Goal: Complete application form: Complete application form

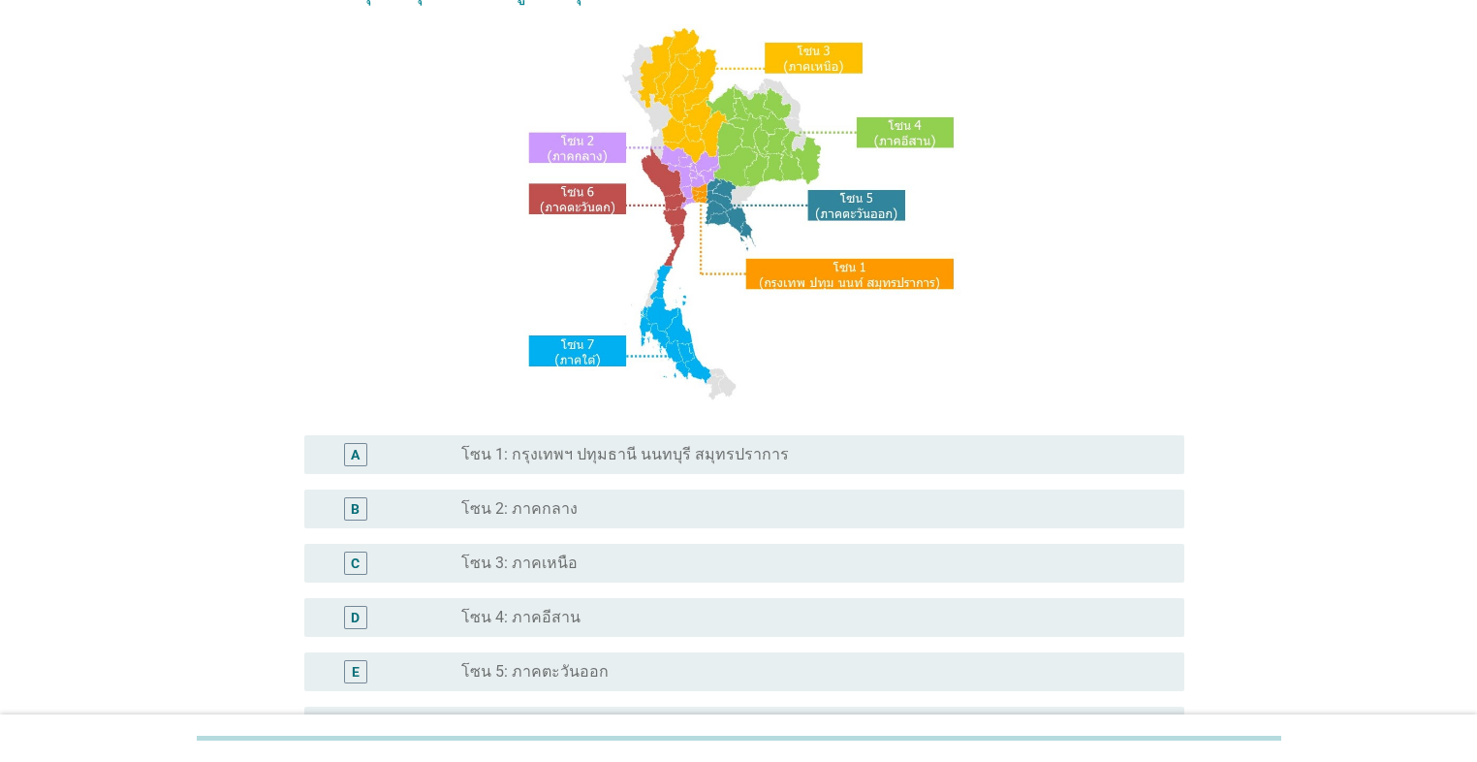
scroll to position [155, 0]
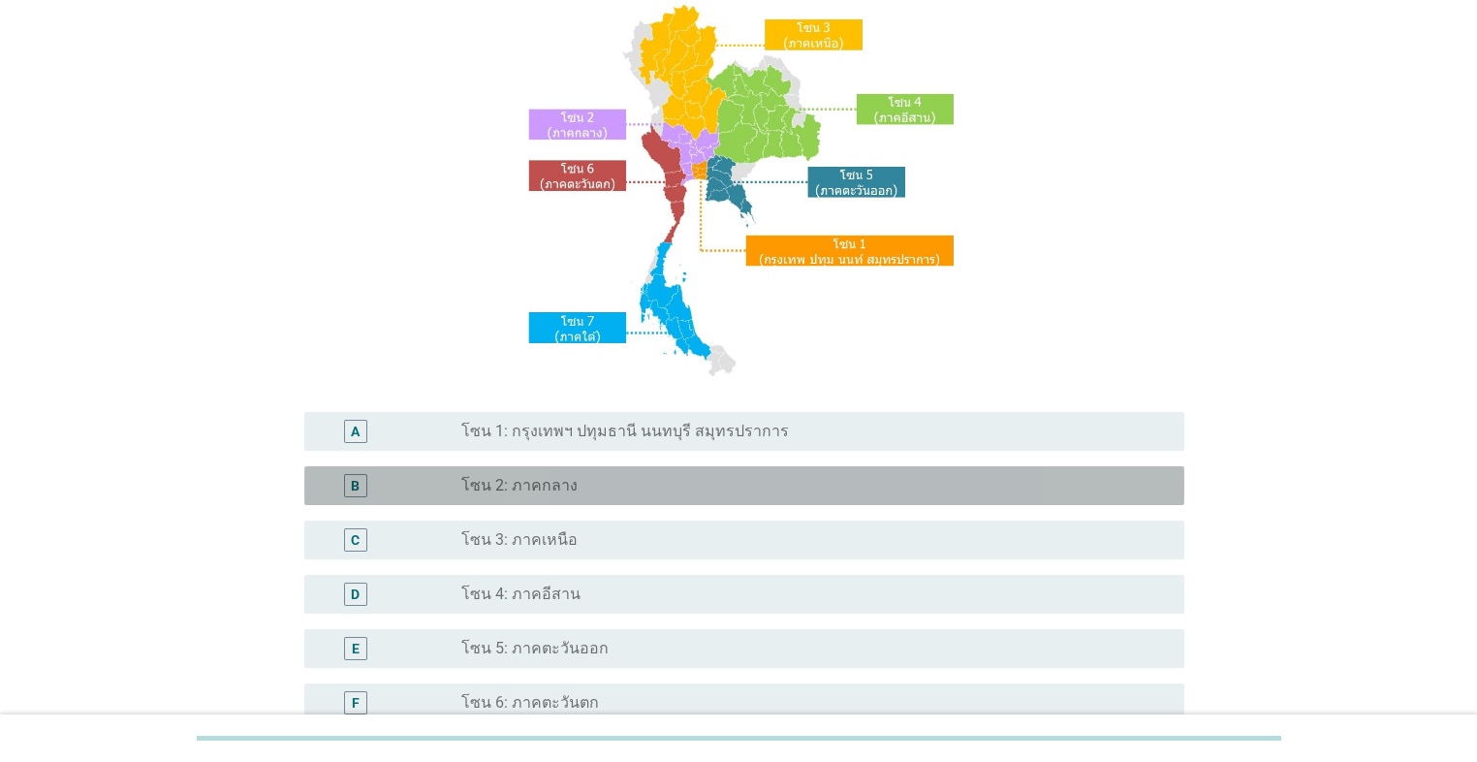
click at [707, 499] on div "B radio_button_unchecked โซน 2: ภาคกลาง" at bounding box center [744, 485] width 880 height 39
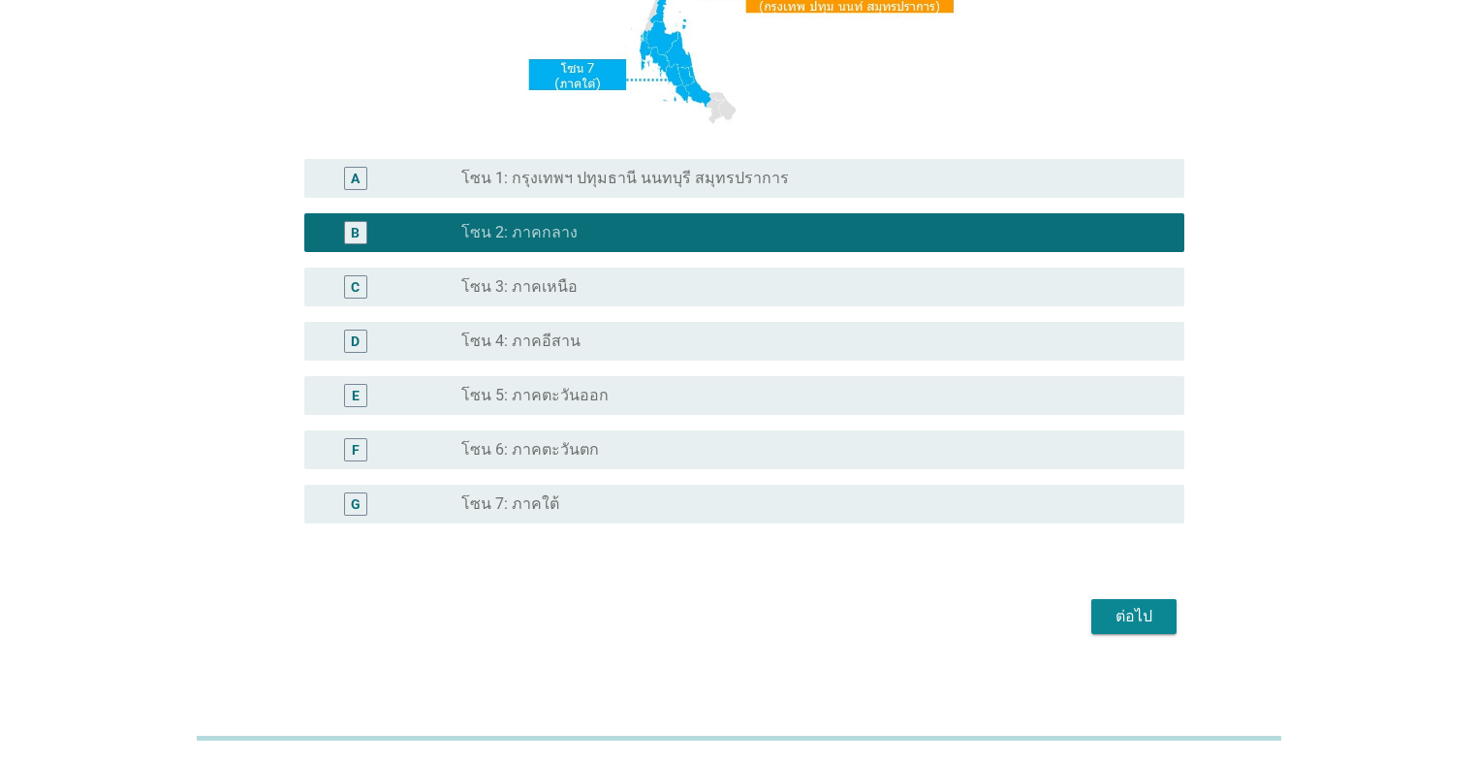
scroll to position [419, 0]
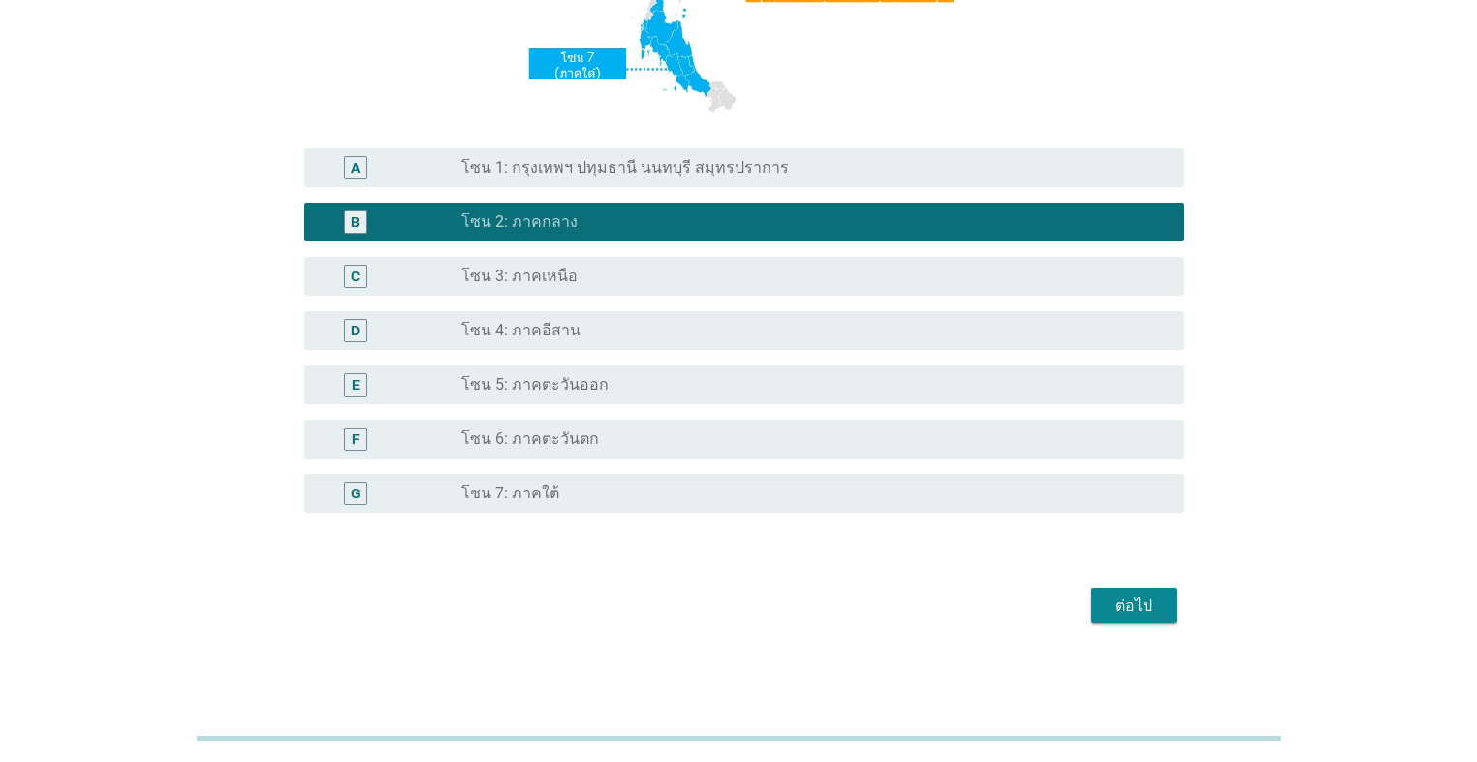
click at [763, 541] on div "ต่อไป" at bounding box center [1134, 605] width 54 height 23
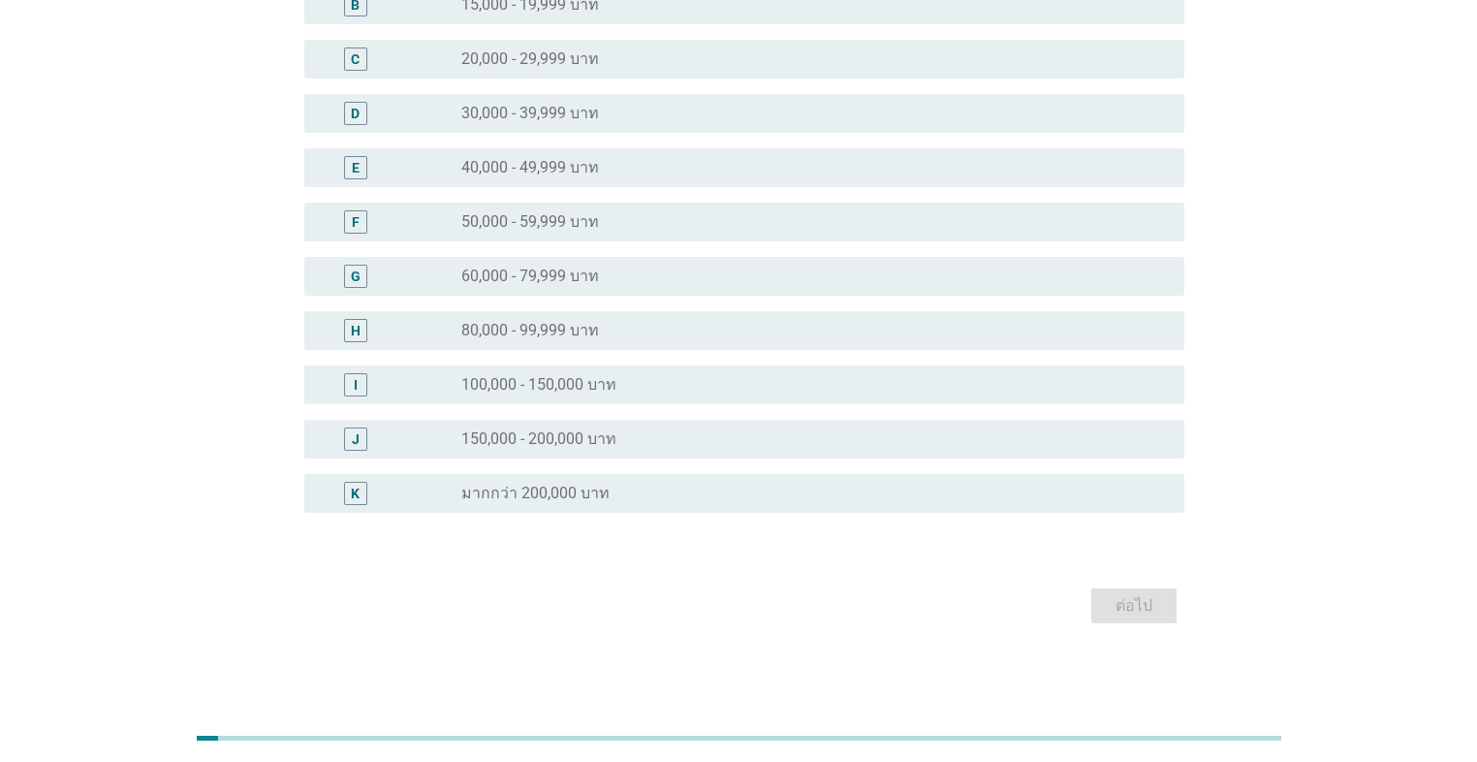
scroll to position [0, 0]
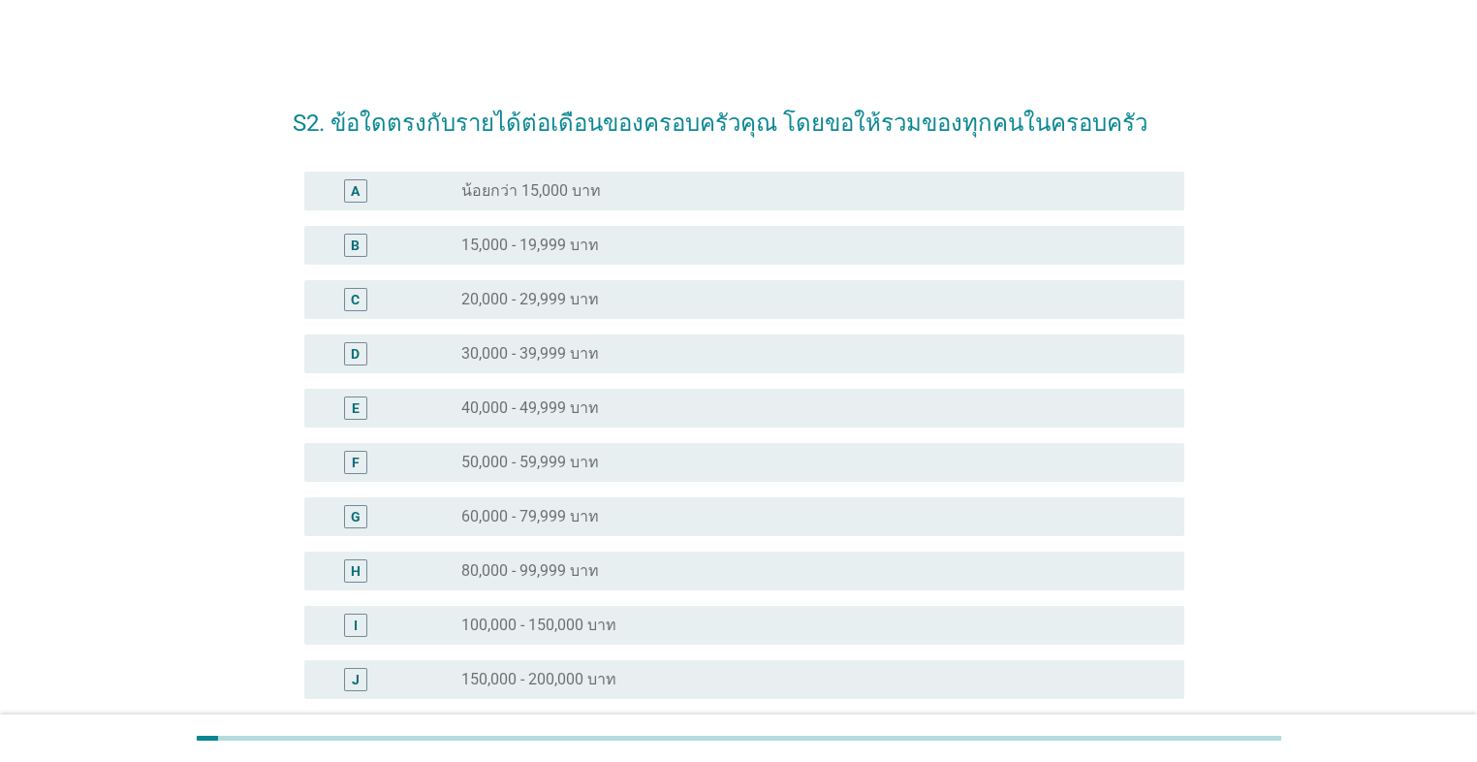
click at [687, 360] on div "radio_button_unchecked 30,000 - 39,999 บาท" at bounding box center [807, 353] width 692 height 19
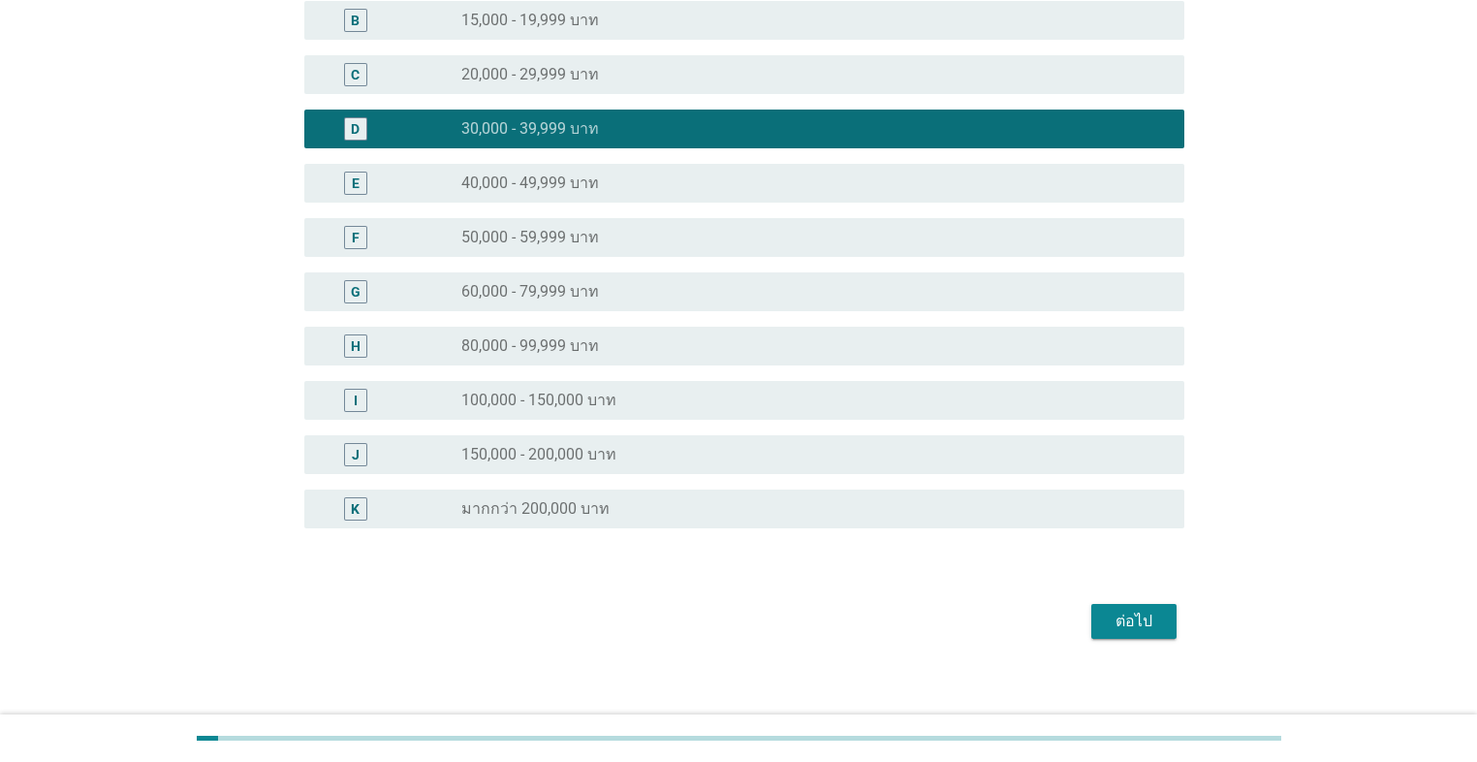
scroll to position [240, 0]
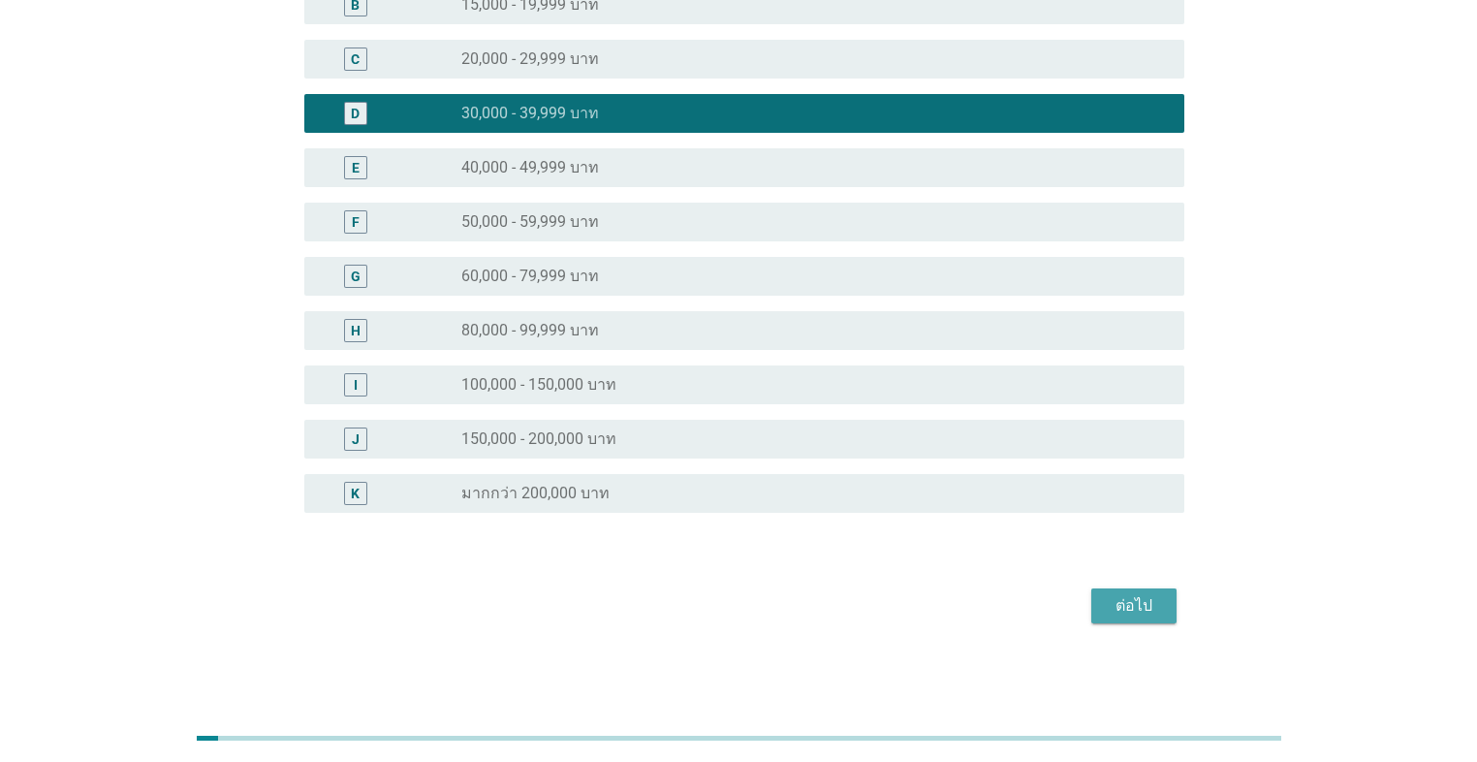
click at [763, 541] on div "ต่อไป" at bounding box center [1134, 605] width 54 height 23
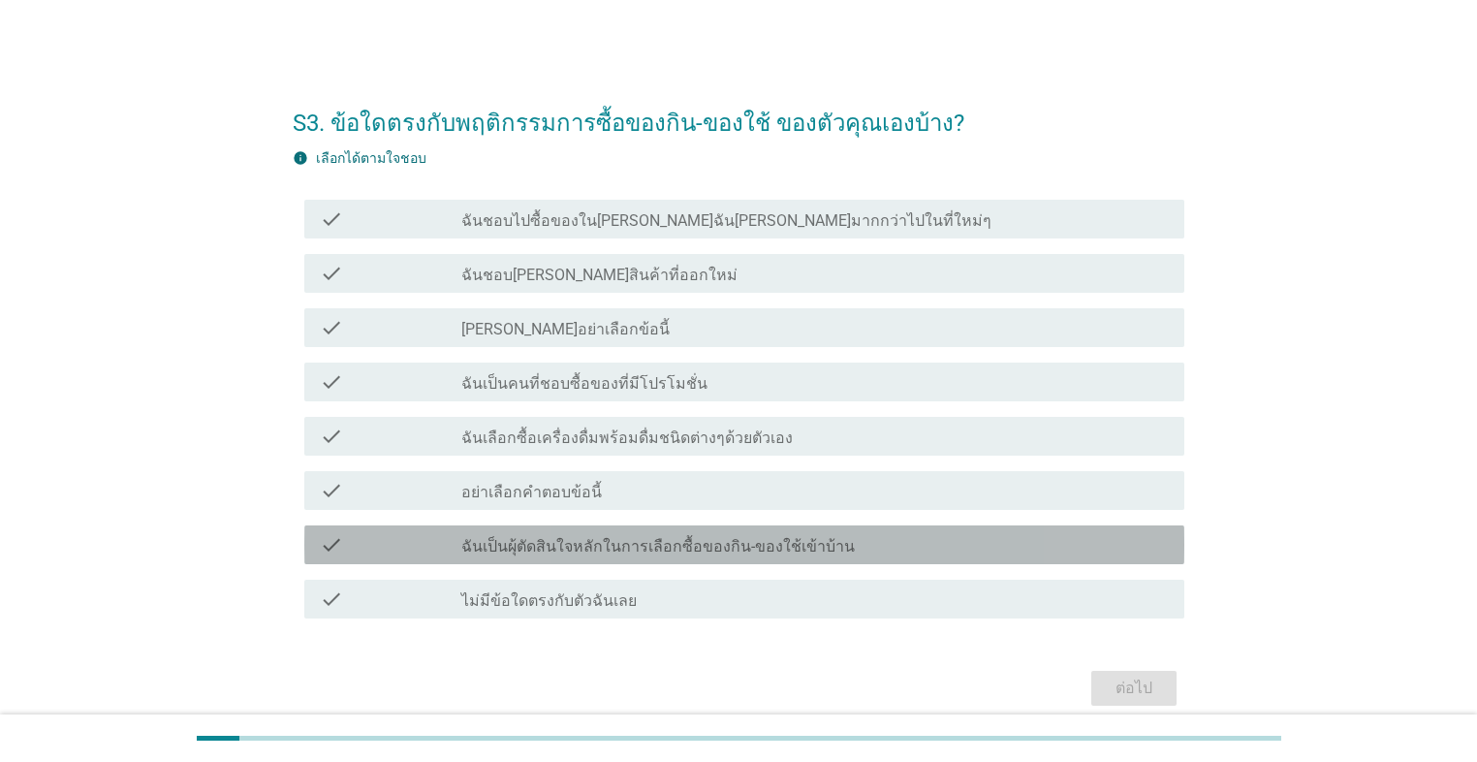
click at [710, 541] on label "ฉันเป็นผุ้ตัดสินใจหลักในการเลือกซื้อของกิน-ของใช้เข้าบ้าน" at bounding box center [657, 546] width 393 height 19
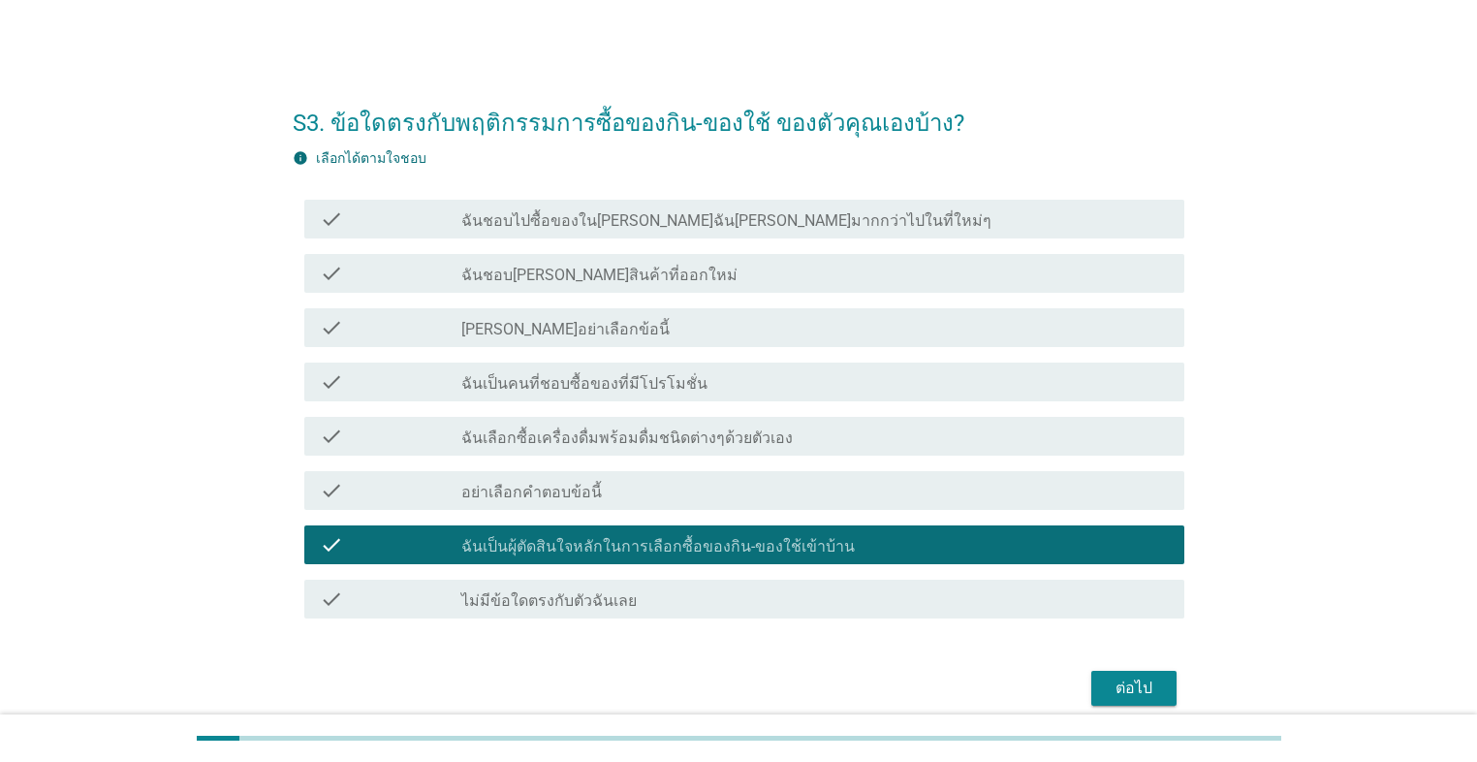
click at [763, 541] on div "ต่อไป" at bounding box center [1134, 687] width 54 height 23
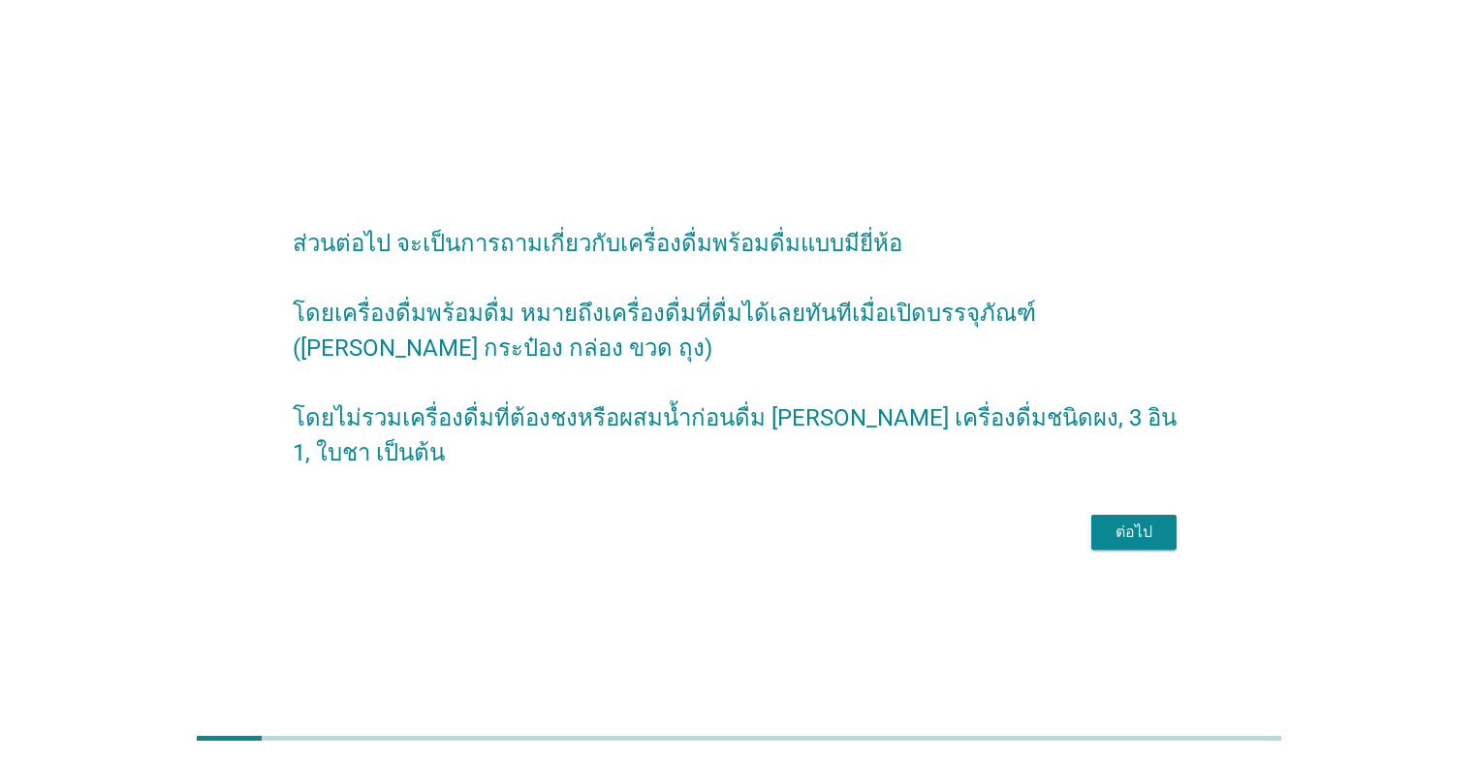
click at [763, 533] on button "ต่อไป" at bounding box center [1133, 532] width 85 height 35
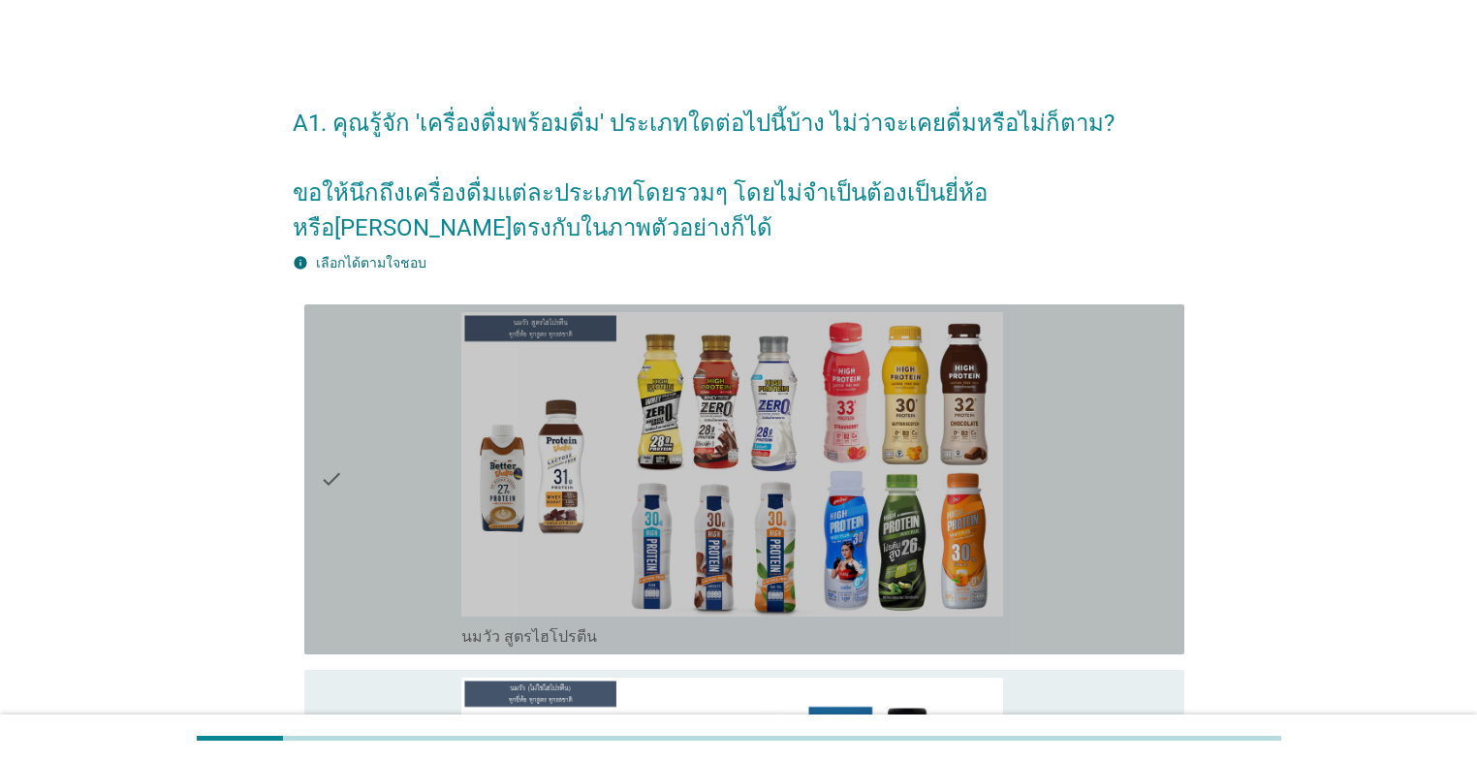
click at [345, 500] on div "check" at bounding box center [390, 479] width 141 height 334
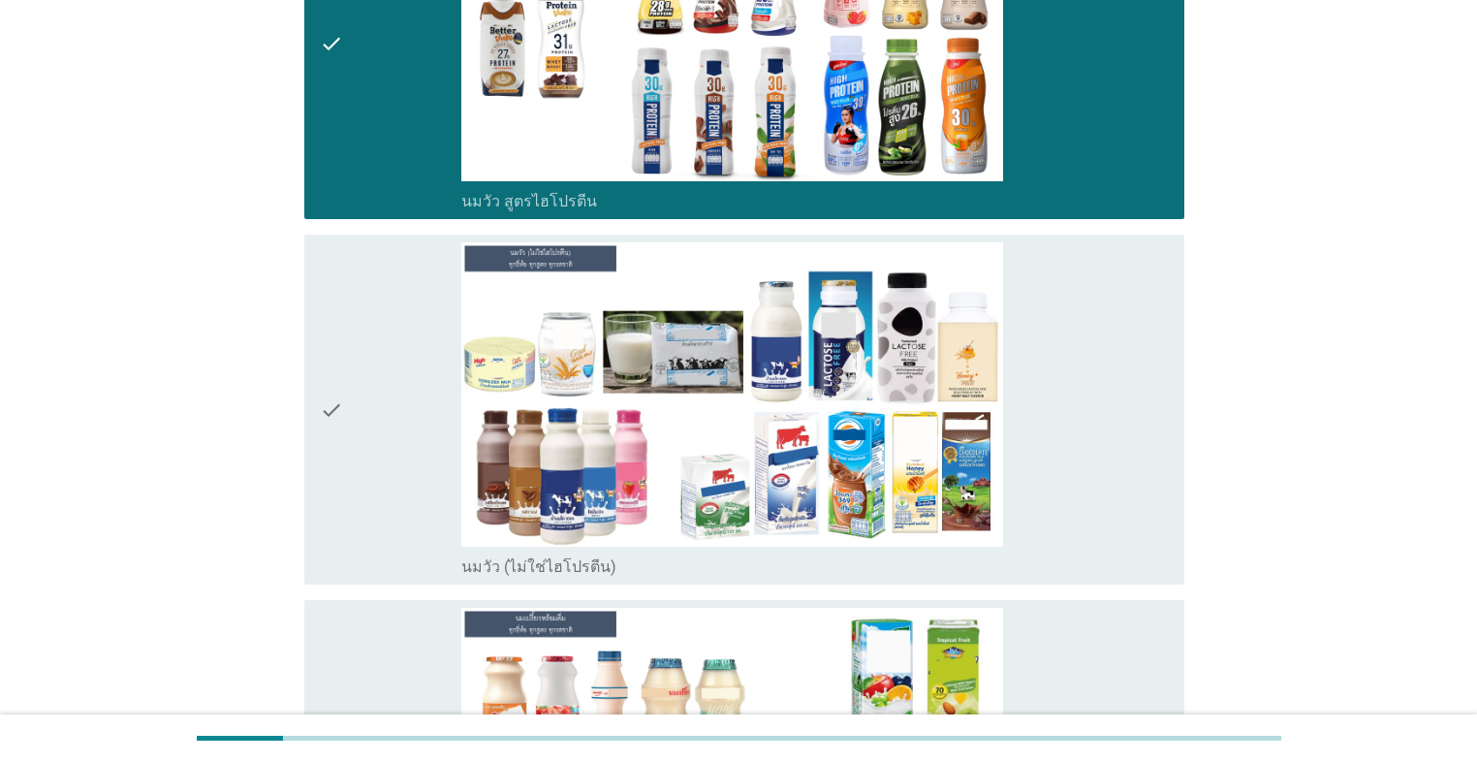
scroll to position [465, 0]
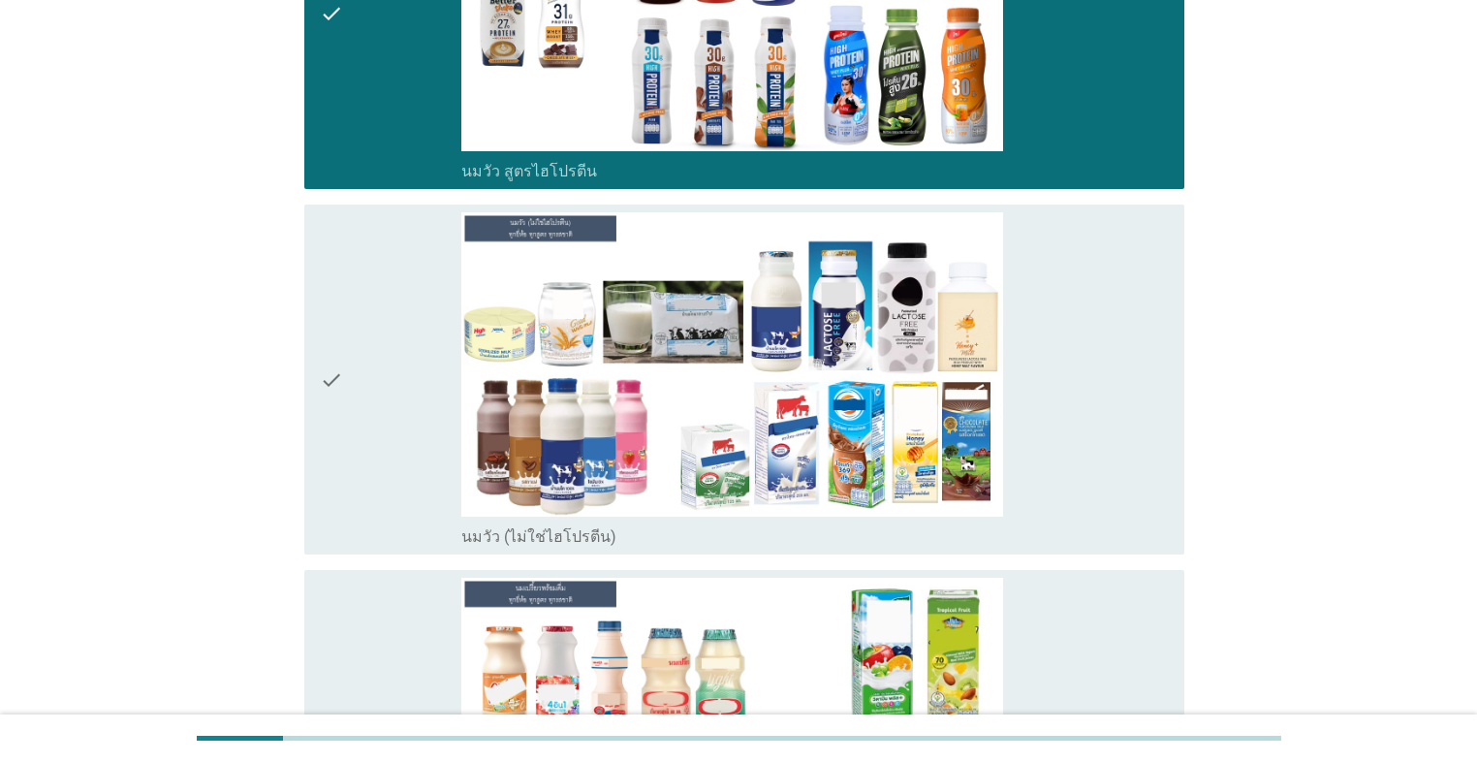
click at [316, 478] on div "check check_box_outline_blank นมวัว (ไม่ใช่ไฮโปรตีน)" at bounding box center [744, 379] width 880 height 350
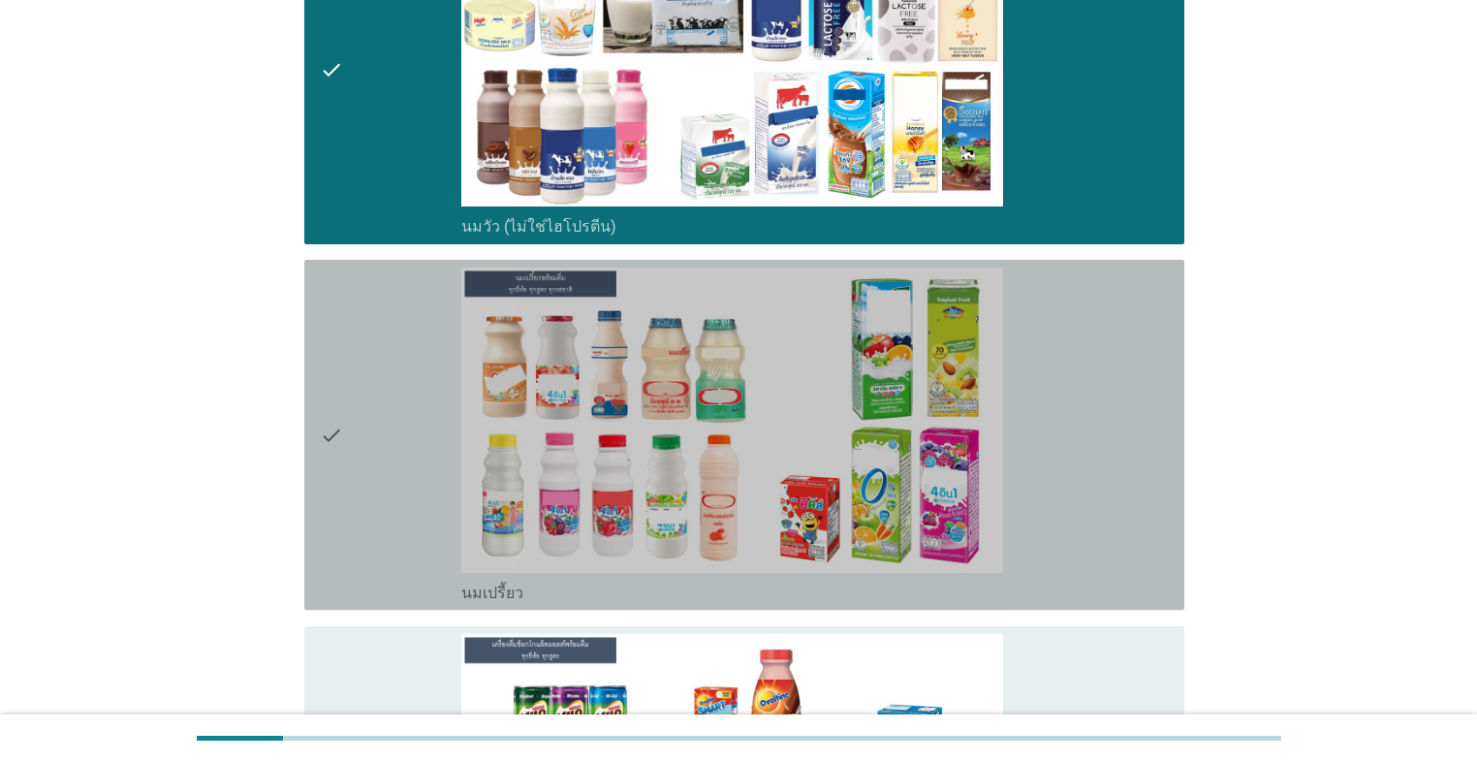
click at [322, 482] on icon "check" at bounding box center [331, 434] width 23 height 334
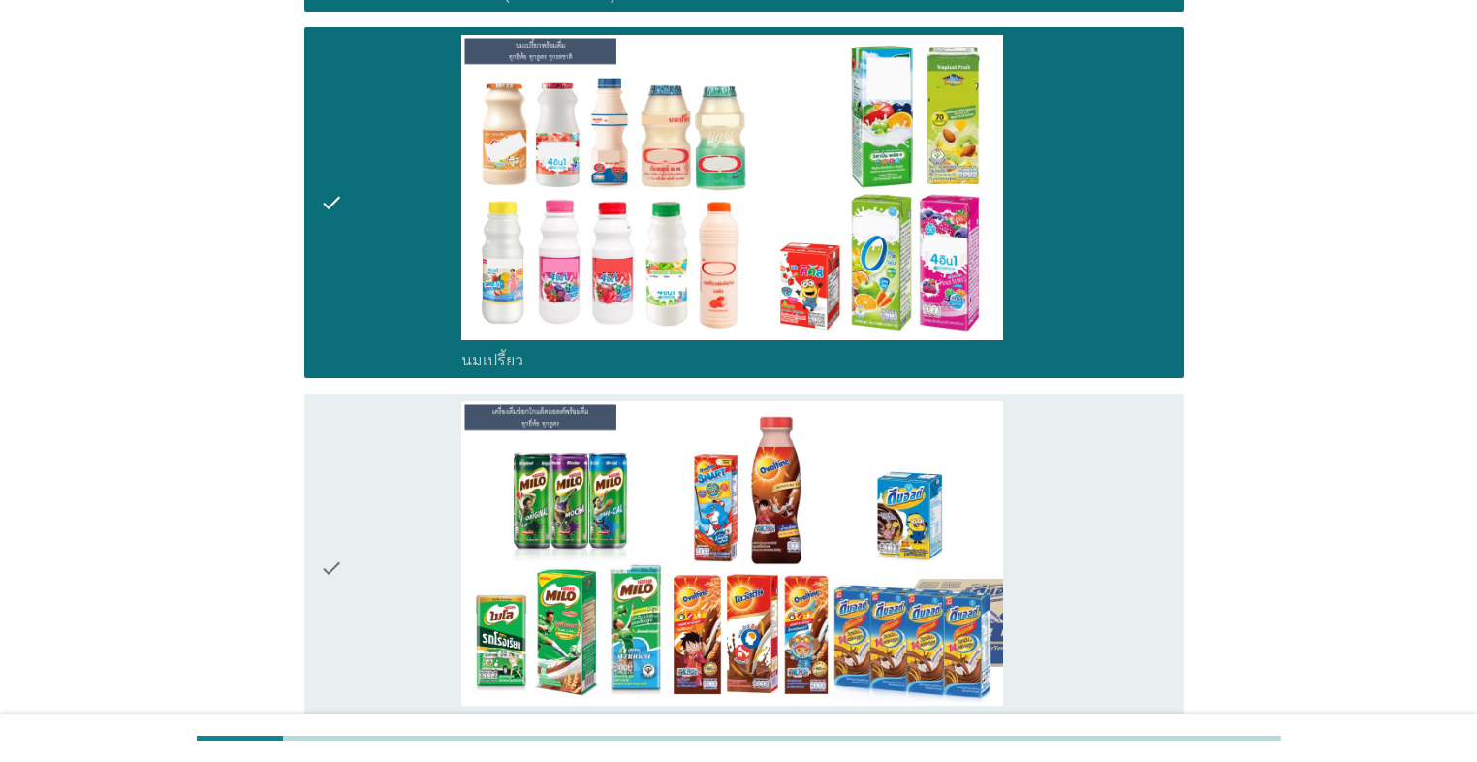
click at [329, 507] on icon "check" at bounding box center [331, 568] width 23 height 334
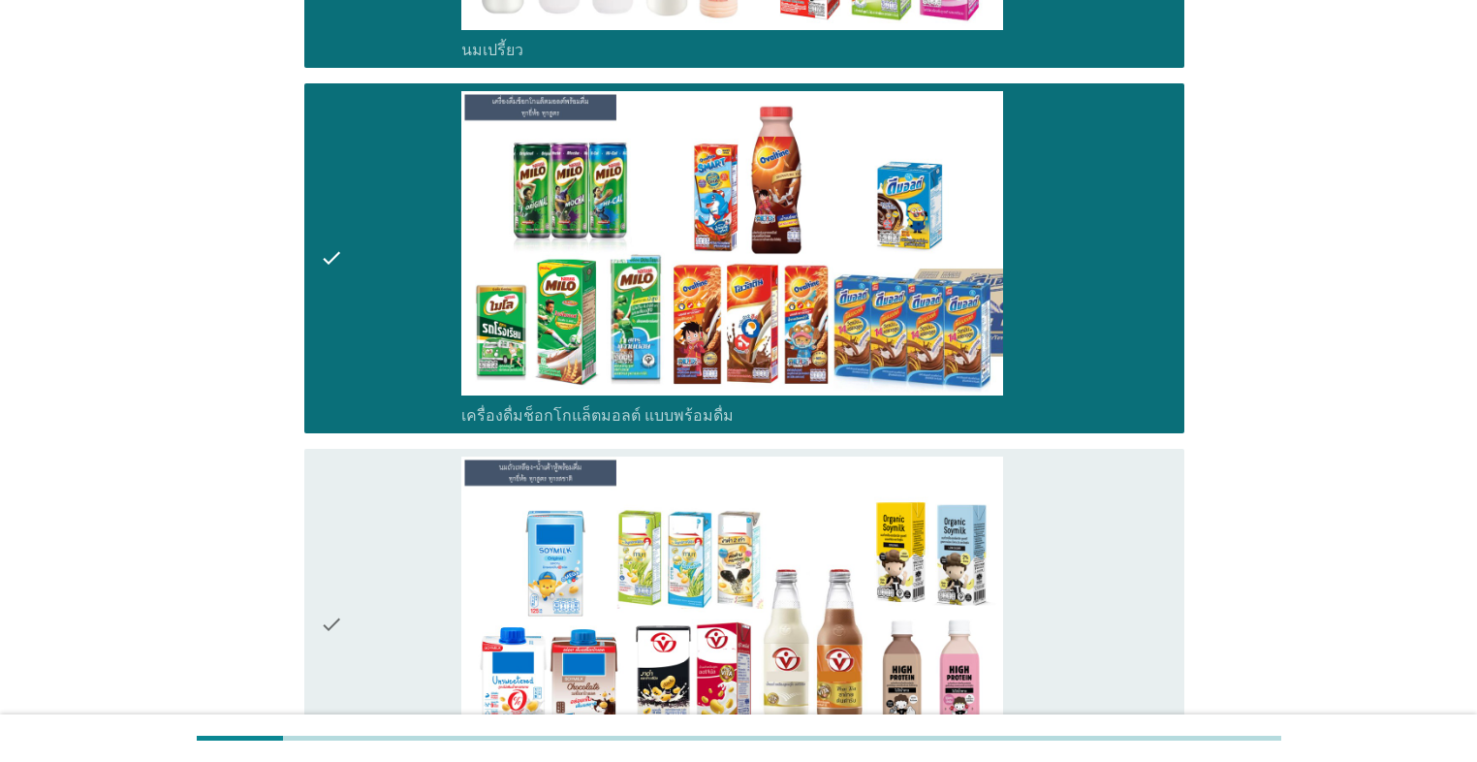
scroll to position [1628, 0]
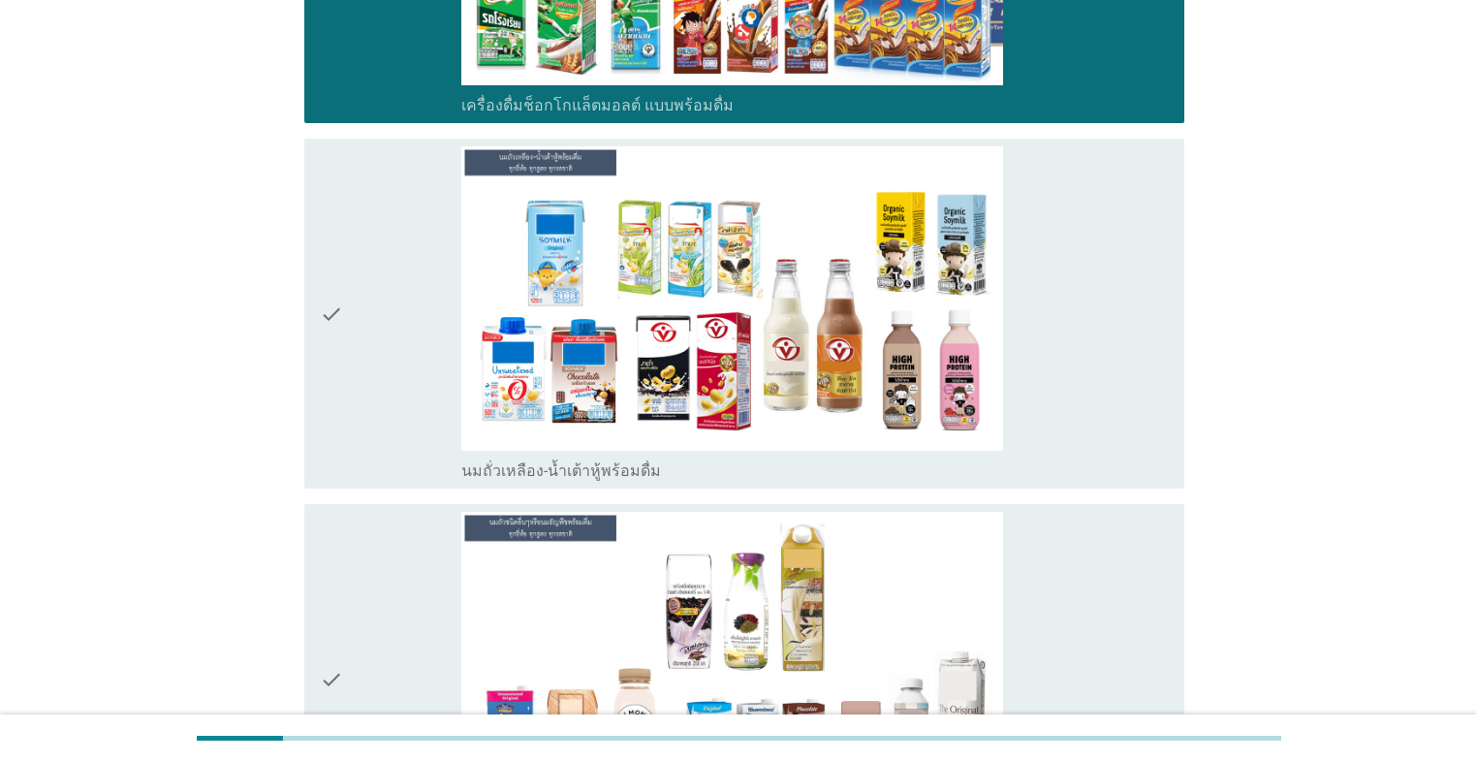
click at [351, 408] on div "check" at bounding box center [390, 313] width 141 height 334
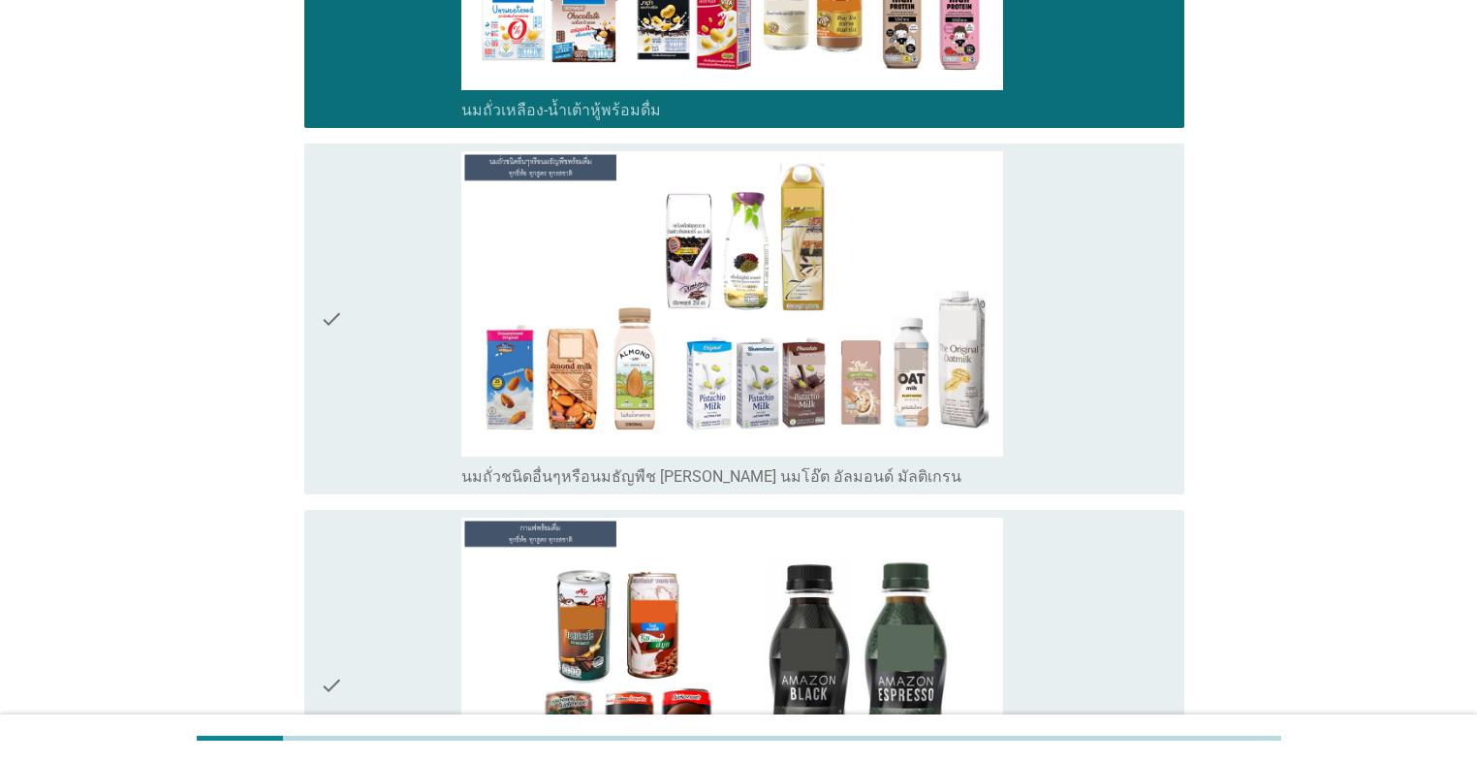
scroll to position [2093, 0]
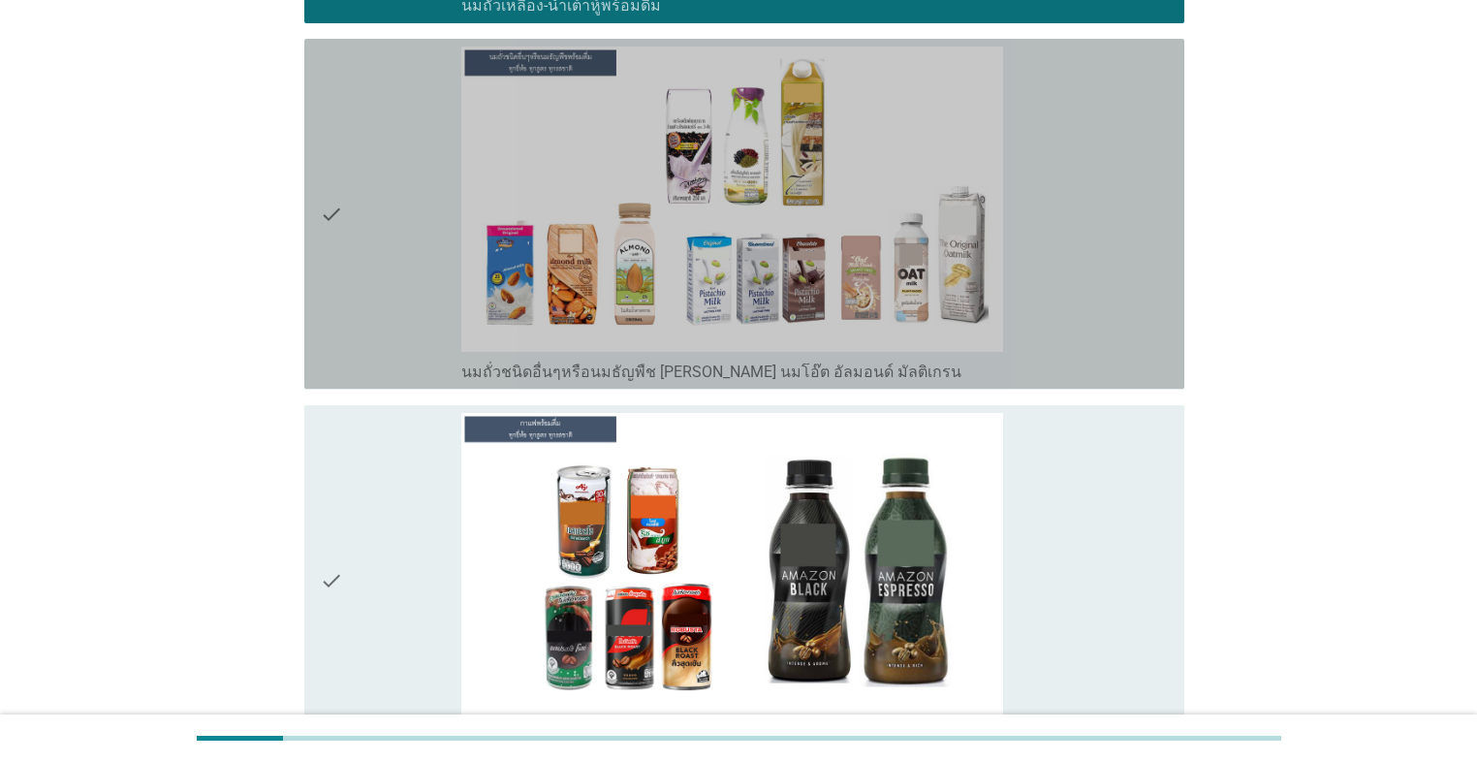
click at [371, 320] on div "check" at bounding box center [390, 214] width 141 height 334
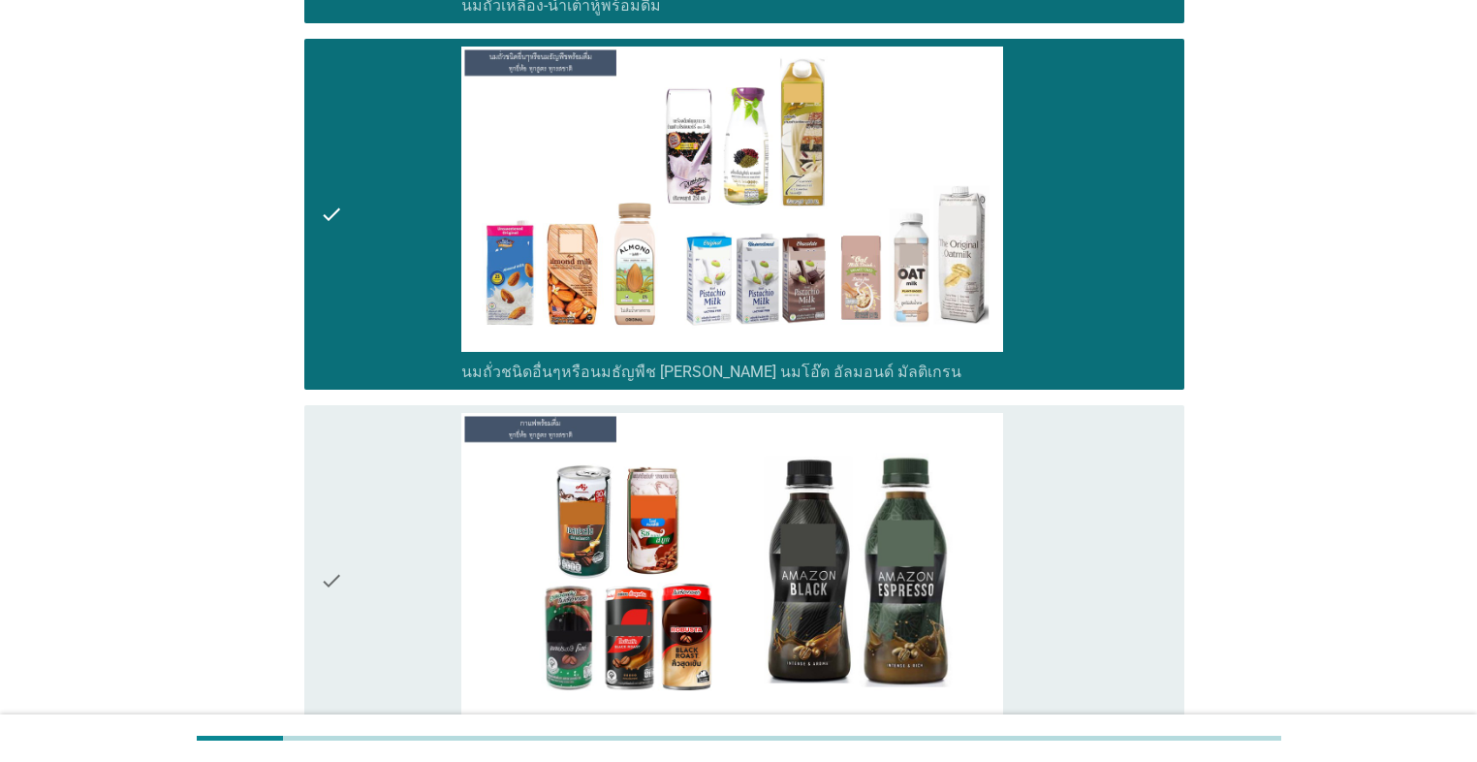
click at [397, 522] on div "check" at bounding box center [390, 580] width 141 height 334
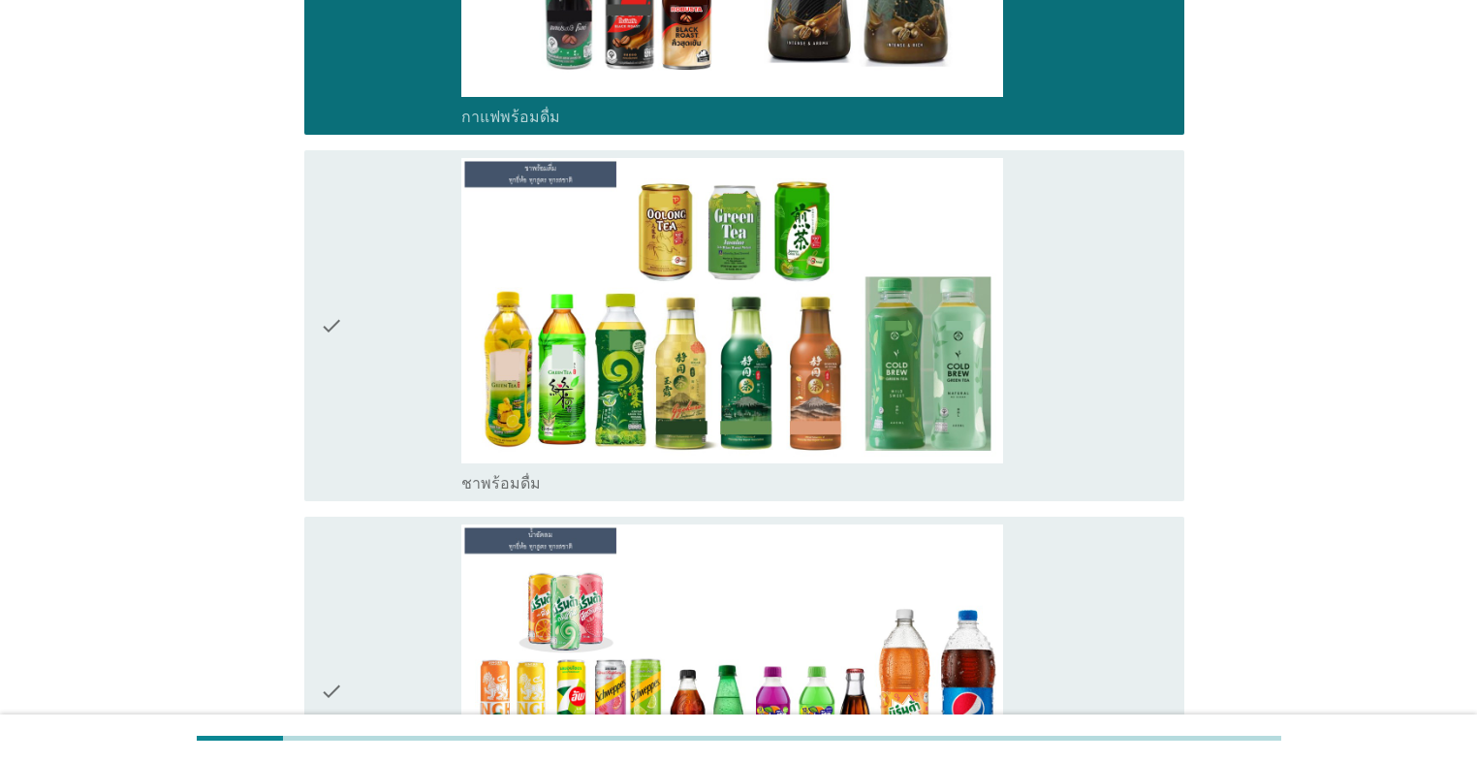
click at [370, 400] on div "check" at bounding box center [390, 325] width 141 height 334
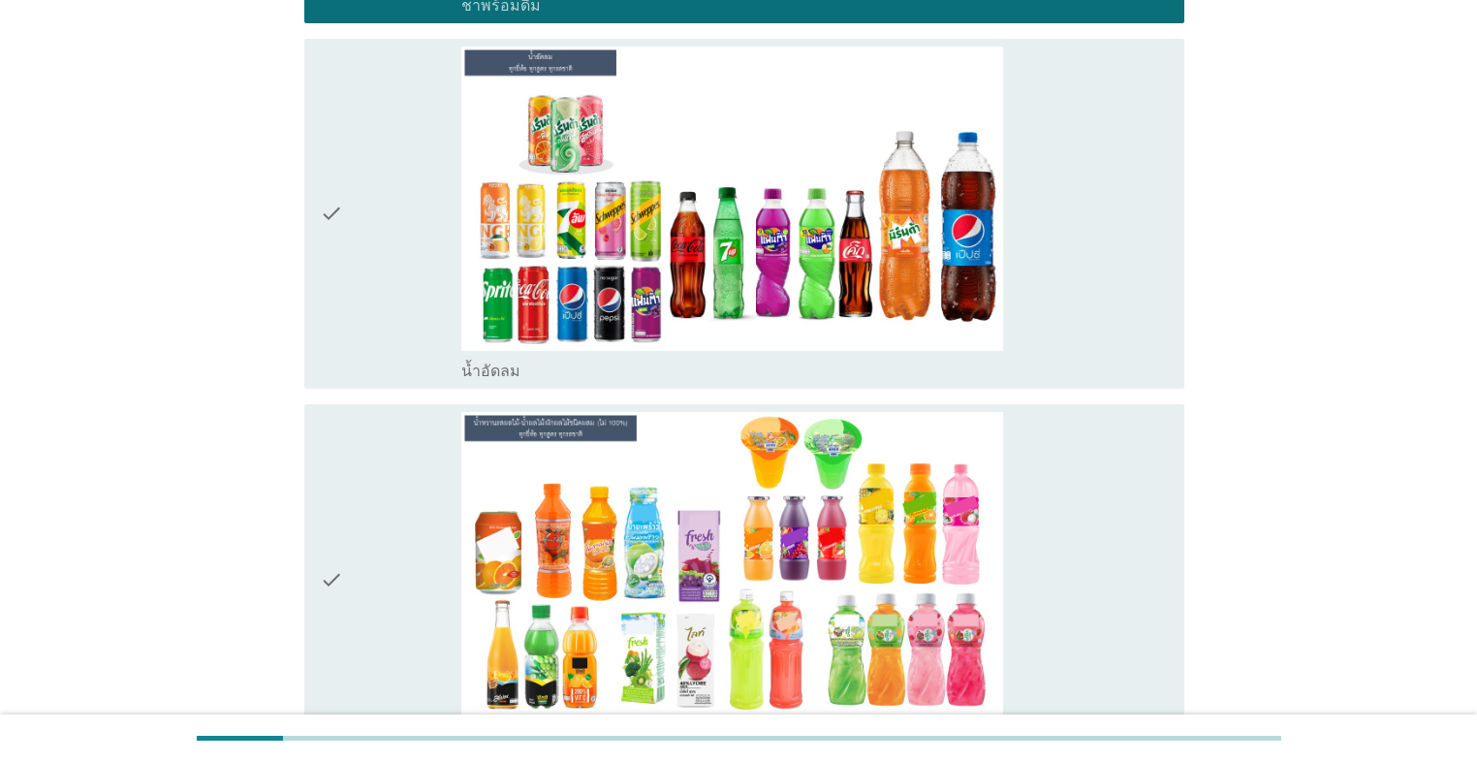
scroll to position [3333, 0]
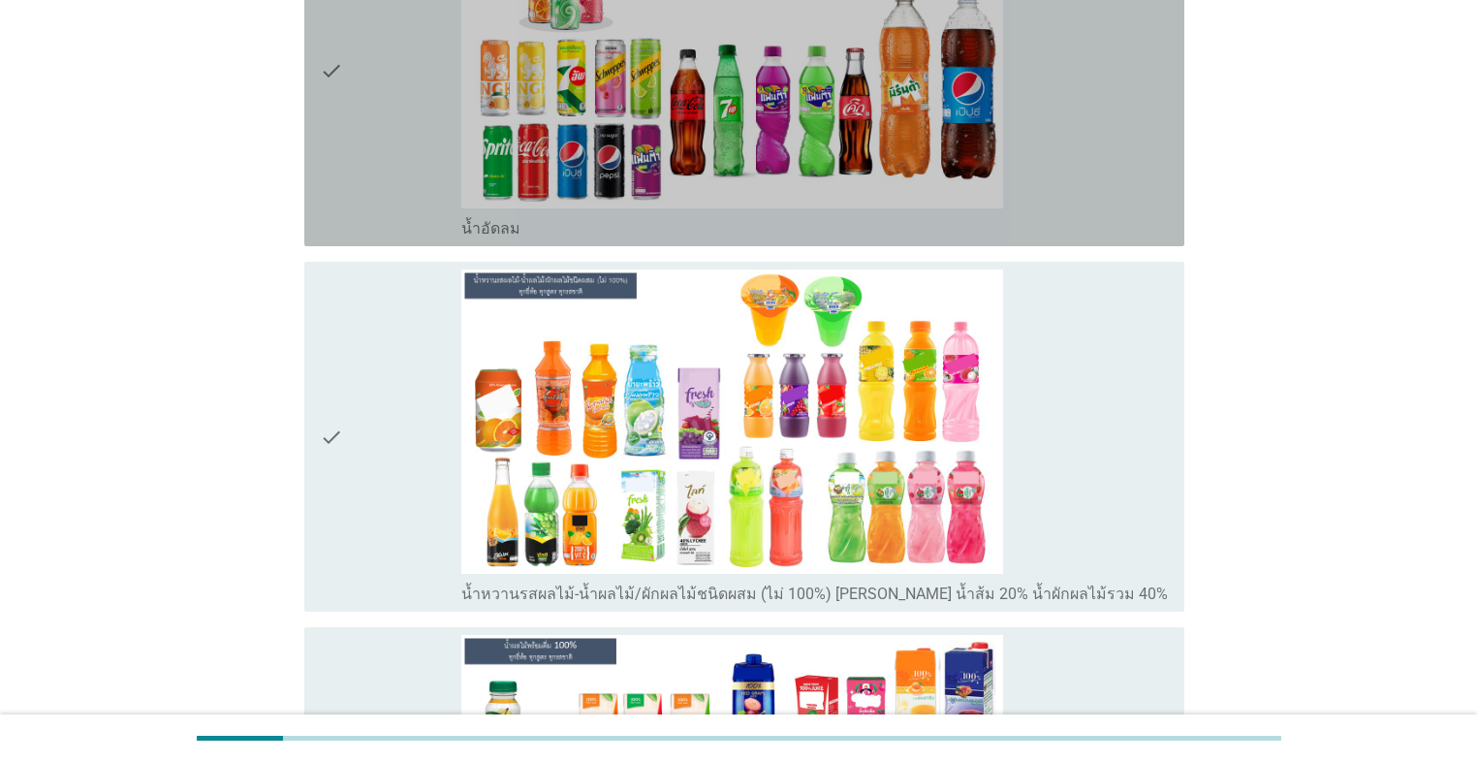
click at [398, 184] on div "check" at bounding box center [390, 71] width 141 height 334
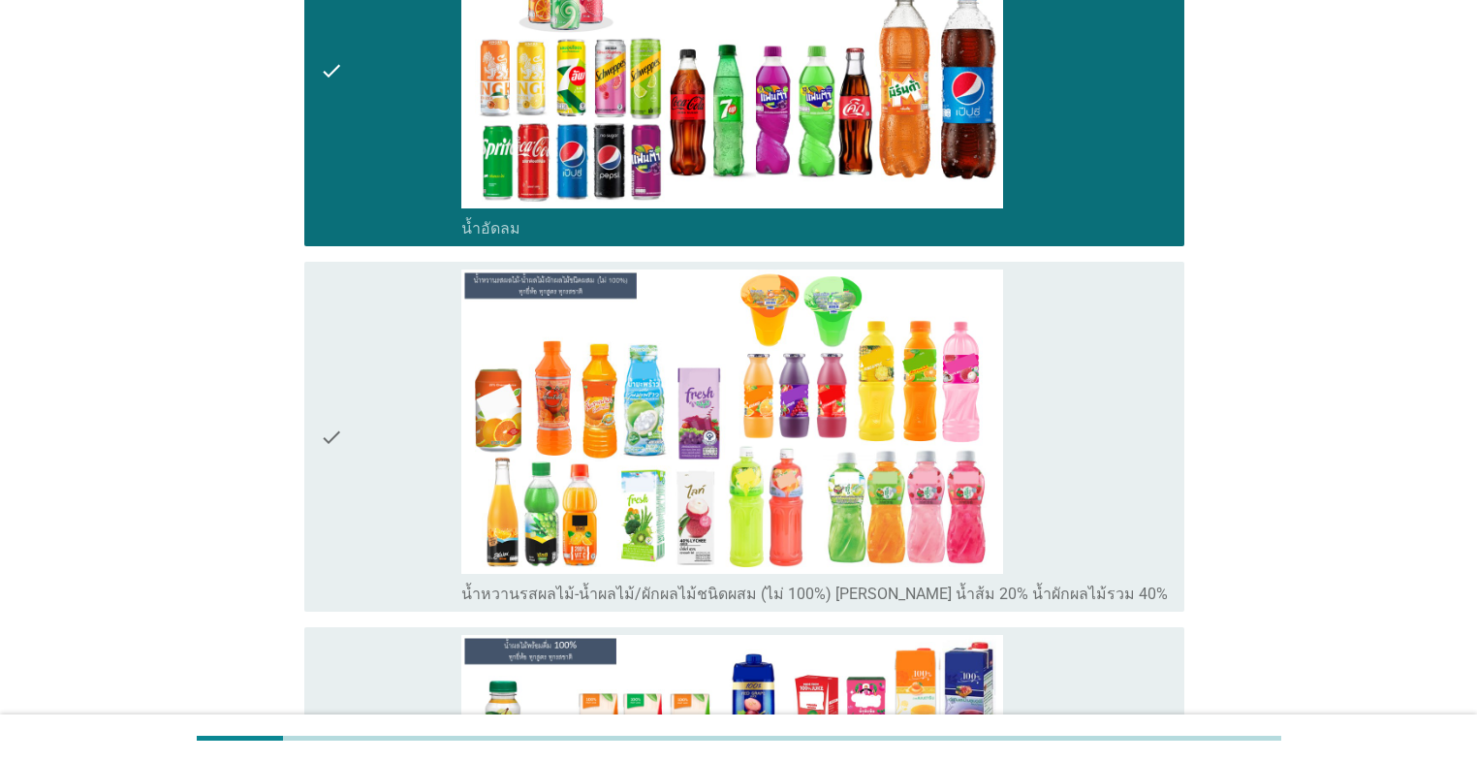
scroll to position [3488, 0]
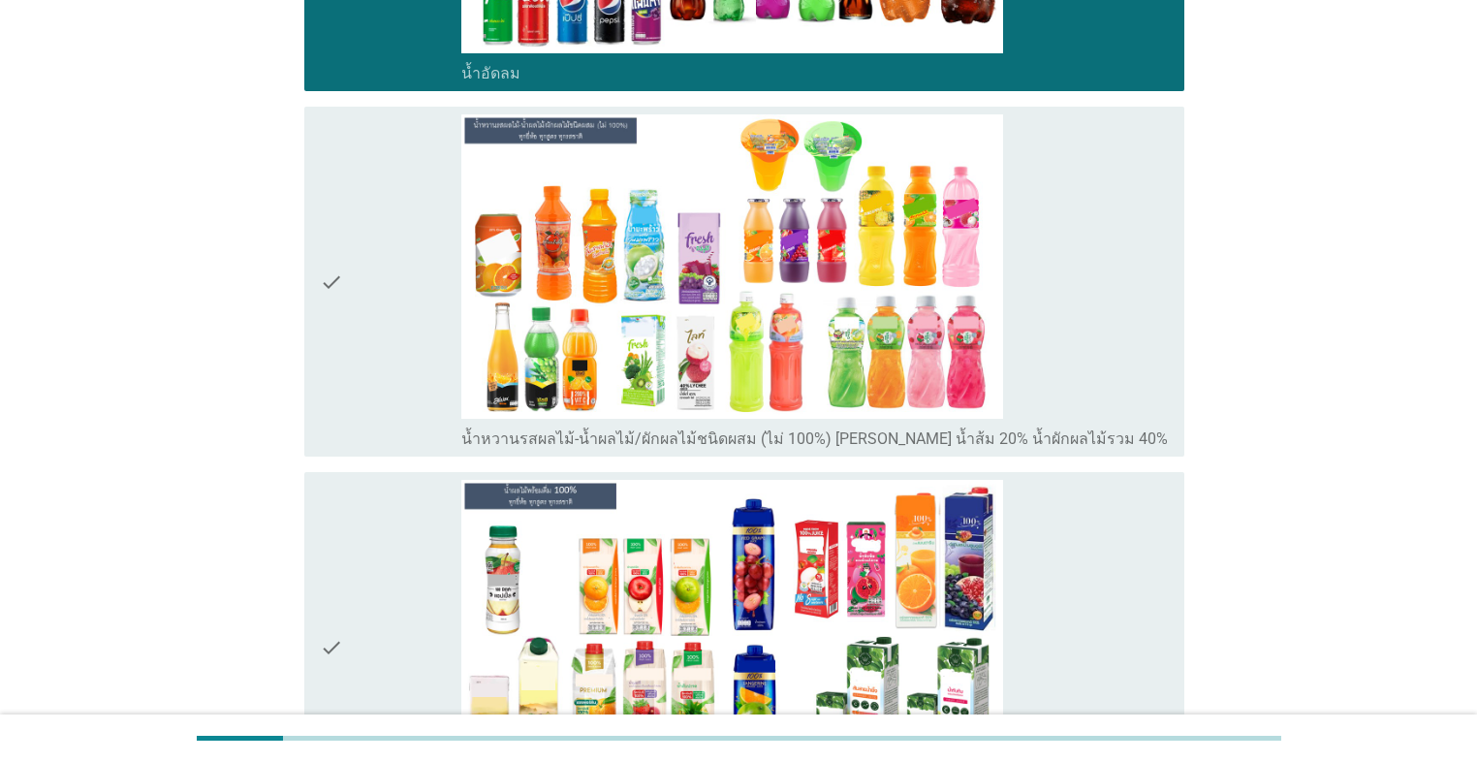
click at [371, 362] on div "check" at bounding box center [390, 281] width 141 height 334
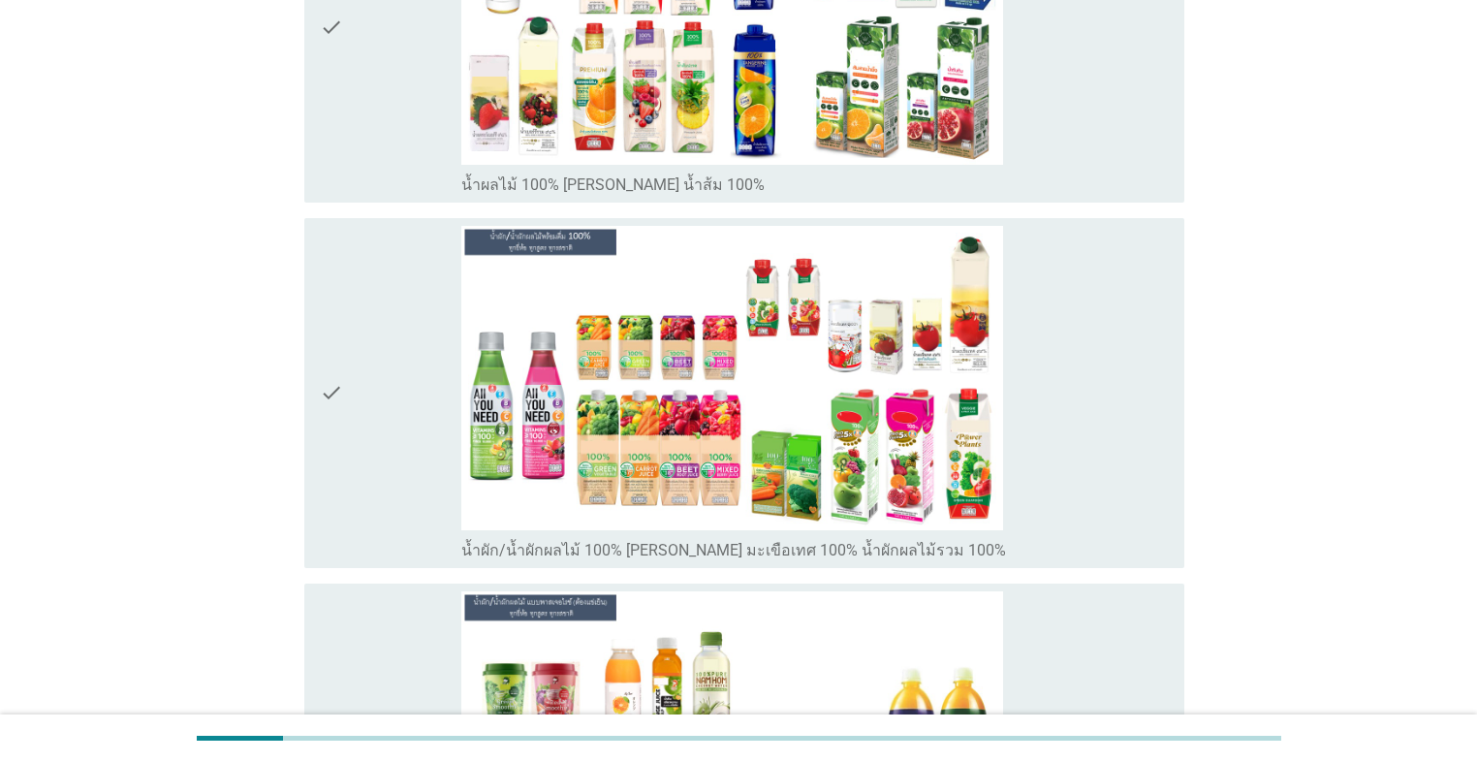
click at [403, 130] on div "check" at bounding box center [390, 27] width 141 height 334
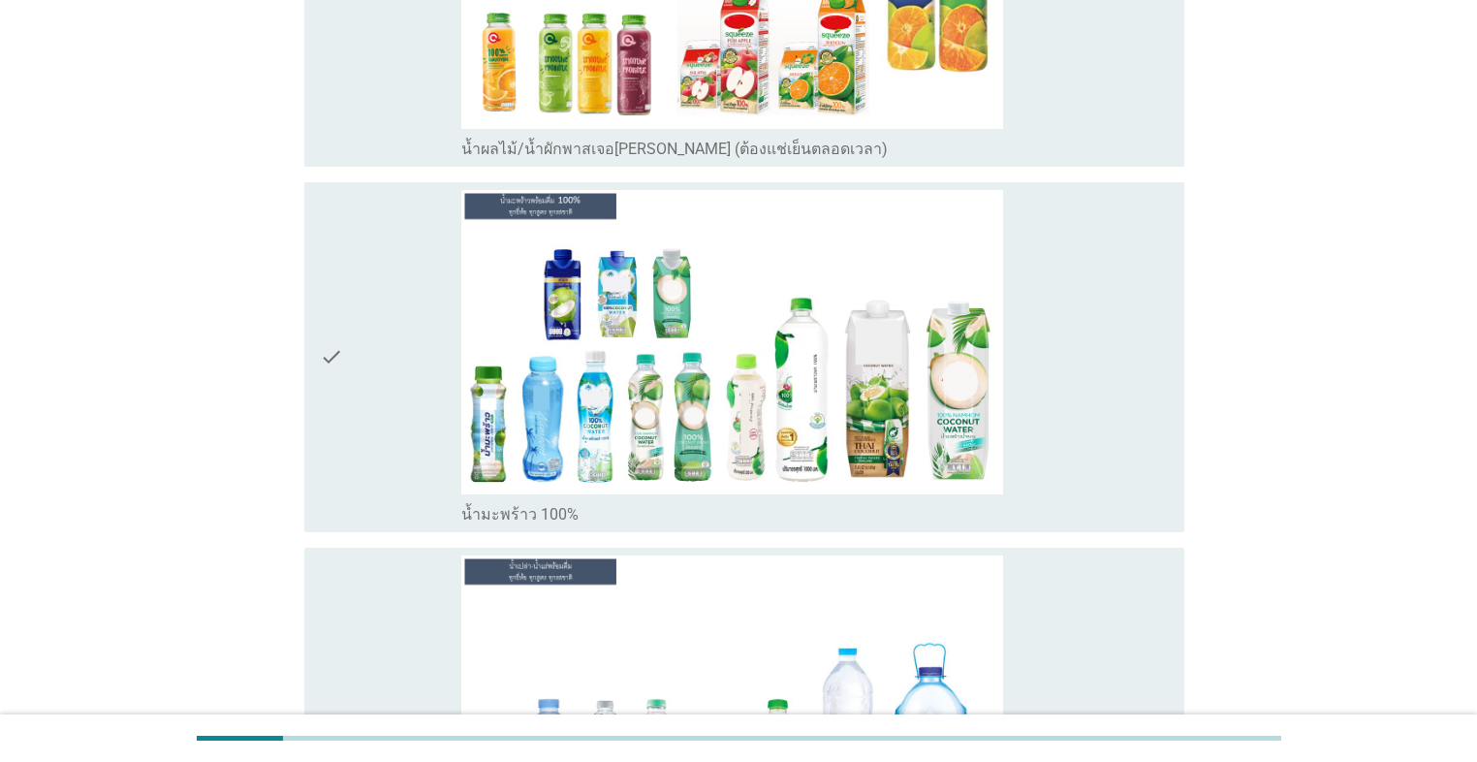
scroll to position [4883, 0]
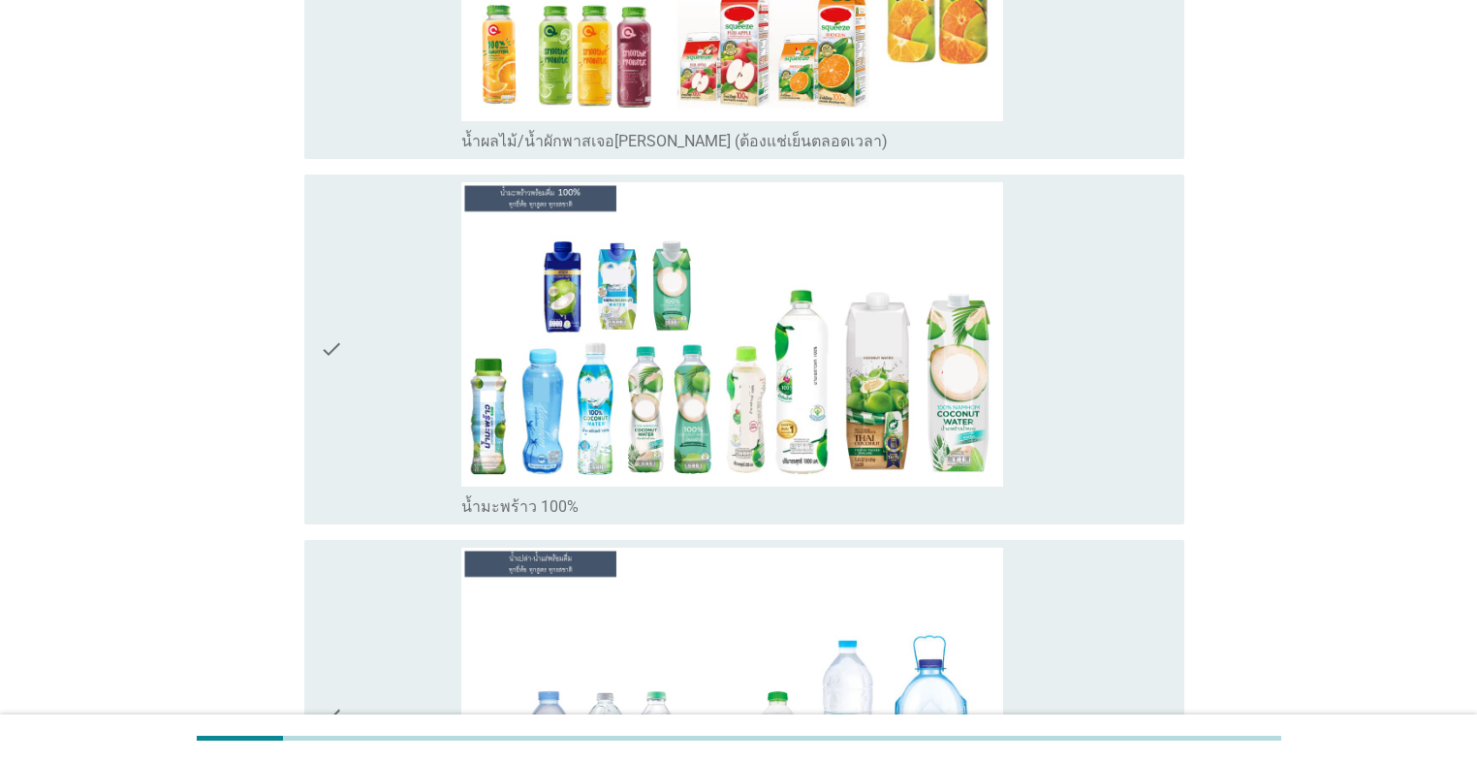
click at [353, 328] on div "check" at bounding box center [390, 349] width 141 height 334
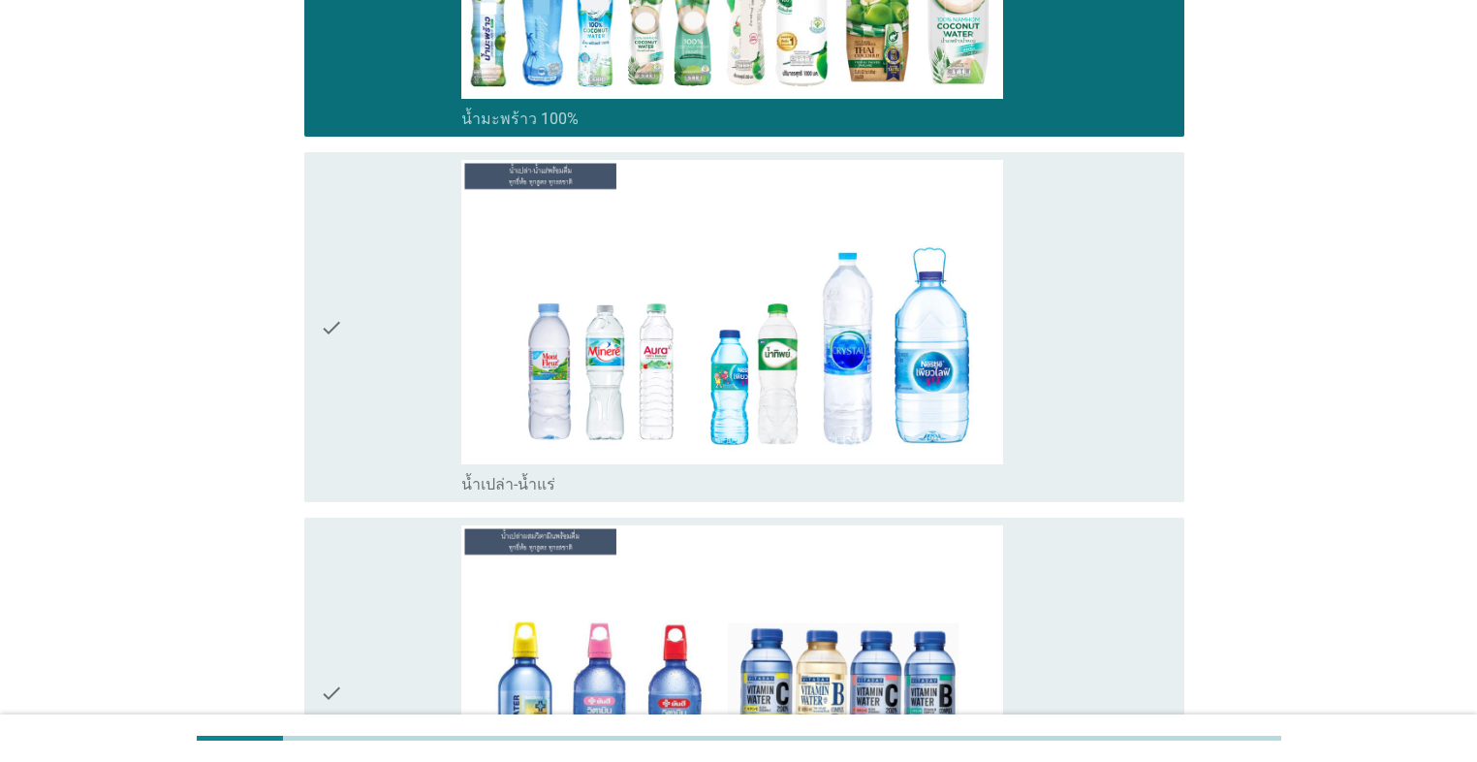
click at [361, 413] on div "check" at bounding box center [390, 327] width 141 height 334
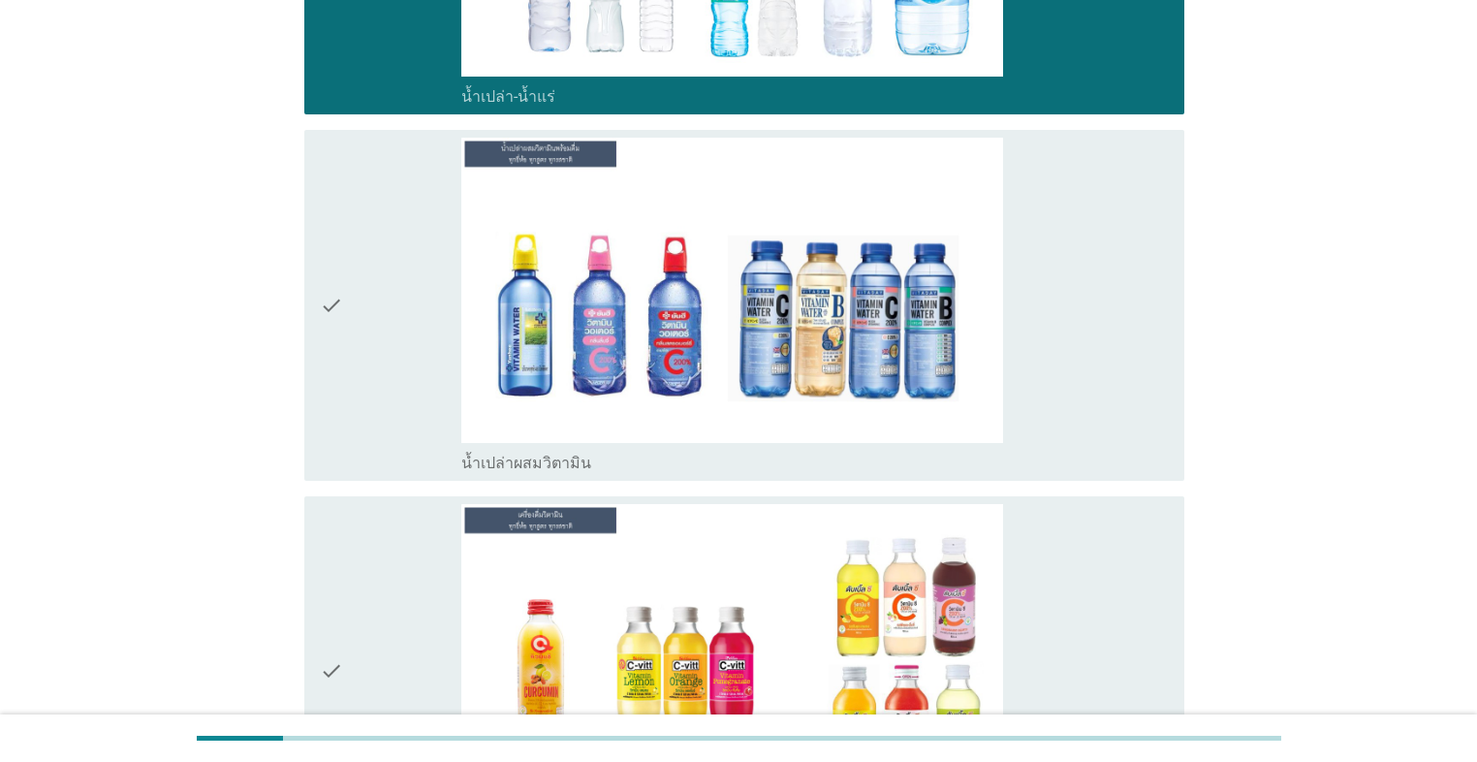
click at [364, 405] on div "check" at bounding box center [390, 305] width 141 height 334
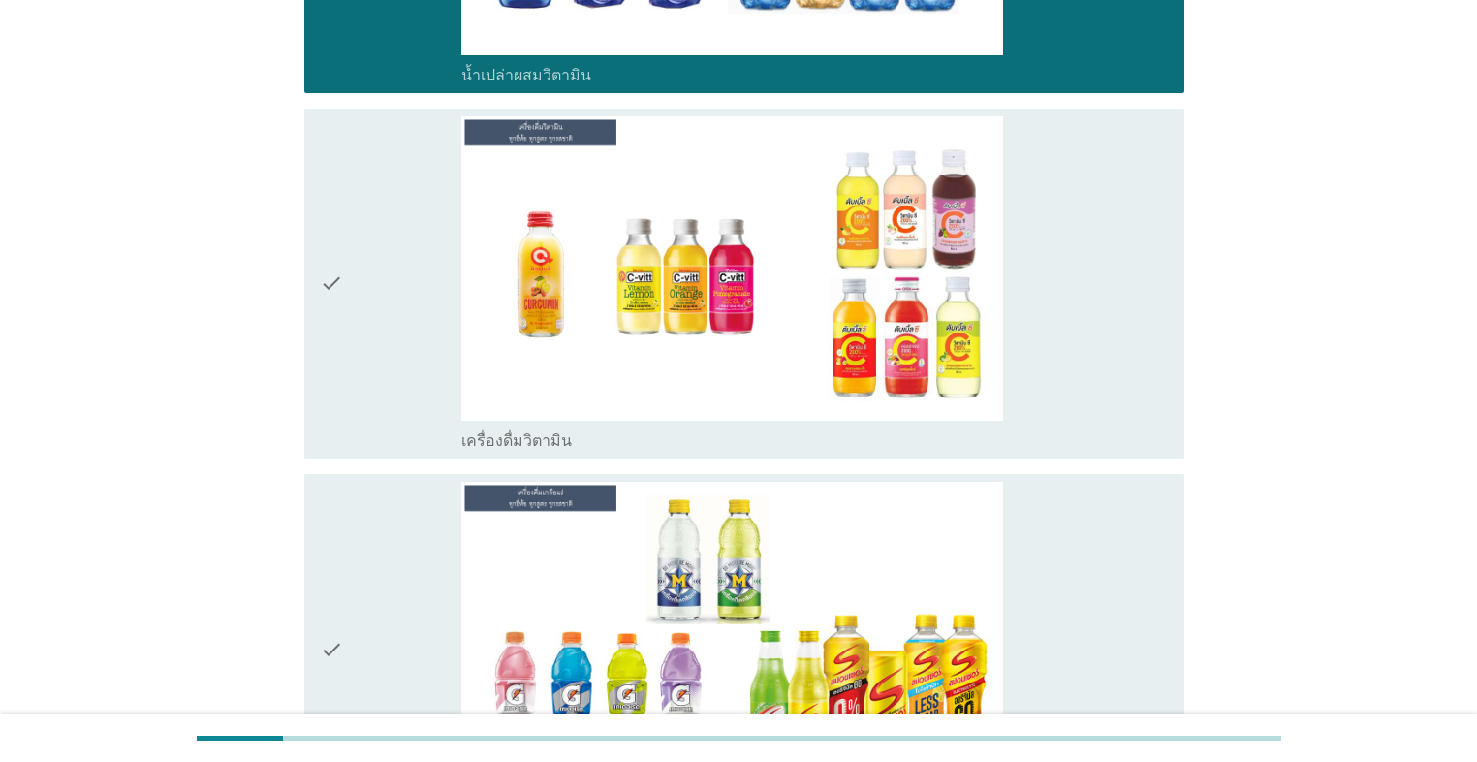
click at [364, 405] on div "check" at bounding box center [390, 283] width 141 height 334
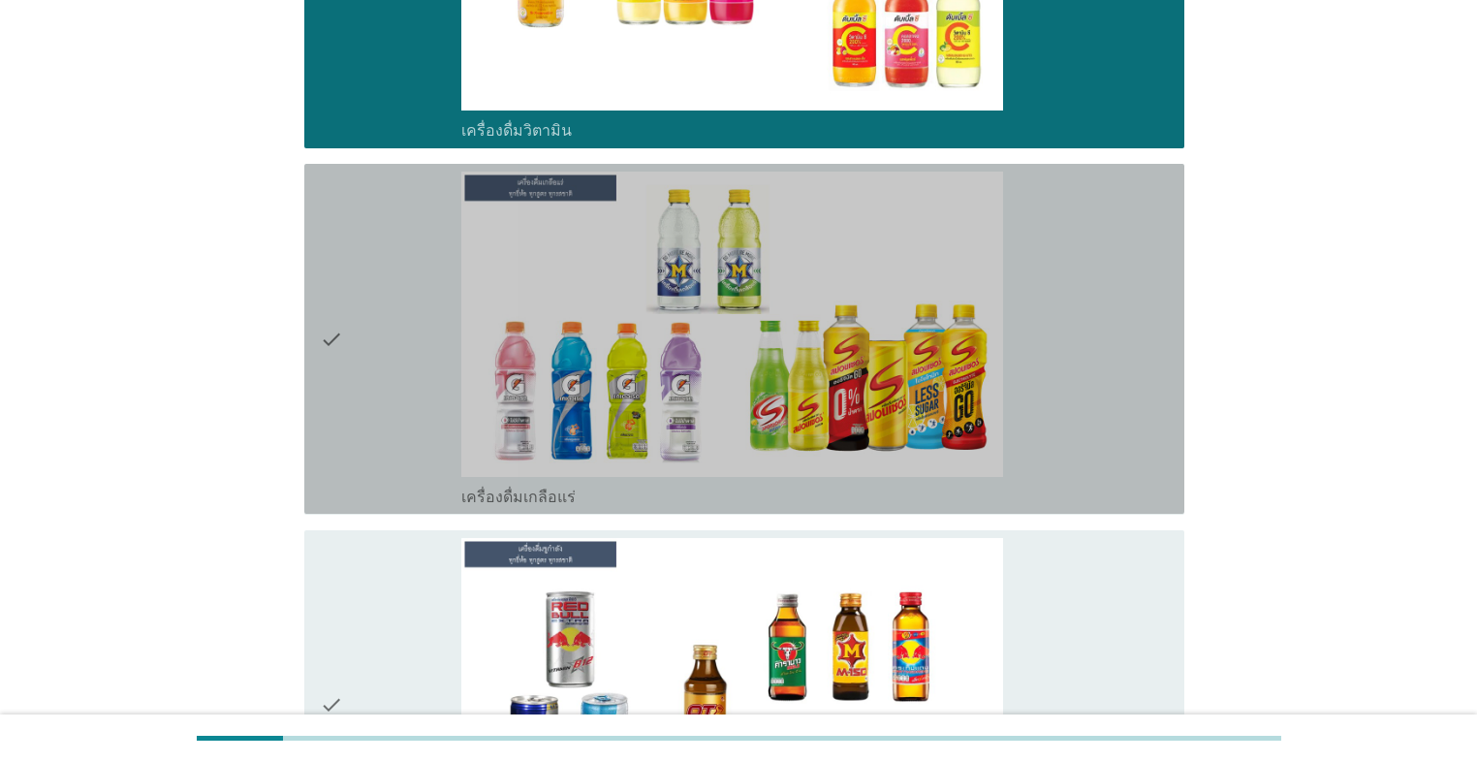
click at [365, 406] on div "check" at bounding box center [390, 339] width 141 height 334
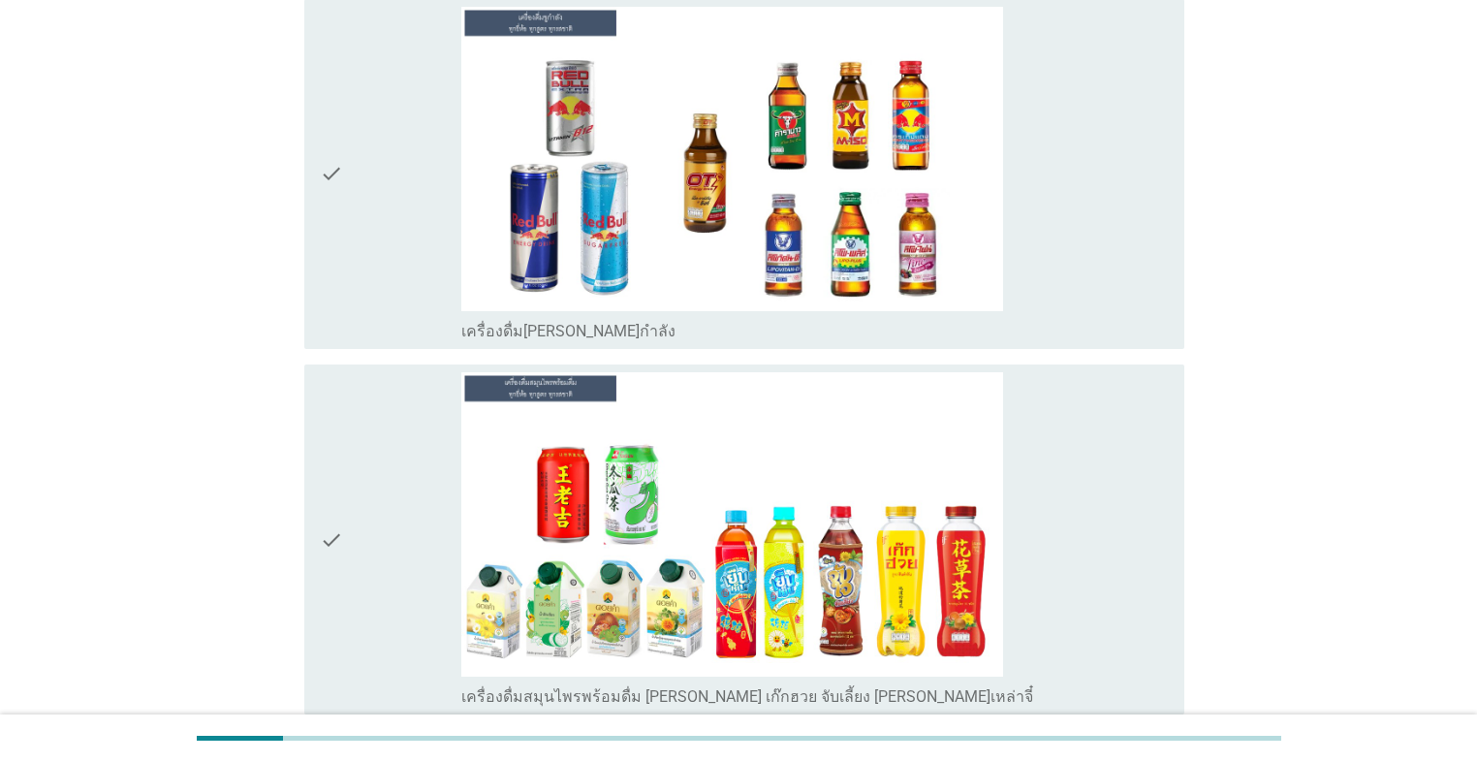
scroll to position [7054, 0]
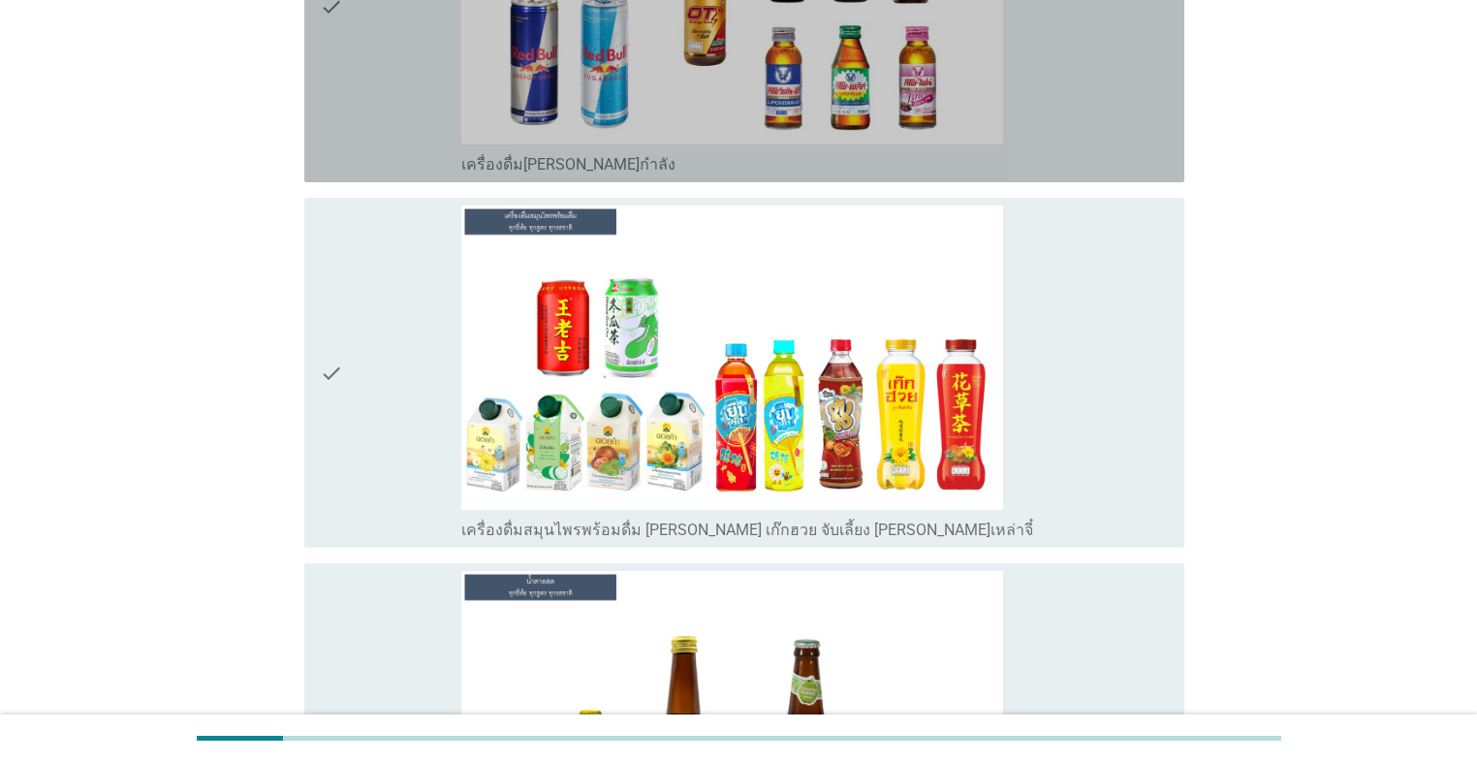
click at [372, 150] on div "check" at bounding box center [390, 7] width 141 height 334
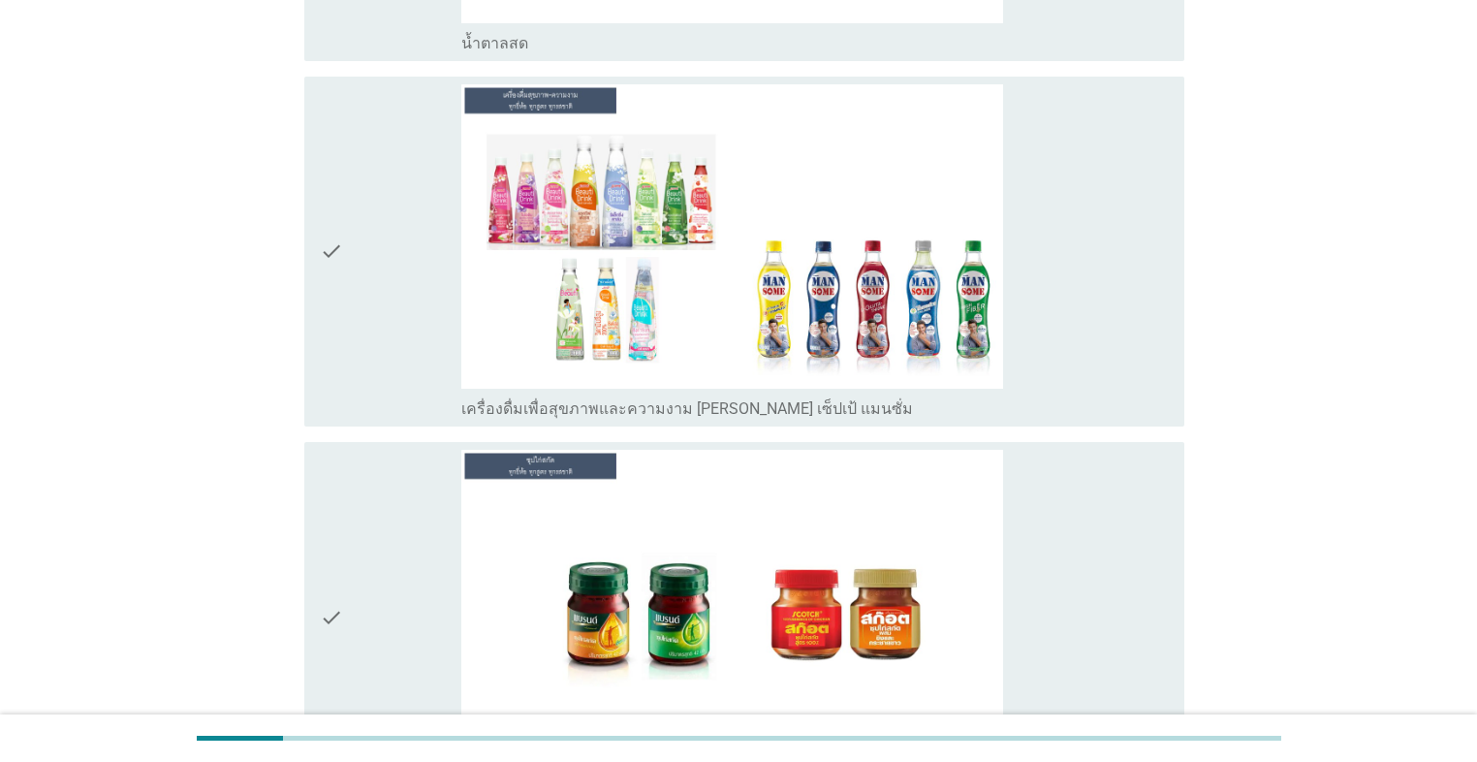
click at [360, 318] on div "check" at bounding box center [390, 251] width 141 height 334
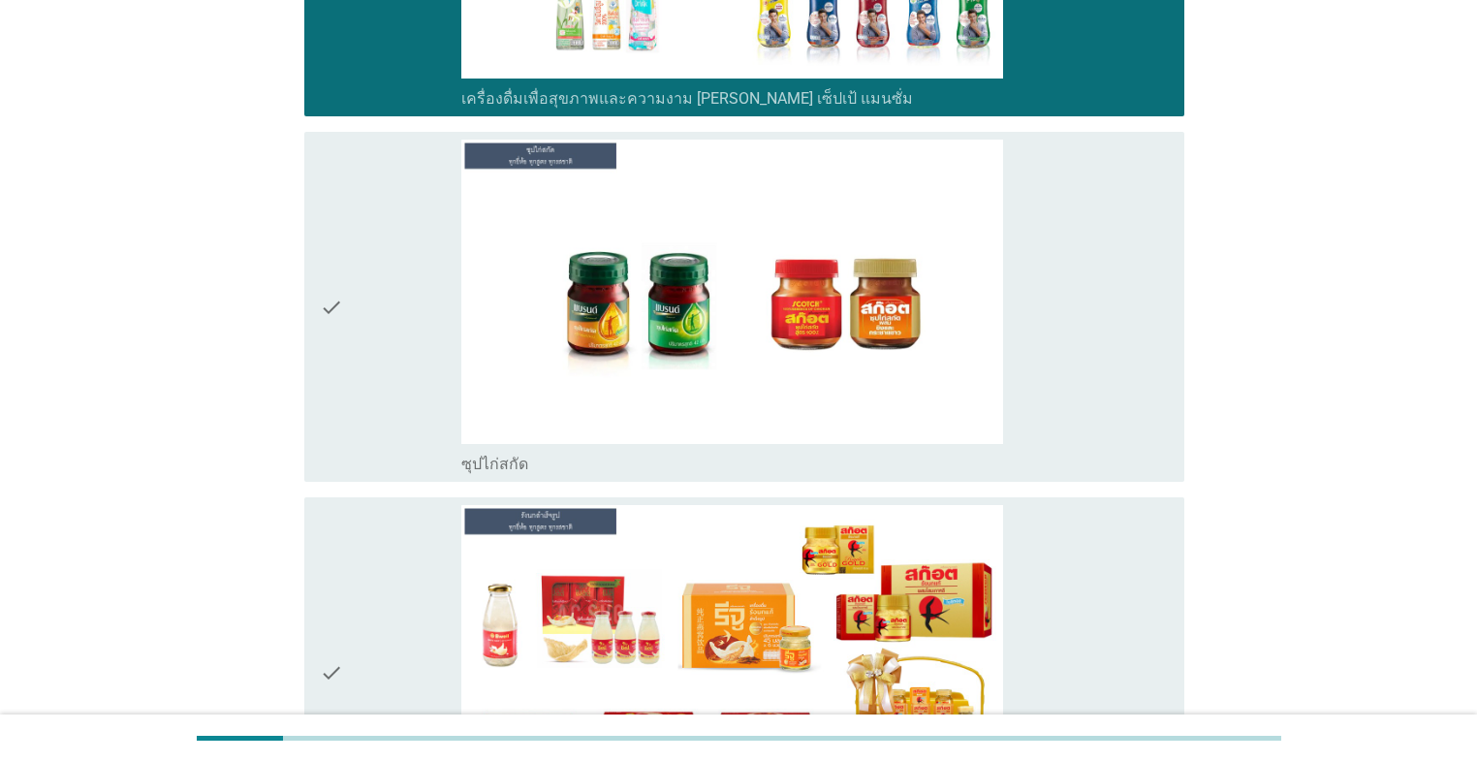
click at [368, 394] on div "check" at bounding box center [390, 307] width 141 height 334
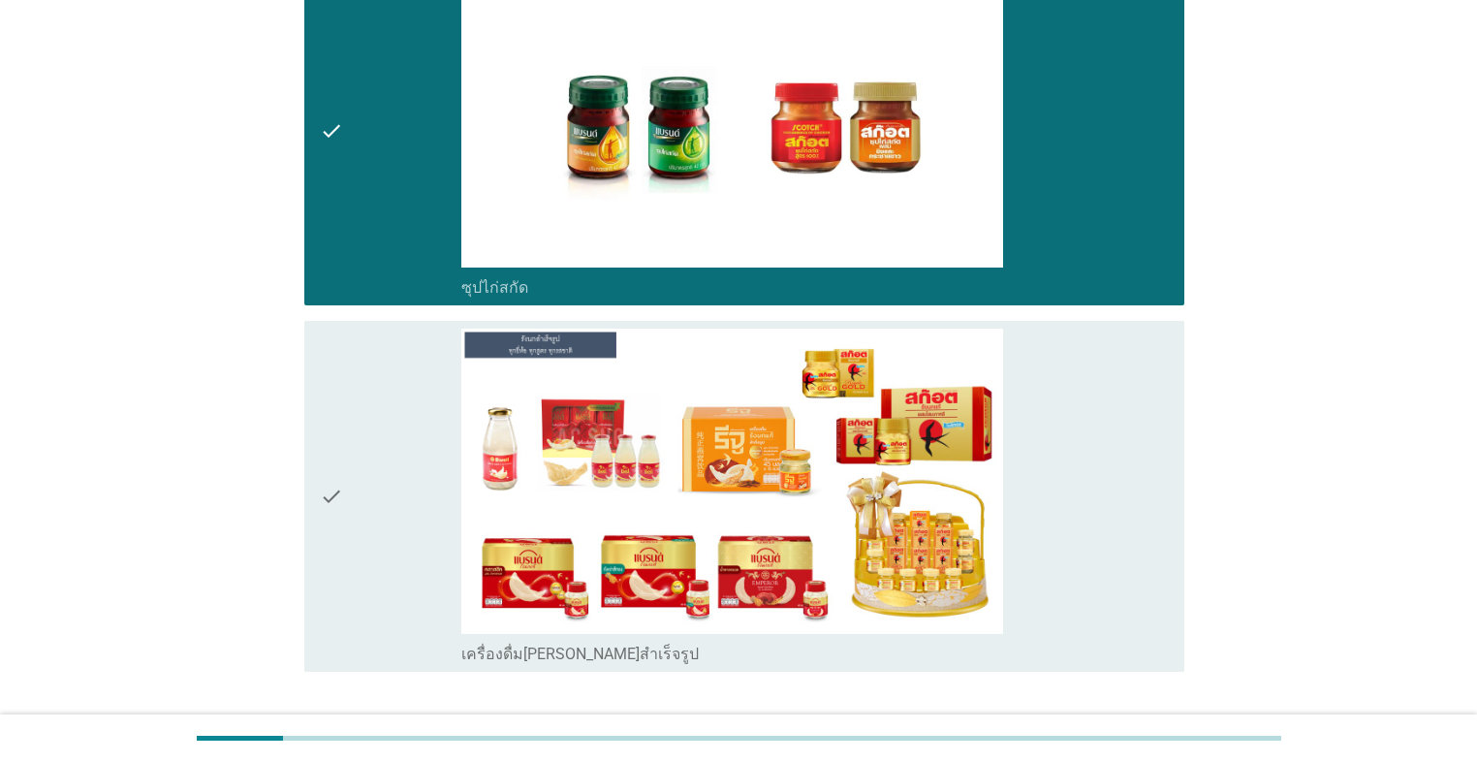
scroll to position [8511, 0]
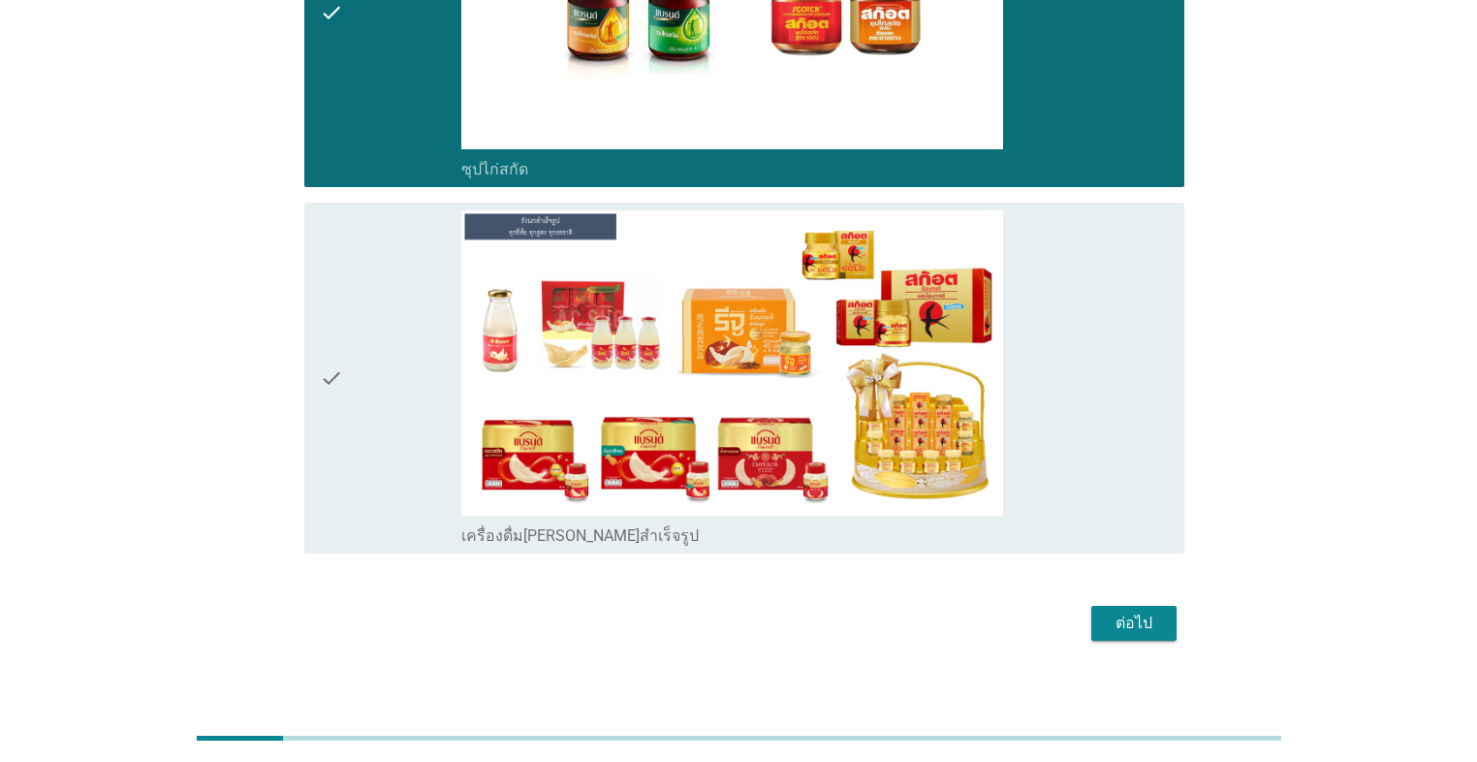
click at [370, 405] on div "check" at bounding box center [390, 377] width 141 height 334
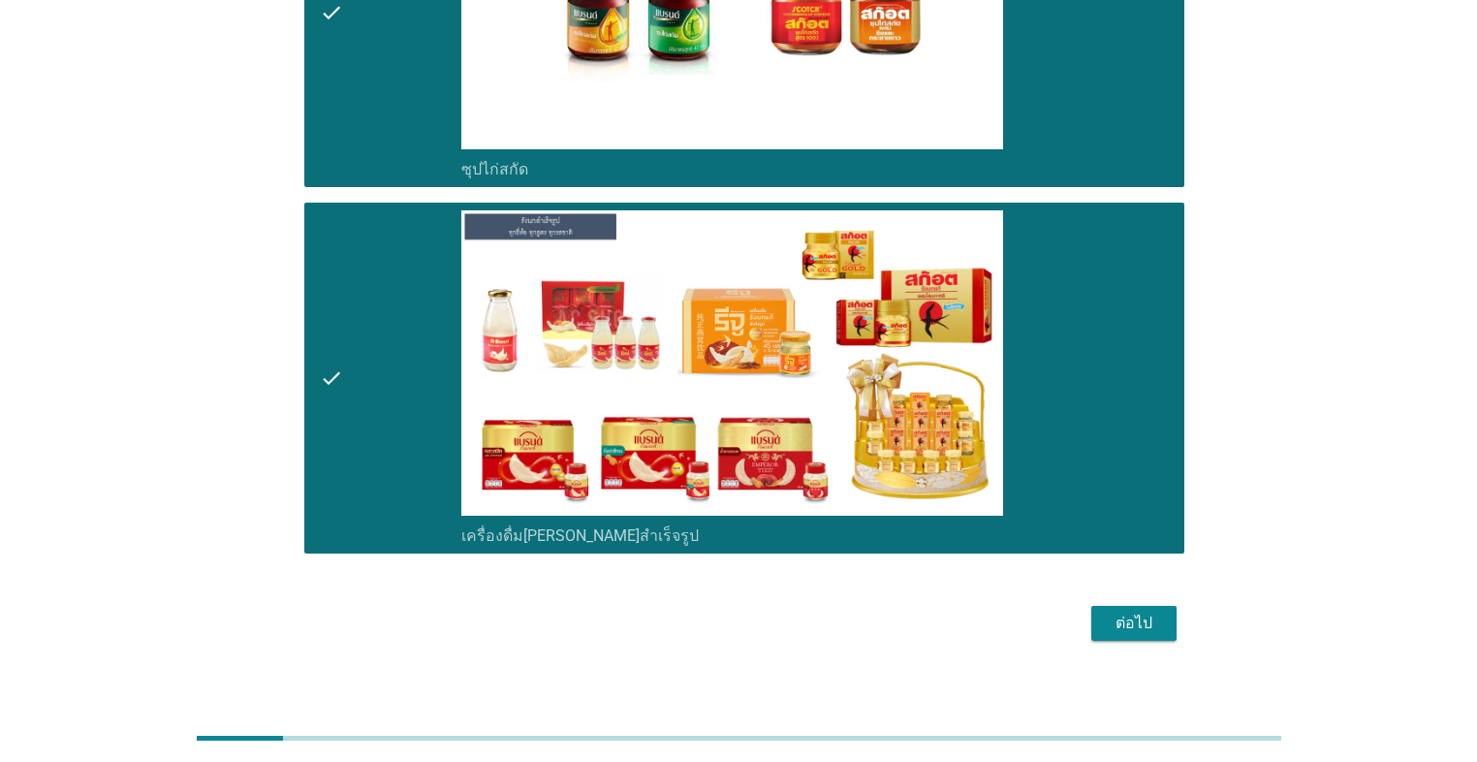
click at [763, 541] on div "ต่อไป" at bounding box center [1134, 622] width 54 height 23
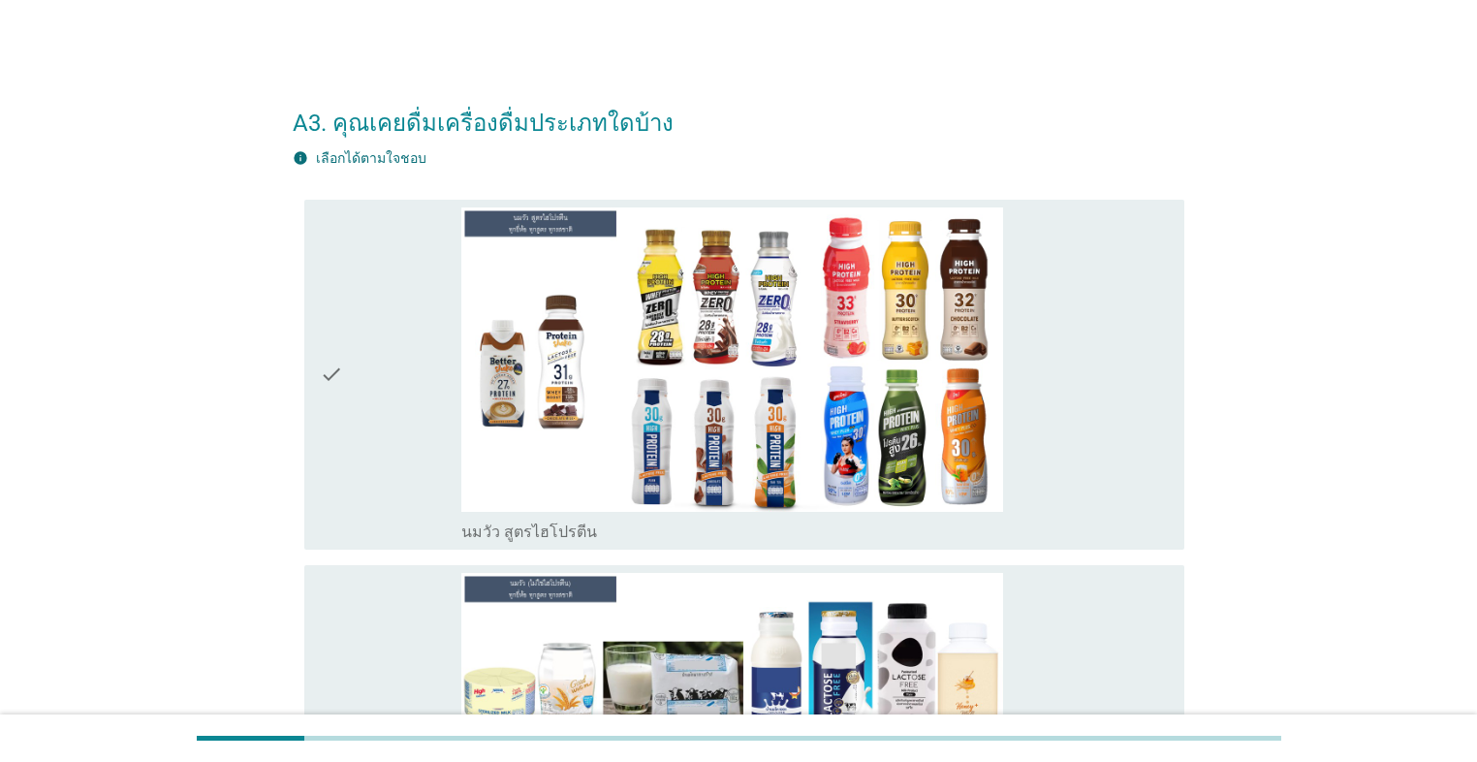
scroll to position [233, 0]
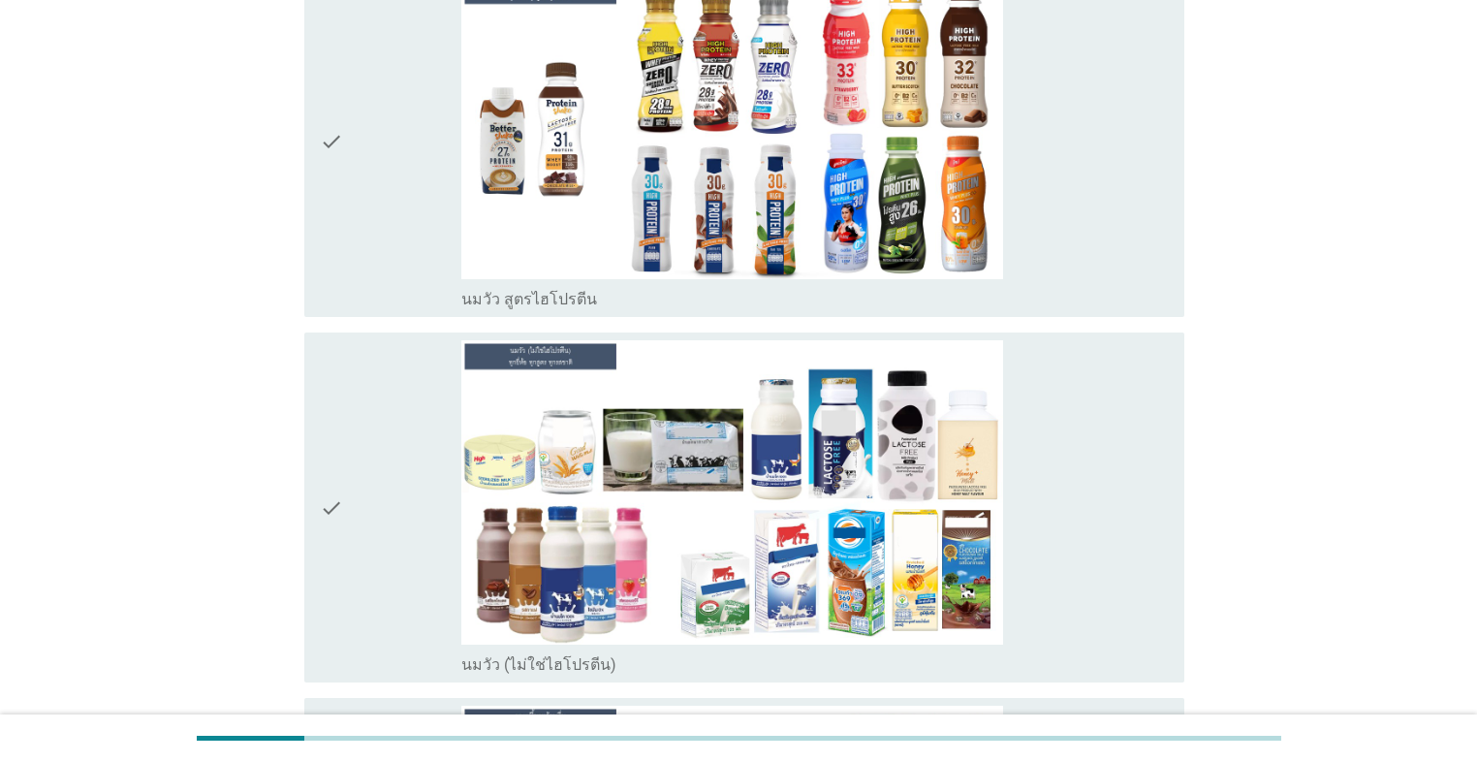
click at [381, 440] on div "check" at bounding box center [390, 507] width 141 height 334
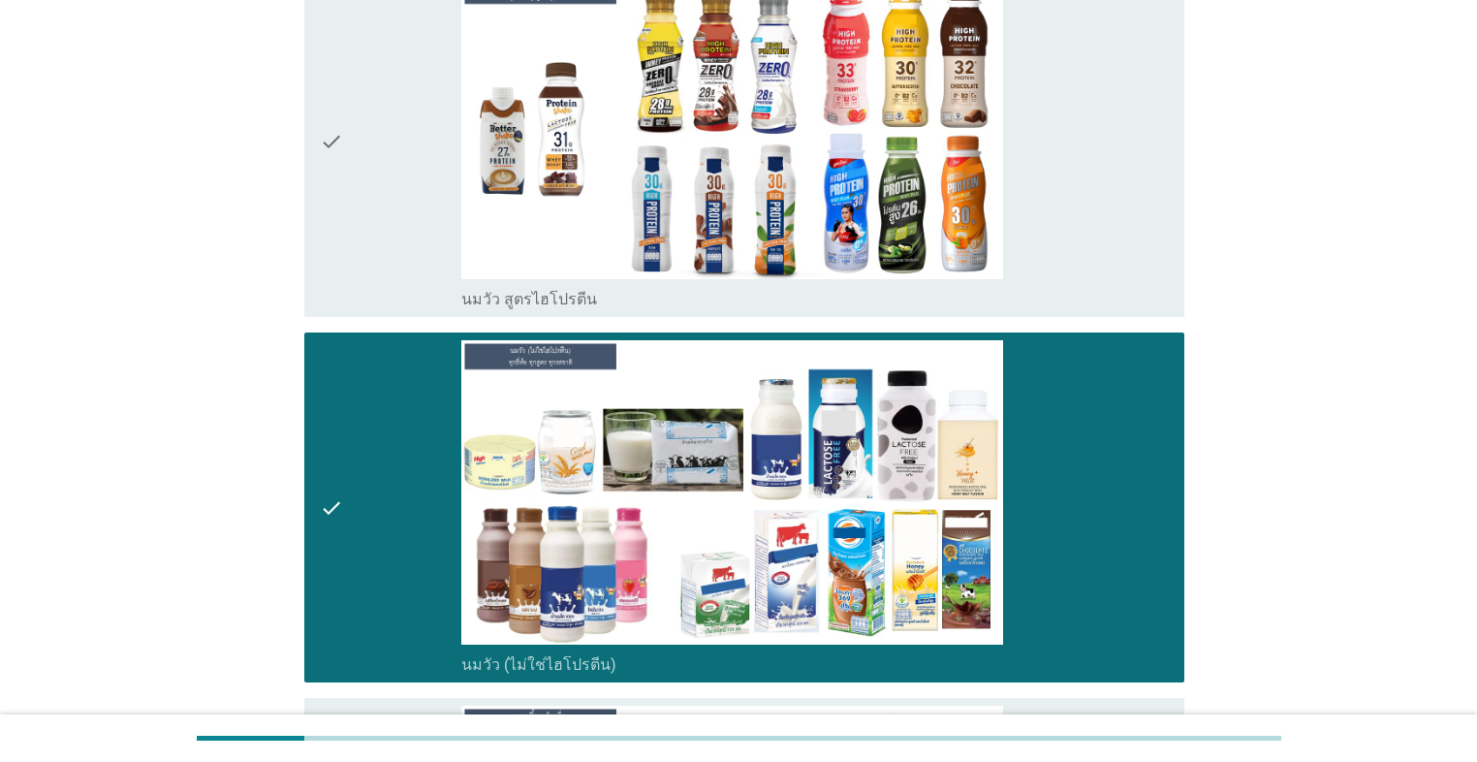
click at [384, 277] on div "check" at bounding box center [390, 142] width 141 height 334
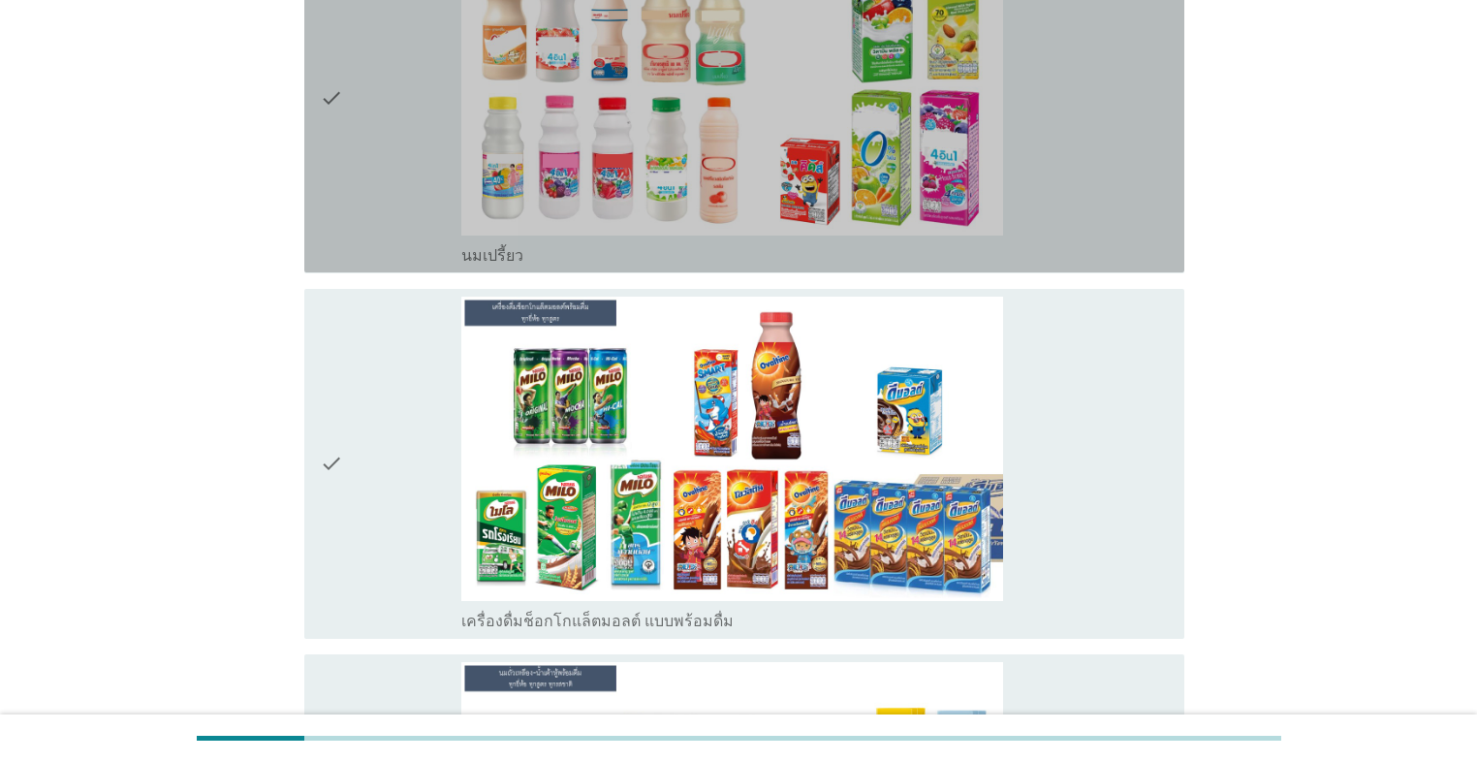
click at [380, 217] on div "check" at bounding box center [390, 97] width 141 height 334
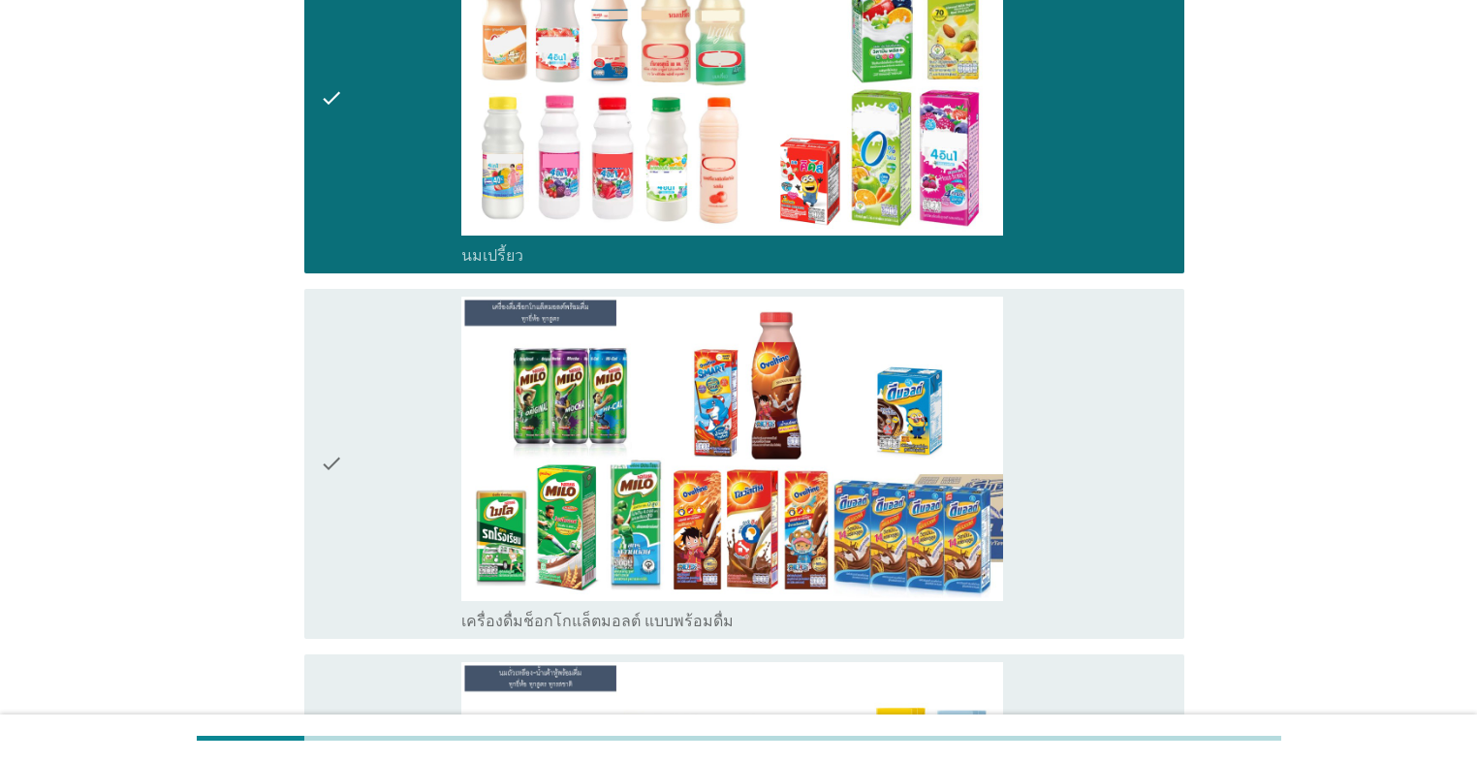
click at [368, 438] on div "check" at bounding box center [390, 463] width 141 height 334
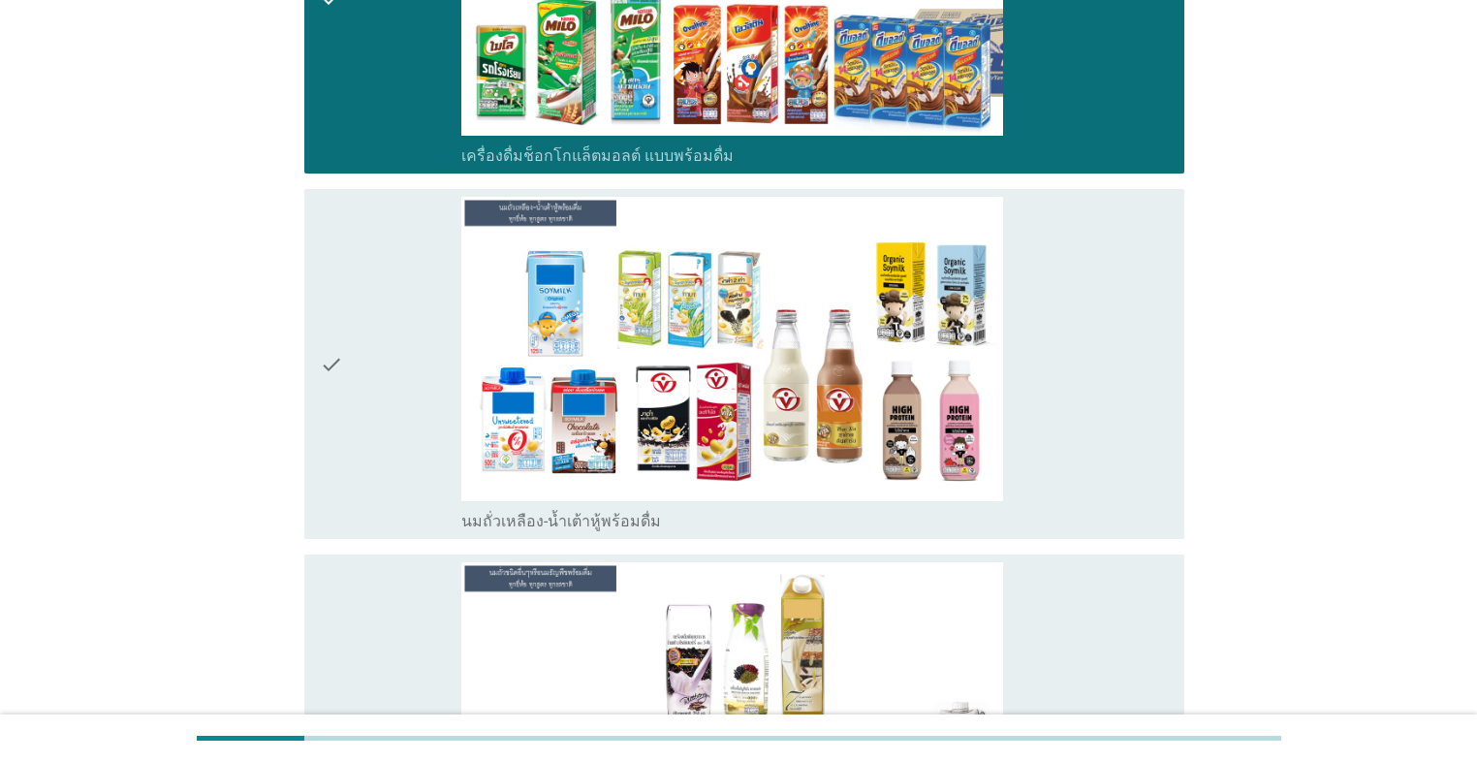
click at [372, 426] on div "check" at bounding box center [390, 364] width 141 height 334
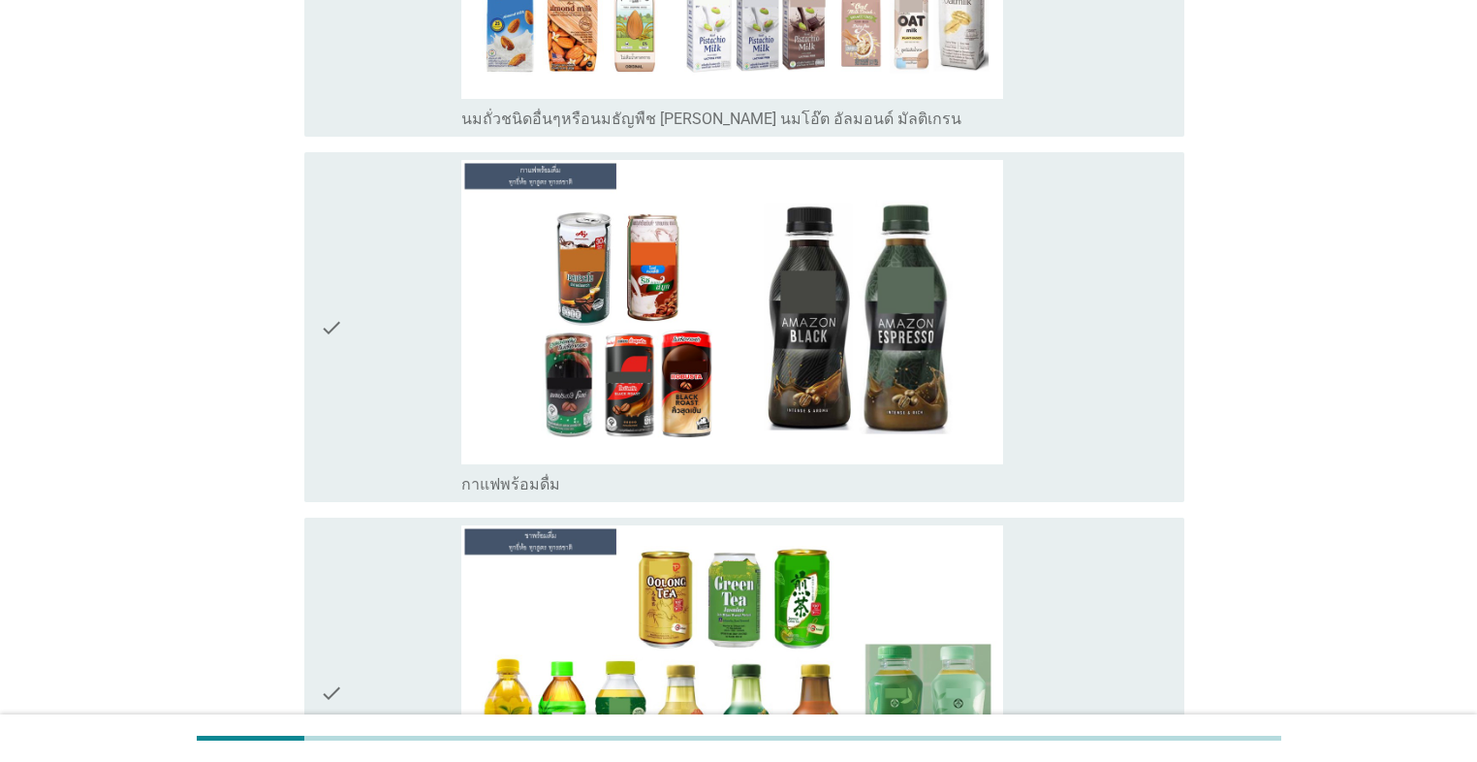
scroll to position [2248, 0]
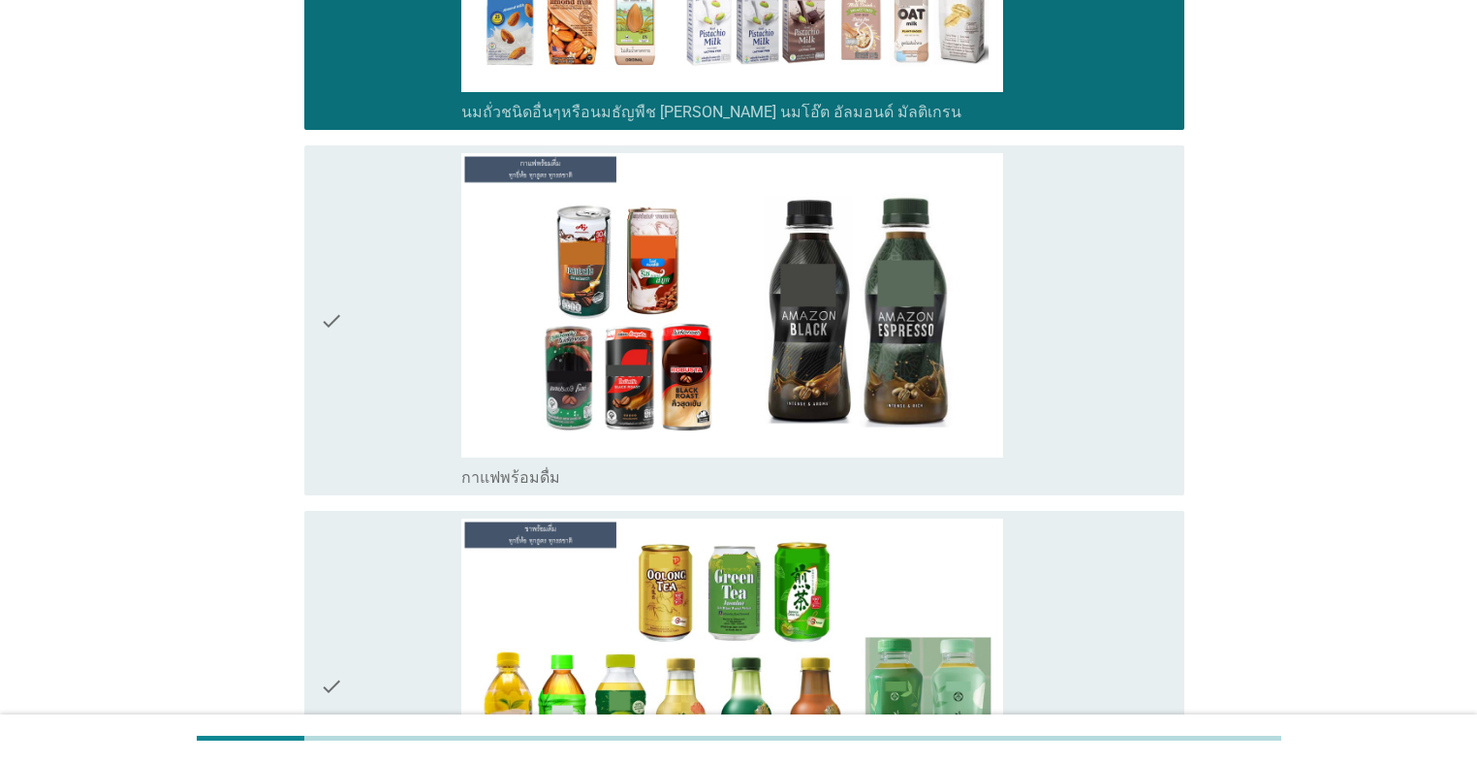
click at [387, 317] on div "check" at bounding box center [390, 320] width 141 height 334
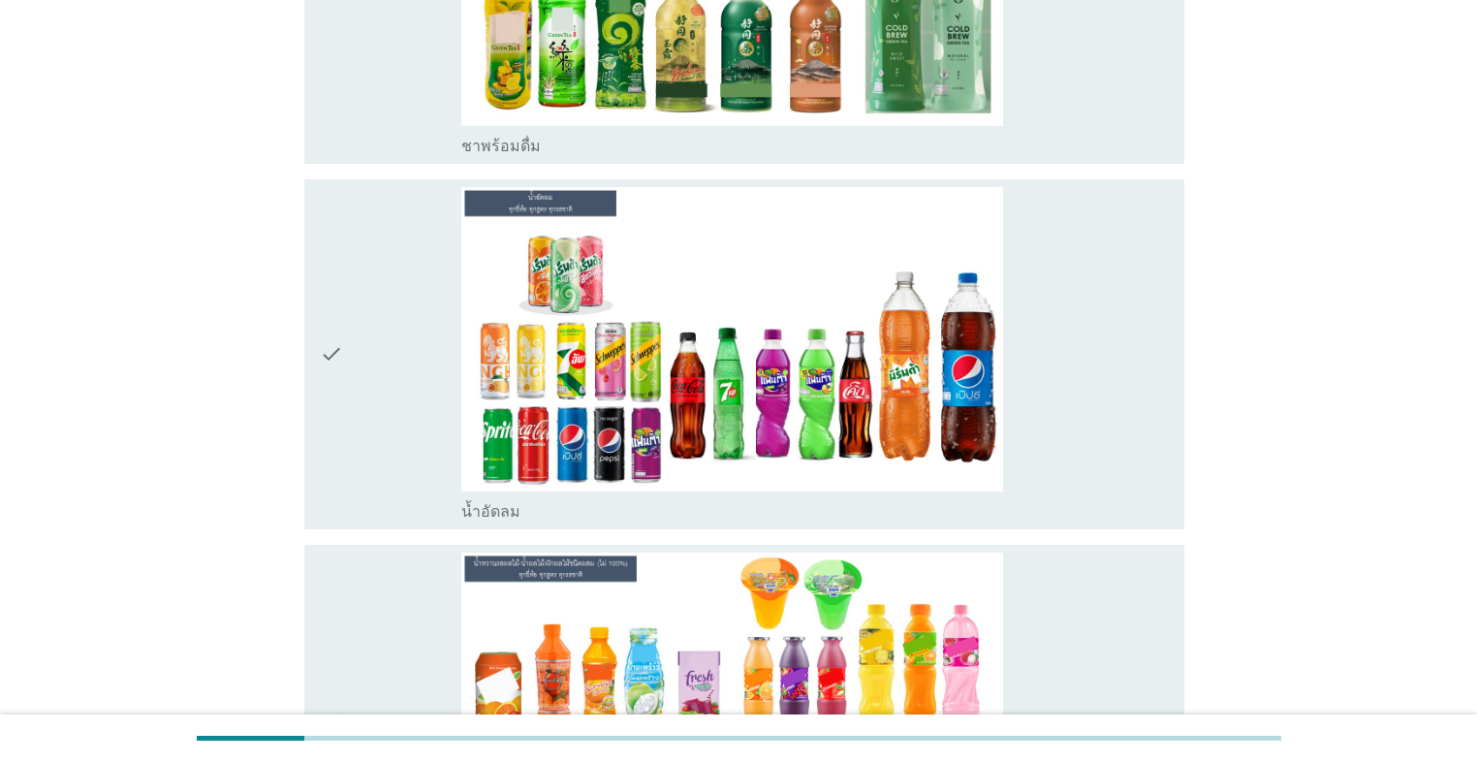
click at [392, 359] on div "check" at bounding box center [390, 354] width 141 height 334
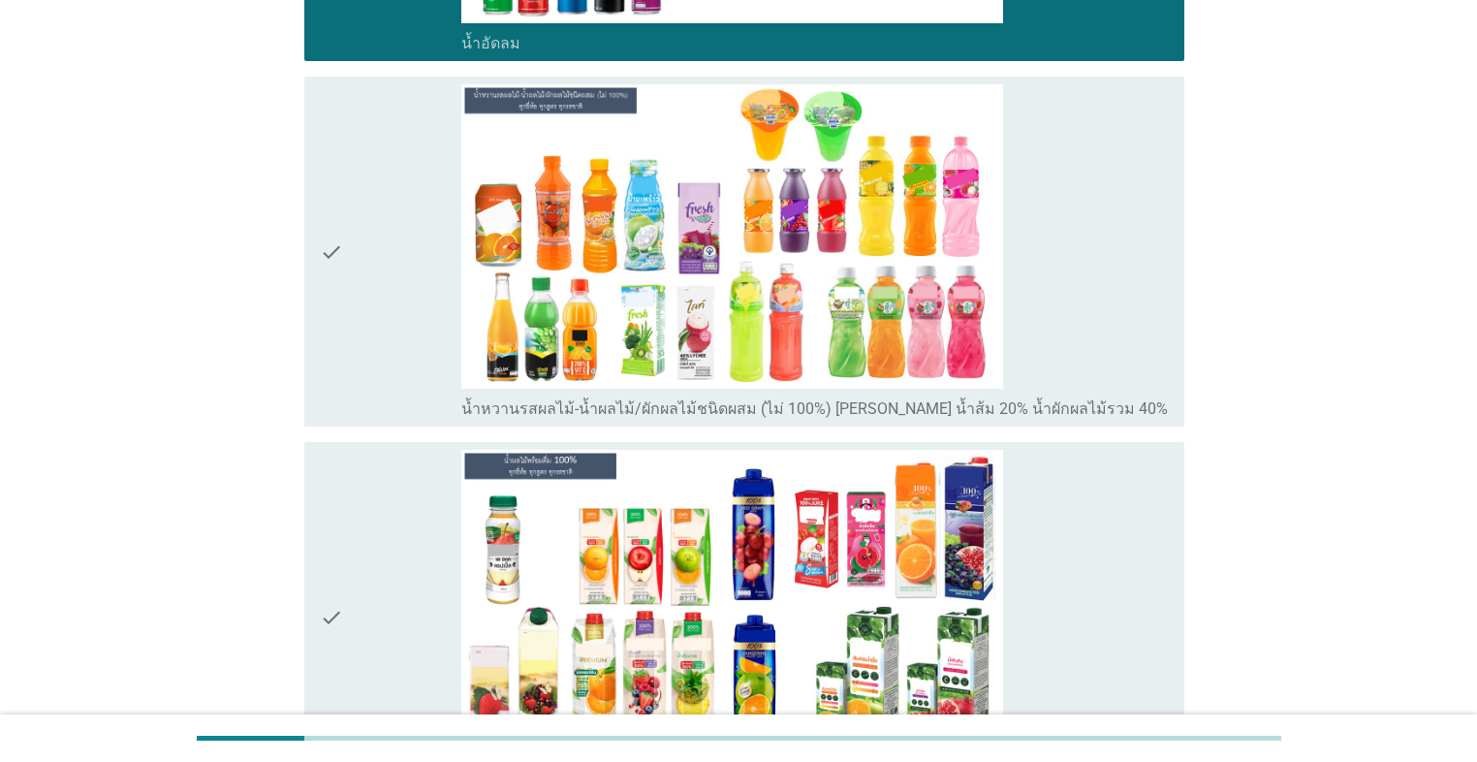
scroll to position [3488, 0]
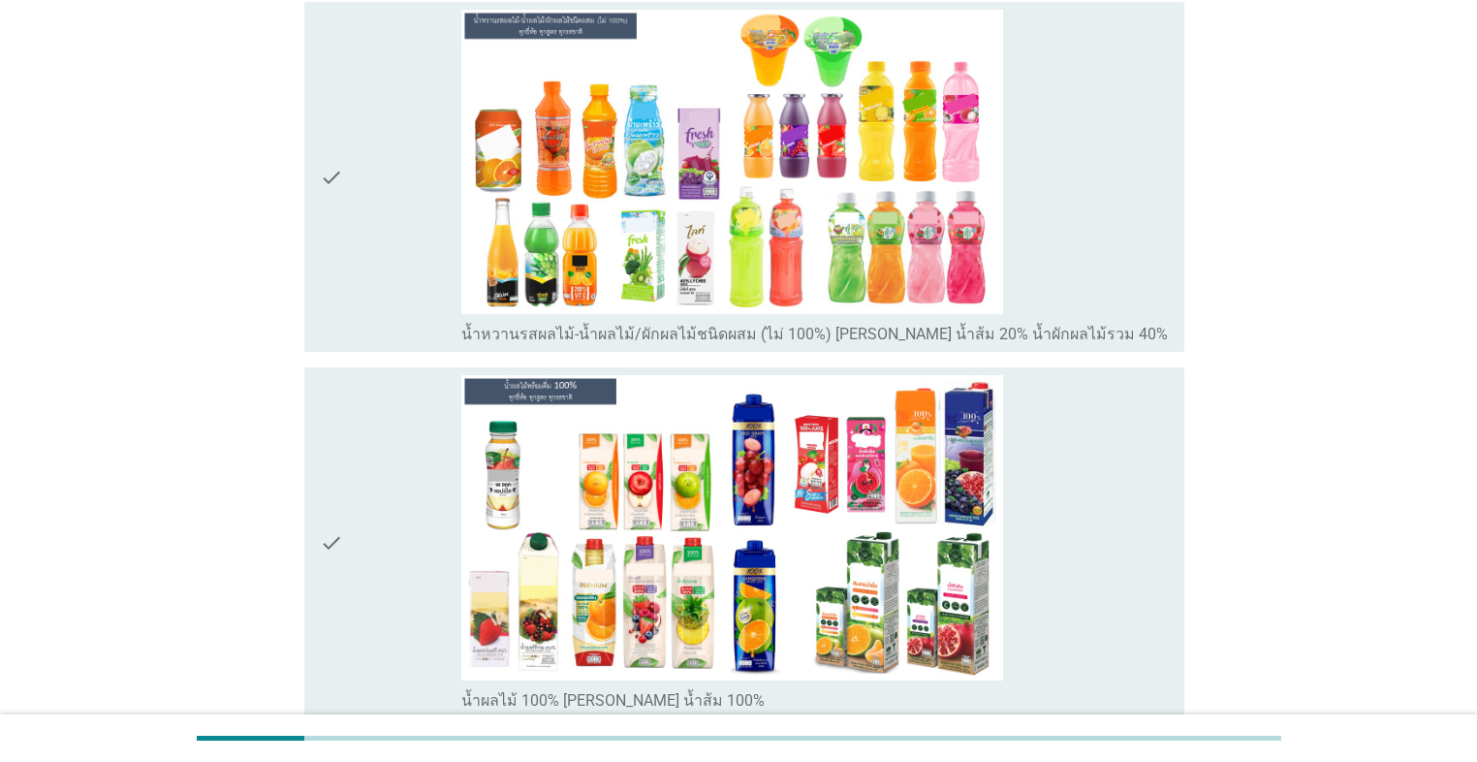
click at [380, 244] on div "check" at bounding box center [390, 177] width 141 height 334
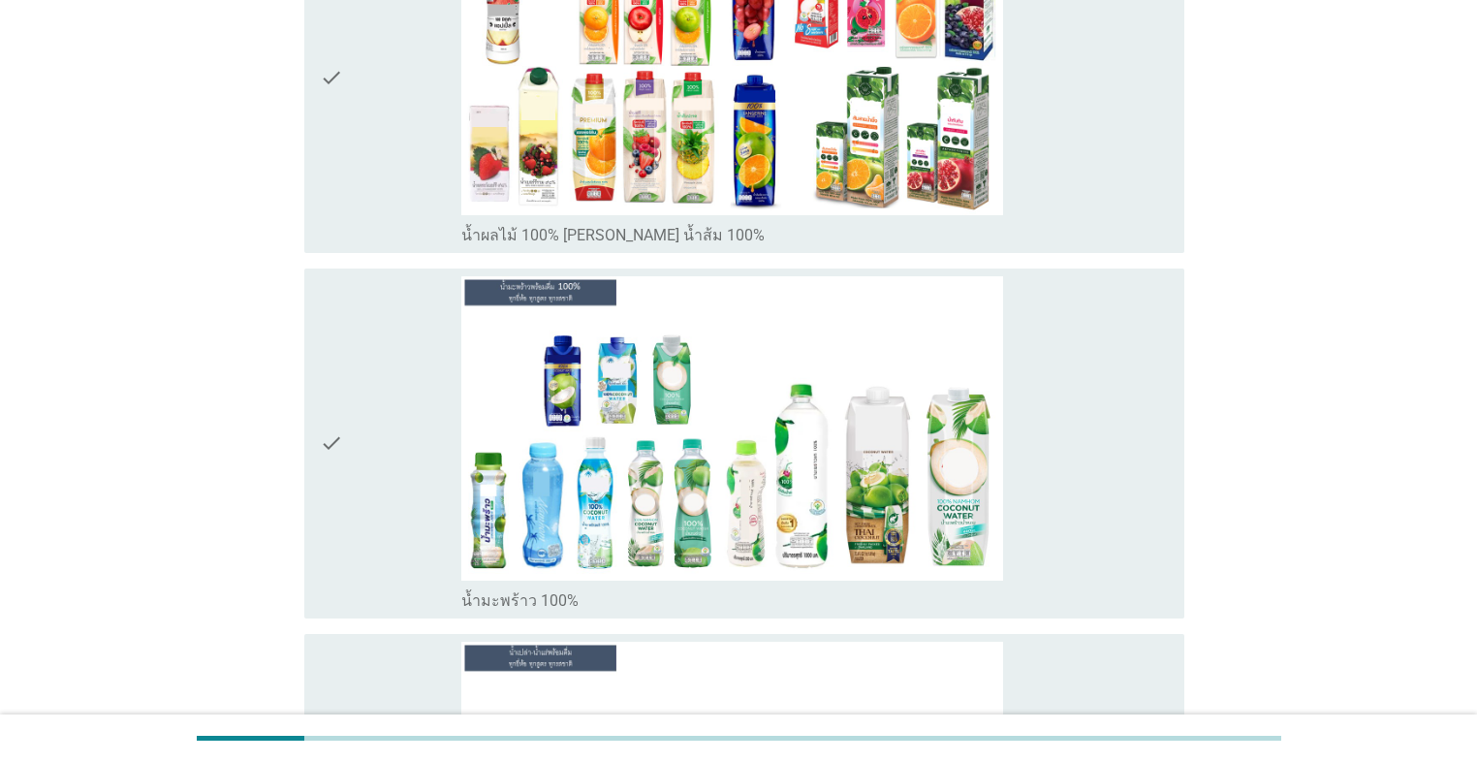
click at [380, 349] on div "check" at bounding box center [390, 443] width 141 height 334
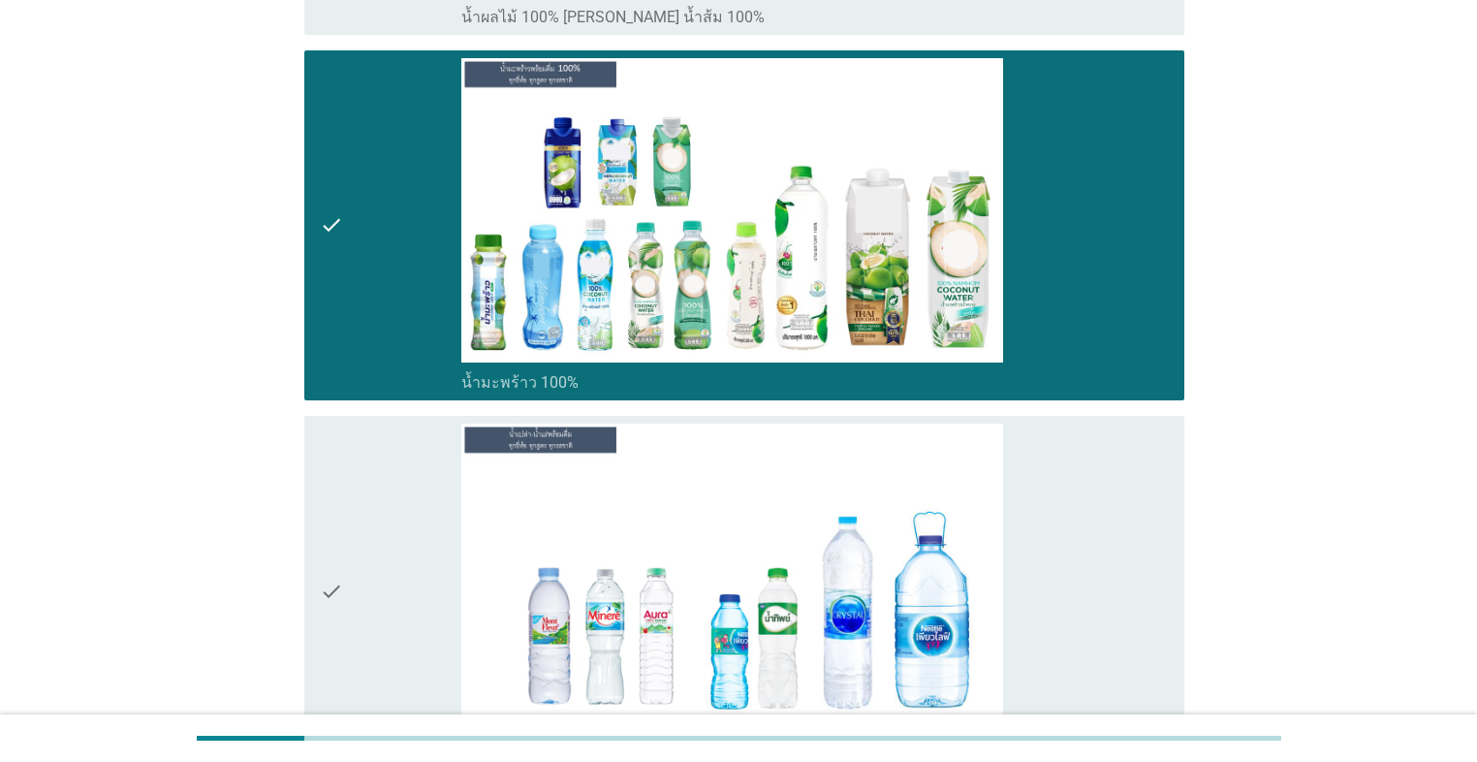
scroll to position [4341, 0]
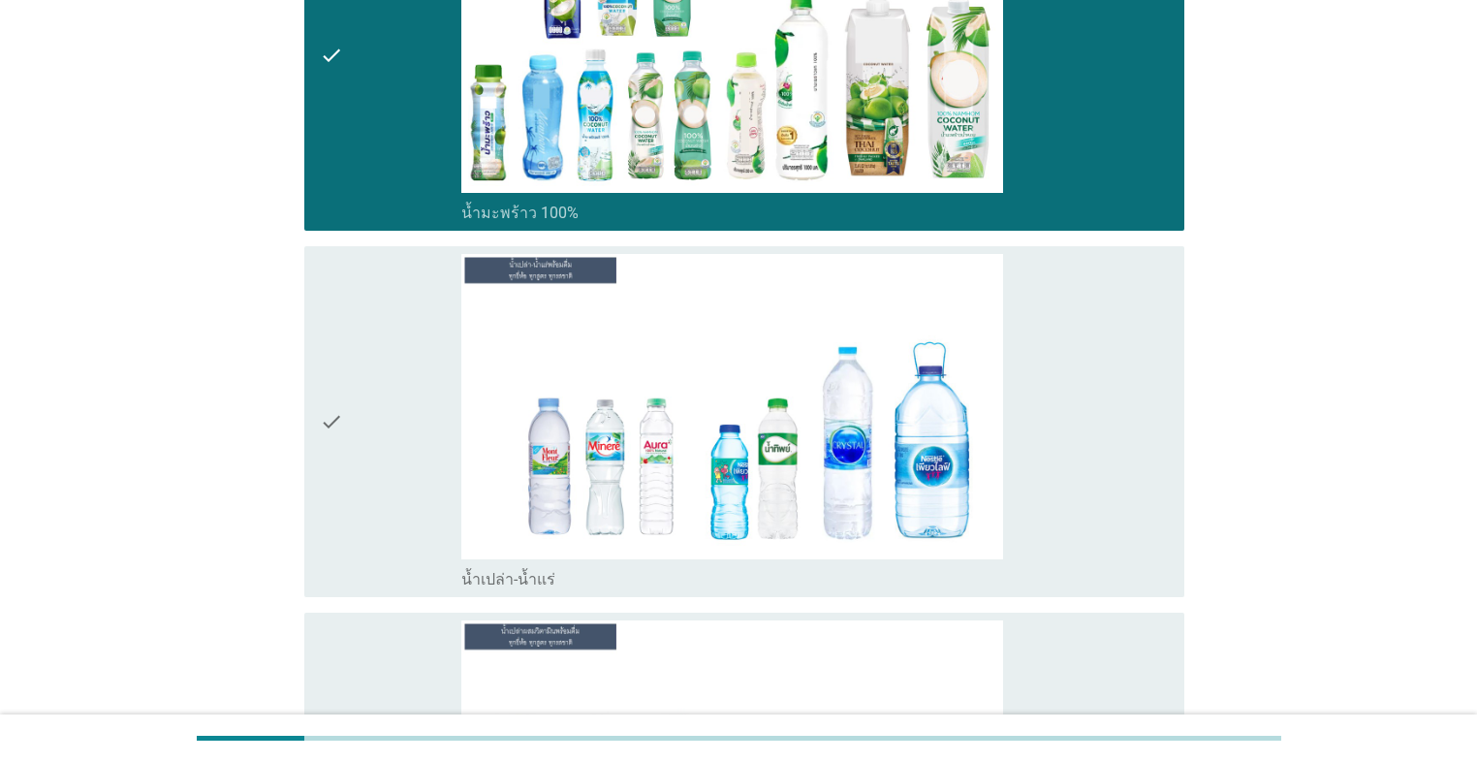
click at [380, 353] on div "check" at bounding box center [390, 421] width 141 height 334
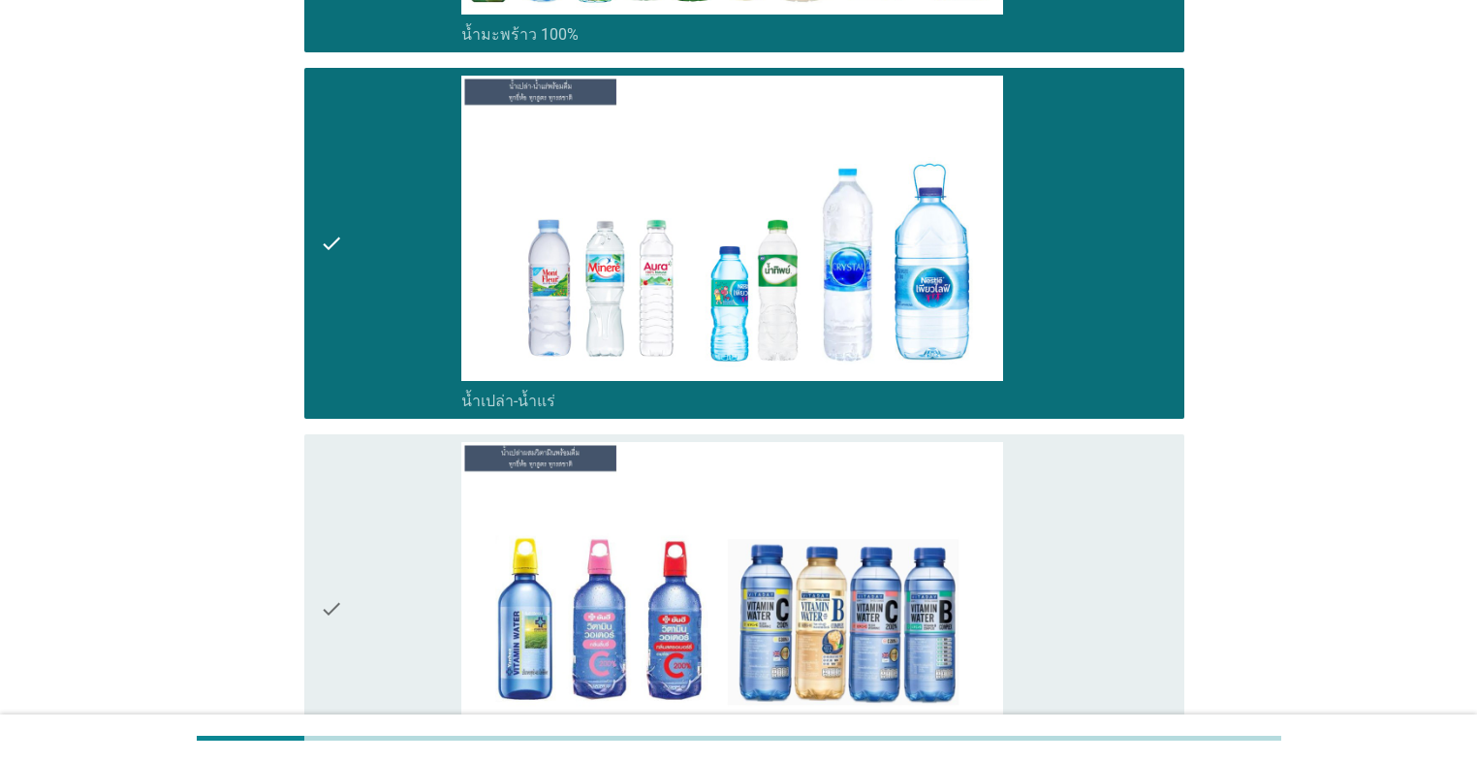
scroll to position [4728, 0]
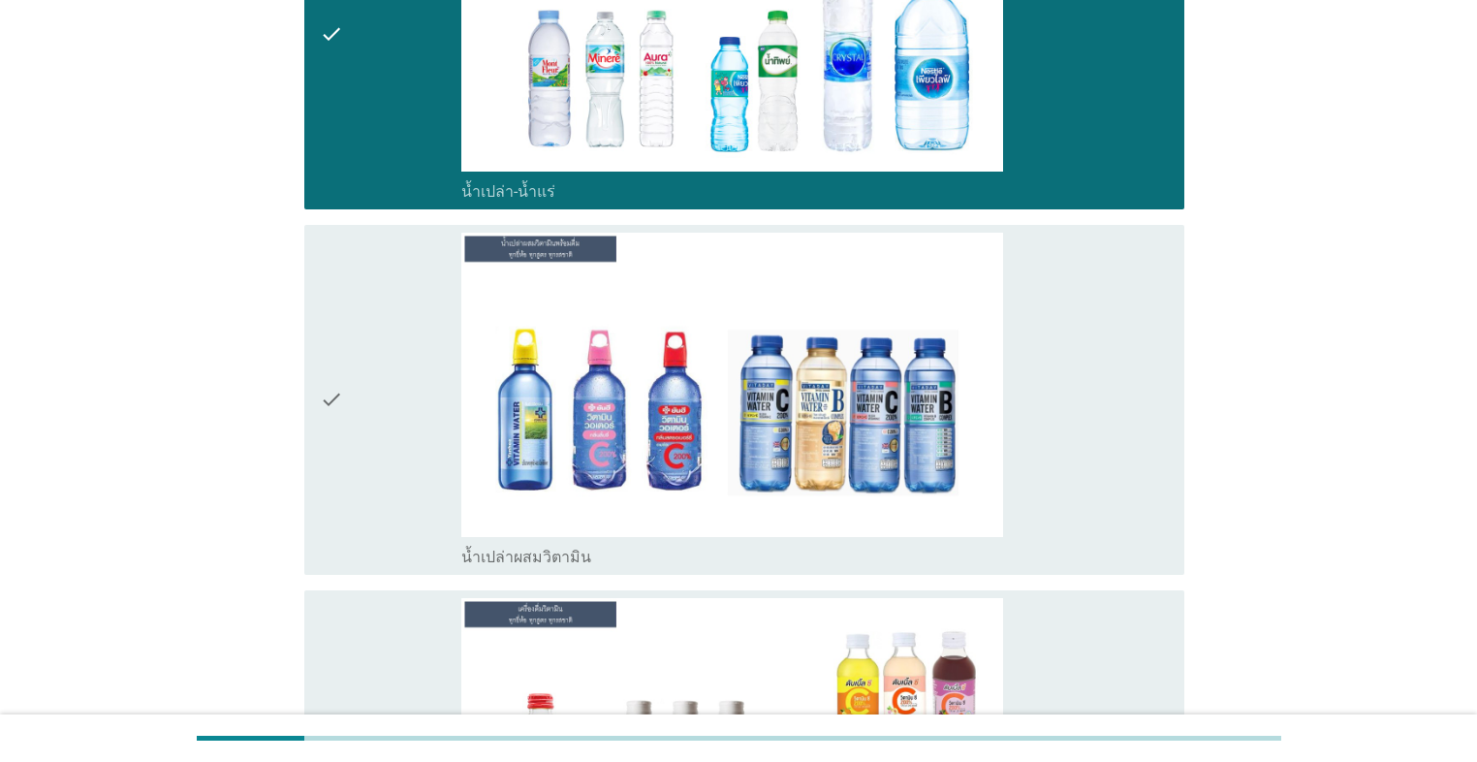
click at [380, 353] on div "check" at bounding box center [390, 400] width 141 height 334
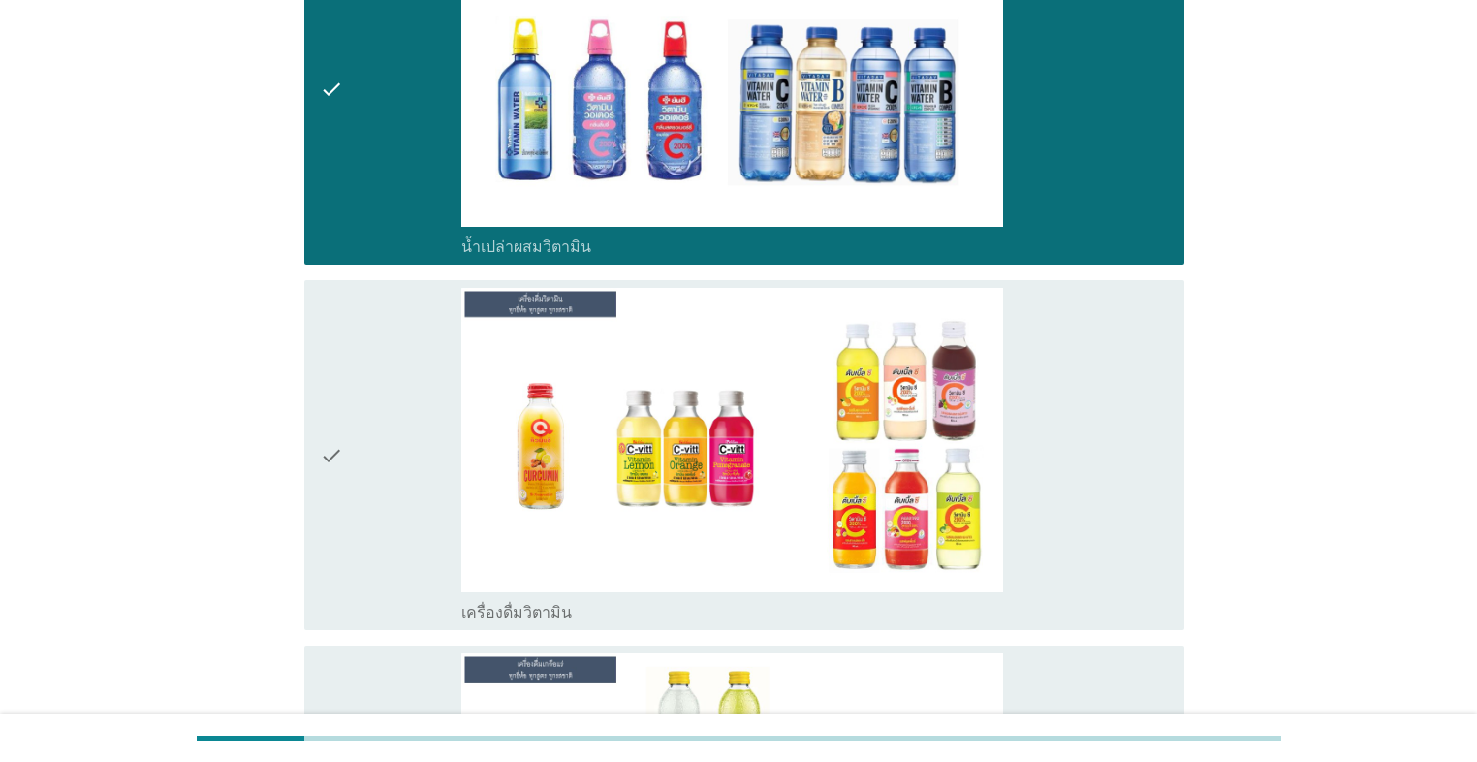
click at [380, 353] on div "check" at bounding box center [390, 455] width 141 height 334
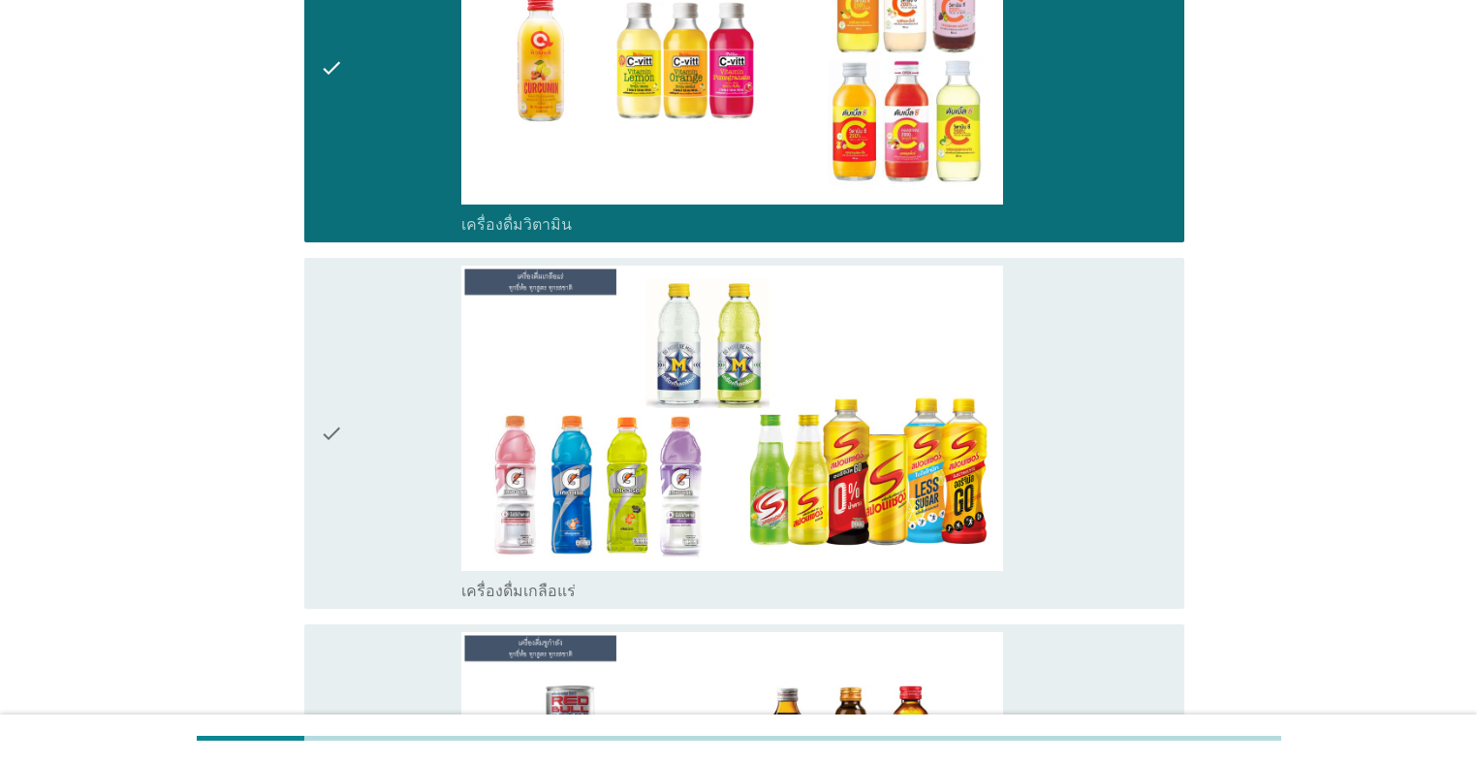
click at [380, 353] on div "check" at bounding box center [390, 432] width 141 height 334
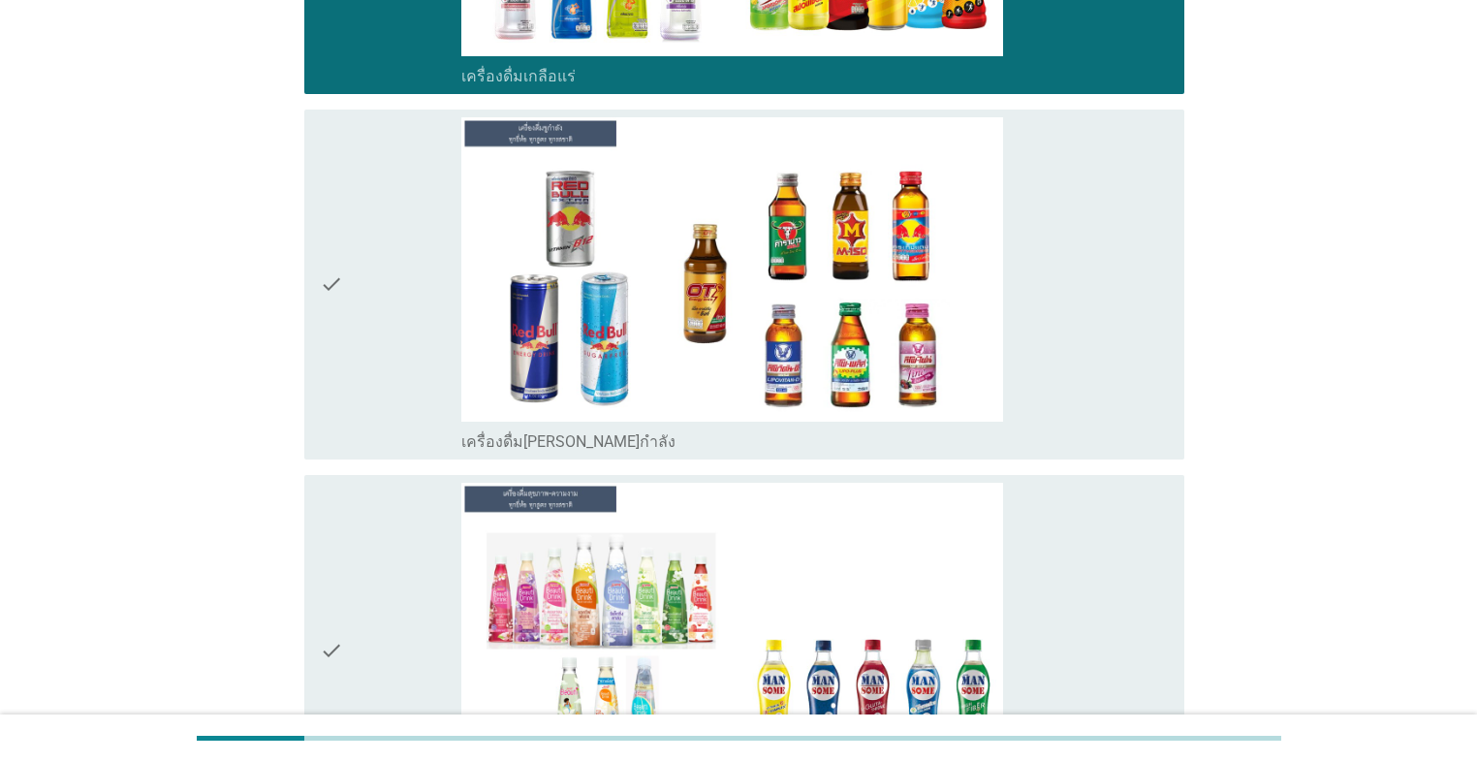
scroll to position [6124, 0]
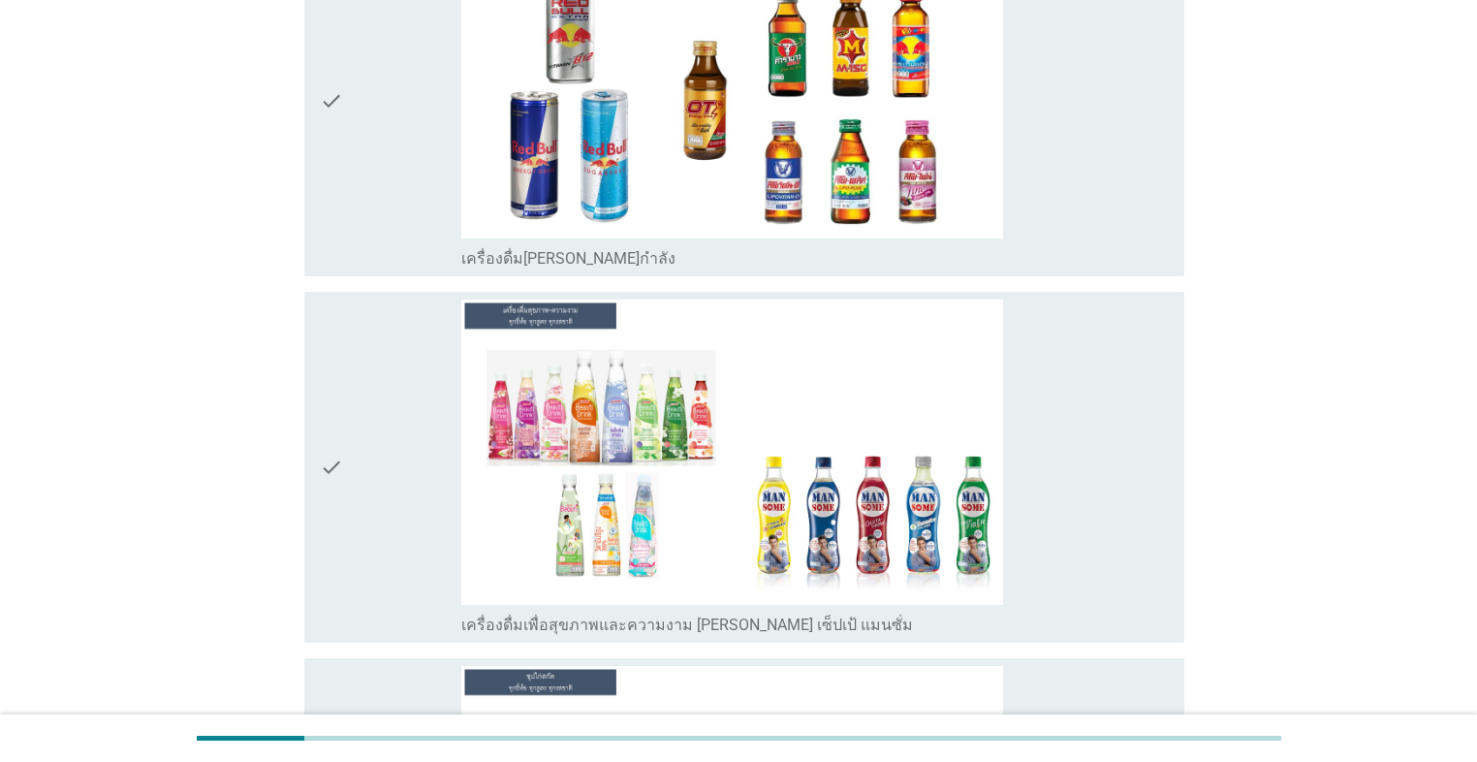
click at [380, 353] on div "check" at bounding box center [390, 466] width 141 height 334
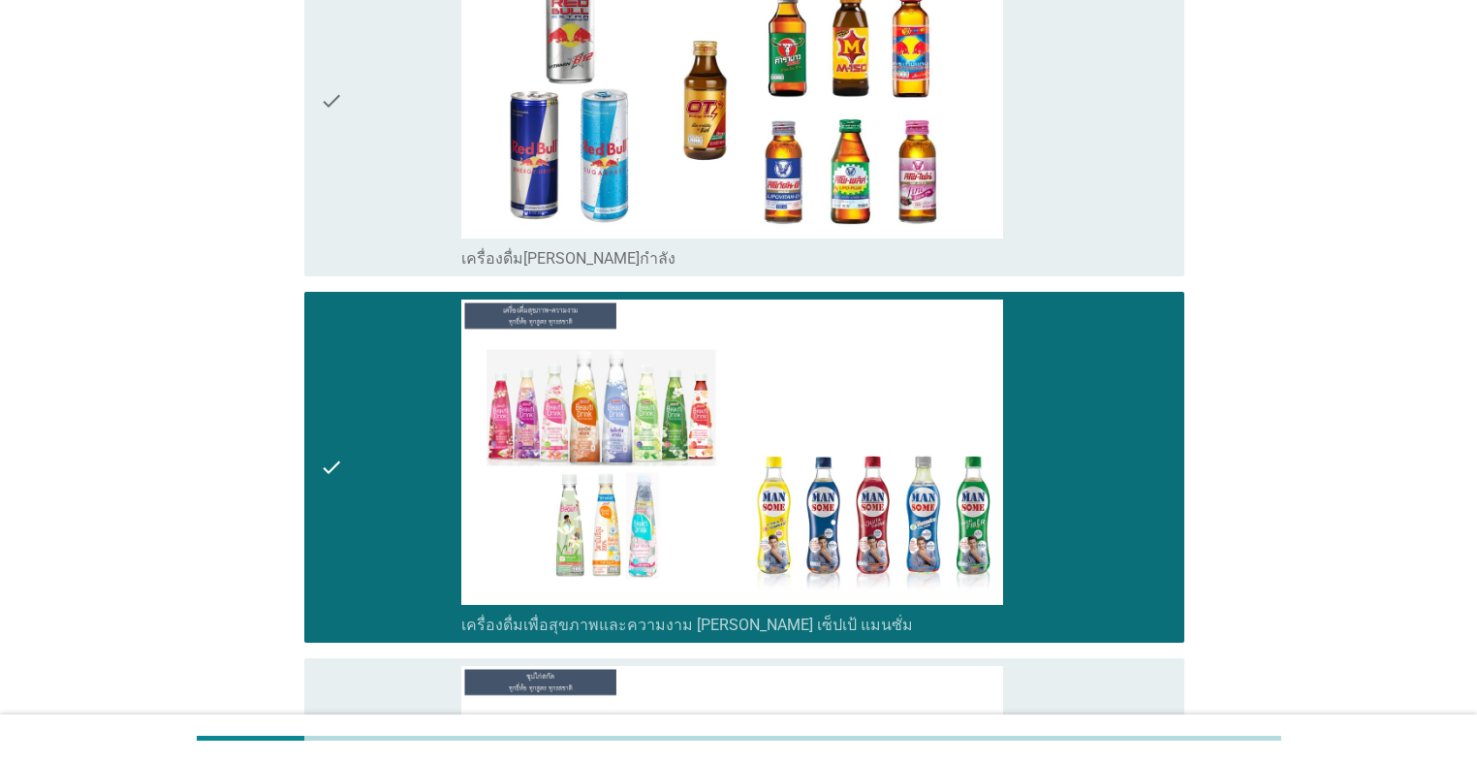
click at [385, 182] on div "check" at bounding box center [390, 101] width 141 height 334
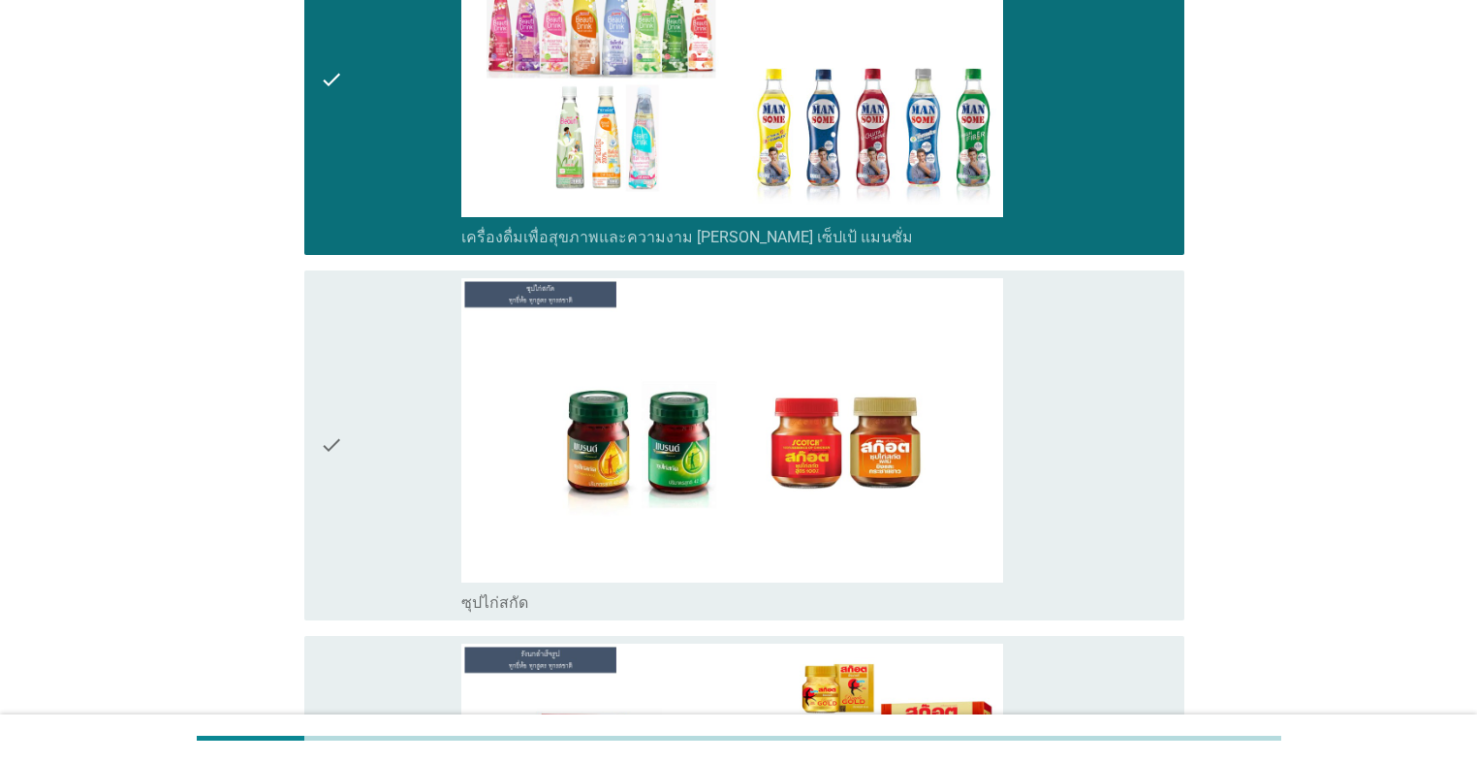
click at [387, 427] on div "check" at bounding box center [390, 445] width 141 height 334
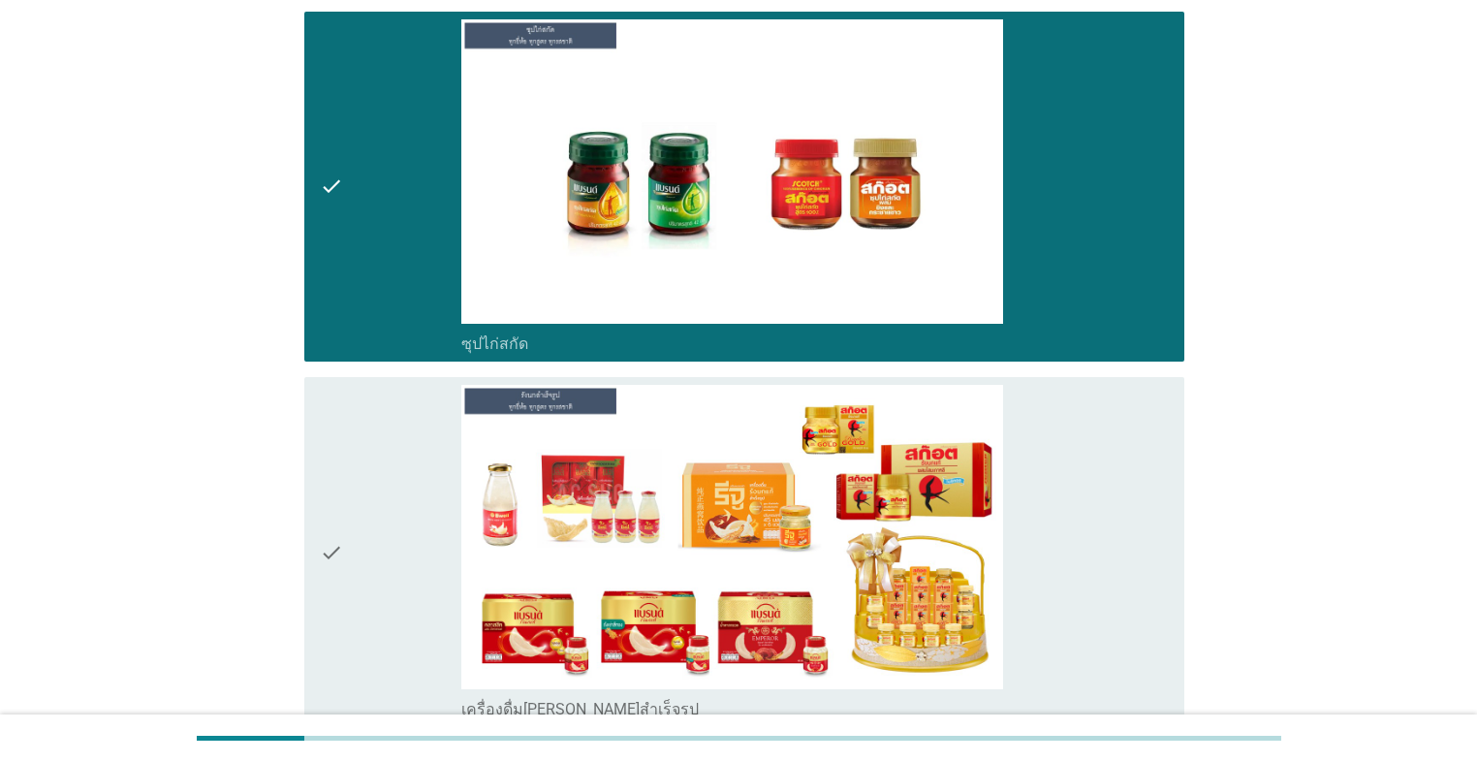
scroll to position [6899, 0]
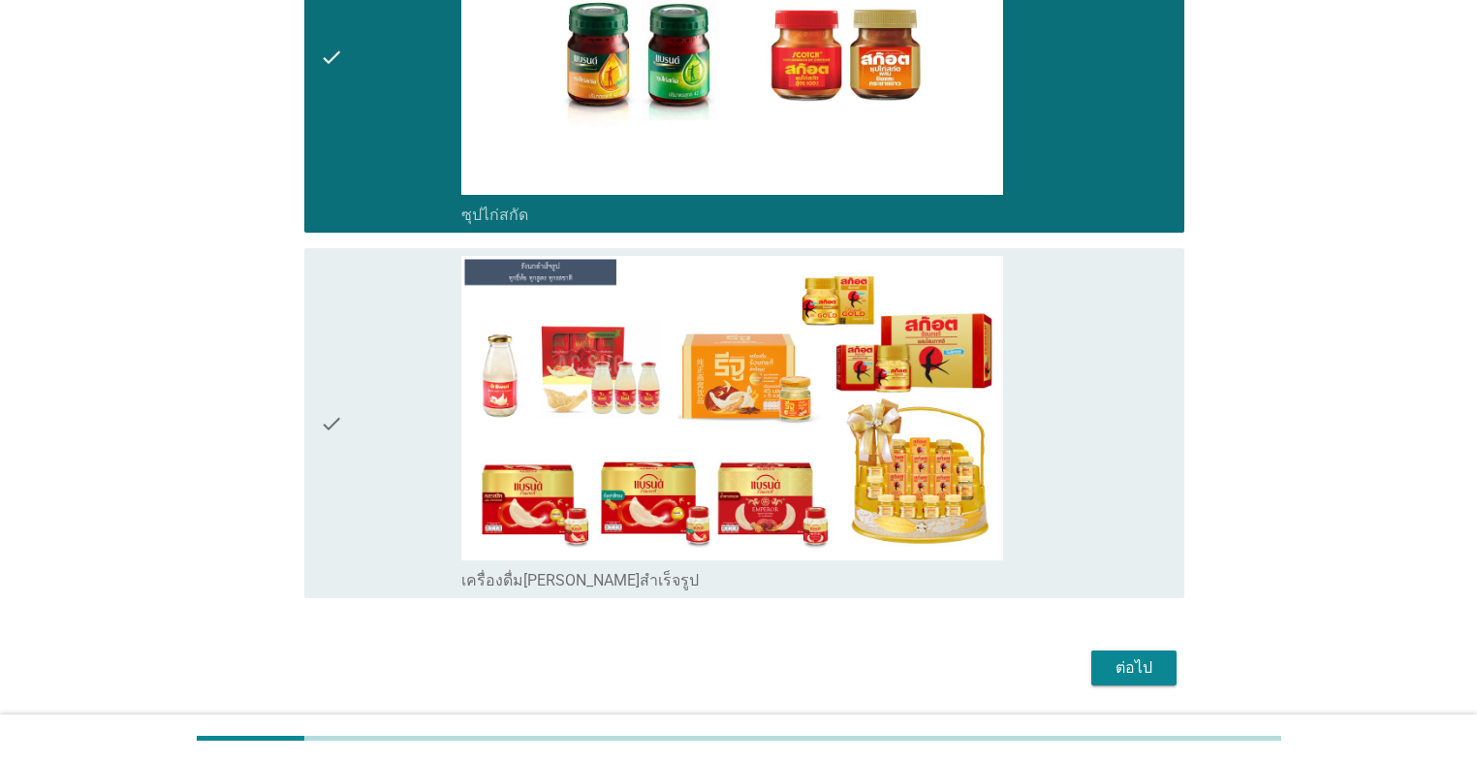
click at [378, 462] on div "check" at bounding box center [390, 423] width 141 height 334
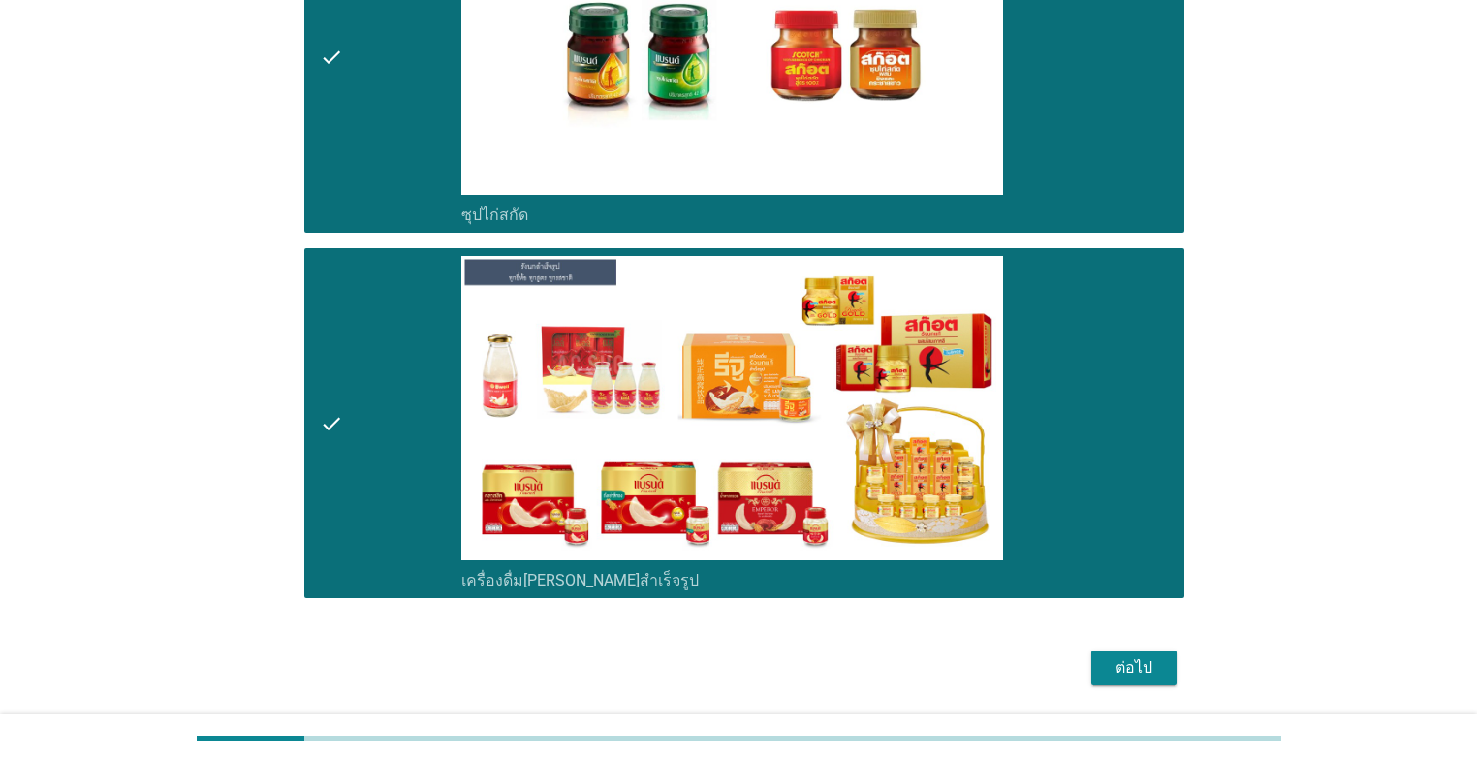
click at [763, 541] on div "ต่อไป" at bounding box center [1134, 667] width 54 height 23
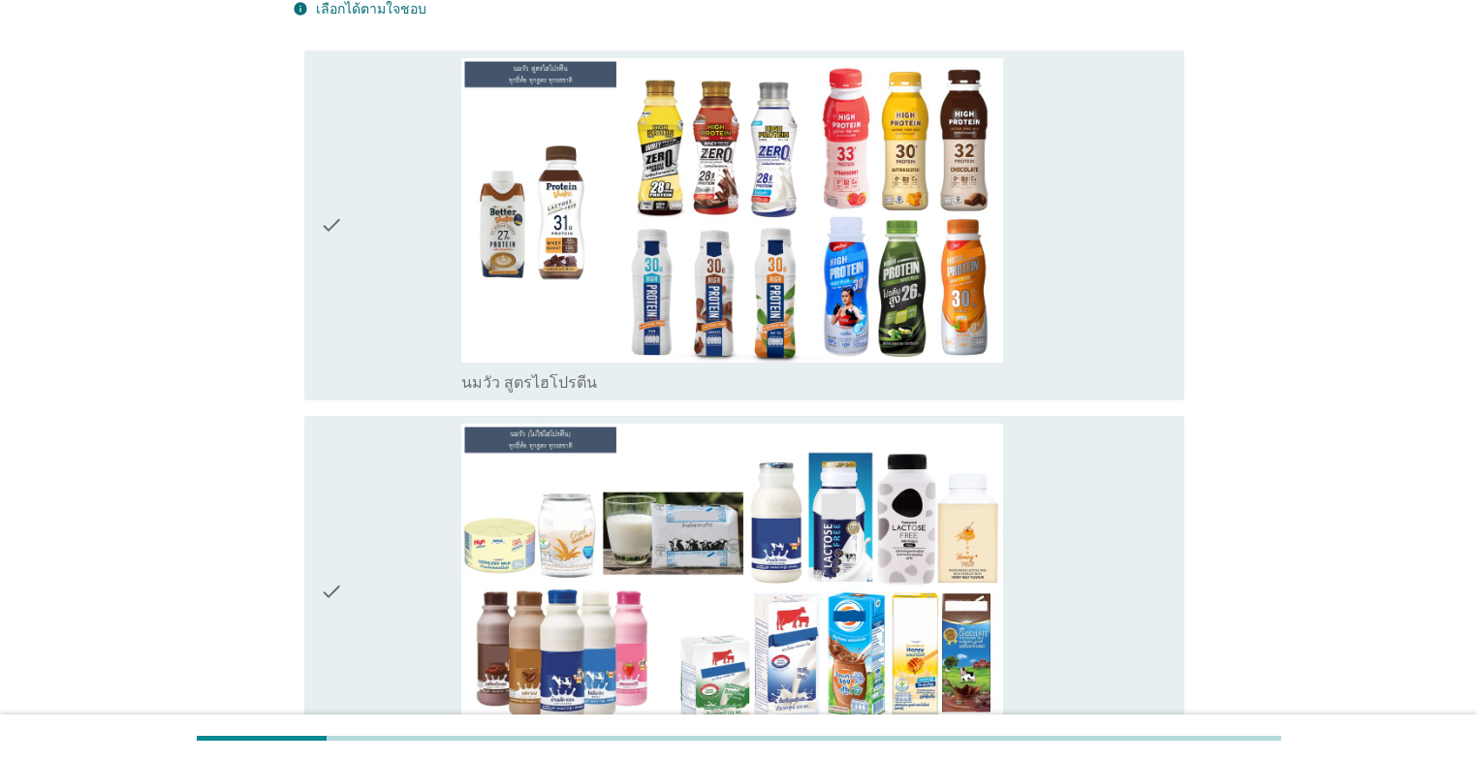
scroll to position [233, 0]
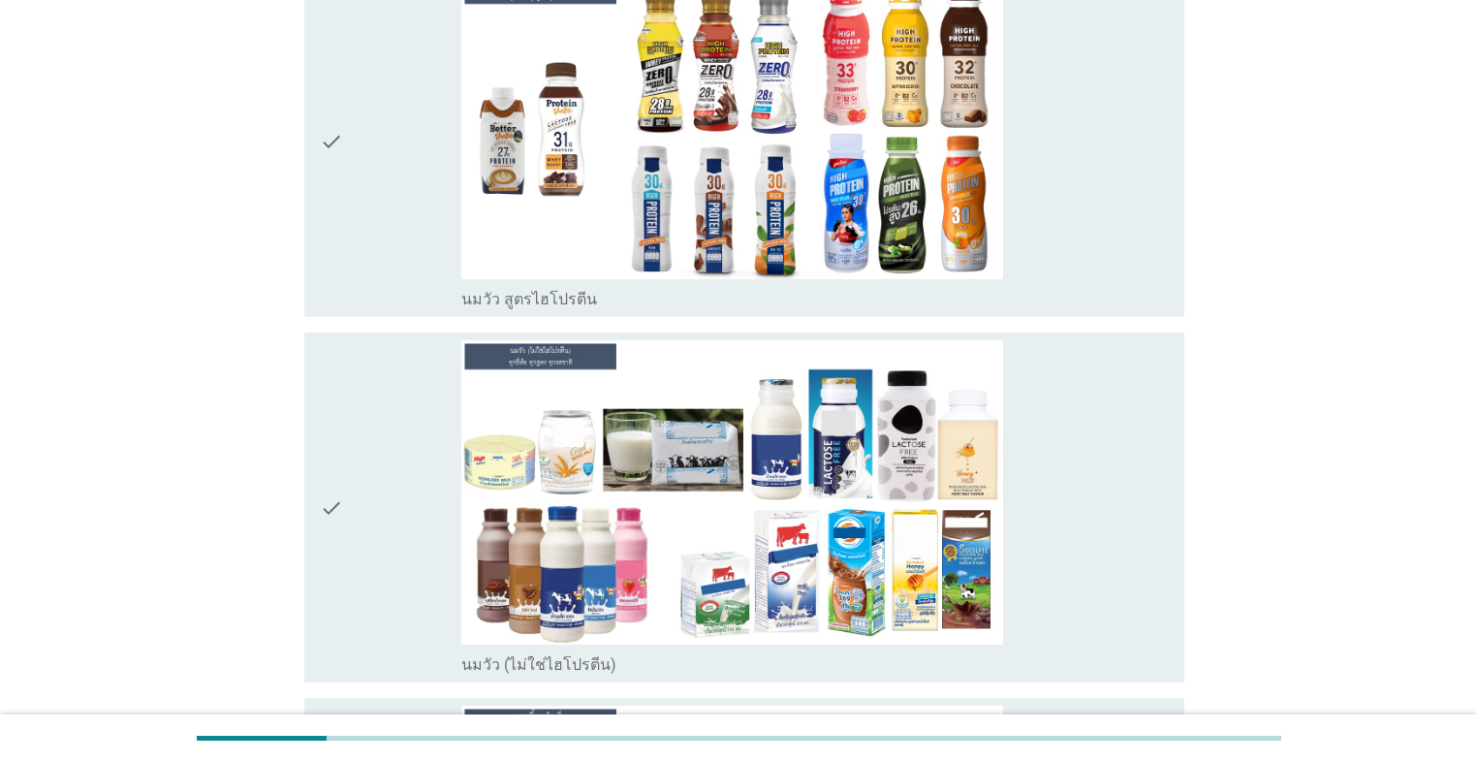
click at [405, 221] on div "check" at bounding box center [390, 142] width 141 height 334
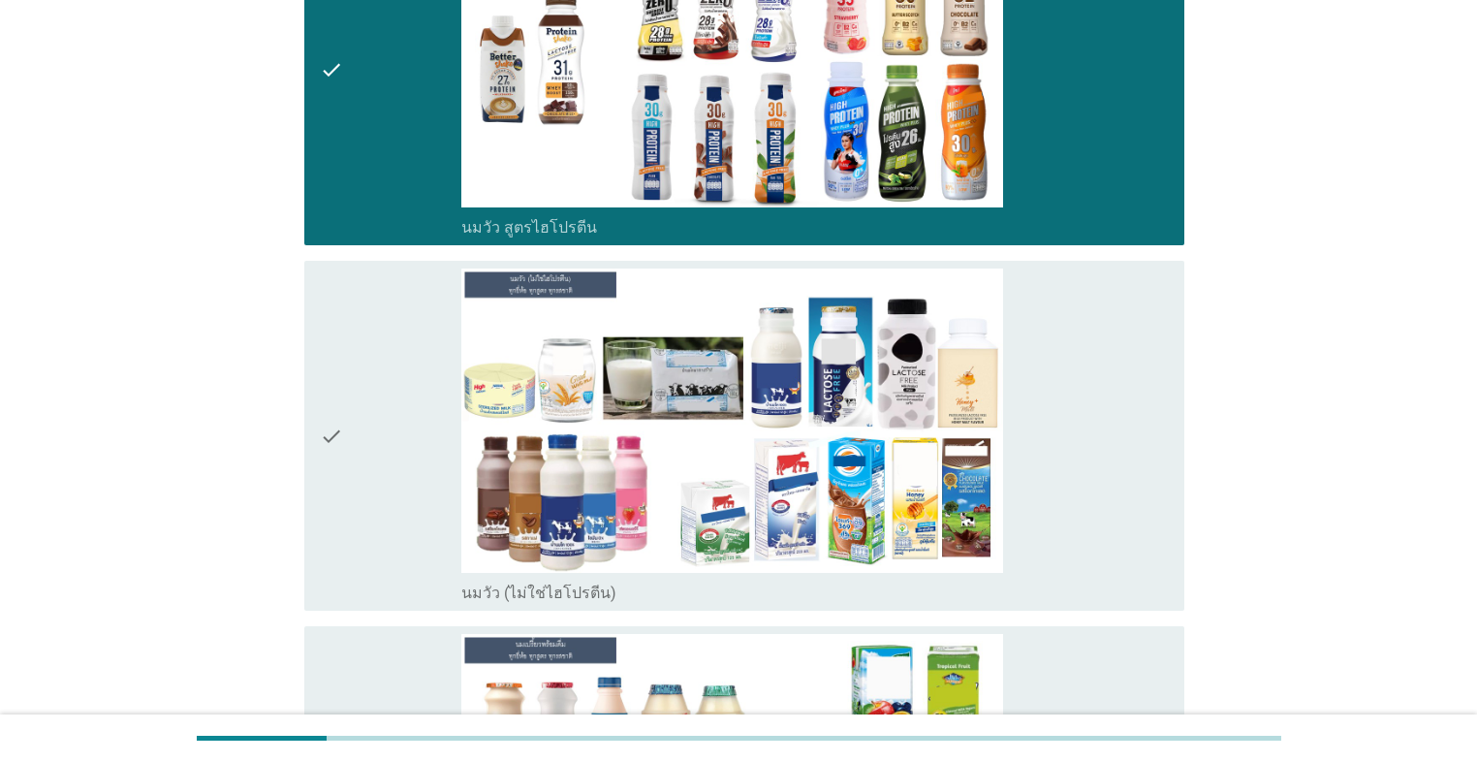
scroll to position [310, 0]
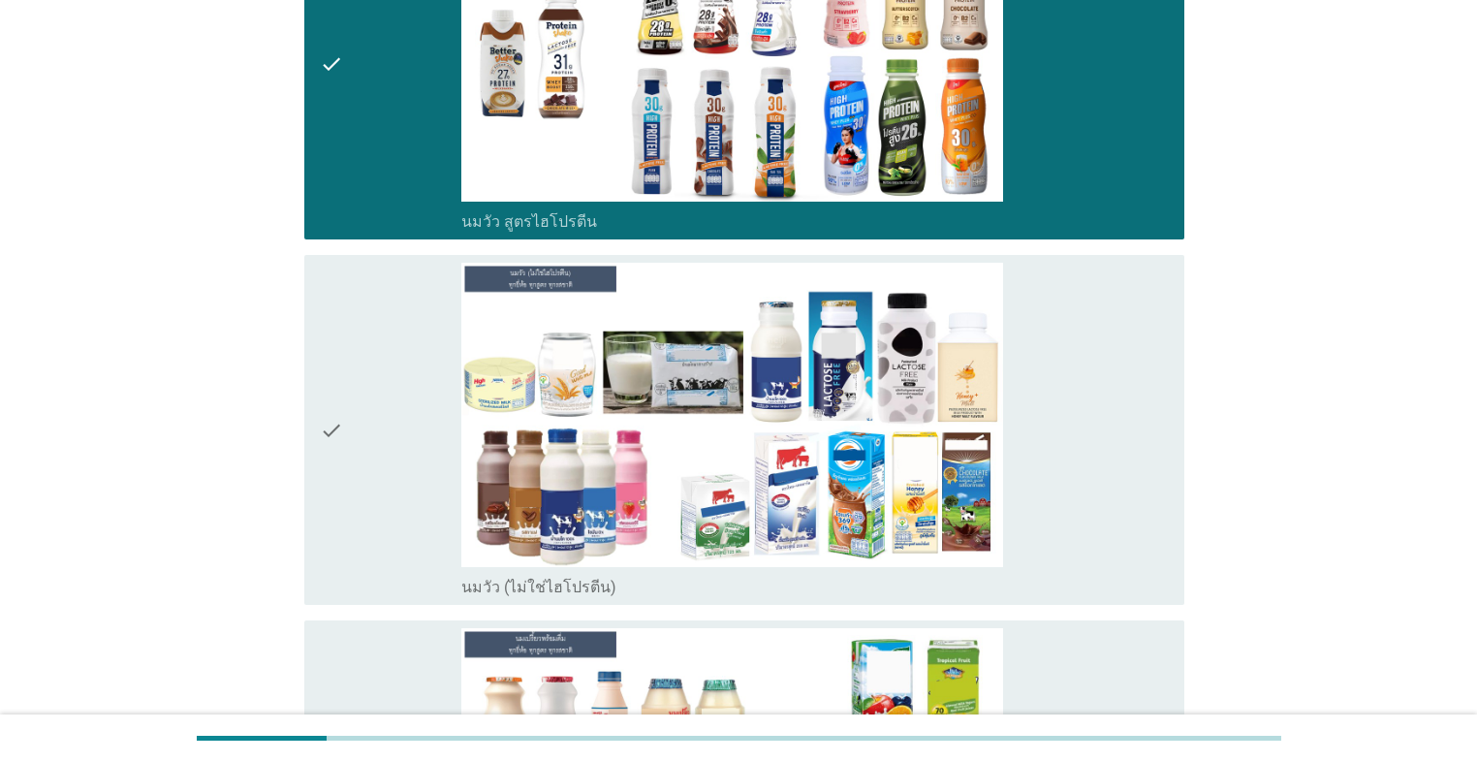
click at [394, 298] on div "check" at bounding box center [390, 430] width 141 height 334
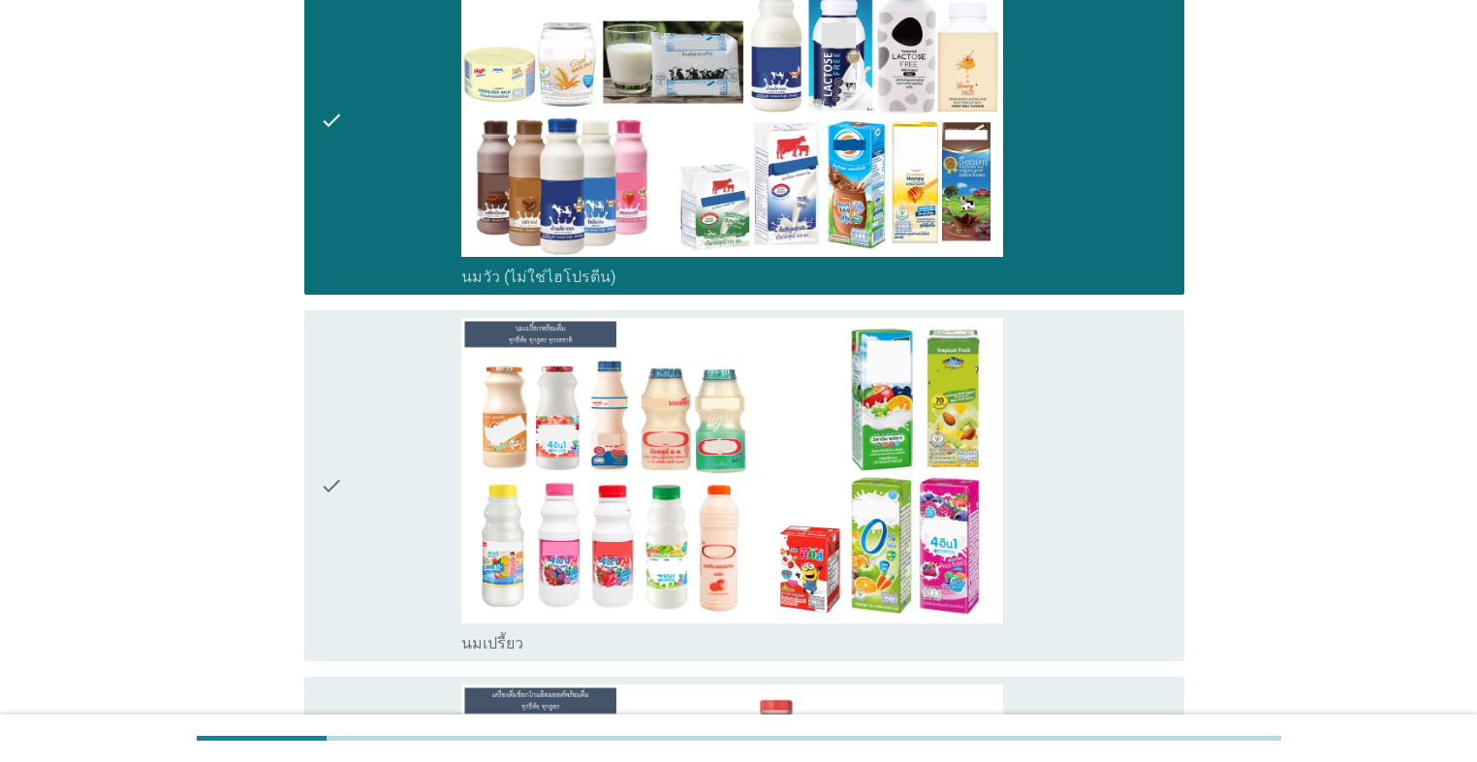
click at [373, 362] on div "check" at bounding box center [390, 485] width 141 height 334
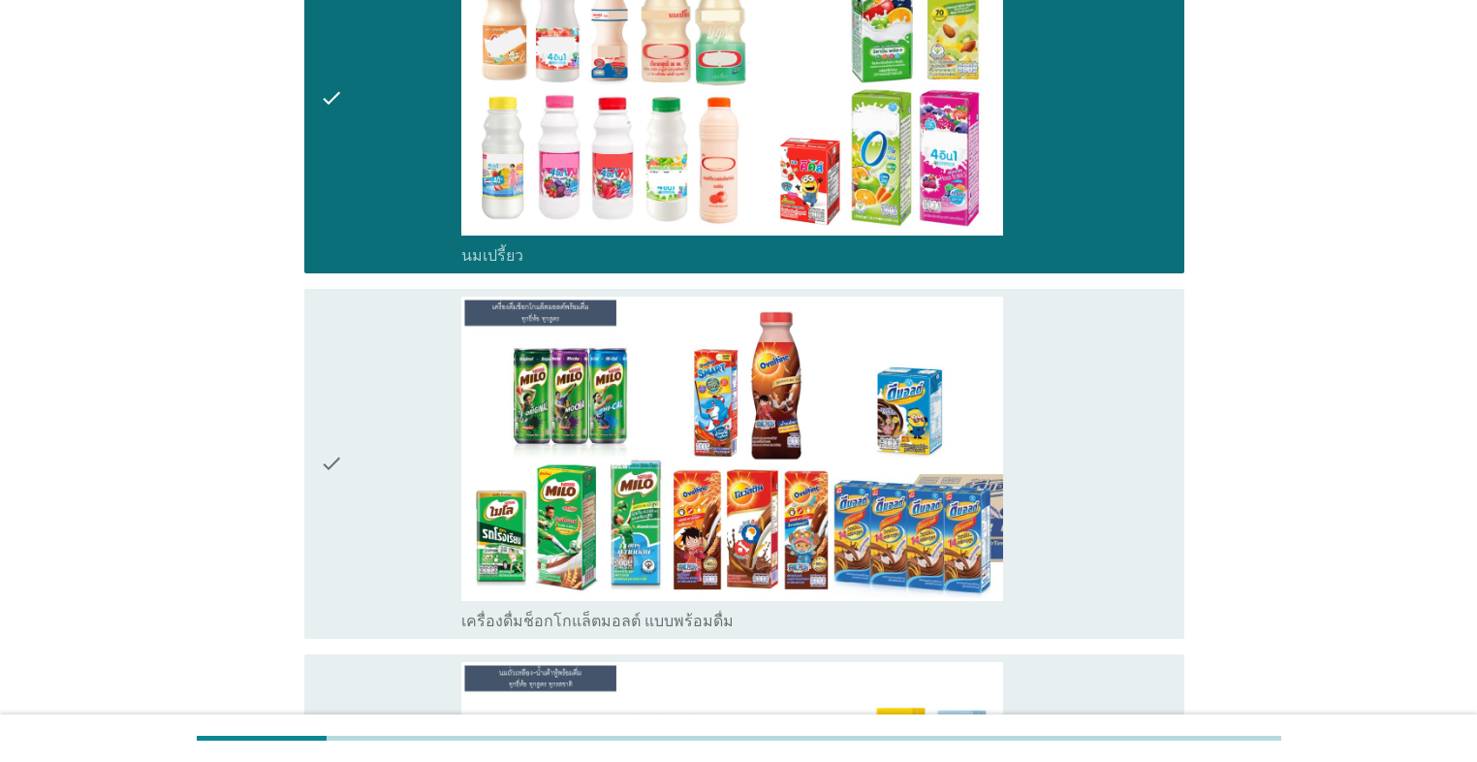
click at [372, 362] on div "check" at bounding box center [390, 463] width 141 height 334
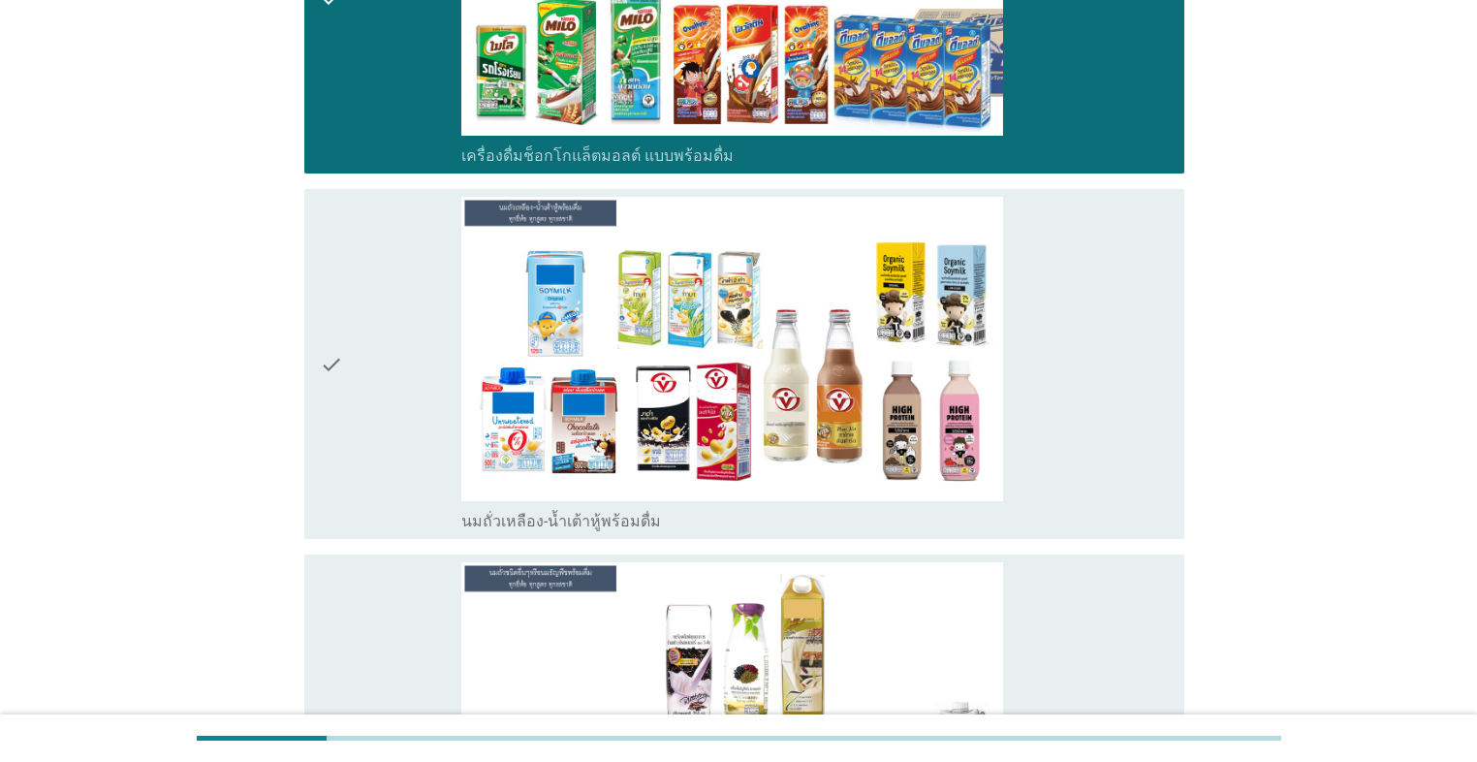
click at [373, 355] on div "check" at bounding box center [390, 364] width 141 height 334
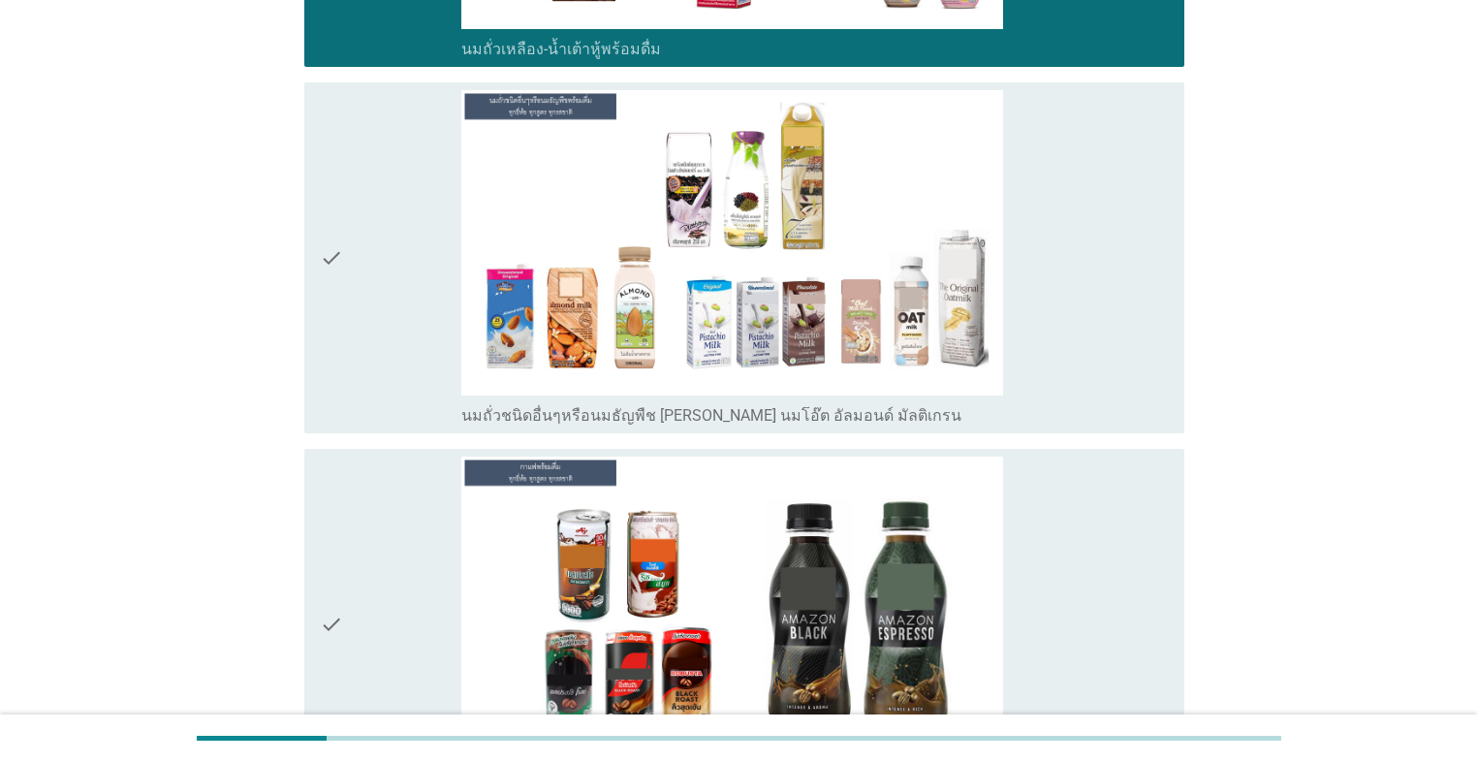
scroll to position [2093, 0]
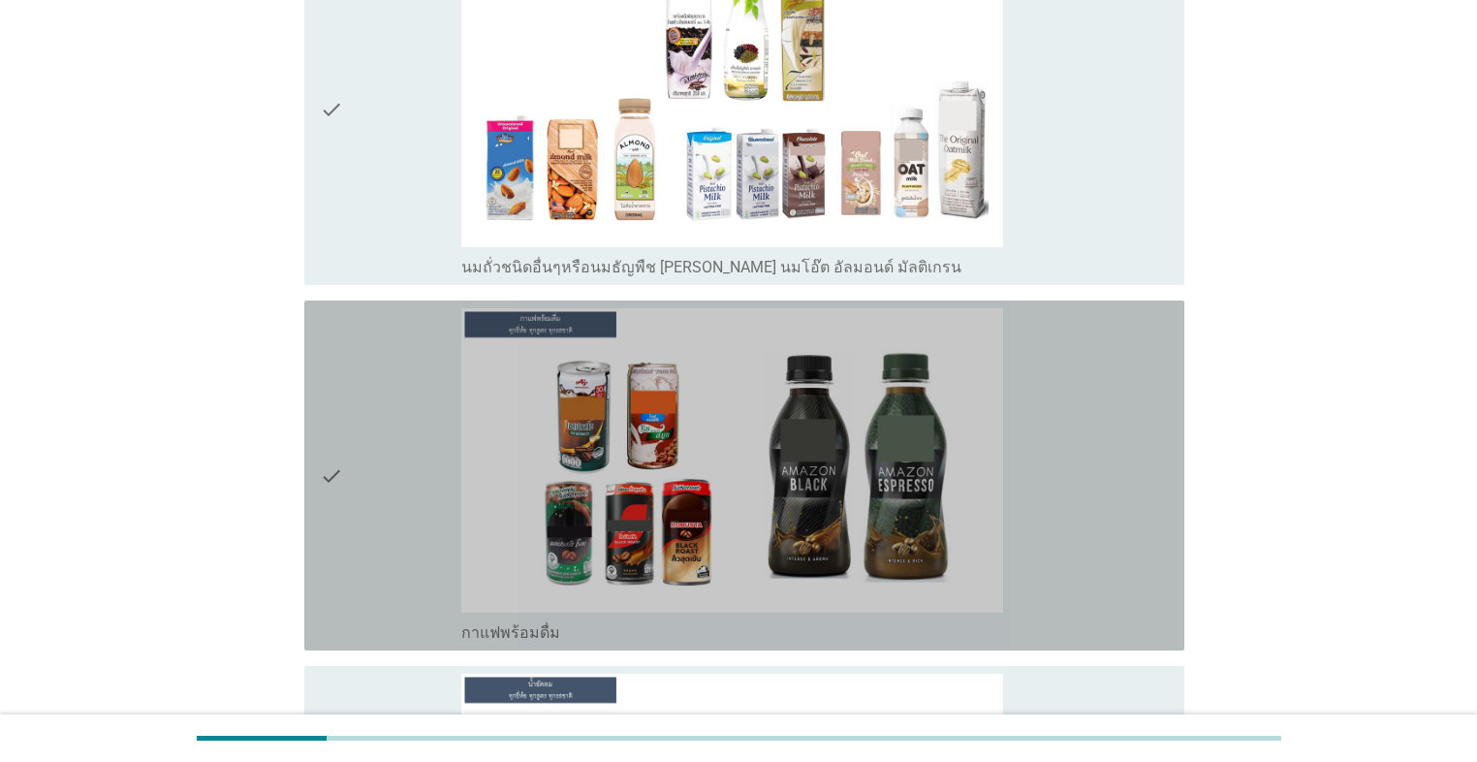
click at [368, 356] on div "check" at bounding box center [390, 475] width 141 height 334
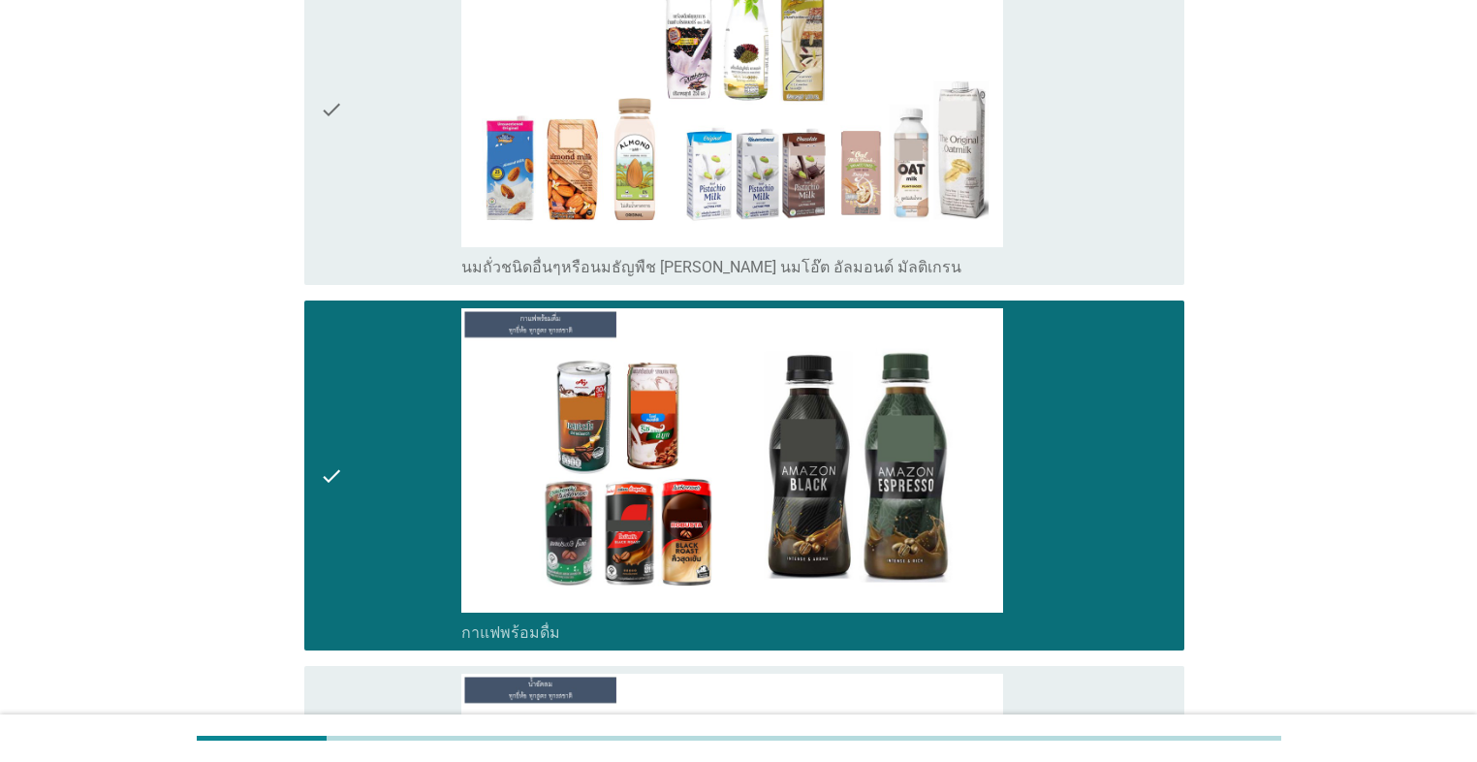
scroll to position [2403, 0]
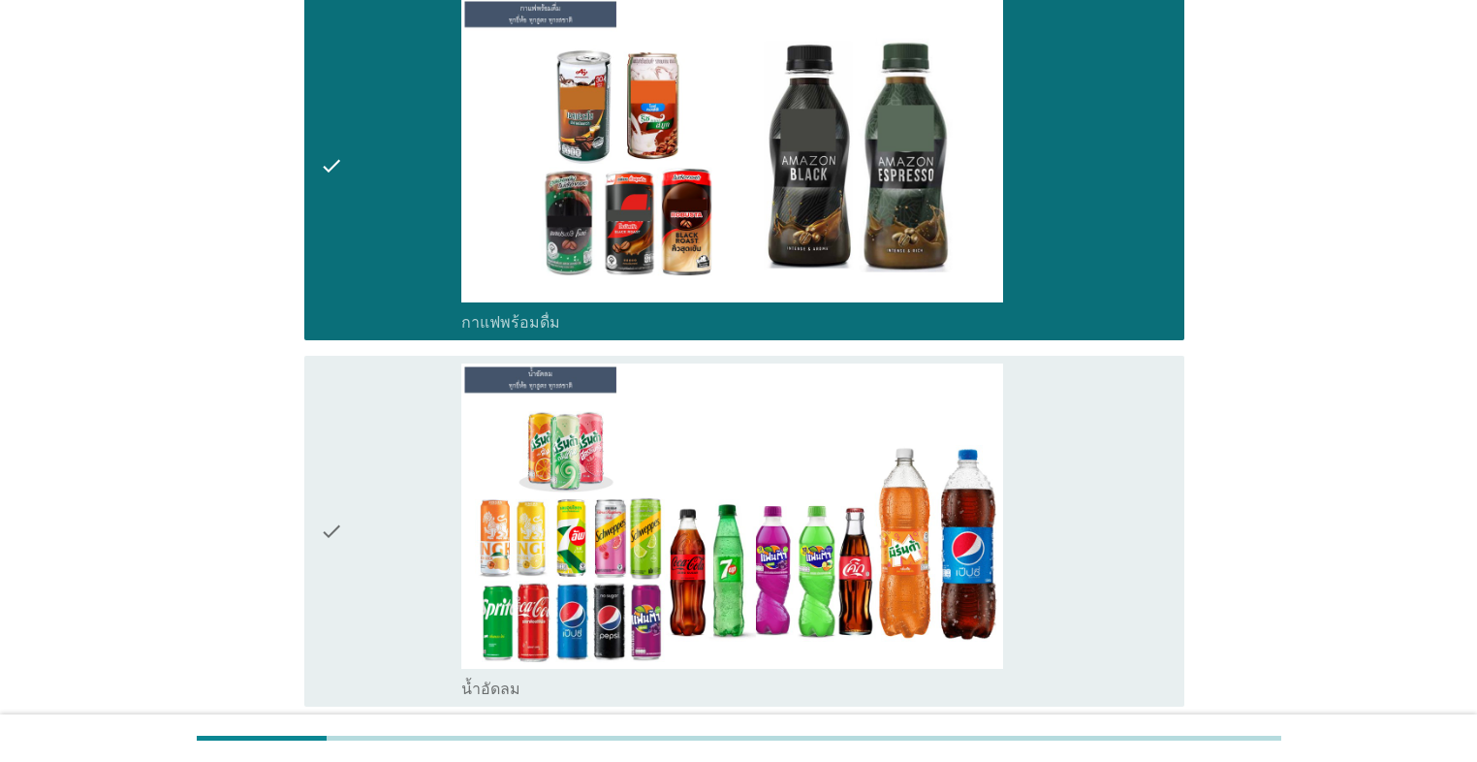
click at [374, 385] on div "check" at bounding box center [390, 530] width 141 height 334
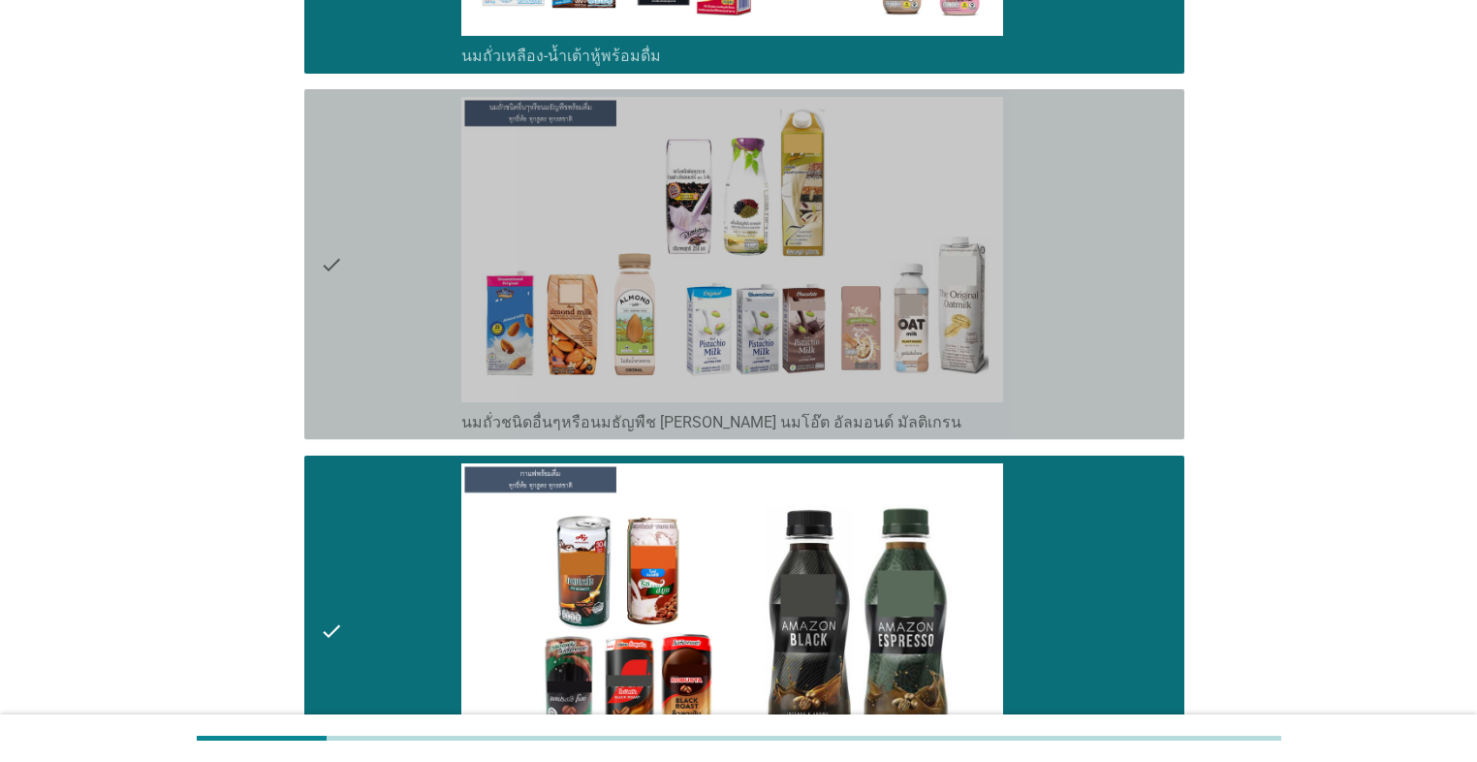
click at [376, 371] on div "check" at bounding box center [390, 264] width 141 height 334
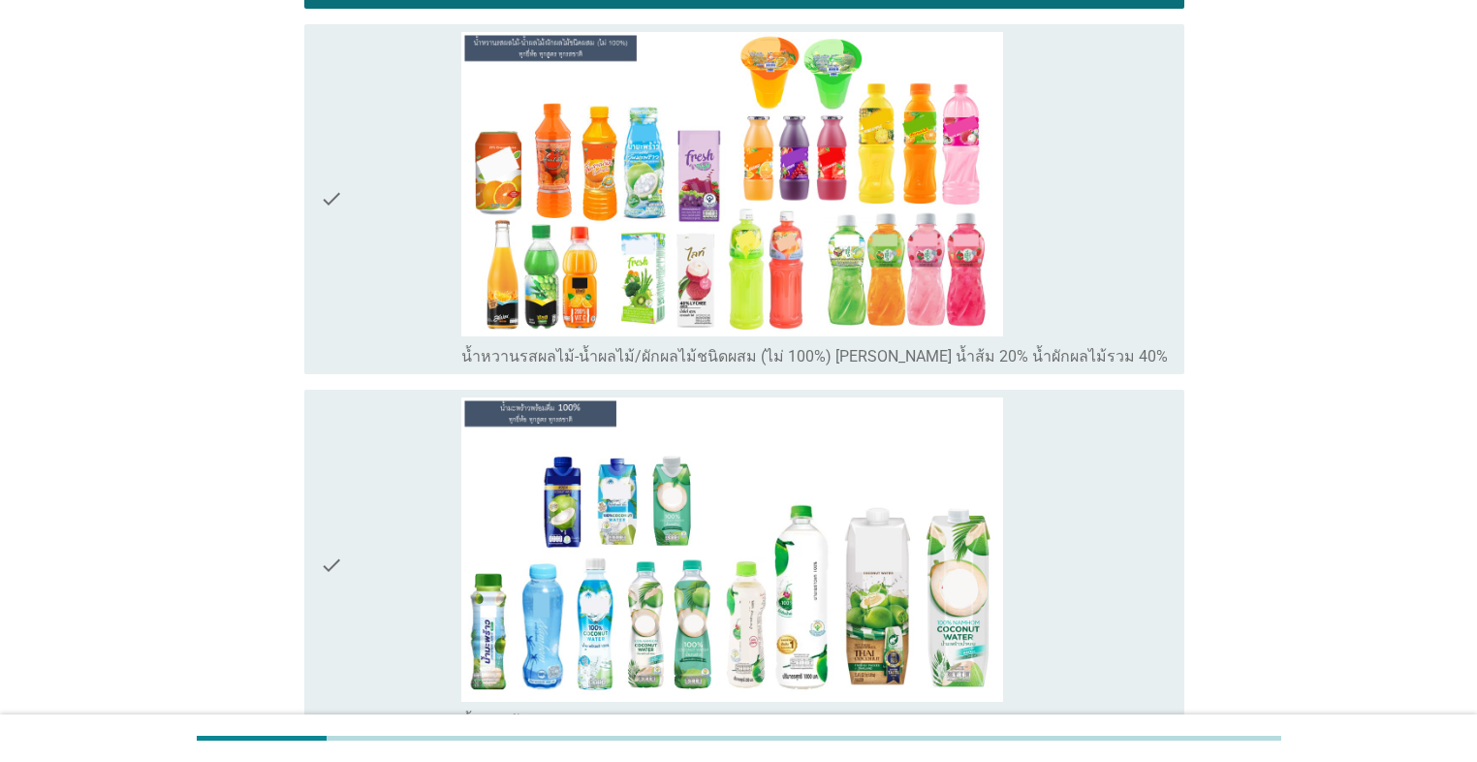
click at [402, 301] on div "check" at bounding box center [390, 199] width 141 height 334
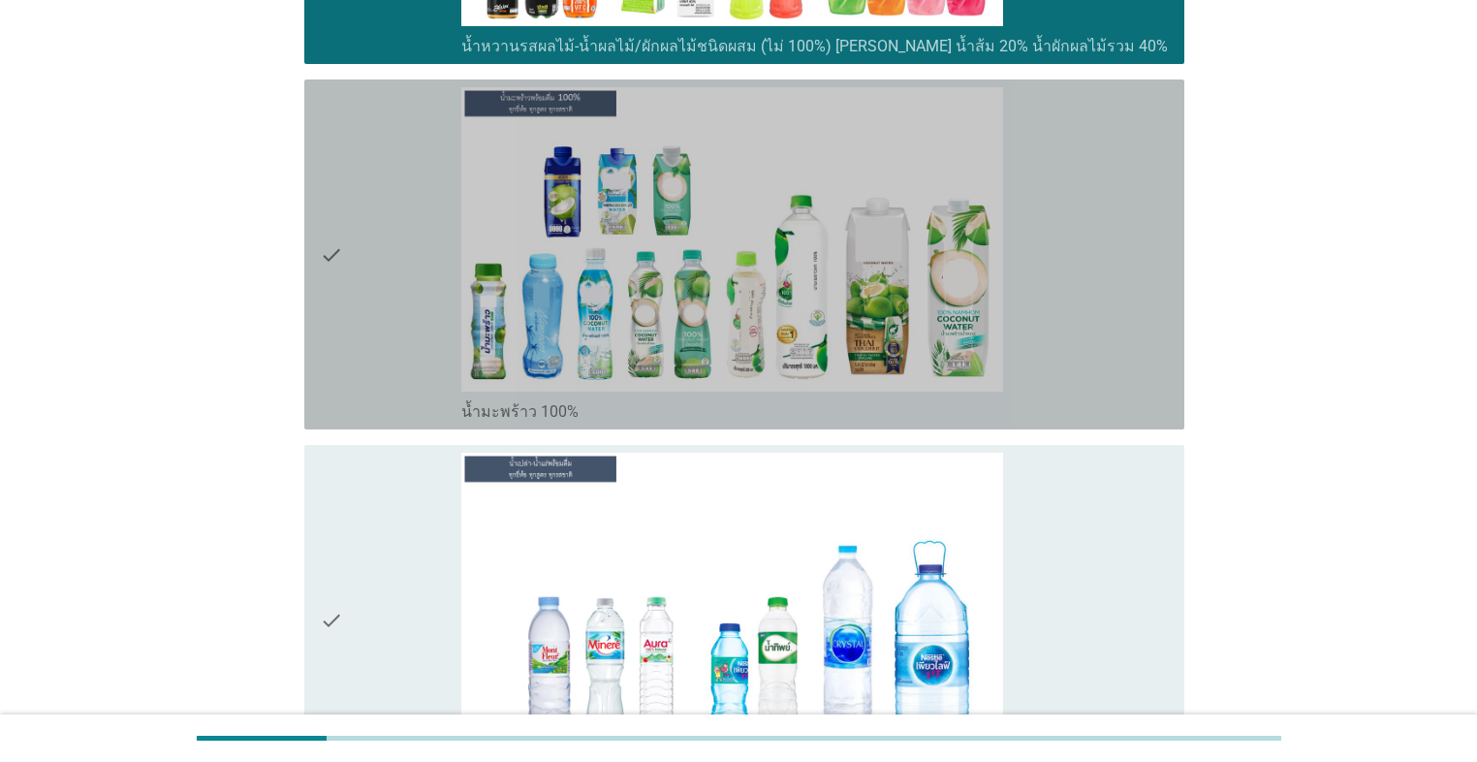
click at [397, 359] on div "check" at bounding box center [390, 254] width 141 height 334
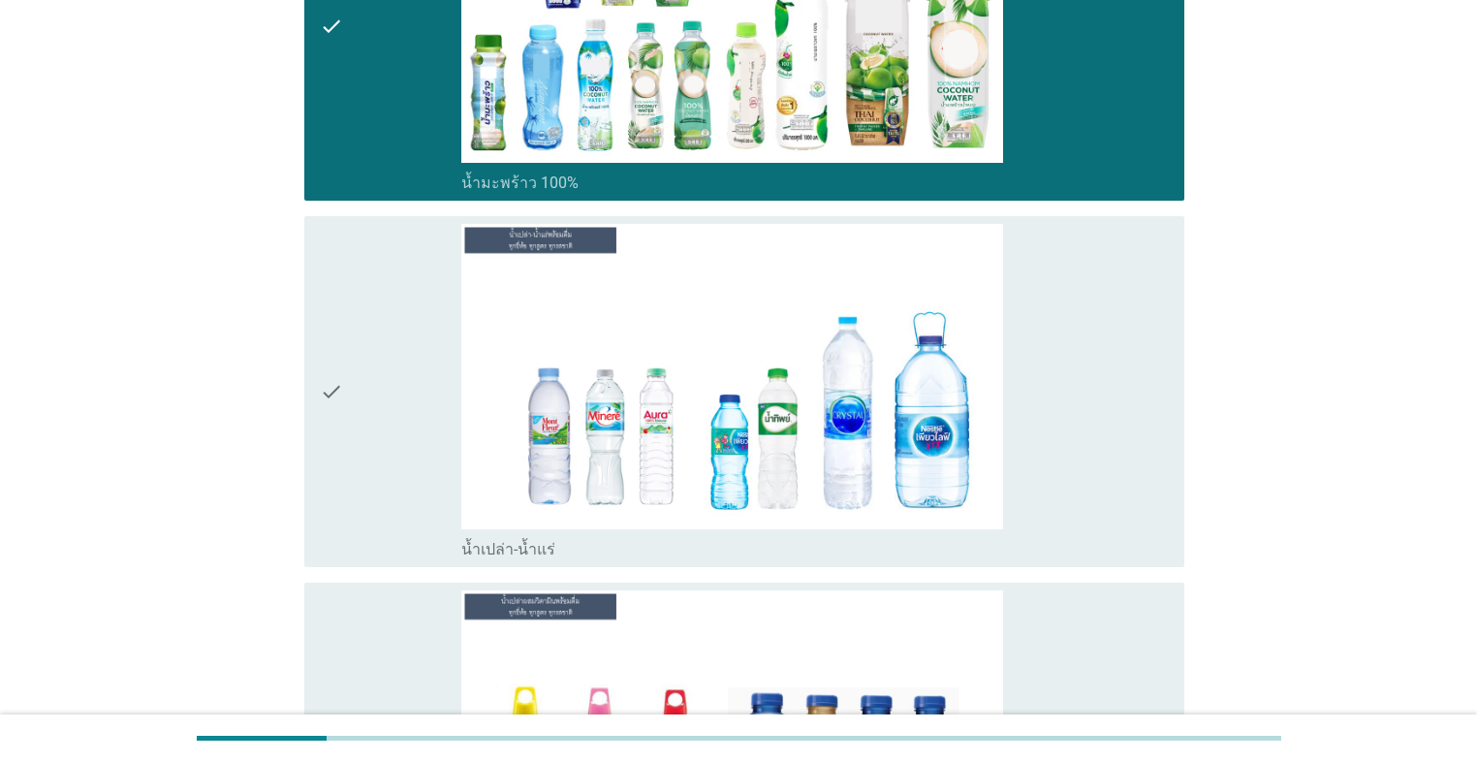
scroll to position [3798, 0]
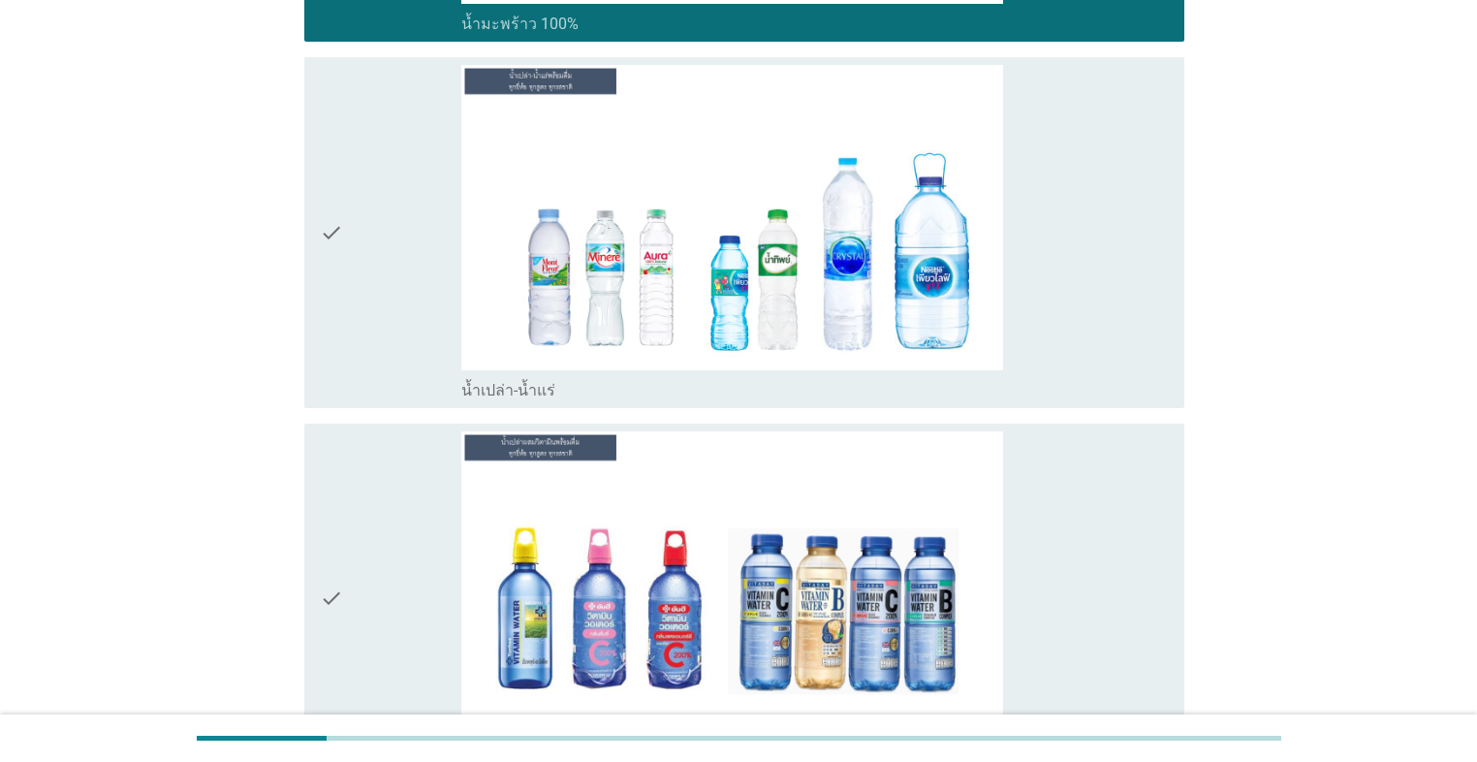
click at [374, 343] on div "check" at bounding box center [390, 232] width 141 height 334
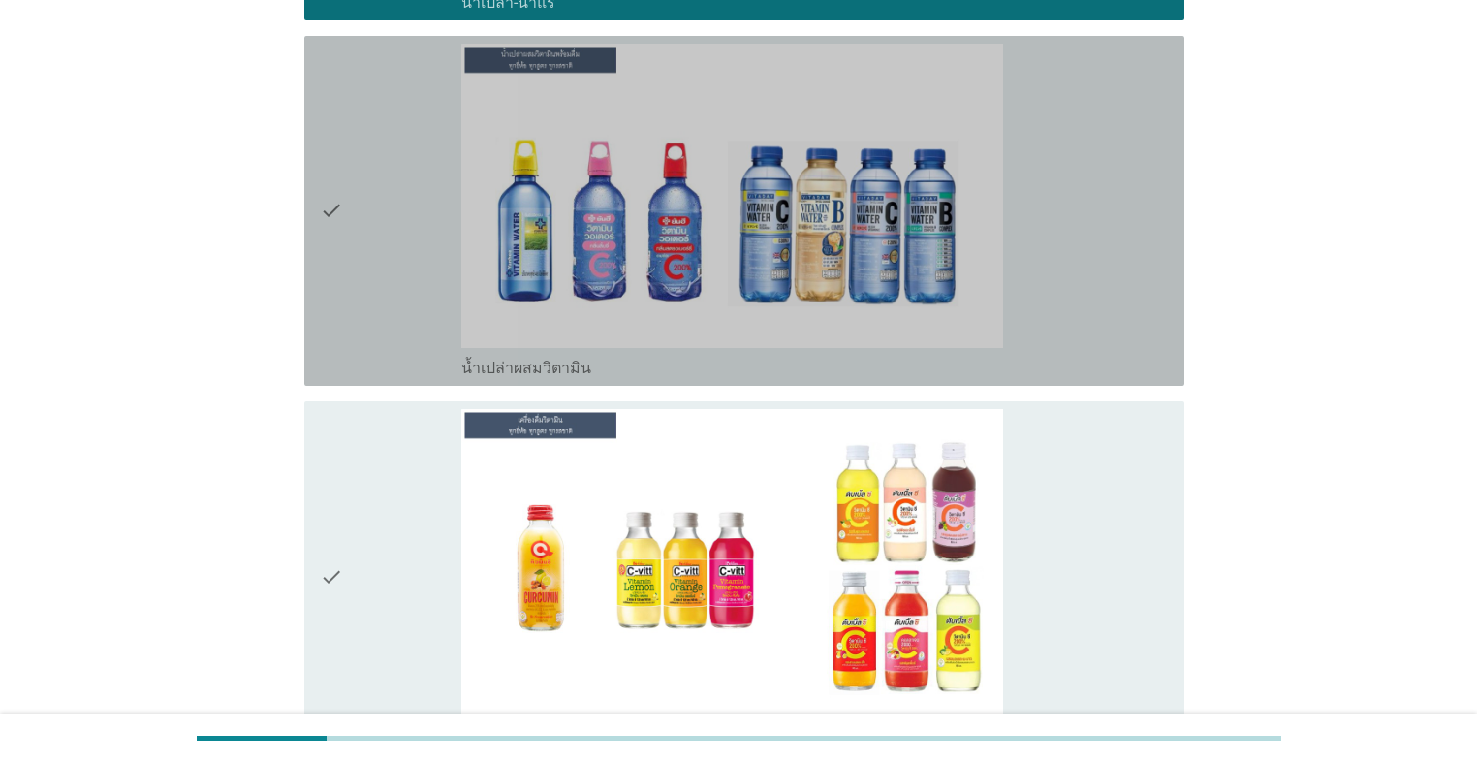
click at [384, 329] on div "check" at bounding box center [390, 211] width 141 height 334
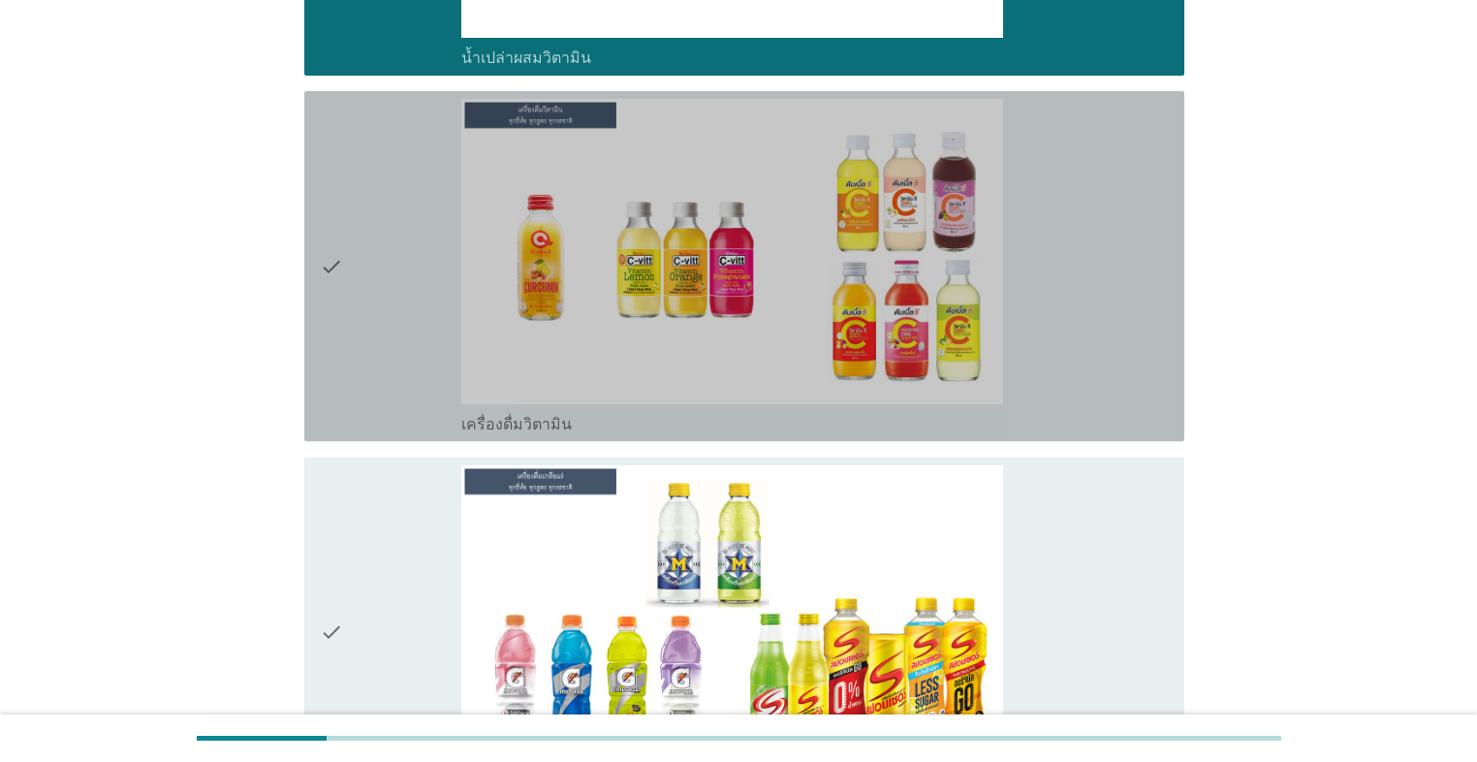
click at [384, 329] on div "check" at bounding box center [390, 266] width 141 height 334
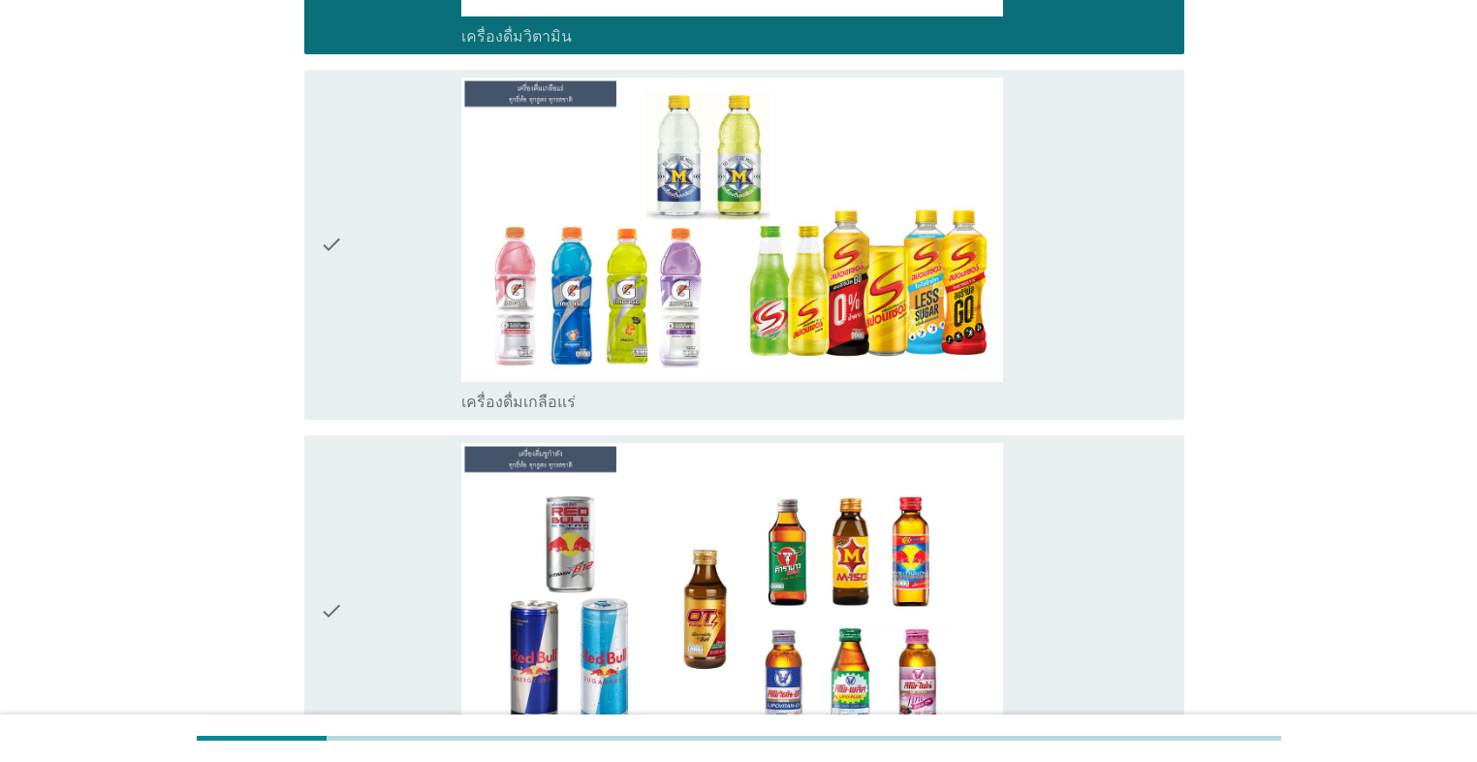
click at [384, 329] on div "check" at bounding box center [390, 245] width 141 height 334
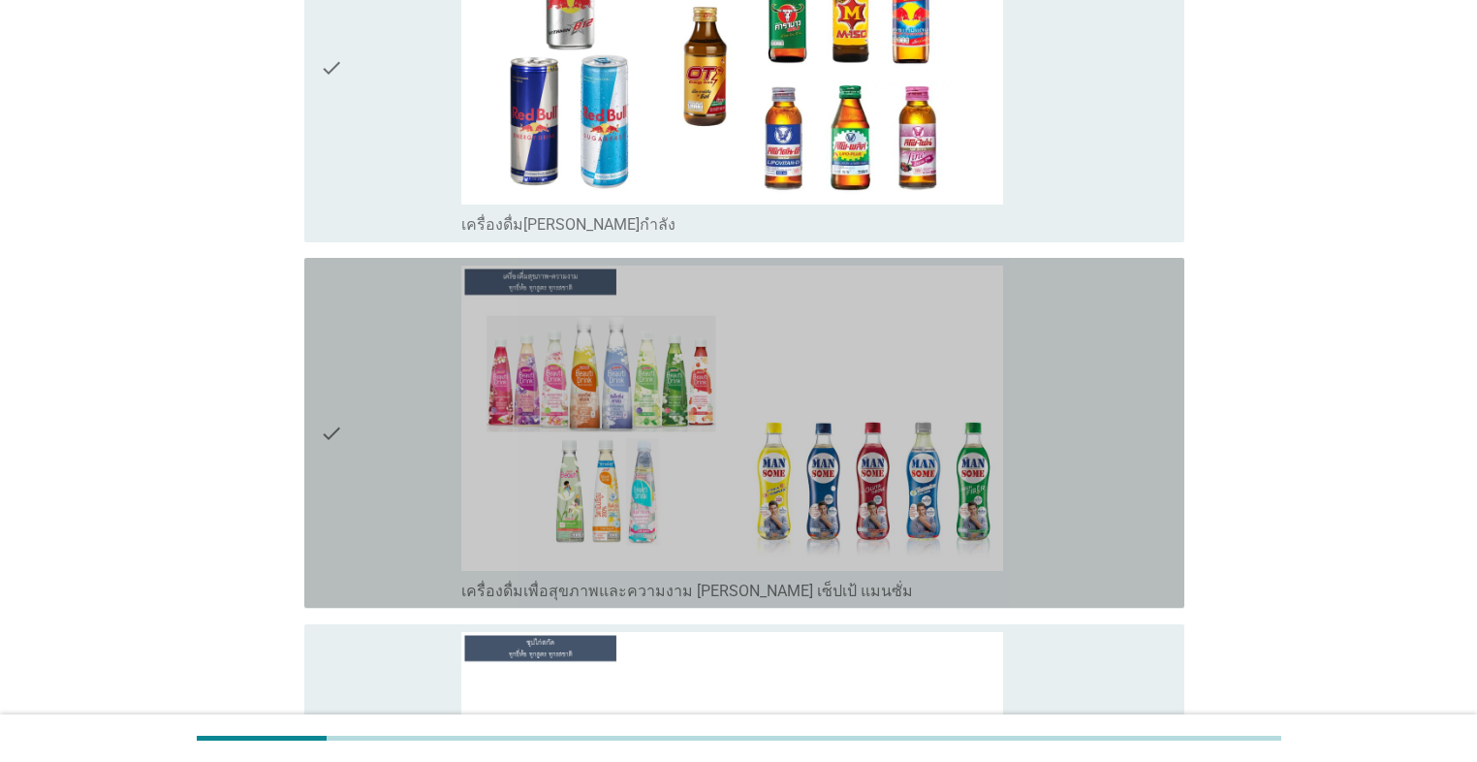
click at [389, 344] on div "check" at bounding box center [390, 432] width 141 height 334
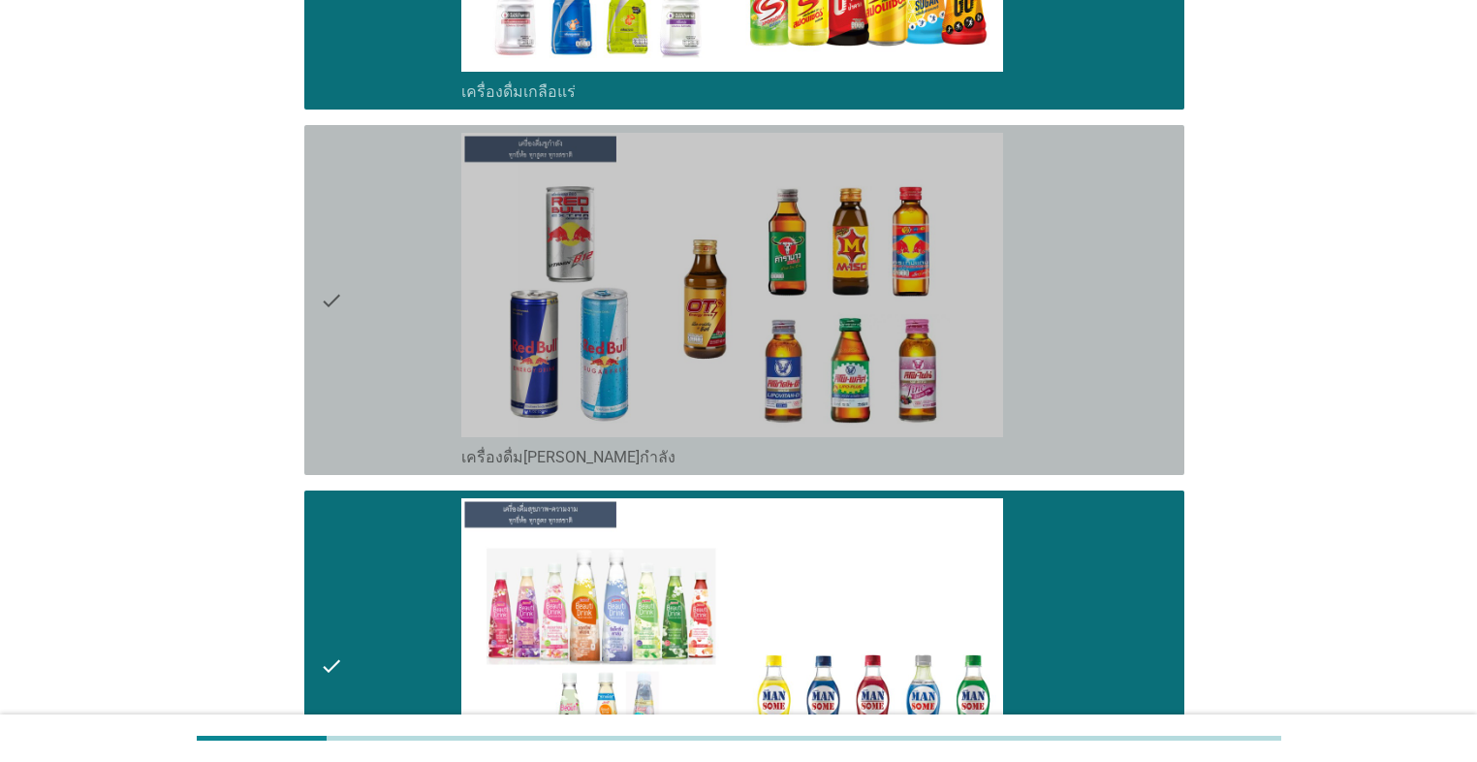
click at [389, 328] on div "check" at bounding box center [390, 300] width 141 height 334
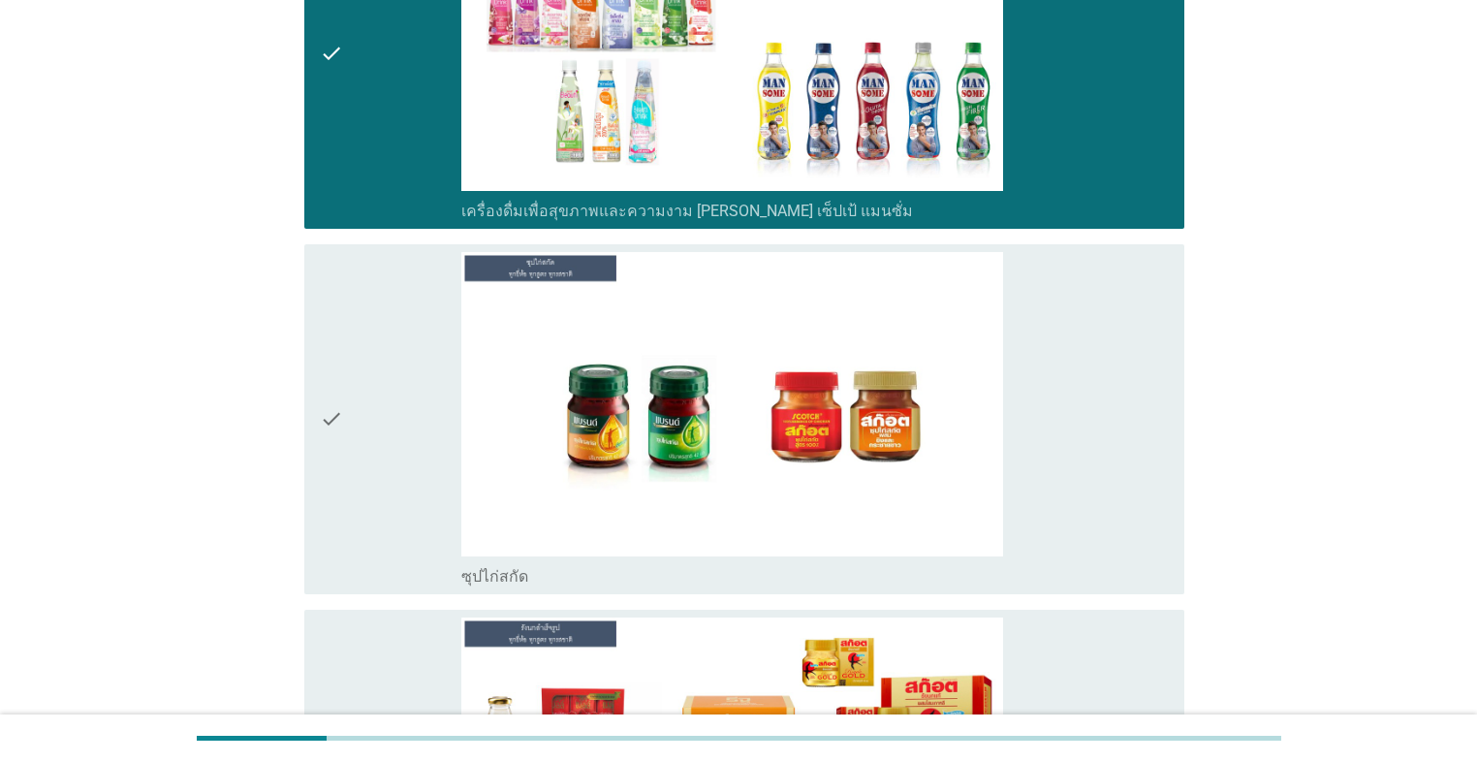
scroll to position [6046, 0]
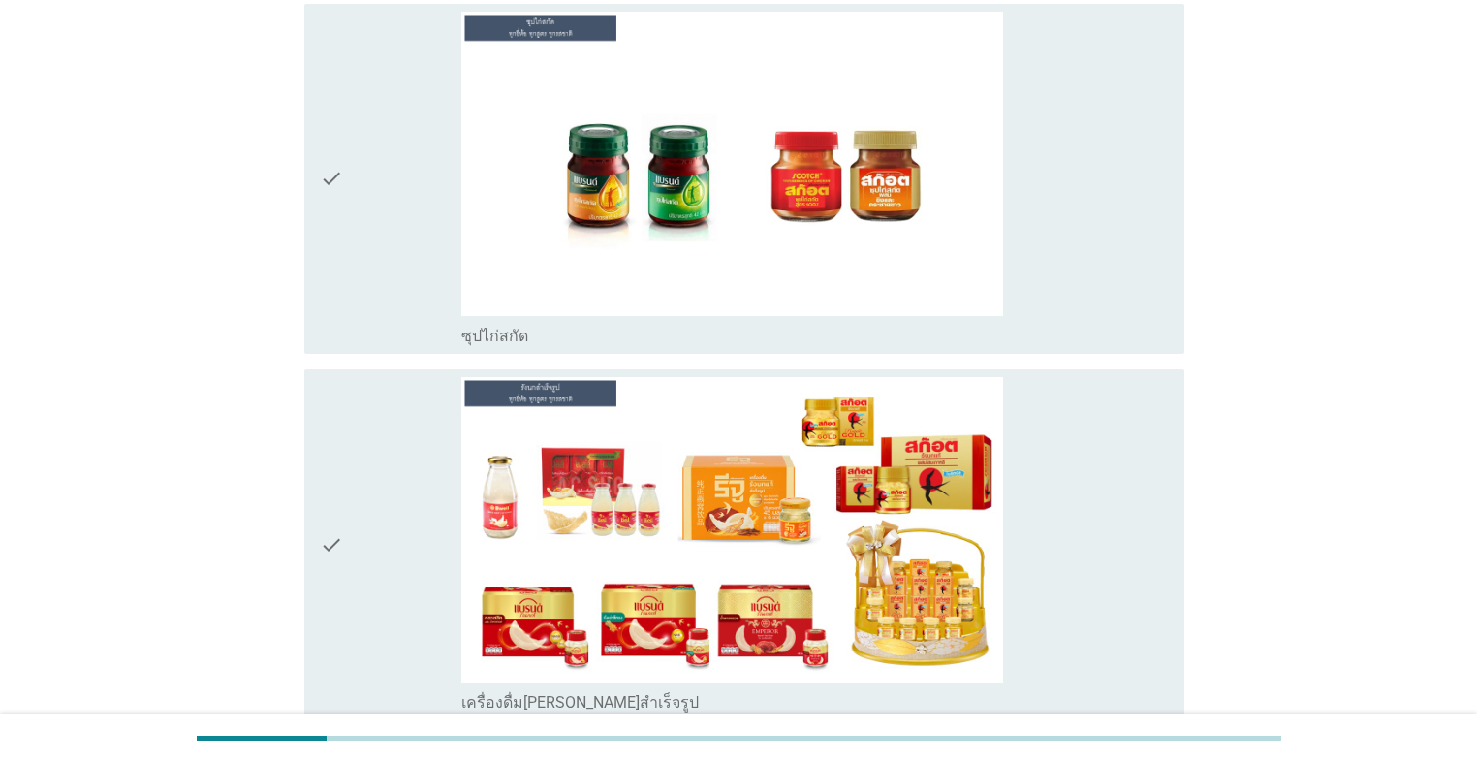
click at [395, 236] on div "check" at bounding box center [390, 179] width 141 height 334
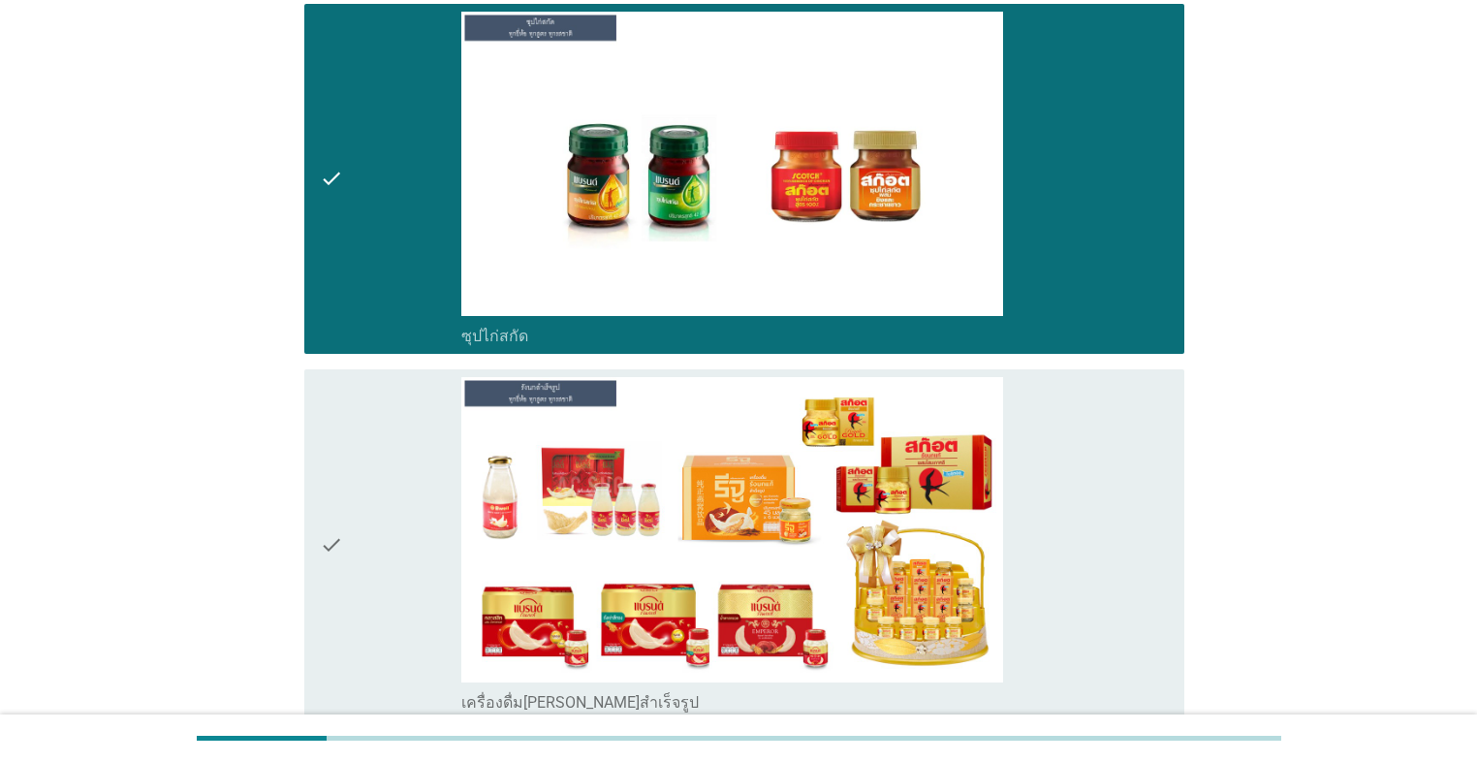
click at [414, 447] on div "check" at bounding box center [390, 544] width 141 height 334
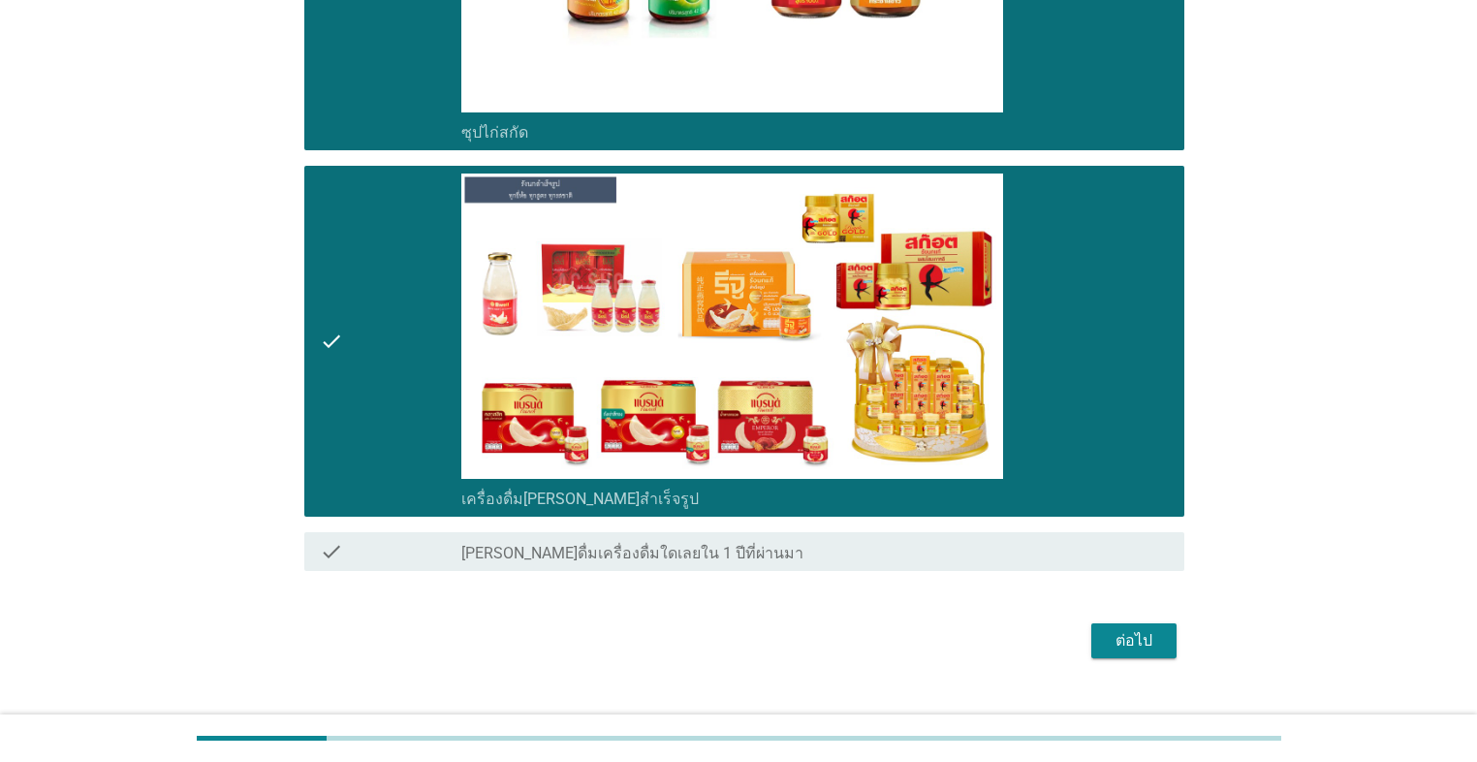
scroll to position [6271, 0]
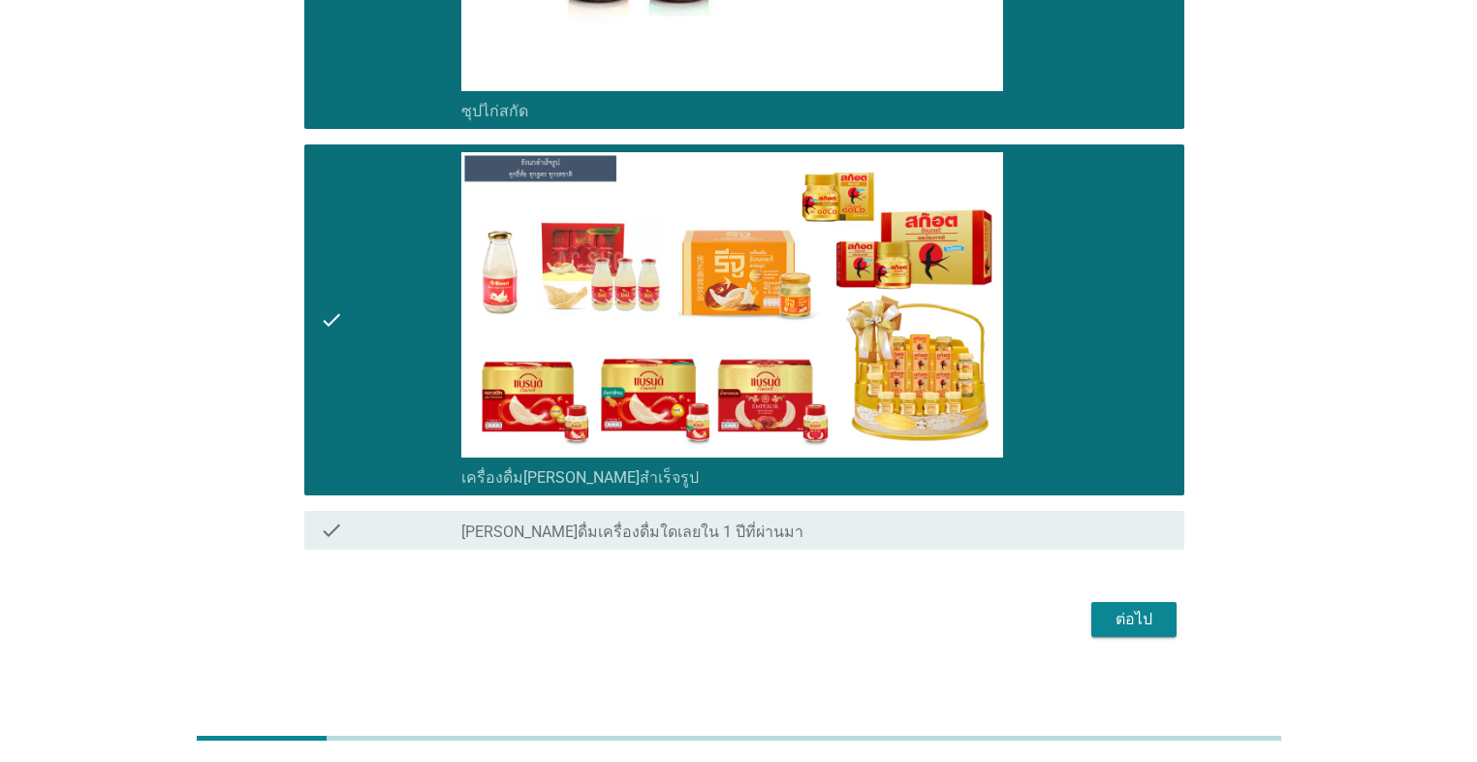
click at [763, 541] on div "ต่อไป" at bounding box center [1134, 619] width 54 height 23
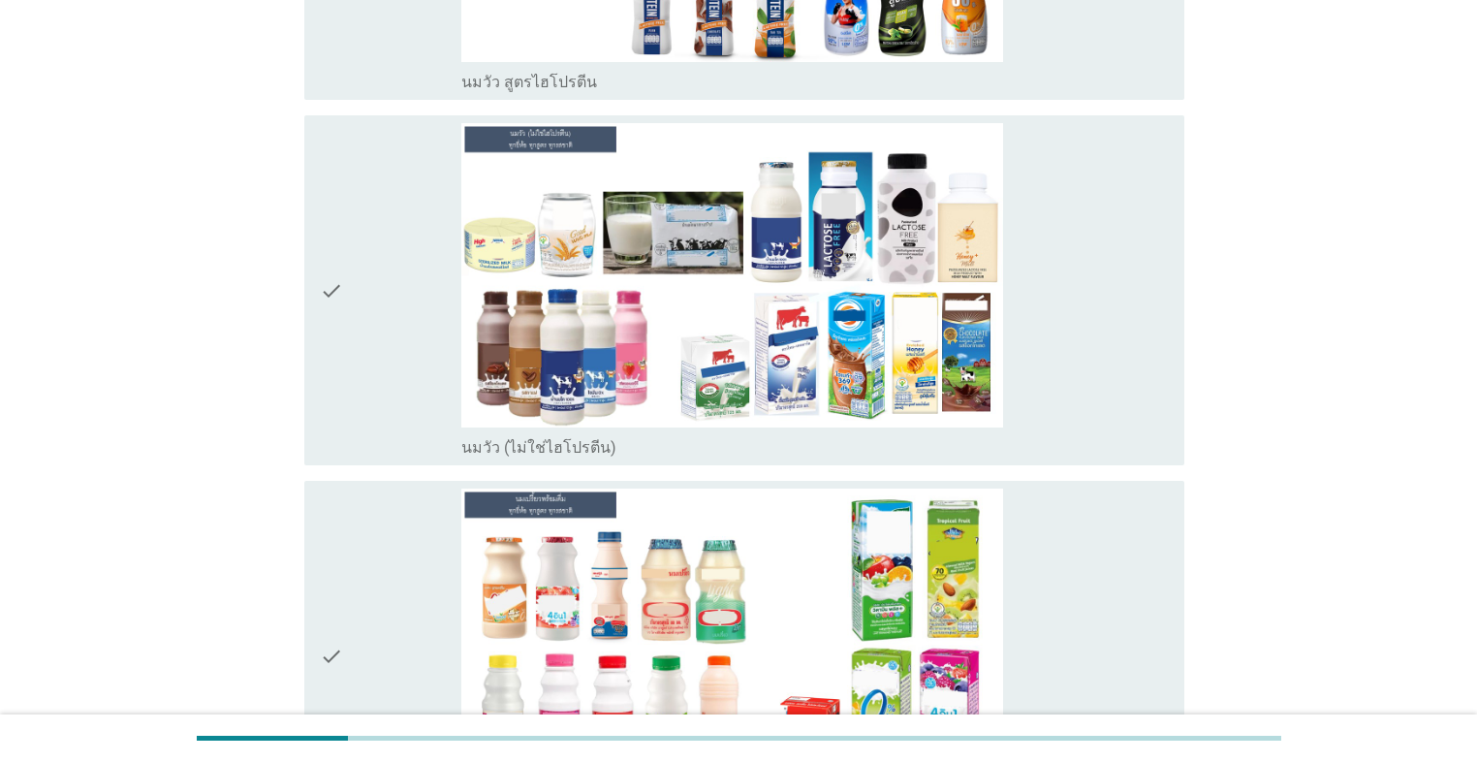
scroll to position [543, 0]
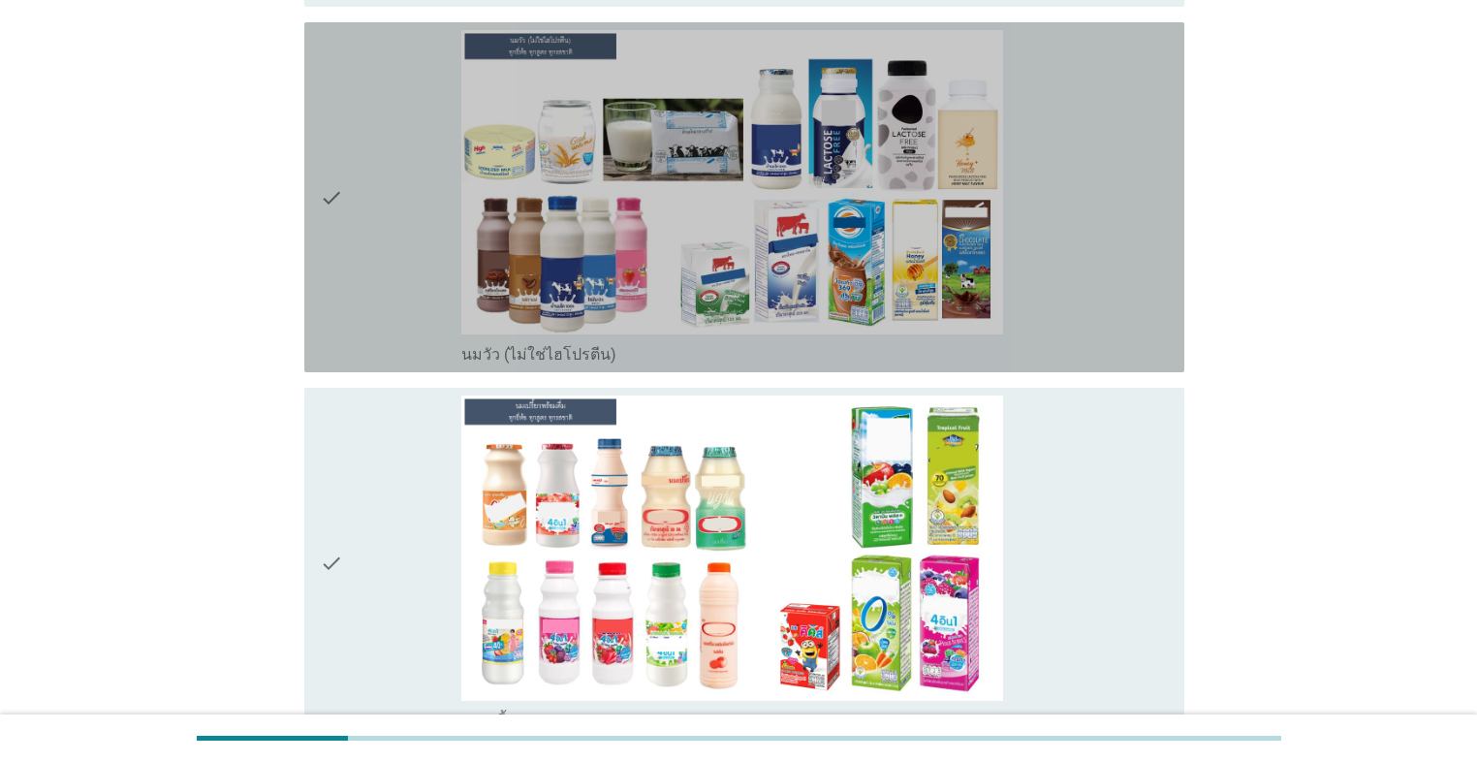
click at [373, 333] on div "check" at bounding box center [390, 197] width 141 height 334
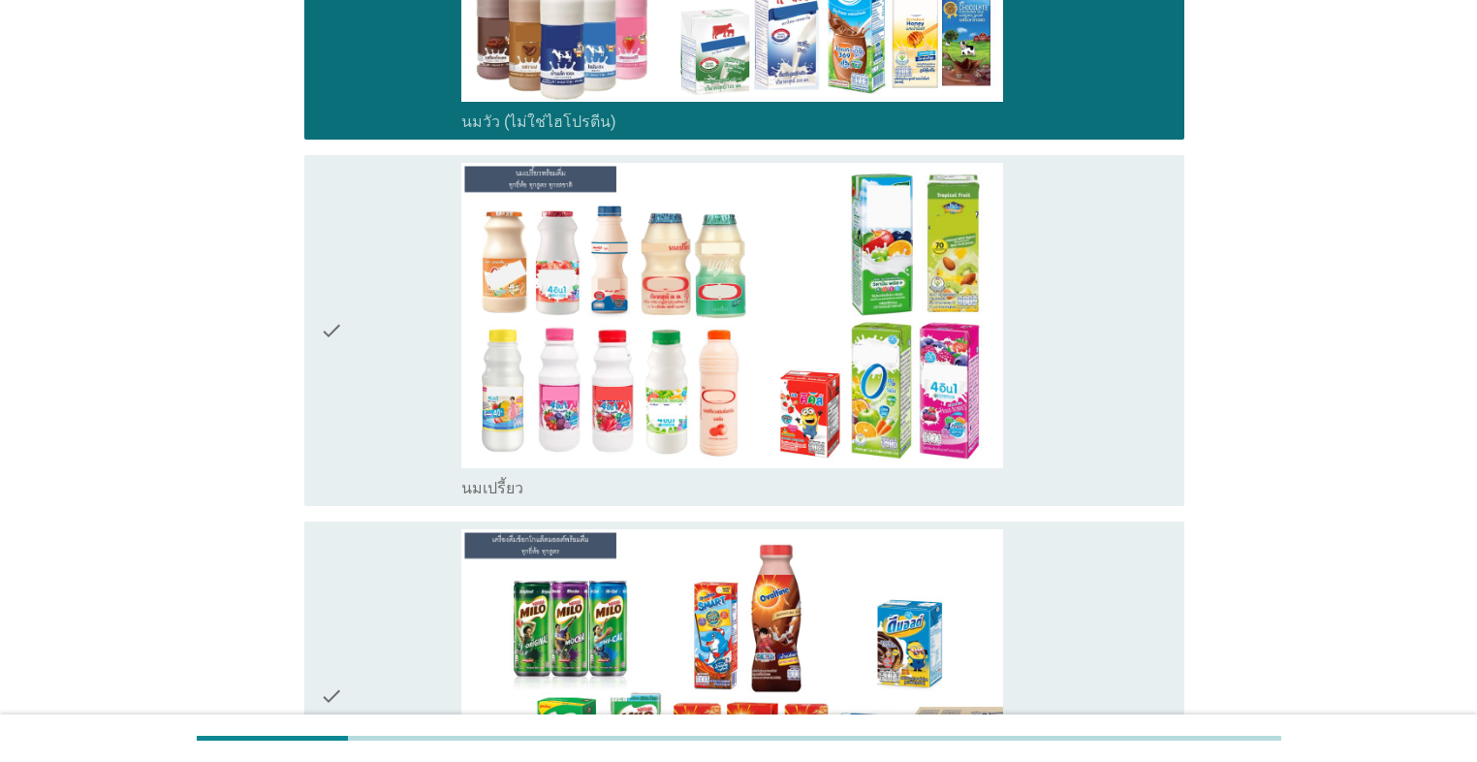
click at [395, 366] on div "check" at bounding box center [390, 330] width 141 height 334
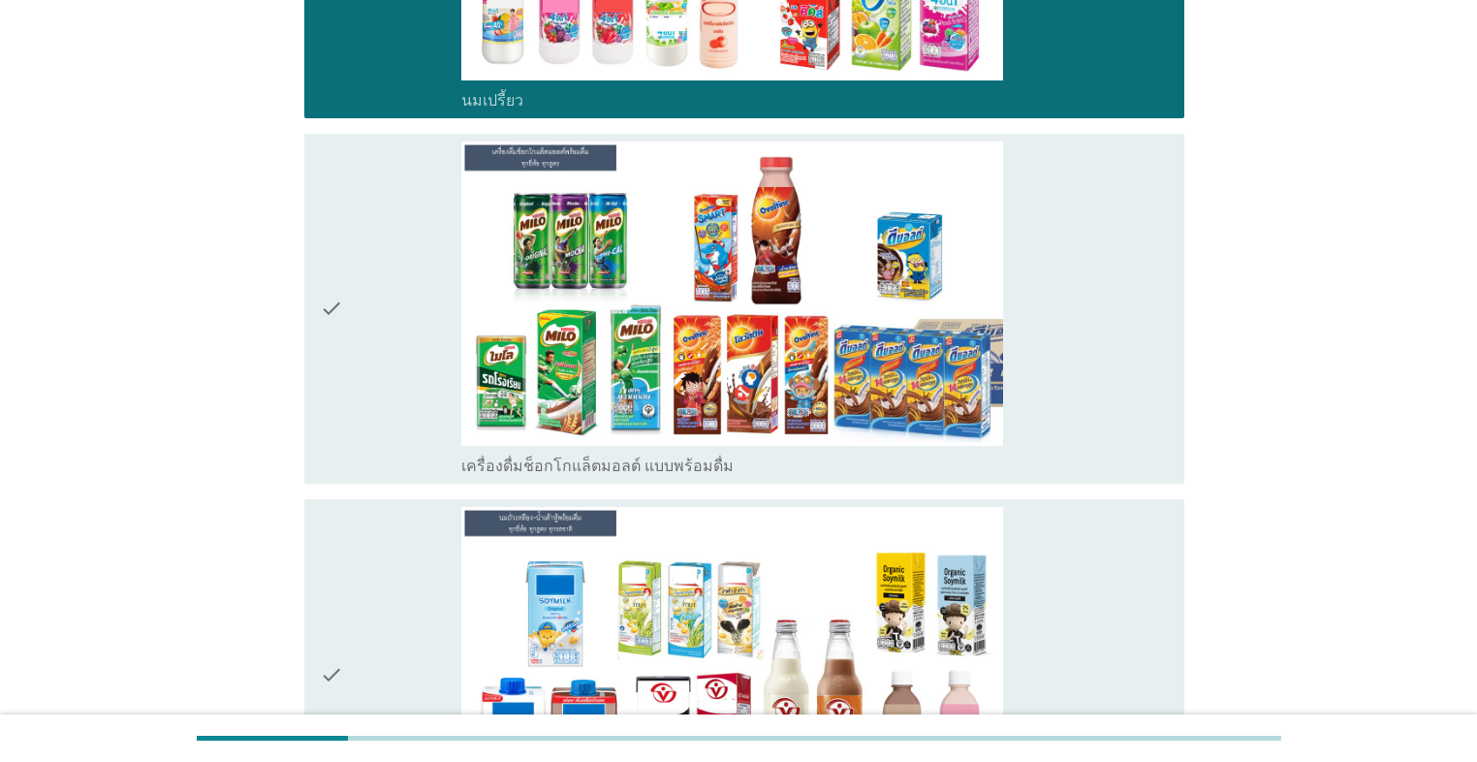
click at [395, 364] on div "check" at bounding box center [390, 308] width 141 height 334
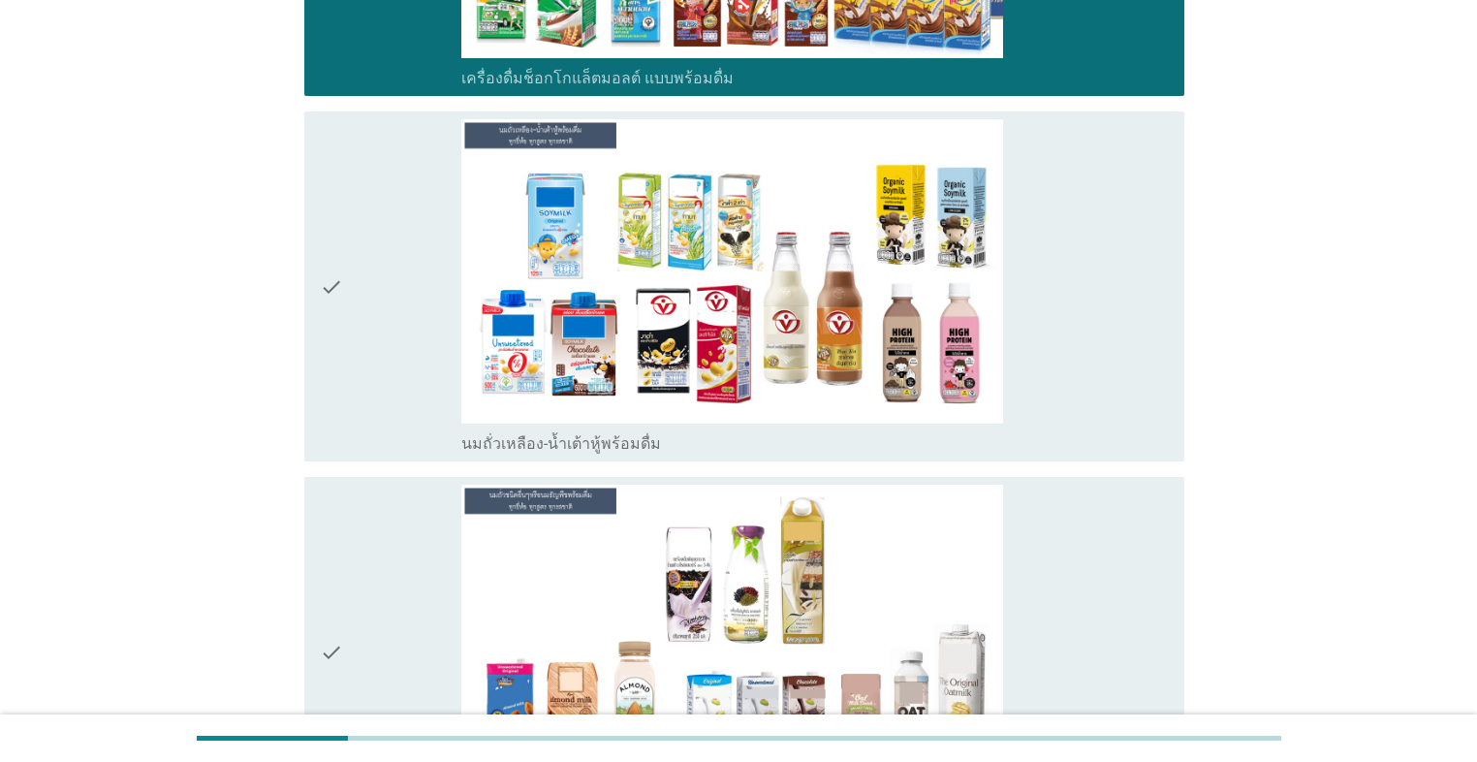
click at [395, 364] on div "check" at bounding box center [390, 286] width 141 height 334
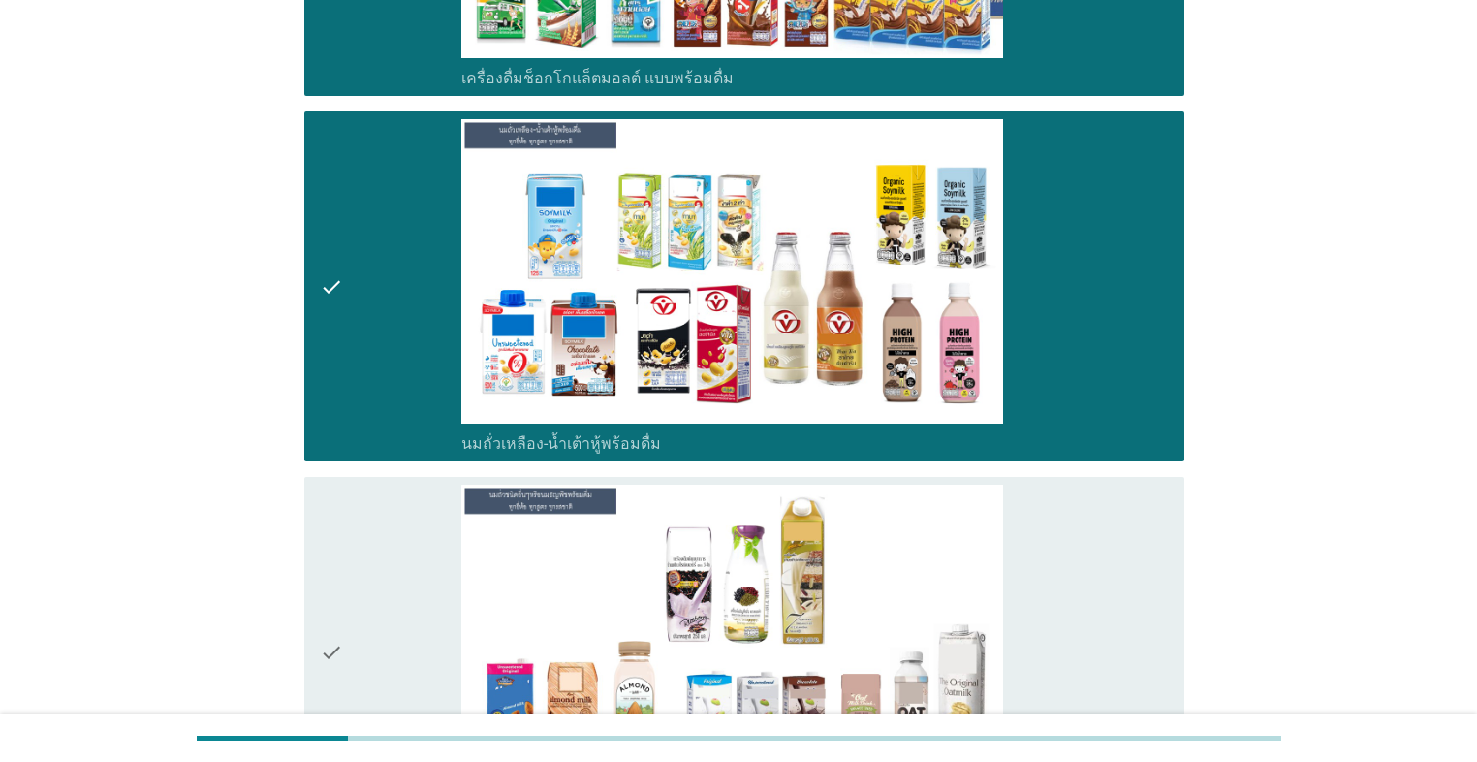
scroll to position [2015, 0]
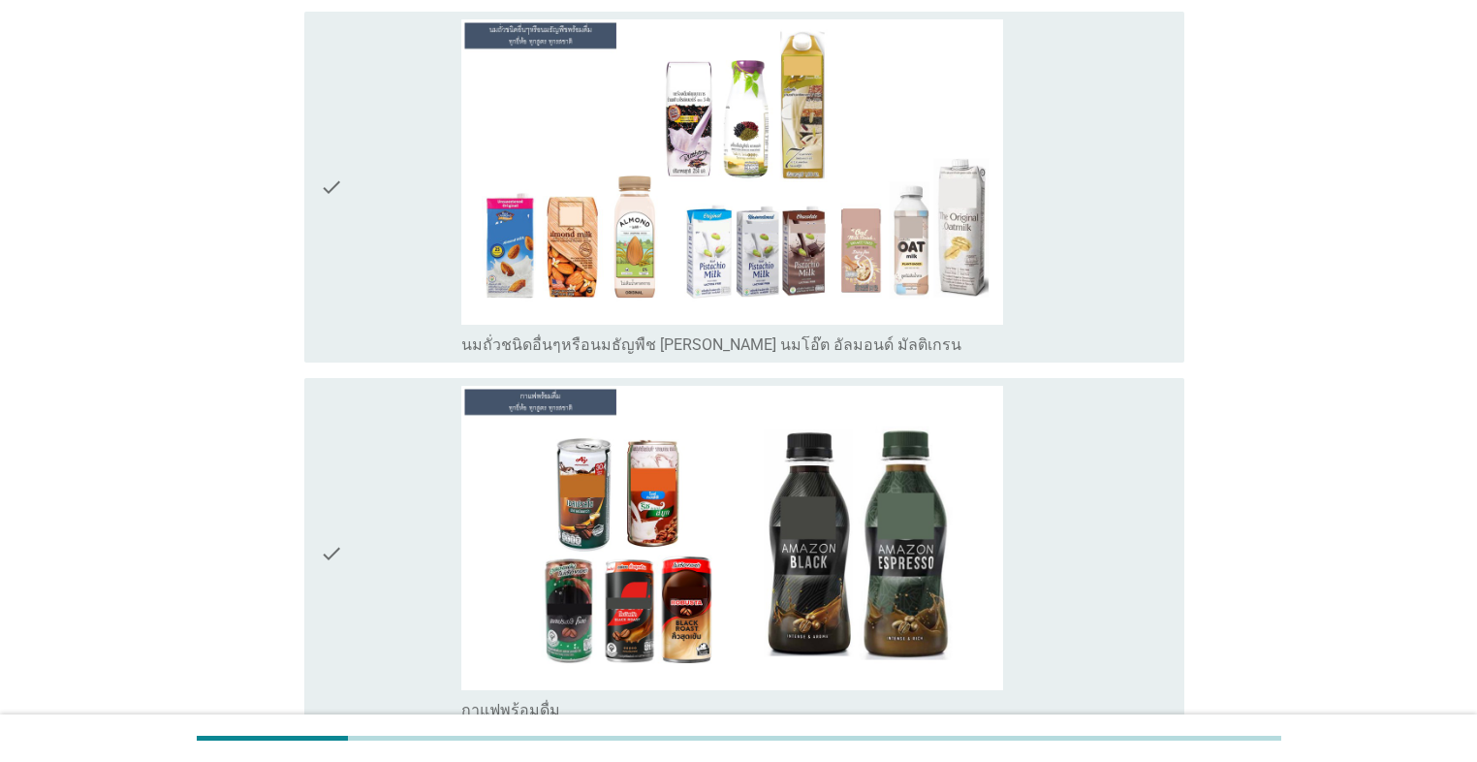
click at [395, 370] on div "check check_box_outline_blank กาแฟพร้อมดื่ม" at bounding box center [738, 552] width 891 height 365
click at [393, 336] on div "check" at bounding box center [390, 186] width 141 height 334
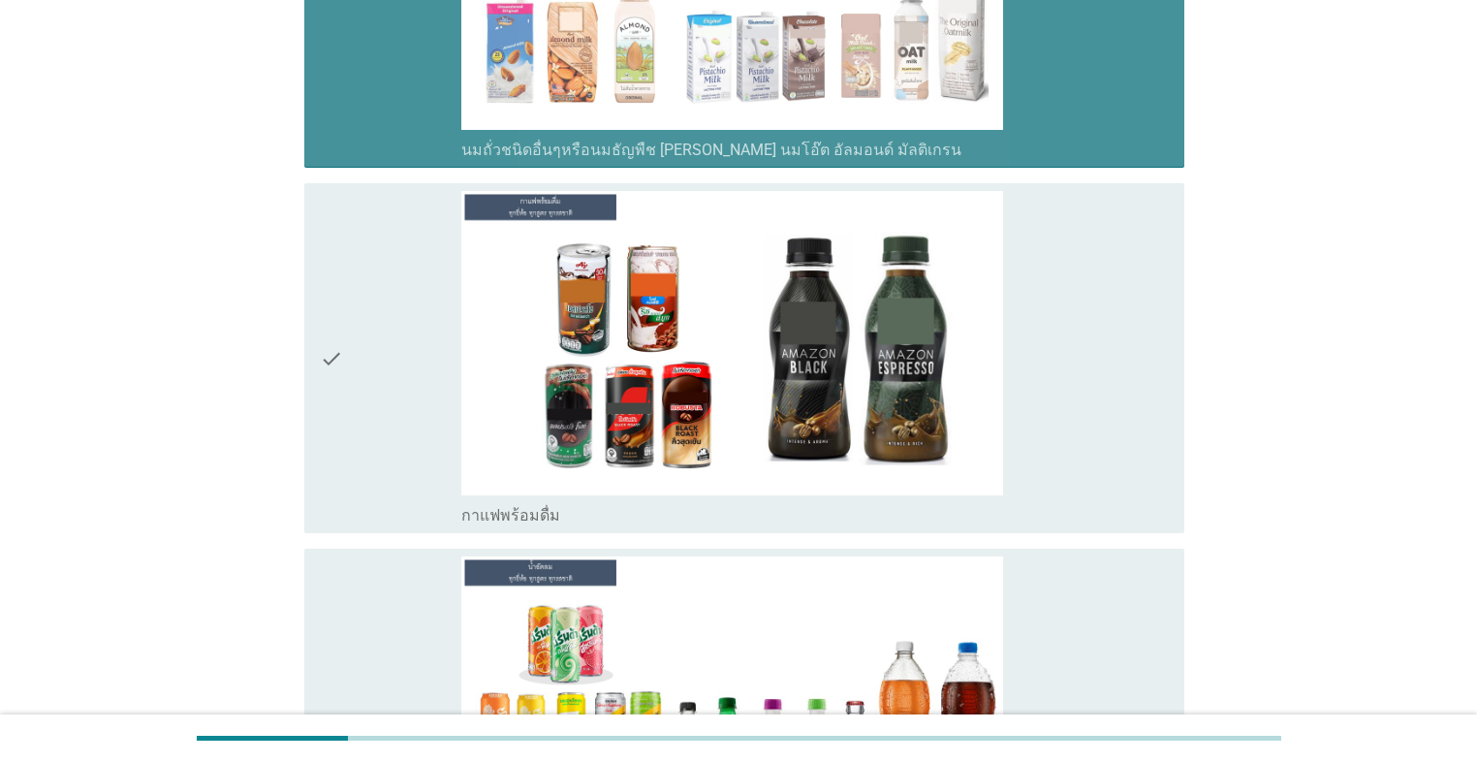
scroll to position [2403, 0]
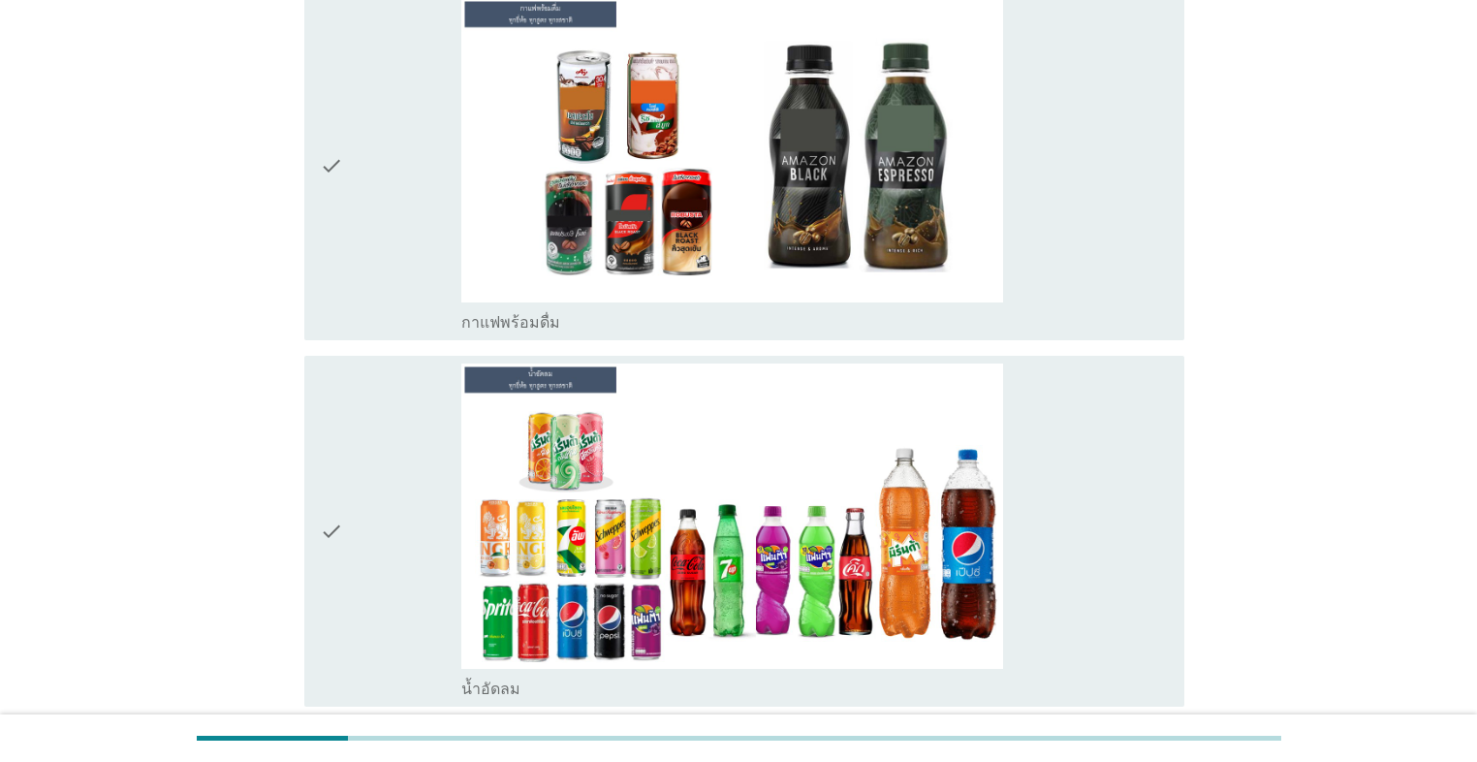
click at [408, 315] on div "check" at bounding box center [390, 165] width 141 height 334
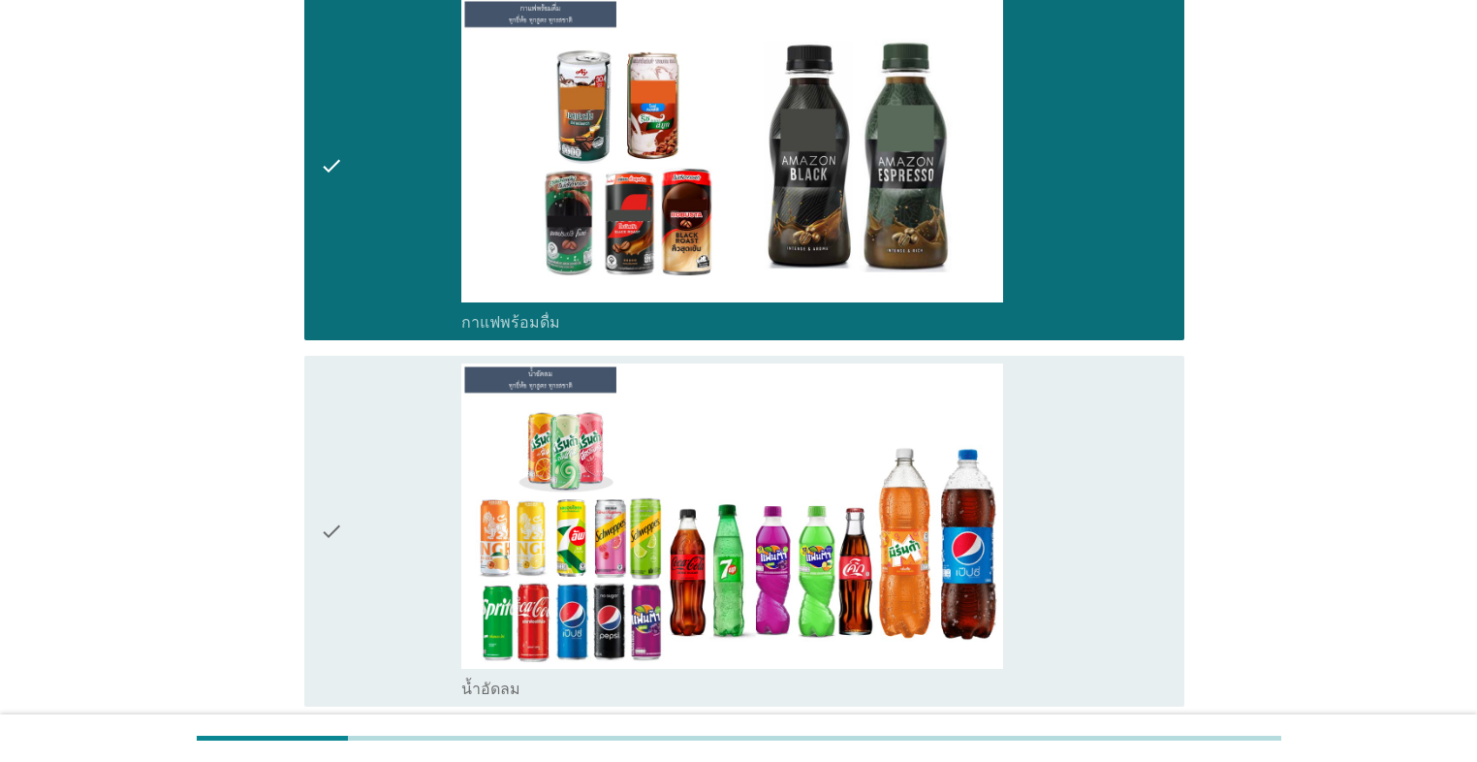
click at [407, 428] on div "check" at bounding box center [390, 530] width 141 height 334
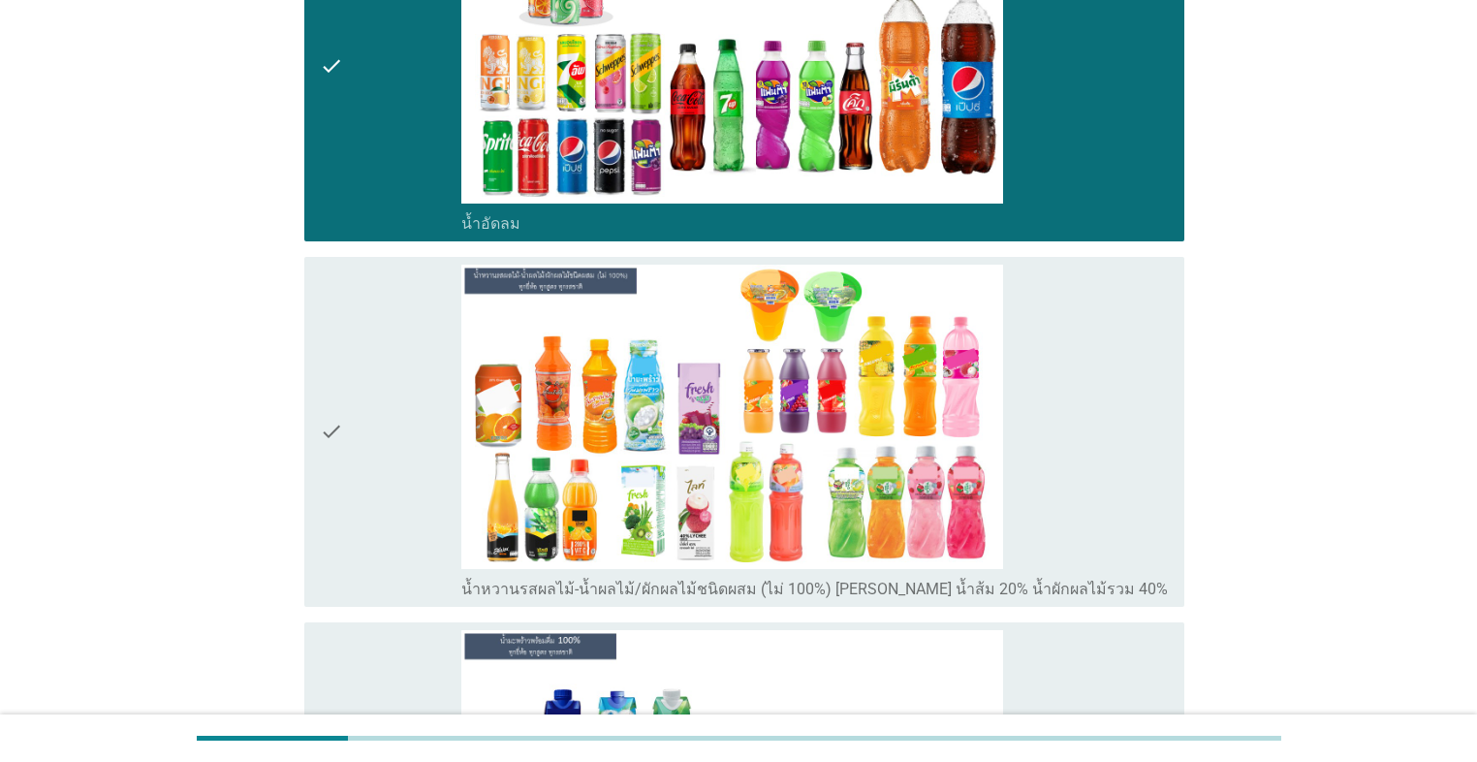
scroll to position [3178, 0]
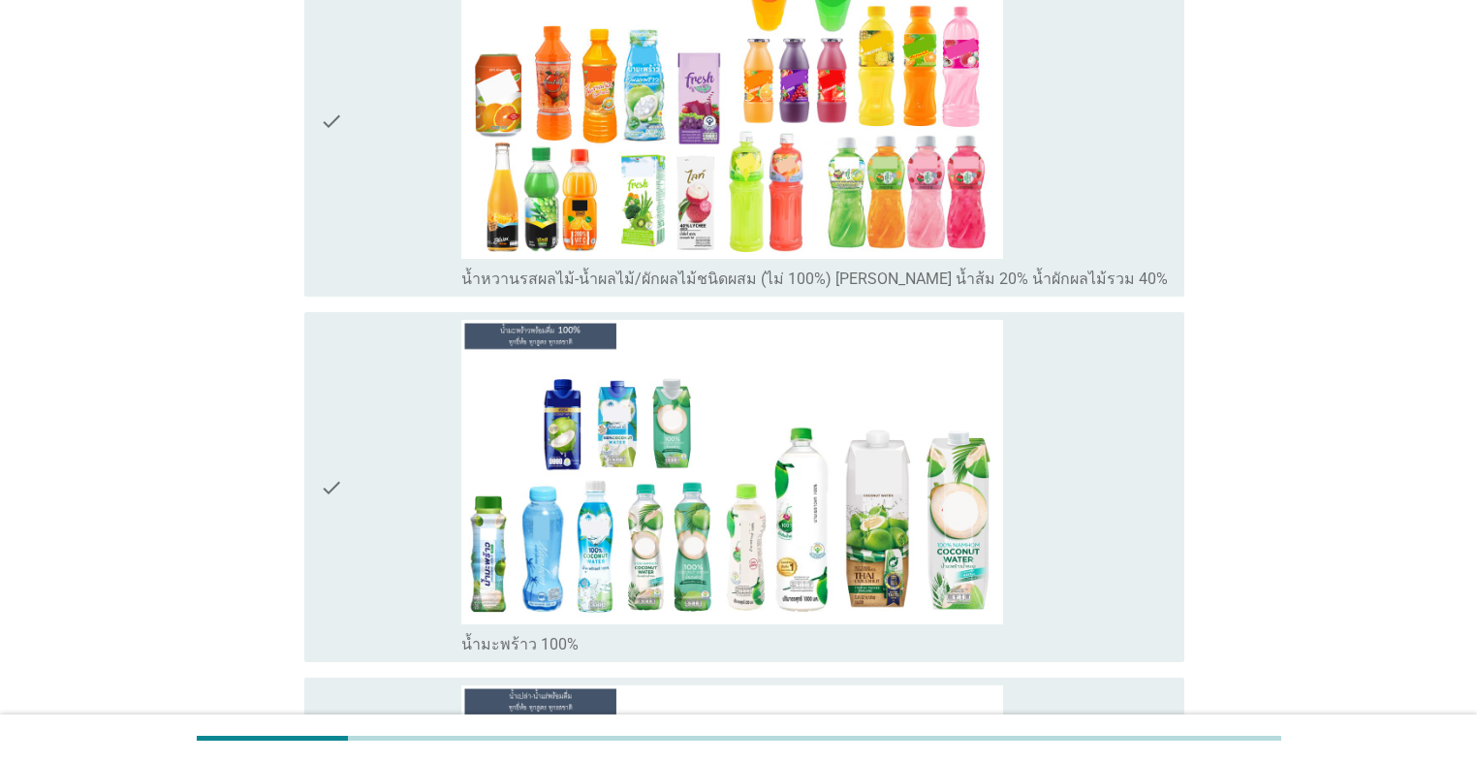
click at [408, 252] on div "check" at bounding box center [390, 121] width 141 height 334
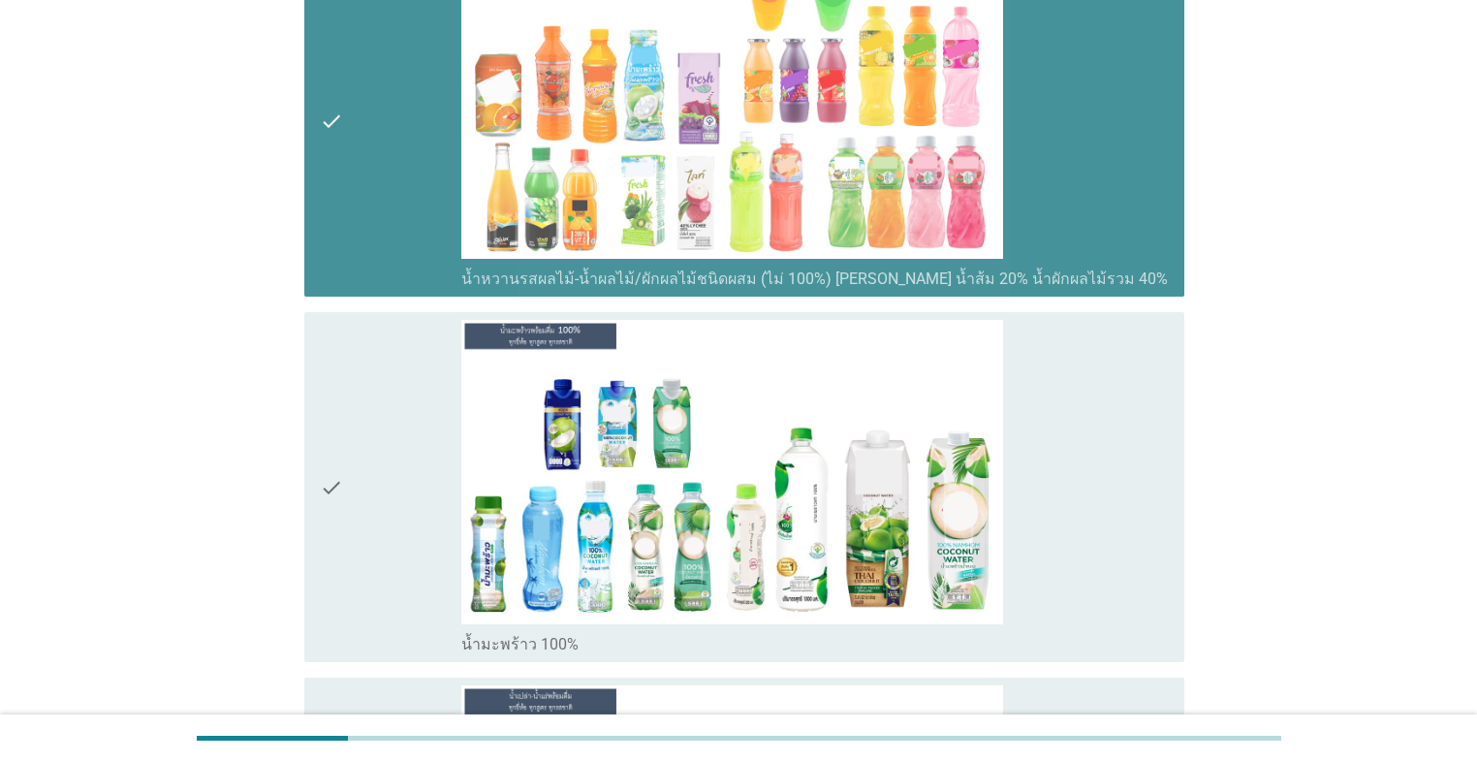
click at [392, 428] on div "check" at bounding box center [390, 487] width 141 height 334
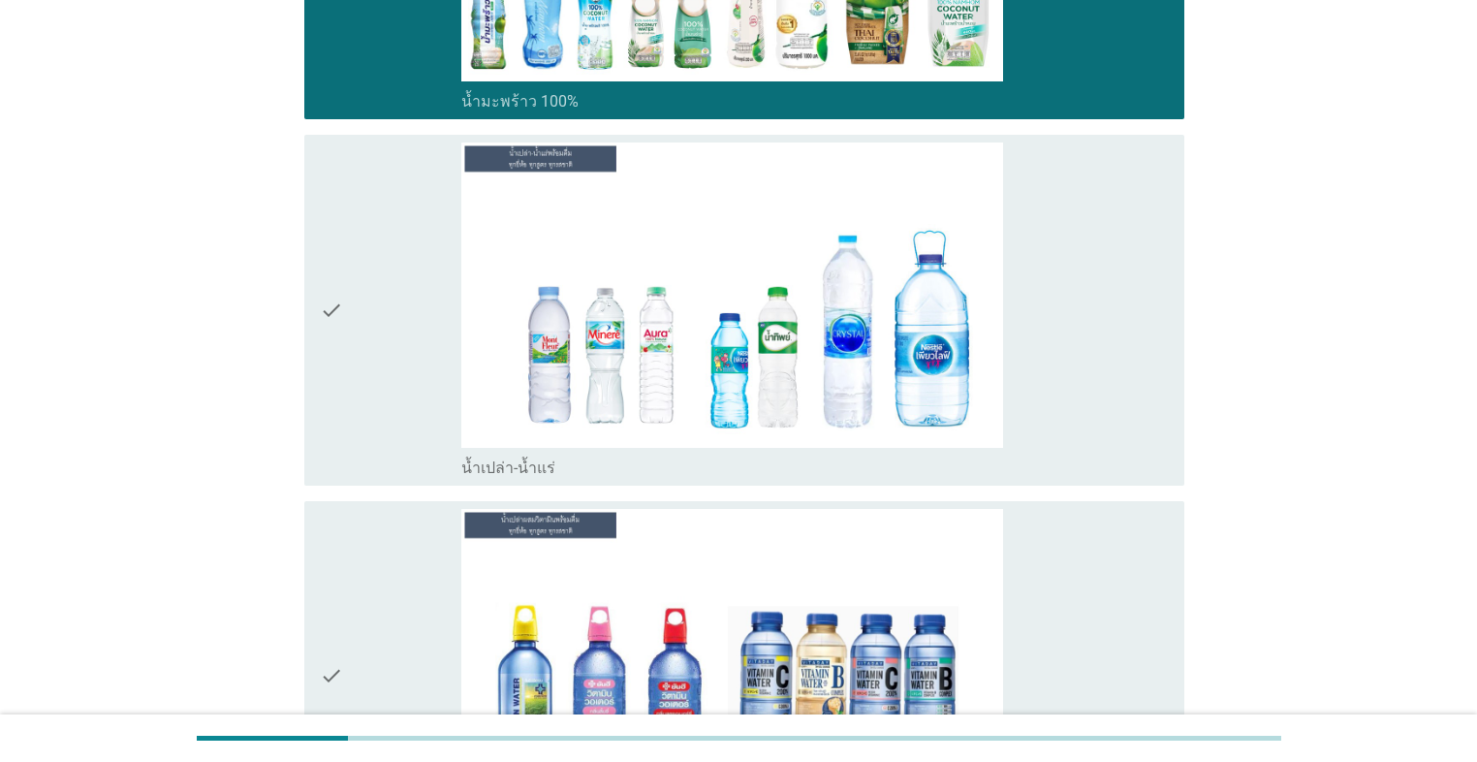
click at [395, 422] on div "check" at bounding box center [390, 309] width 141 height 334
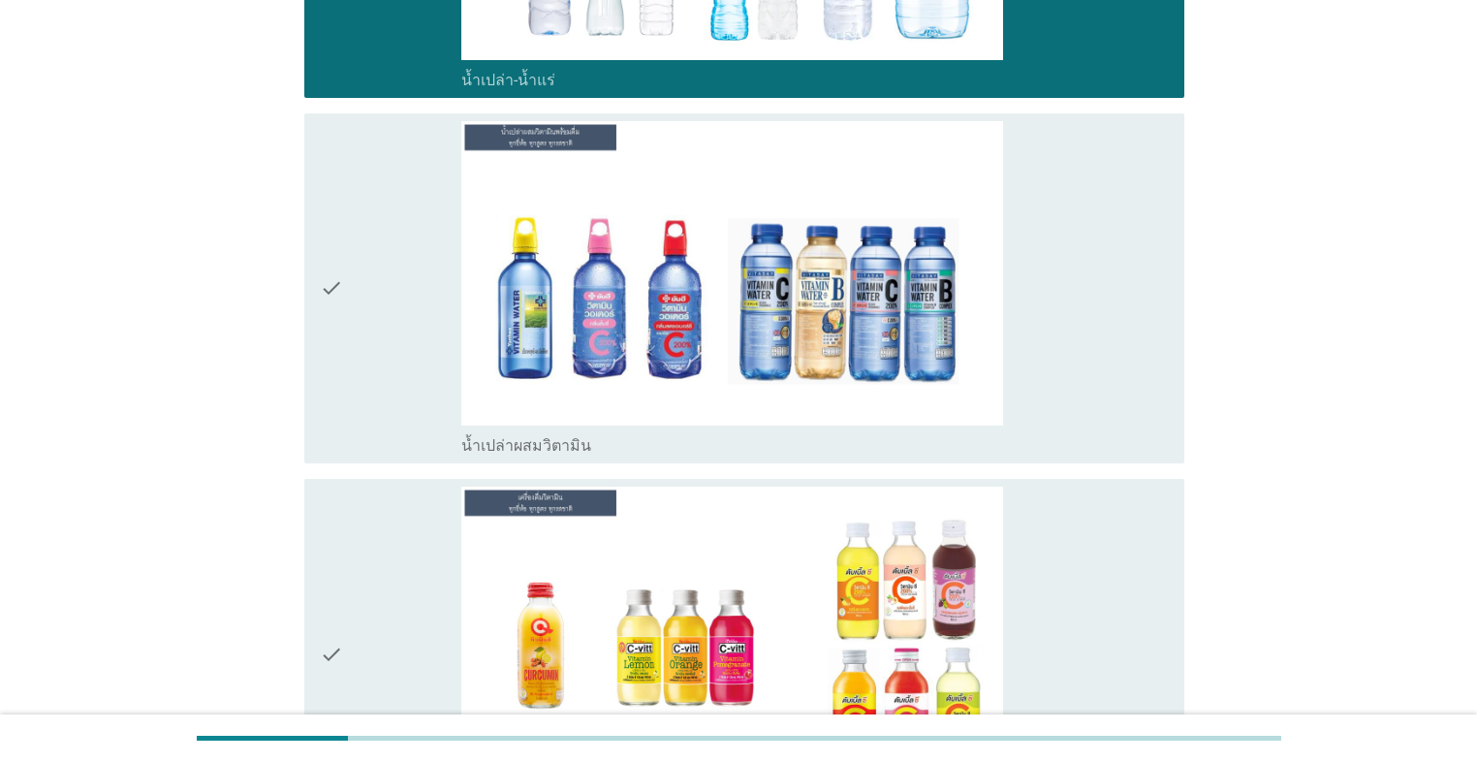
click at [395, 421] on div "check" at bounding box center [390, 288] width 141 height 334
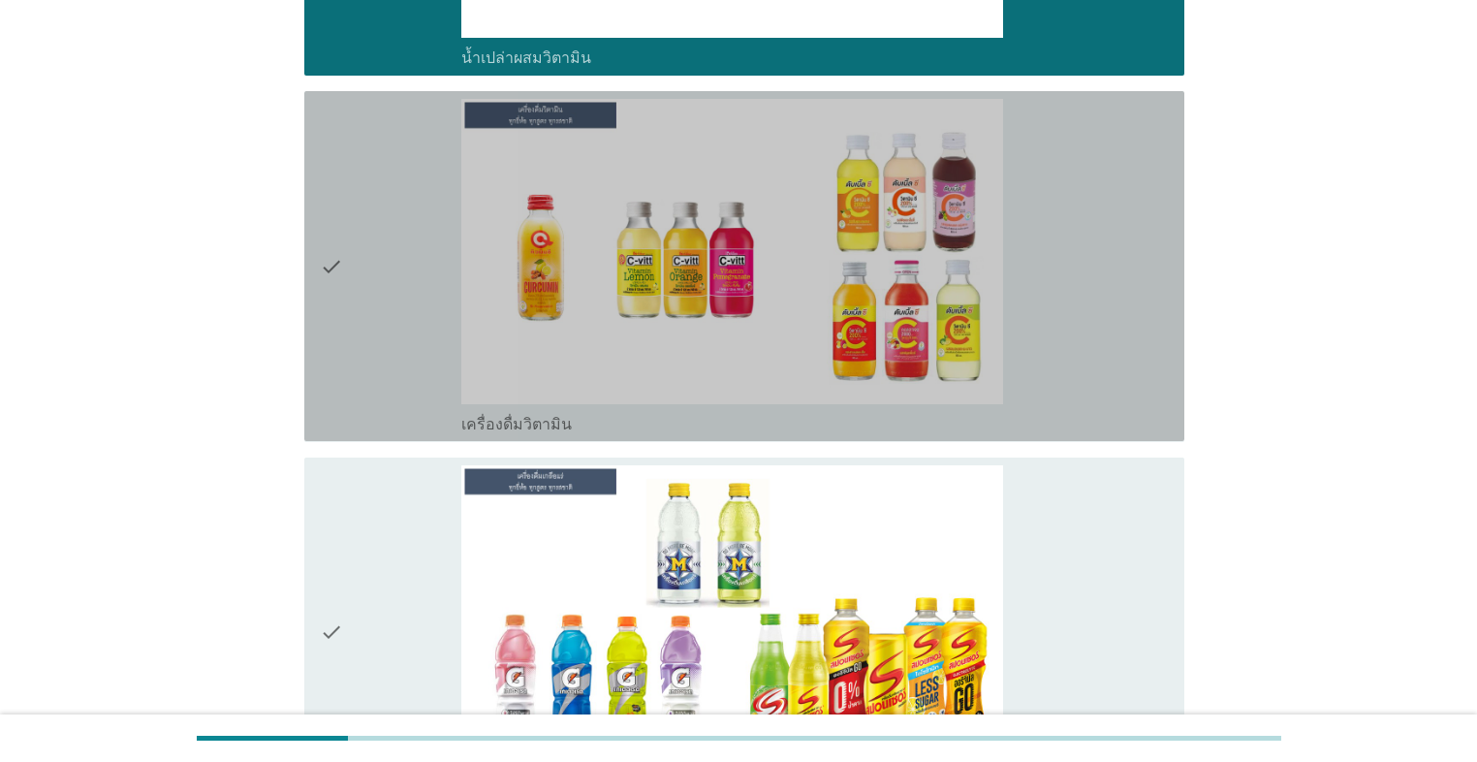
click at [420, 363] on div "check" at bounding box center [390, 266] width 141 height 334
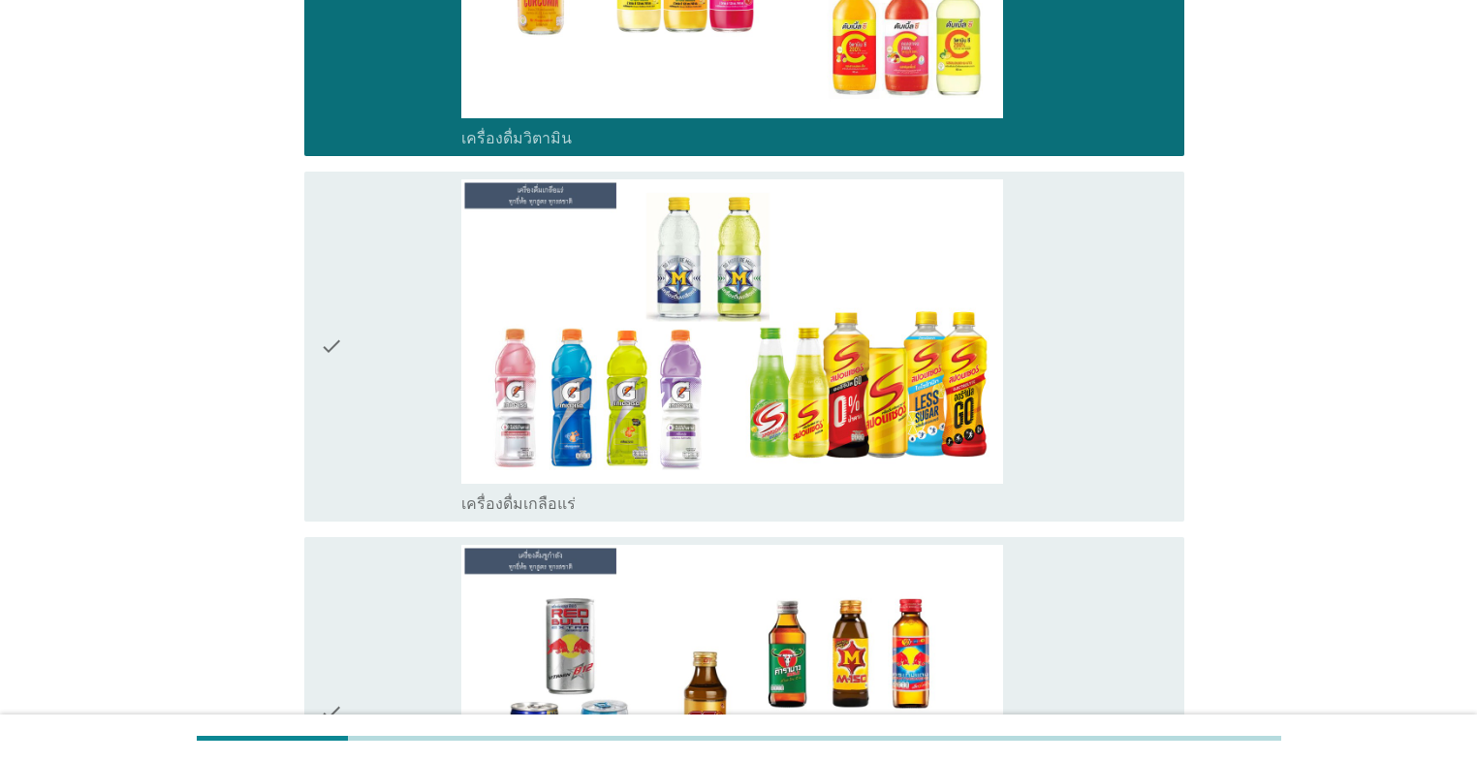
scroll to position [4883, 0]
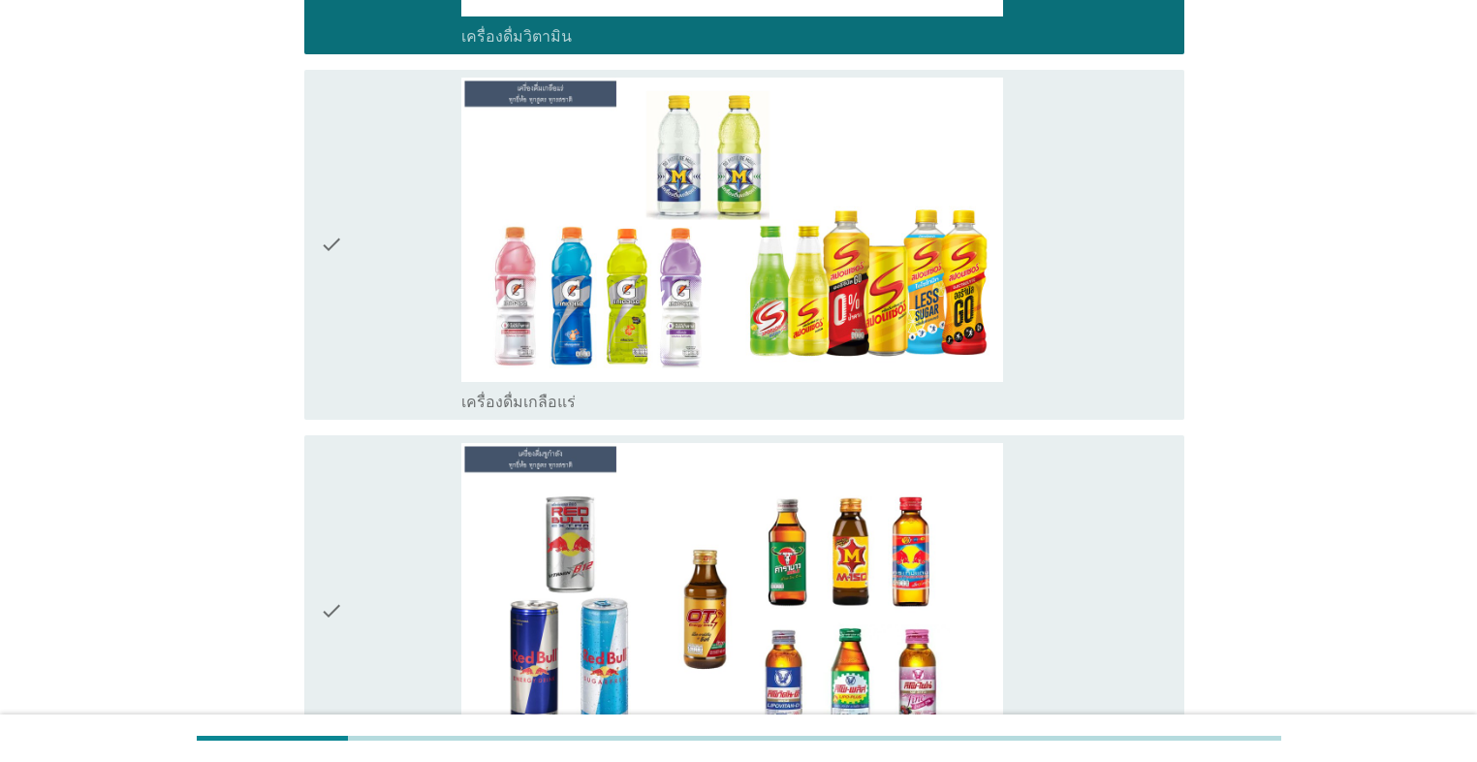
click at [417, 349] on div "check" at bounding box center [390, 245] width 141 height 334
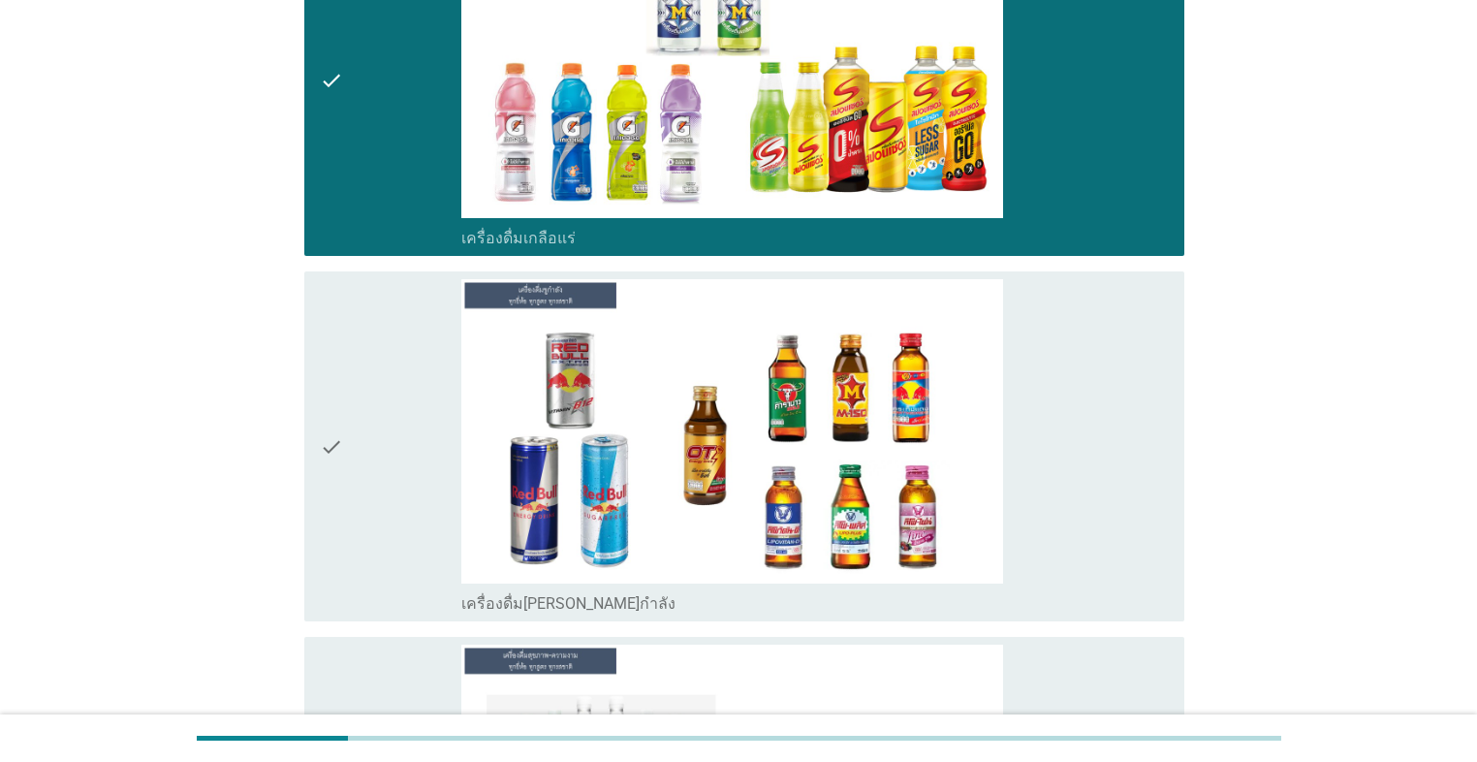
scroll to position [5271, 0]
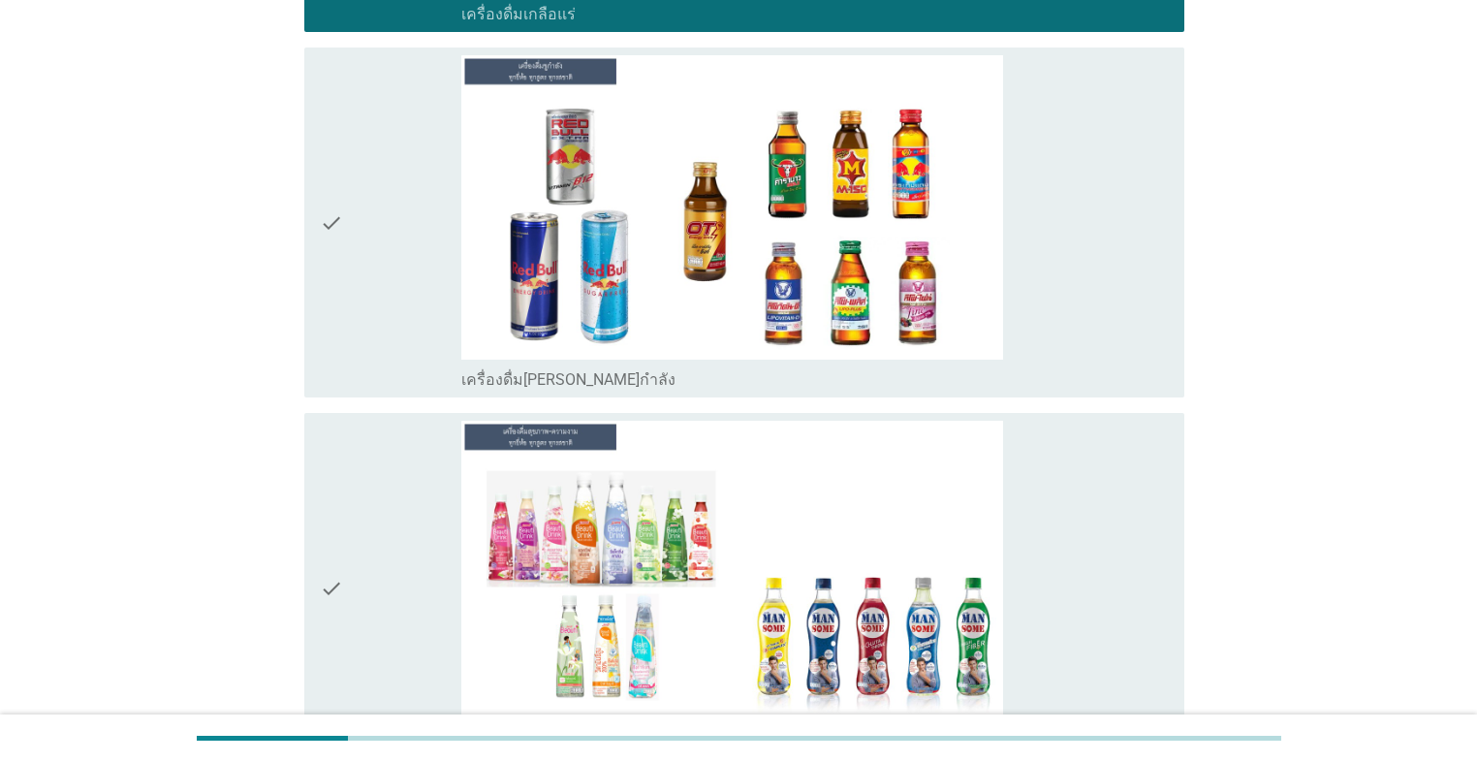
click at [390, 434] on div "check" at bounding box center [390, 588] width 141 height 334
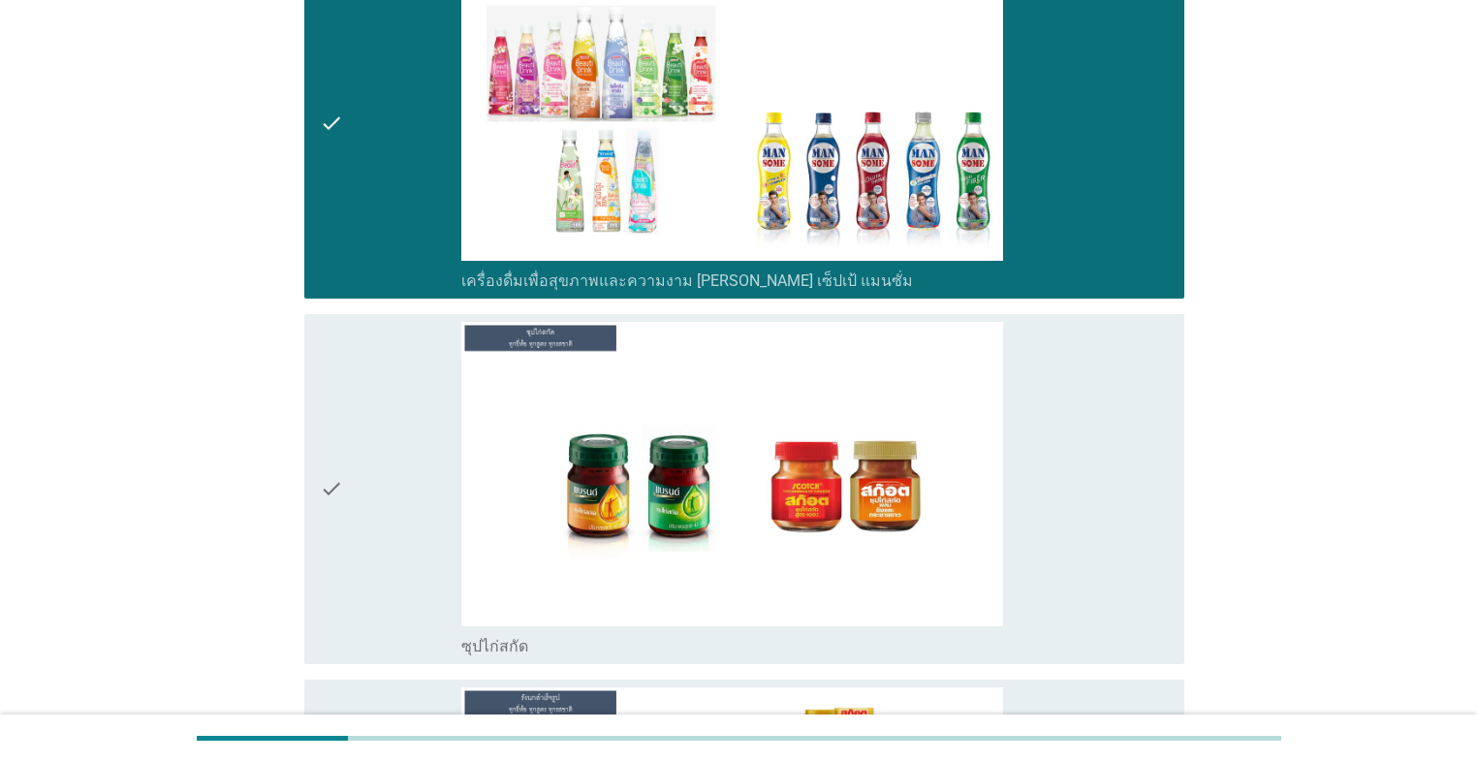
click at [390, 432] on div "check" at bounding box center [390, 489] width 141 height 334
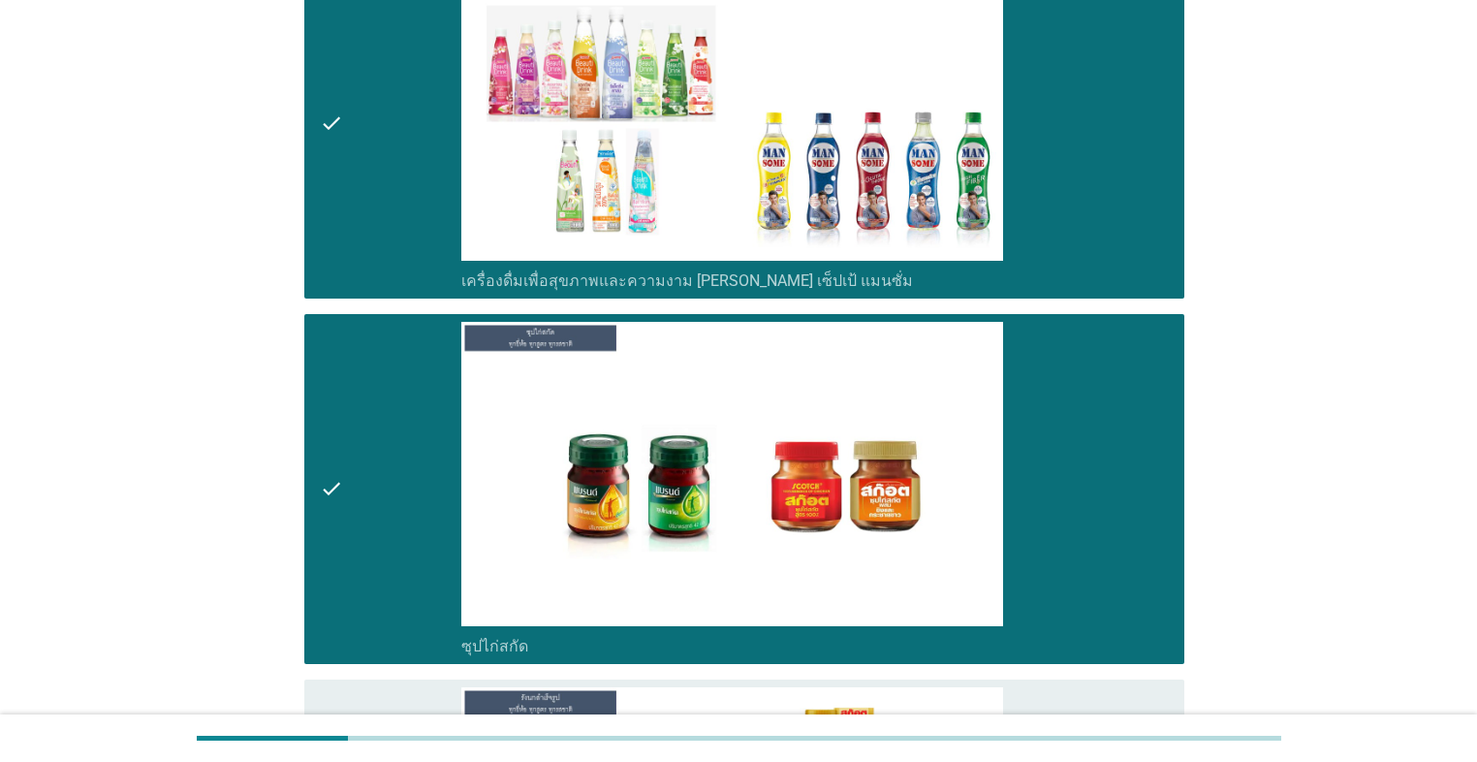
scroll to position [6201, 0]
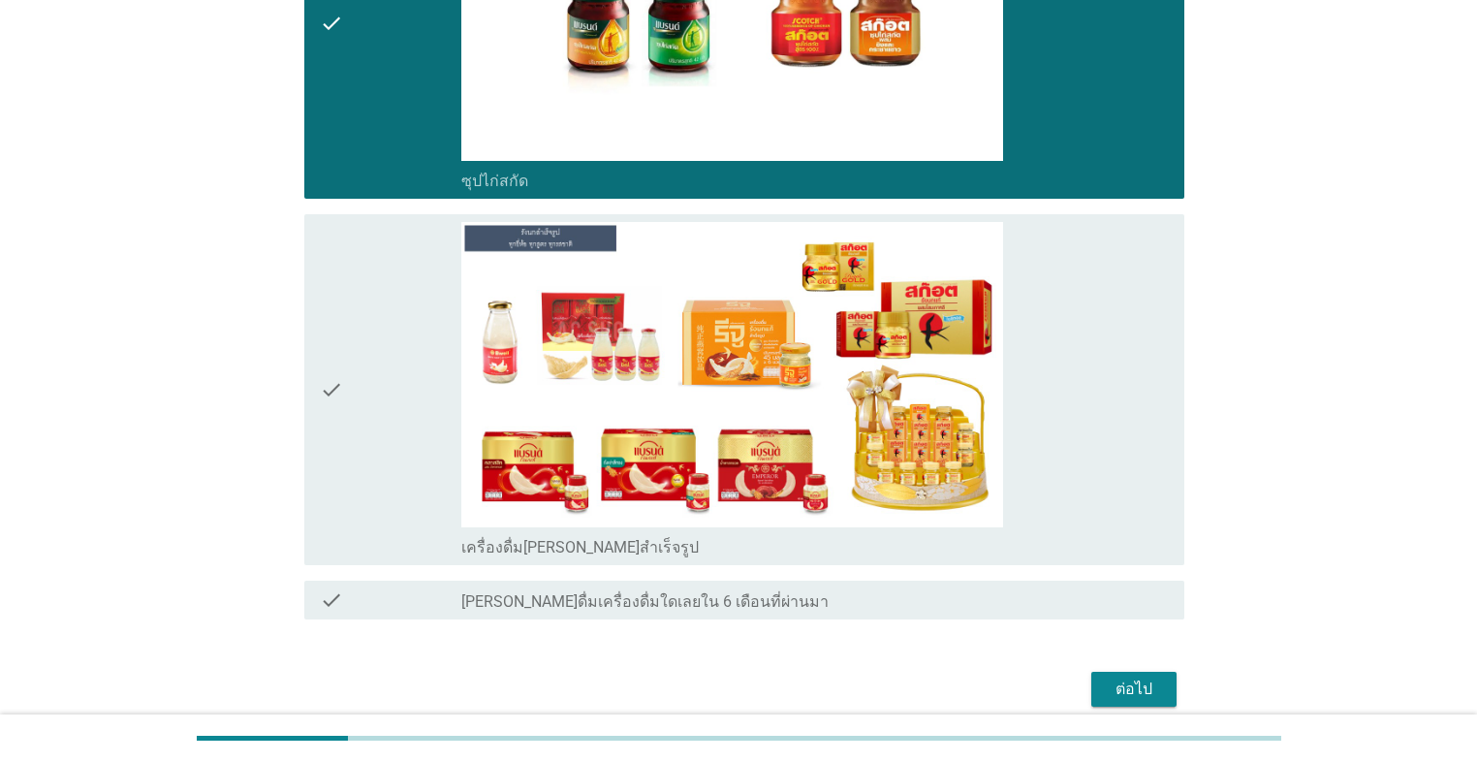
click at [392, 426] on div "check" at bounding box center [390, 389] width 141 height 334
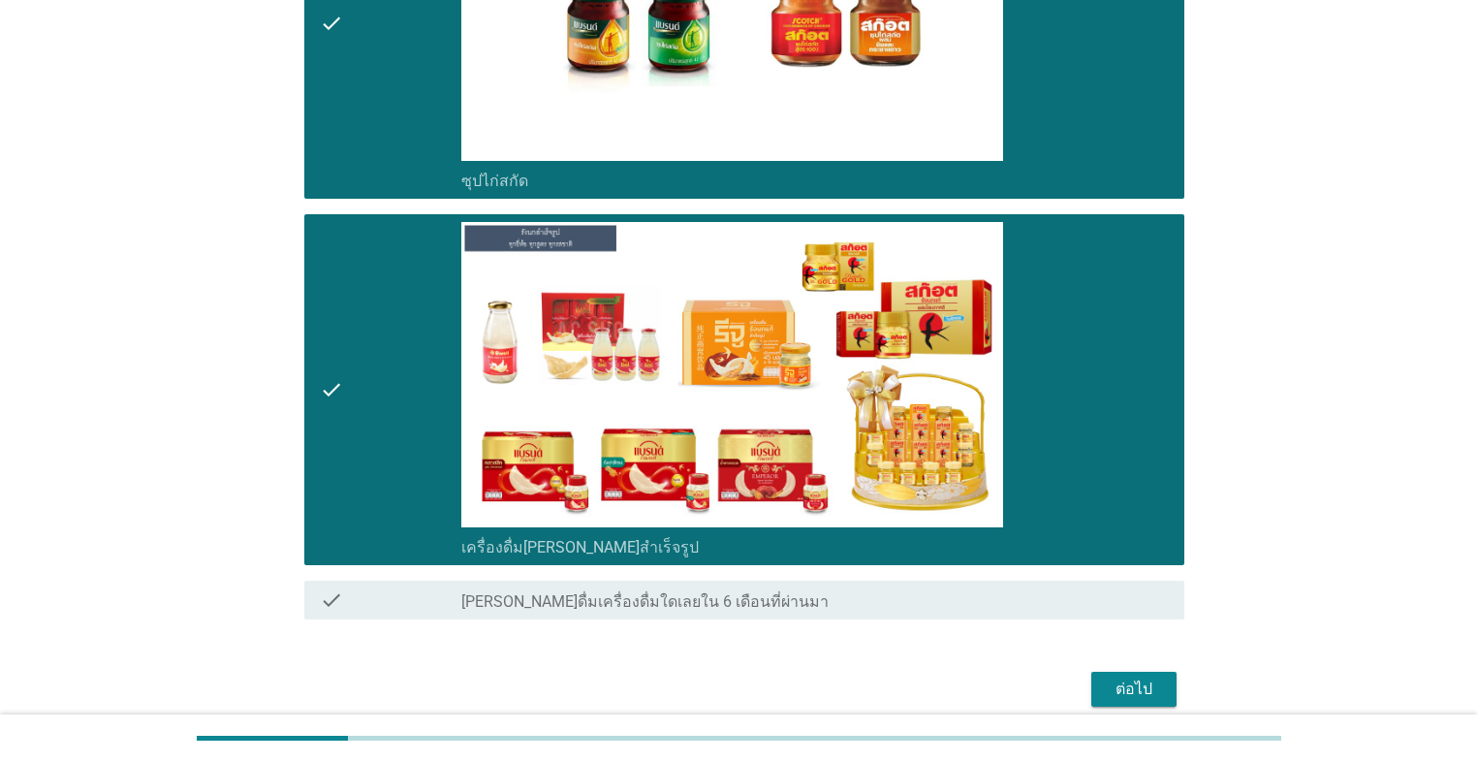
click at [763, 541] on button "ต่อไป" at bounding box center [1133, 688] width 85 height 35
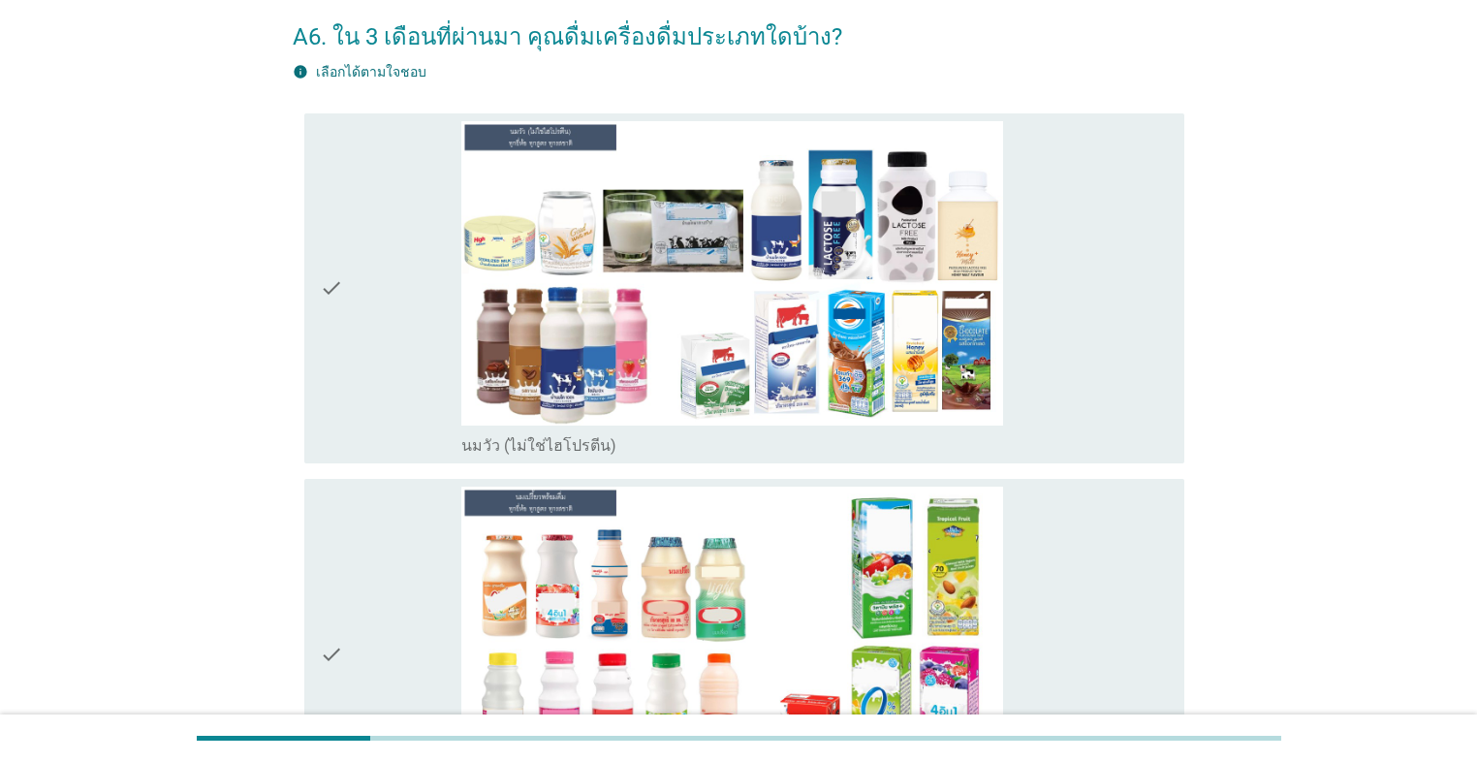
scroll to position [310, 0]
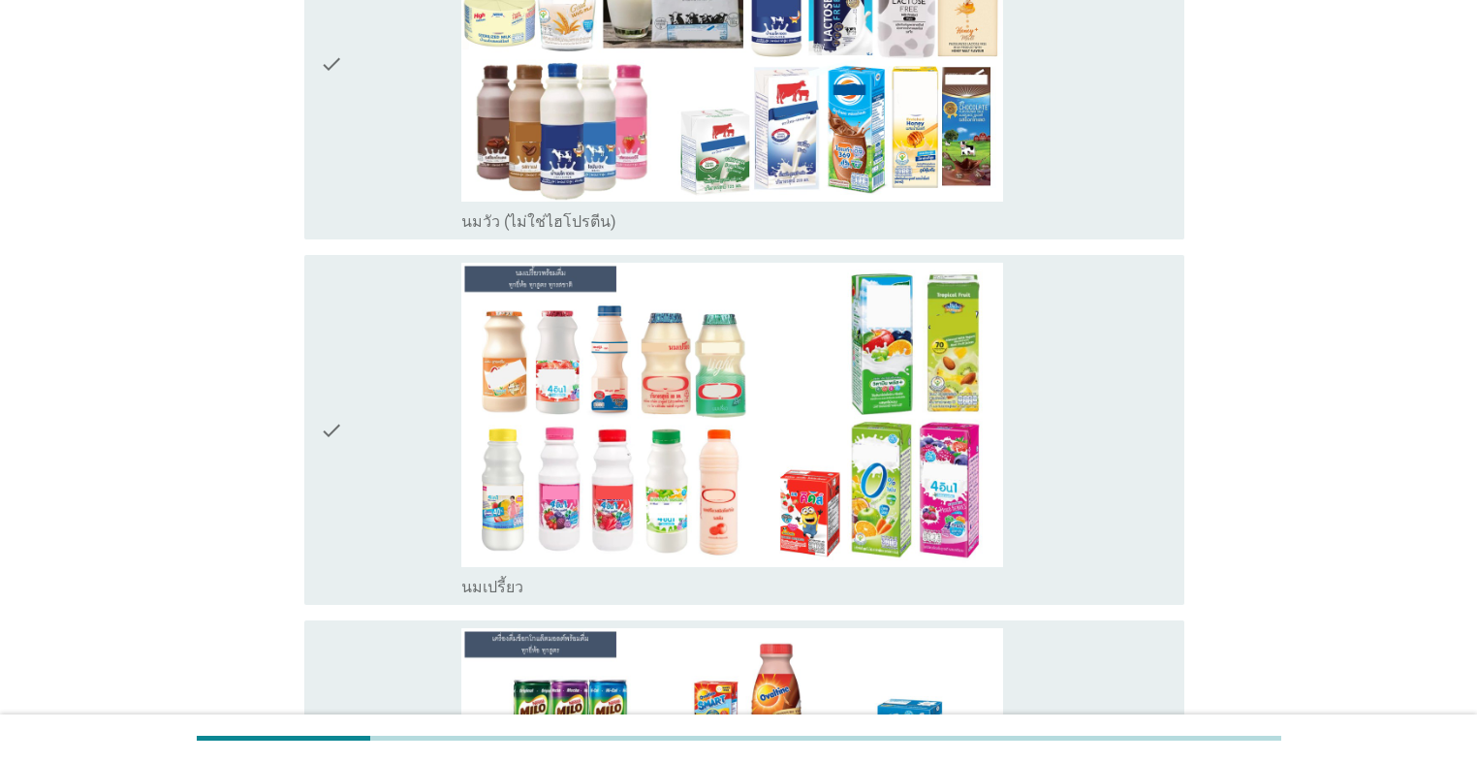
click at [400, 184] on div "check" at bounding box center [390, 64] width 141 height 334
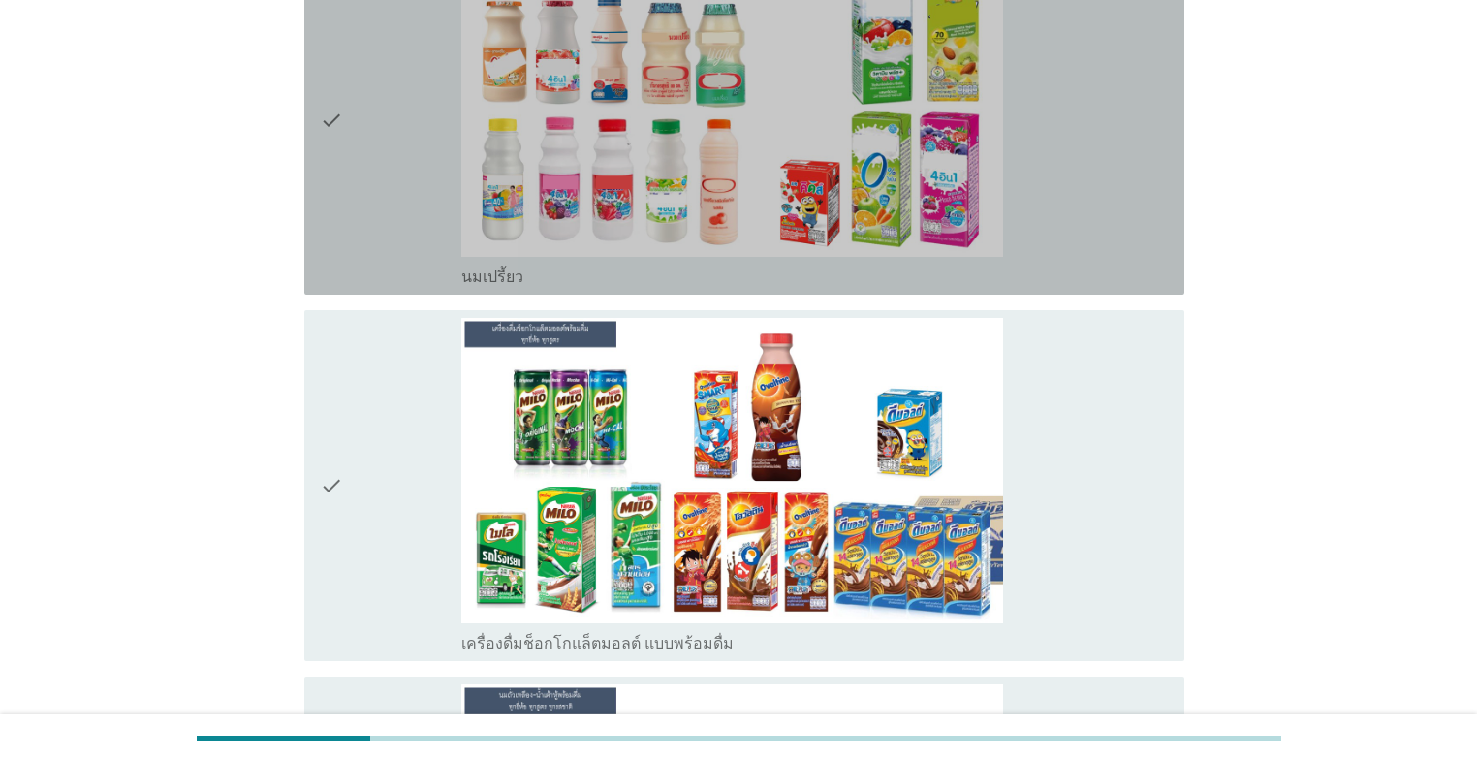
click at [395, 227] on div "check" at bounding box center [390, 120] width 141 height 334
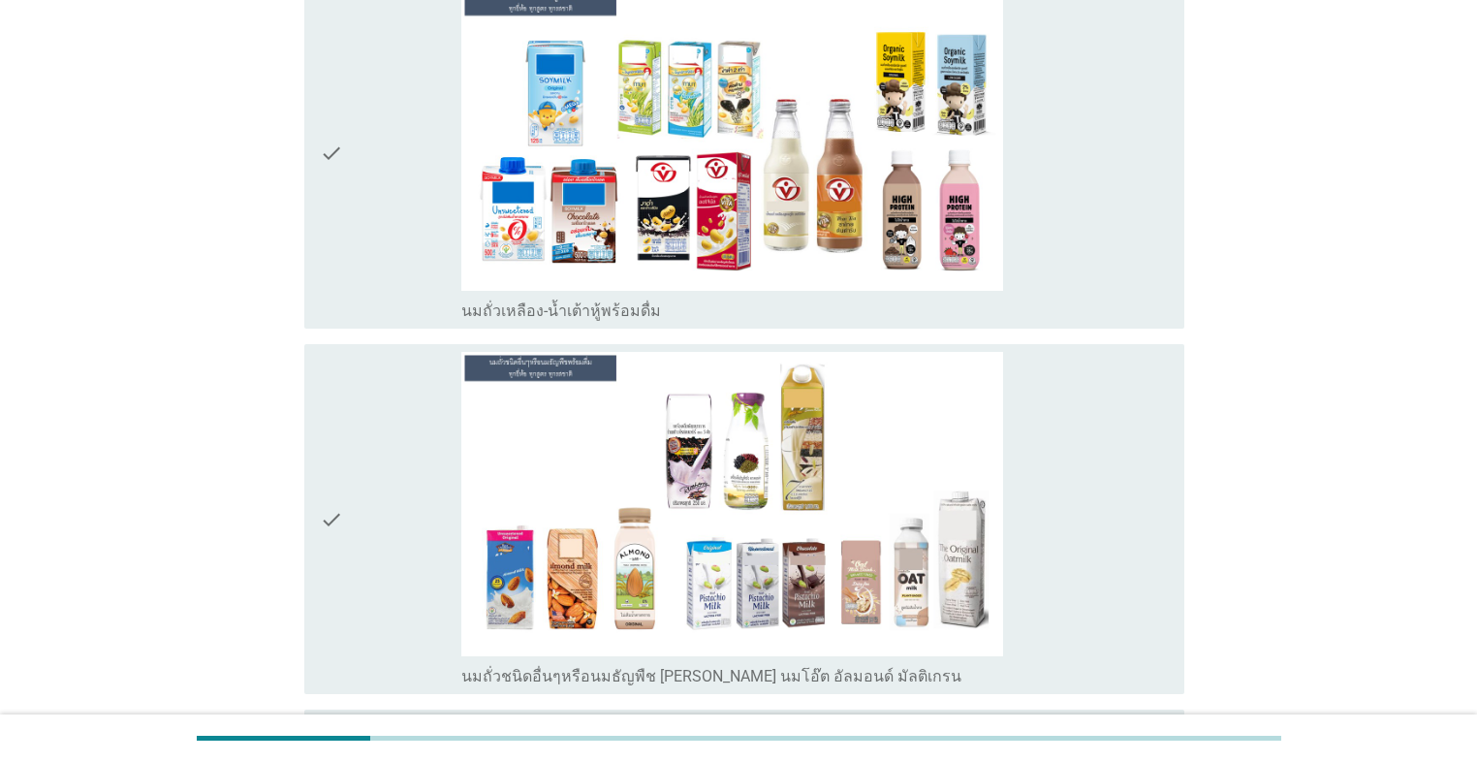
click at [396, 190] on div "check" at bounding box center [390, 153] width 141 height 334
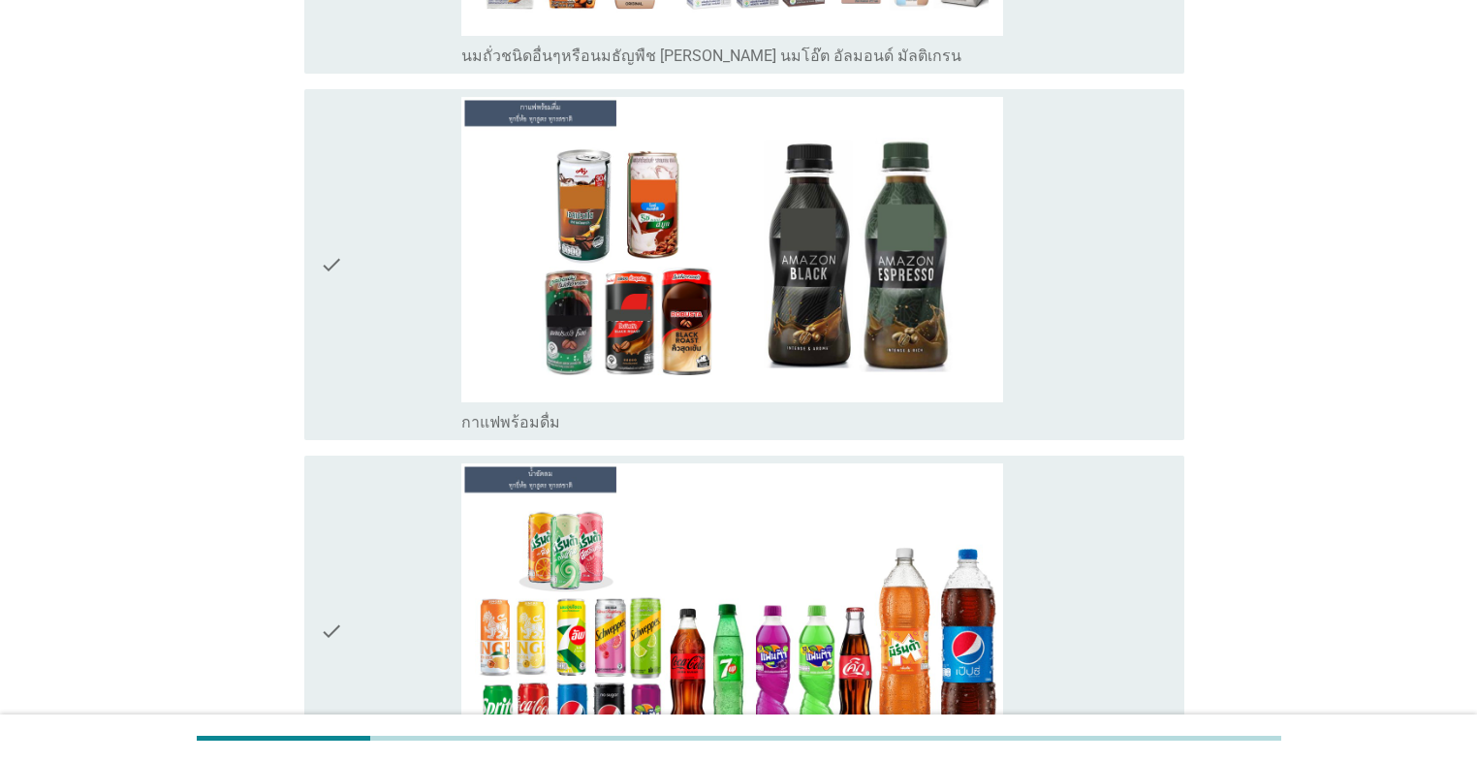
click at [399, 229] on div "check" at bounding box center [390, 264] width 141 height 334
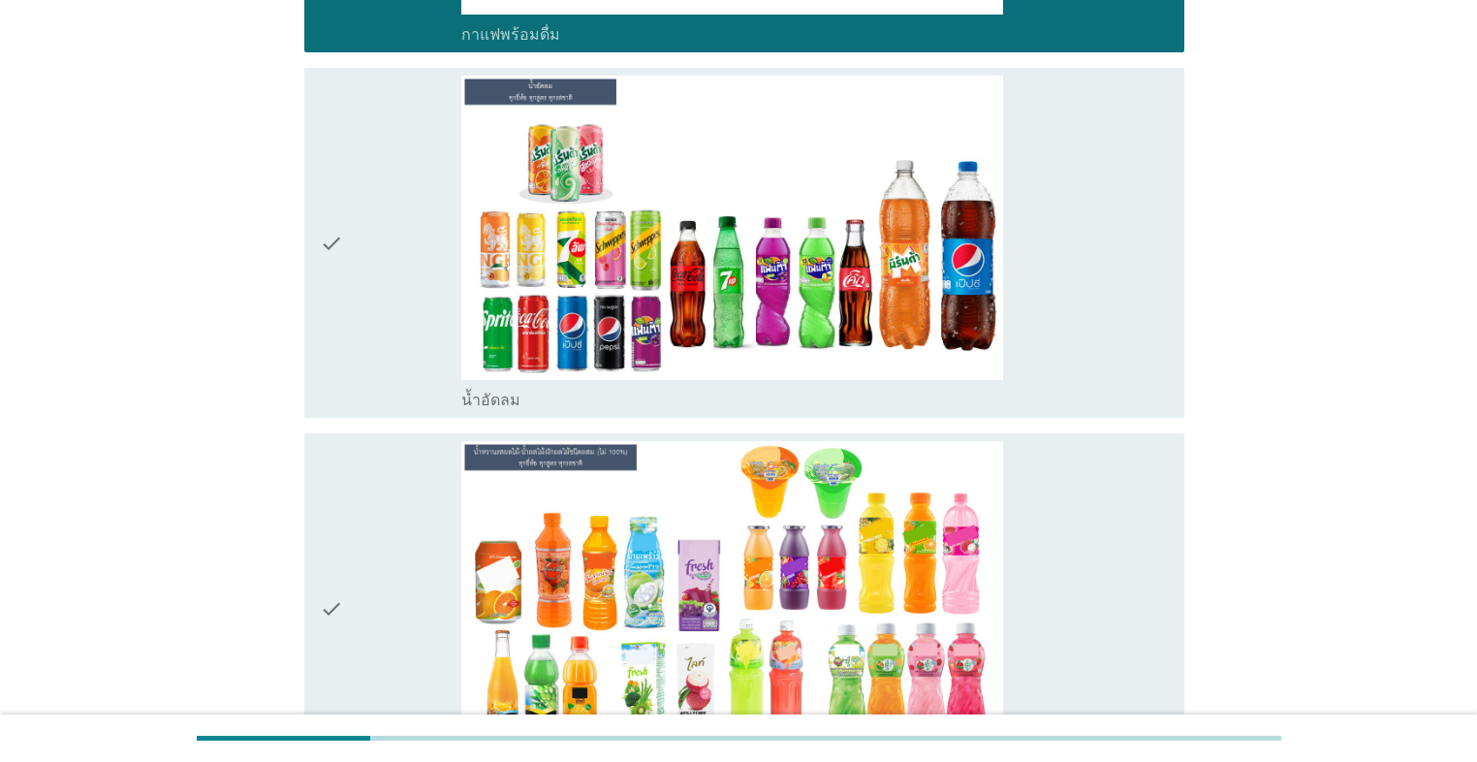
click at [404, 279] on div "check" at bounding box center [390, 243] width 141 height 334
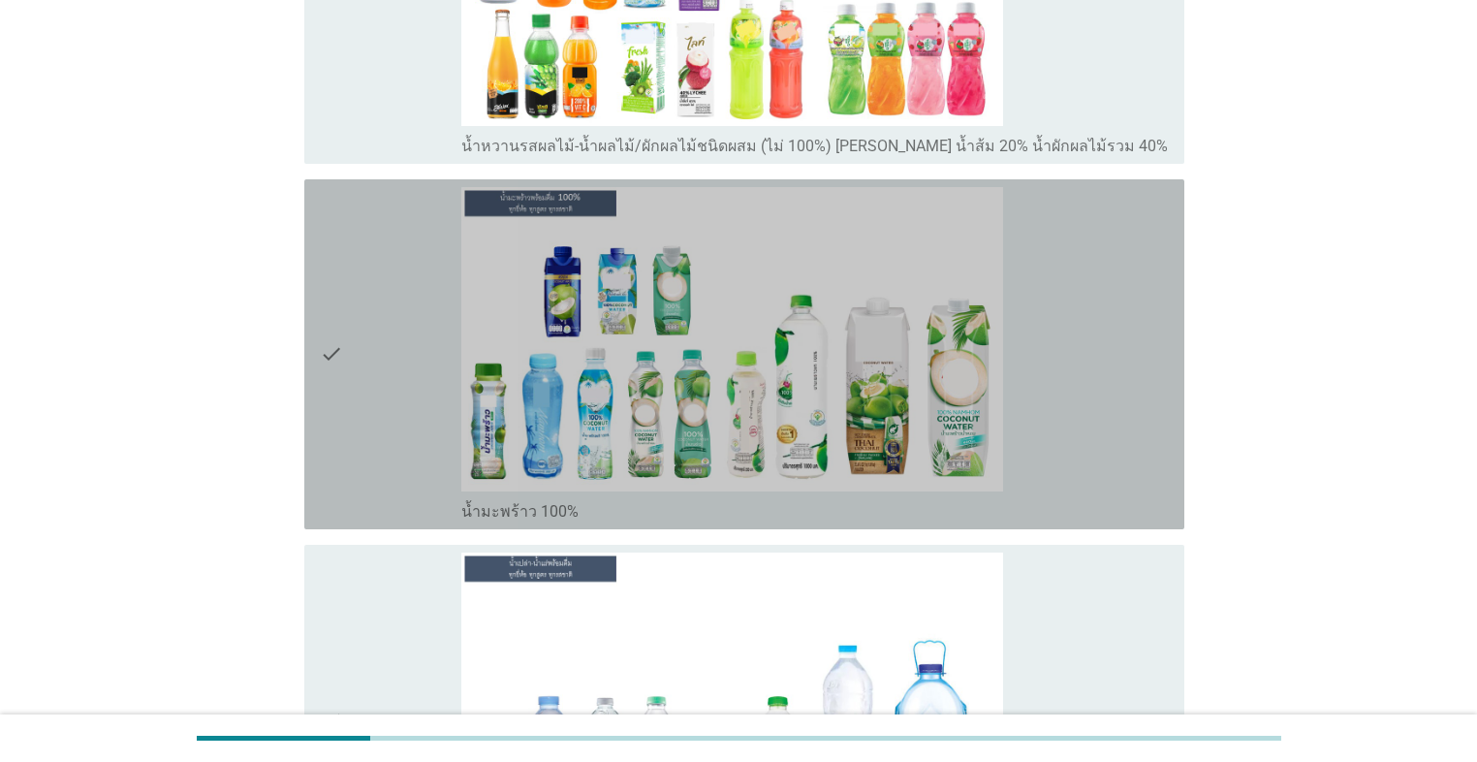
click at [404, 279] on div "check" at bounding box center [390, 354] width 141 height 334
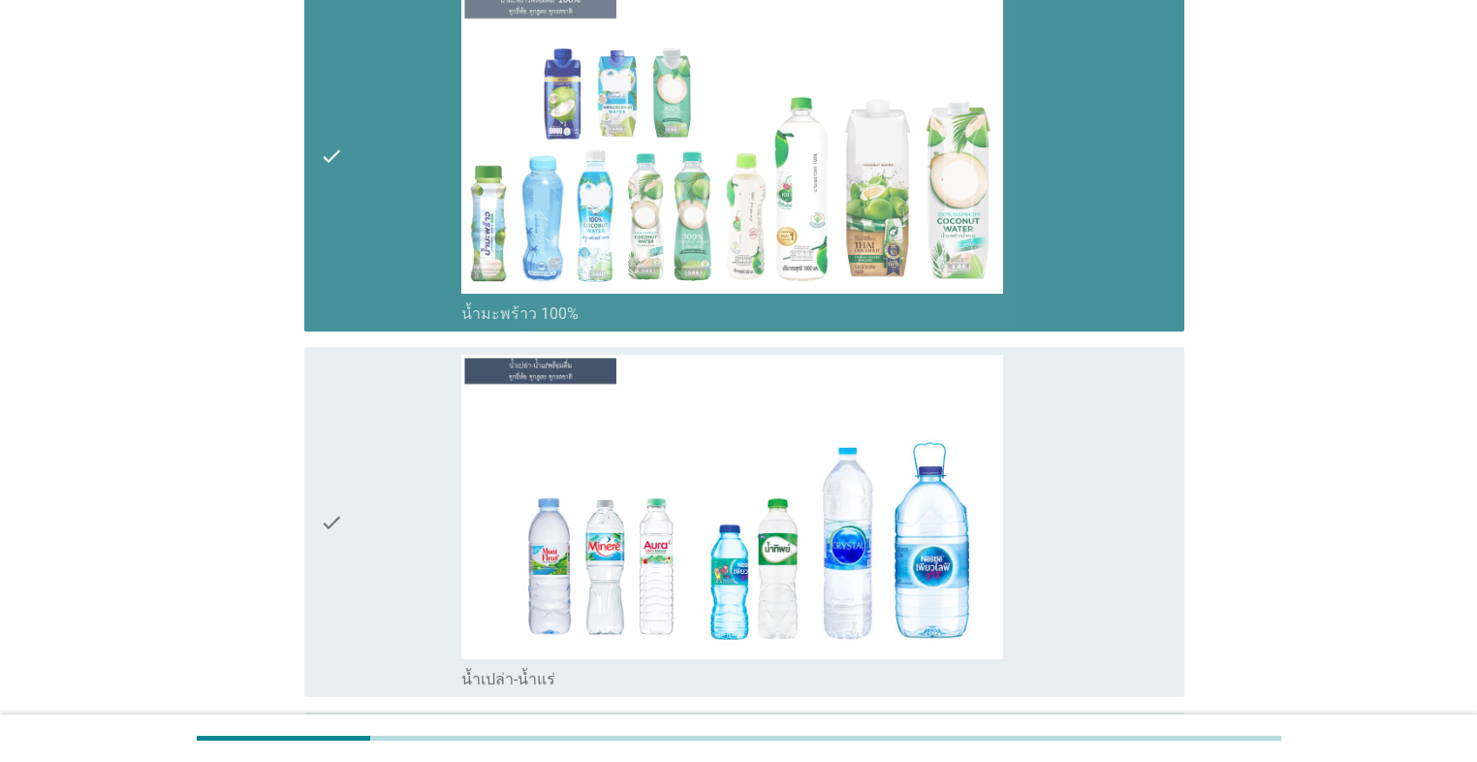
scroll to position [3488, 0]
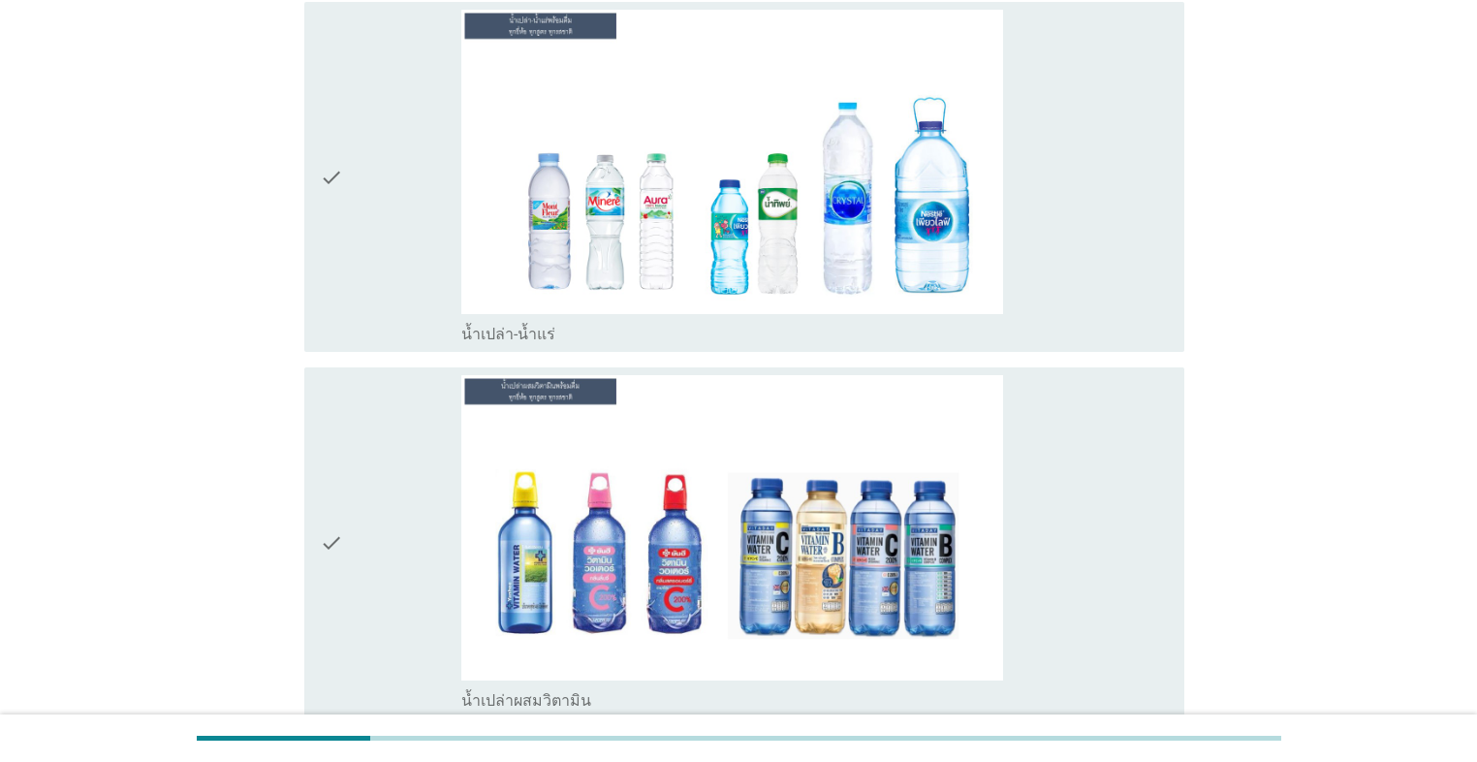
click at [404, 287] on div "check" at bounding box center [390, 177] width 141 height 334
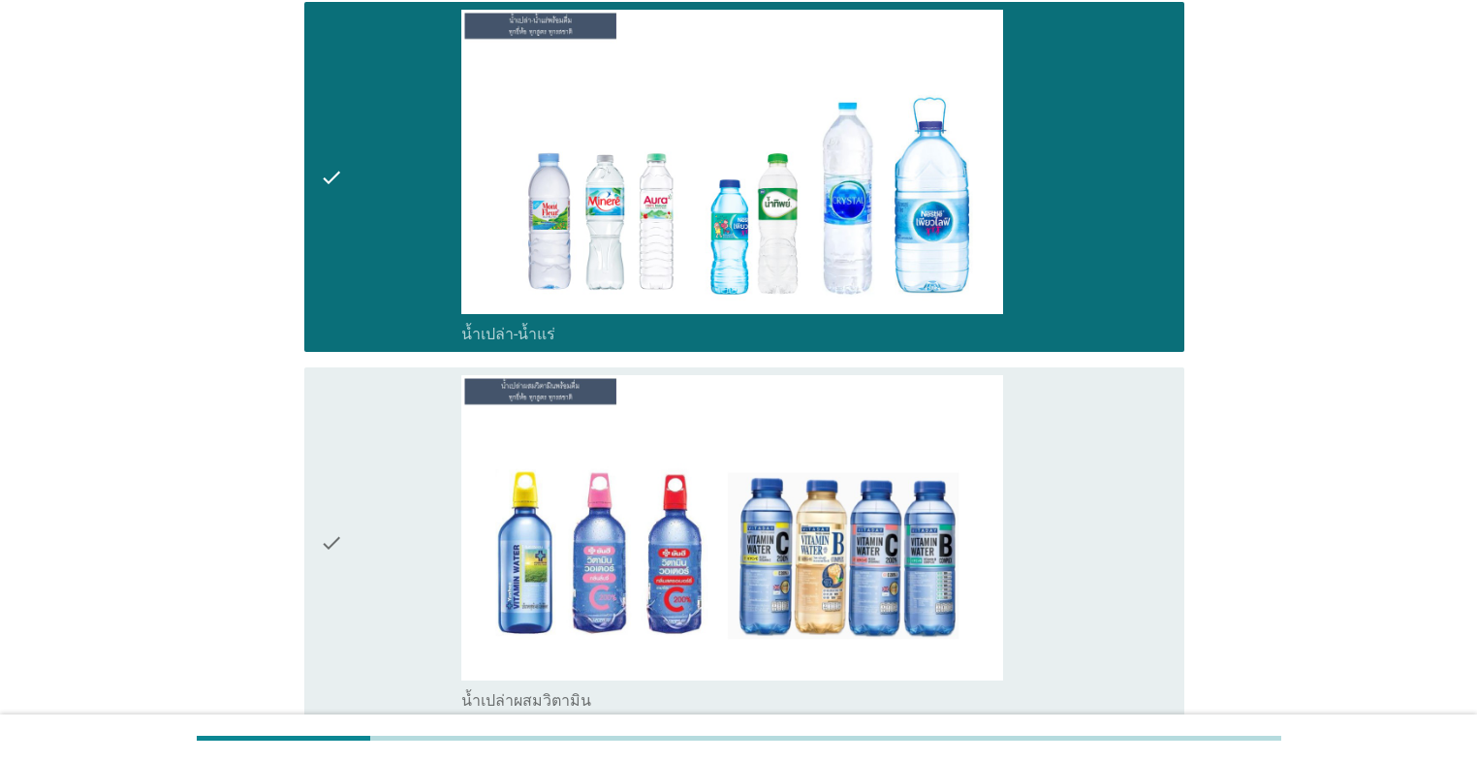
click at [413, 421] on div "check" at bounding box center [390, 542] width 141 height 334
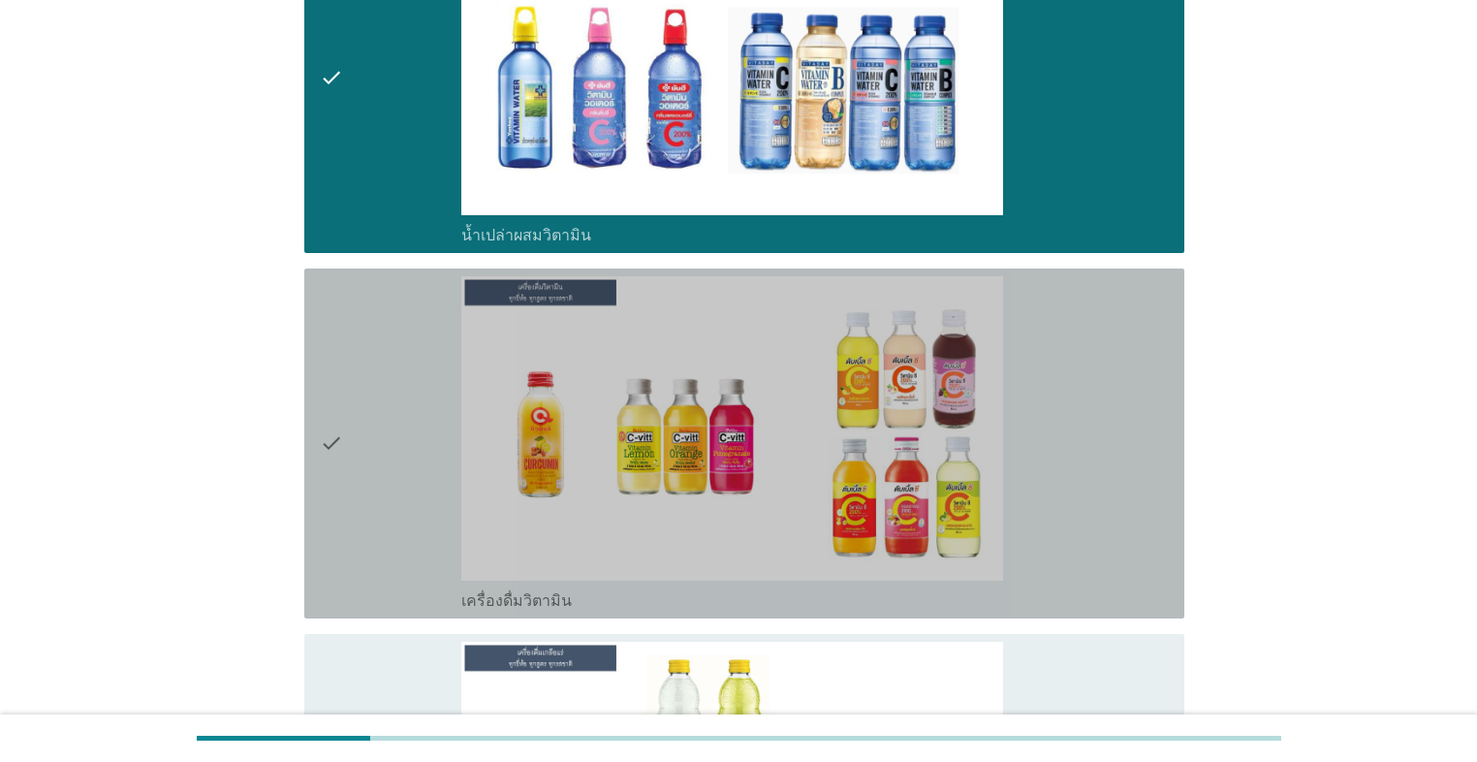
click at [412, 414] on div "check" at bounding box center [390, 443] width 141 height 334
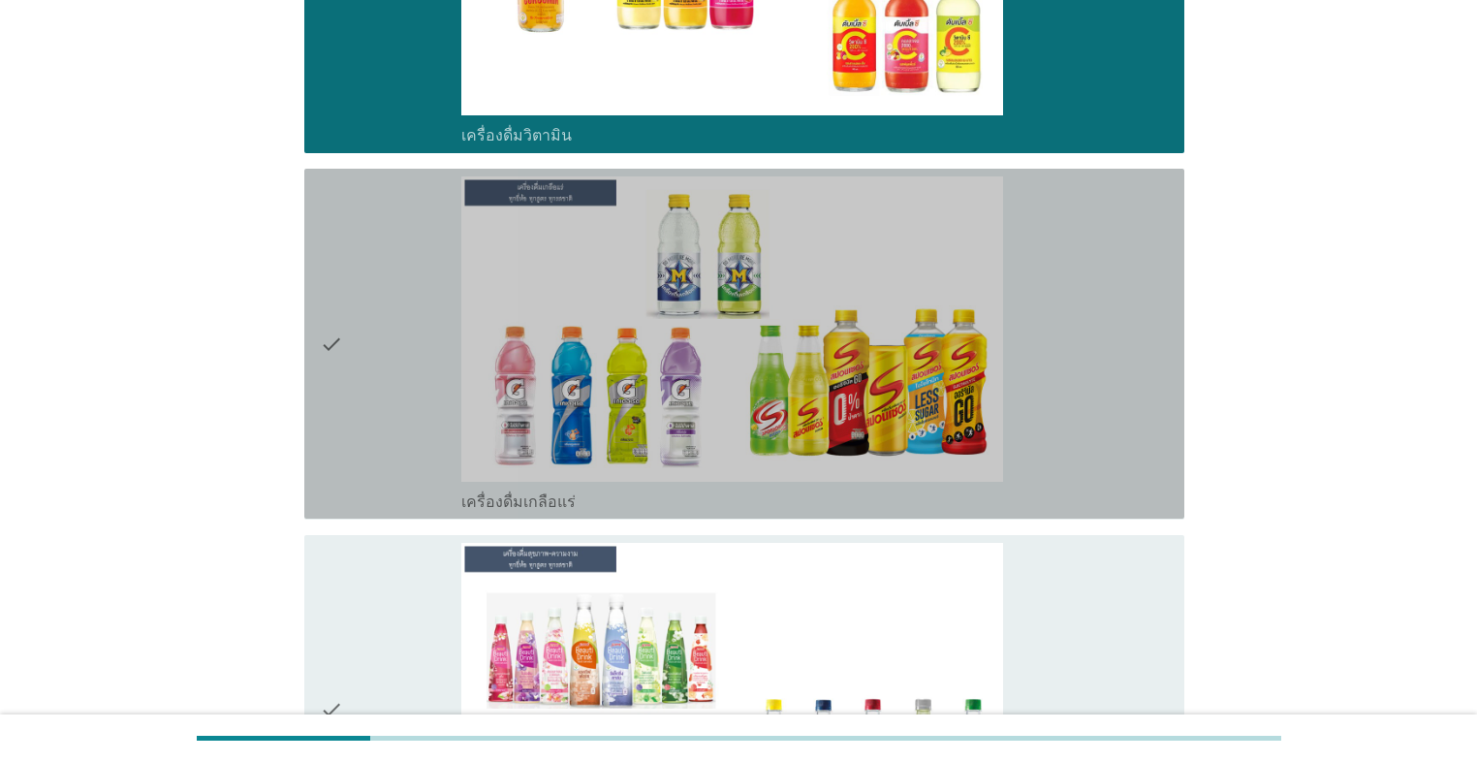
click at [413, 404] on div "check" at bounding box center [390, 343] width 141 height 334
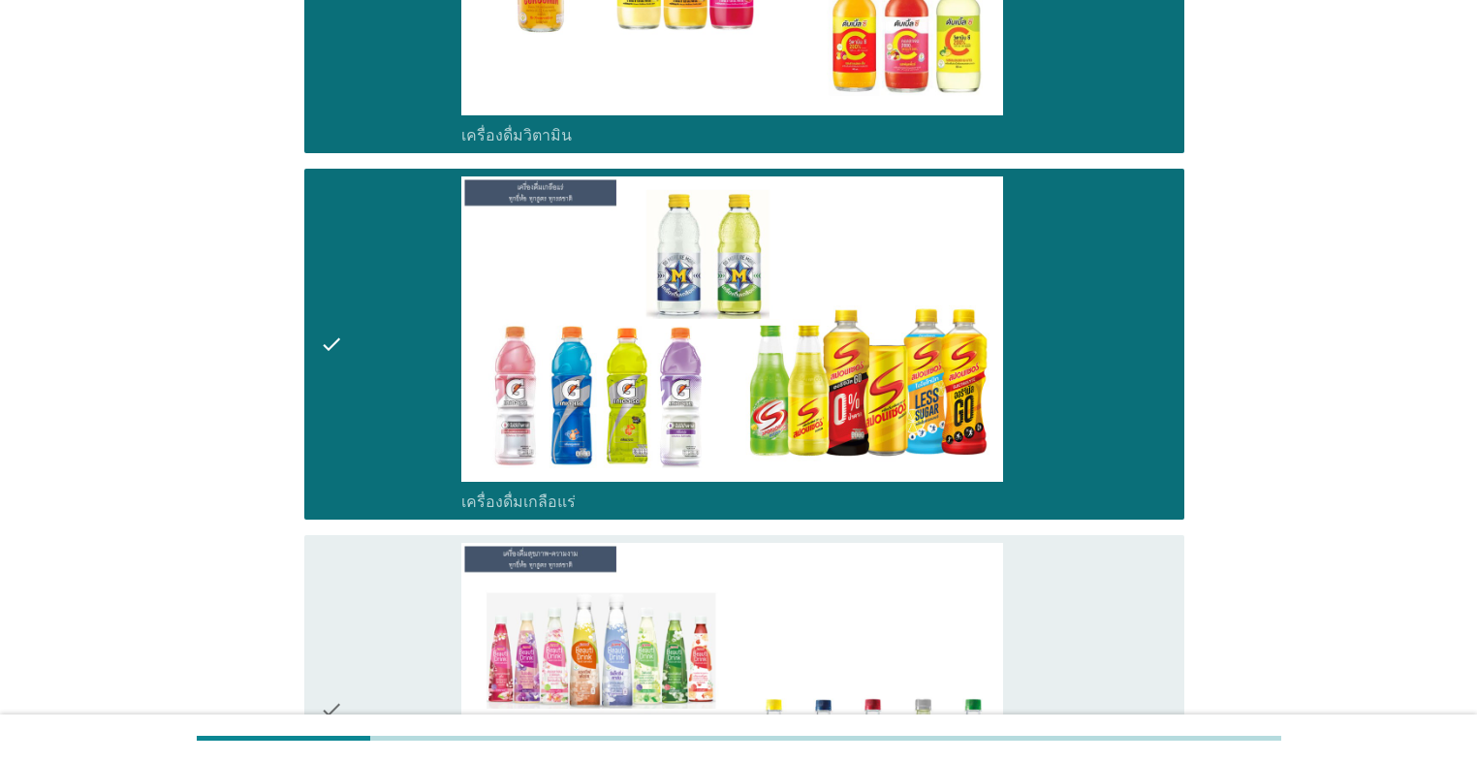
scroll to position [4883, 0]
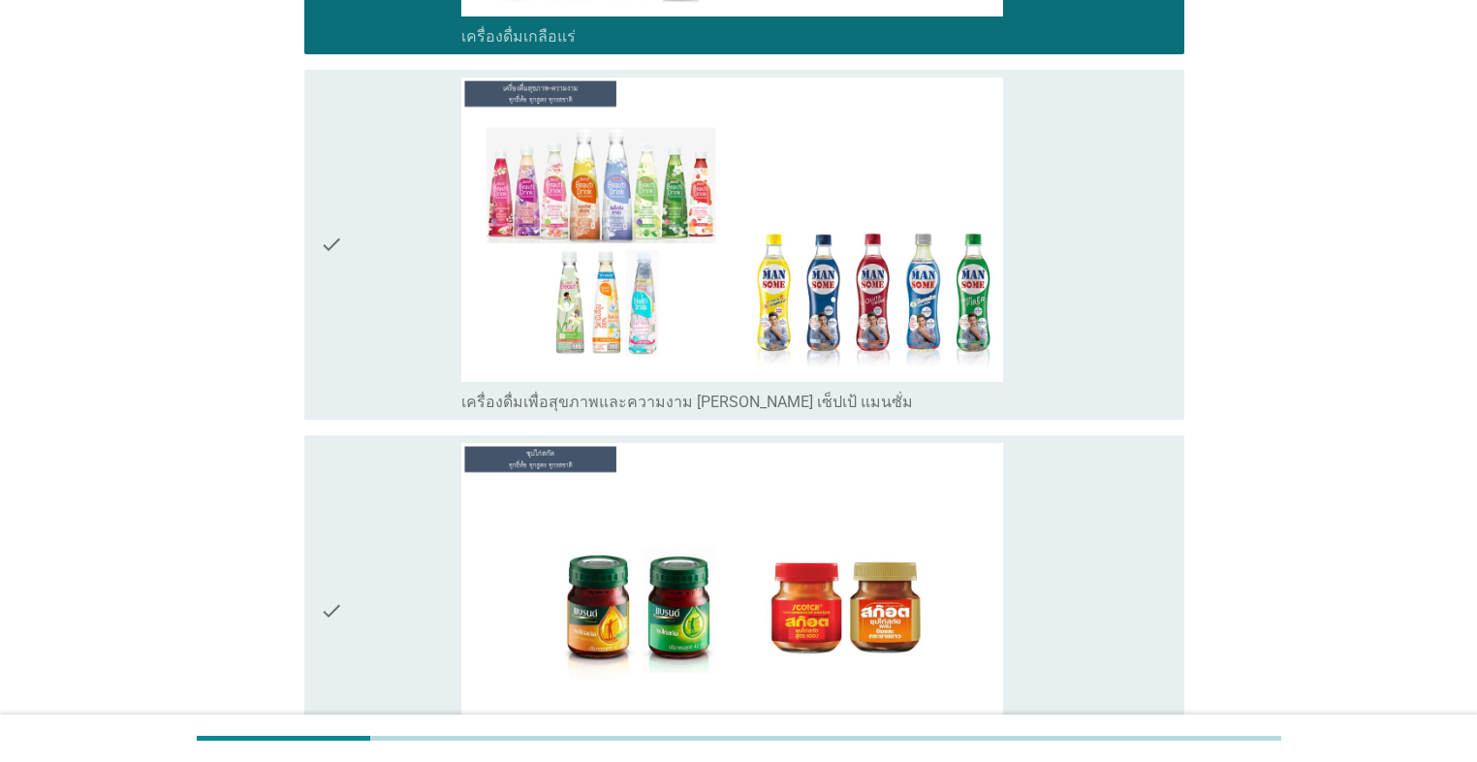
click at [411, 365] on div "check" at bounding box center [390, 245] width 141 height 334
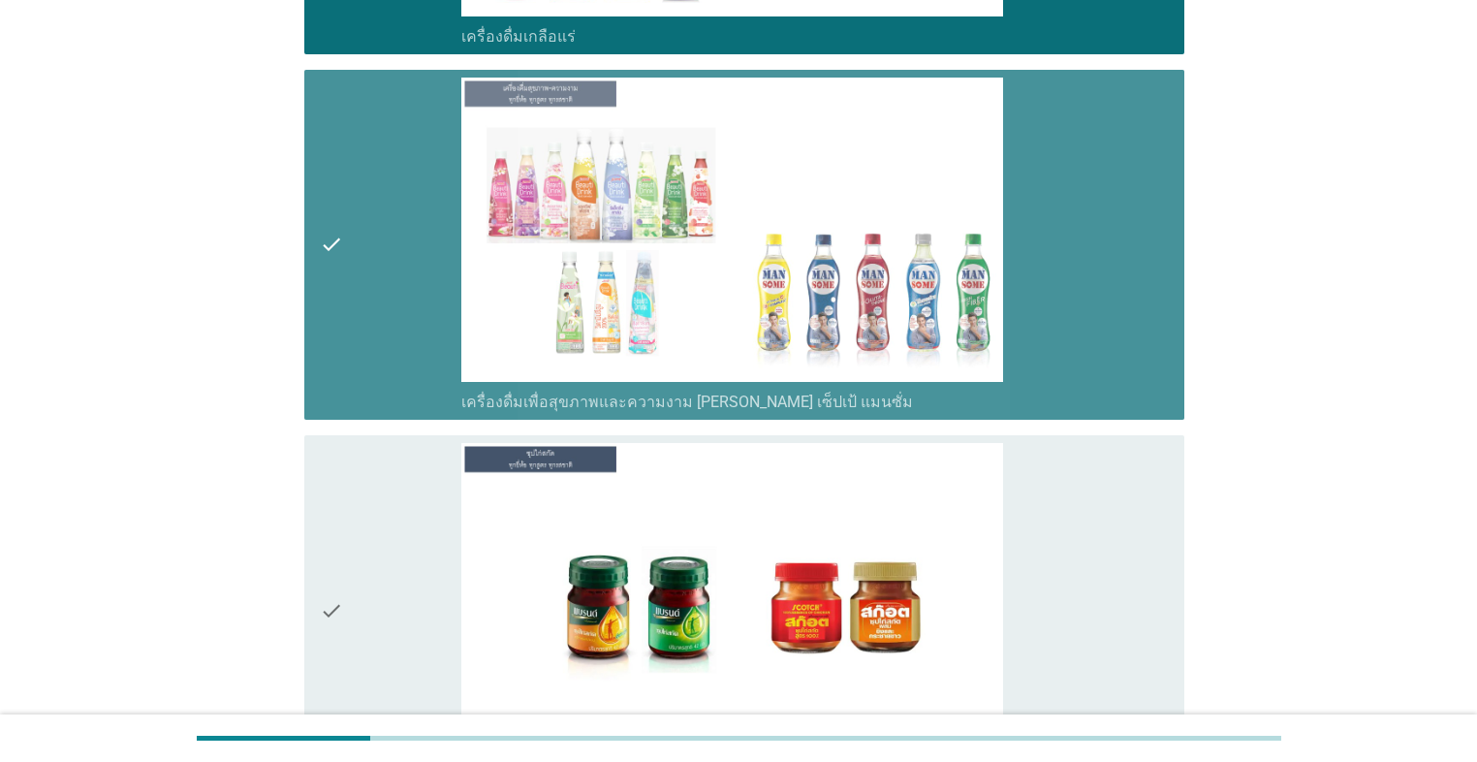
click at [384, 485] on div "check" at bounding box center [390, 610] width 141 height 334
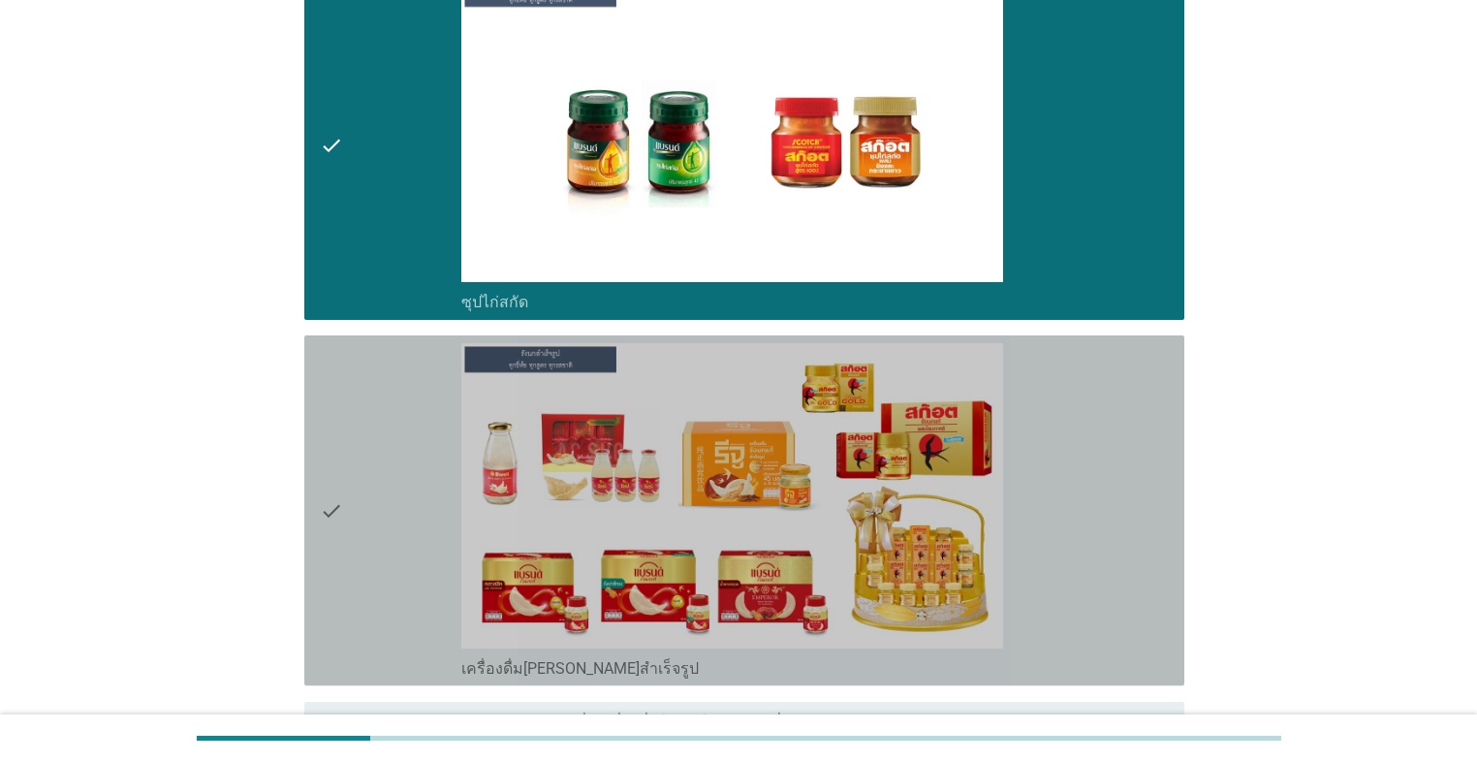
click at [391, 460] on div "check" at bounding box center [390, 510] width 141 height 334
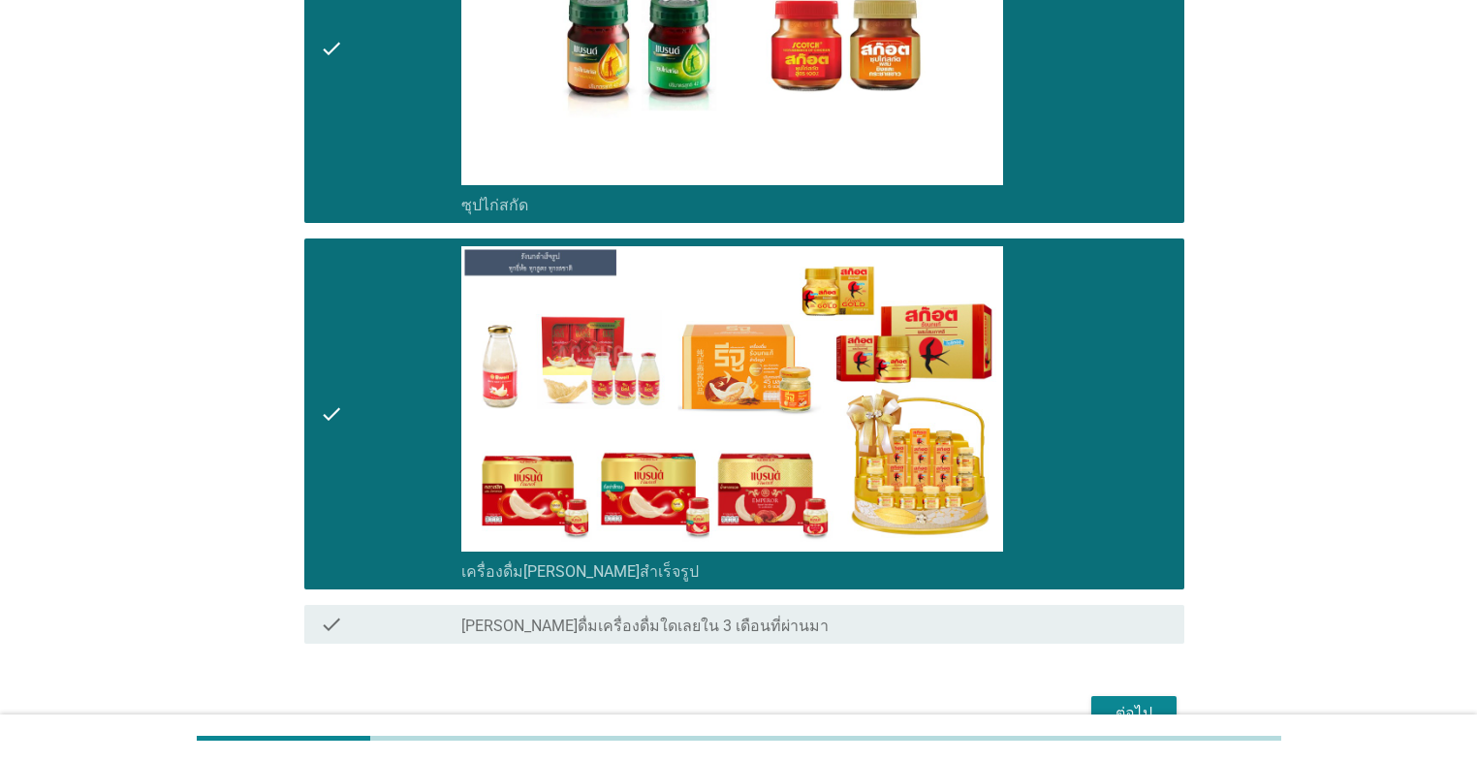
scroll to position [5542, 0]
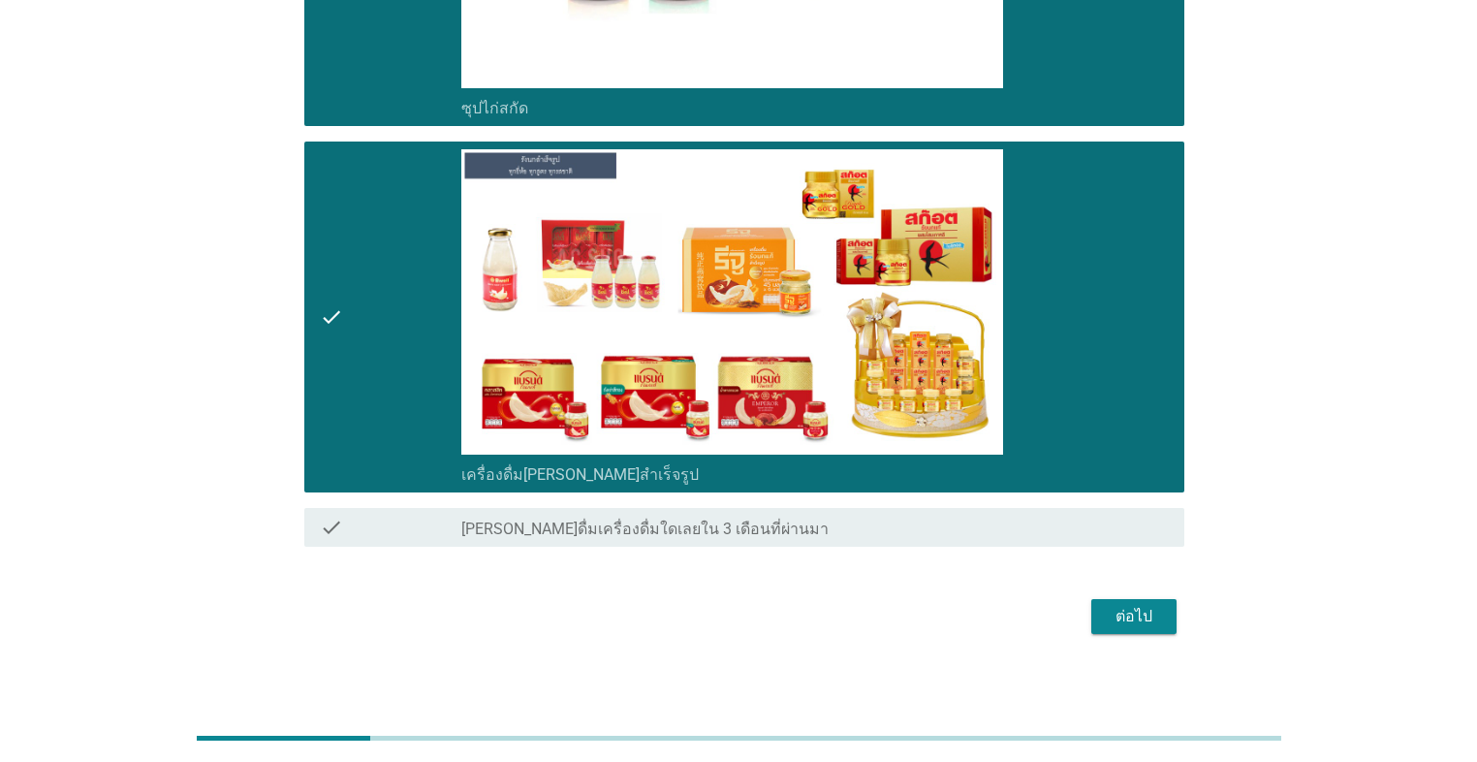
click at [763, 541] on div "ต่อไป" at bounding box center [1134, 616] width 54 height 23
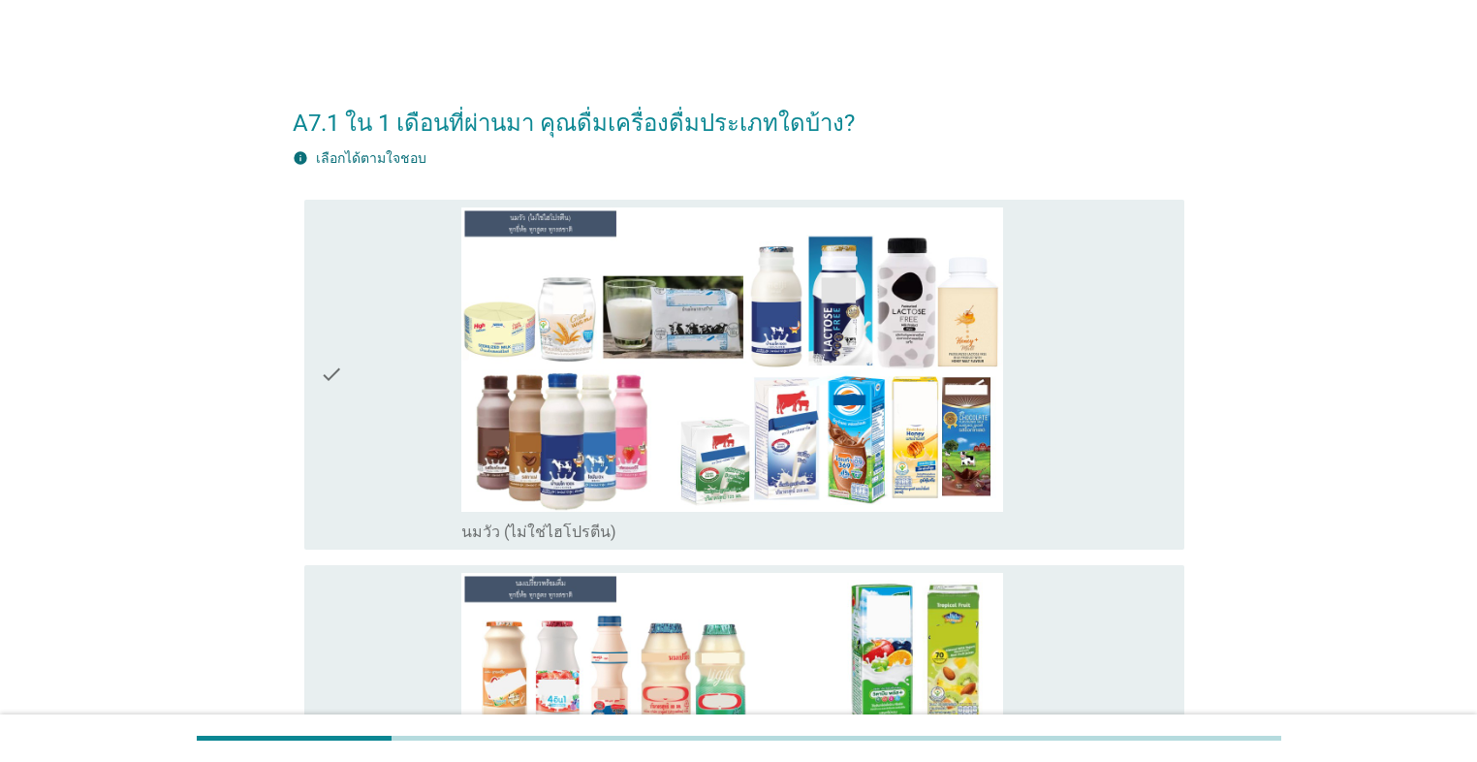
click at [381, 423] on div "check" at bounding box center [390, 374] width 141 height 334
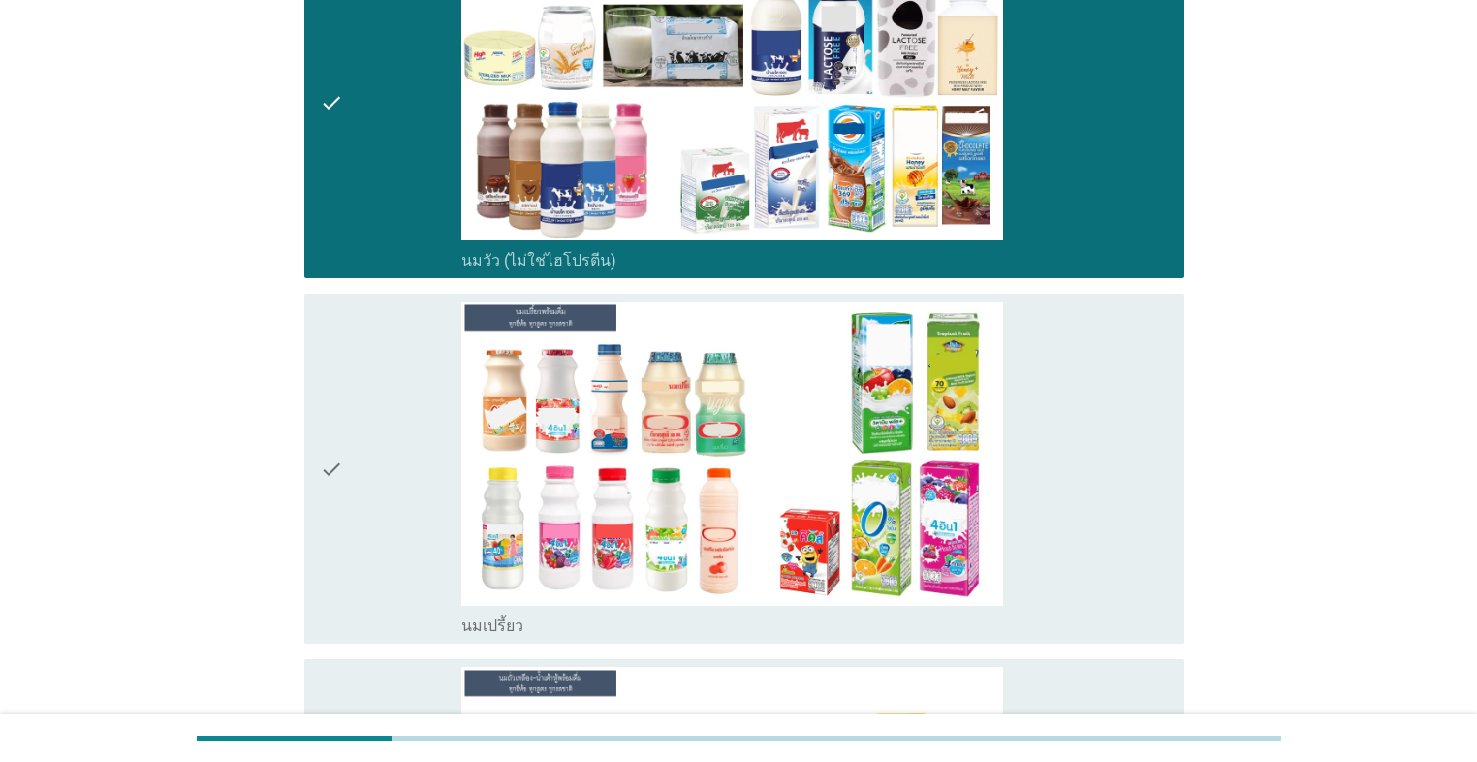
scroll to position [388, 0]
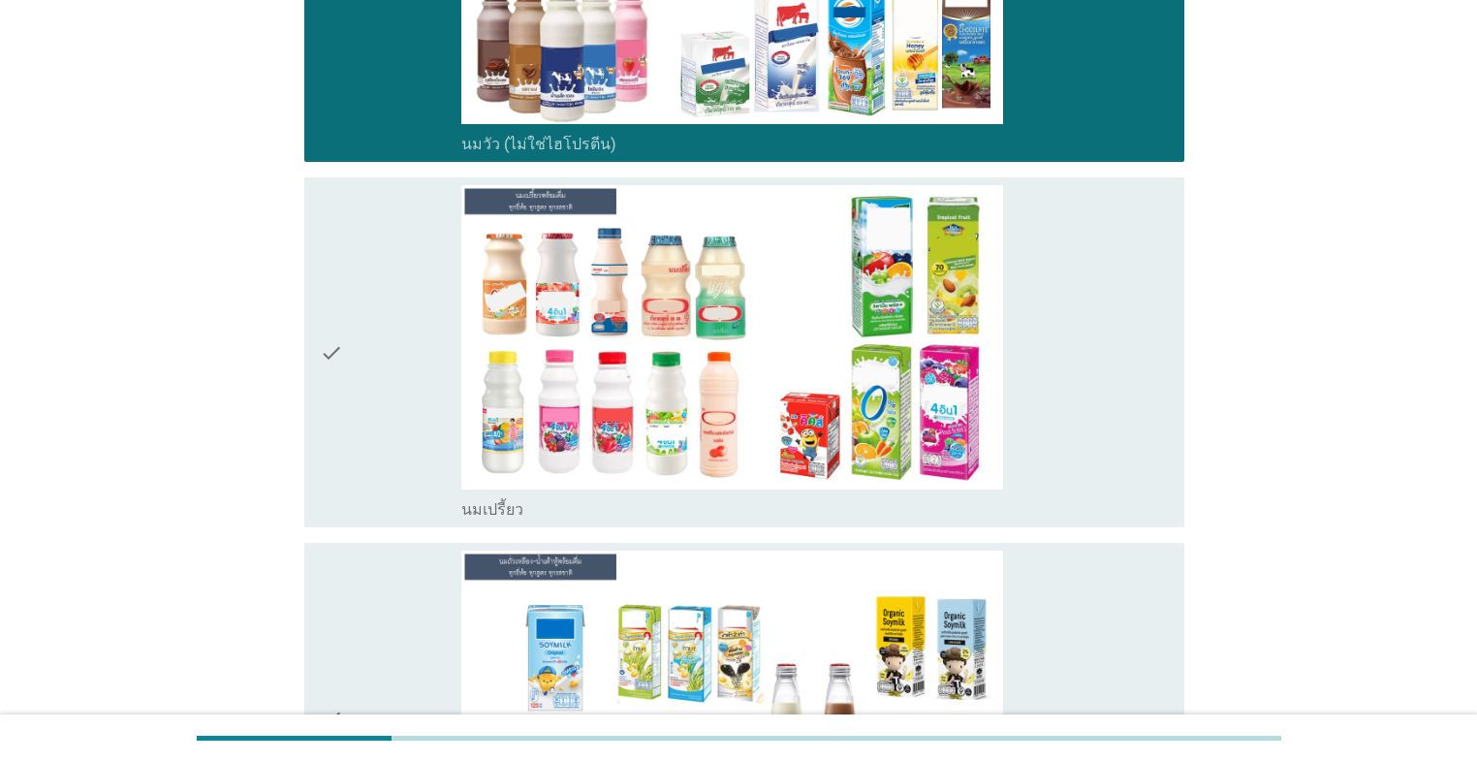
click at [381, 423] on div "check" at bounding box center [390, 352] width 141 height 334
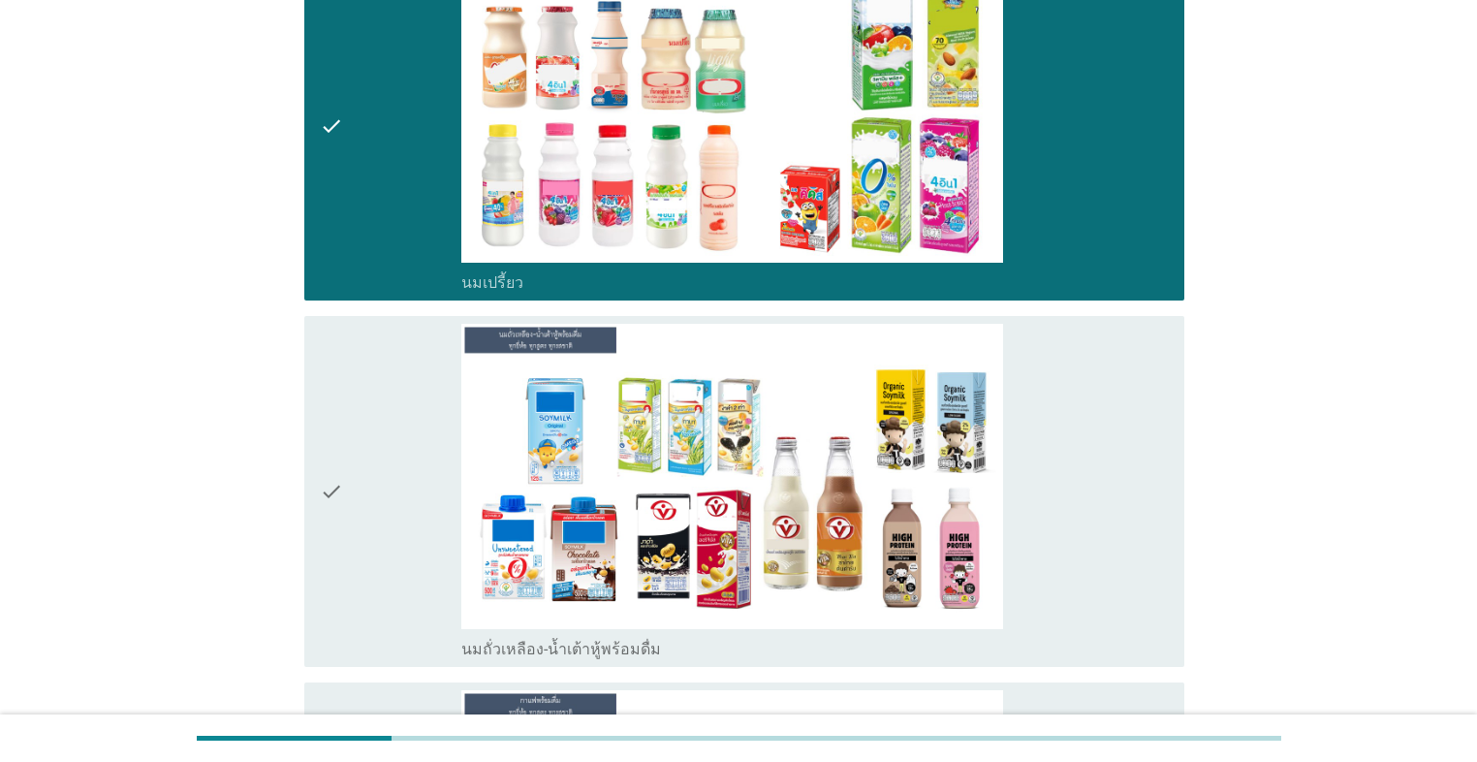
scroll to position [775, 0]
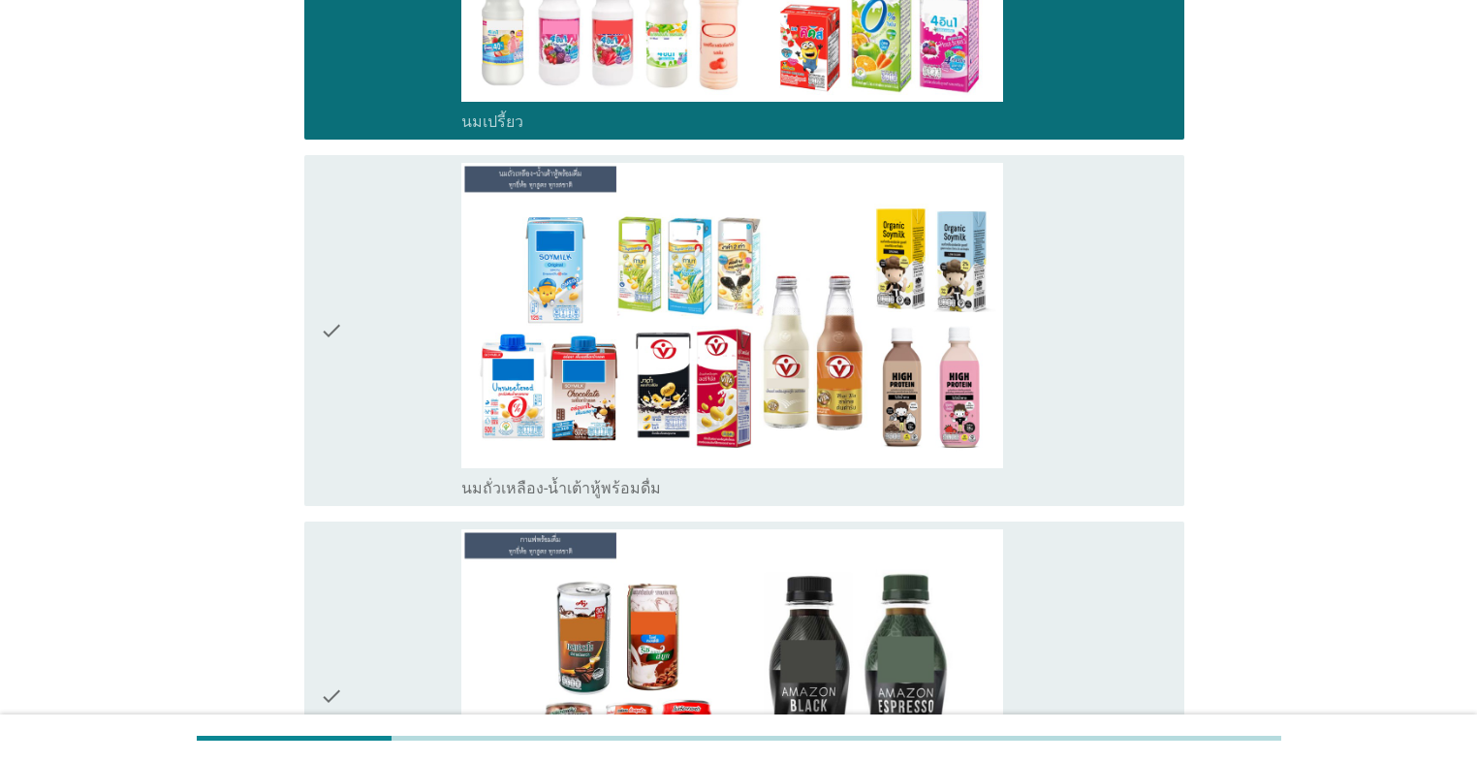
click at [381, 419] on div "check" at bounding box center [390, 330] width 141 height 334
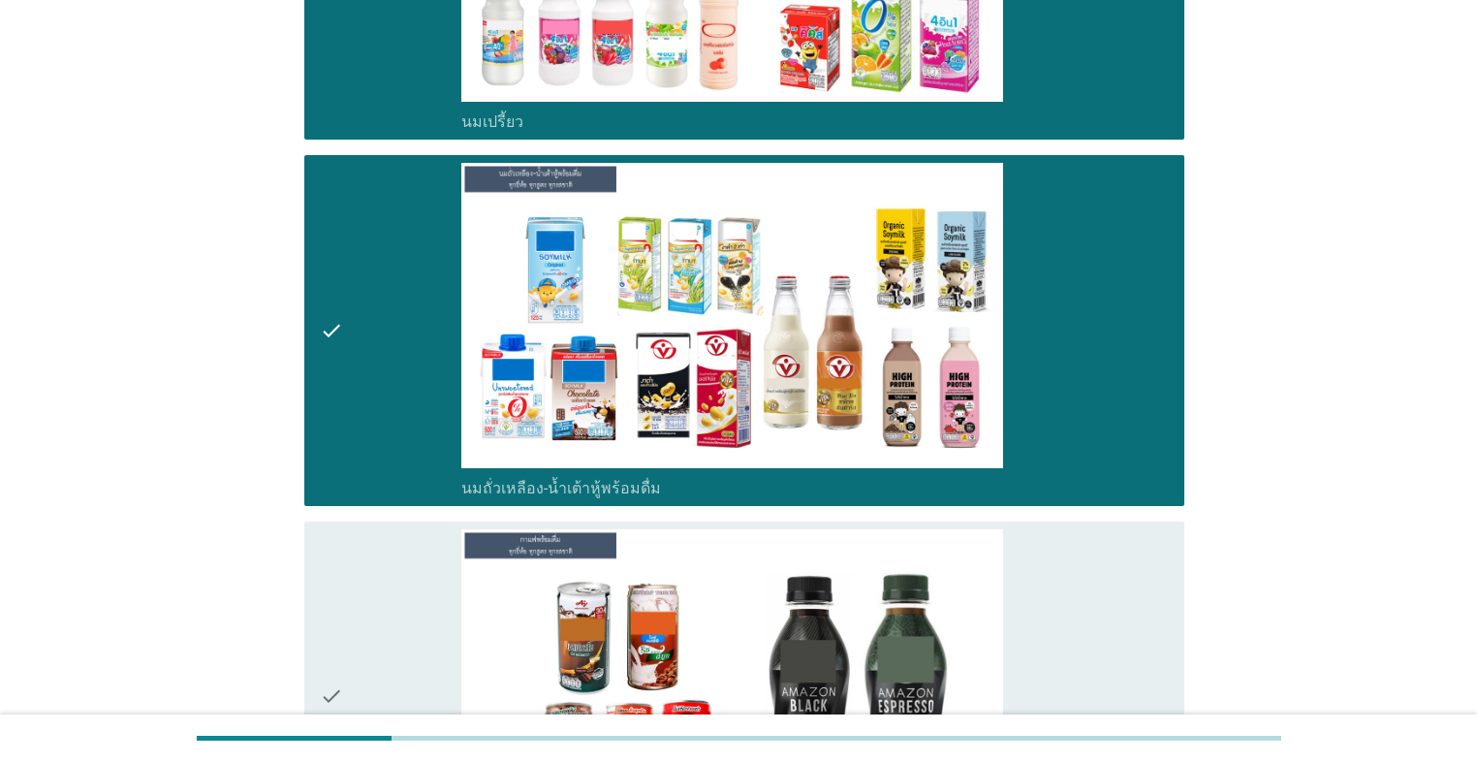
scroll to position [1240, 0]
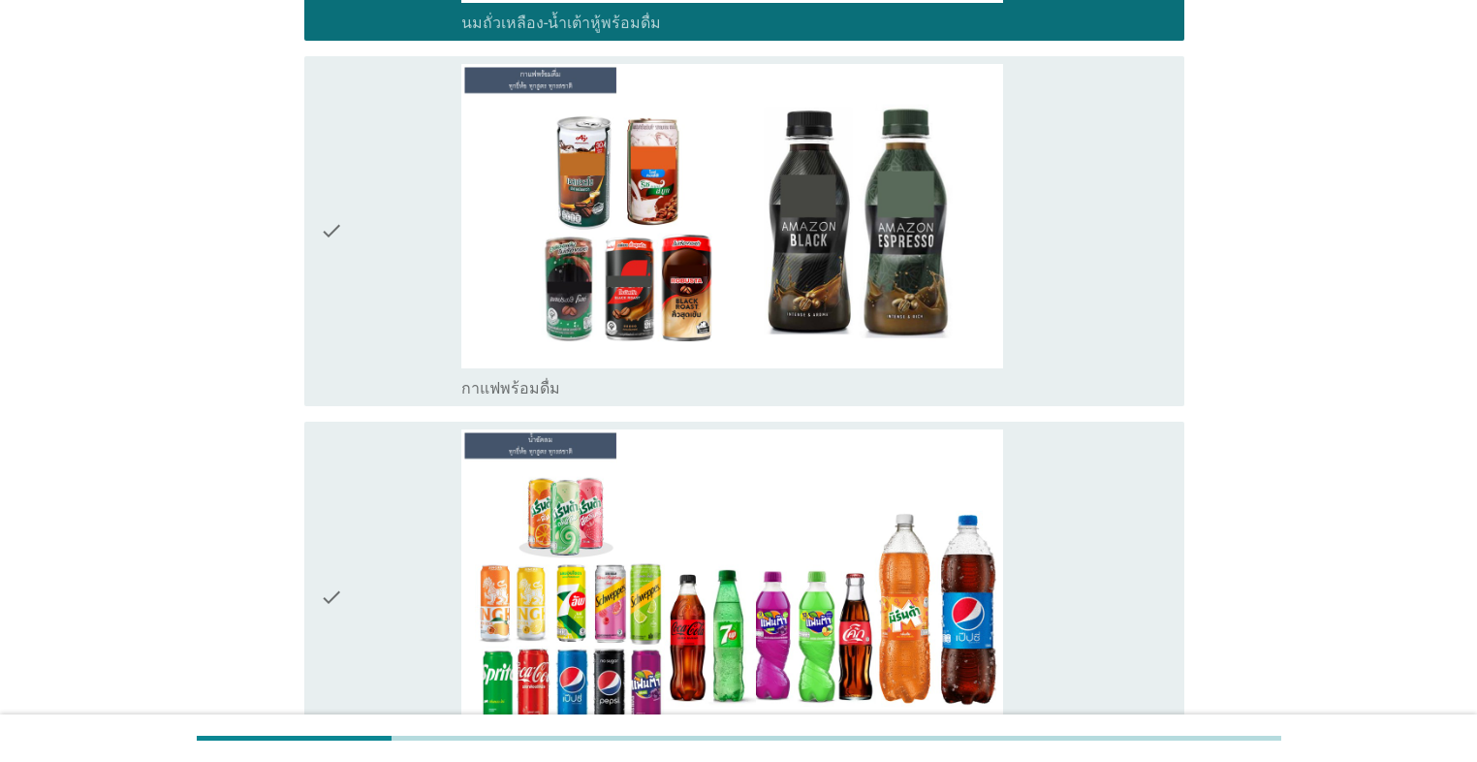
click at [384, 332] on div "check" at bounding box center [390, 231] width 141 height 334
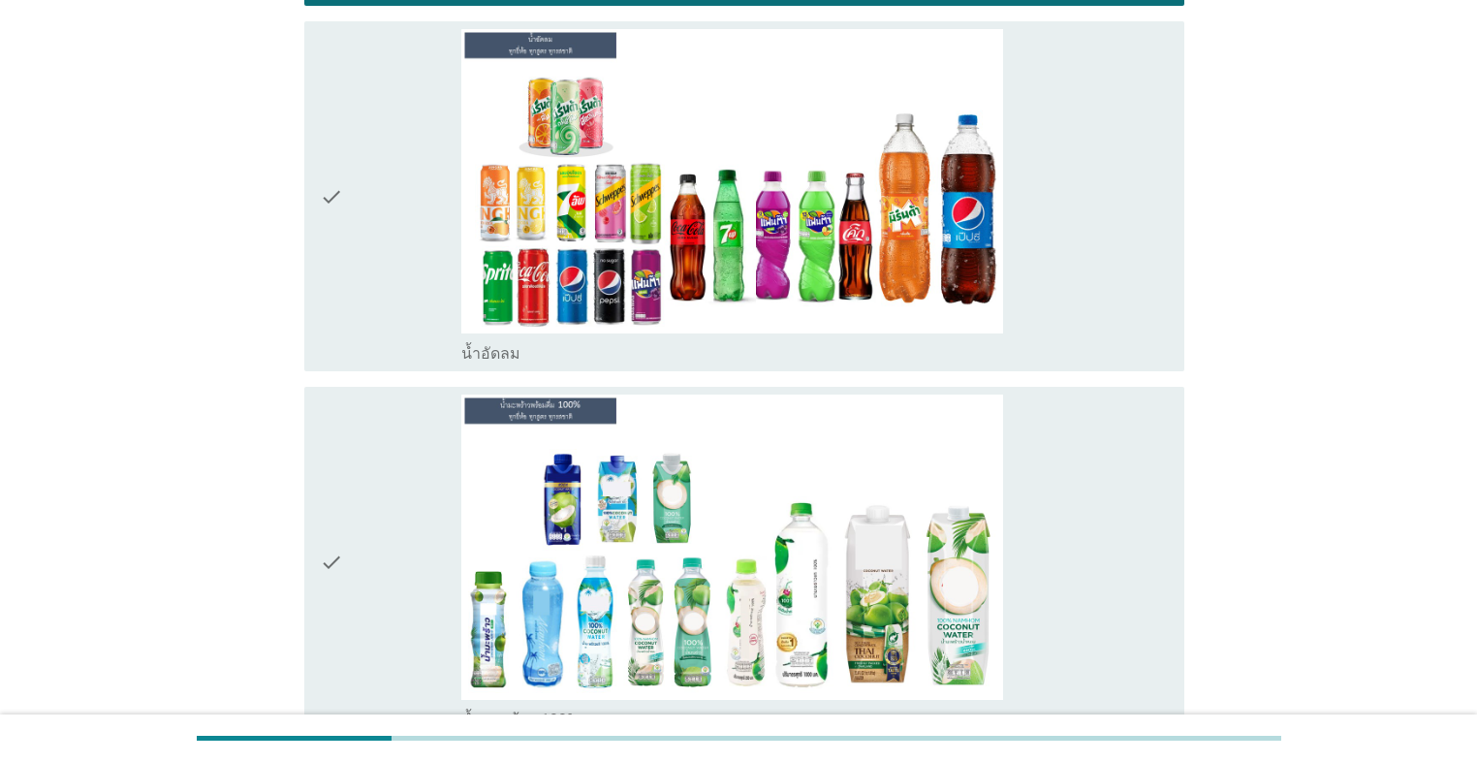
scroll to position [1783, 0]
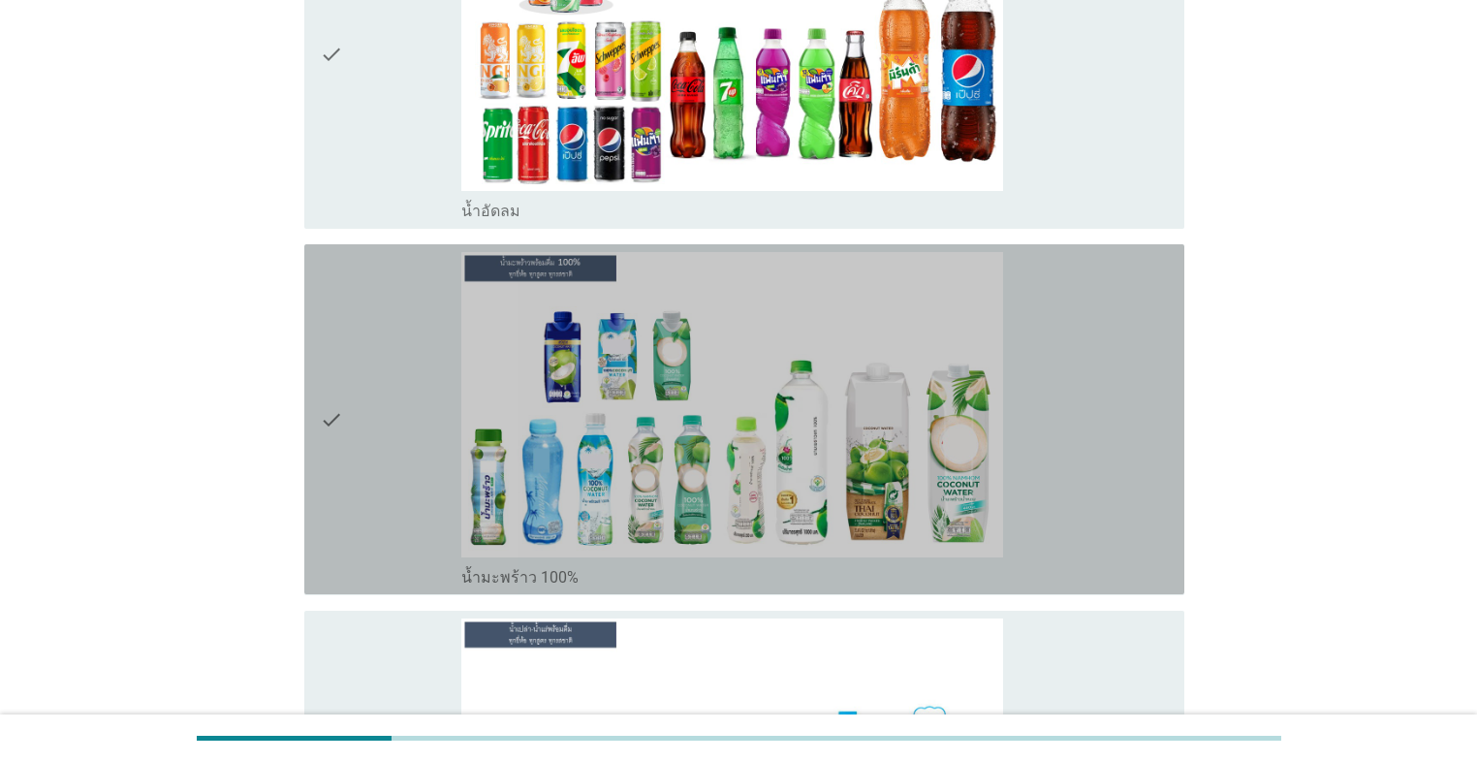
click at [384, 337] on div "check" at bounding box center [390, 419] width 141 height 334
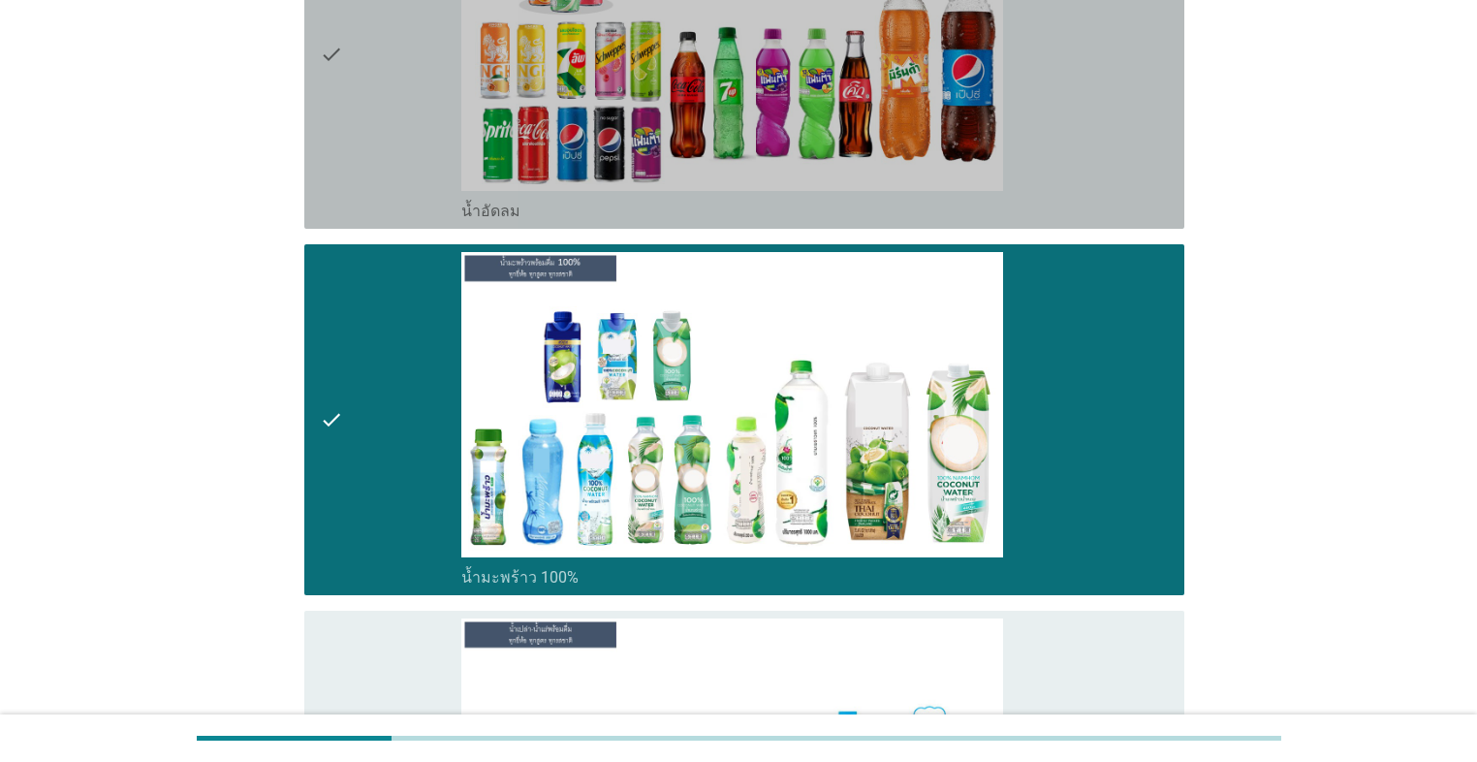
click at [395, 167] on div "check" at bounding box center [390, 54] width 141 height 334
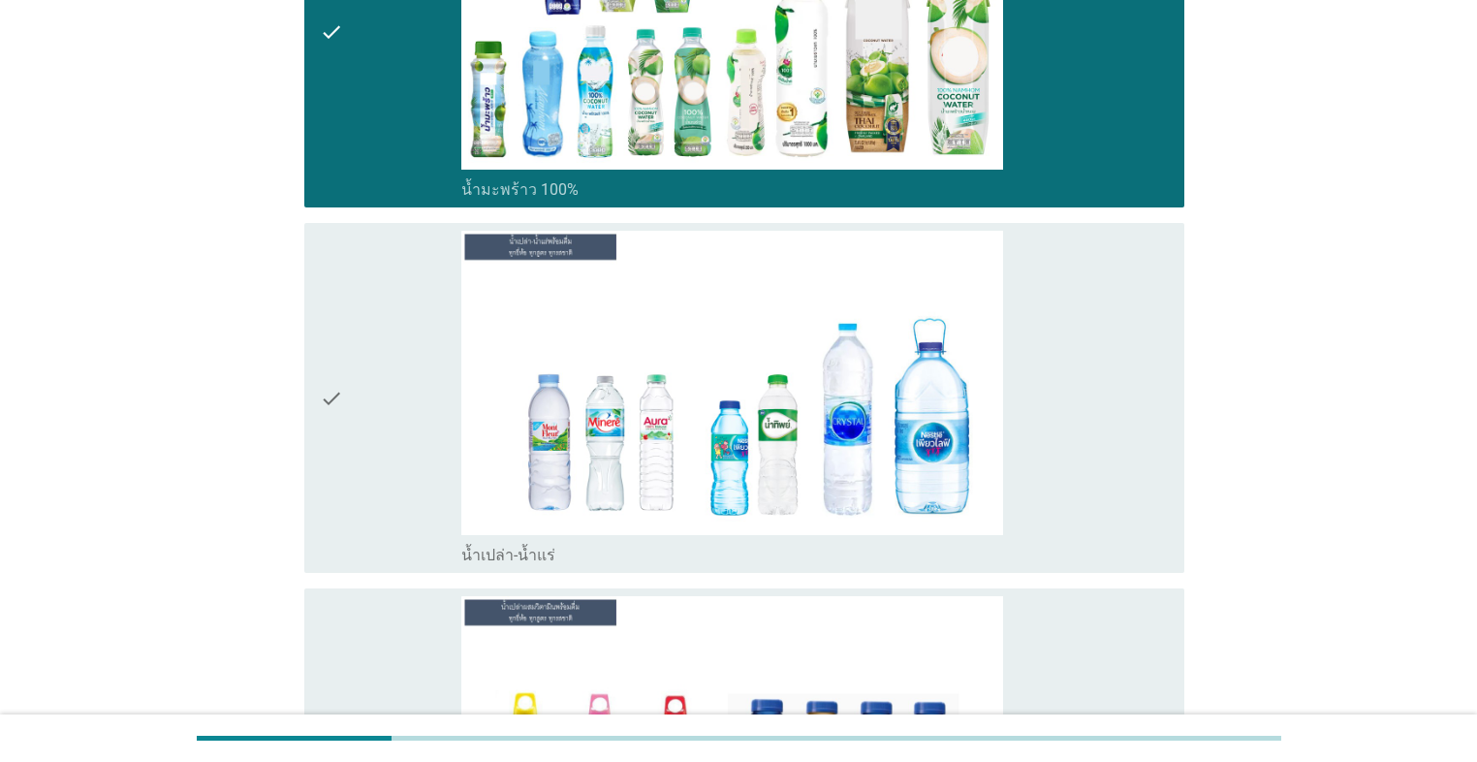
scroll to position [2480, 0]
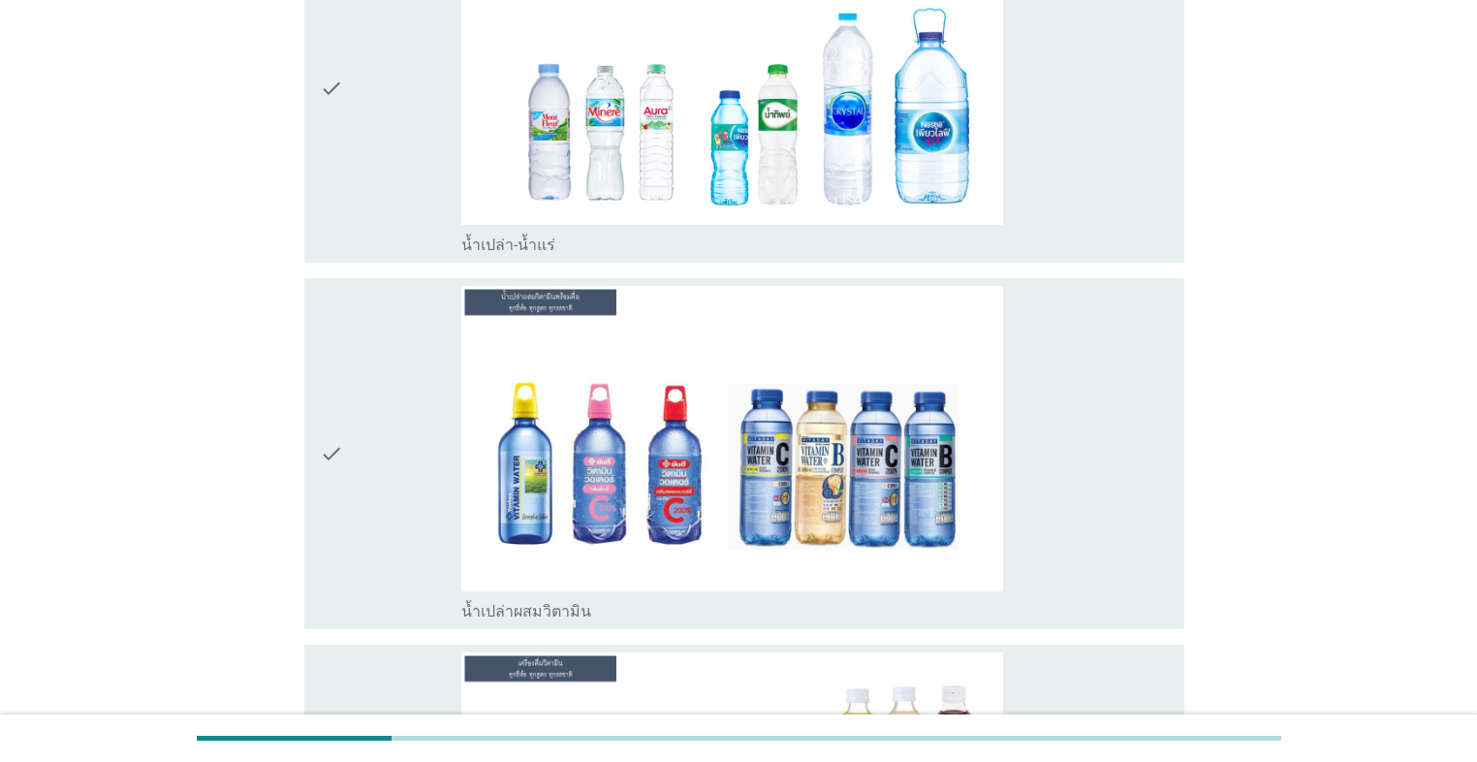
click at [394, 205] on div "check" at bounding box center [390, 88] width 141 height 334
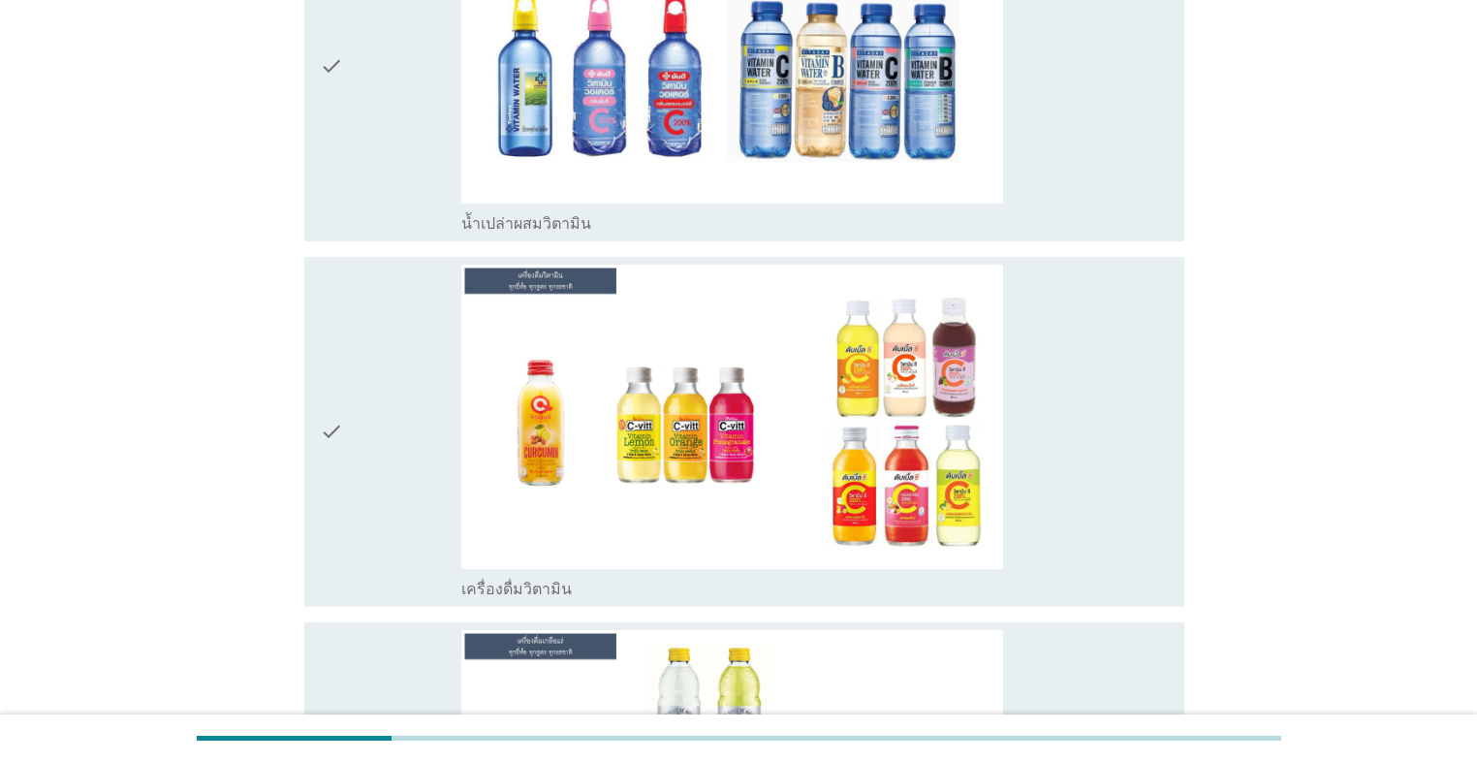
click at [419, 155] on div "check" at bounding box center [390, 65] width 141 height 334
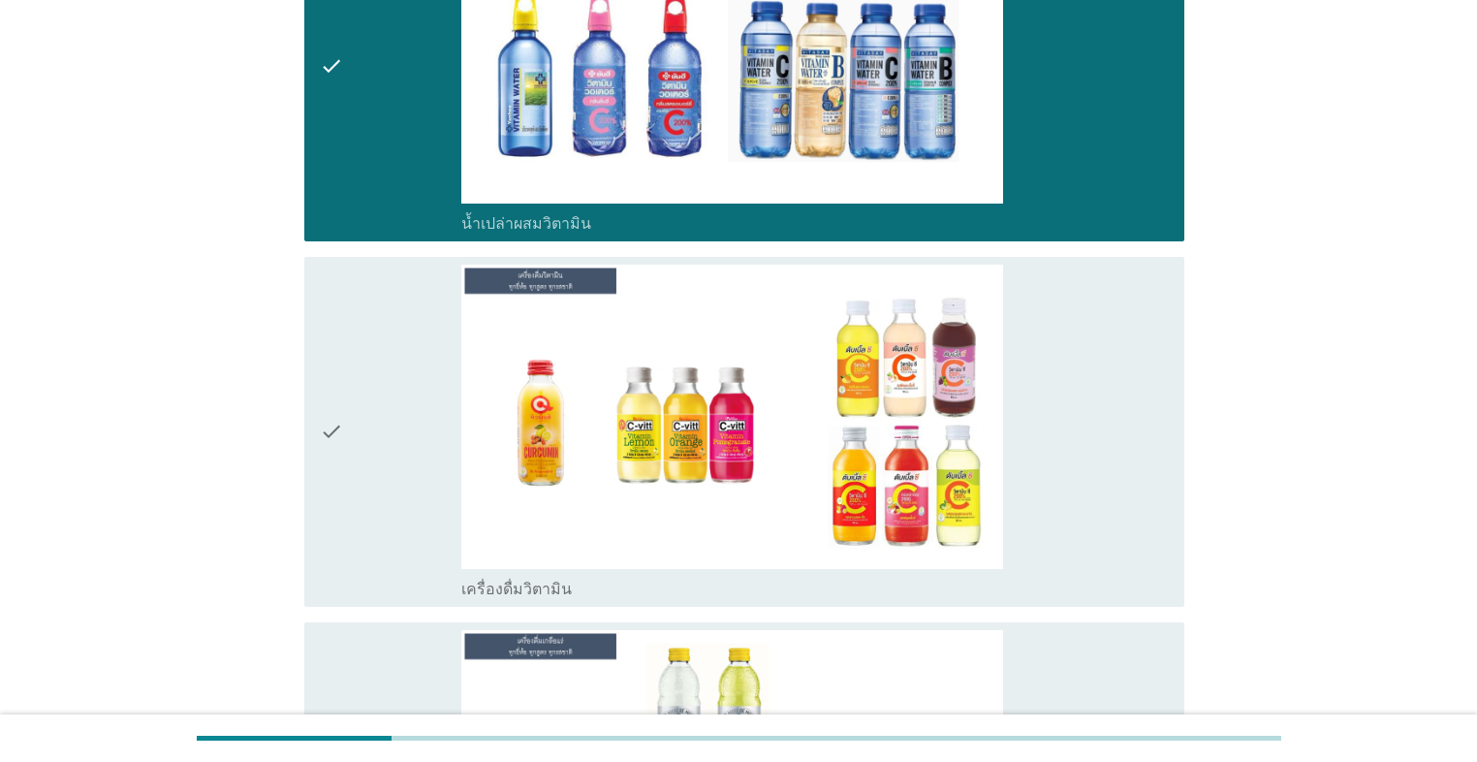
scroll to position [3256, 0]
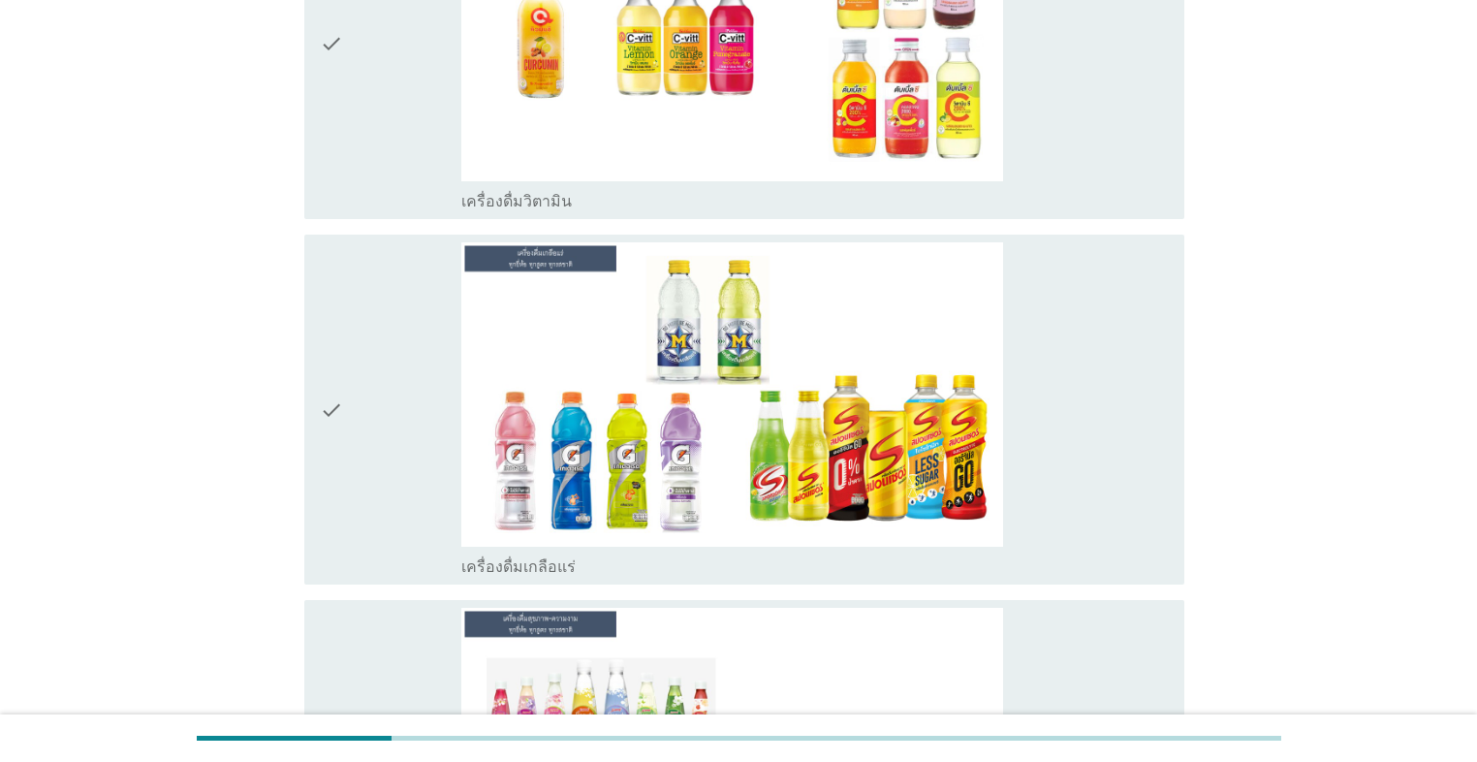
click at [400, 299] on div "check" at bounding box center [390, 409] width 141 height 334
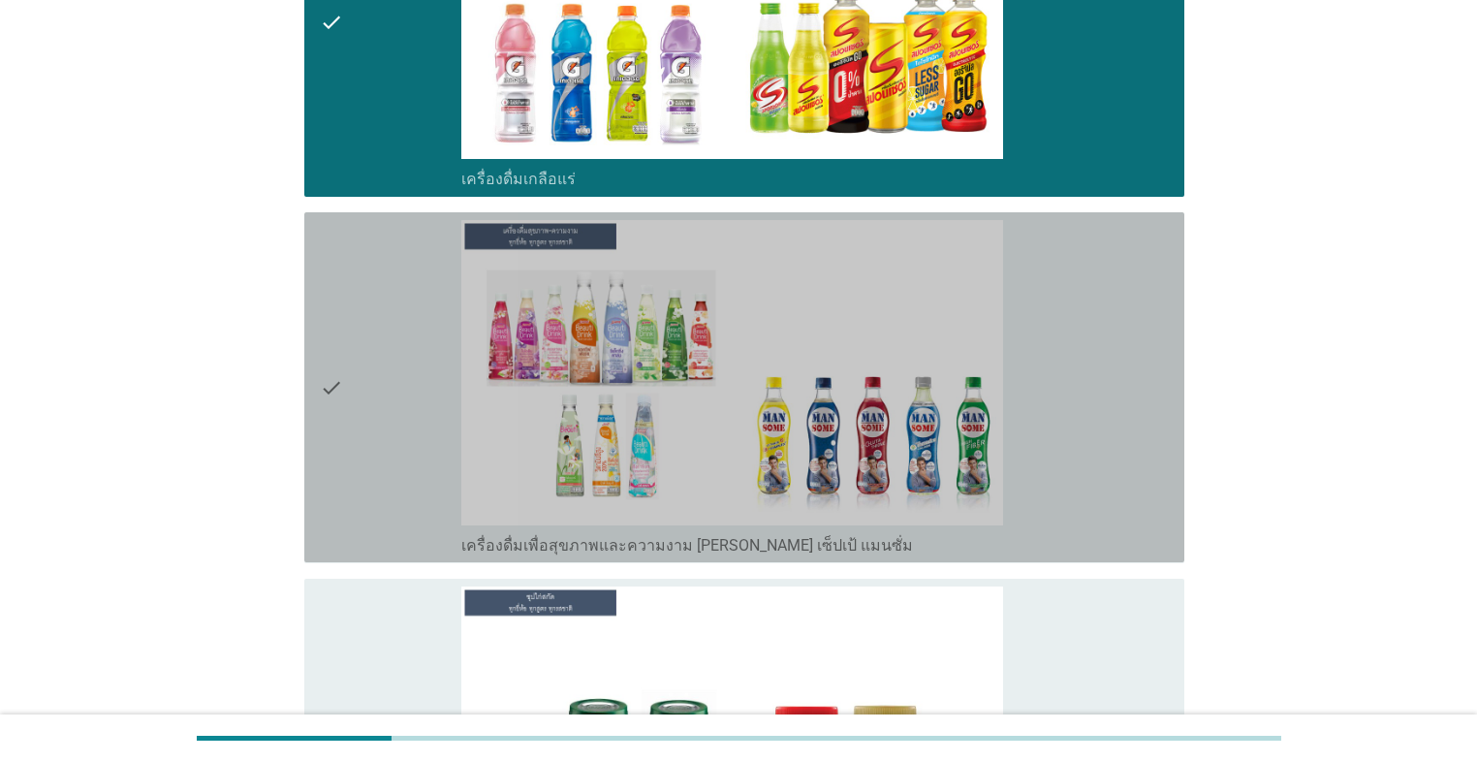
click at [397, 305] on div "check" at bounding box center [390, 387] width 141 height 334
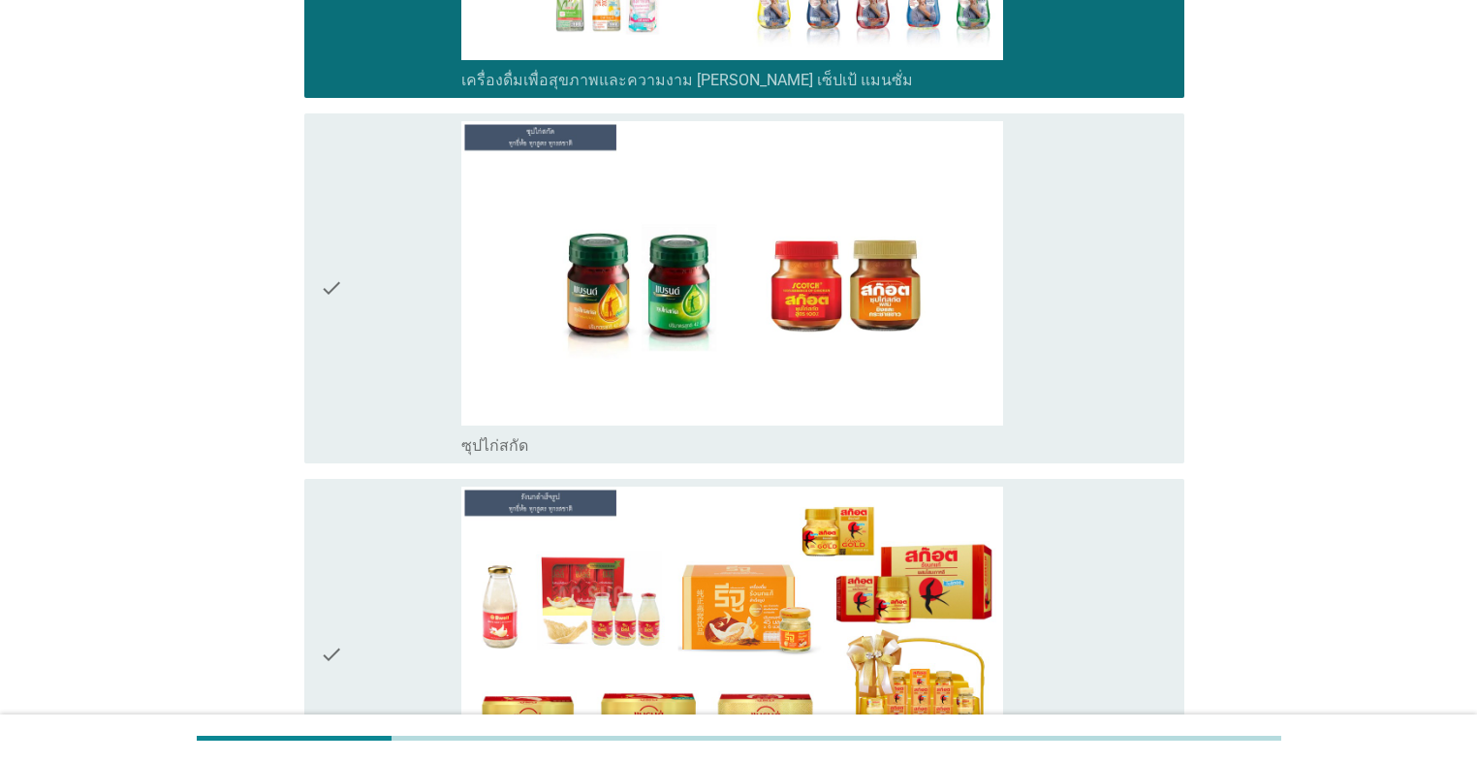
click at [397, 305] on div "check" at bounding box center [390, 288] width 141 height 334
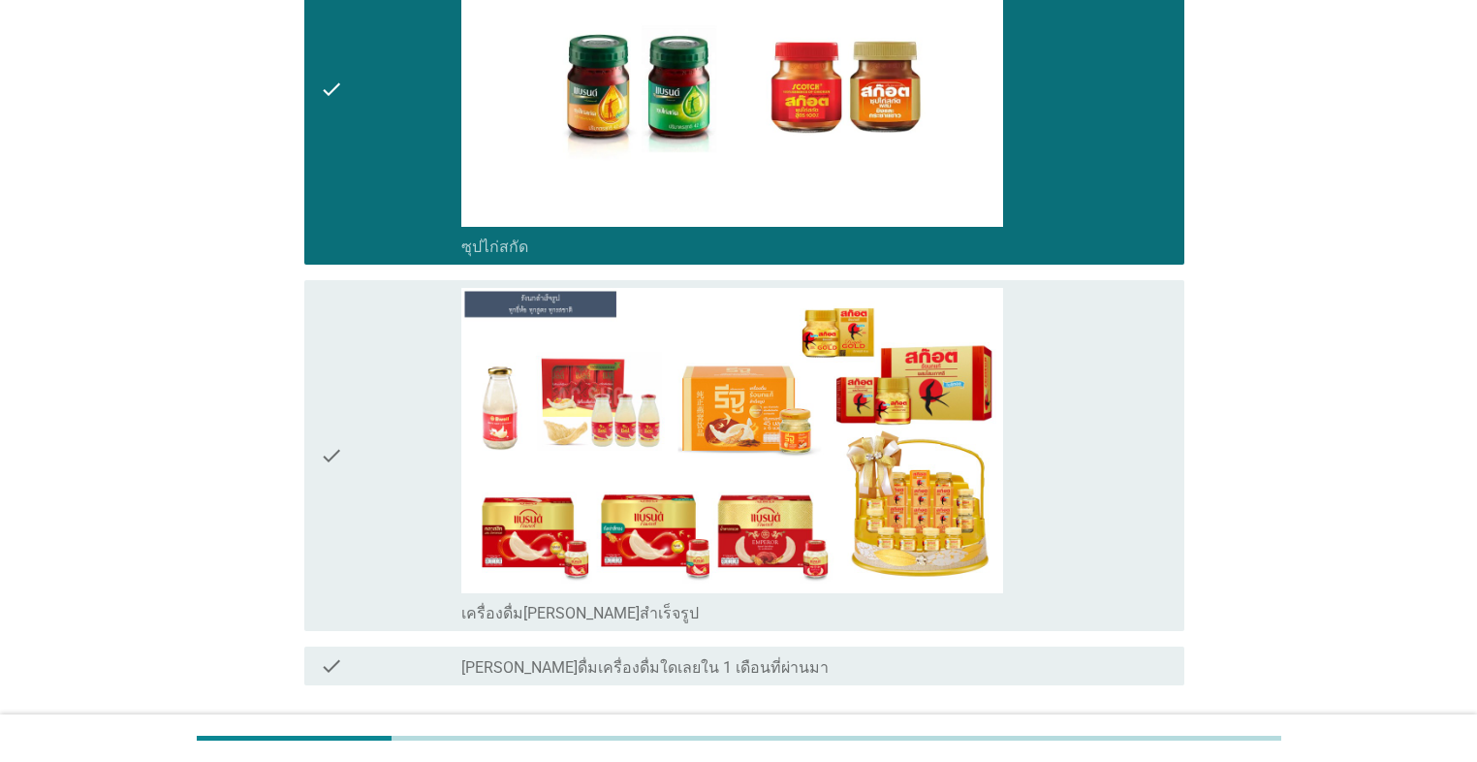
scroll to position [4418, 0]
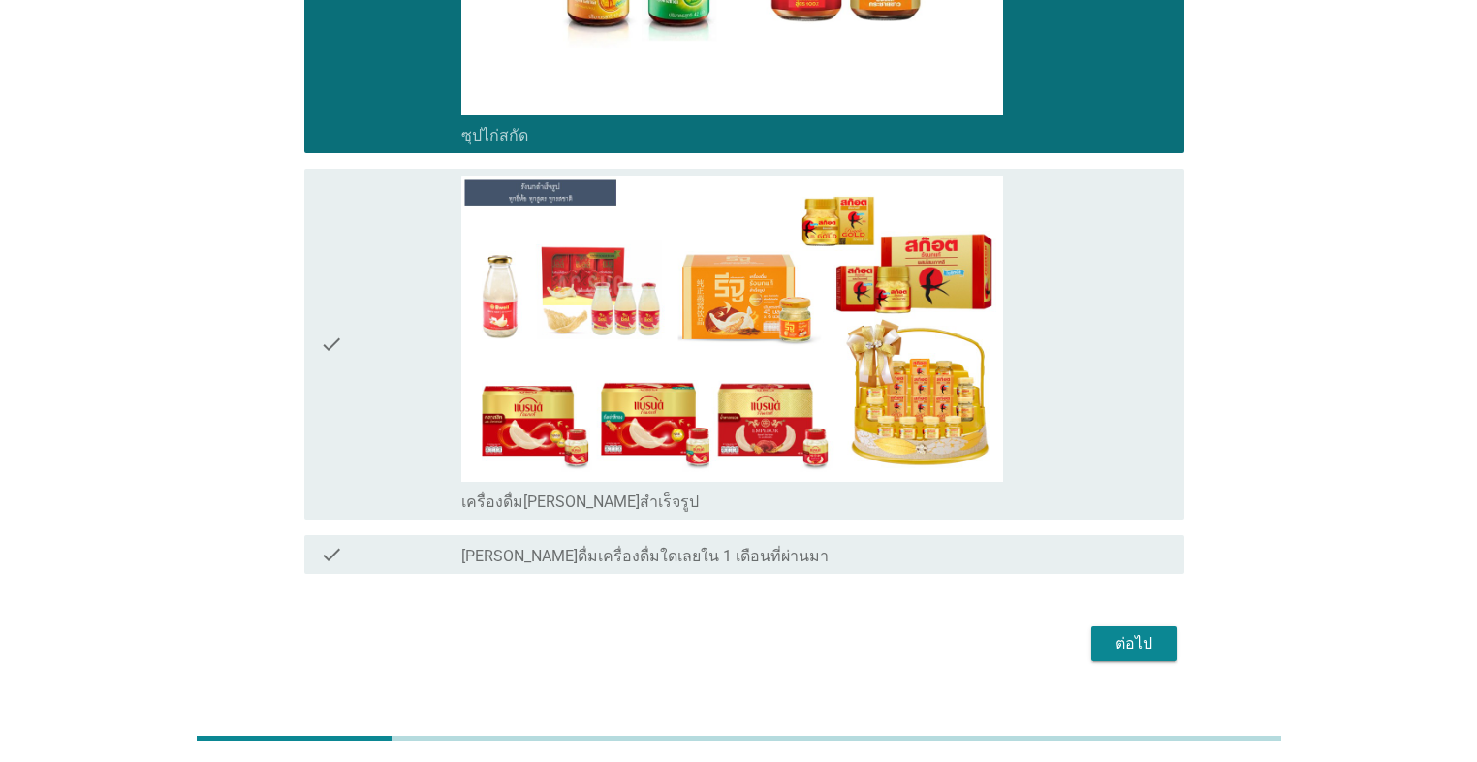
click at [397, 306] on div "check" at bounding box center [390, 343] width 141 height 334
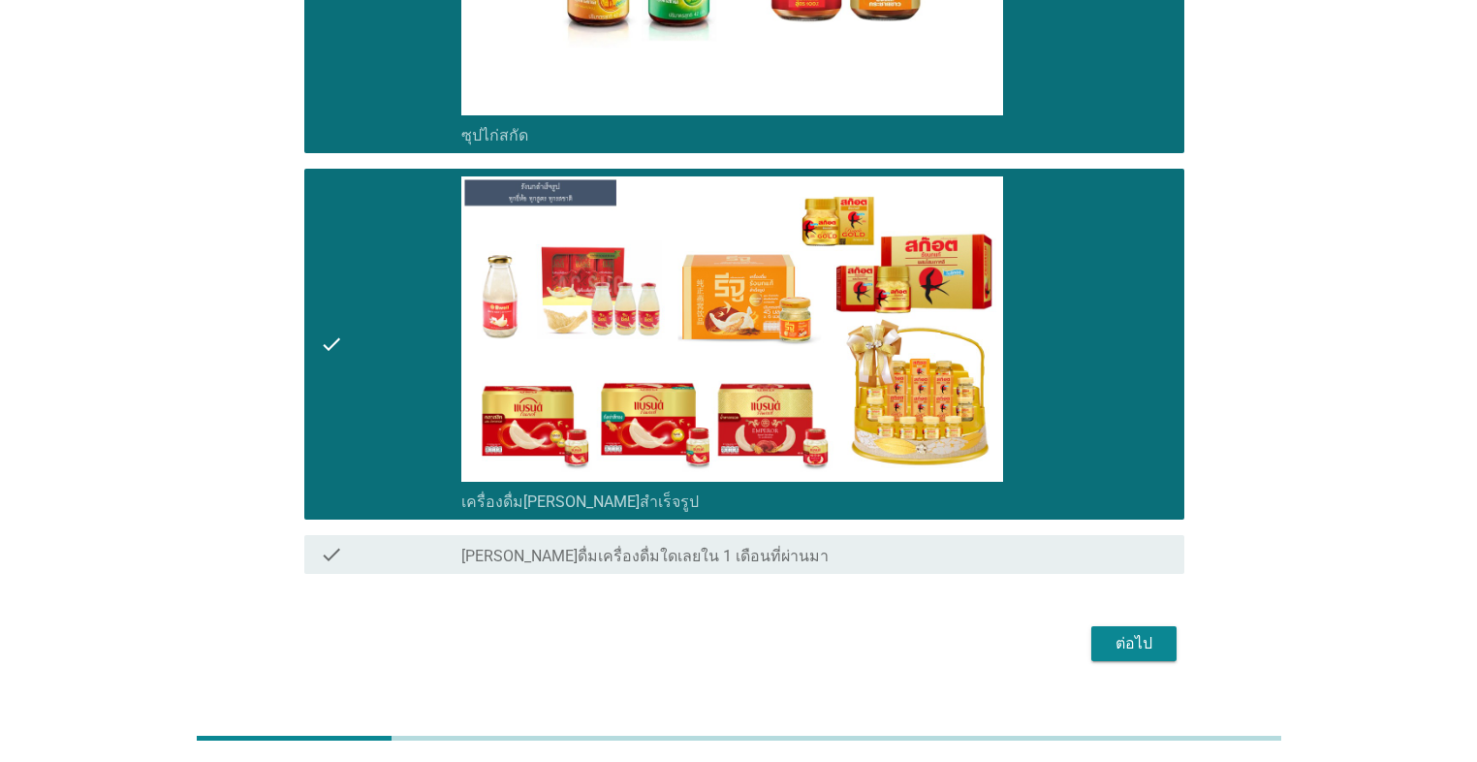
click at [763, 541] on button "ต่อไป" at bounding box center [1133, 643] width 85 height 35
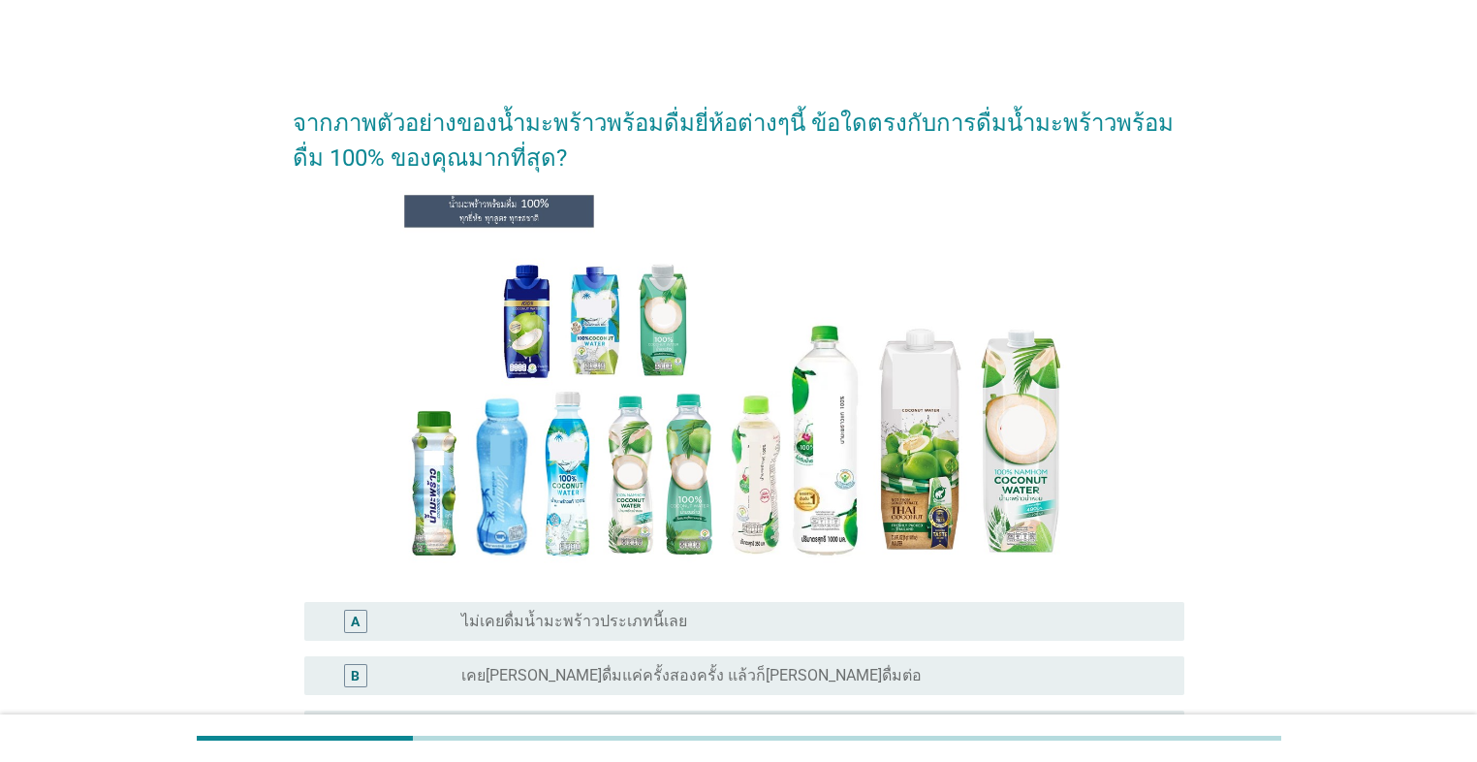
scroll to position [310, 0]
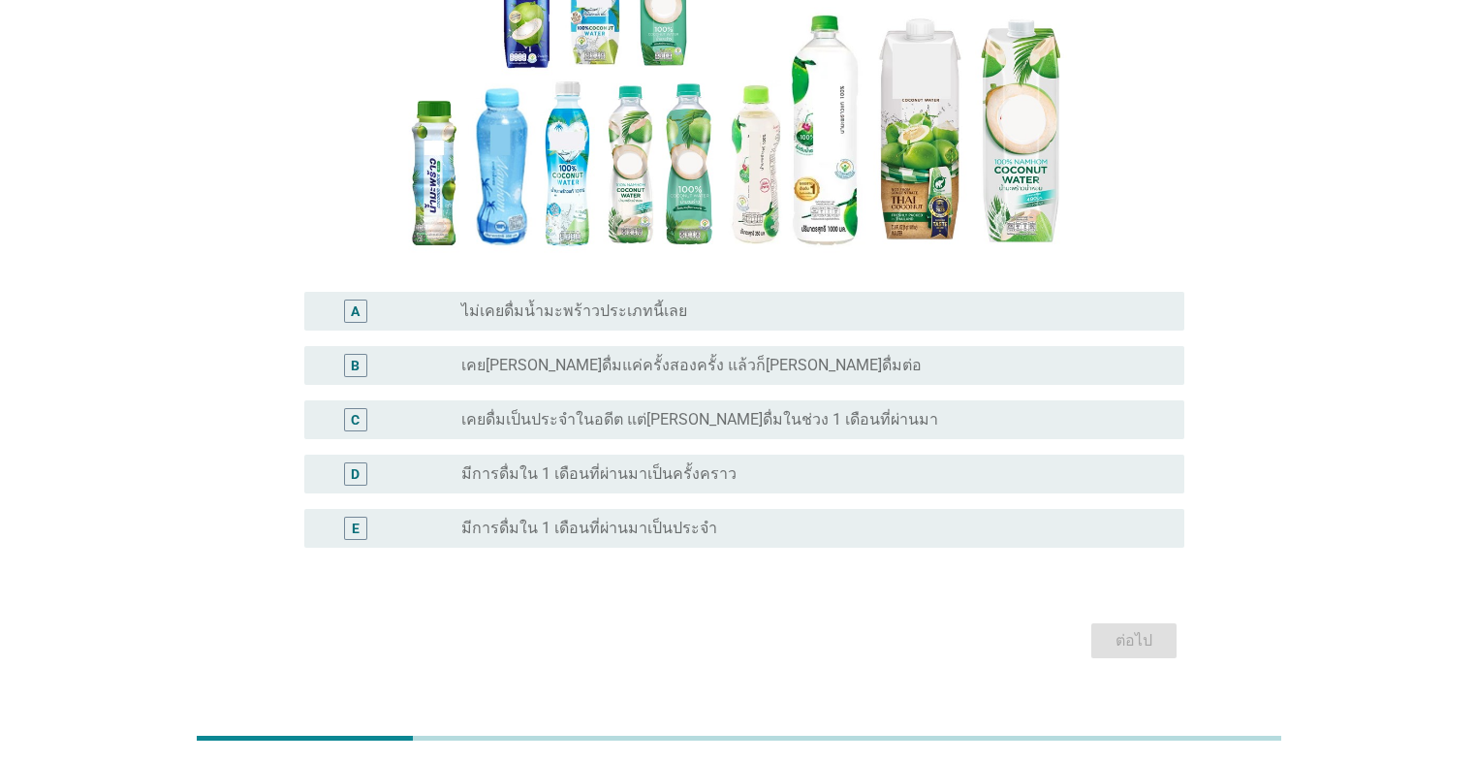
click at [763, 541] on div "E radio_button_unchecked มีการดื่มใน 1 เดือนที่ผ่านมาเป็นประจำ" at bounding box center [744, 528] width 880 height 39
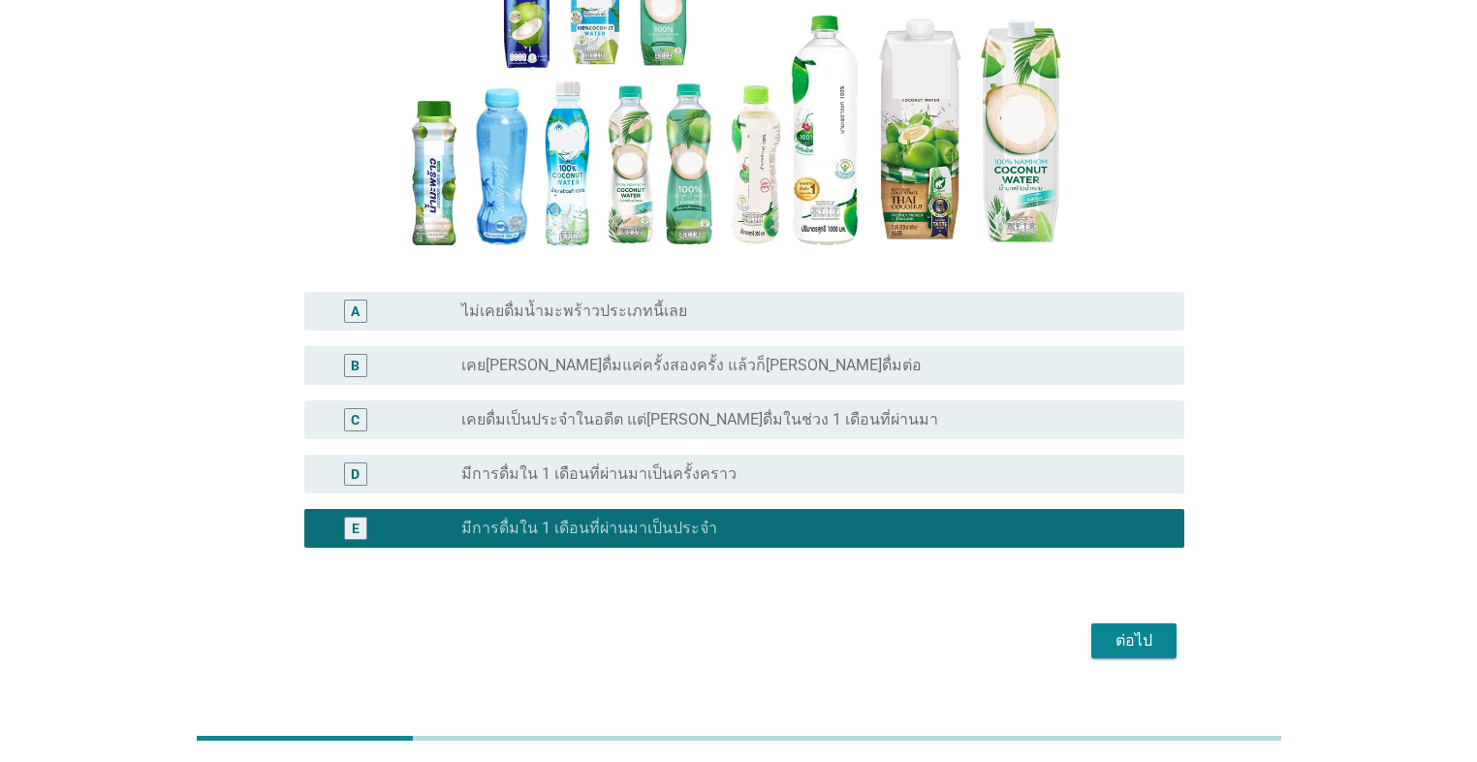
click at [763, 541] on div "ต่อไป" at bounding box center [1134, 640] width 54 height 23
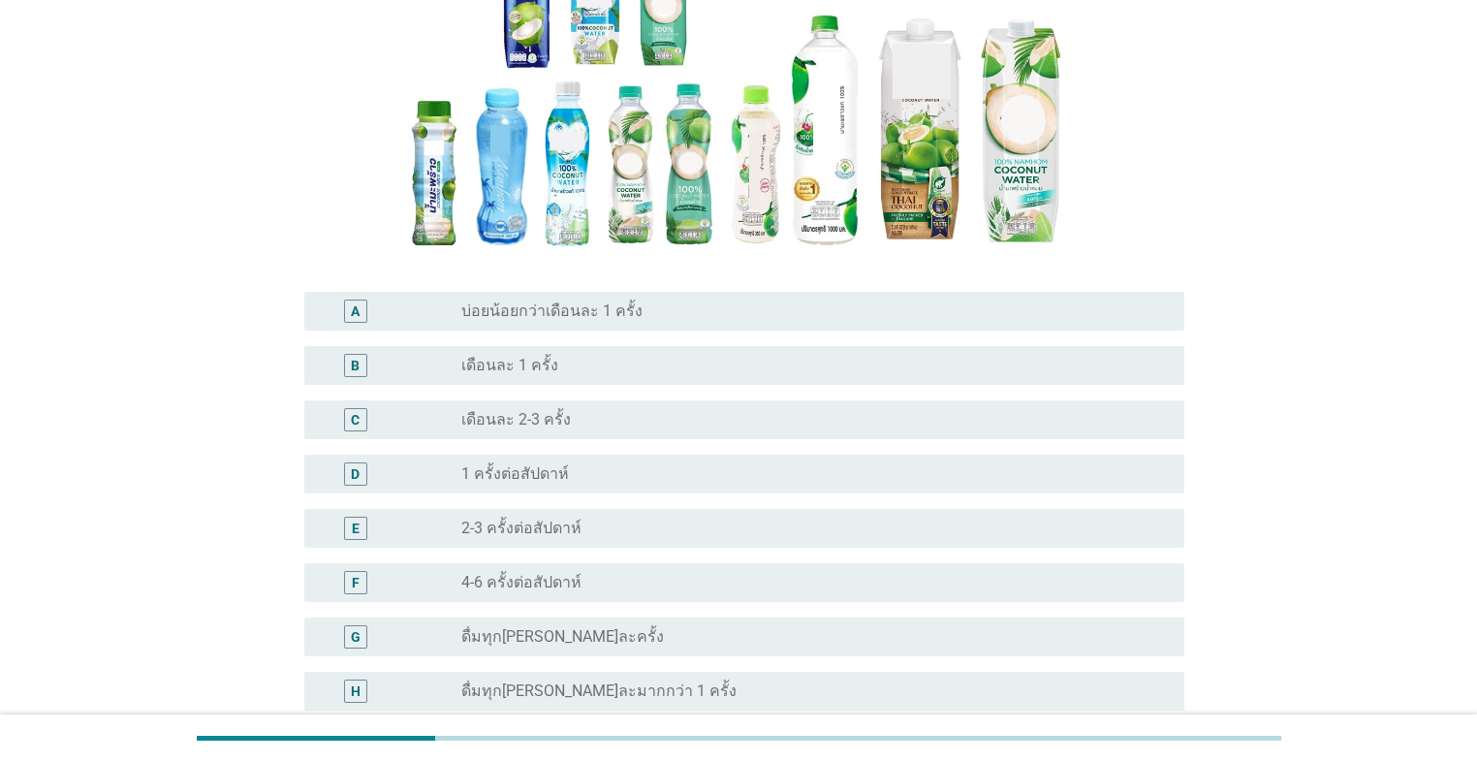
scroll to position [388, 0]
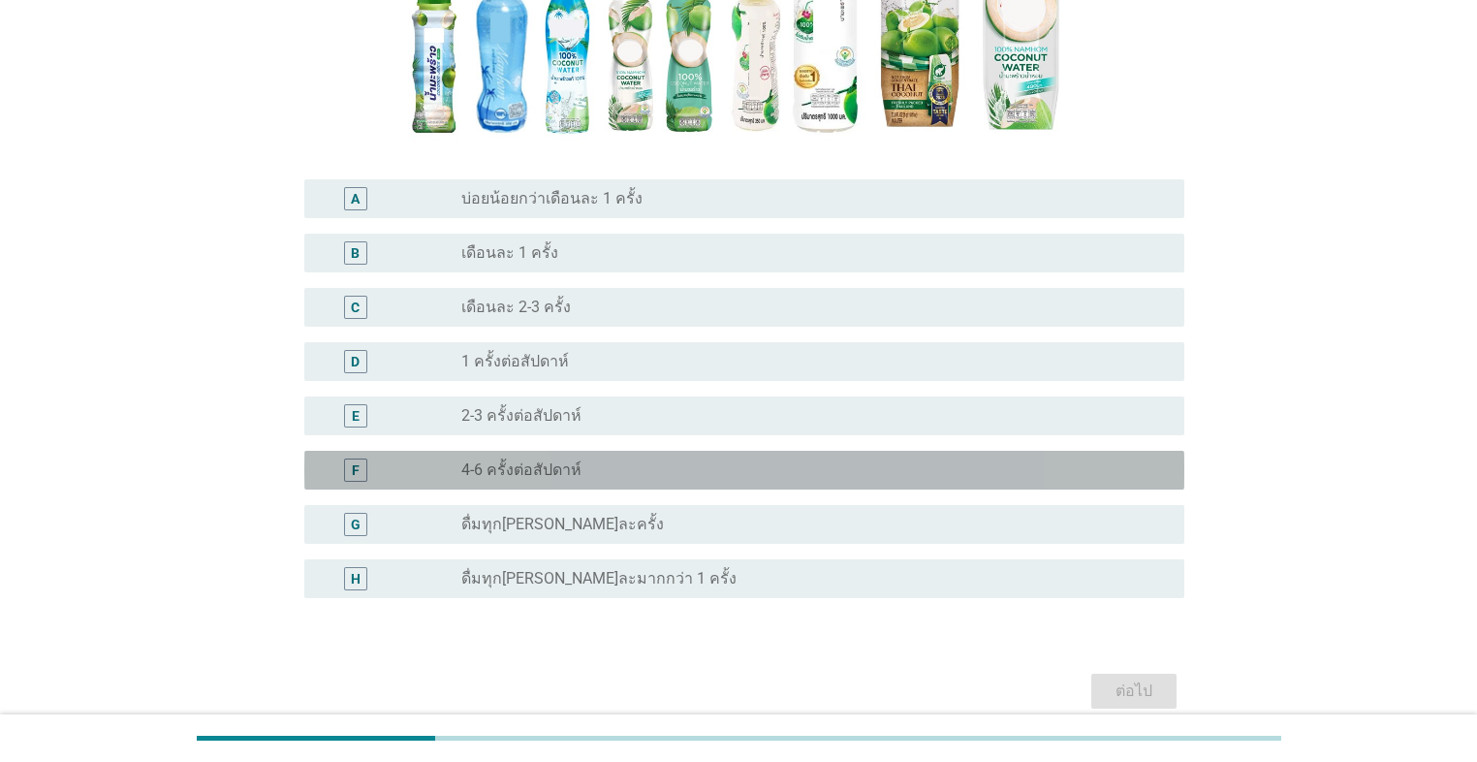
click at [500, 468] on label "4-6 ครั้งต่อสัปดาห์" at bounding box center [521, 469] width 120 height 19
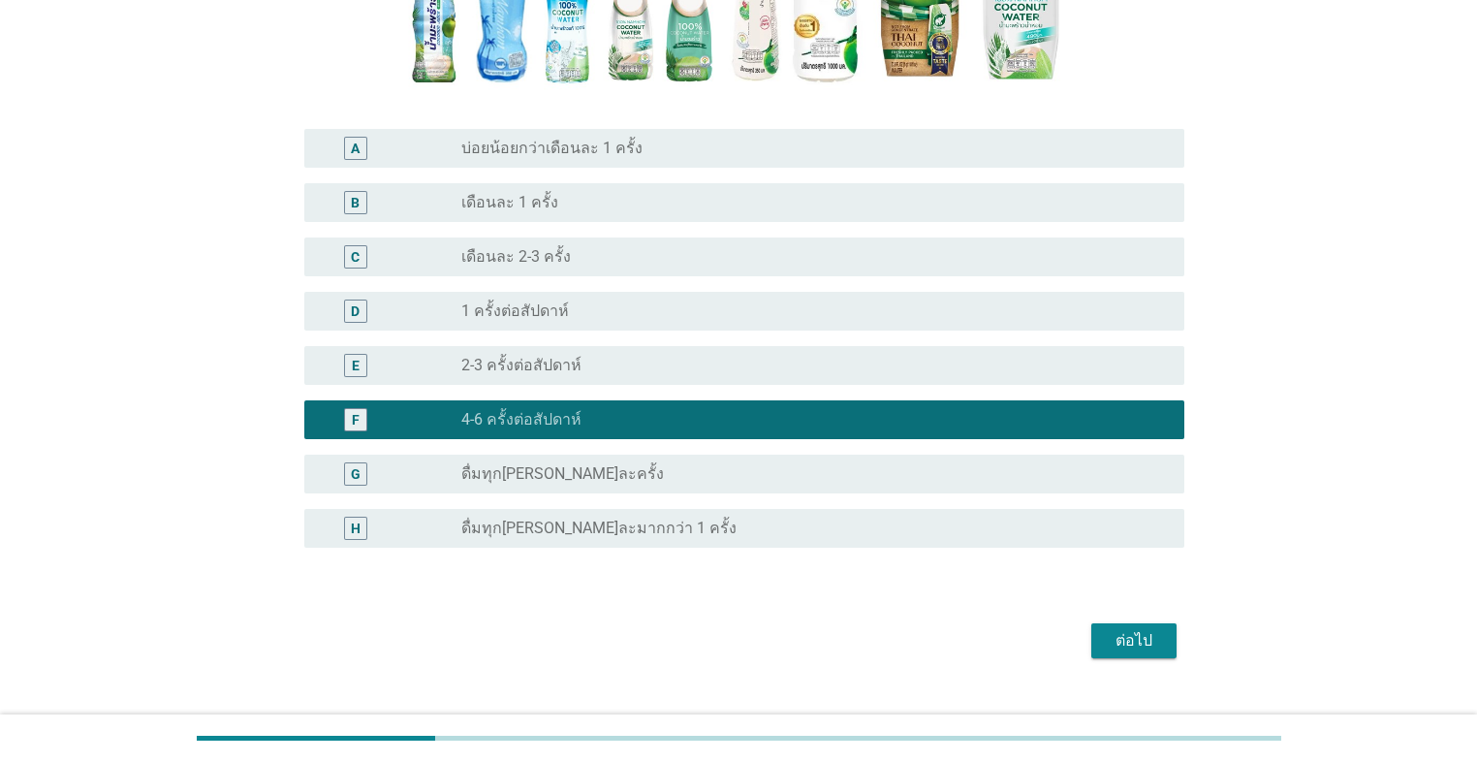
scroll to position [465, 0]
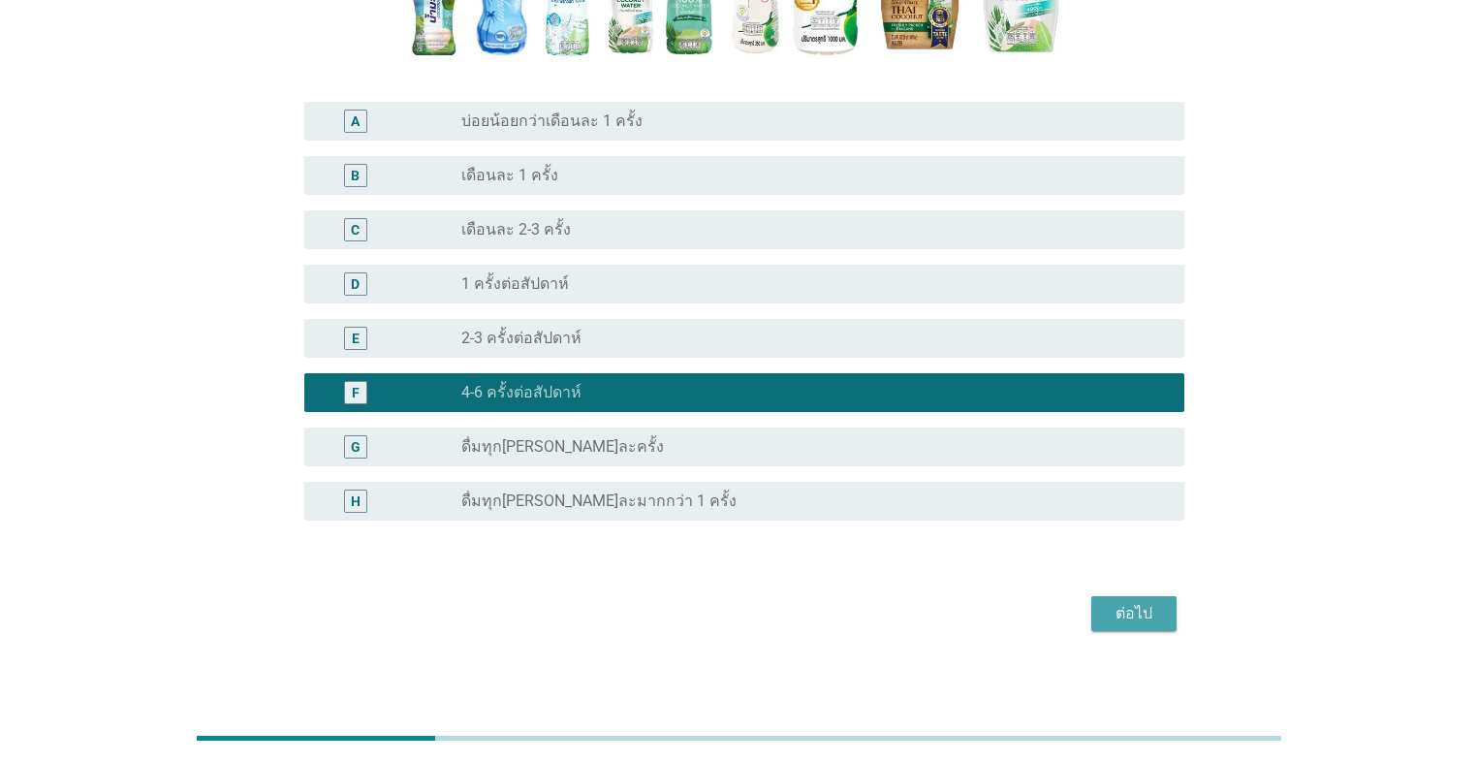
click at [763, 541] on div "ต่อไป" at bounding box center [1134, 613] width 54 height 23
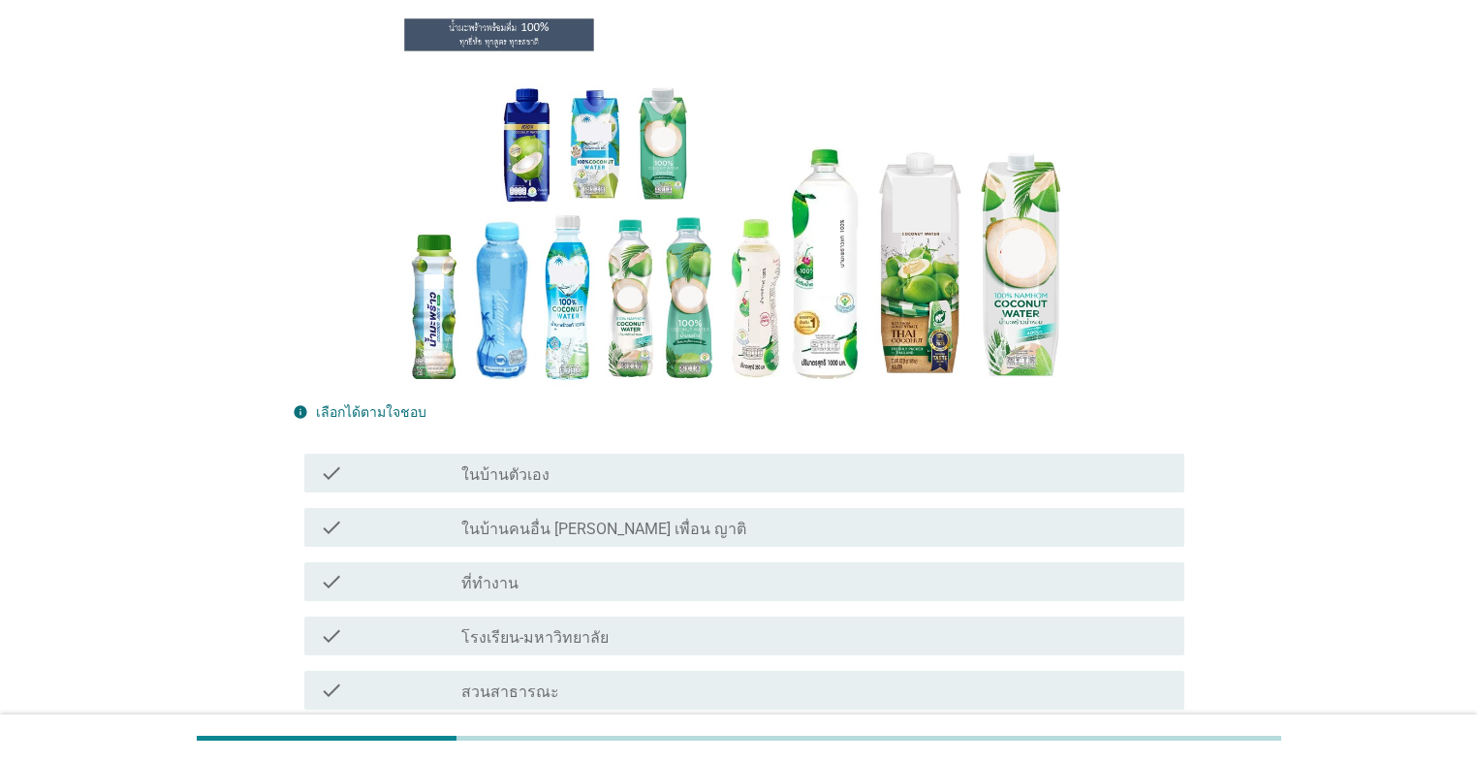
scroll to position [155, 0]
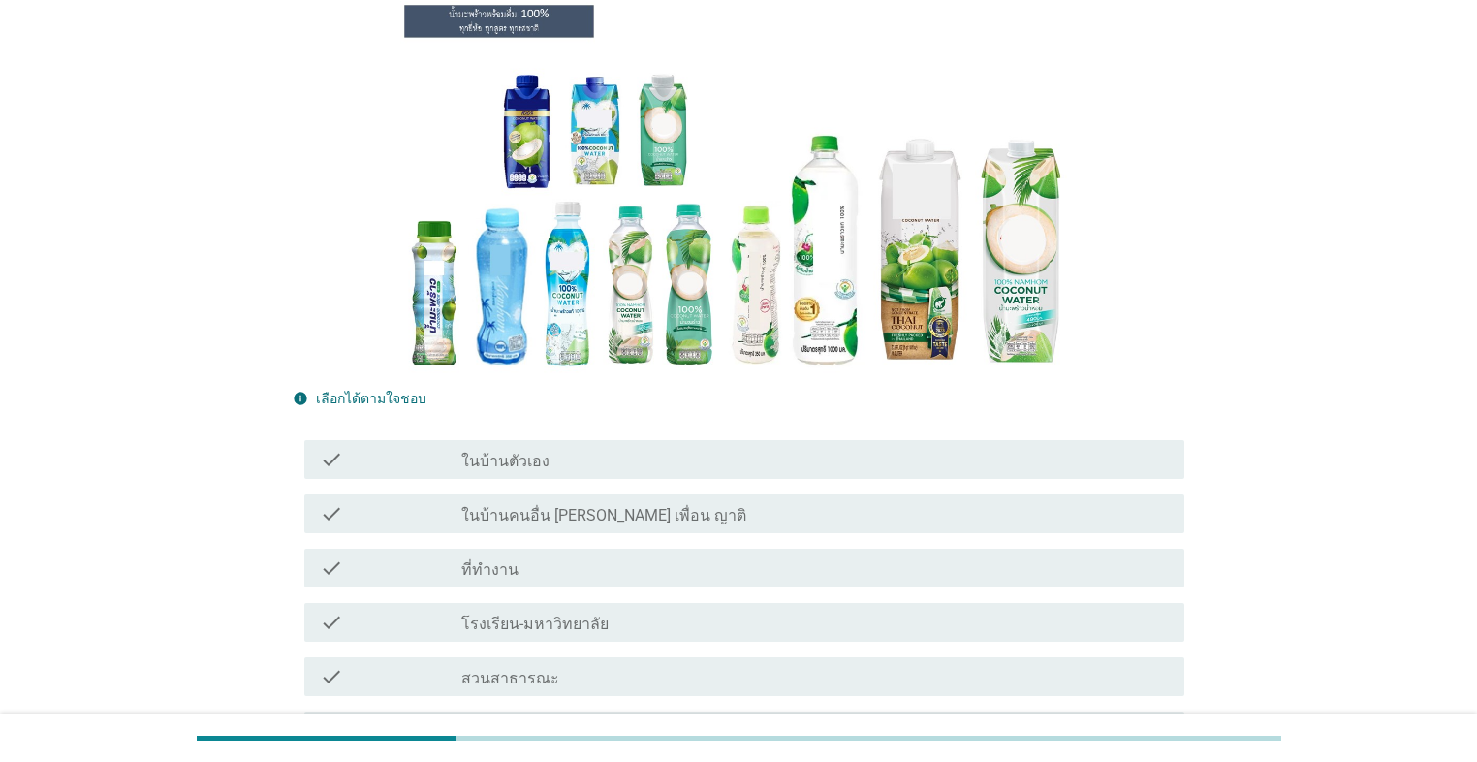
click at [543, 472] on div "check check_box_outline_blank ในบ้านตัวเอง" at bounding box center [744, 459] width 880 height 39
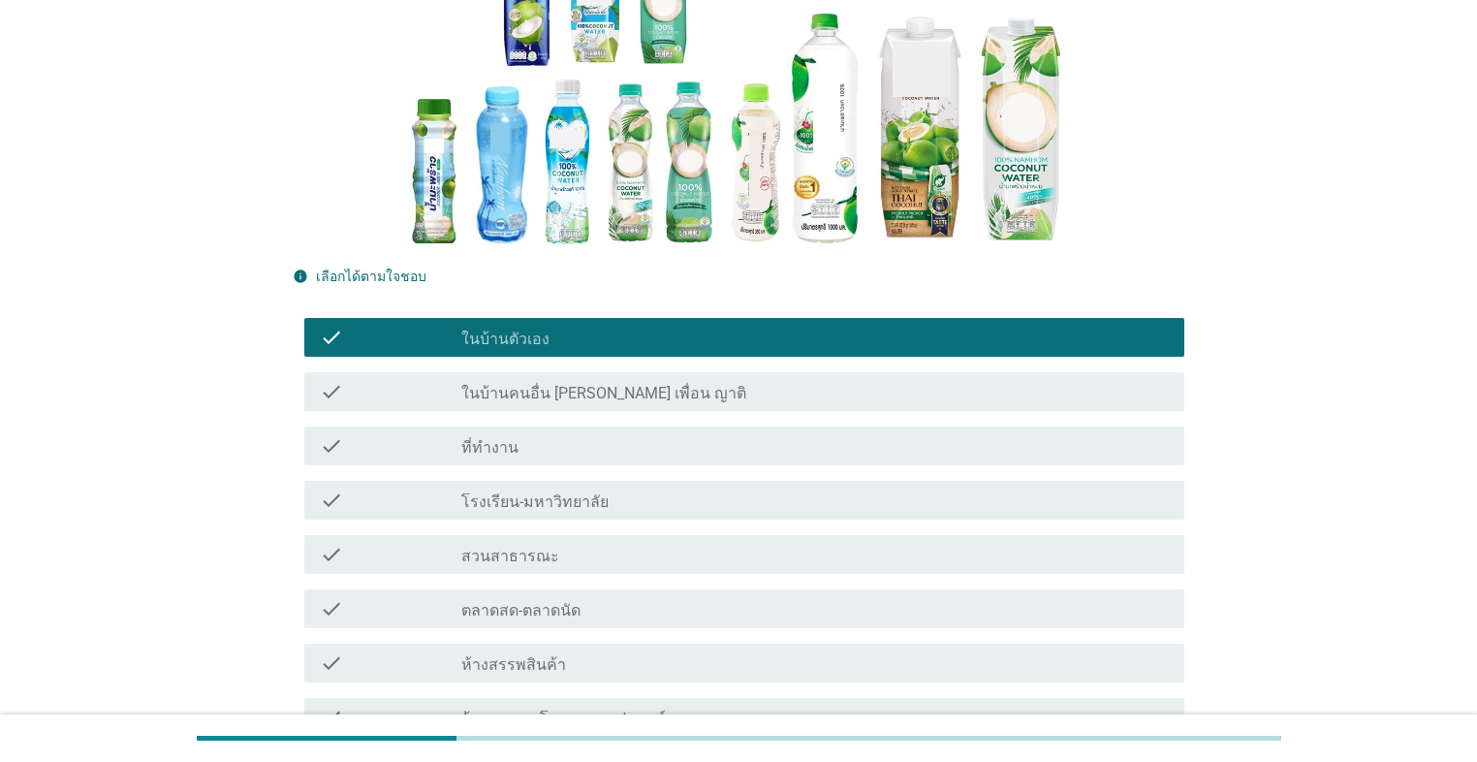
scroll to position [310, 0]
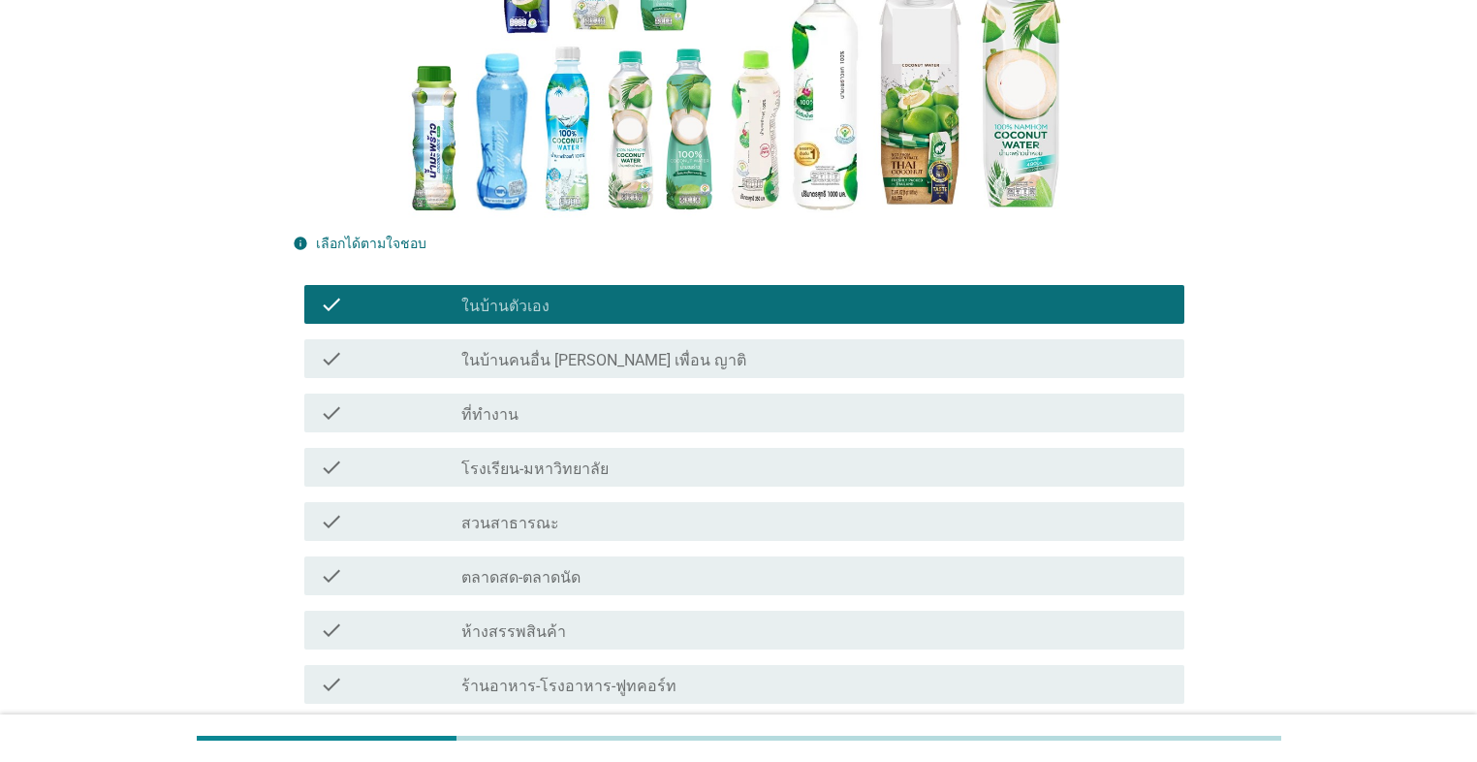
click at [558, 426] on div "check check_box_outline_blank ที่ทำงาน" at bounding box center [744, 412] width 880 height 39
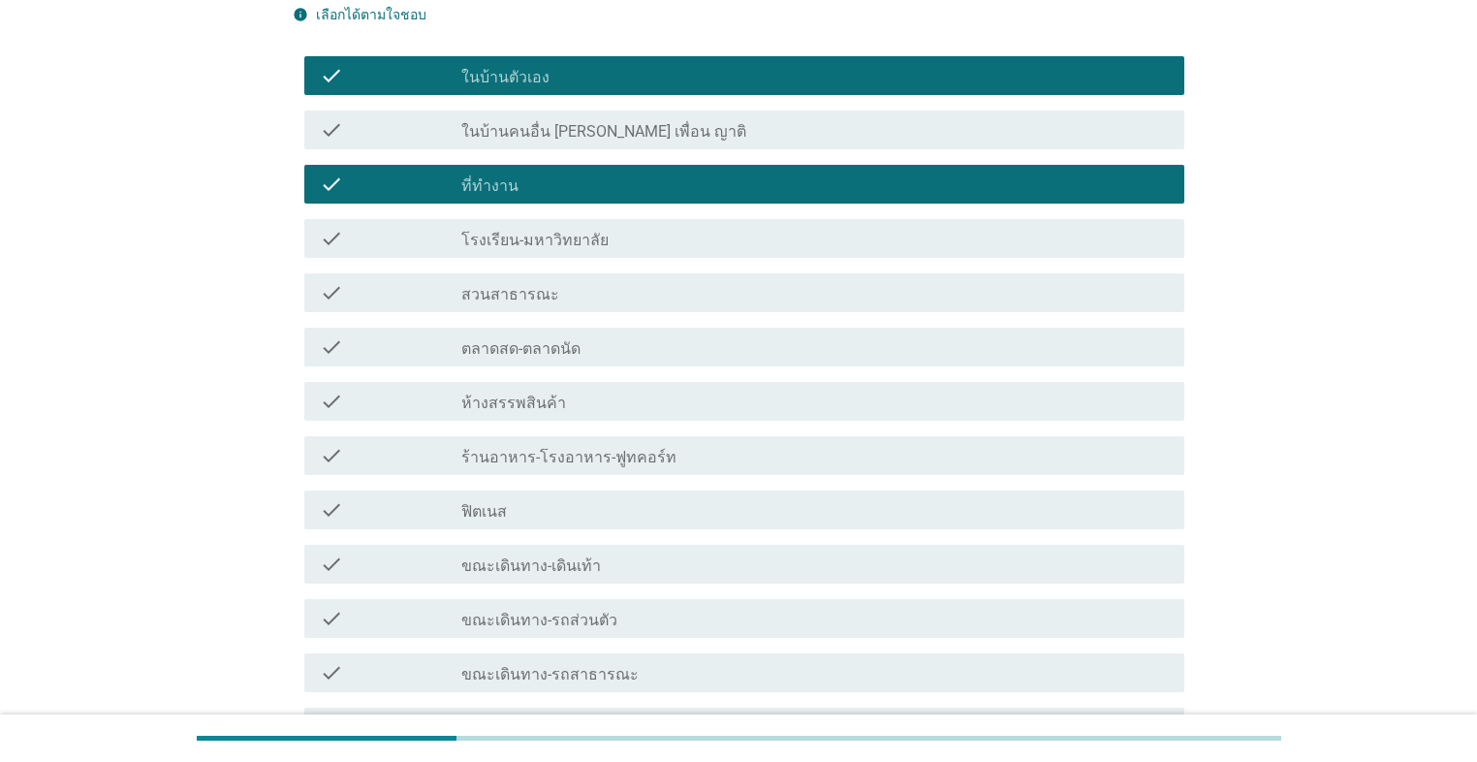
scroll to position [698, 0]
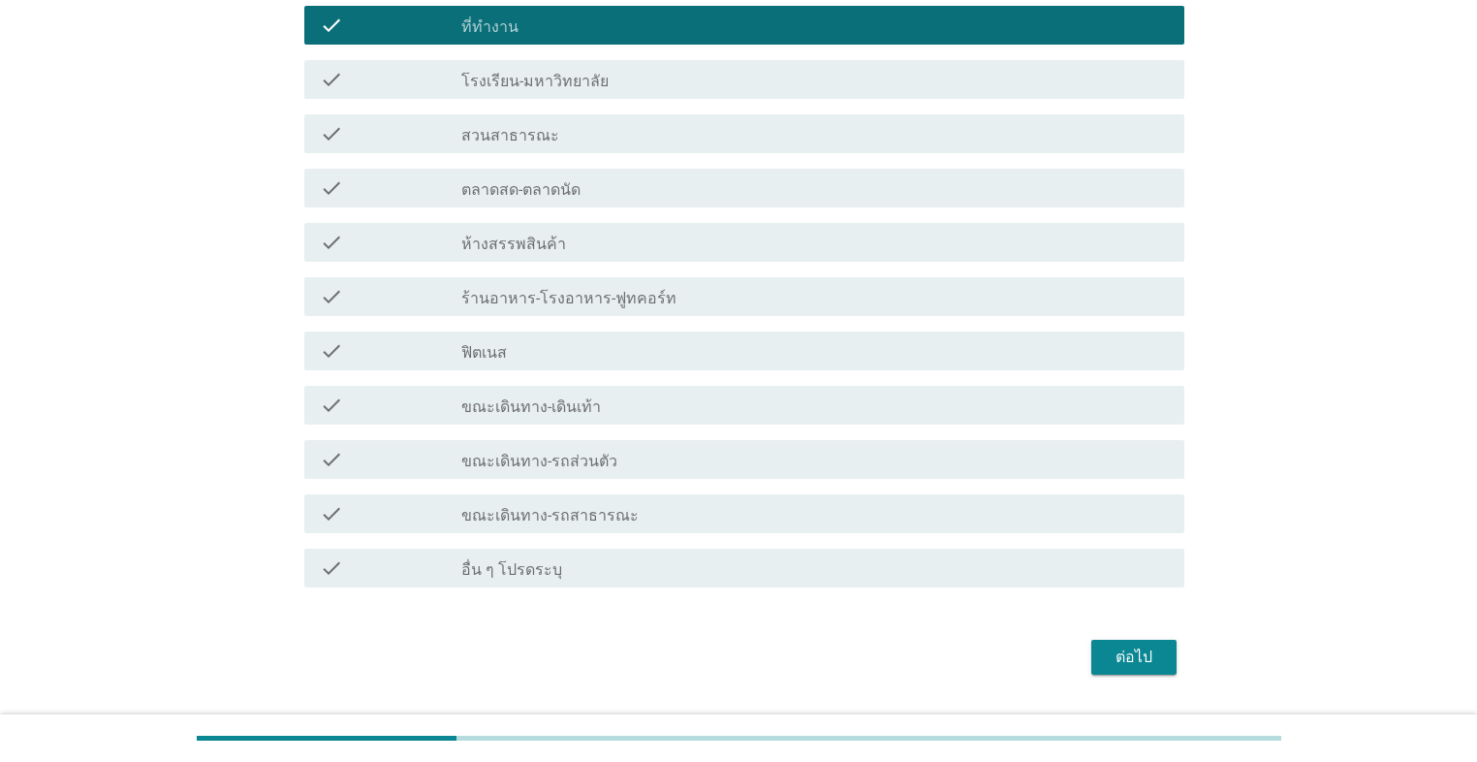
click at [763, 541] on div "ต่อไป" at bounding box center [1134, 656] width 54 height 23
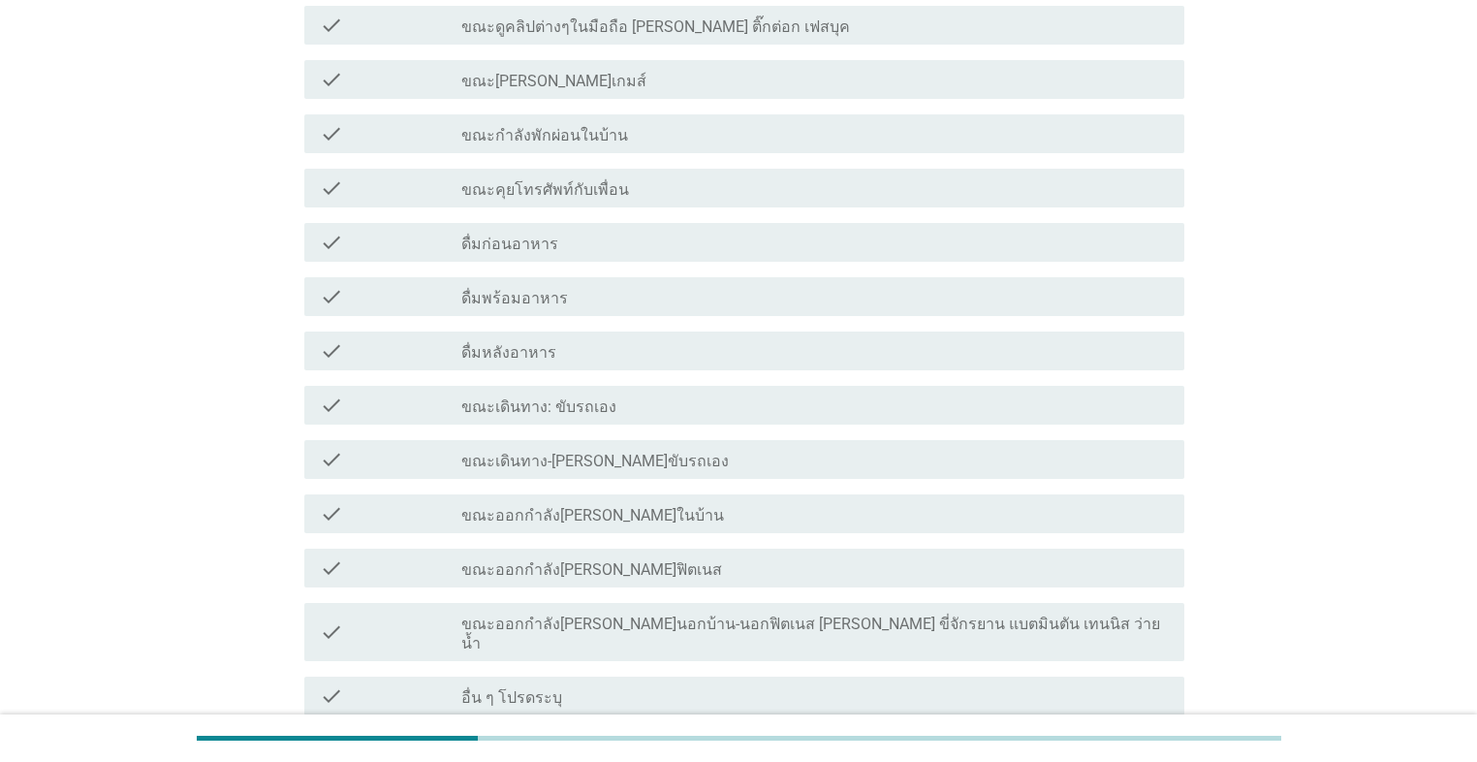
scroll to position [0, 0]
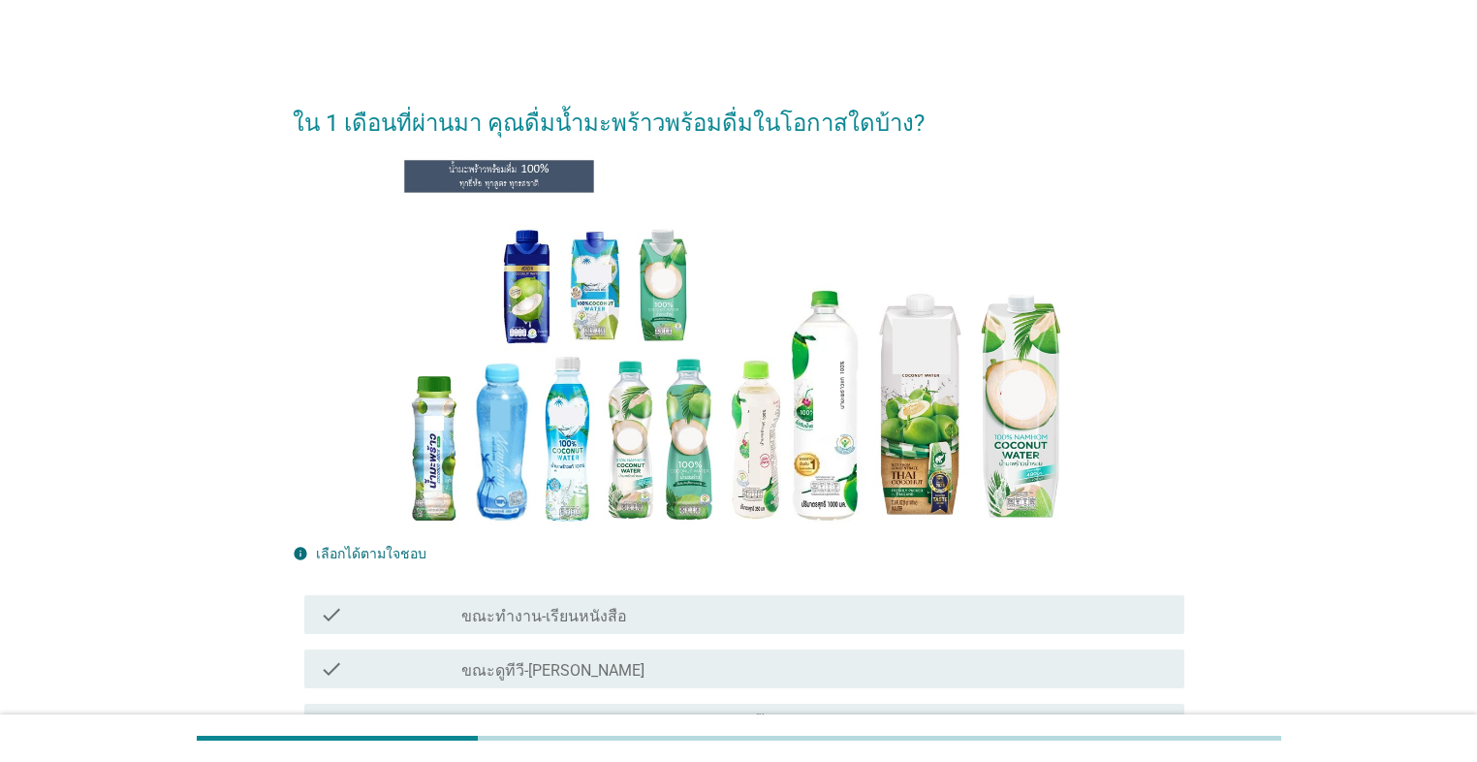
click at [740, 541] on div "check_box_outline_blank ขณะทำงาน-เรียนหนังสือ" at bounding box center [814, 614] width 707 height 23
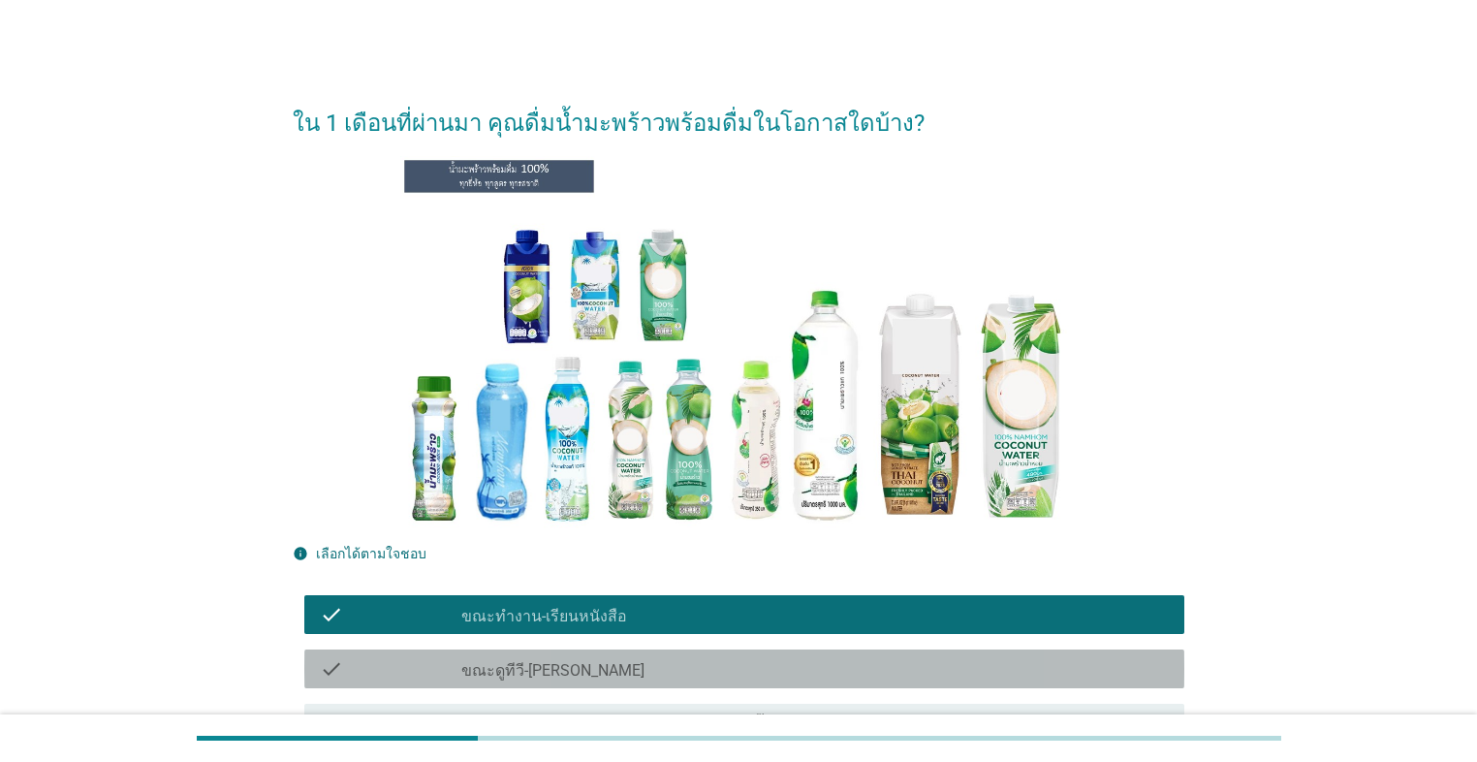
click at [731, 541] on div "check_box_outline_blank ขณะดูทีวี-[PERSON_NAME]" at bounding box center [814, 668] width 707 height 23
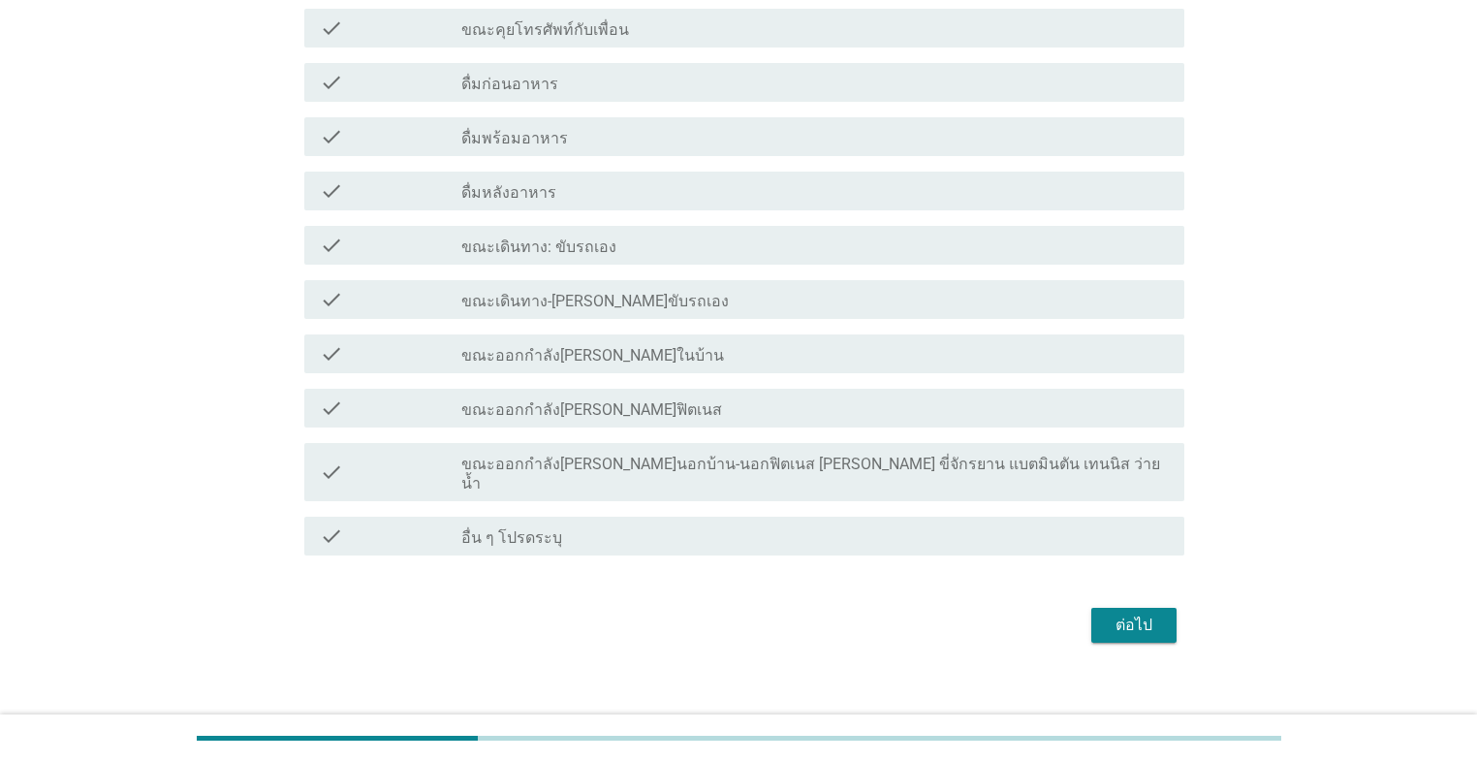
scroll to position [858, 0]
click at [763, 541] on div "ต่อไป" at bounding box center [1134, 623] width 54 height 23
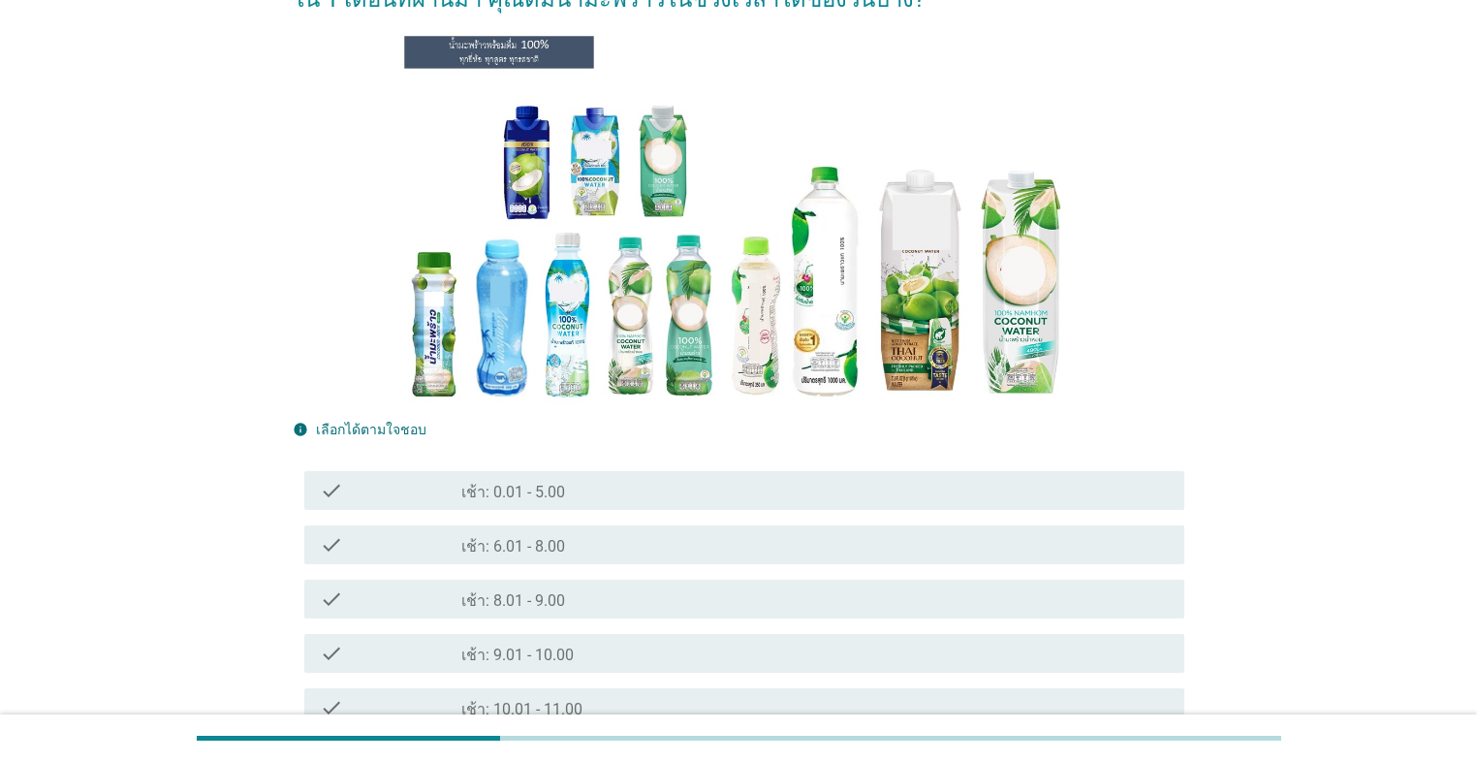
scroll to position [155, 0]
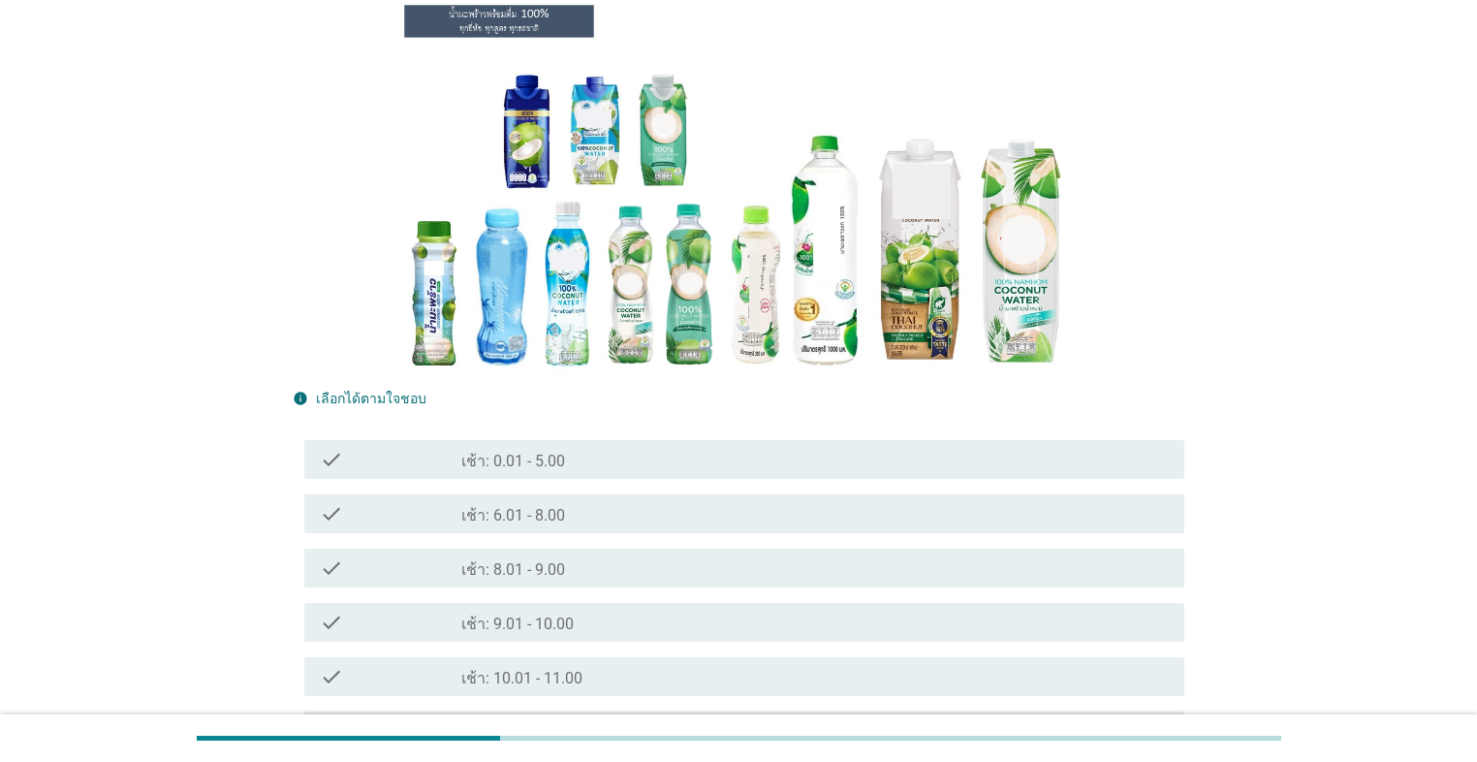
click at [695, 541] on div "check_box_outline_blank เช้า: 8.01 - 9.00" at bounding box center [814, 567] width 707 height 23
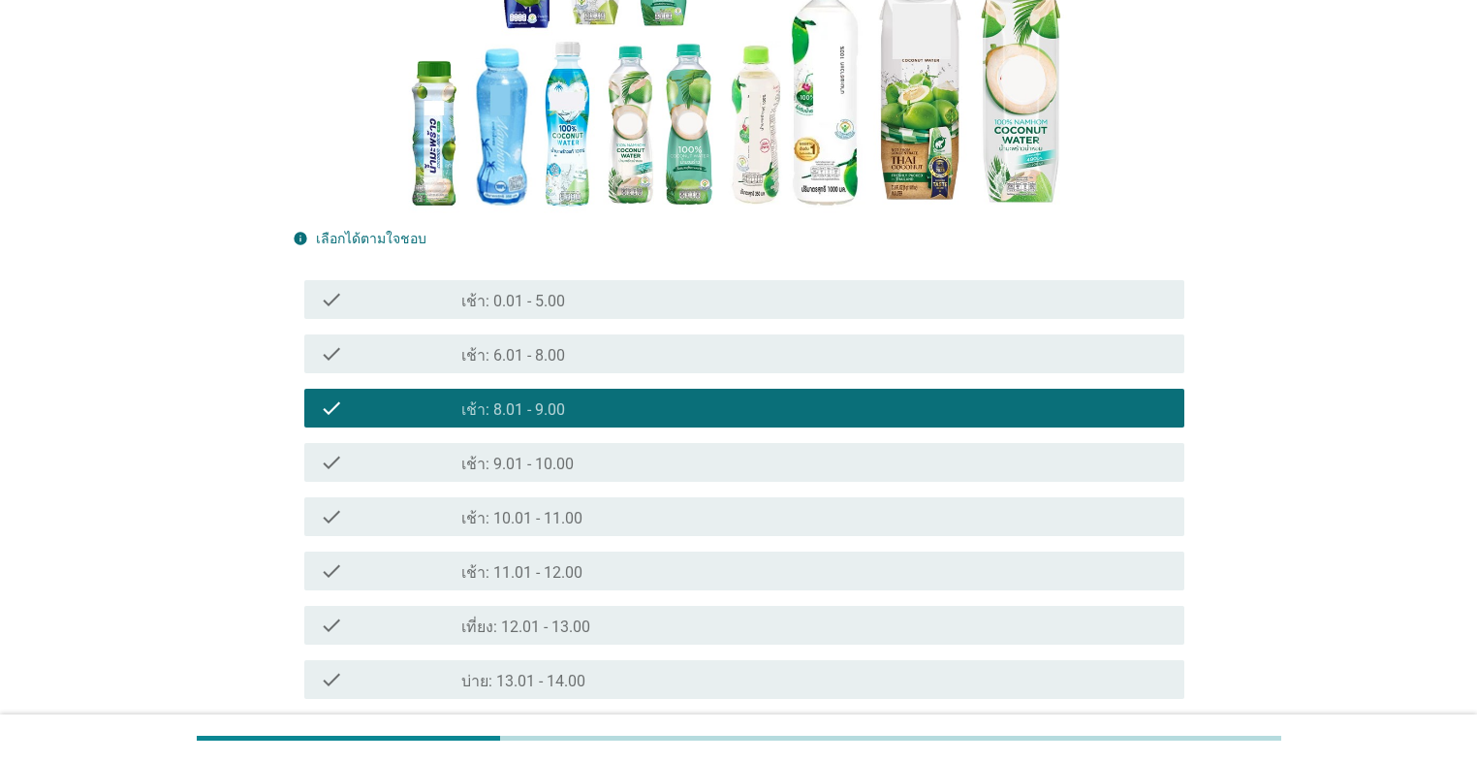
scroll to position [465, 0]
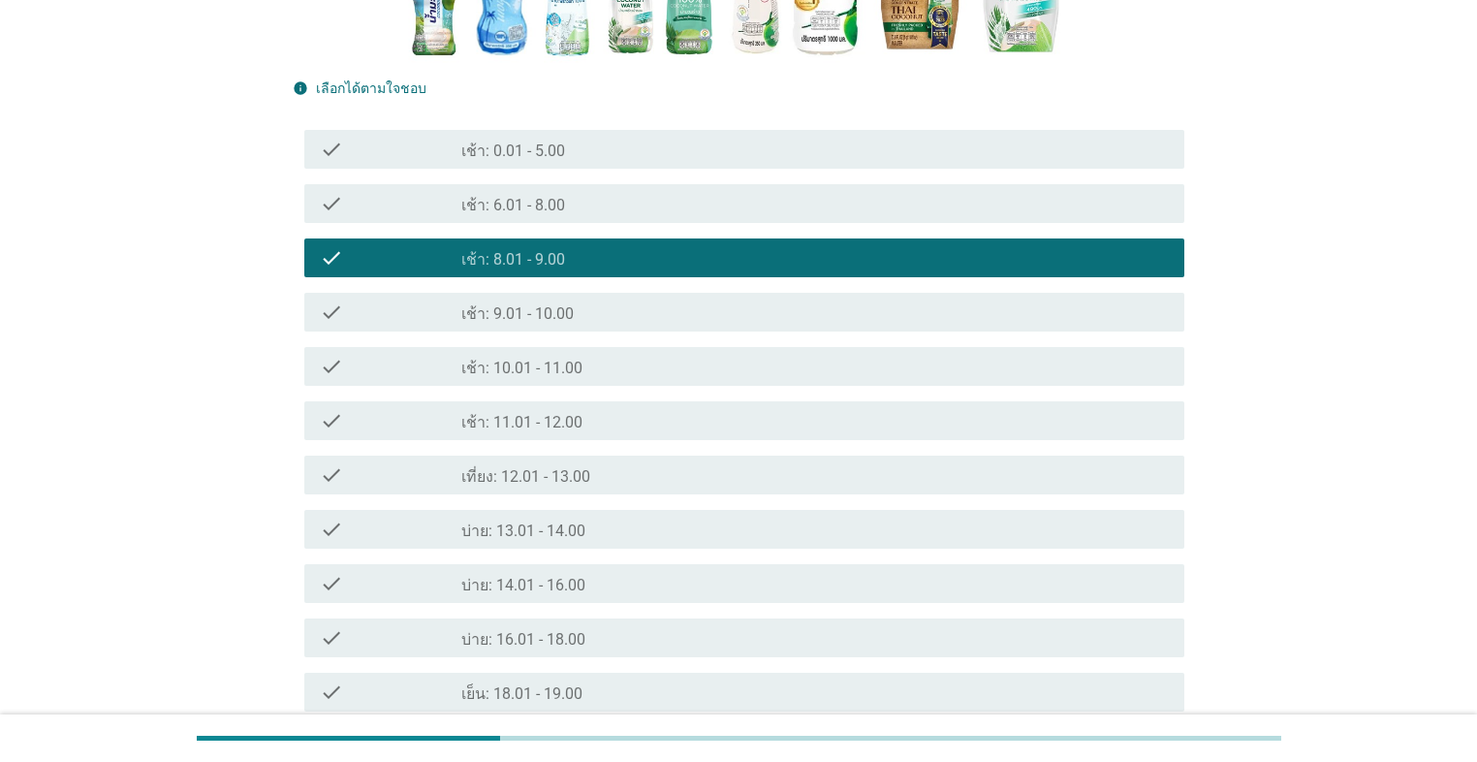
click at [683, 486] on div "check check_box_outline_blank เที่ยง: 12.01 - 13.00" at bounding box center [744, 474] width 880 height 39
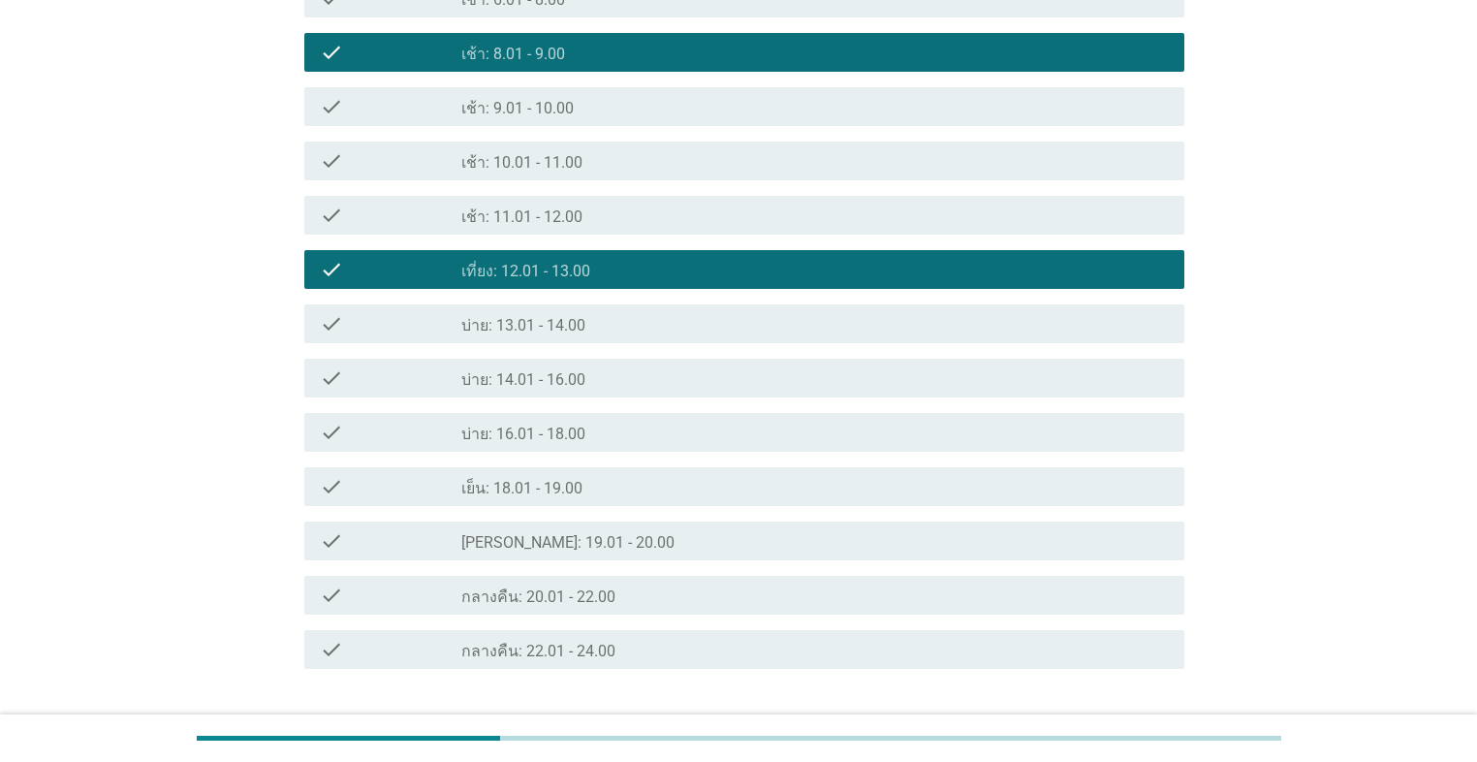
scroll to position [804, 0]
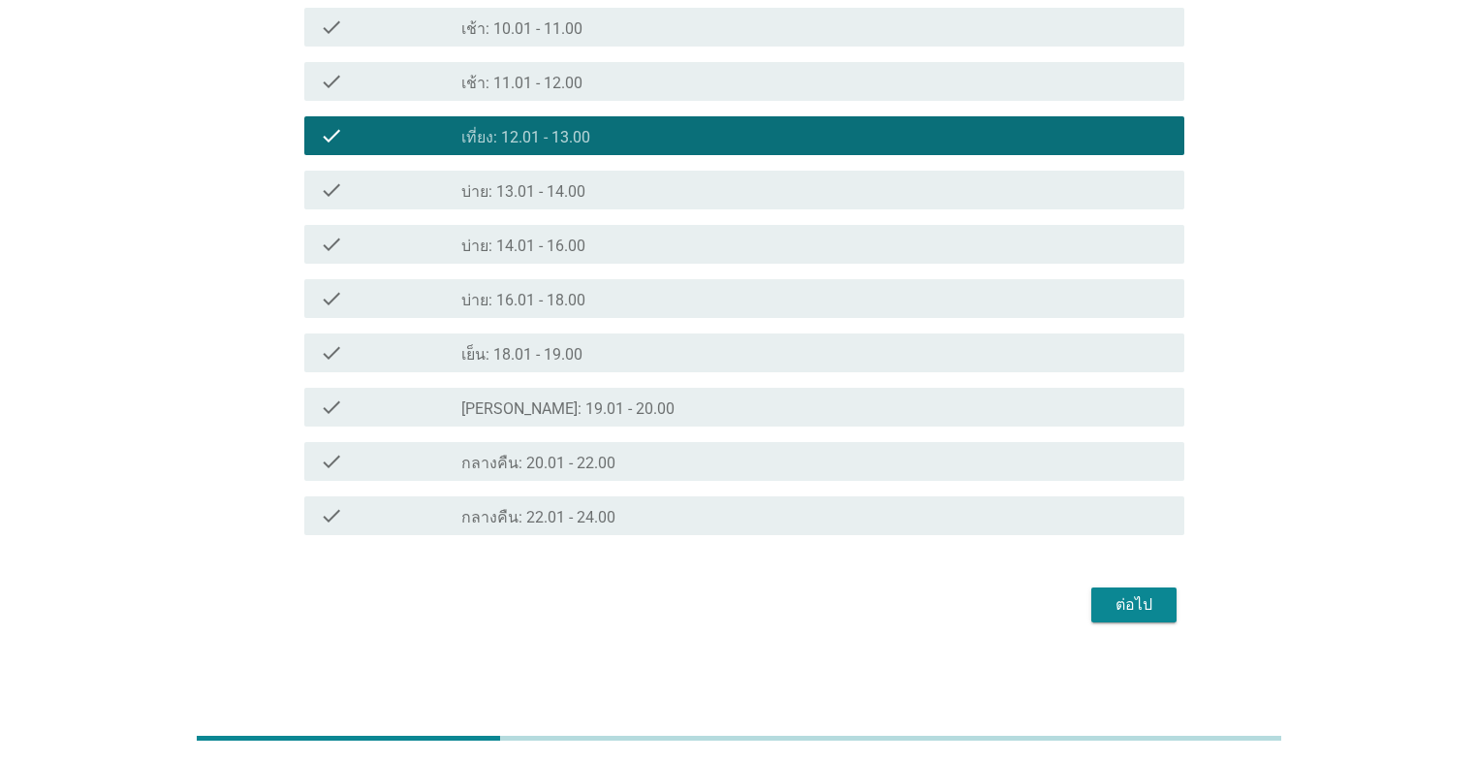
click at [763, 541] on div "ต่อไป" at bounding box center [1134, 604] width 54 height 23
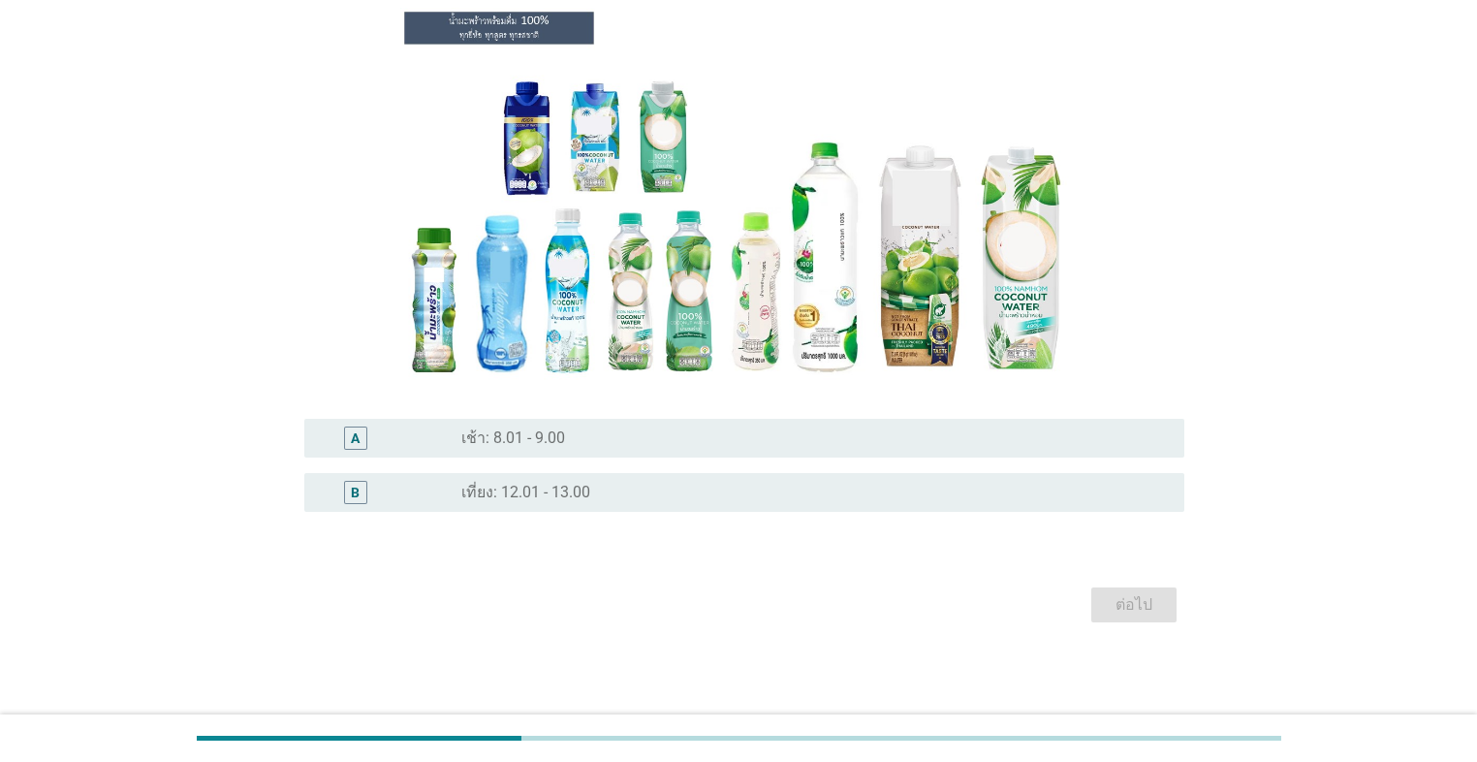
scroll to position [0, 0]
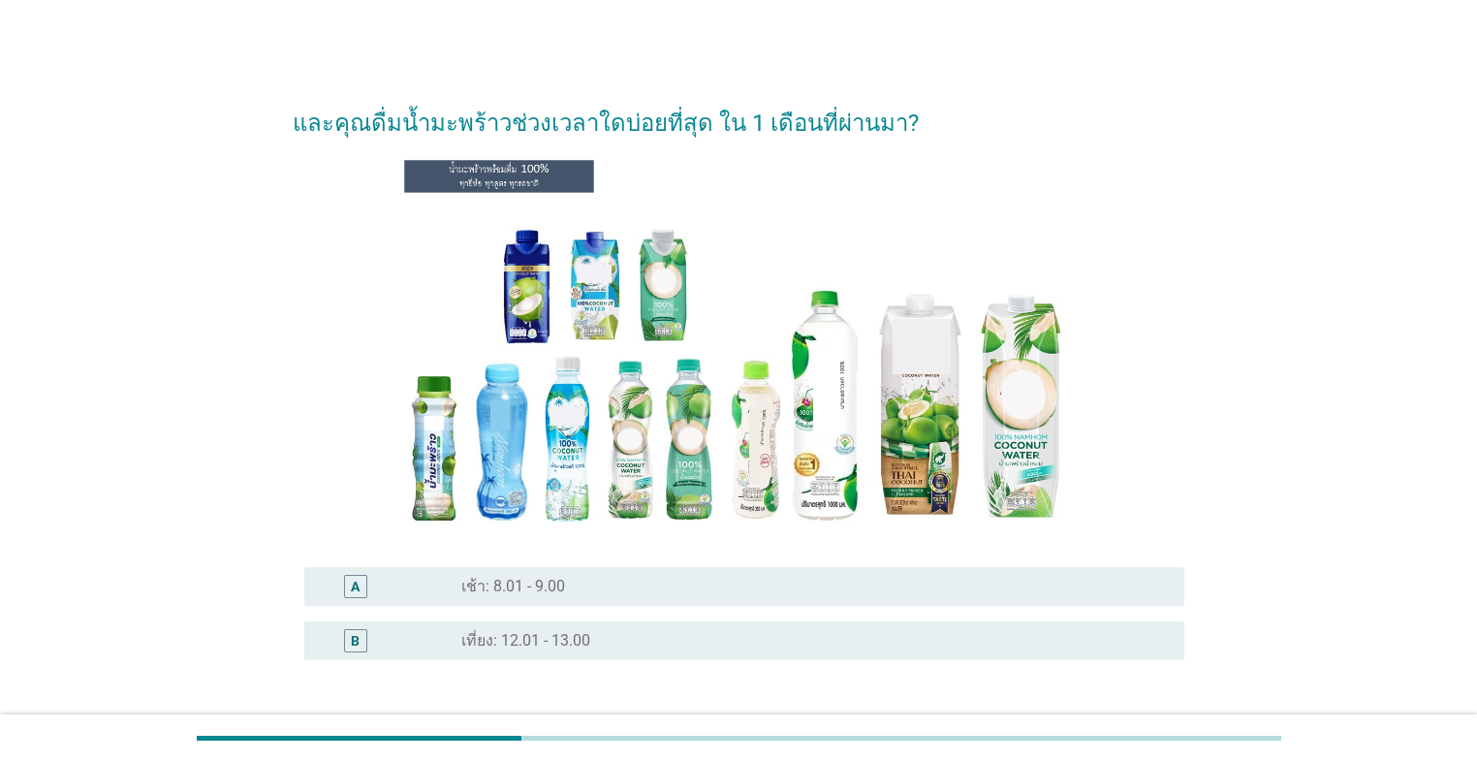
click at [649, 541] on div "radio_button_unchecked เที่ยง: 12.01 - 13.00" at bounding box center [807, 640] width 692 height 19
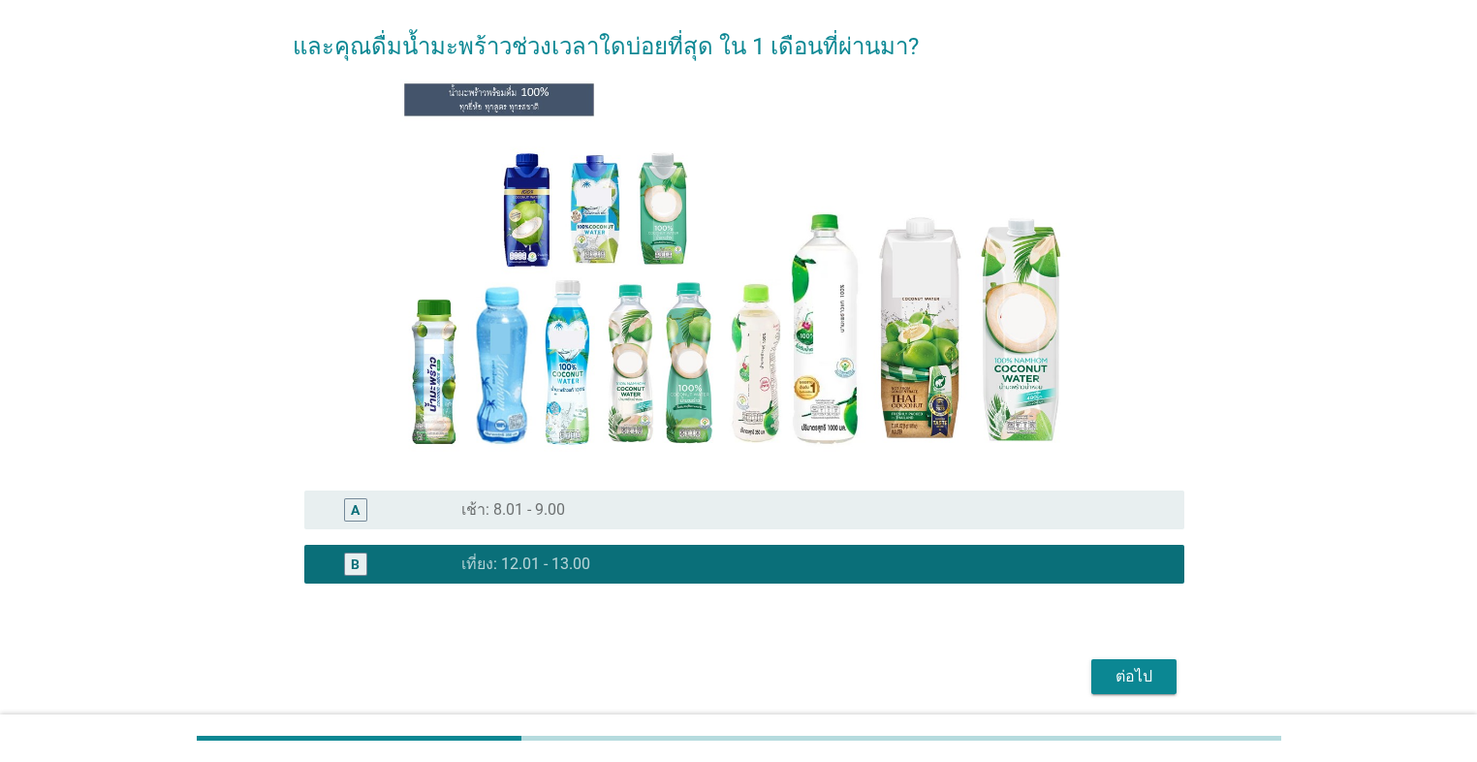
scroll to position [147, 0]
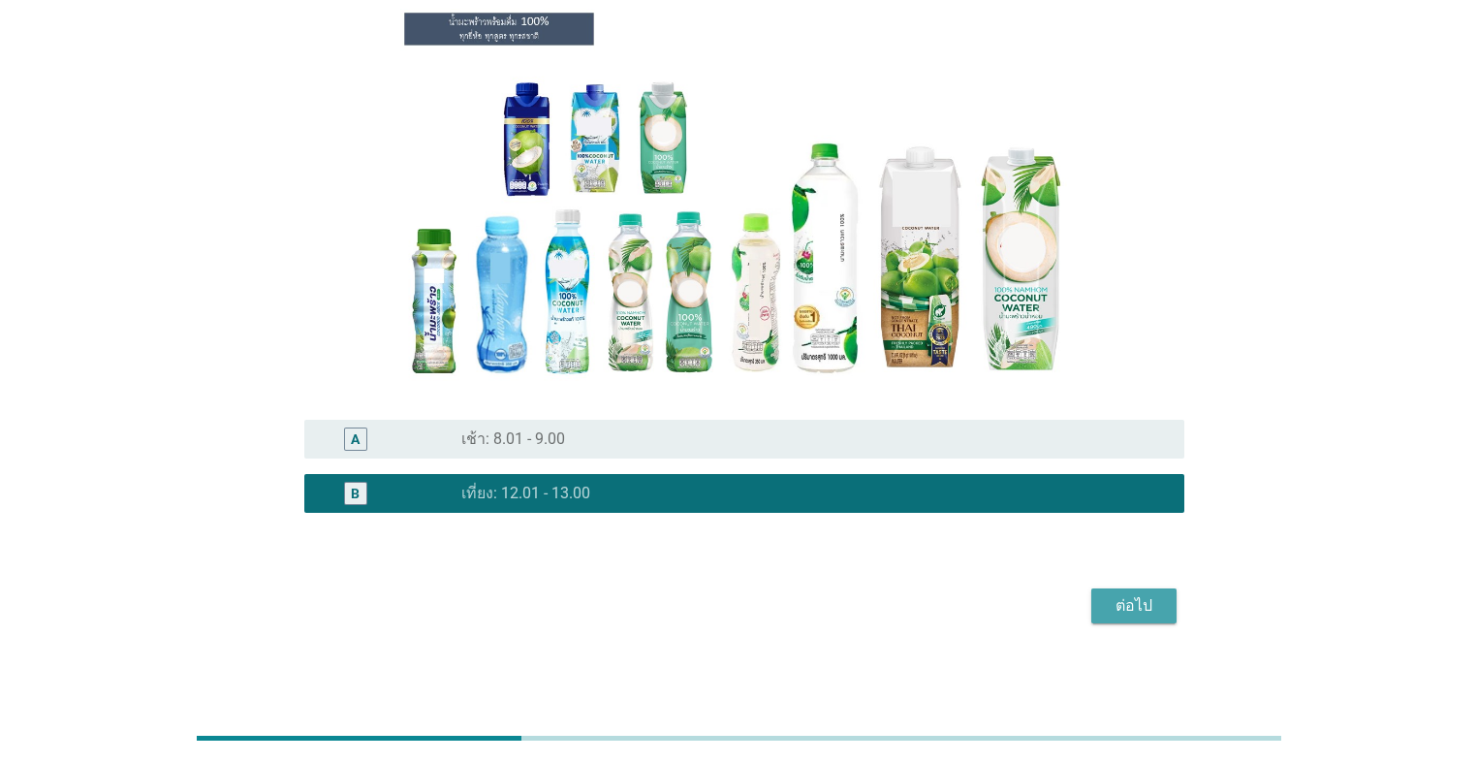
click at [763, 541] on button "ต่อไป" at bounding box center [1133, 605] width 85 height 35
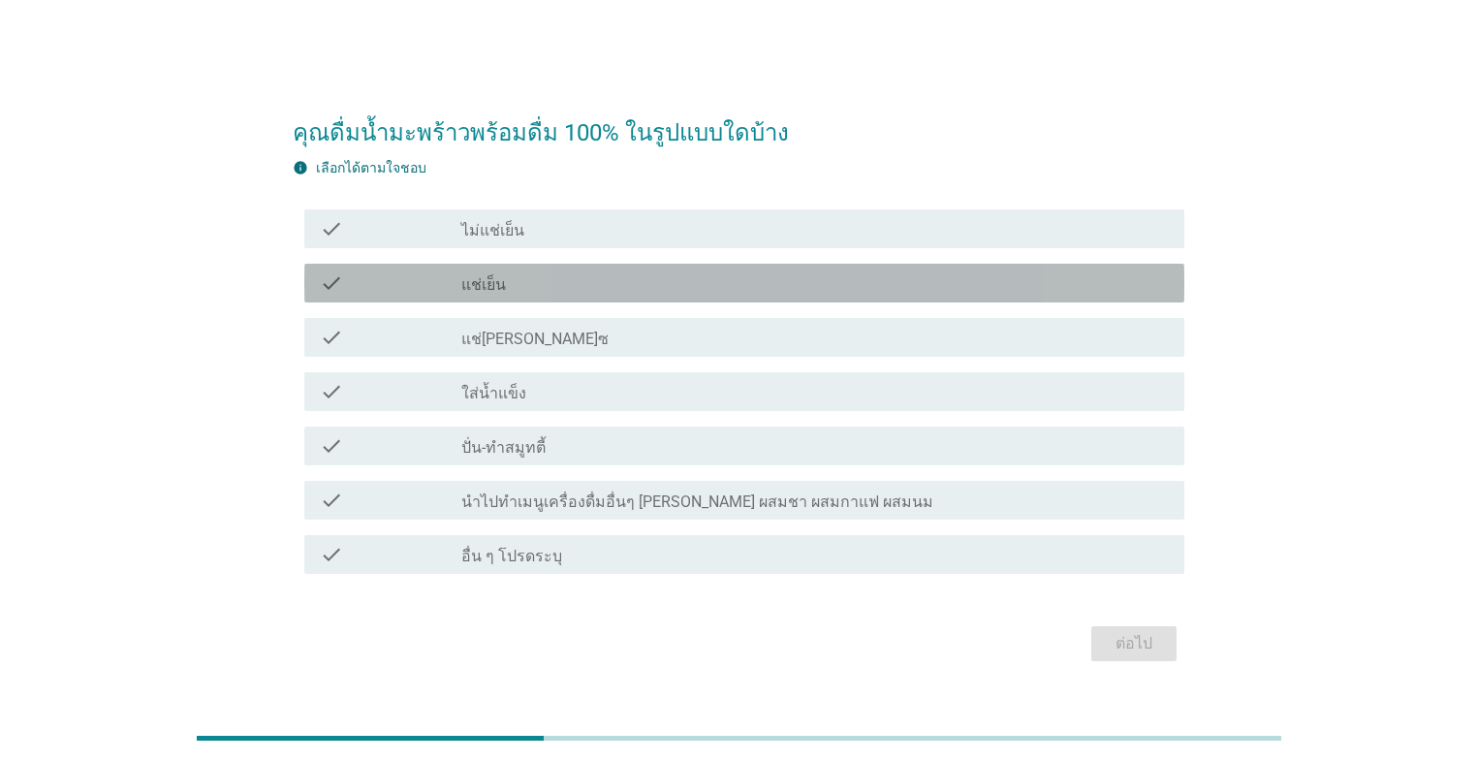
click at [586, 283] on div "check_box_outline_blank แช่เย็น" at bounding box center [814, 282] width 707 height 23
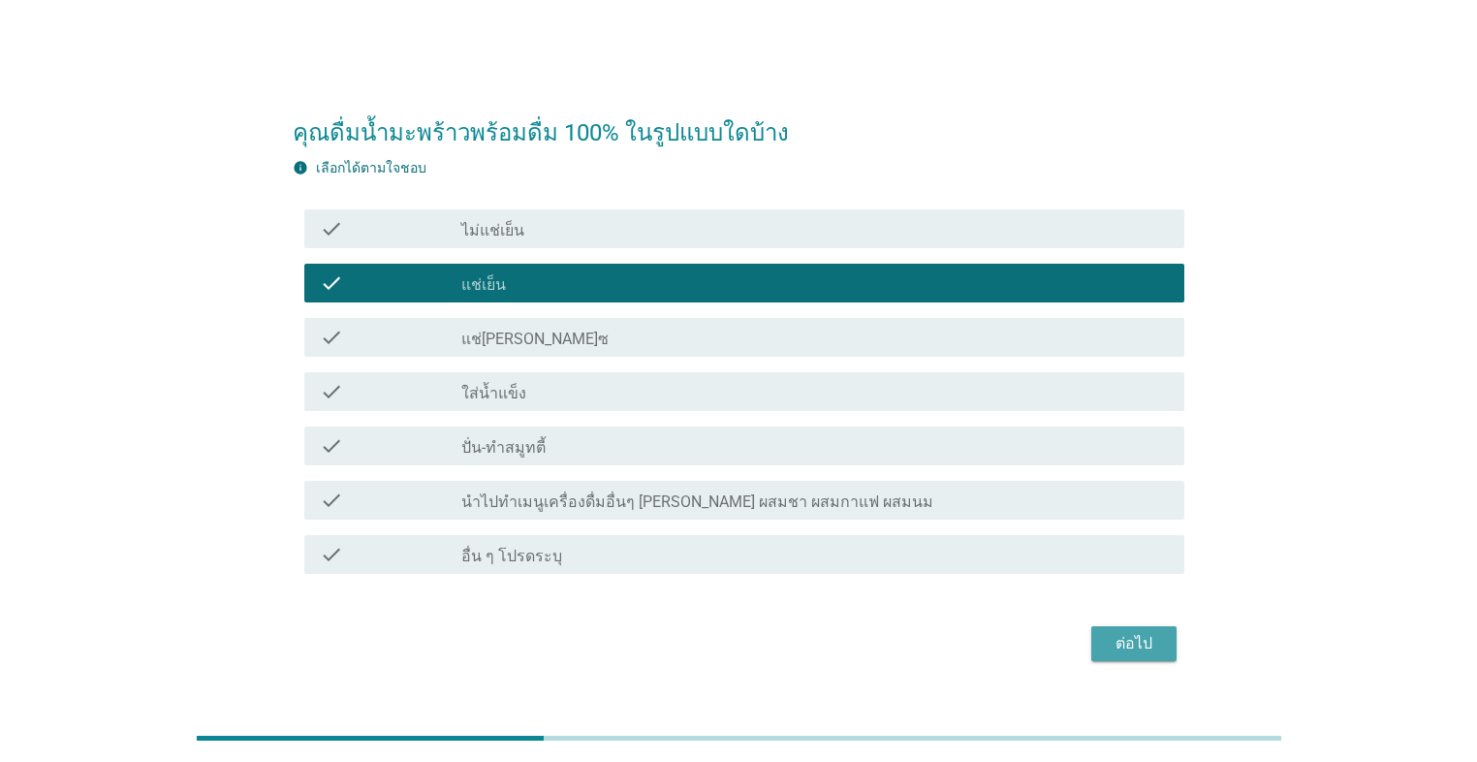
click at [763, 541] on div "ต่อไป" at bounding box center [1134, 643] width 54 height 23
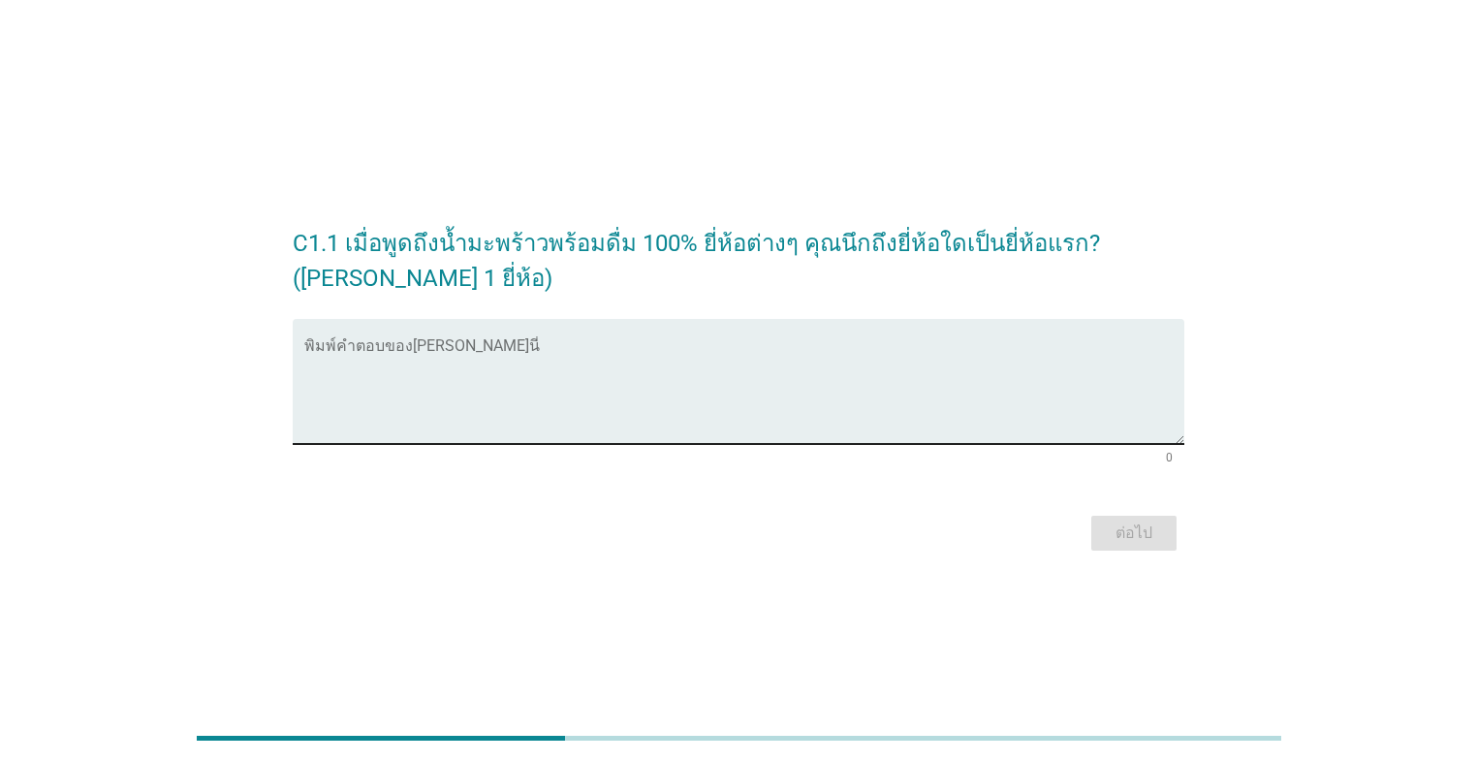
click at [483, 399] on textarea "พิมพ์คำตอบของคุณ ที่นี่" at bounding box center [744, 393] width 880 height 102
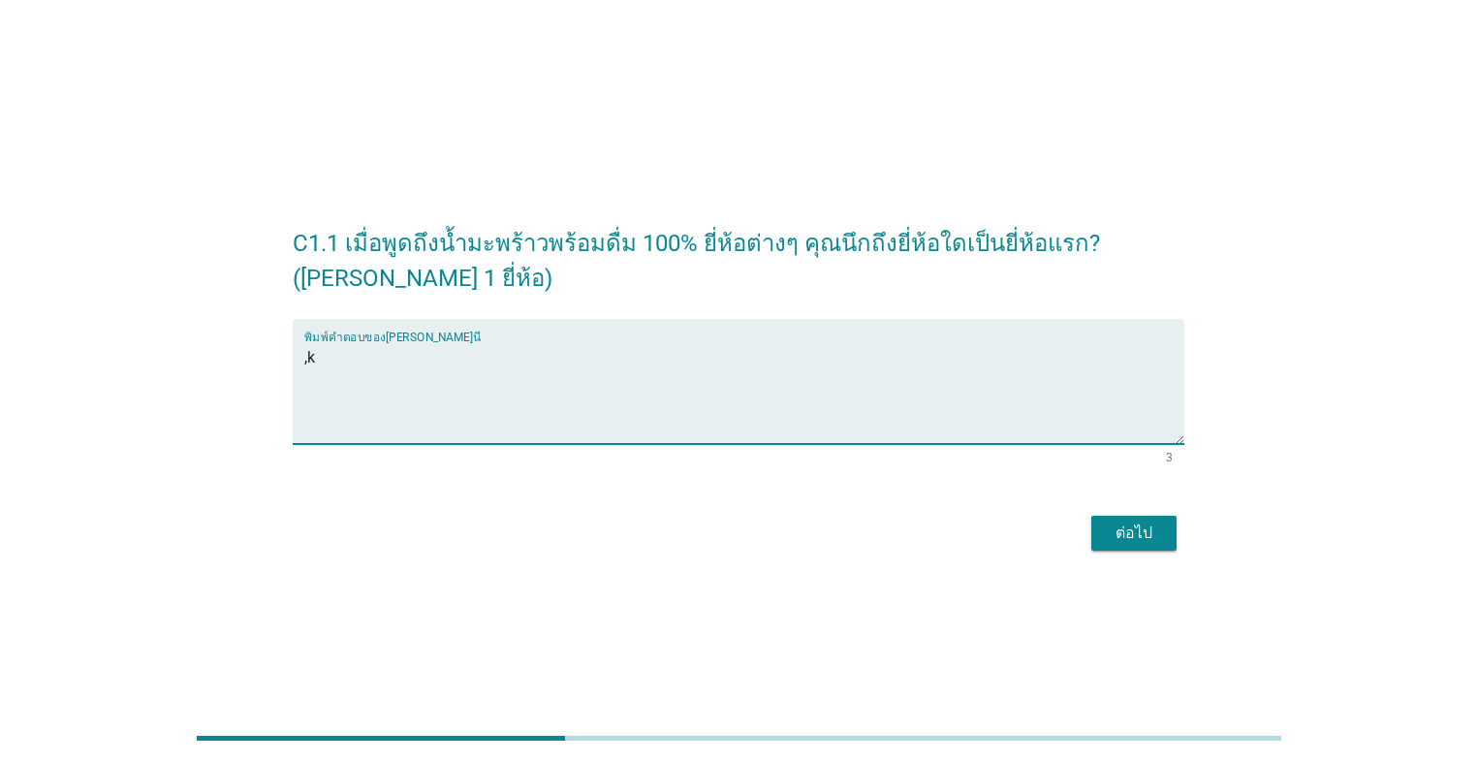
type textarea ","
type textarea "[PERSON_NAME]"
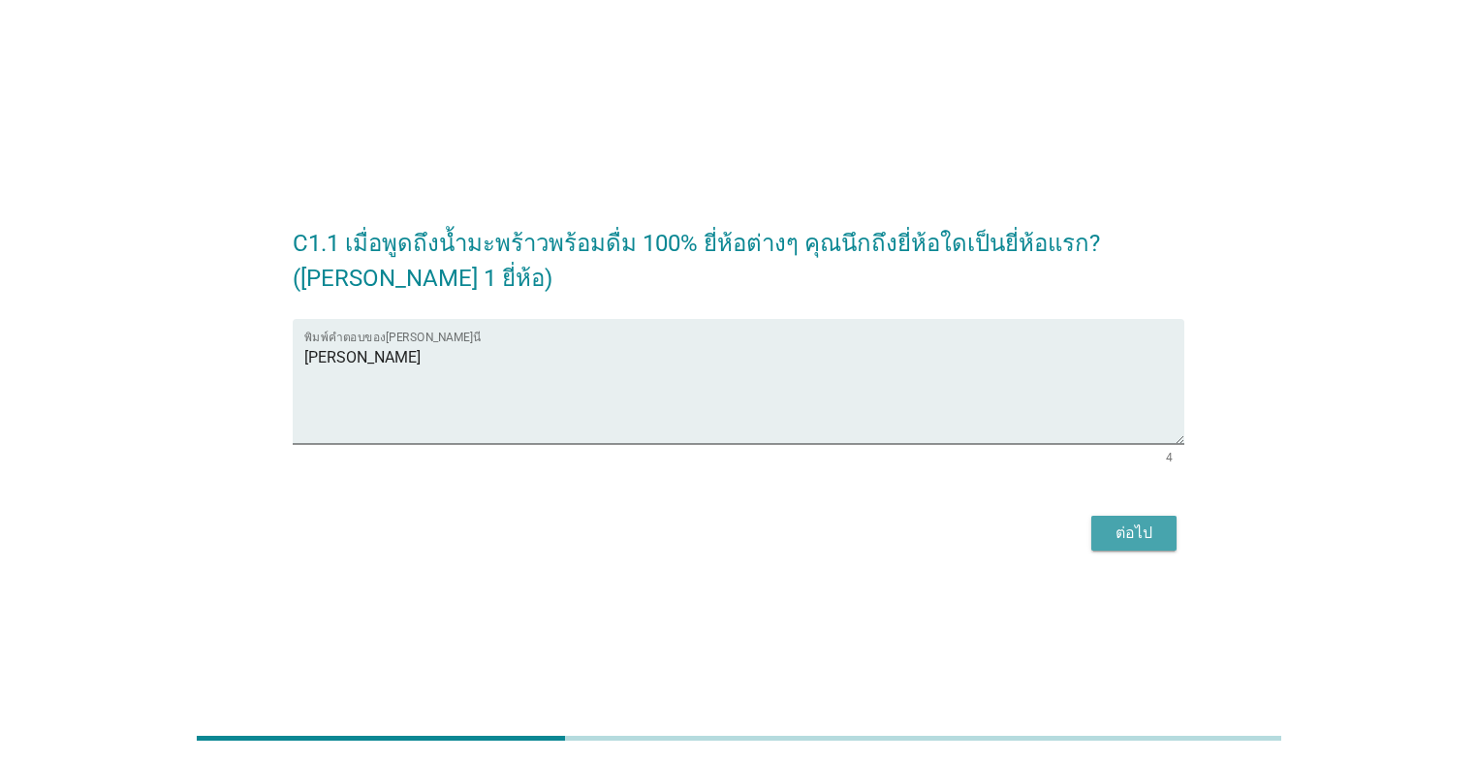
click at [763, 541] on div "ต่อไป" at bounding box center [1134, 532] width 54 height 23
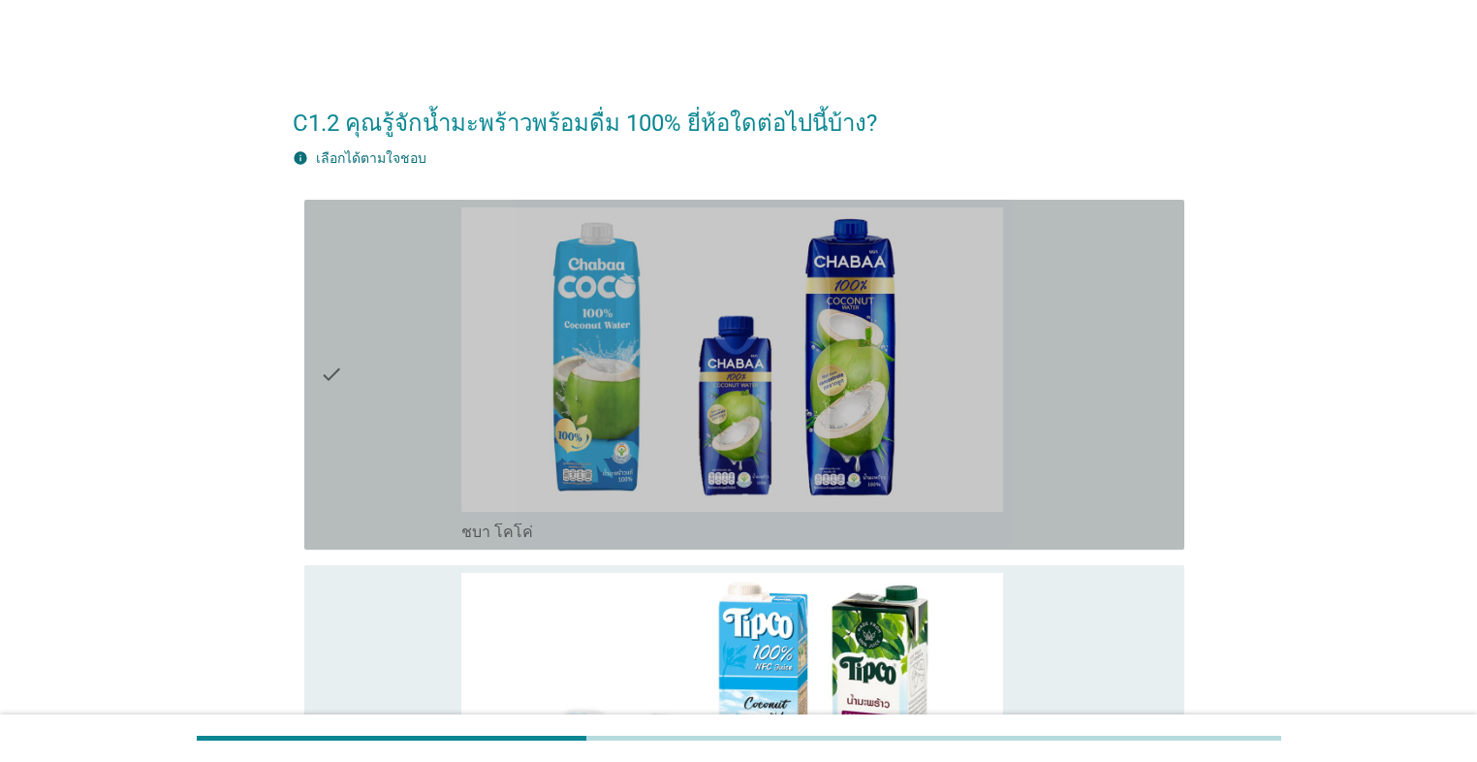
click at [345, 377] on div "check" at bounding box center [390, 374] width 141 height 334
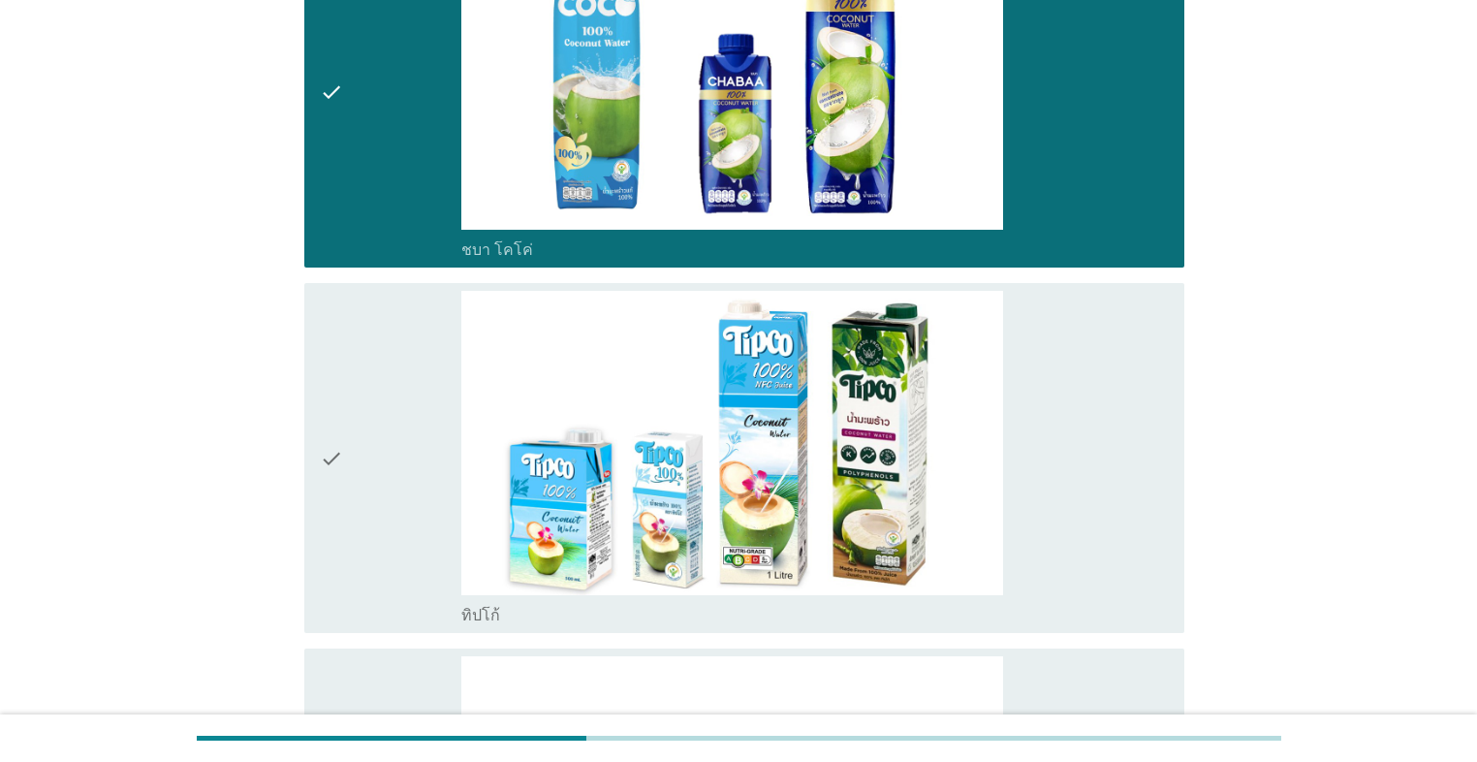
scroll to position [388, 0]
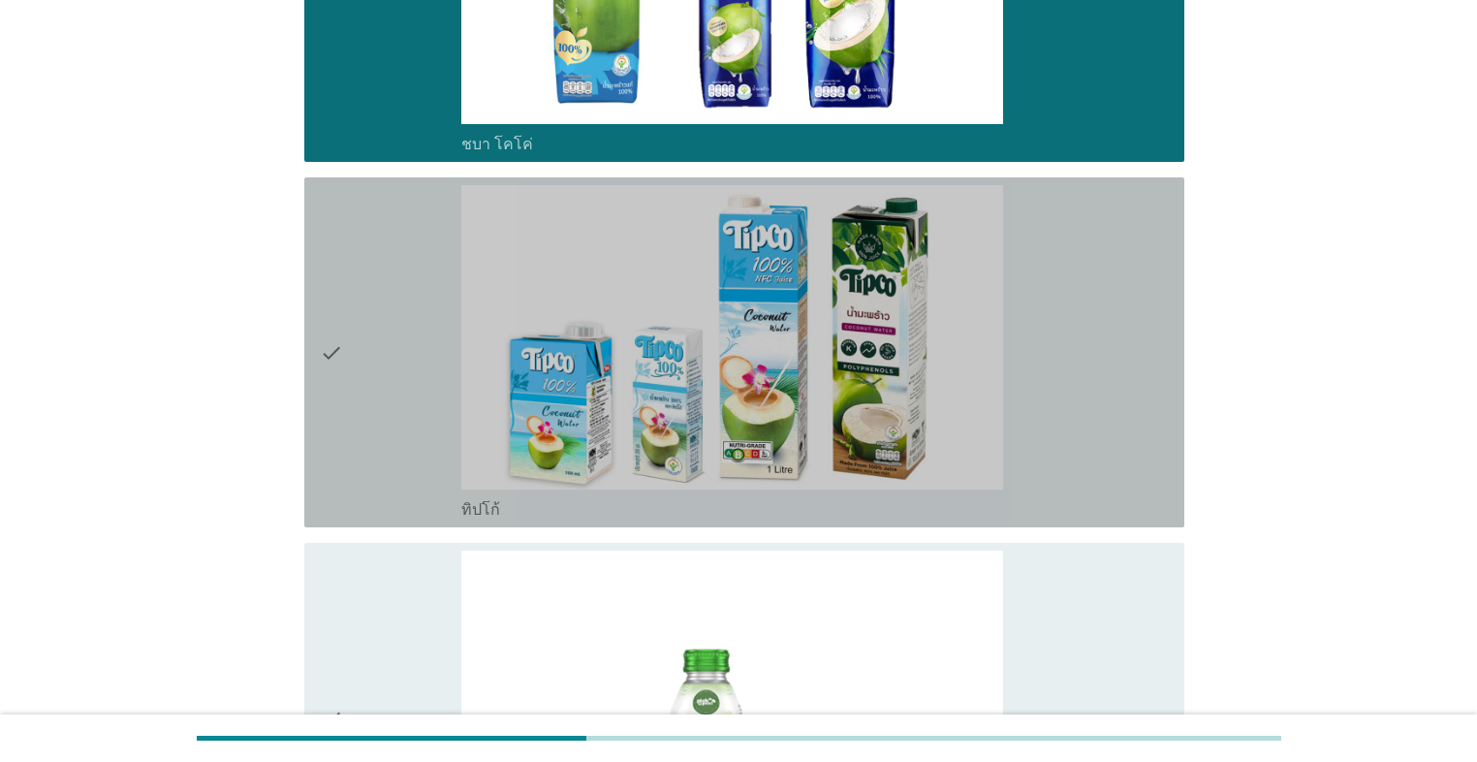
click at [345, 381] on div "check" at bounding box center [390, 352] width 141 height 334
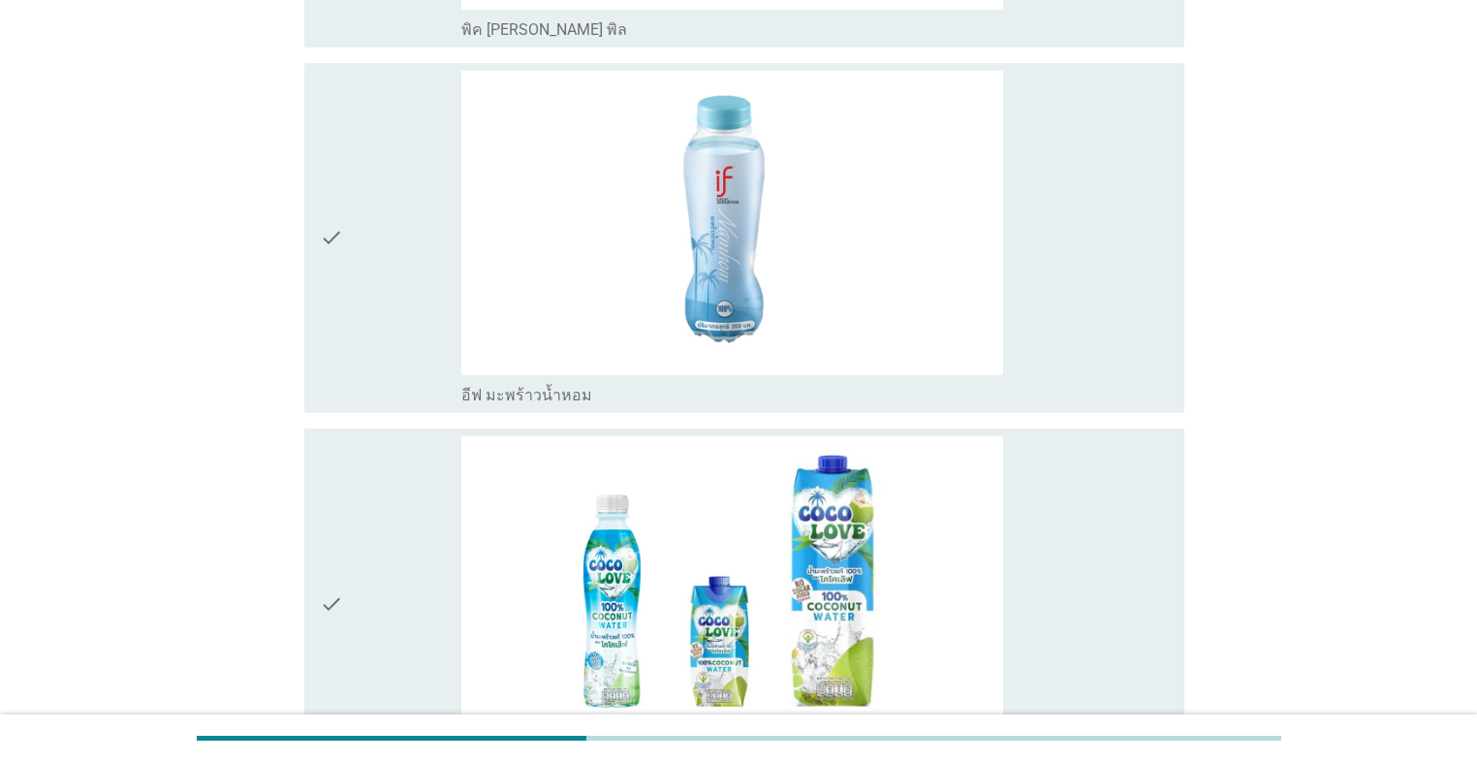
scroll to position [1318, 0]
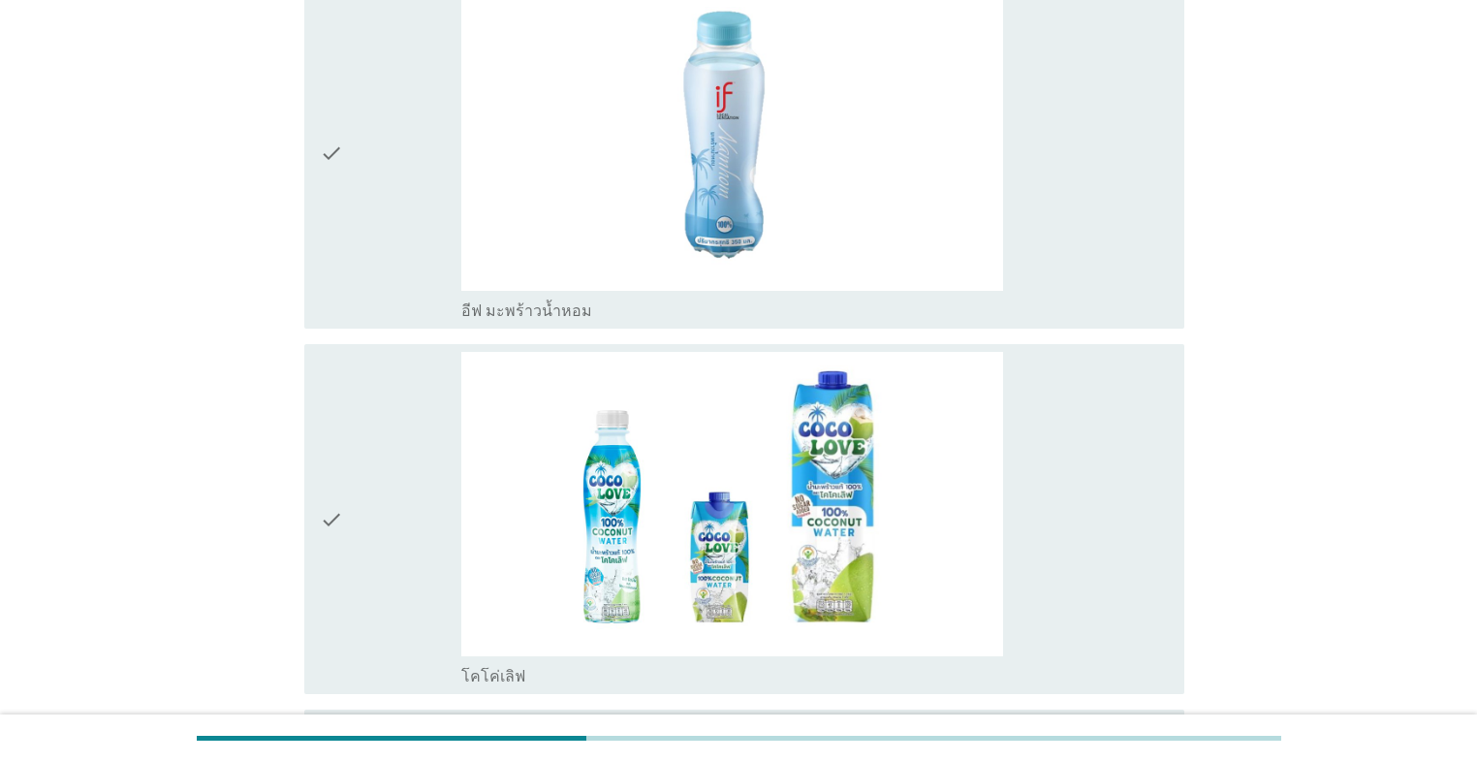
click at [356, 285] on div "check" at bounding box center [390, 153] width 141 height 334
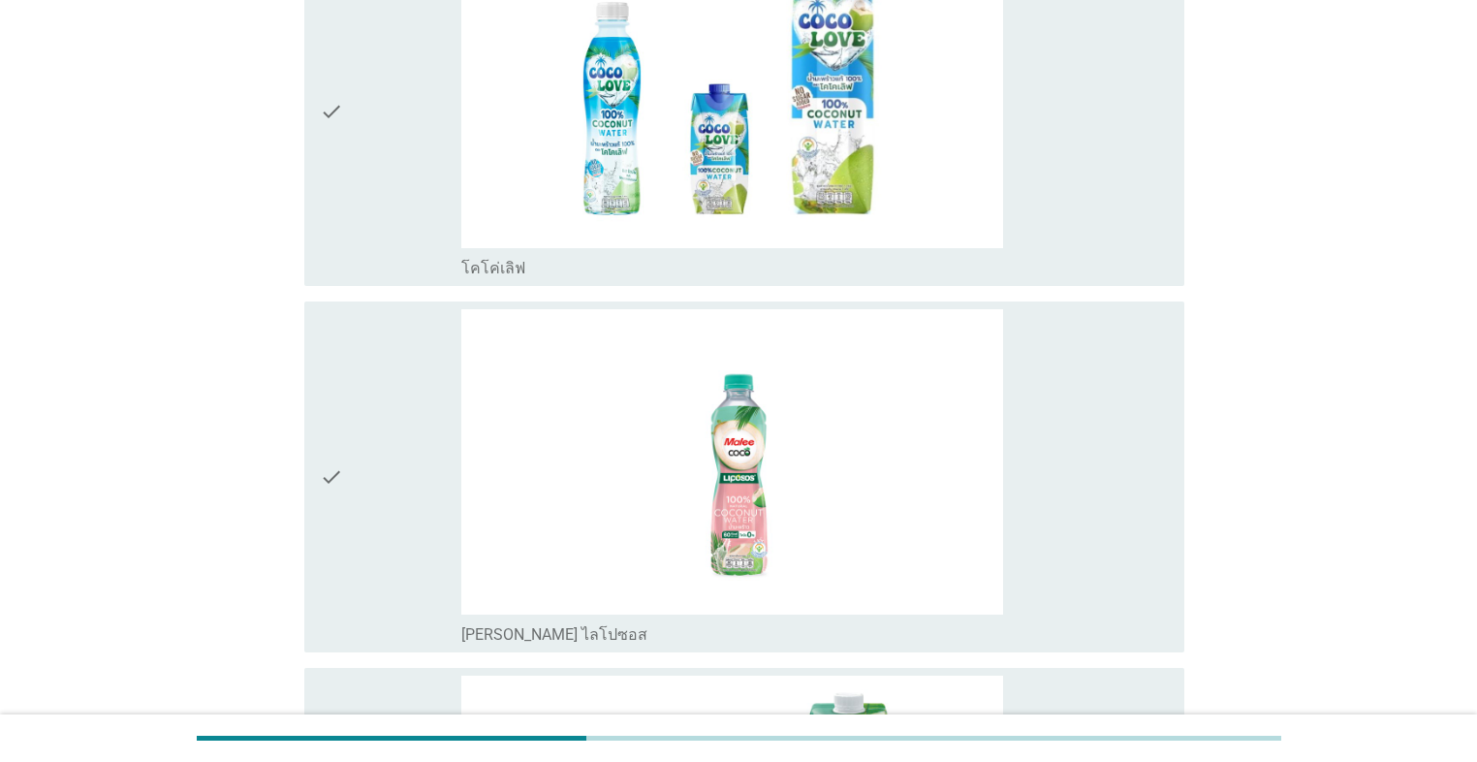
scroll to position [1938, 0]
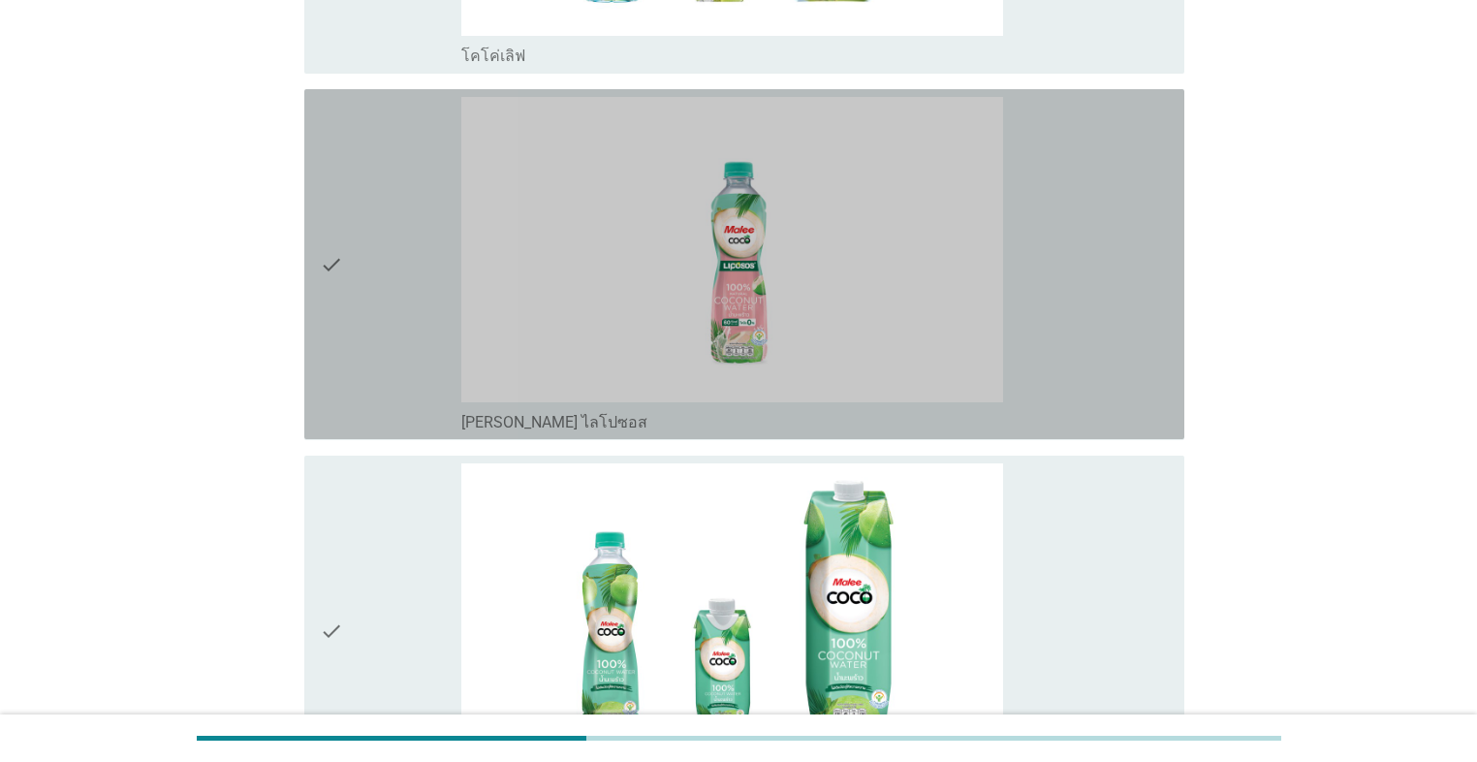
click at [361, 339] on div "check" at bounding box center [390, 264] width 141 height 334
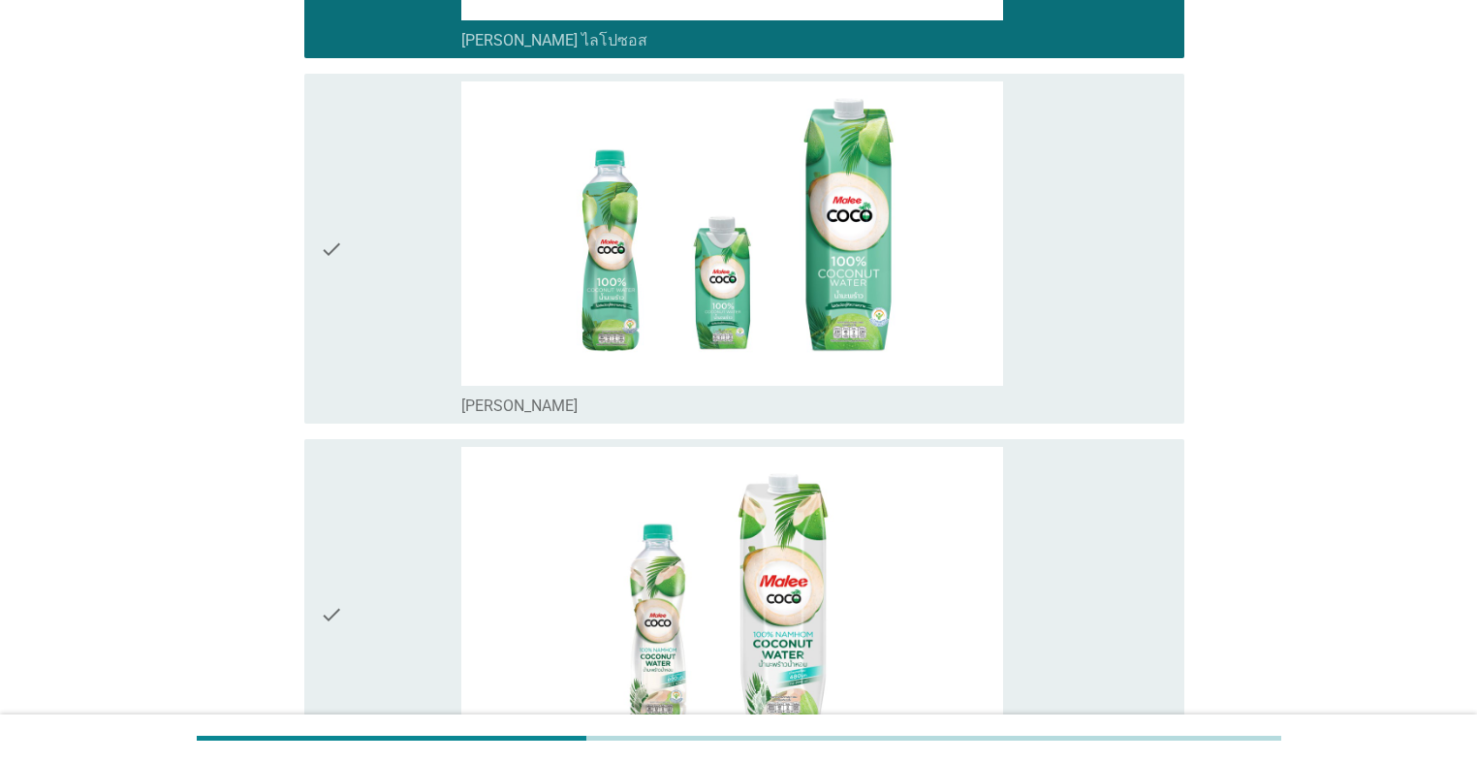
scroll to position [2403, 0]
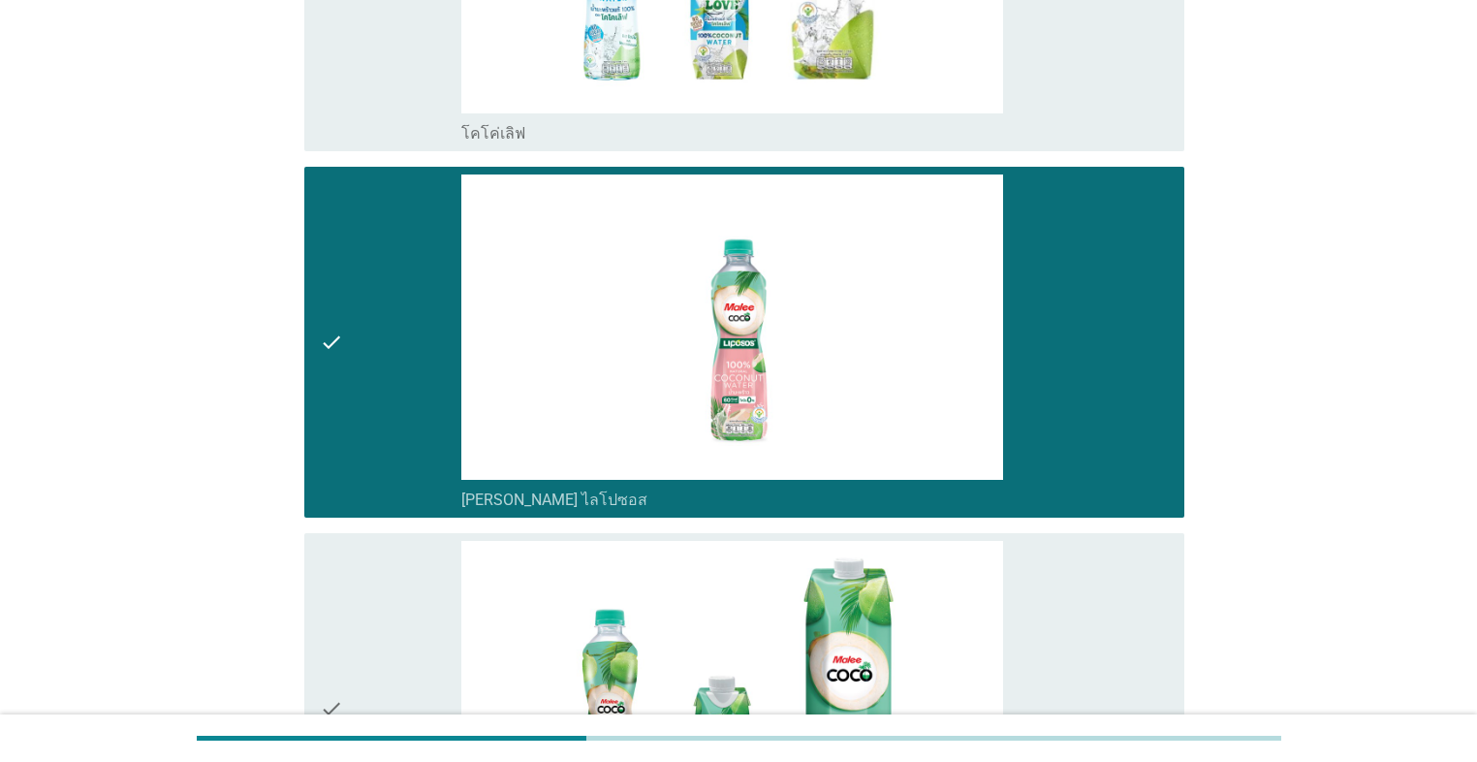
click at [359, 306] on div "check" at bounding box center [390, 341] width 141 height 334
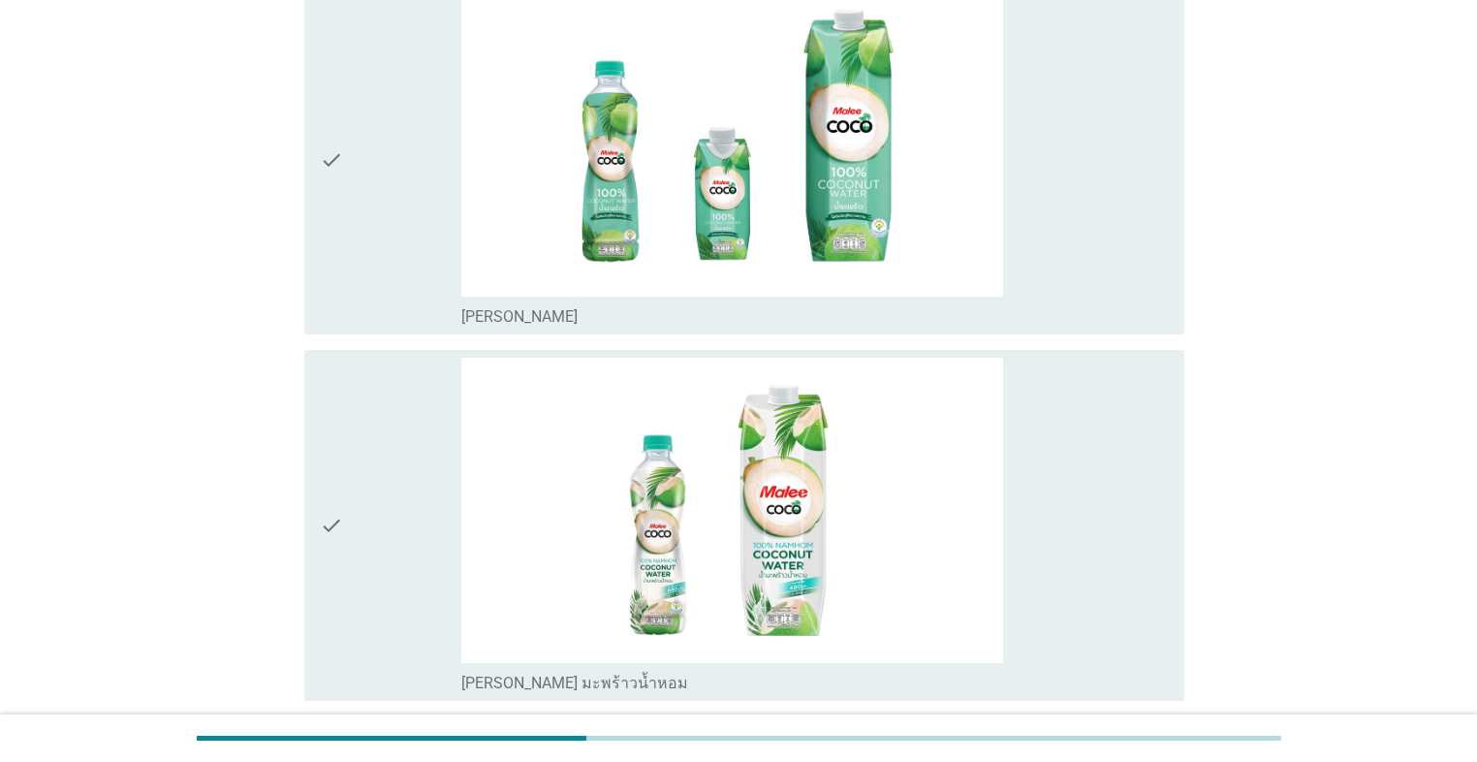
scroll to position [2558, 0]
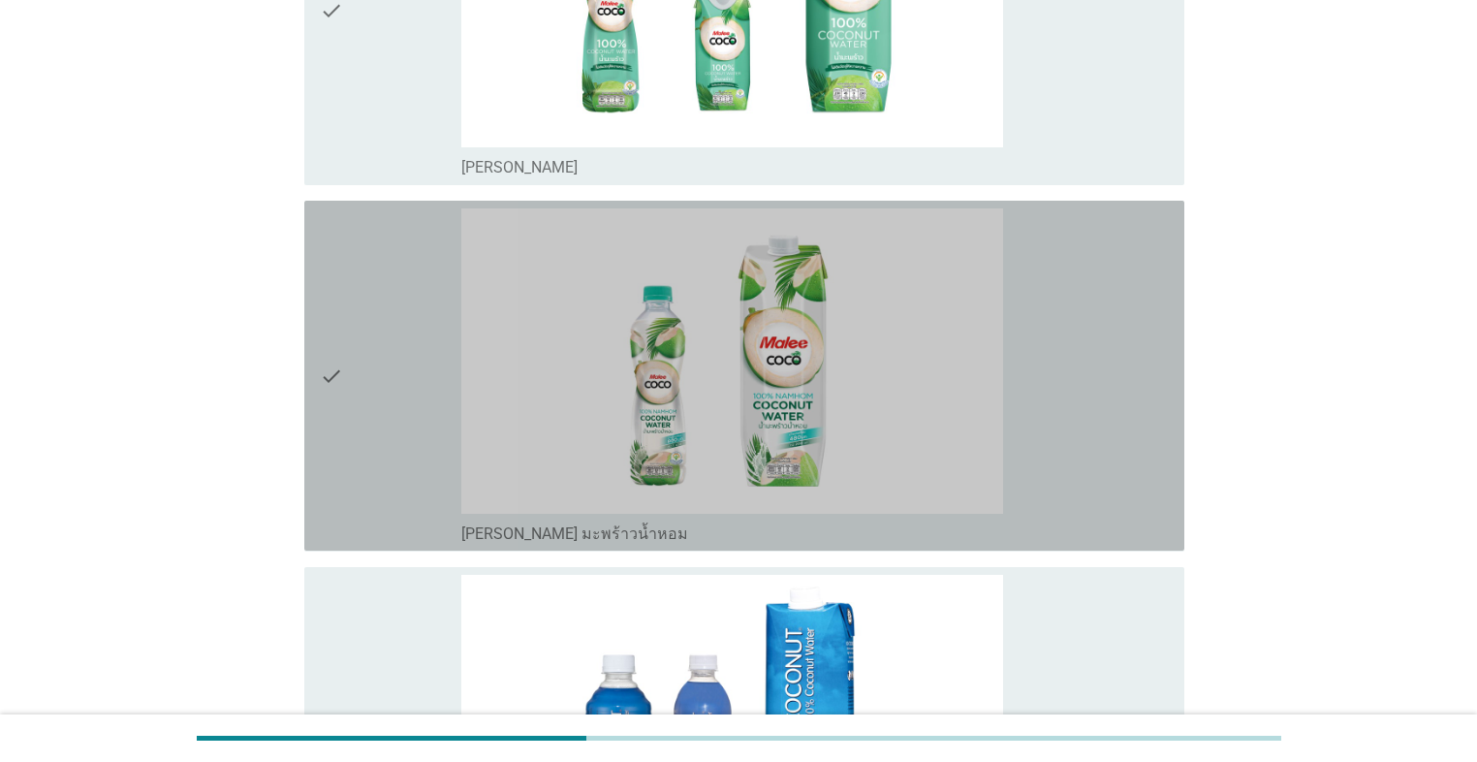
click at [375, 425] on div "check" at bounding box center [390, 375] width 141 height 334
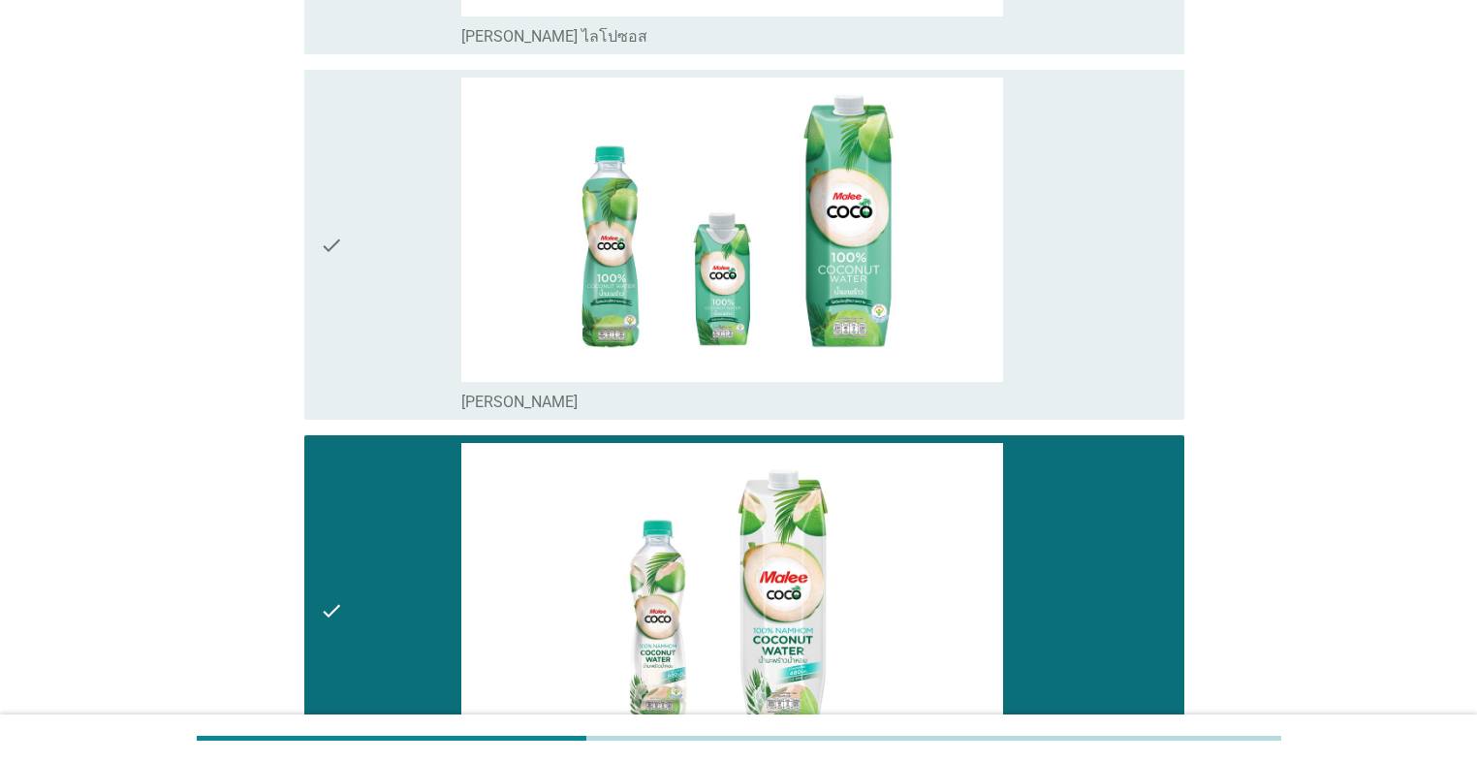
scroll to position [2170, 0]
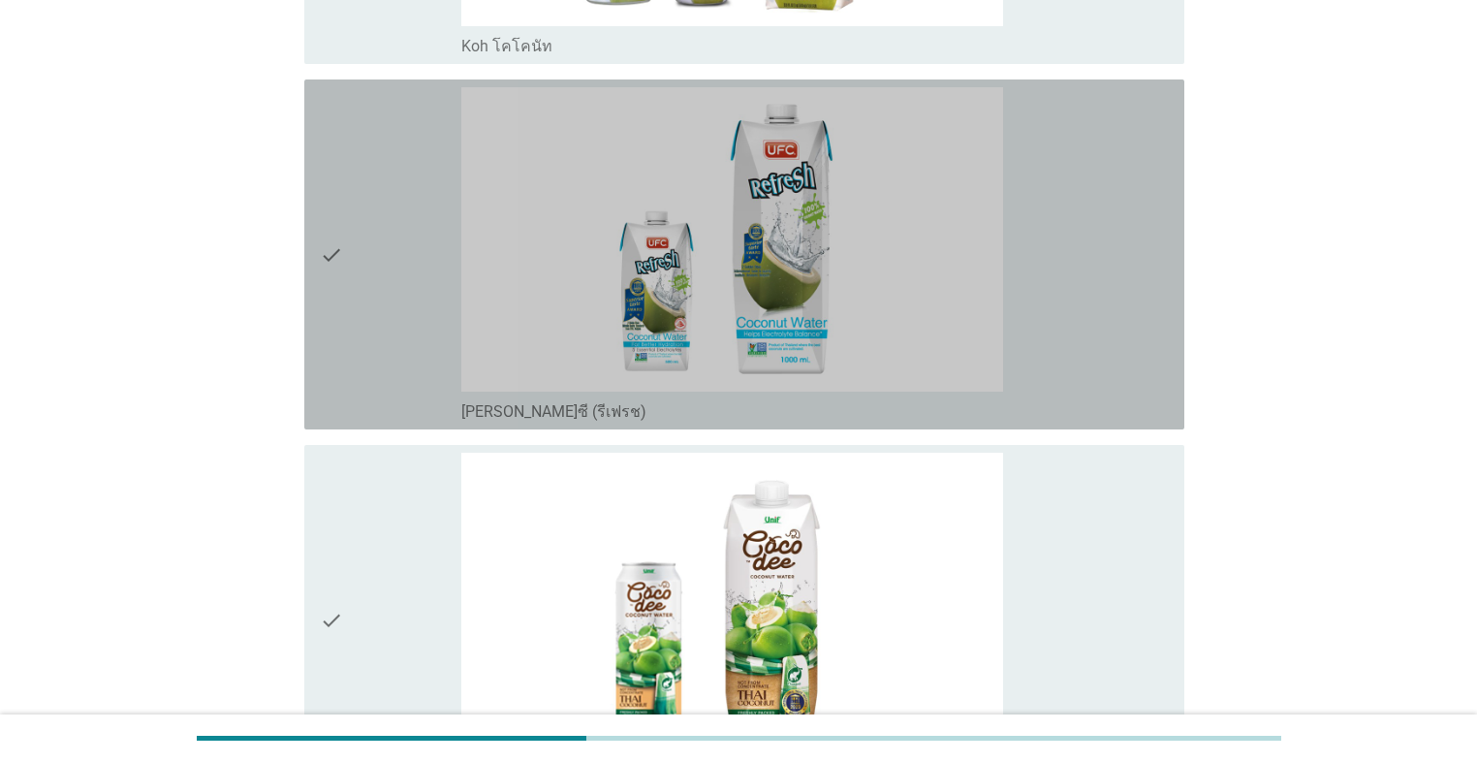
click at [364, 347] on div "check" at bounding box center [390, 254] width 141 height 334
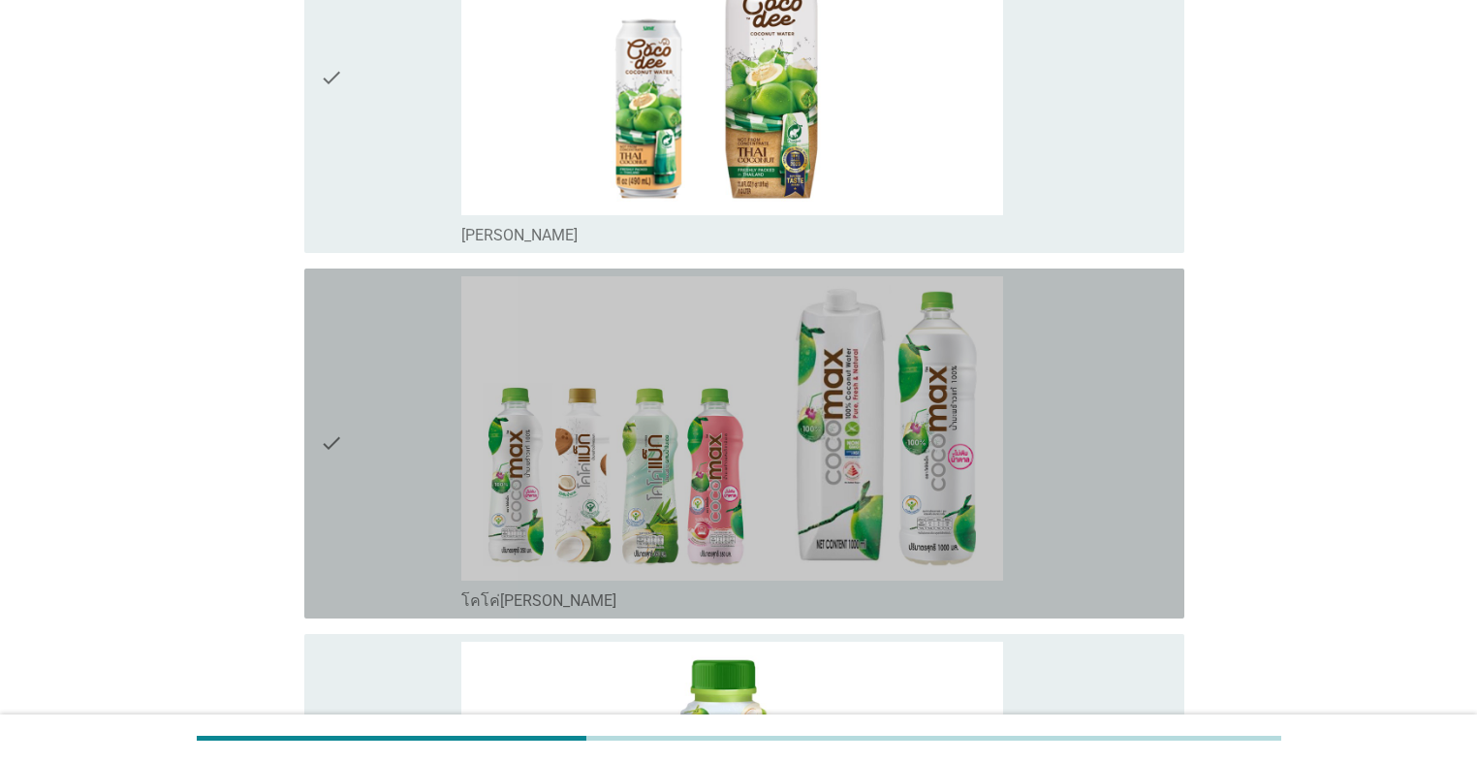
click at [363, 377] on div "check" at bounding box center [390, 443] width 141 height 334
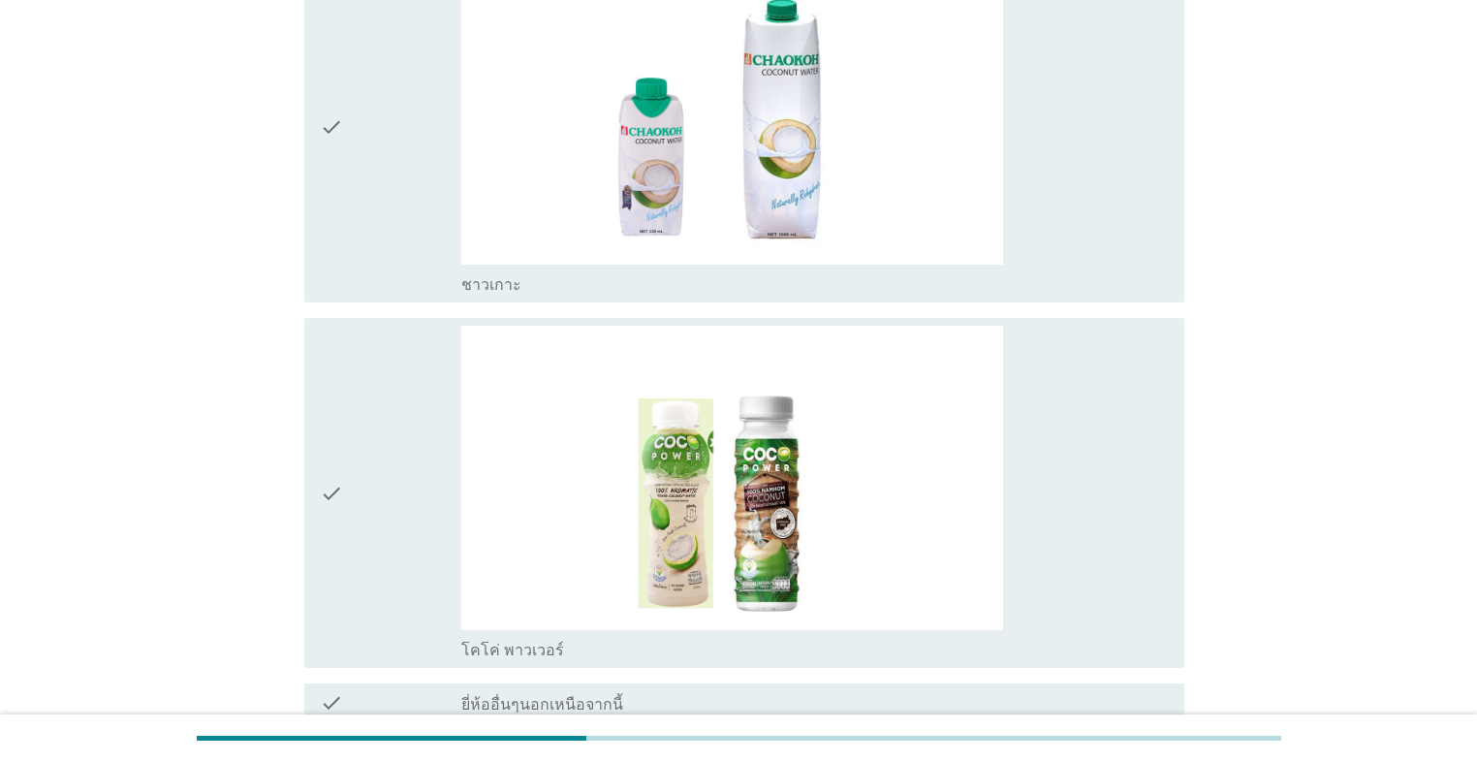
scroll to position [5116, 0]
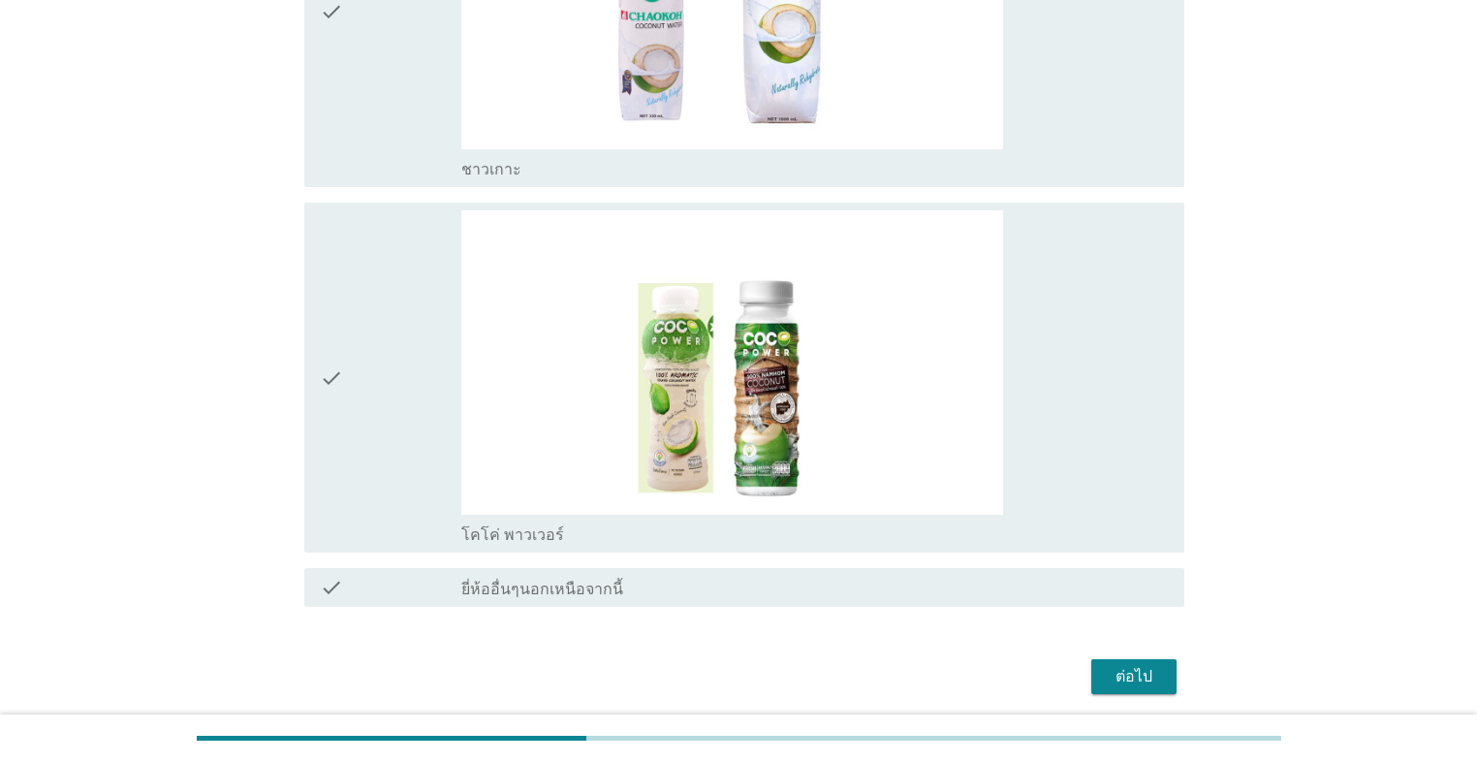
click at [763, 541] on button "ต่อไป" at bounding box center [1133, 676] width 85 height 35
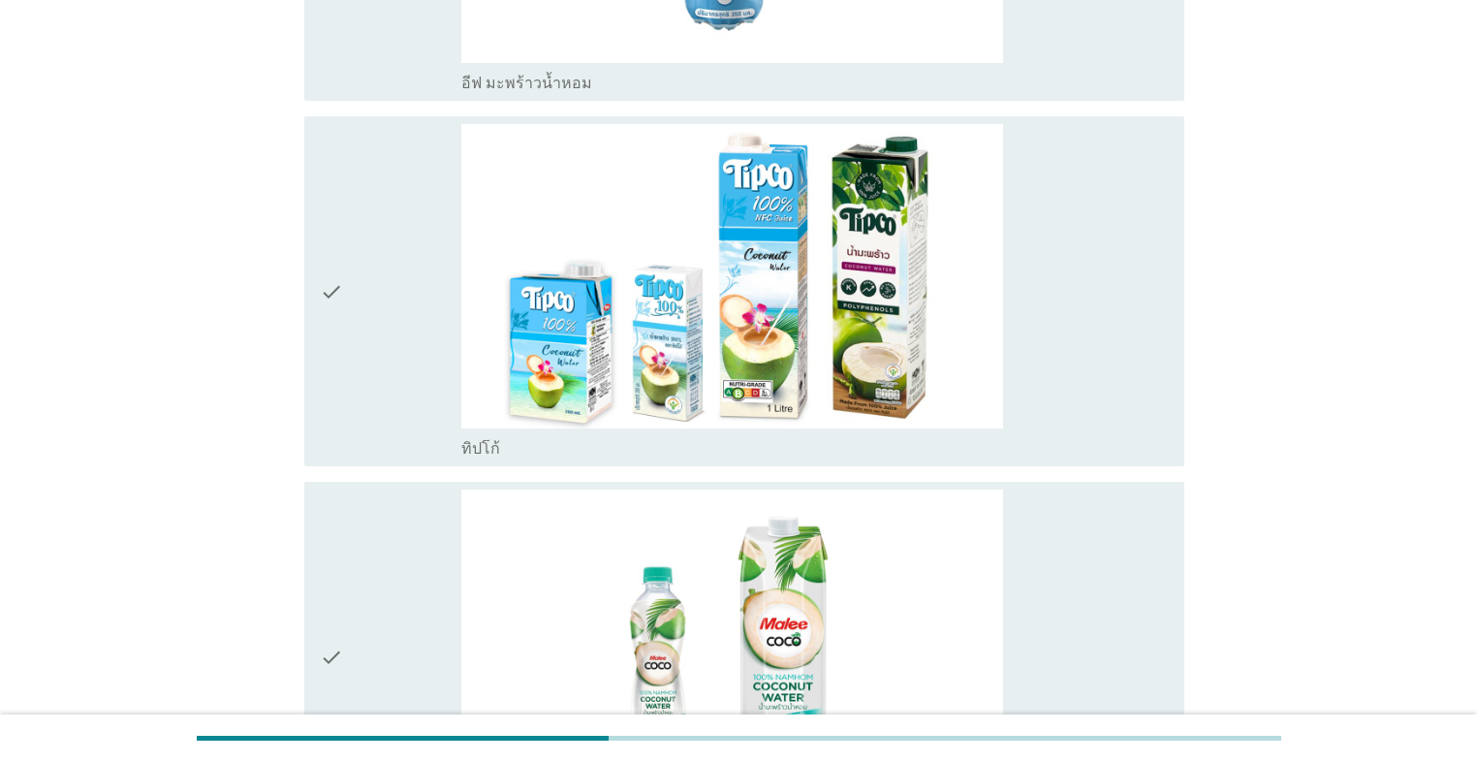
scroll to position [620, 0]
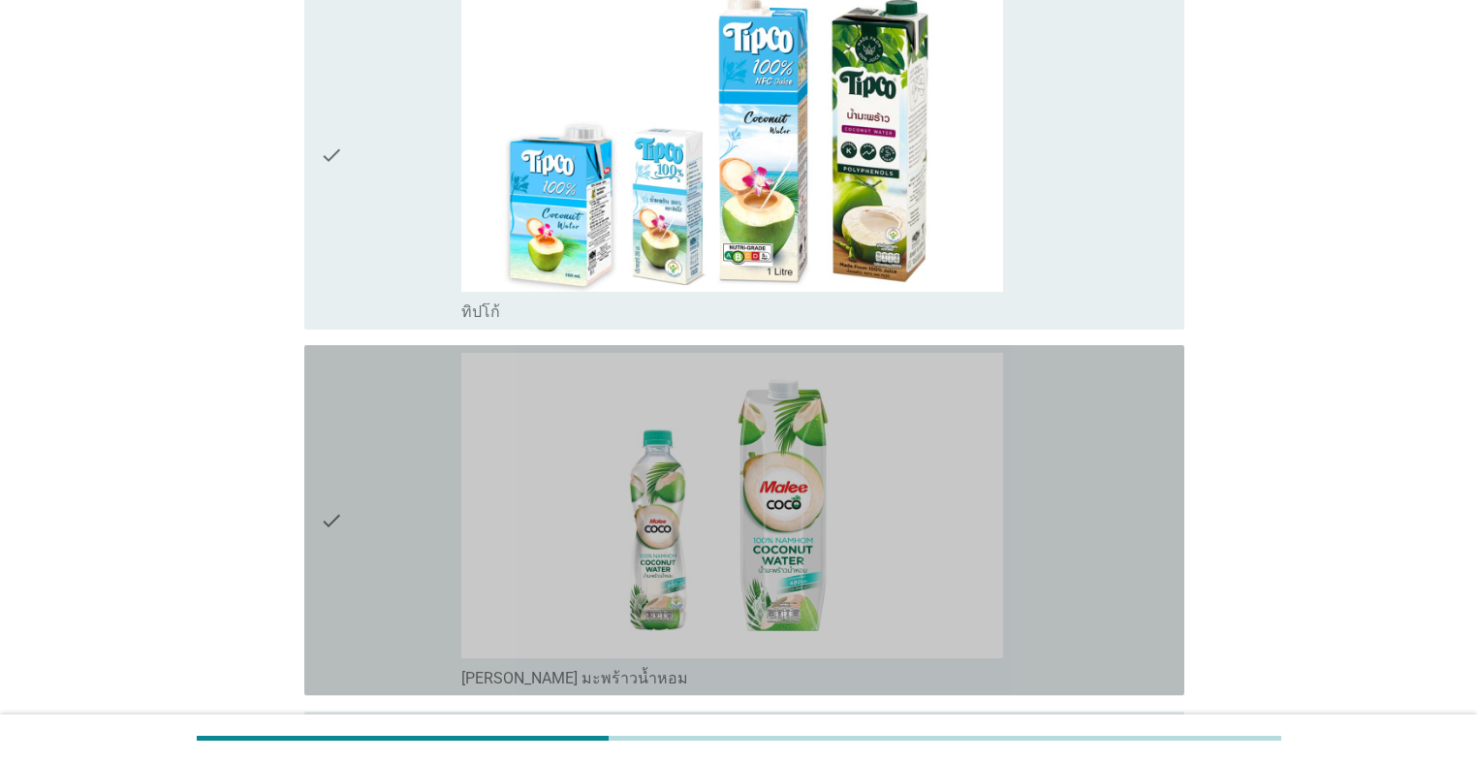
click at [377, 444] on div "check" at bounding box center [390, 520] width 141 height 334
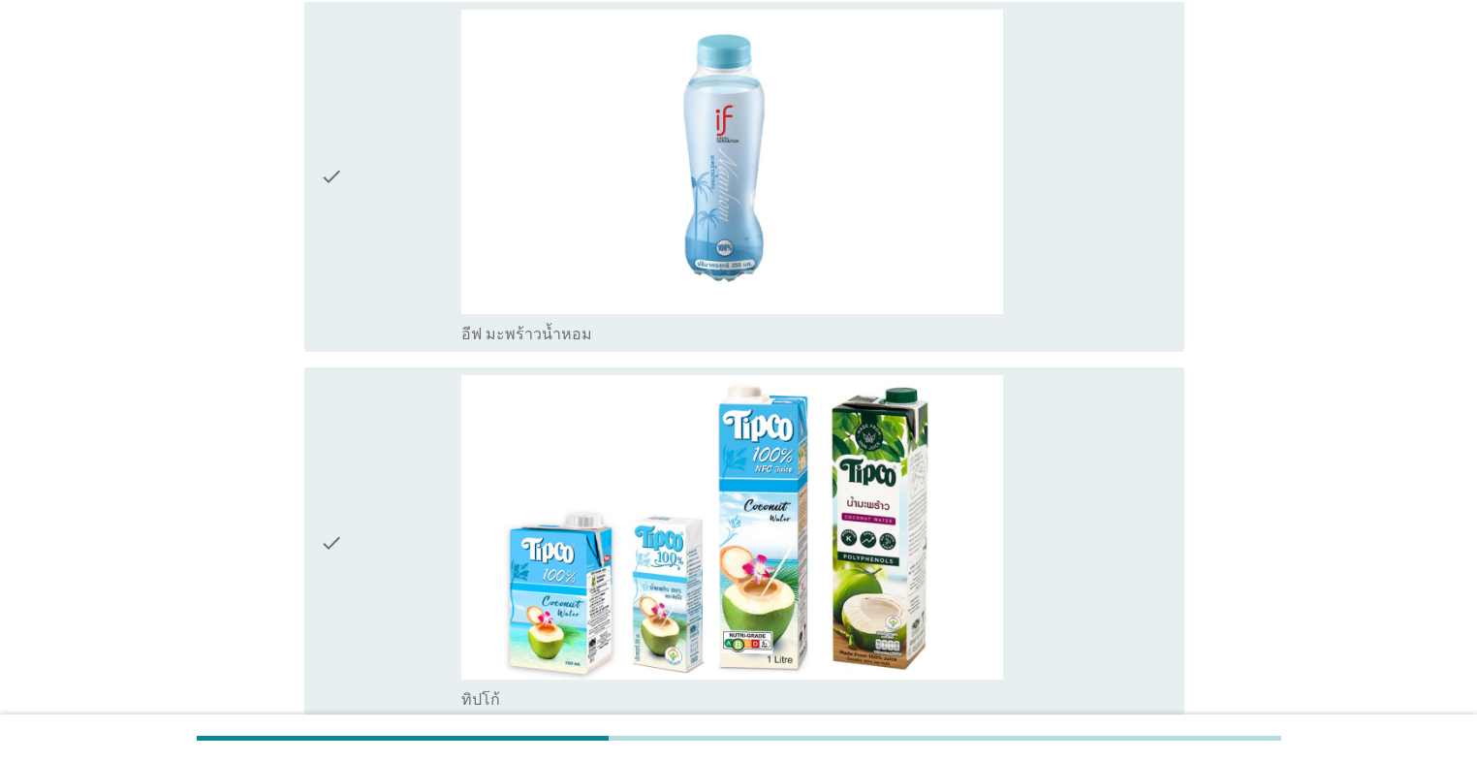
click at [375, 210] on div "check" at bounding box center [390, 177] width 141 height 334
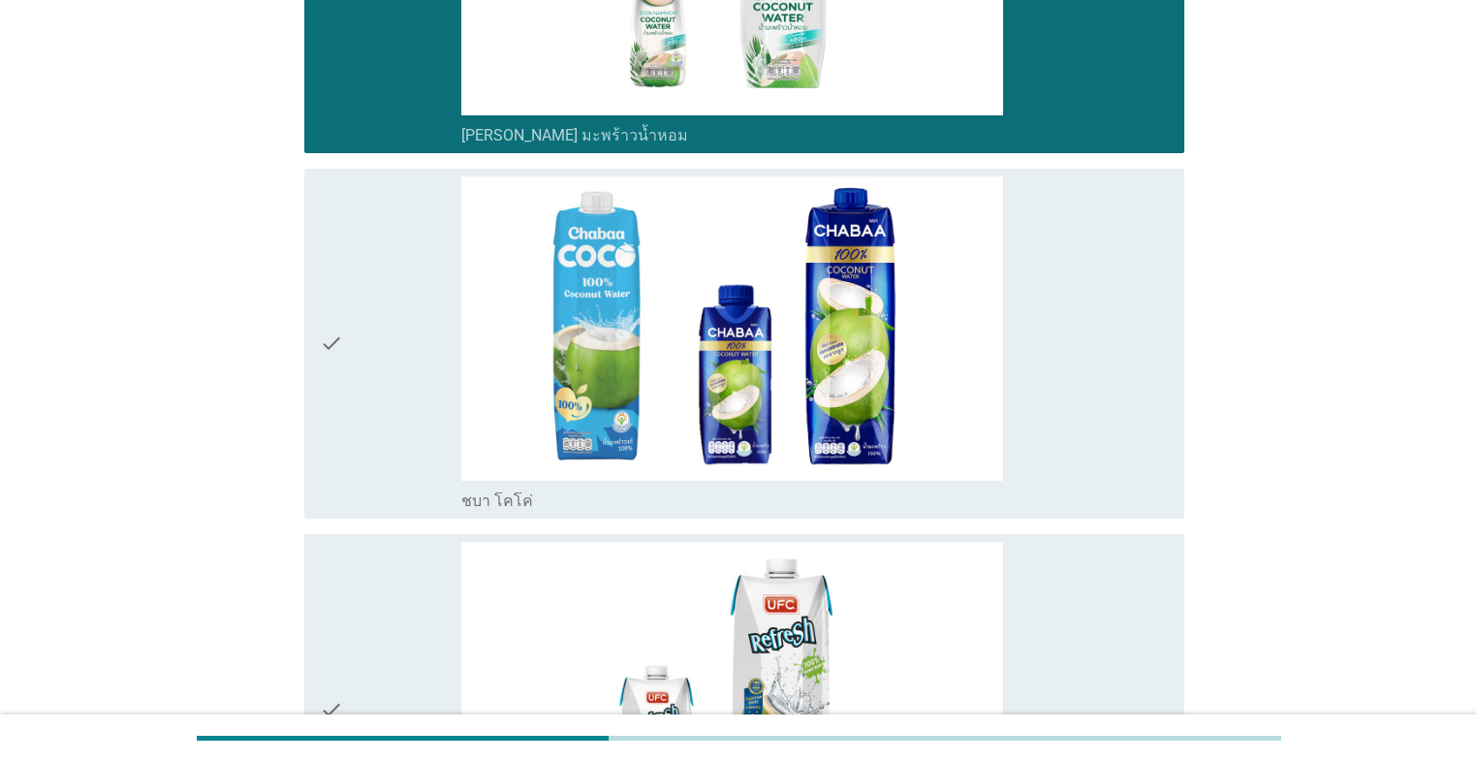
click at [396, 453] on div "check" at bounding box center [390, 343] width 141 height 334
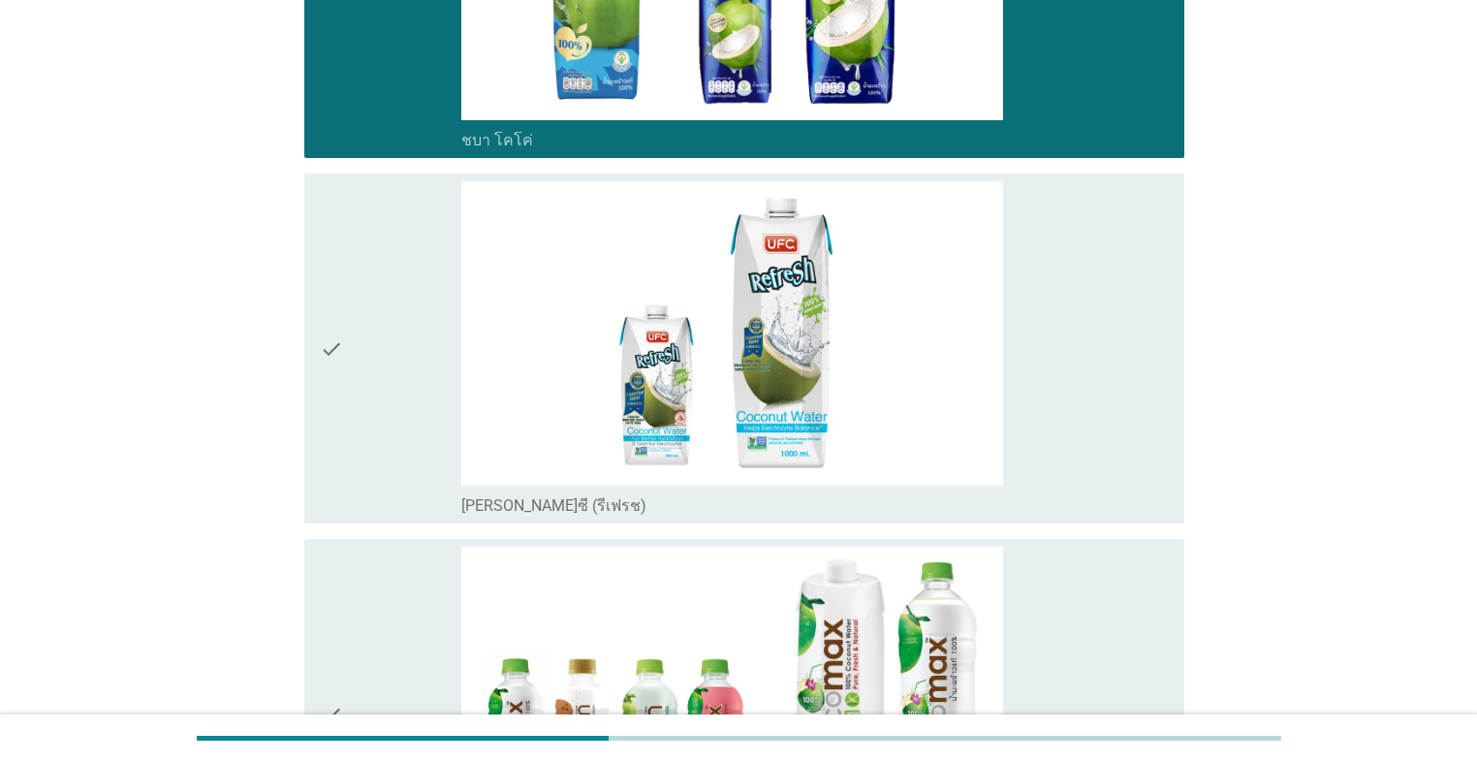
scroll to position [1783, 0]
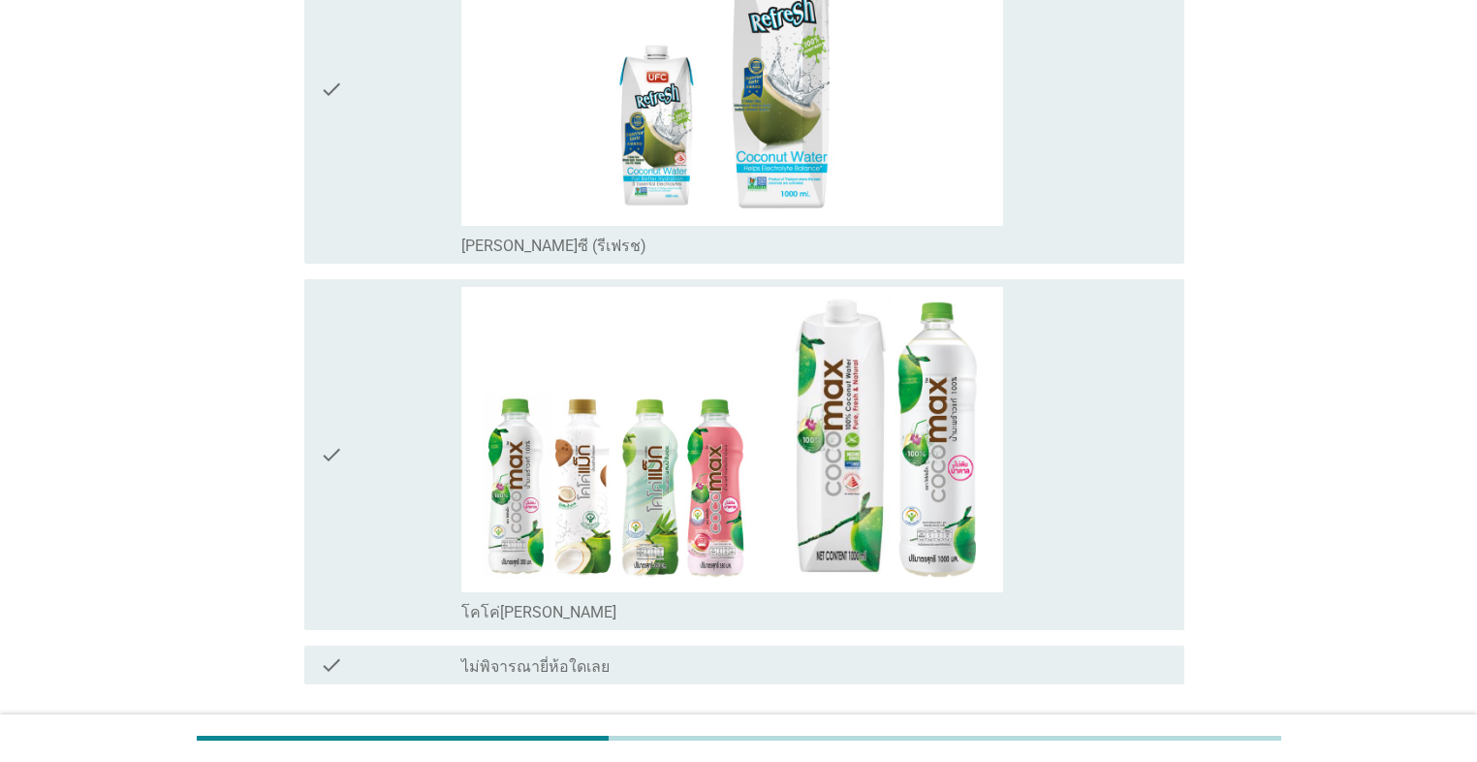
click at [396, 453] on div "check" at bounding box center [390, 454] width 141 height 334
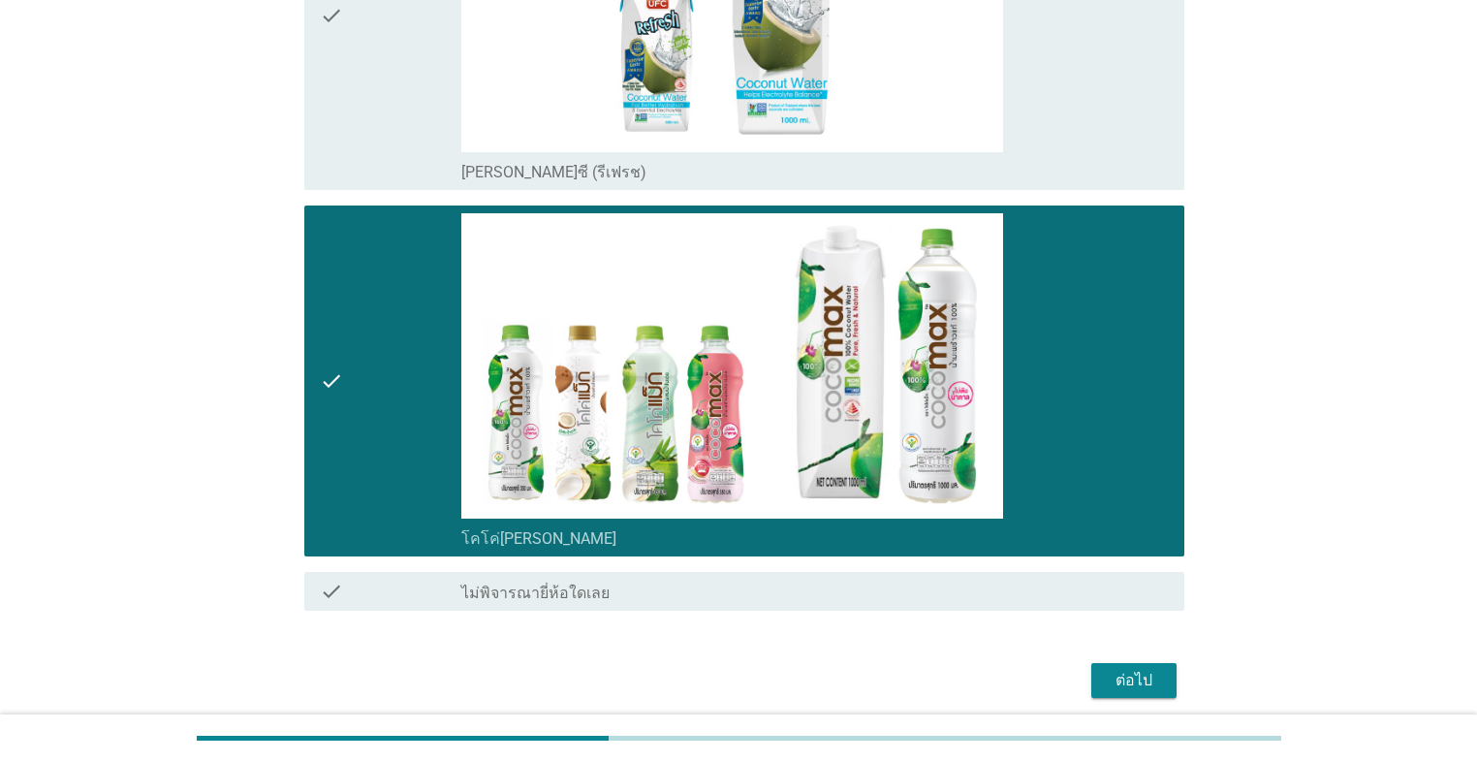
scroll to position [1927, 0]
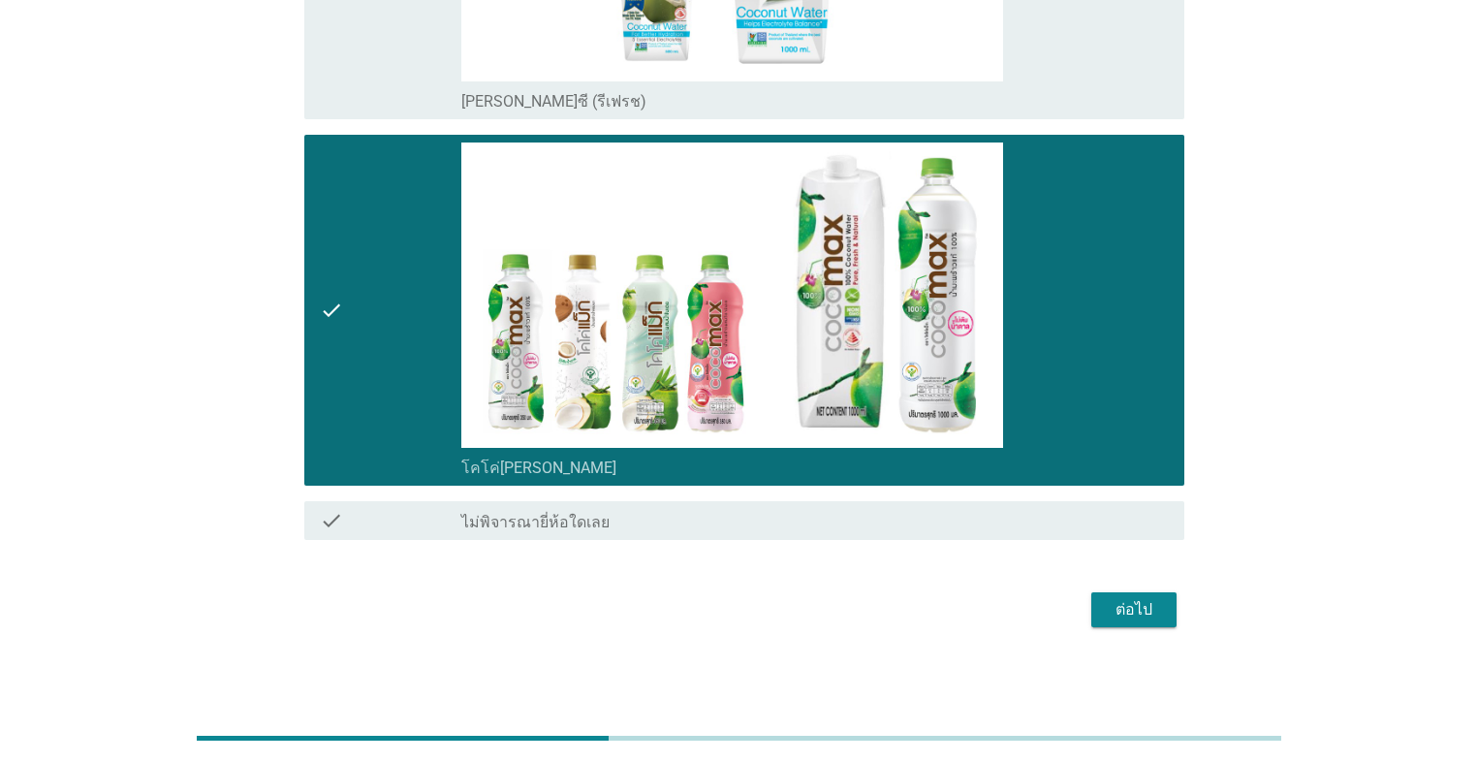
click at [763, 541] on div "ต่อไป" at bounding box center [1134, 609] width 54 height 23
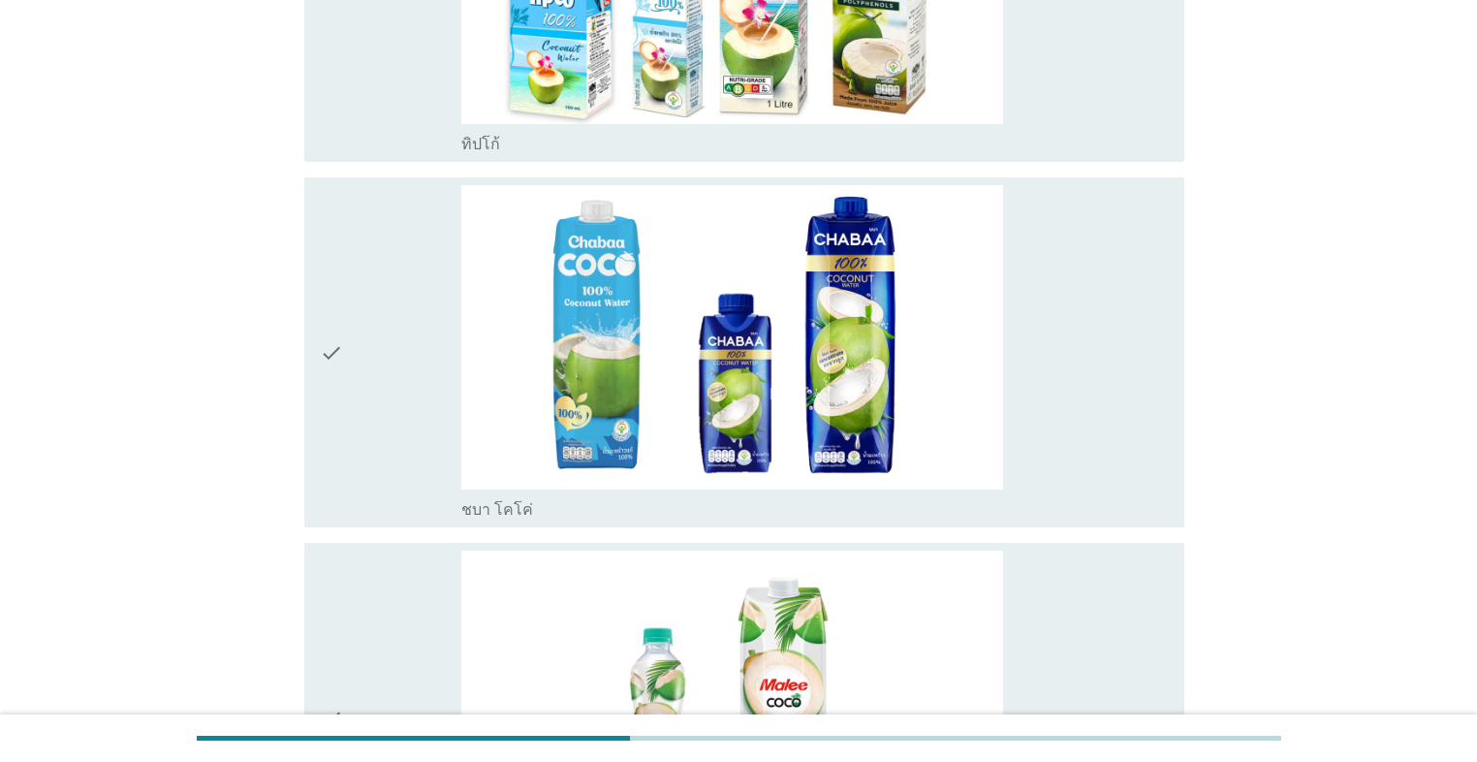
scroll to position [620, 0]
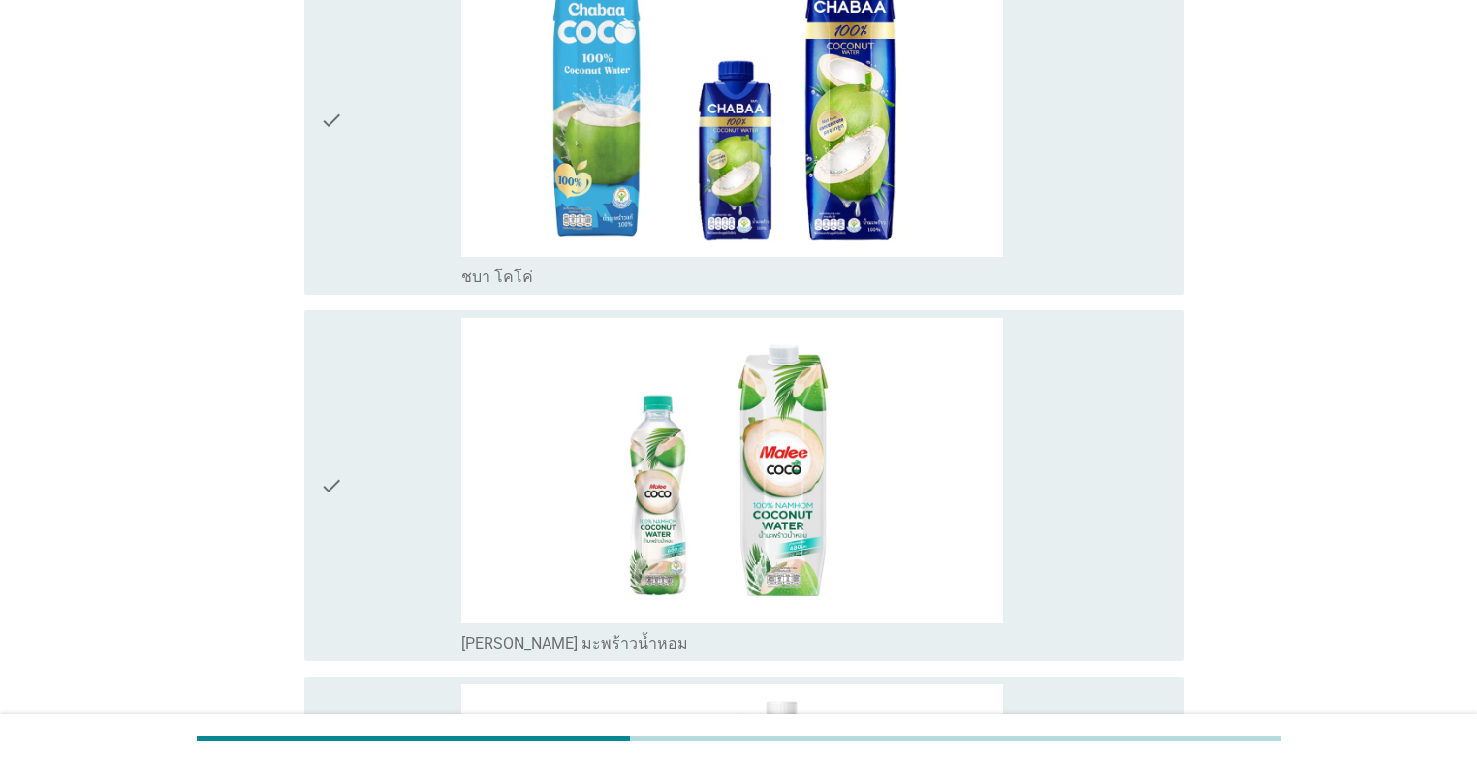
click at [390, 463] on div "check" at bounding box center [390, 485] width 141 height 334
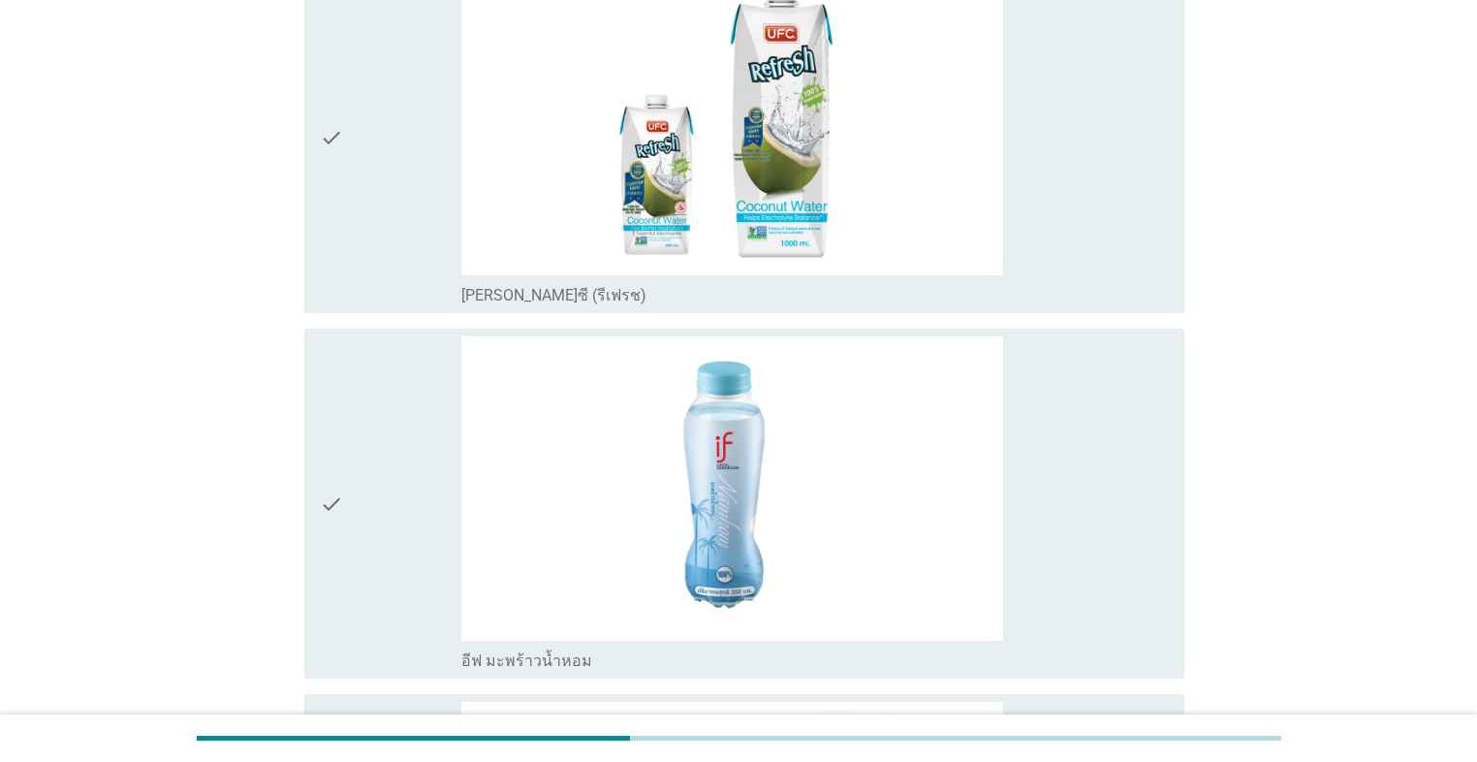
scroll to position [1550, 0]
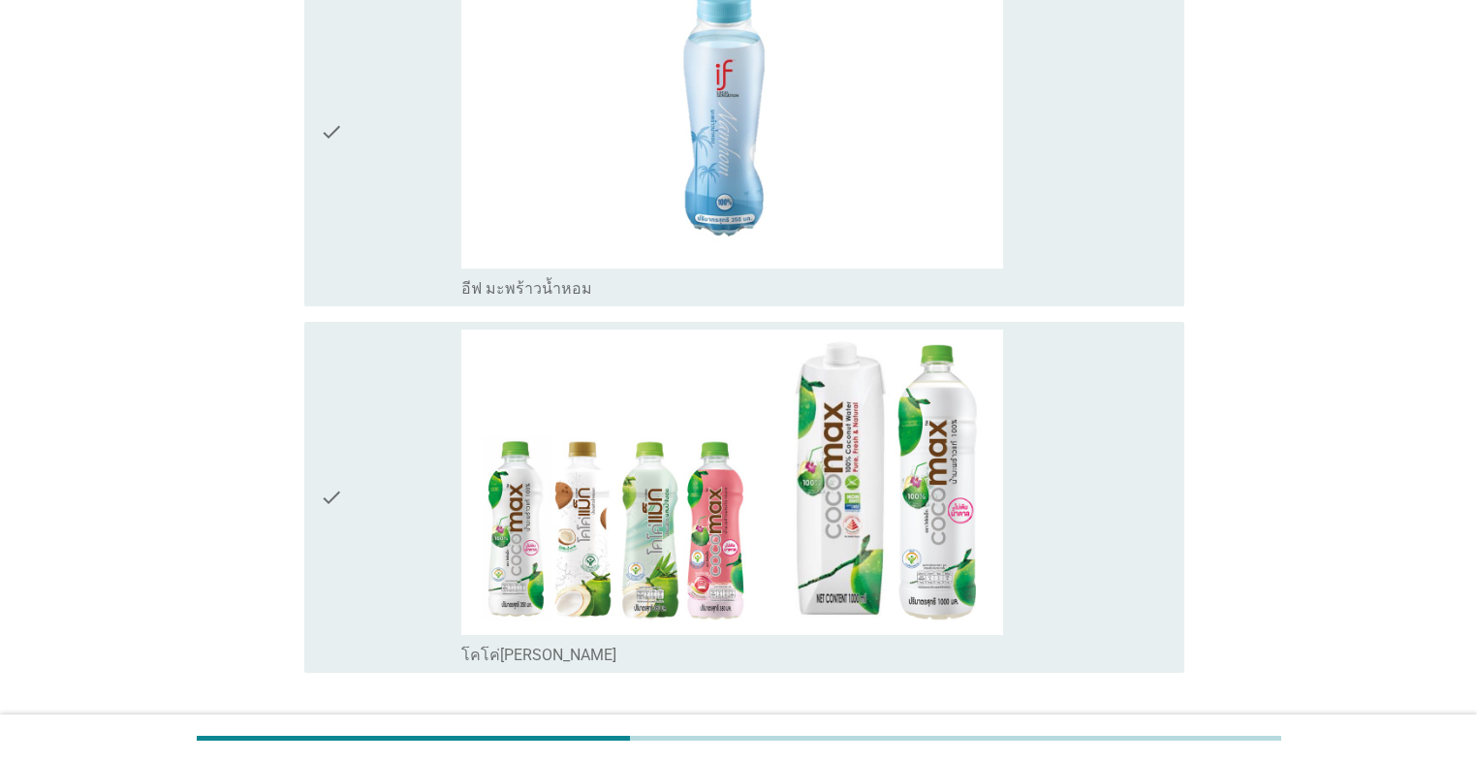
click at [384, 434] on div "check" at bounding box center [390, 496] width 141 height 334
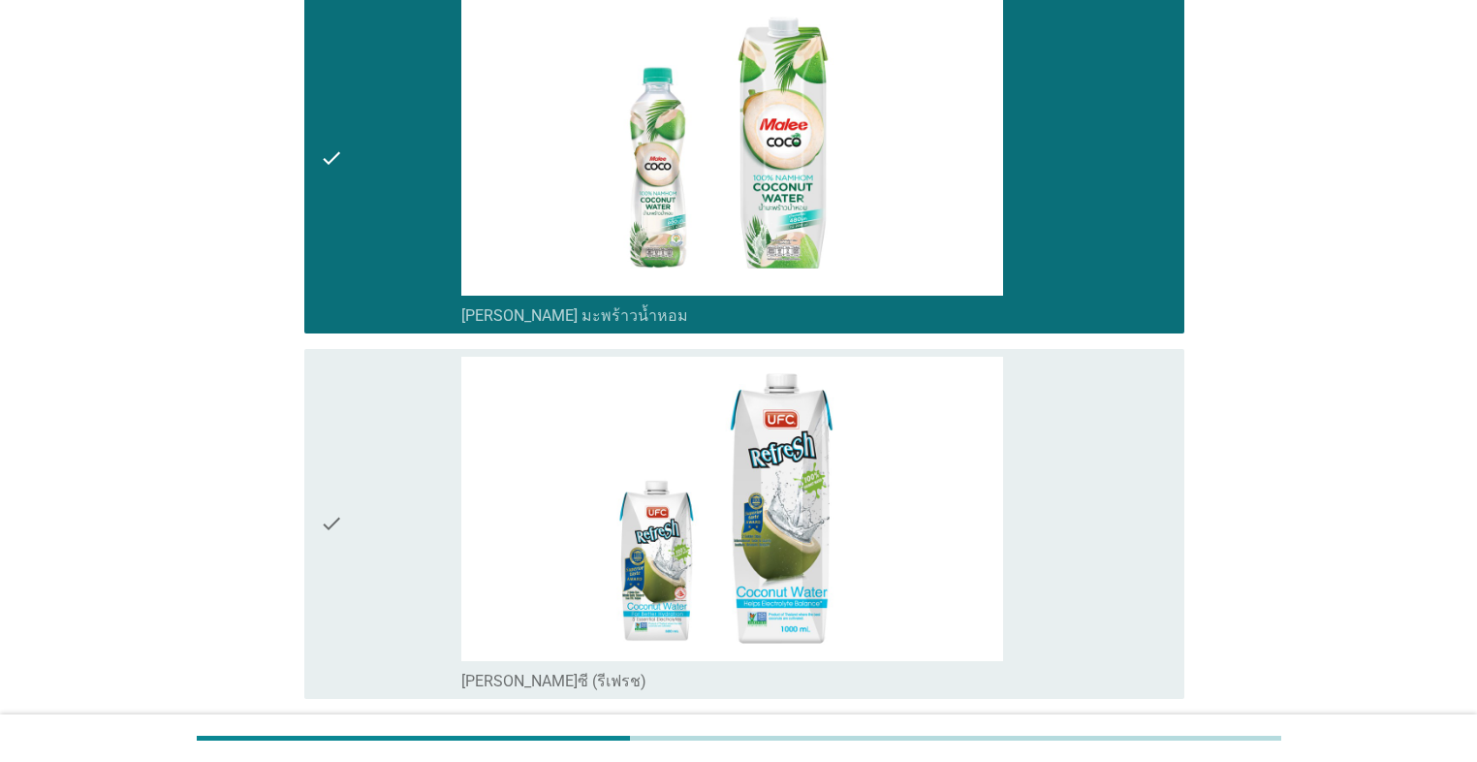
scroll to position [1240, 0]
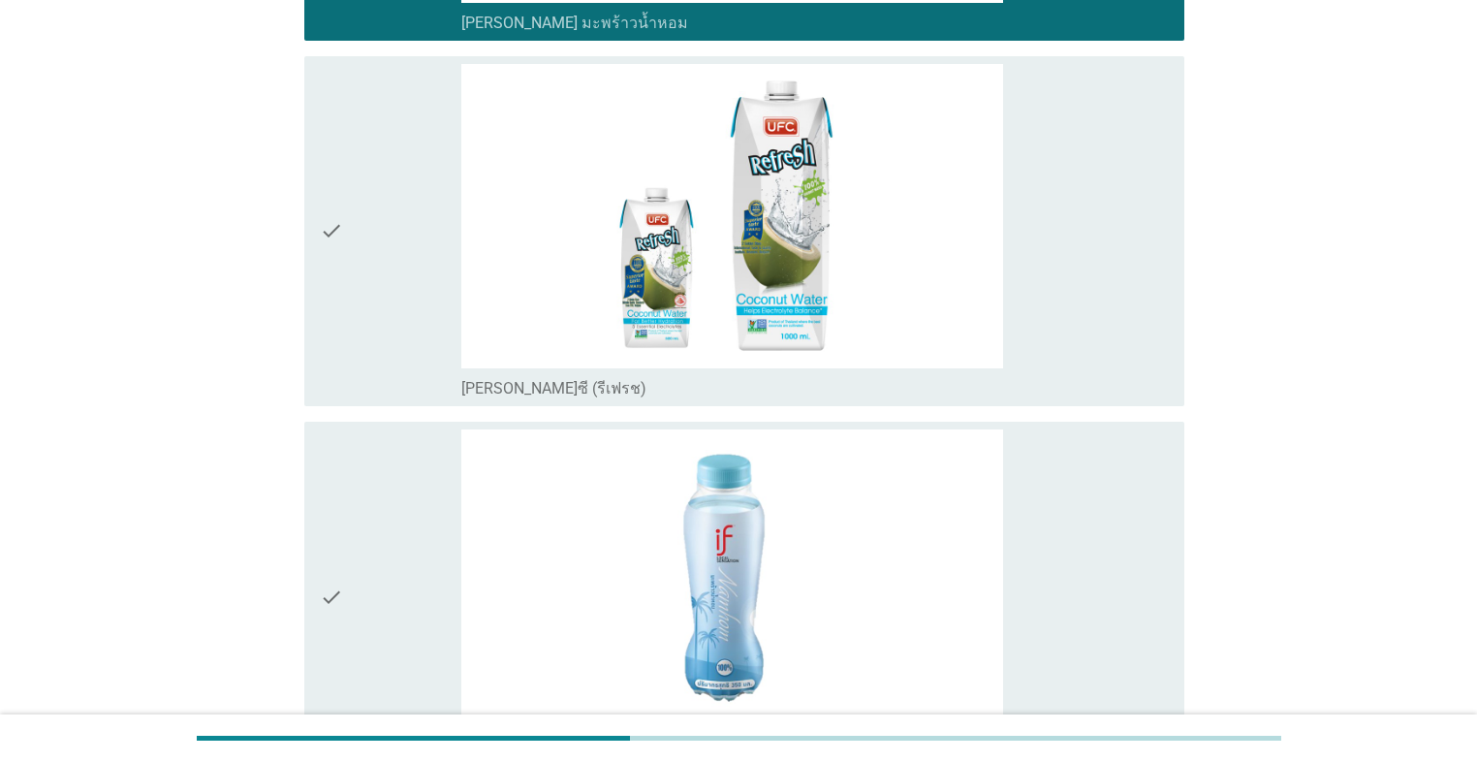
click at [383, 481] on div "check" at bounding box center [390, 596] width 141 height 334
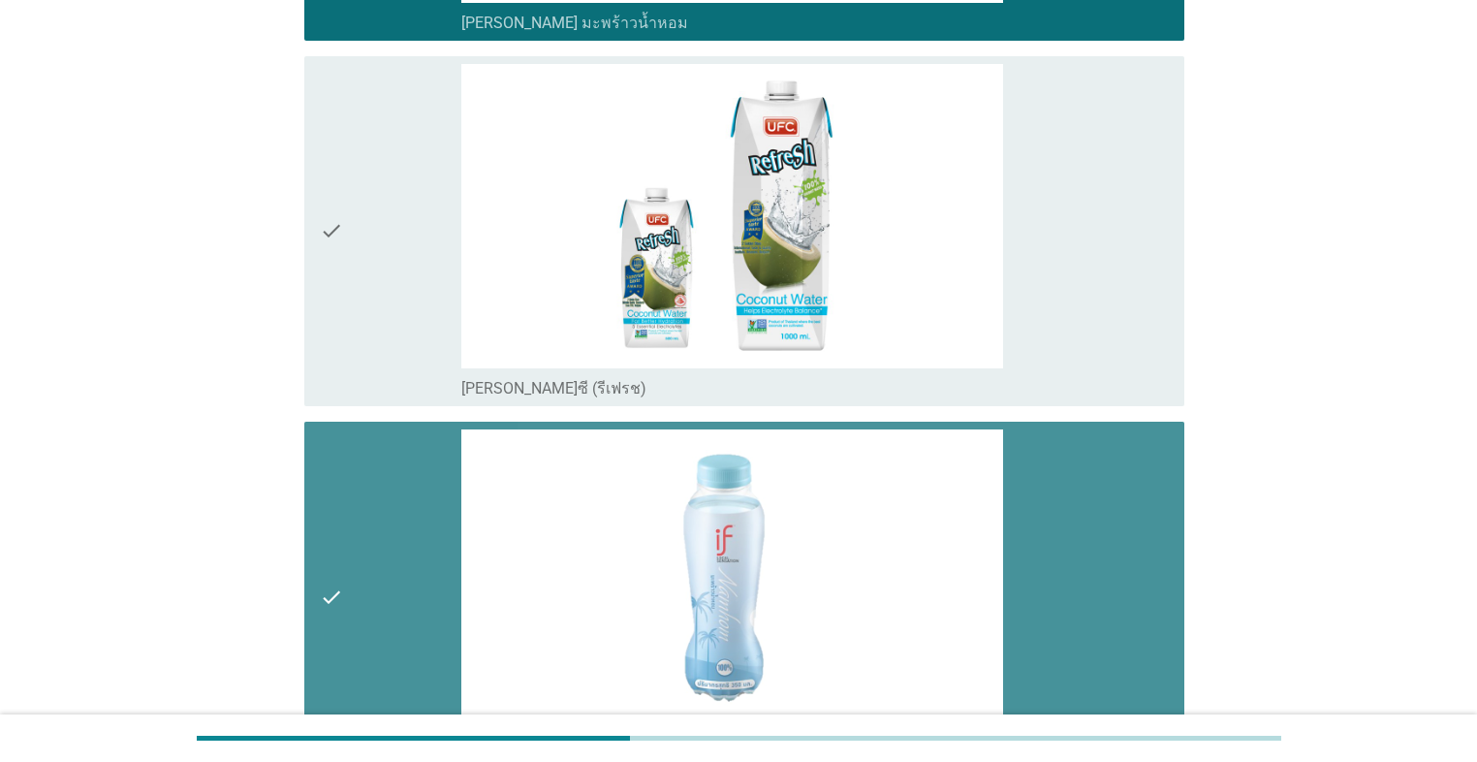
click at [383, 481] on div "check" at bounding box center [390, 596] width 141 height 334
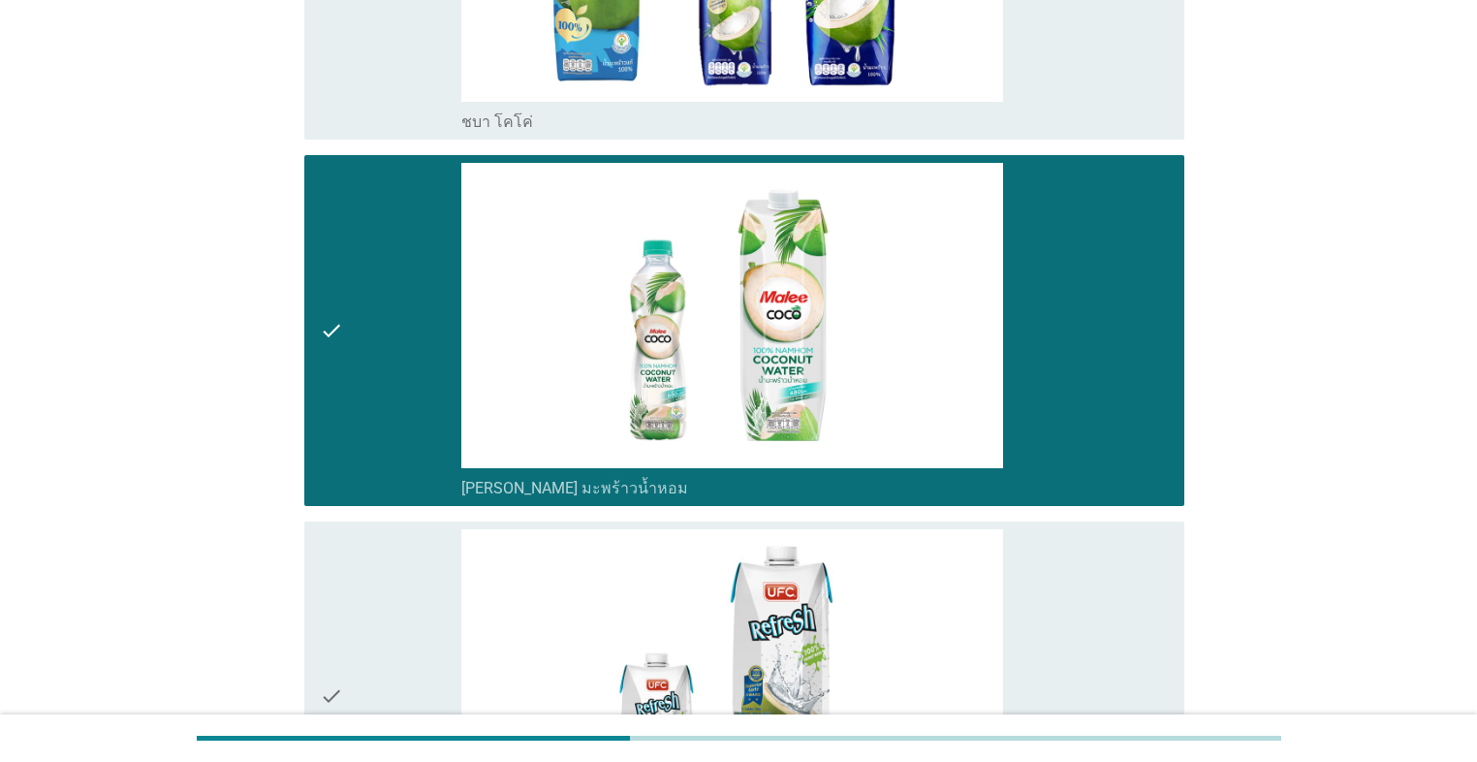
scroll to position [388, 0]
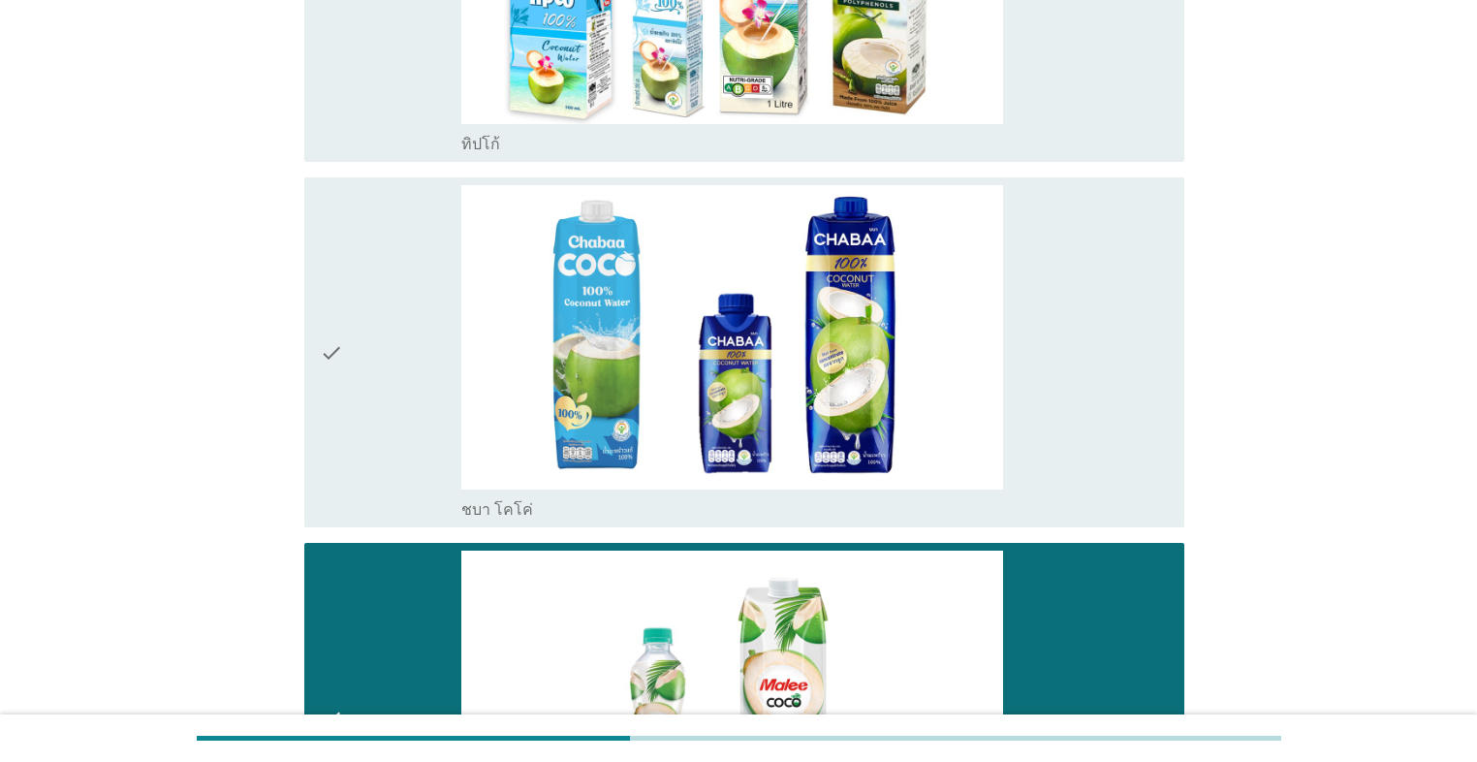
click at [385, 421] on div "check" at bounding box center [390, 352] width 141 height 334
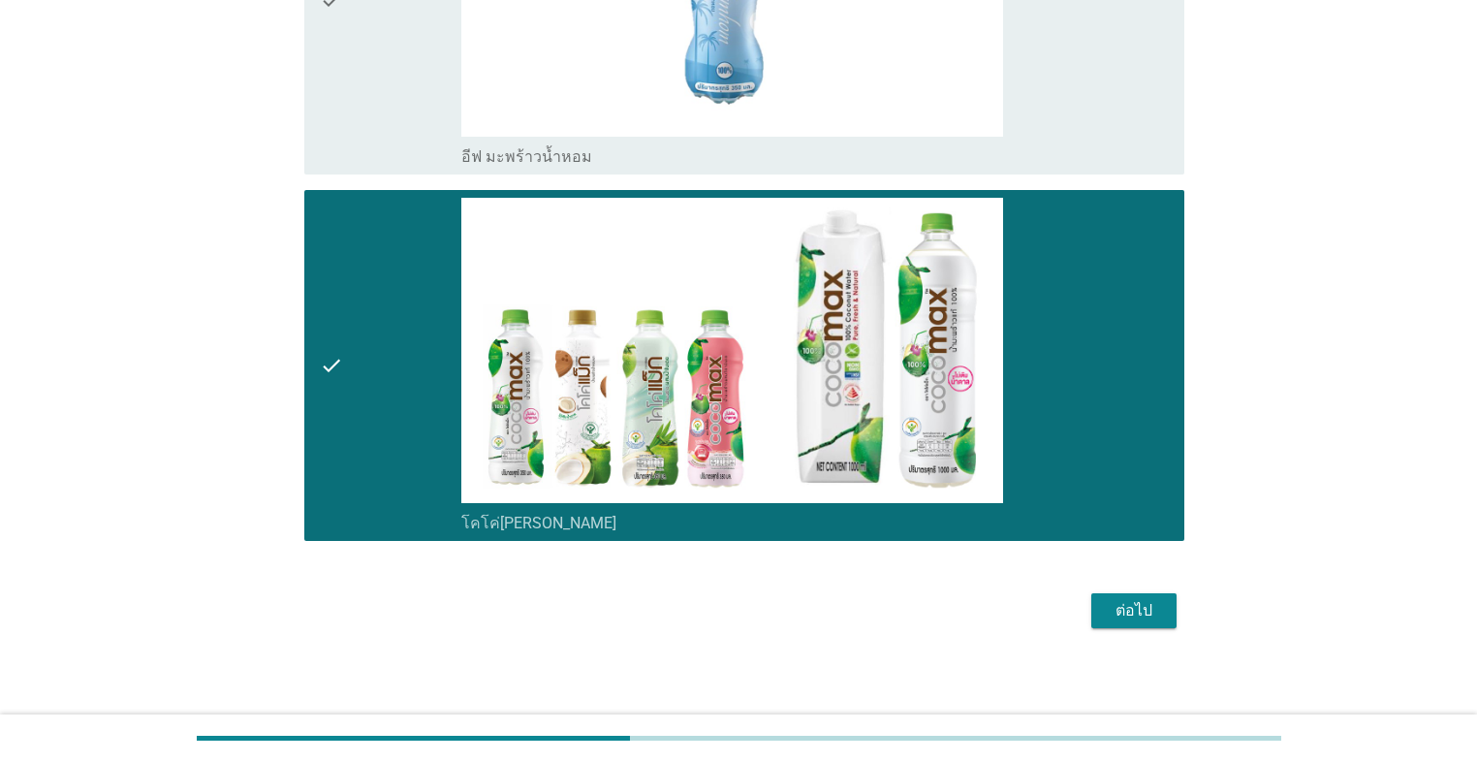
scroll to position [1838, 0]
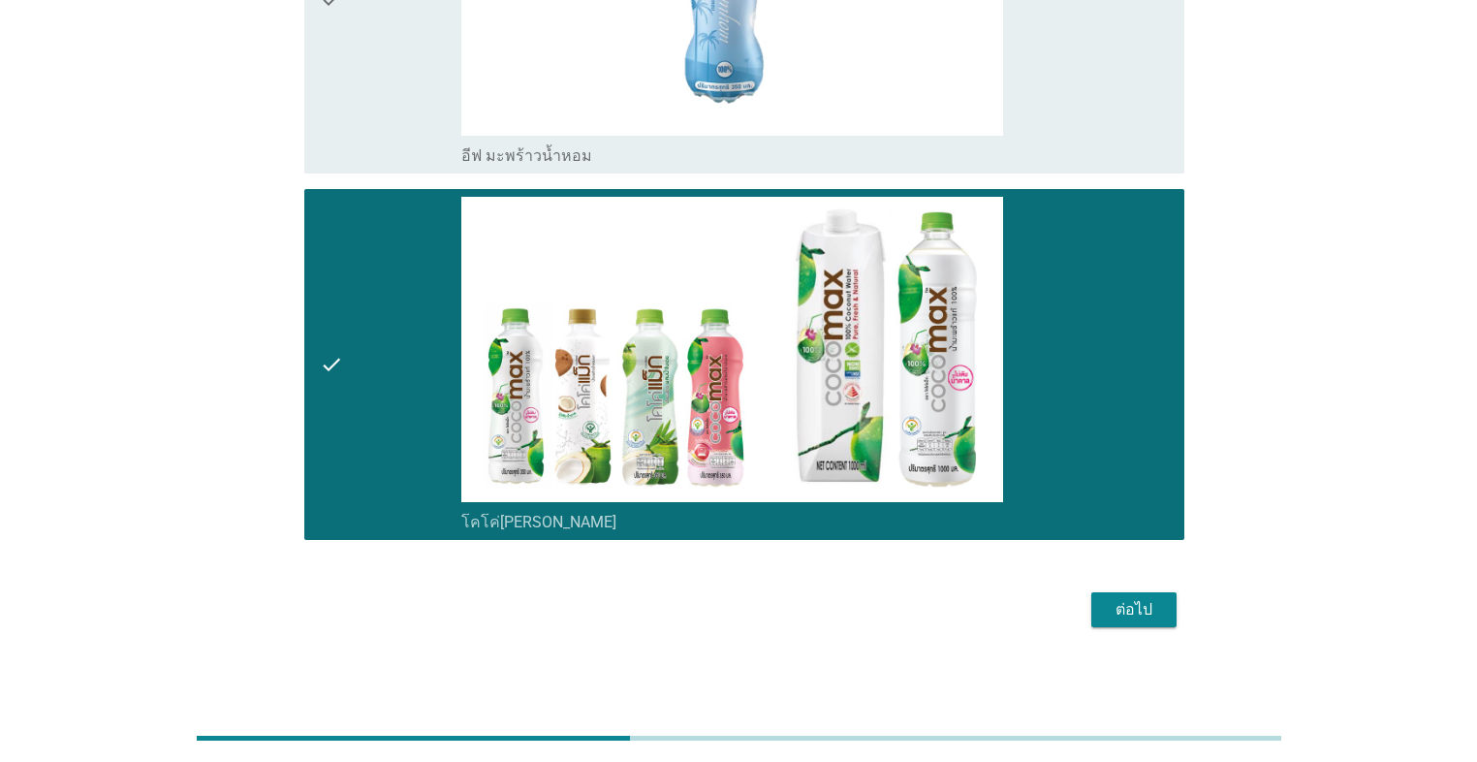
click at [763, 541] on div "ต่อไป" at bounding box center [738, 609] width 891 height 47
click at [763, 541] on div "ต่อไป" at bounding box center [1134, 609] width 54 height 23
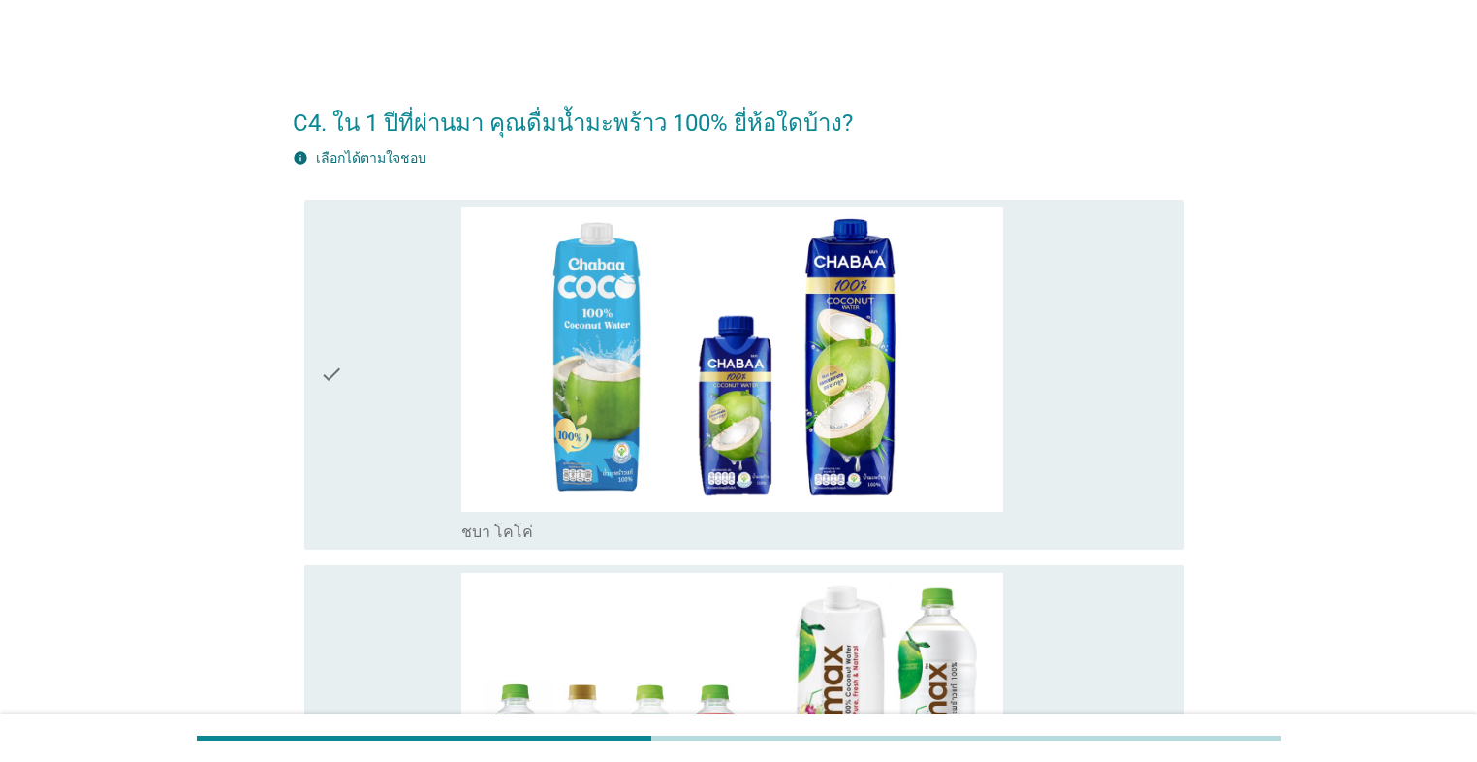
click at [380, 518] on div "check" at bounding box center [390, 374] width 141 height 334
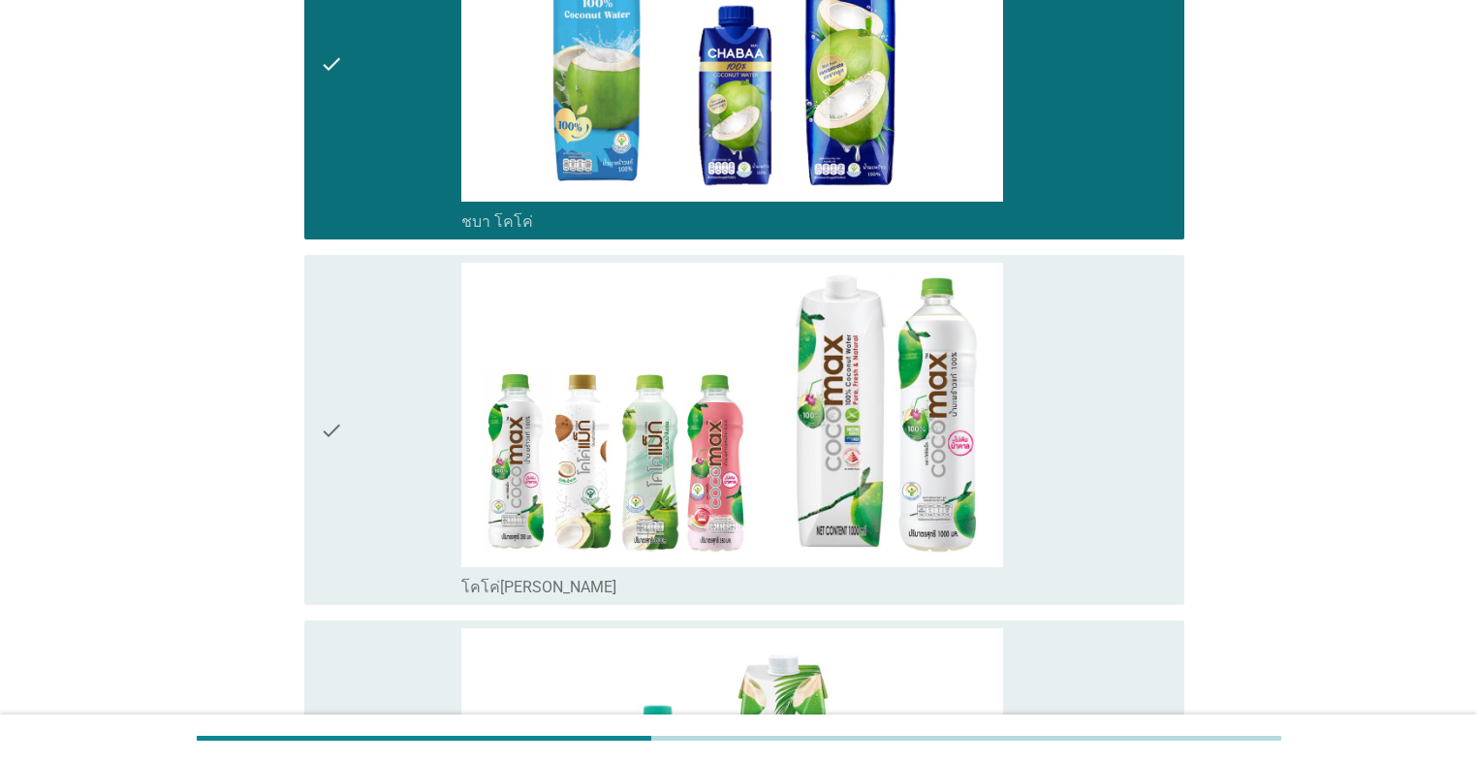
click at [390, 503] on div "check" at bounding box center [390, 430] width 141 height 334
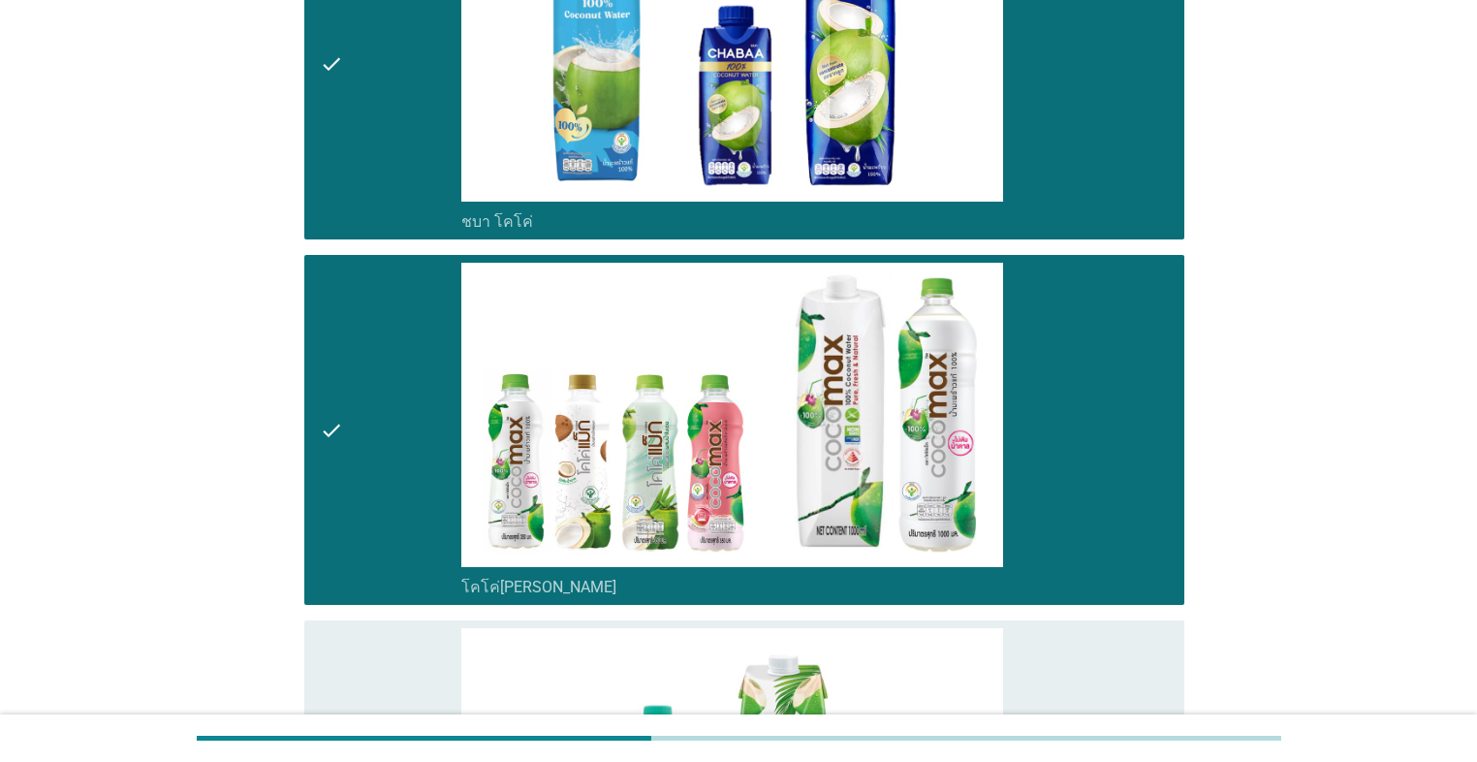
scroll to position [698, 0]
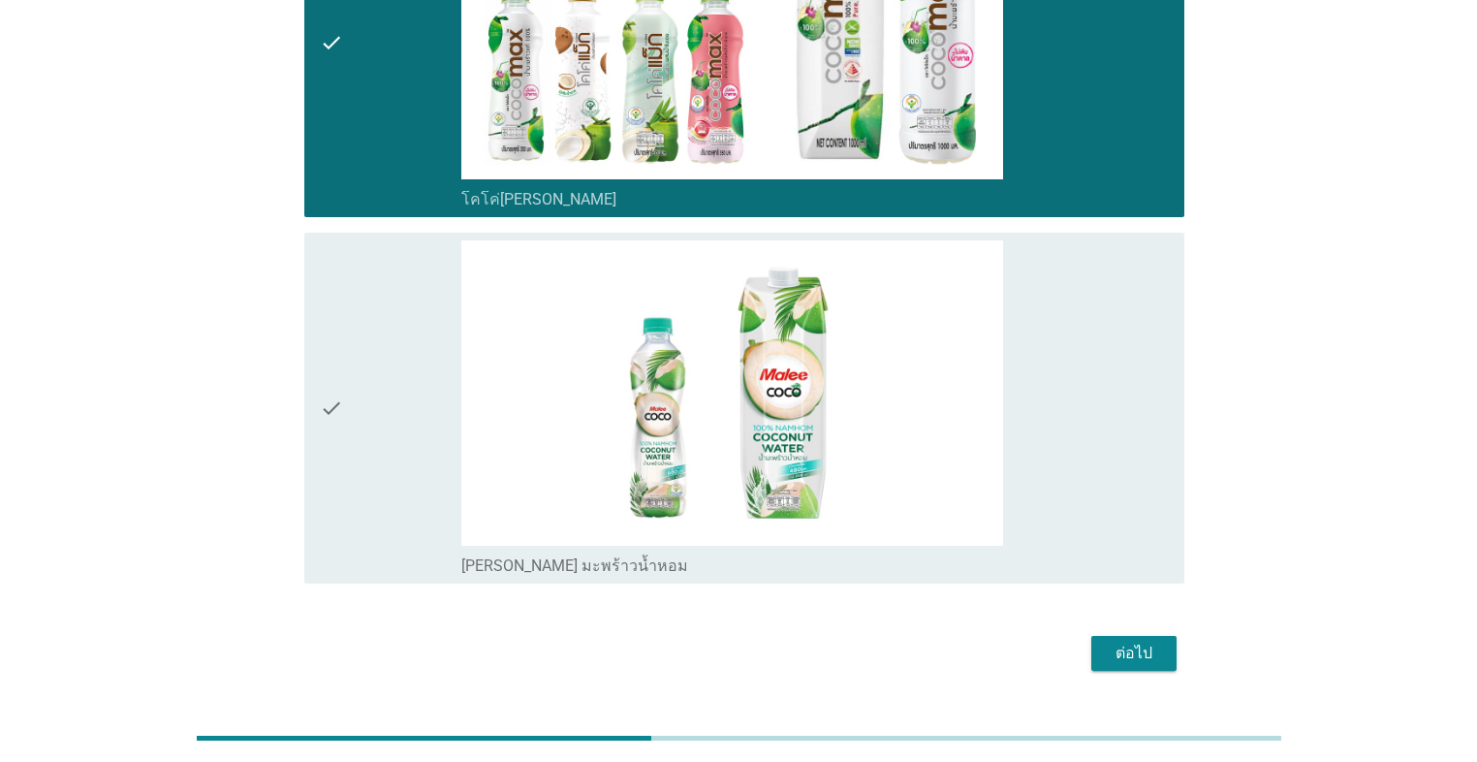
click at [390, 504] on div "check" at bounding box center [390, 407] width 141 height 334
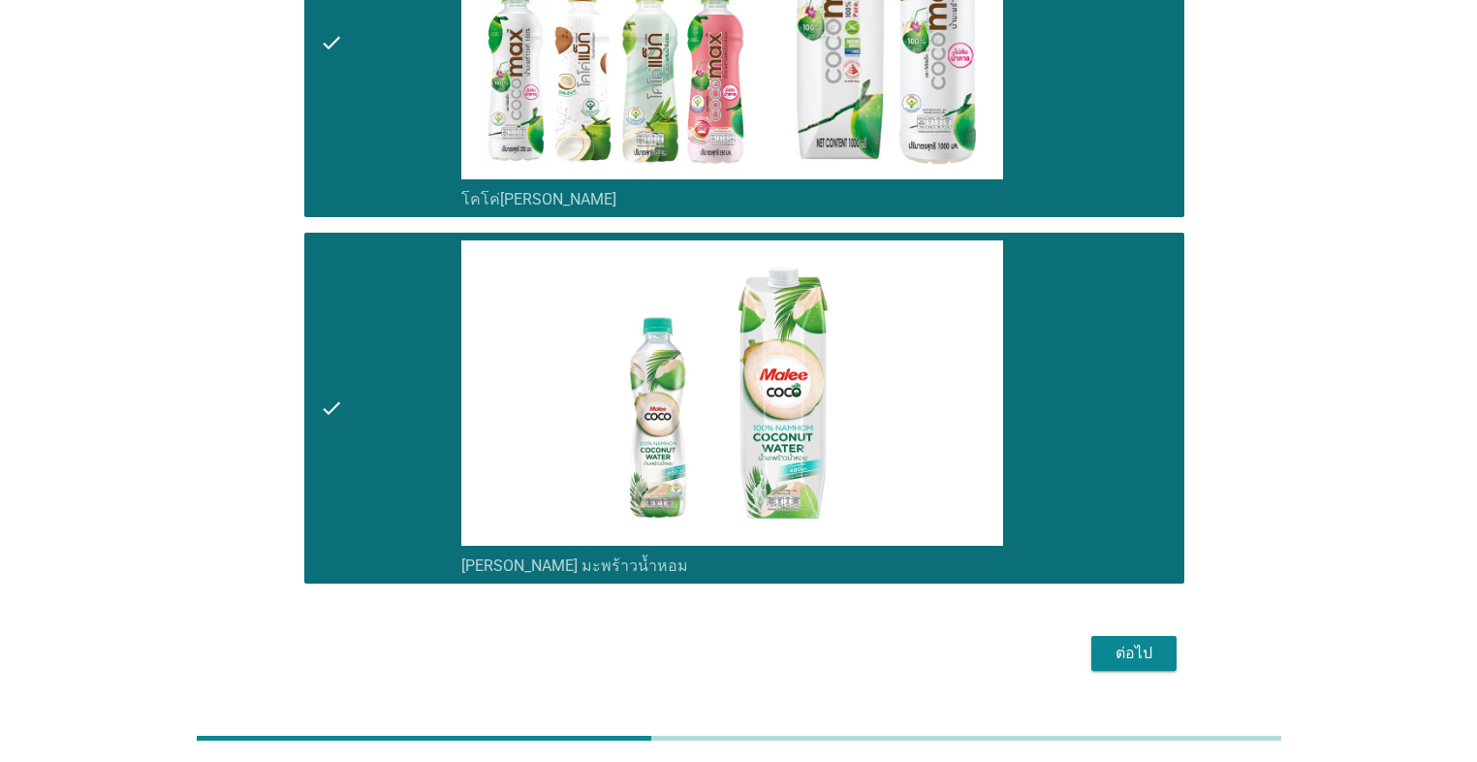
click at [763, 541] on div "ต่อไป" at bounding box center [1134, 652] width 54 height 23
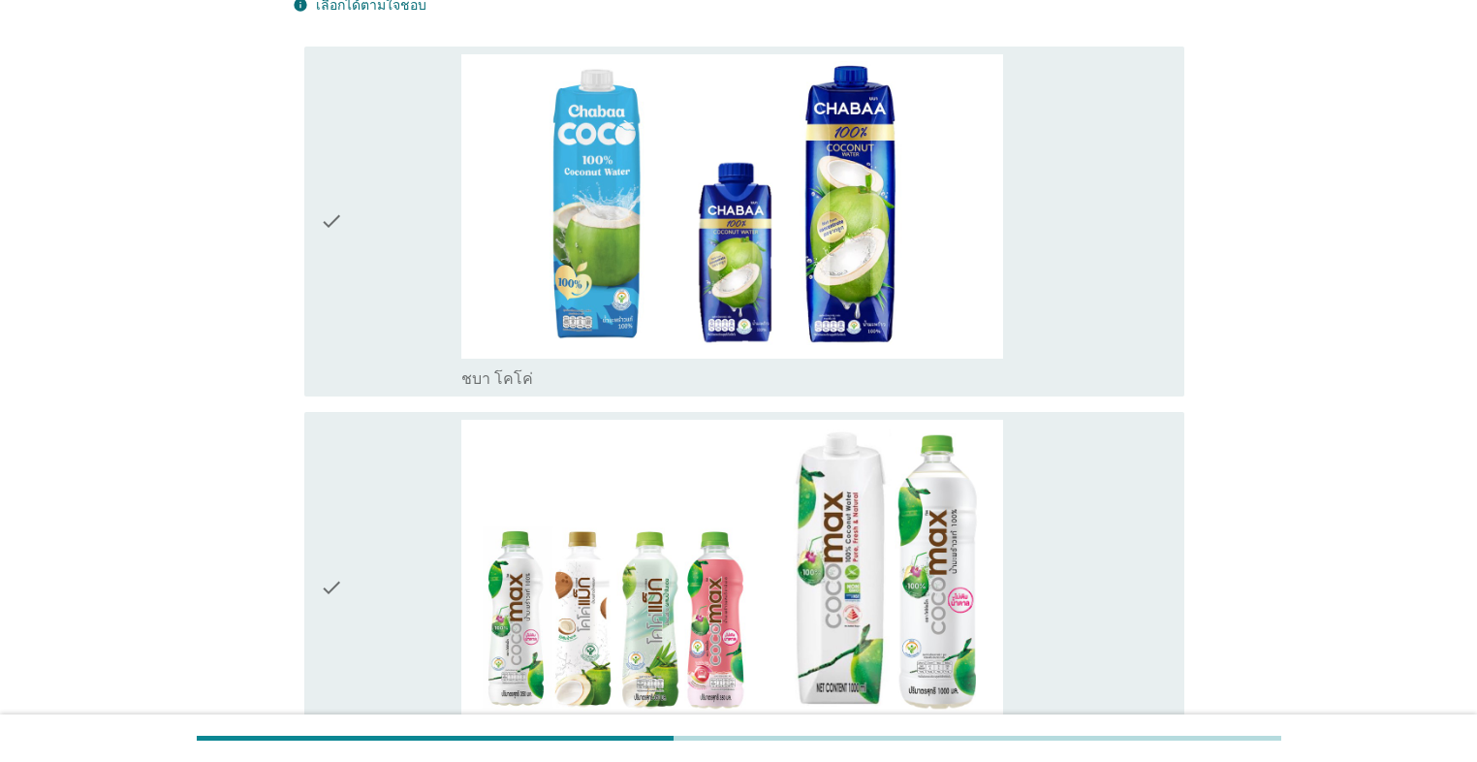
scroll to position [155, 0]
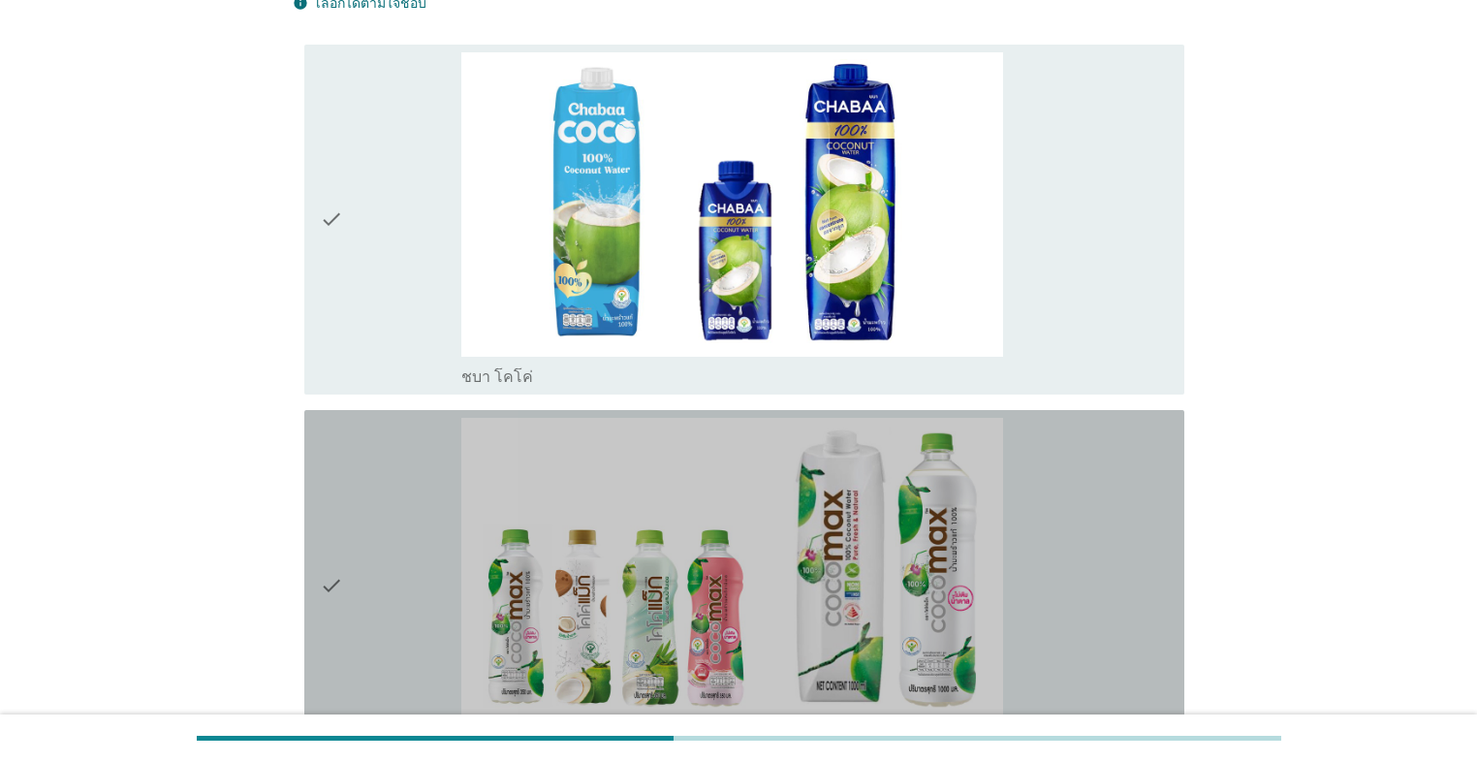
click at [416, 493] on div "check" at bounding box center [390, 585] width 141 height 334
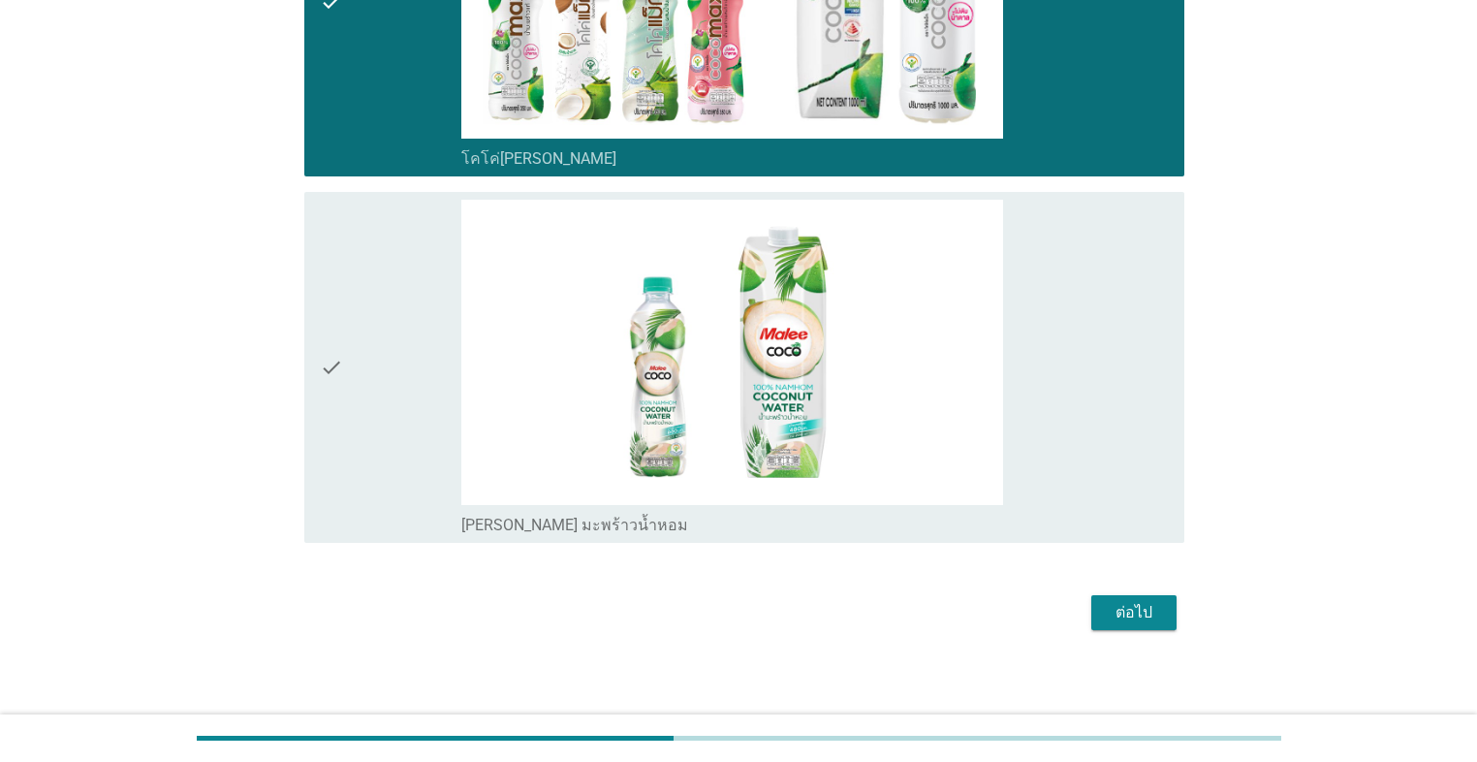
scroll to position [743, 0]
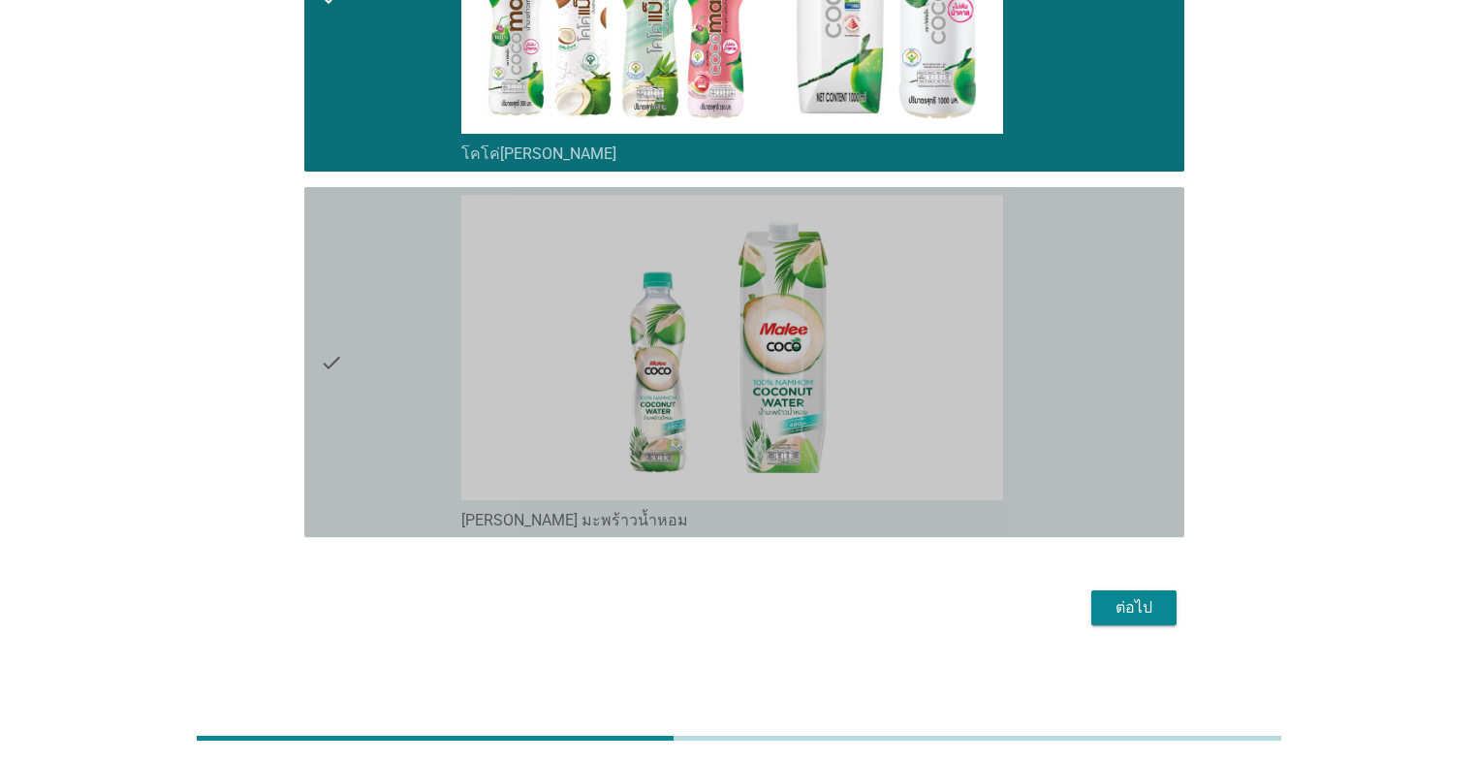
click at [392, 408] on div "check" at bounding box center [390, 362] width 141 height 334
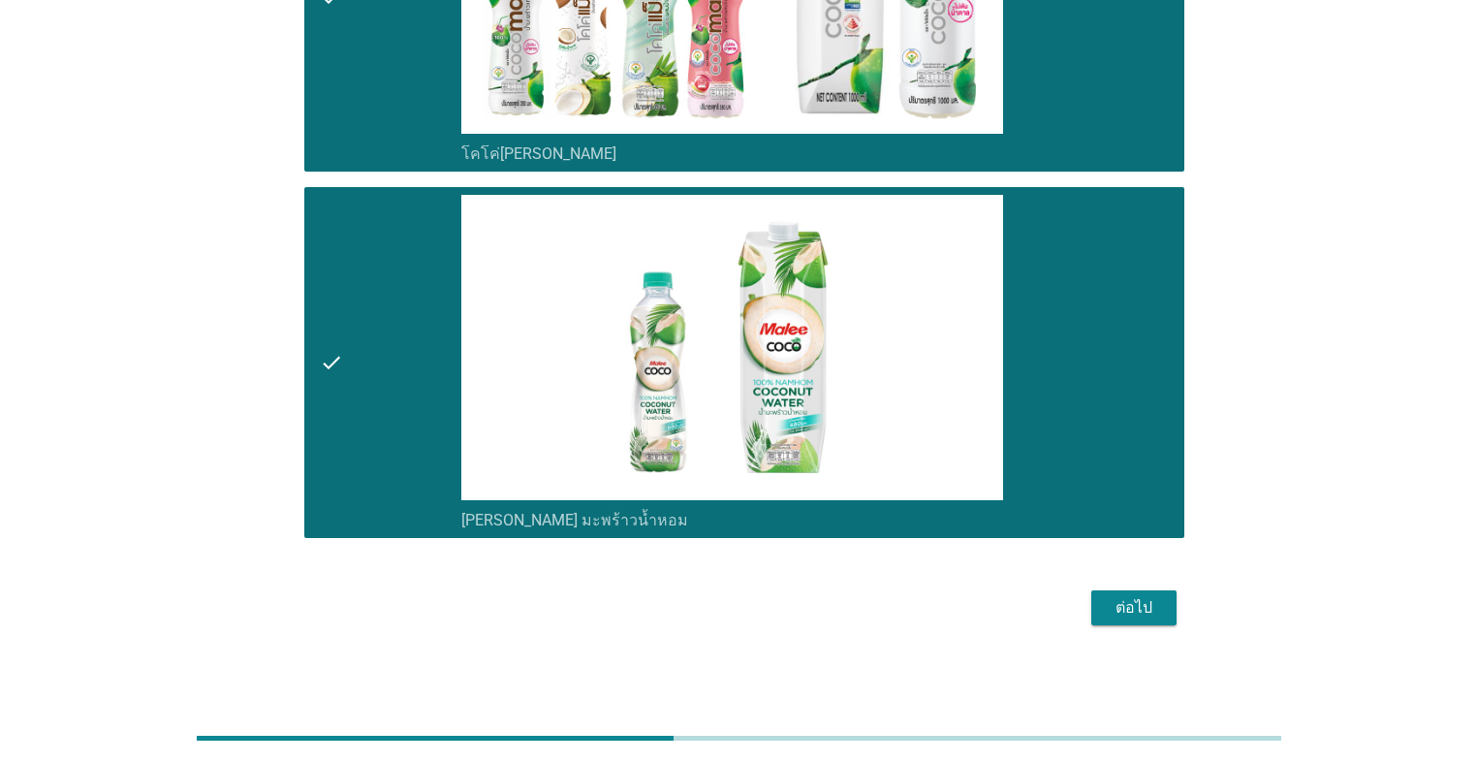
click at [763, 541] on div "ต่อไป" at bounding box center [1134, 607] width 54 height 23
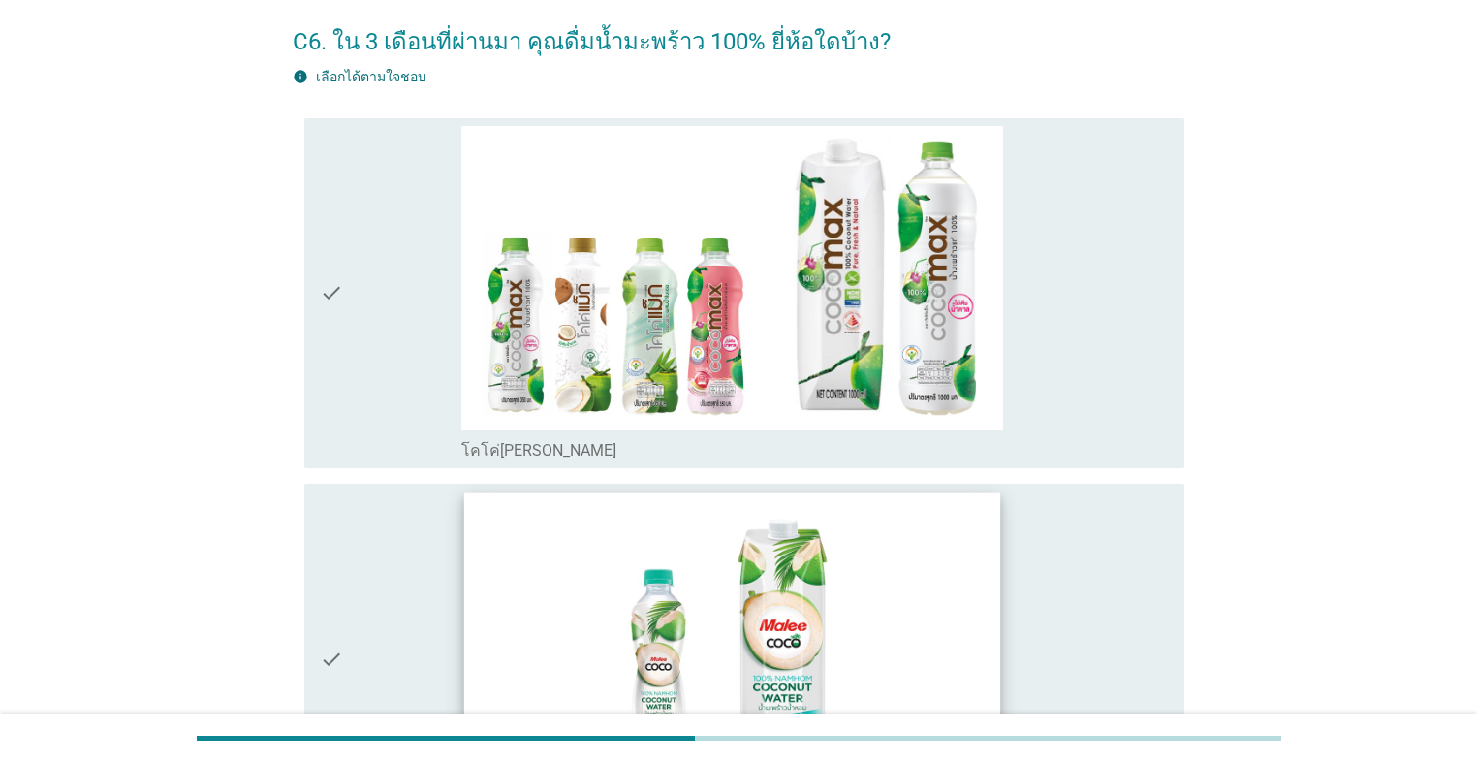
scroll to position [155, 0]
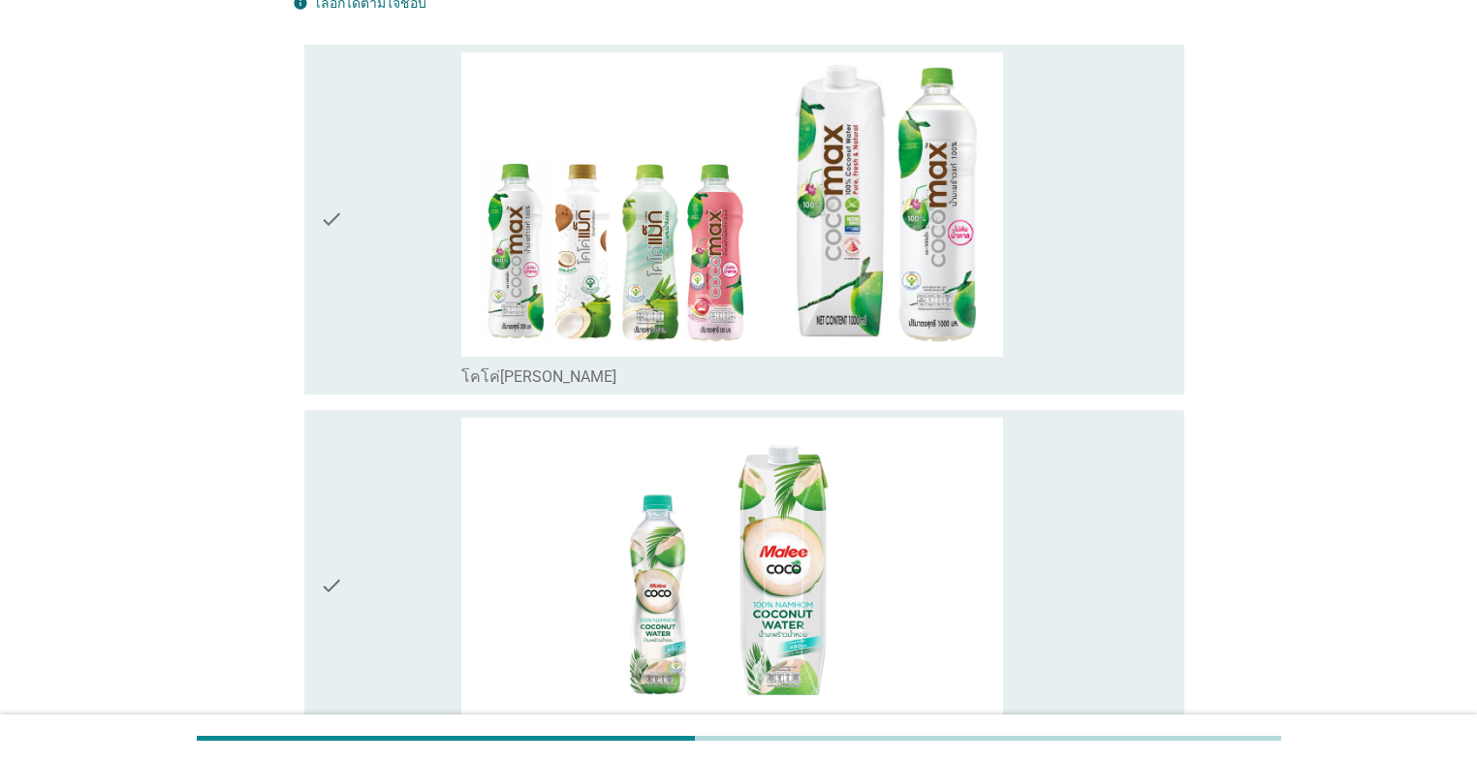
click at [389, 352] on div "check" at bounding box center [390, 219] width 141 height 334
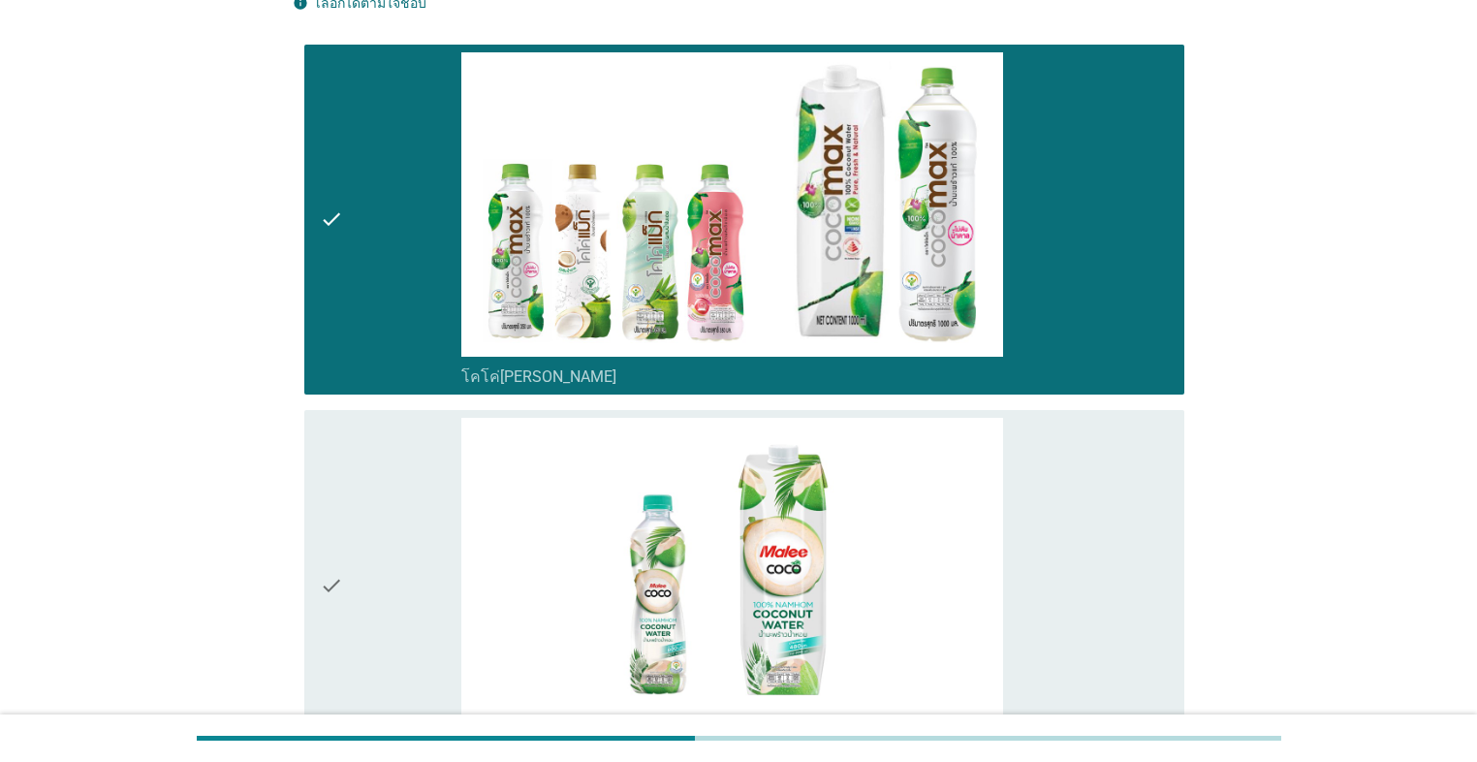
click at [391, 483] on div "check" at bounding box center [390, 585] width 141 height 334
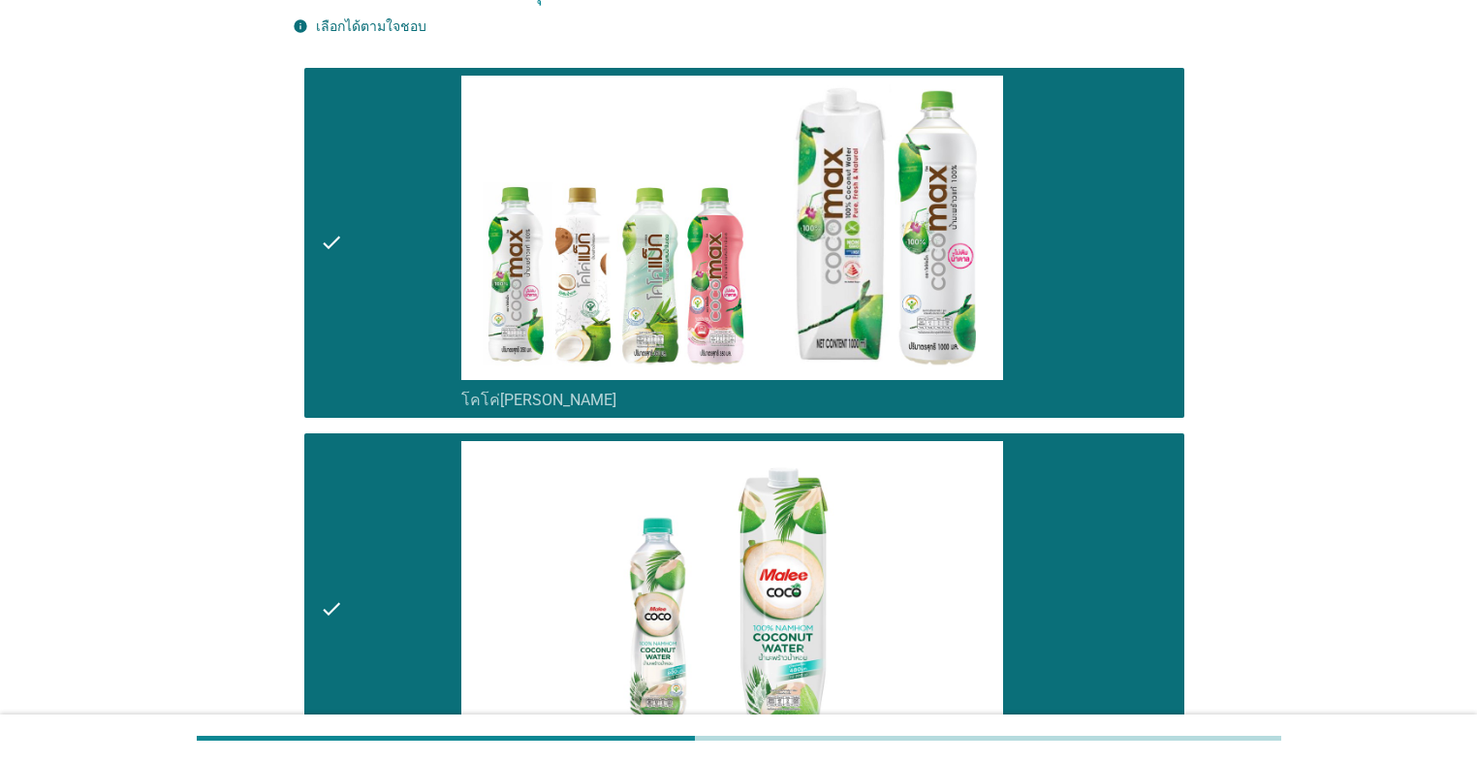
scroll to position [378, 0]
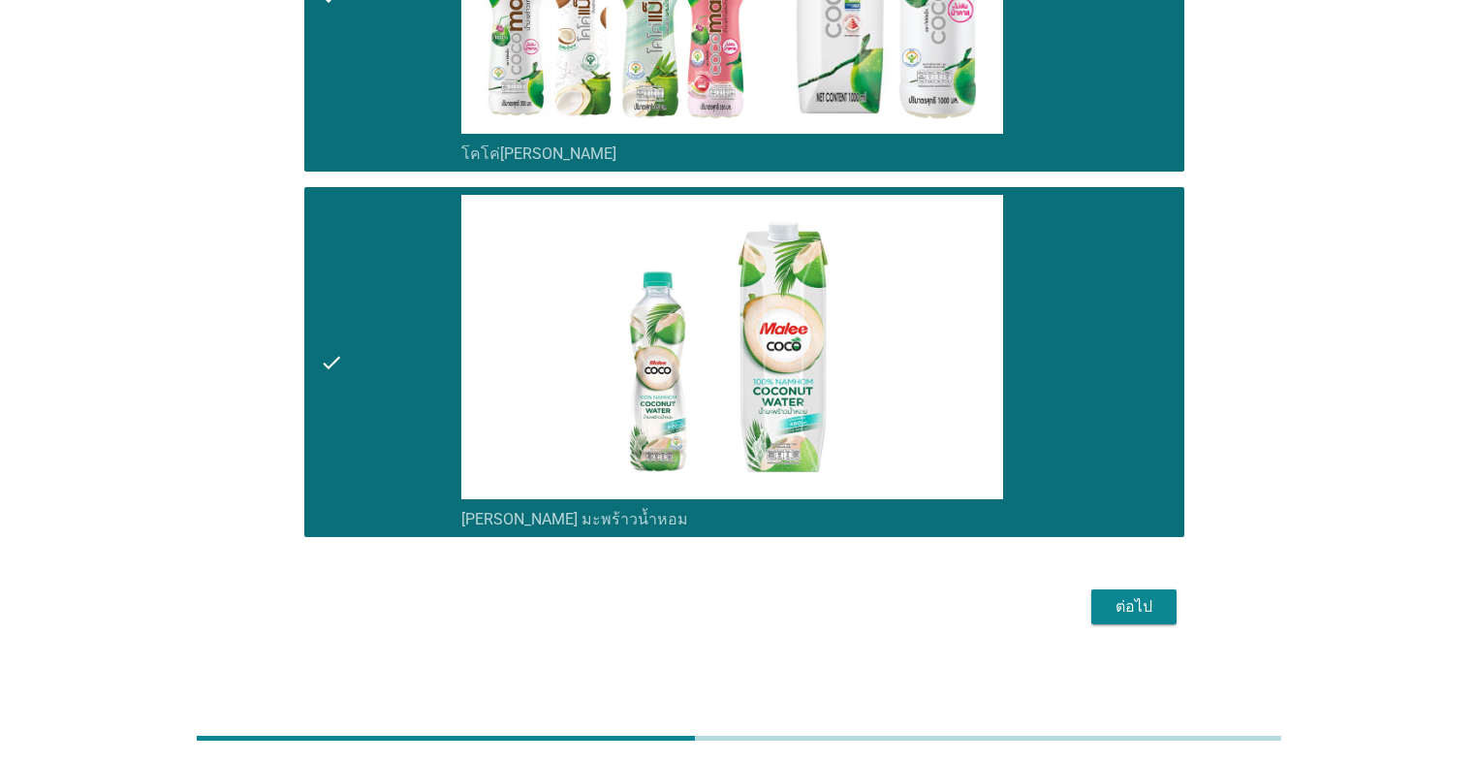
click at [763, 541] on div "ต่อไป" at bounding box center [1134, 606] width 54 height 23
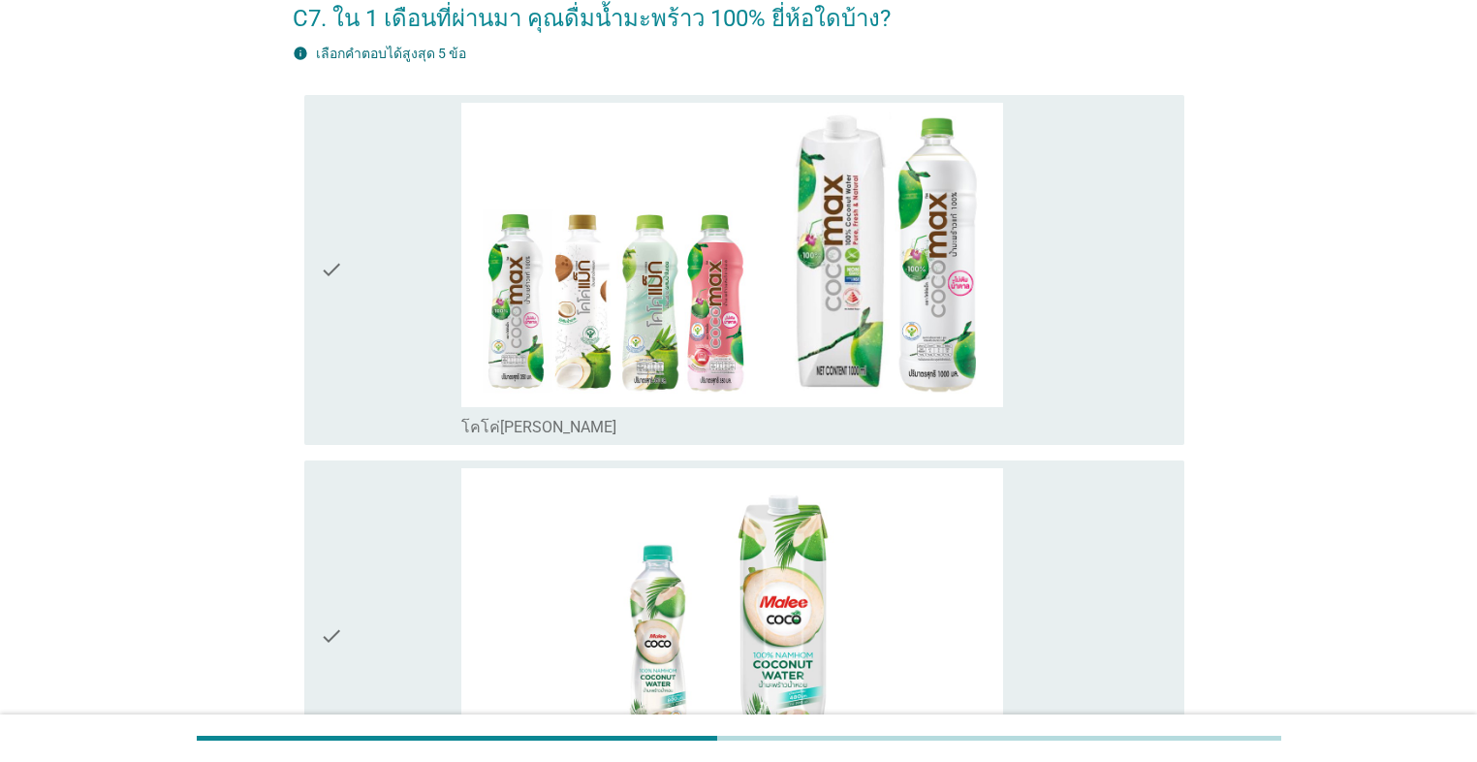
scroll to position [233, 0]
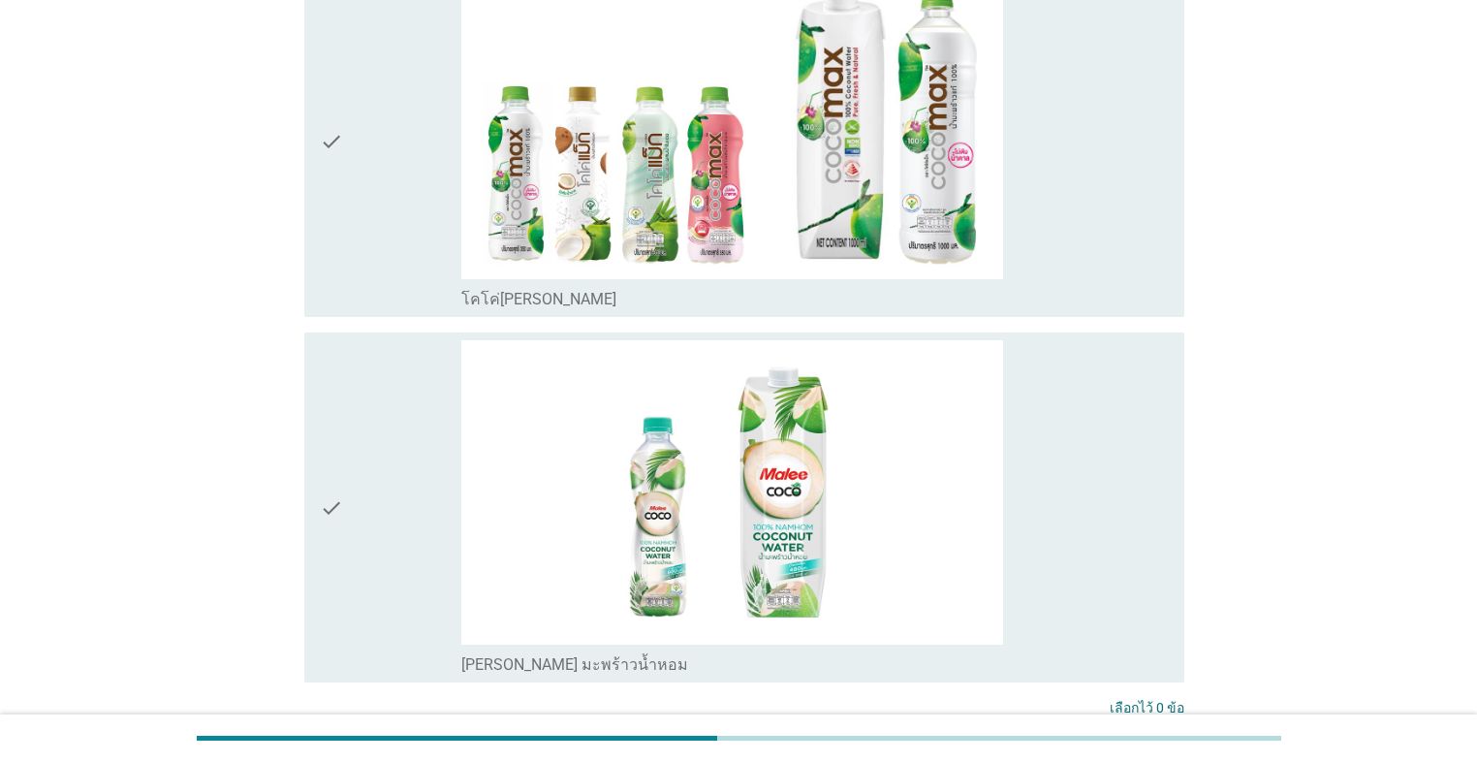
click at [410, 279] on div "check" at bounding box center [390, 142] width 141 height 334
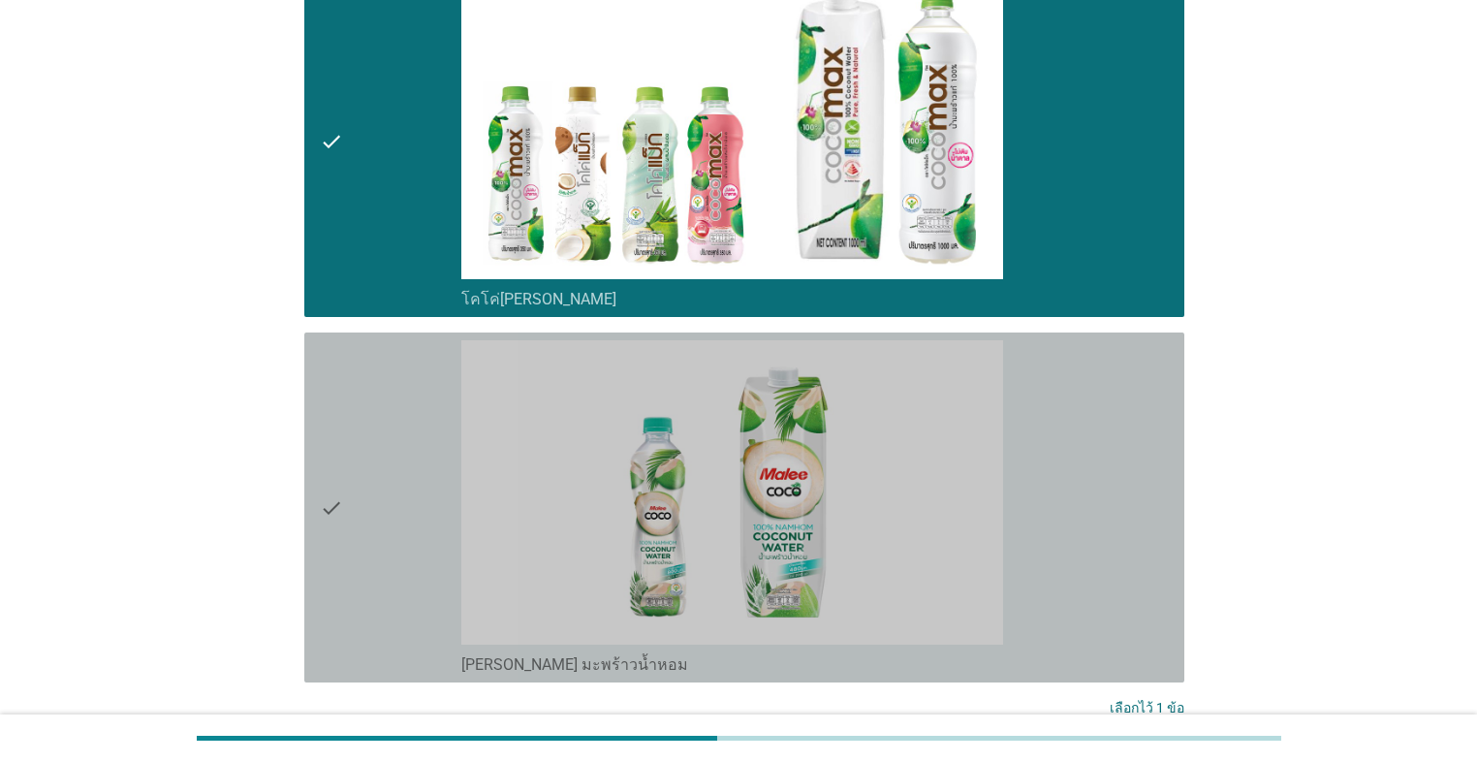
click at [397, 468] on div "check" at bounding box center [390, 507] width 141 height 334
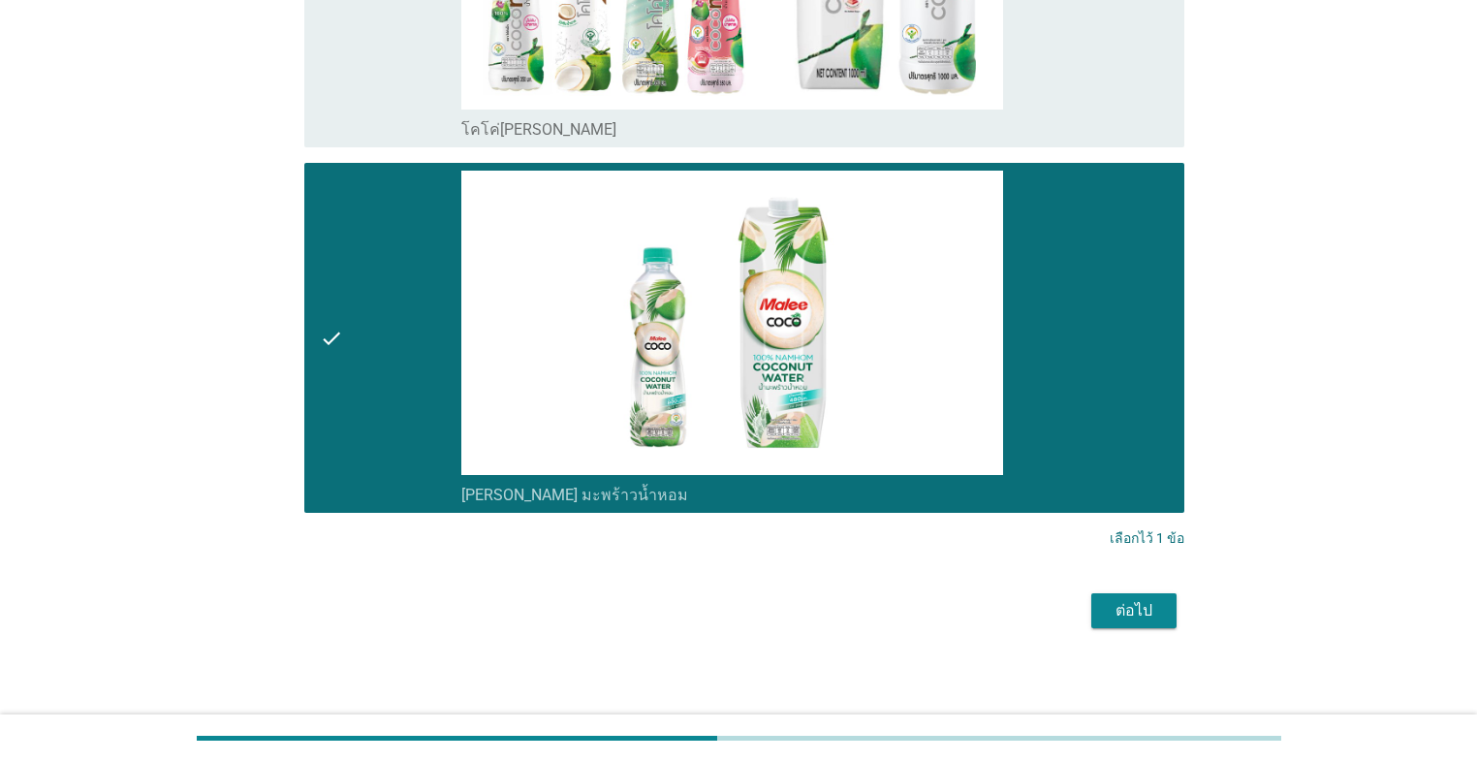
scroll to position [407, 0]
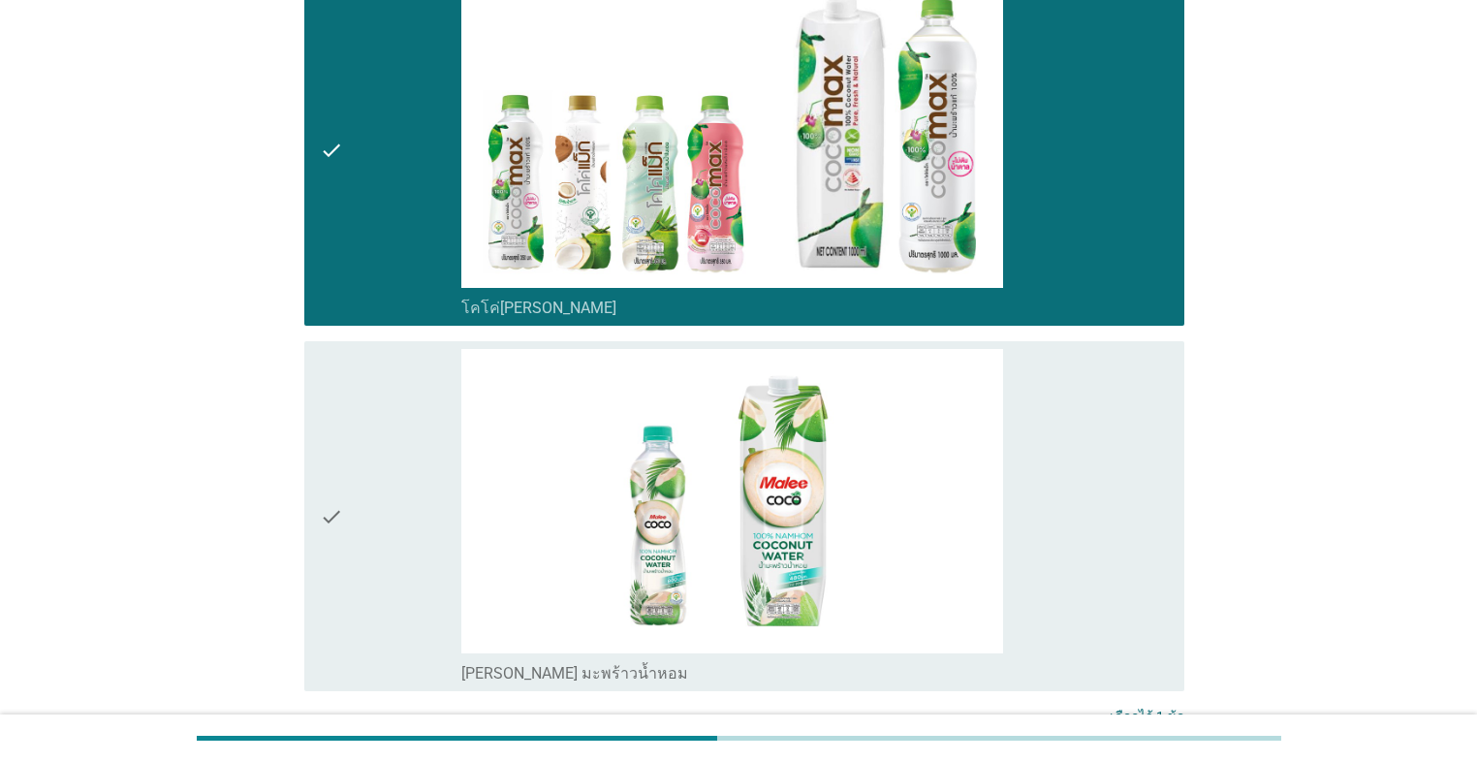
scroll to position [252, 0]
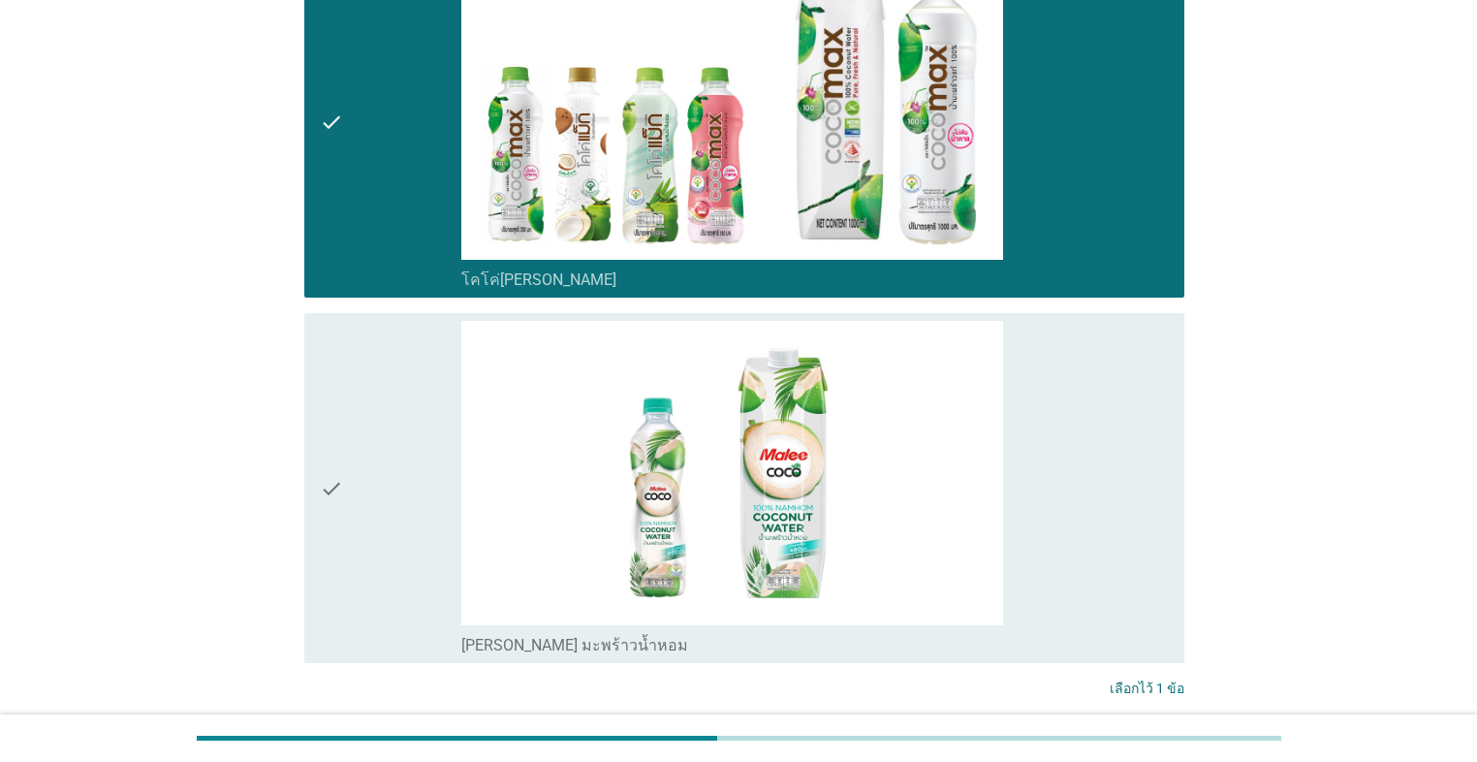
click at [388, 528] on div "check" at bounding box center [390, 488] width 141 height 334
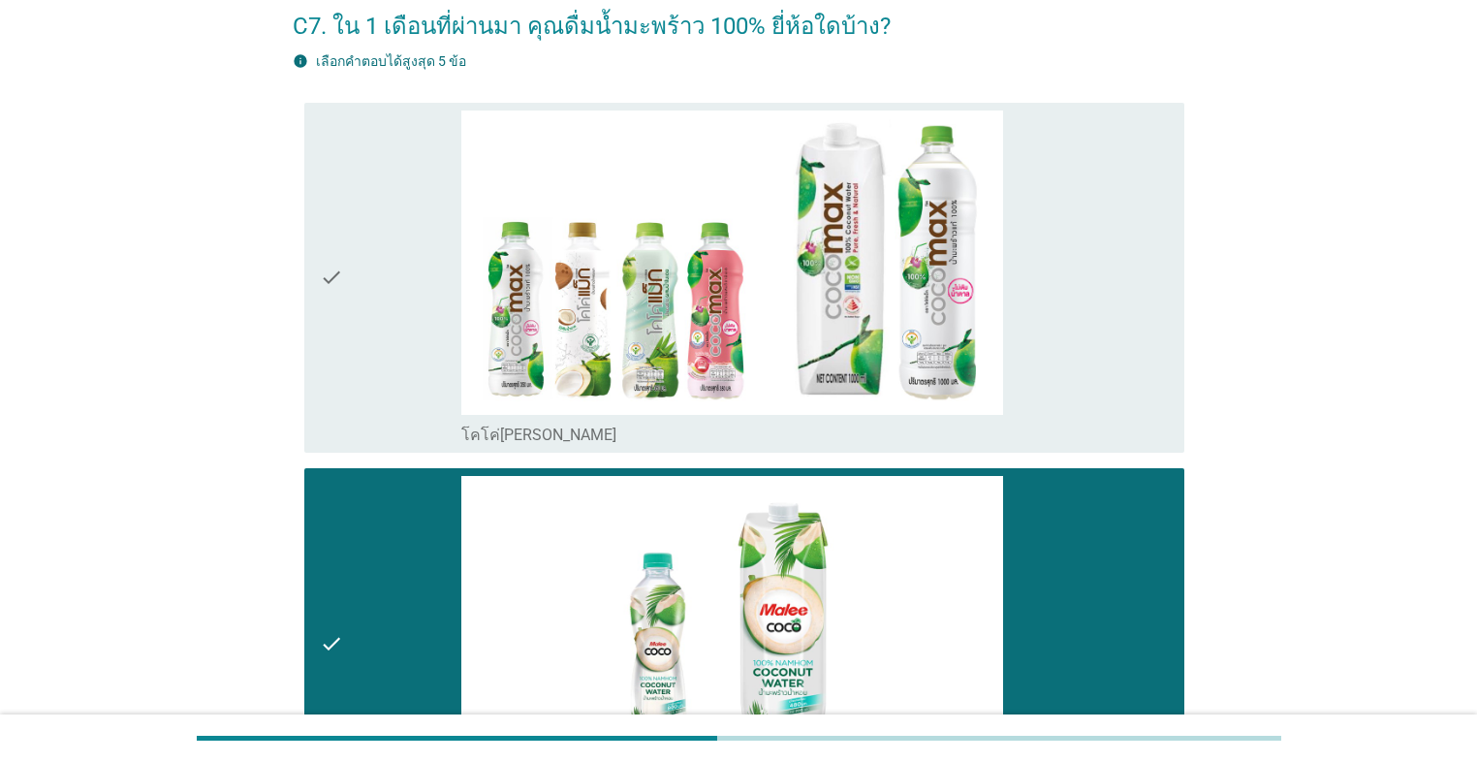
click at [383, 250] on div "check" at bounding box center [390, 277] width 141 height 334
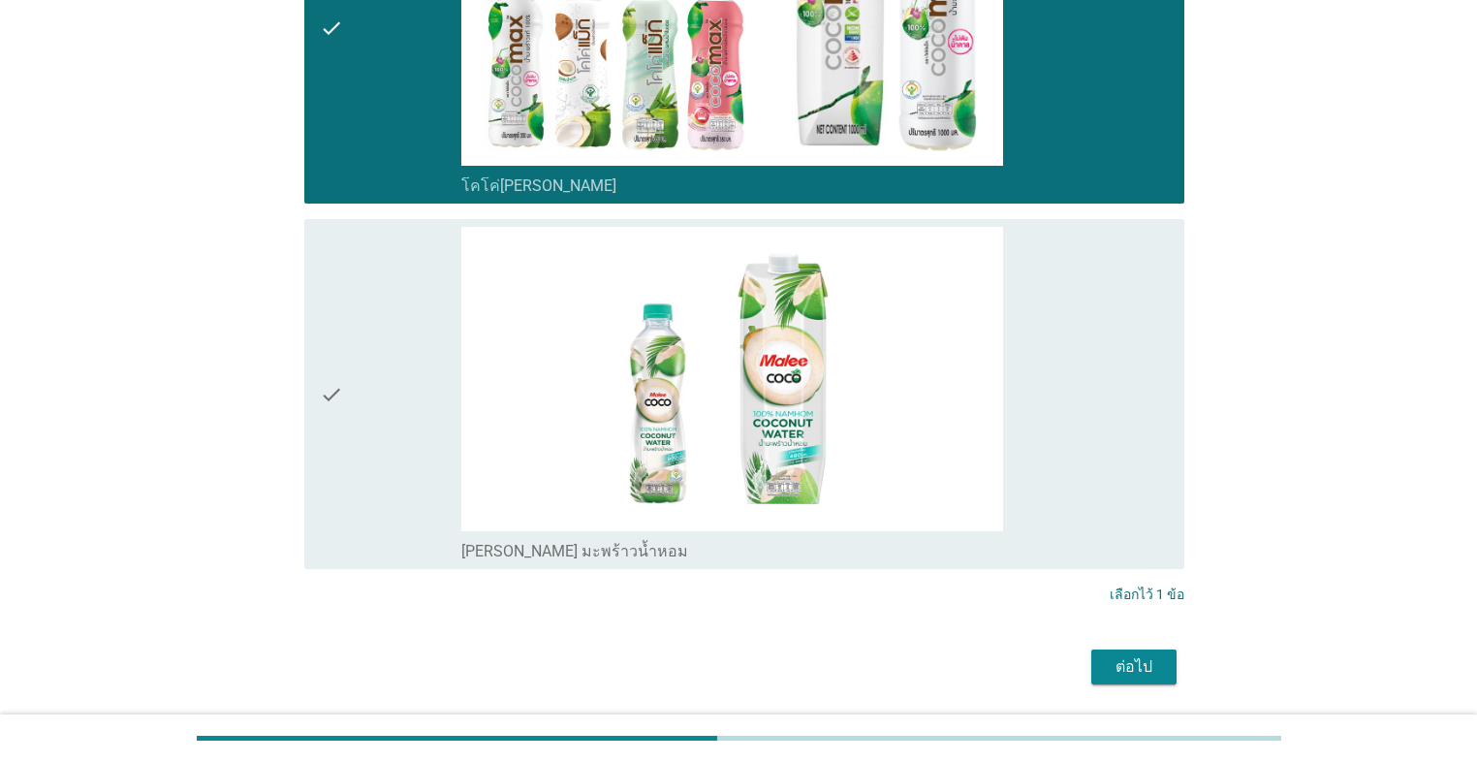
scroll to position [407, 0]
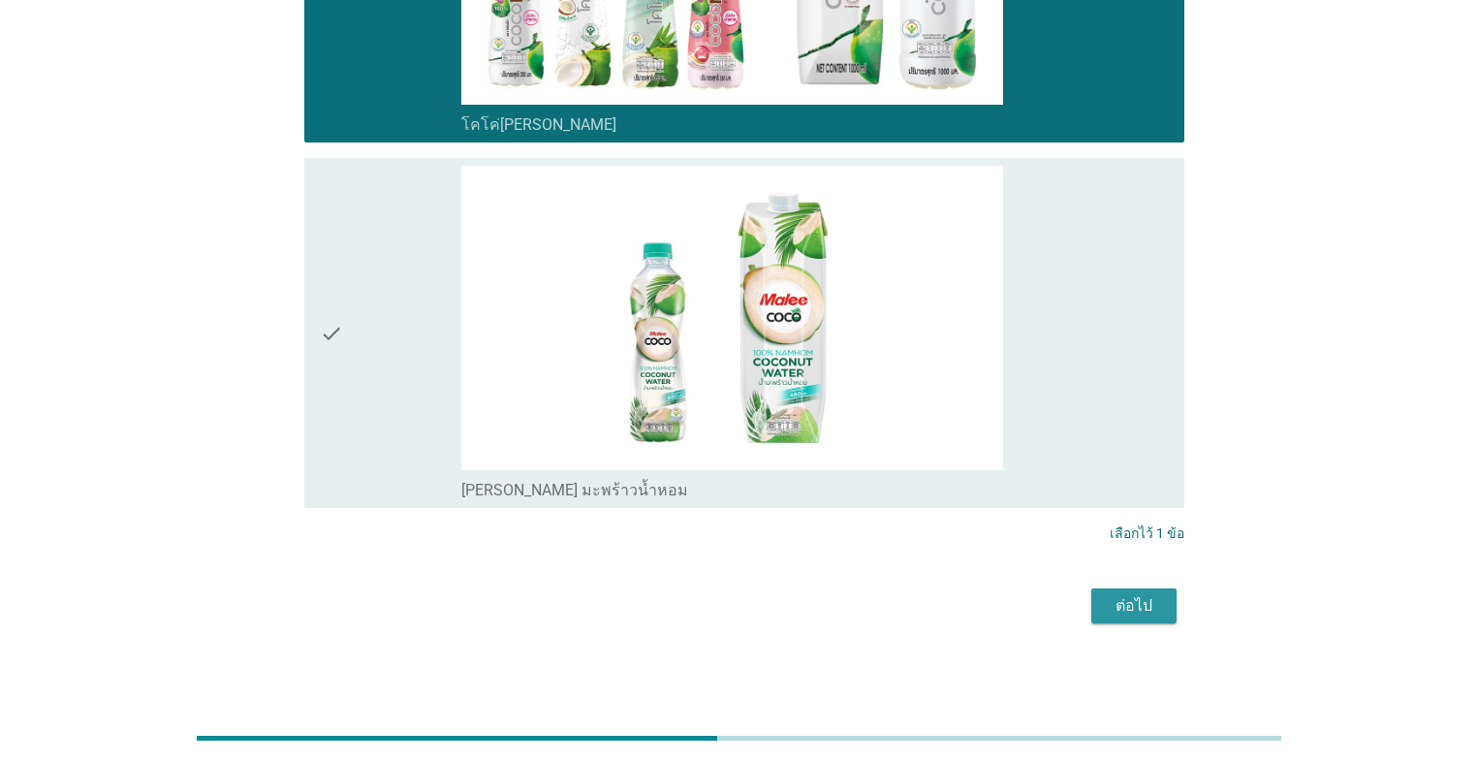
click at [763, 541] on button "ต่อไป" at bounding box center [1133, 605] width 85 height 35
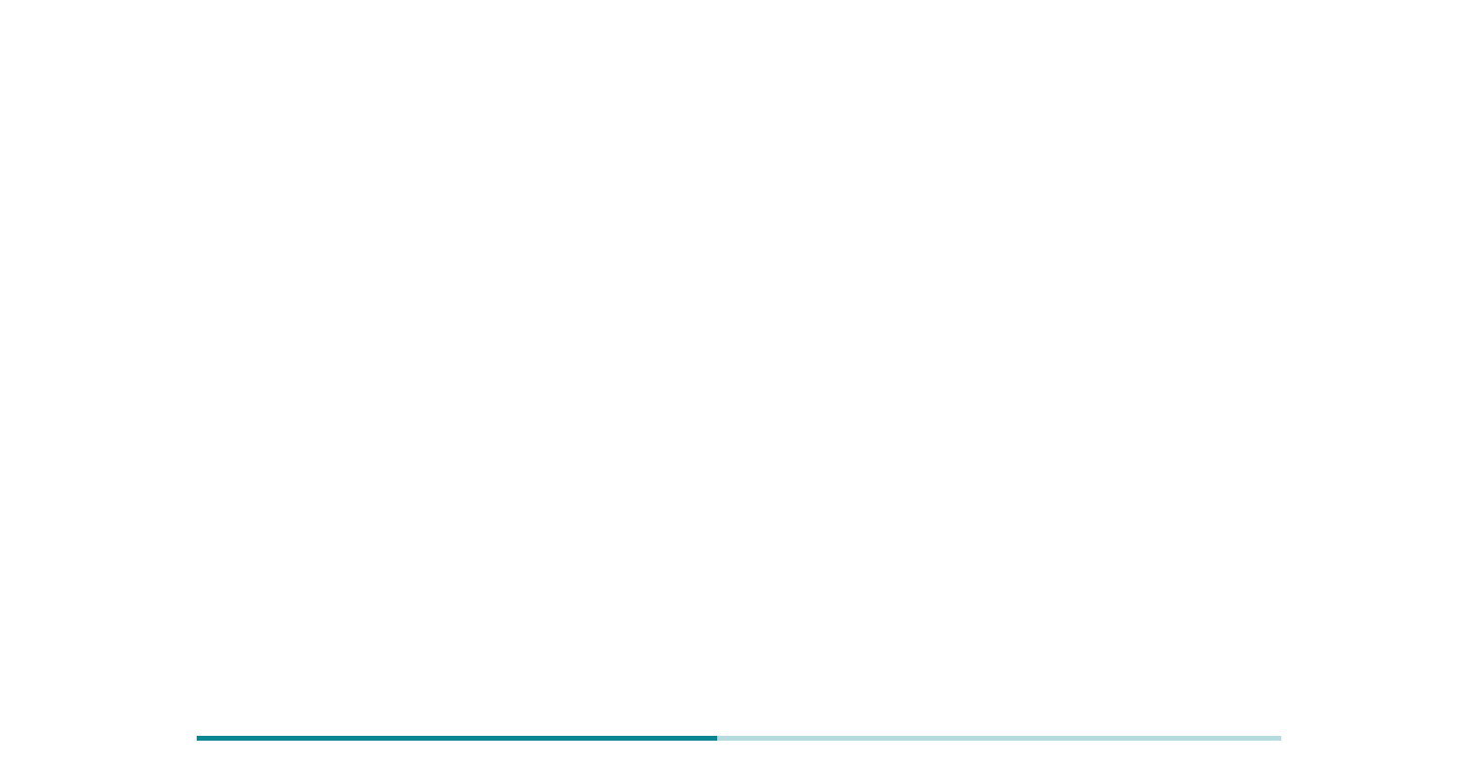
scroll to position [0, 0]
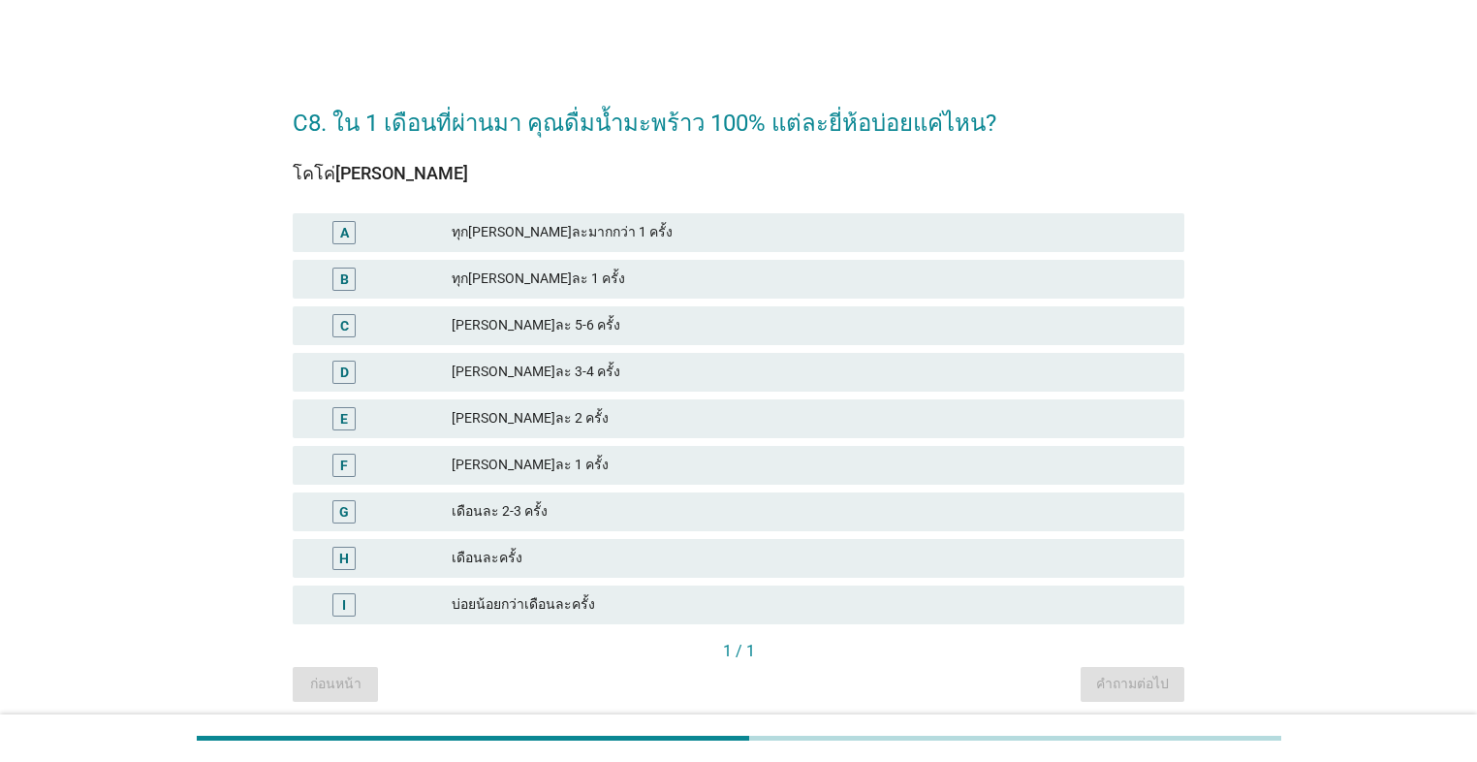
click at [688, 336] on div "[PERSON_NAME]ละ 5-6 ครั้ง" at bounding box center [810, 325] width 717 height 23
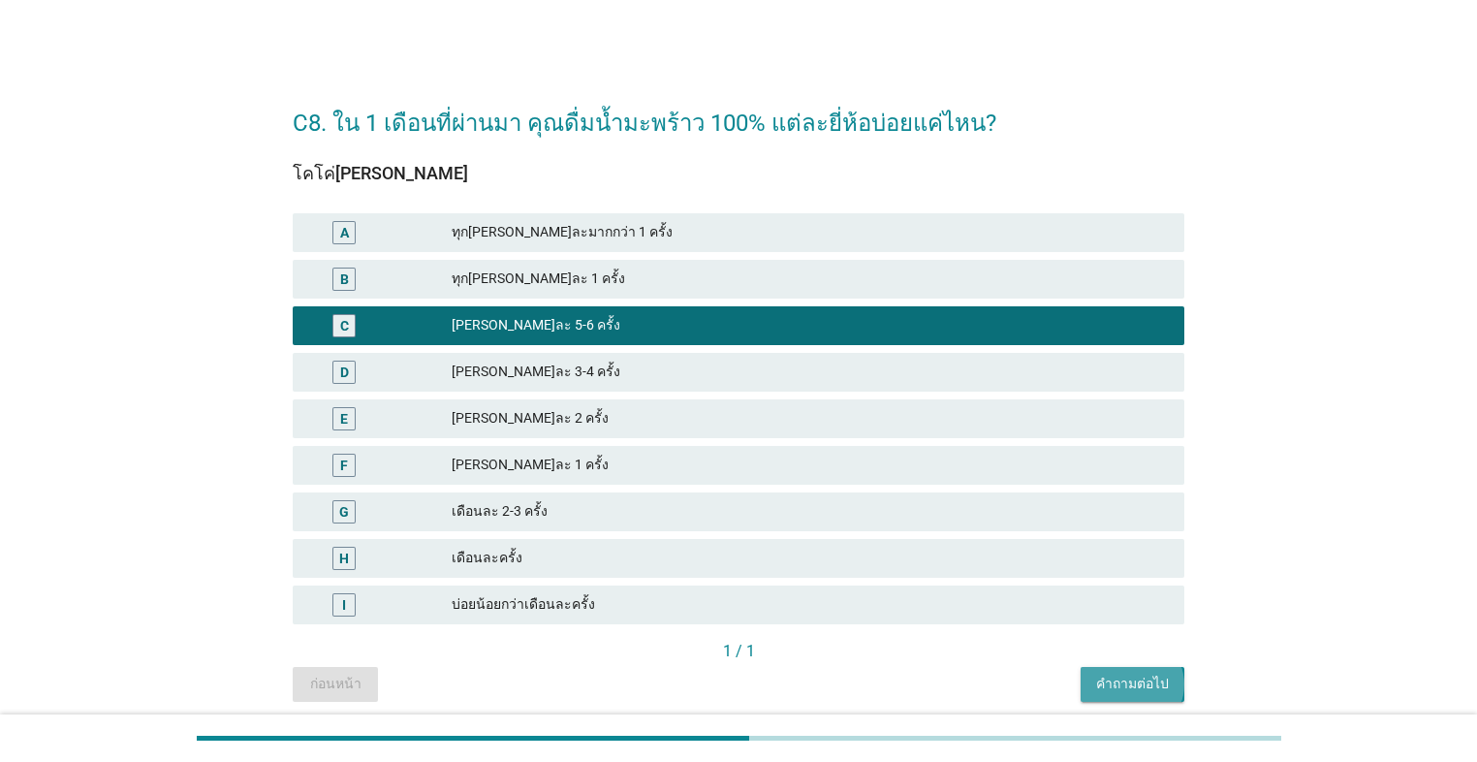
click at [763, 541] on div "คำถามต่อไป" at bounding box center [1132, 683] width 73 height 20
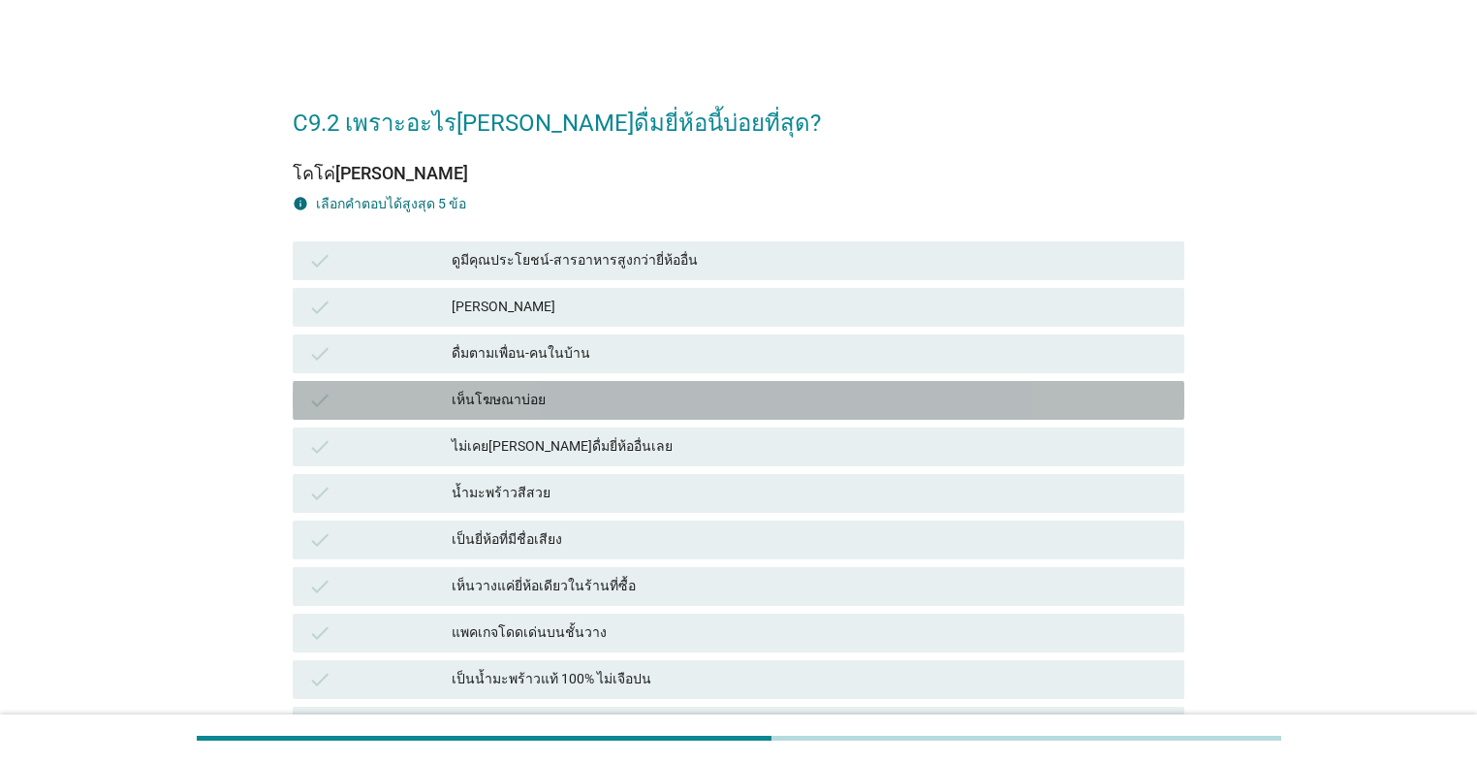
click at [714, 399] on div "เห็นโฆษณาบ่อย" at bounding box center [810, 400] width 717 height 23
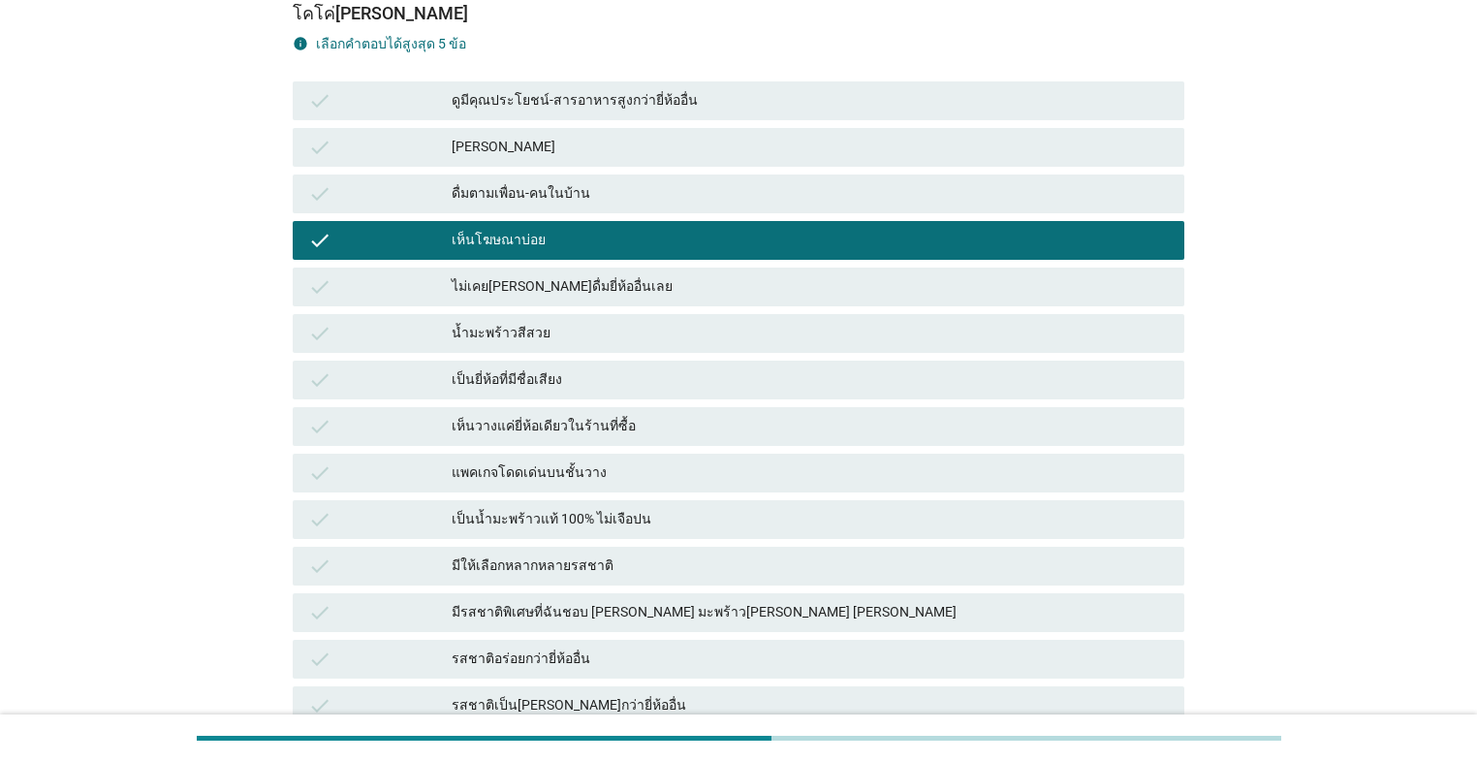
scroll to position [233, 0]
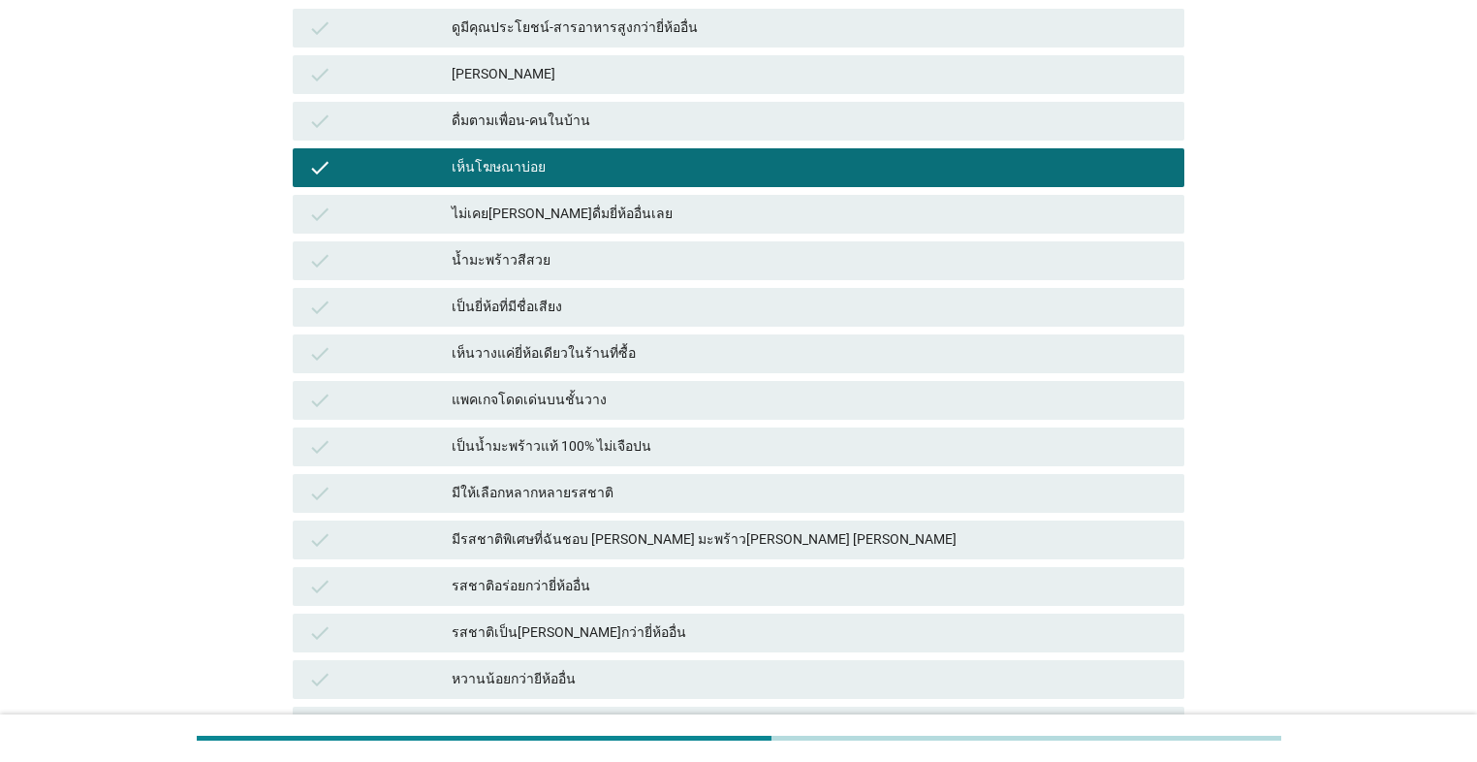
click at [695, 312] on div "เป็นยี่ห้อที่มีชื่อเสียง" at bounding box center [810, 307] width 717 height 23
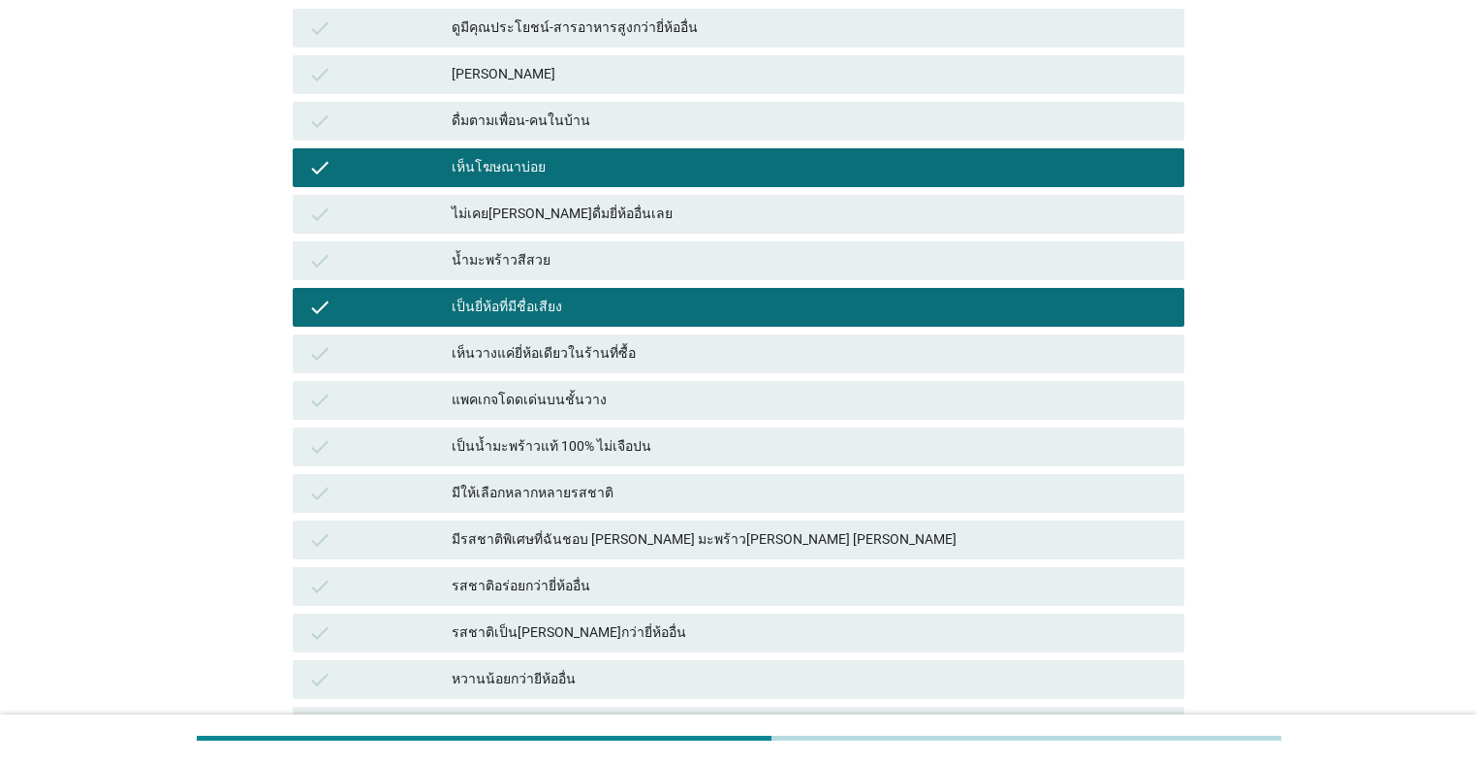
click at [720, 447] on div "เป็นน้ำมะพร้าวแท้ 100% ไม่เจือปน" at bounding box center [810, 446] width 717 height 23
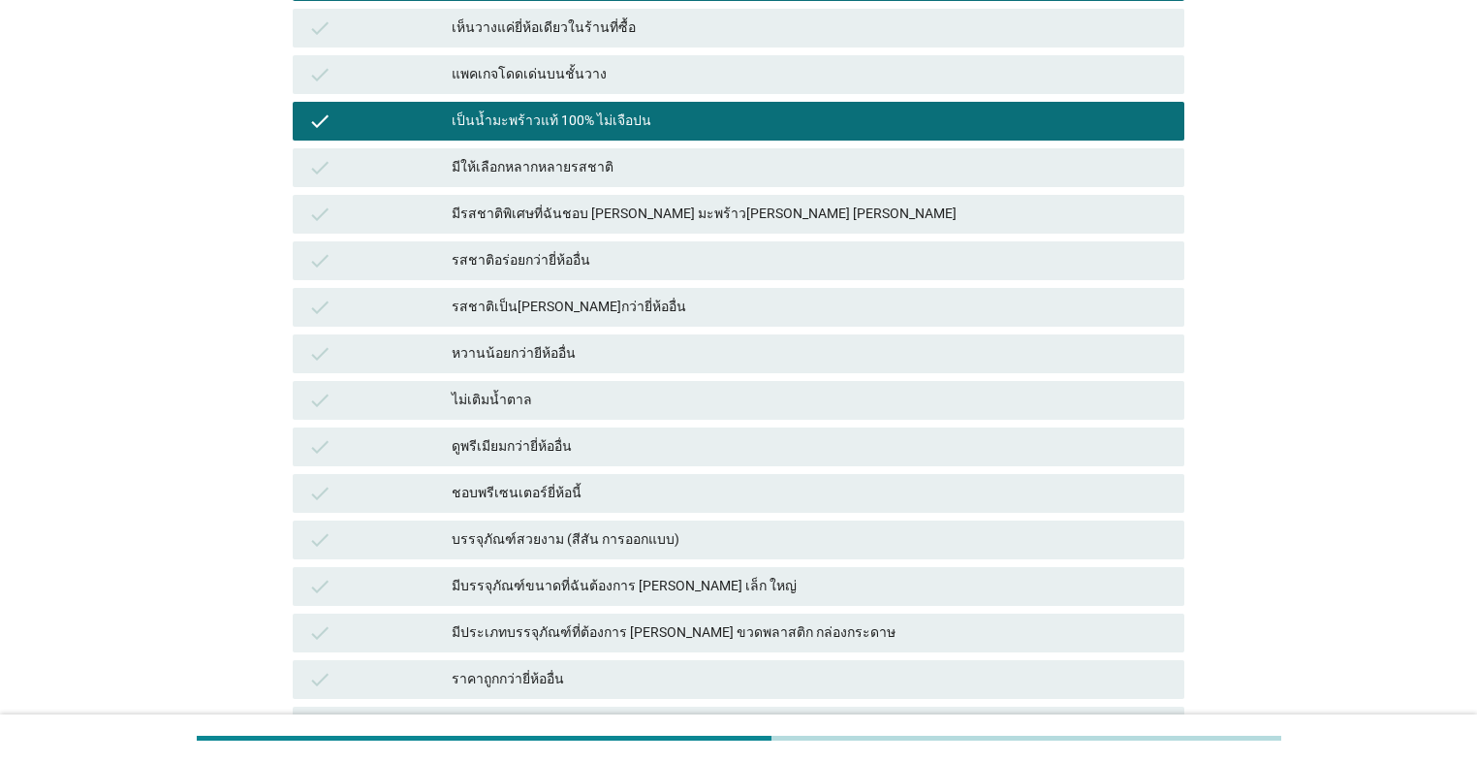
scroll to position [698, 0]
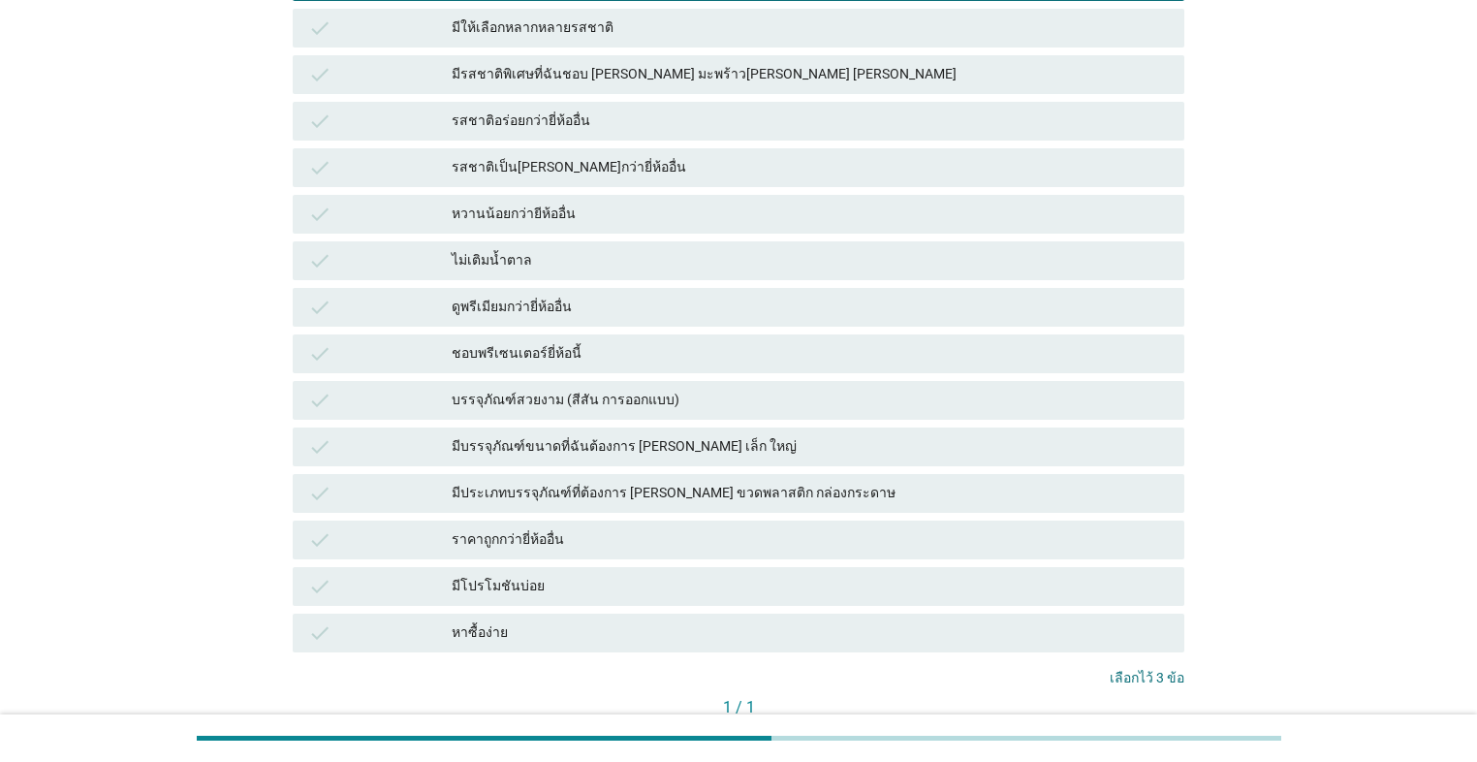
click at [702, 541] on div "มีโปรโมชันบ่อย" at bounding box center [810, 586] width 717 height 23
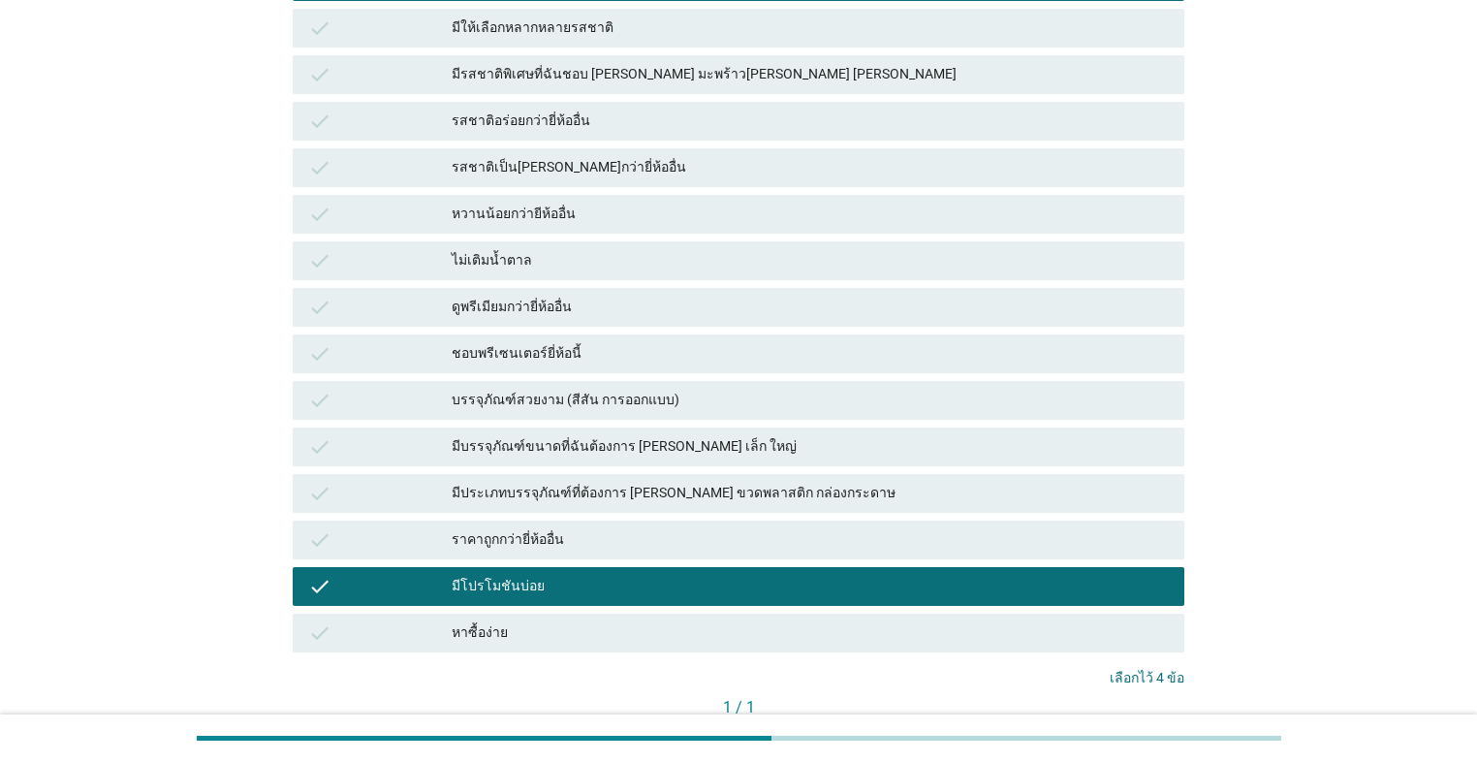
click at [702, 541] on div "หาซื้อง่าย" at bounding box center [810, 632] width 717 height 23
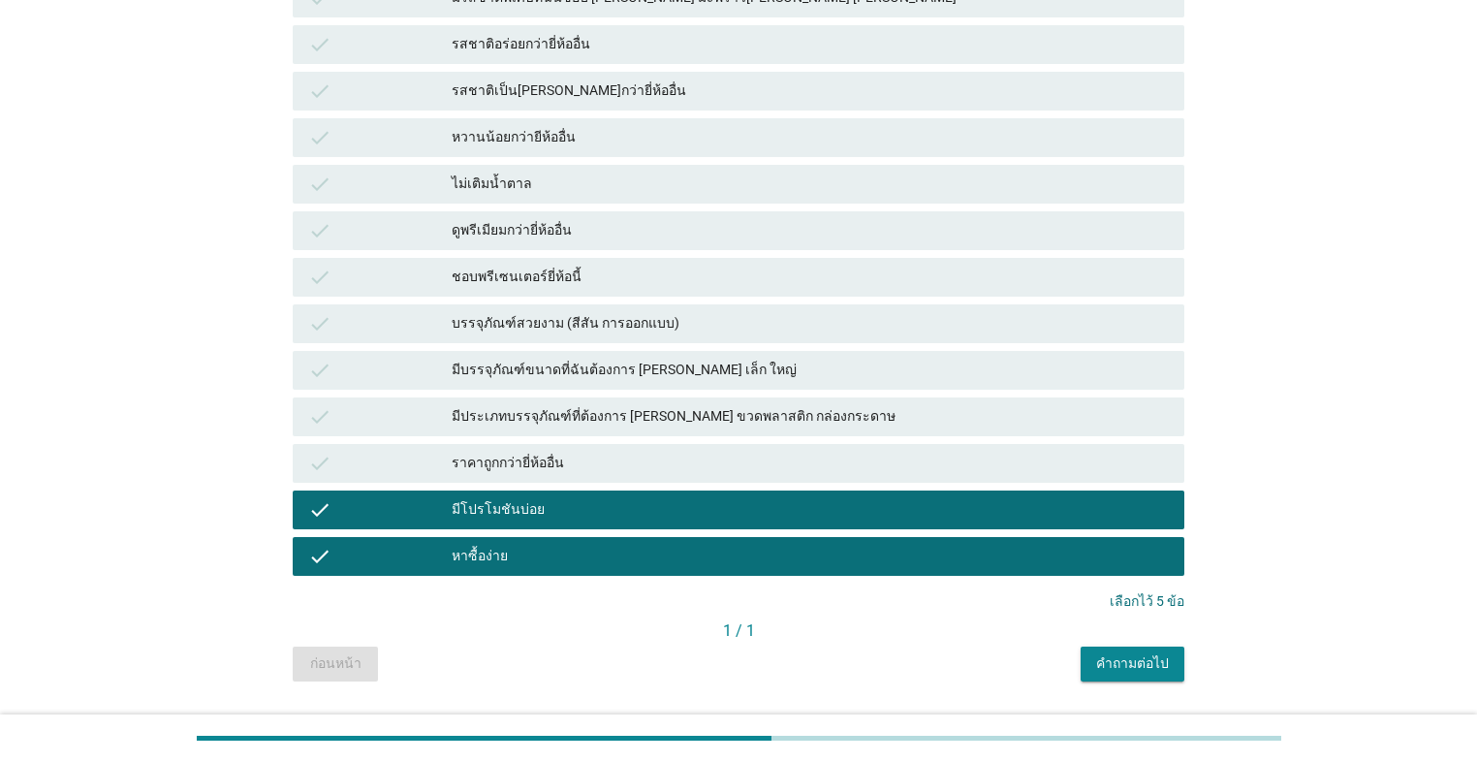
scroll to position [826, 0]
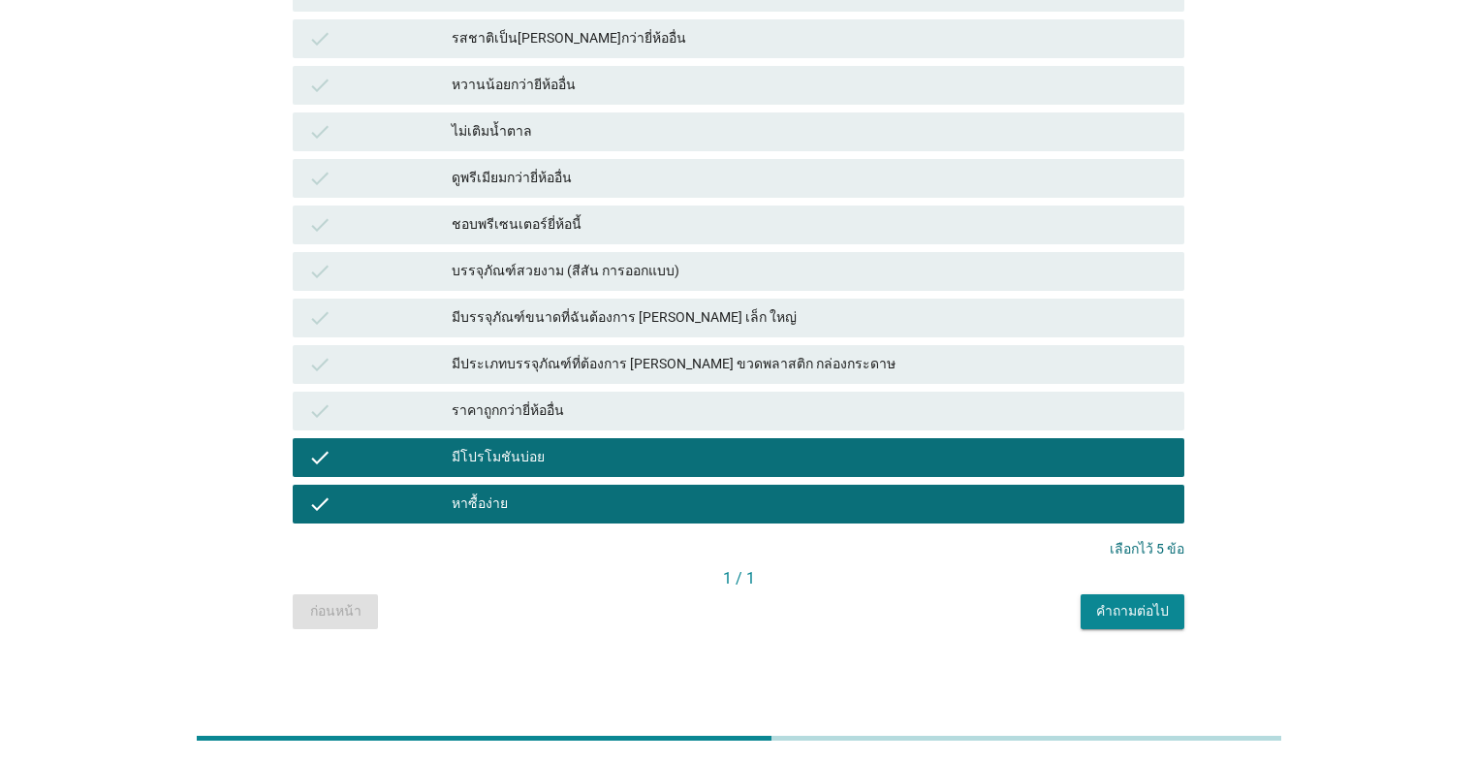
click at [763, 541] on button "คำถามต่อไป" at bounding box center [1132, 611] width 104 height 35
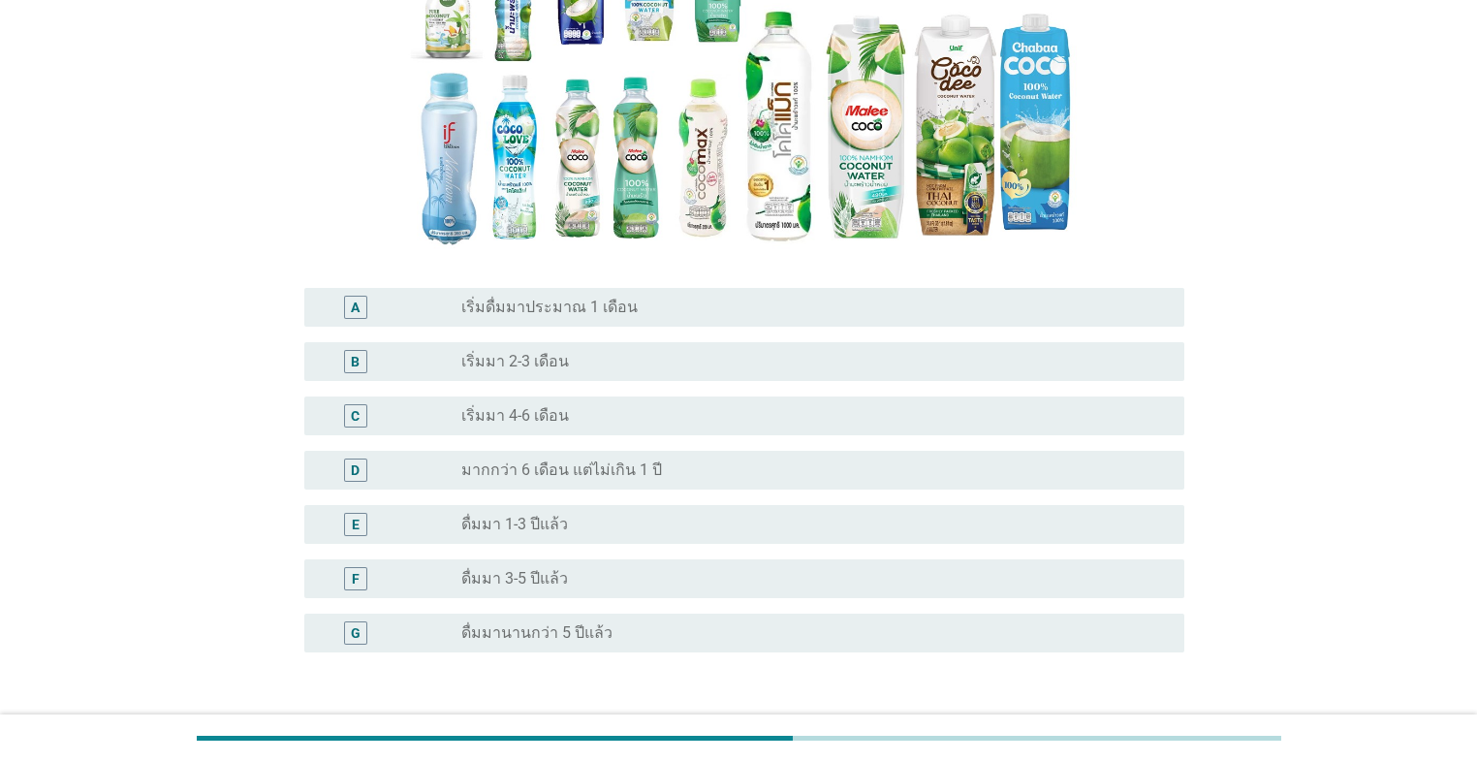
scroll to position [388, 0]
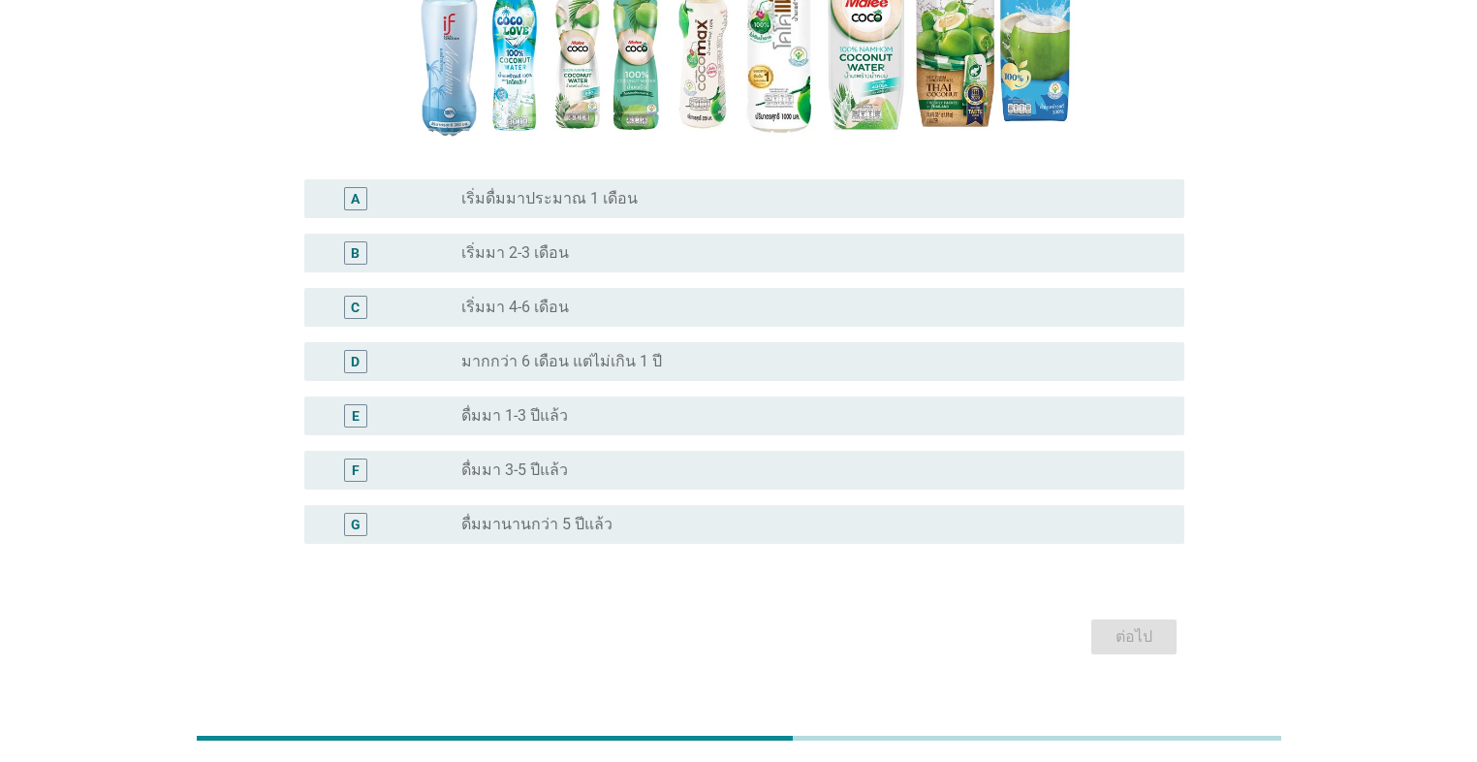
click at [677, 411] on div "radio_button_unchecked ดื่มมา 1-3 ปีแล้ว" at bounding box center [807, 415] width 692 height 19
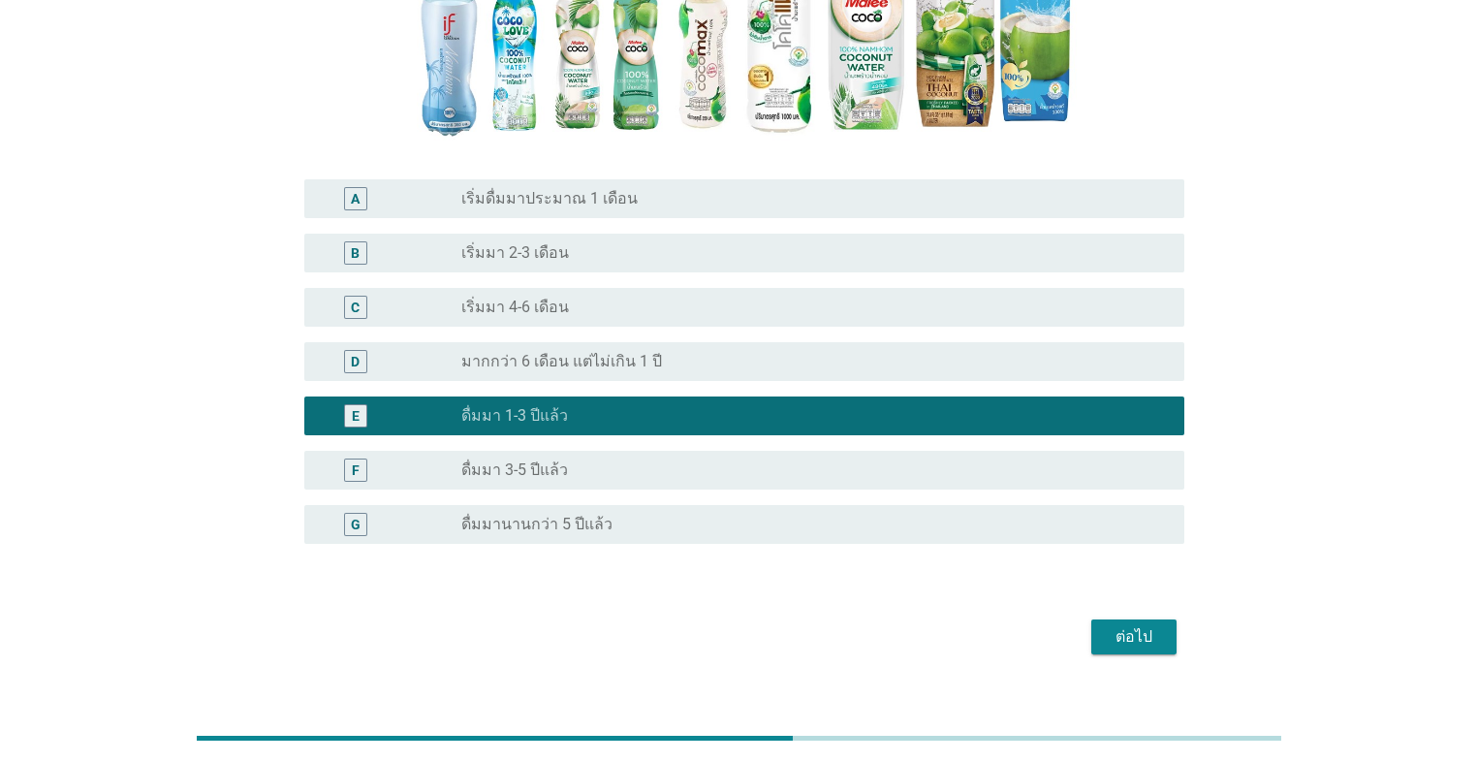
scroll to position [310, 0]
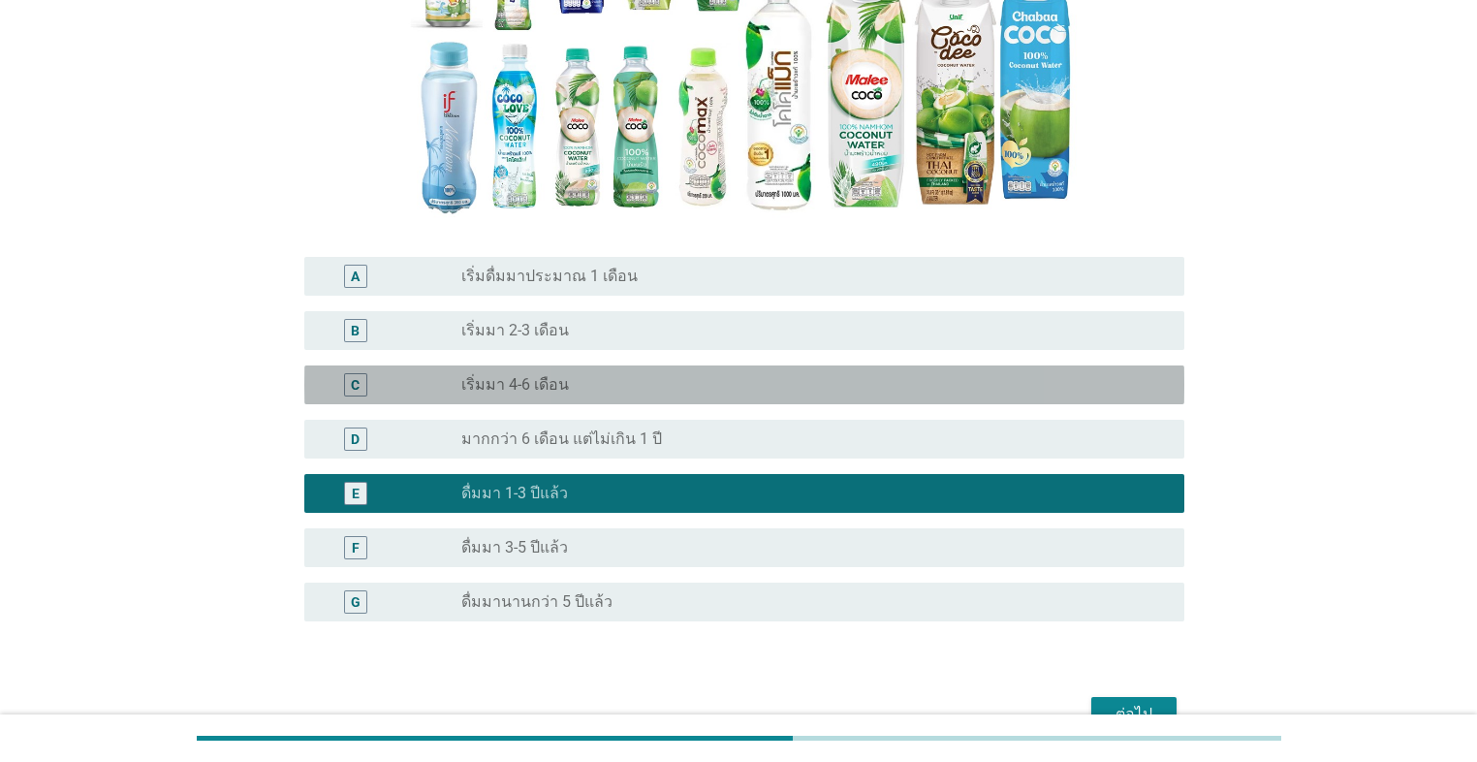
click at [672, 390] on div "radio_button_unchecked เริ่มมา 4-6 เดือน" at bounding box center [807, 384] width 692 height 19
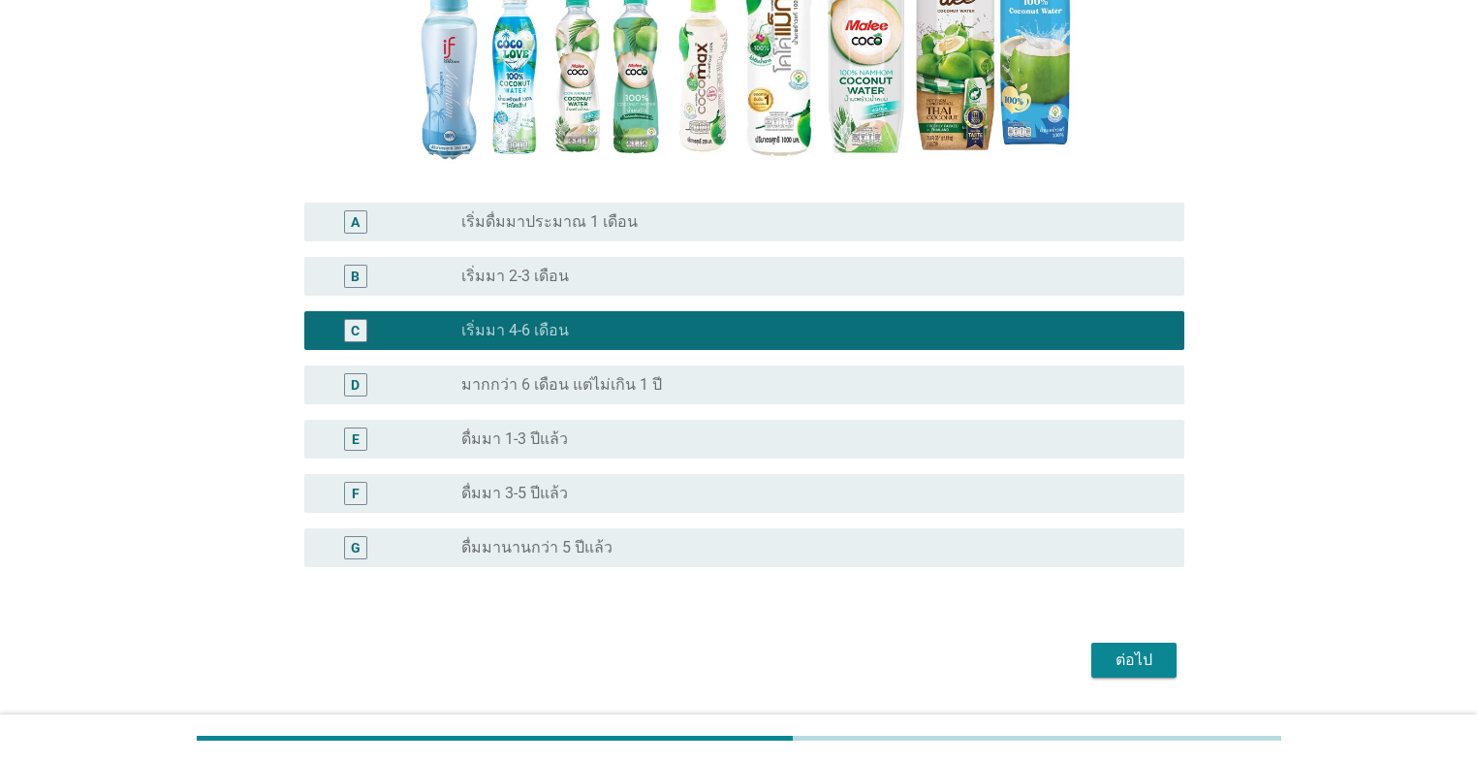
scroll to position [419, 0]
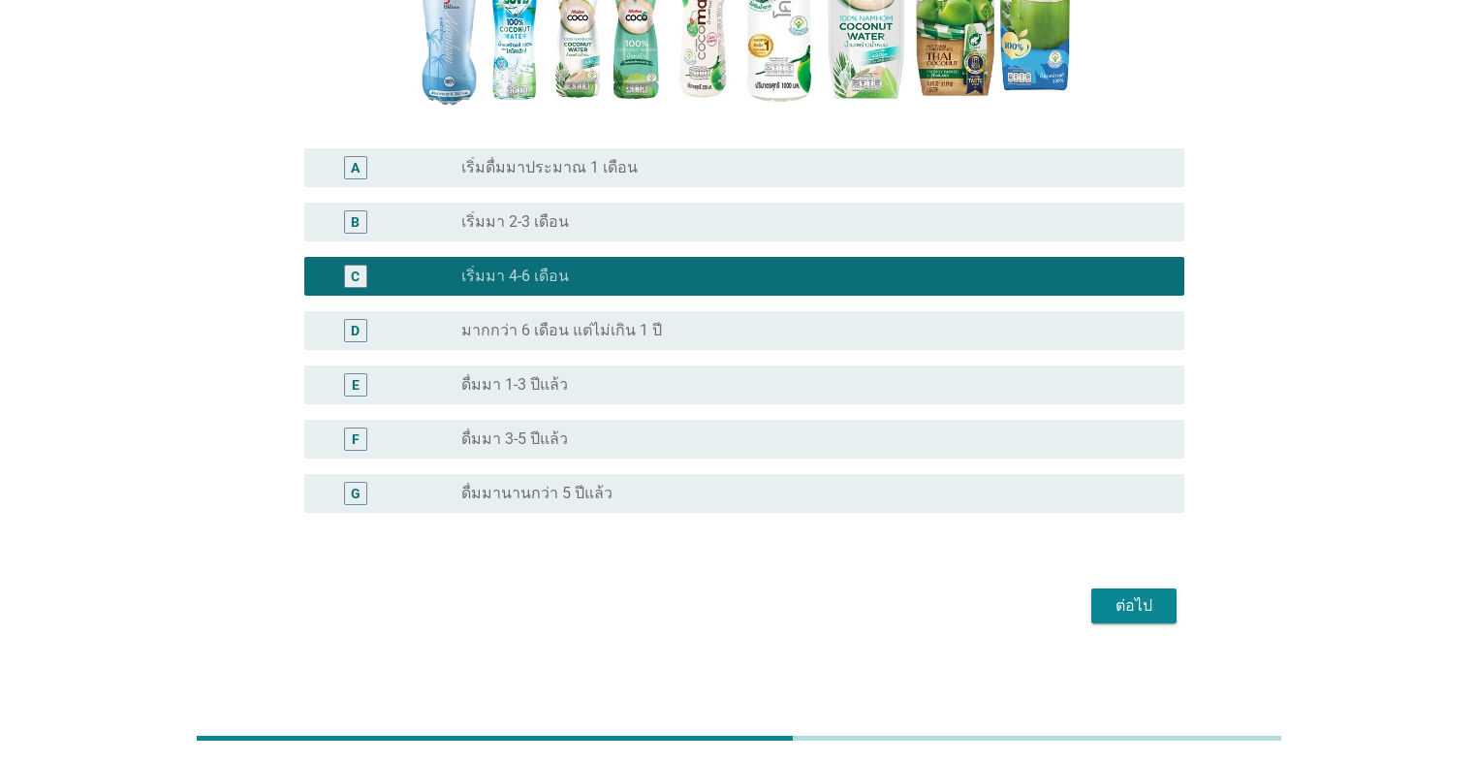
click at [643, 394] on div "radio_button_unchecked ดื่มมา 1-3 ปีแล้ว" at bounding box center [814, 384] width 707 height 23
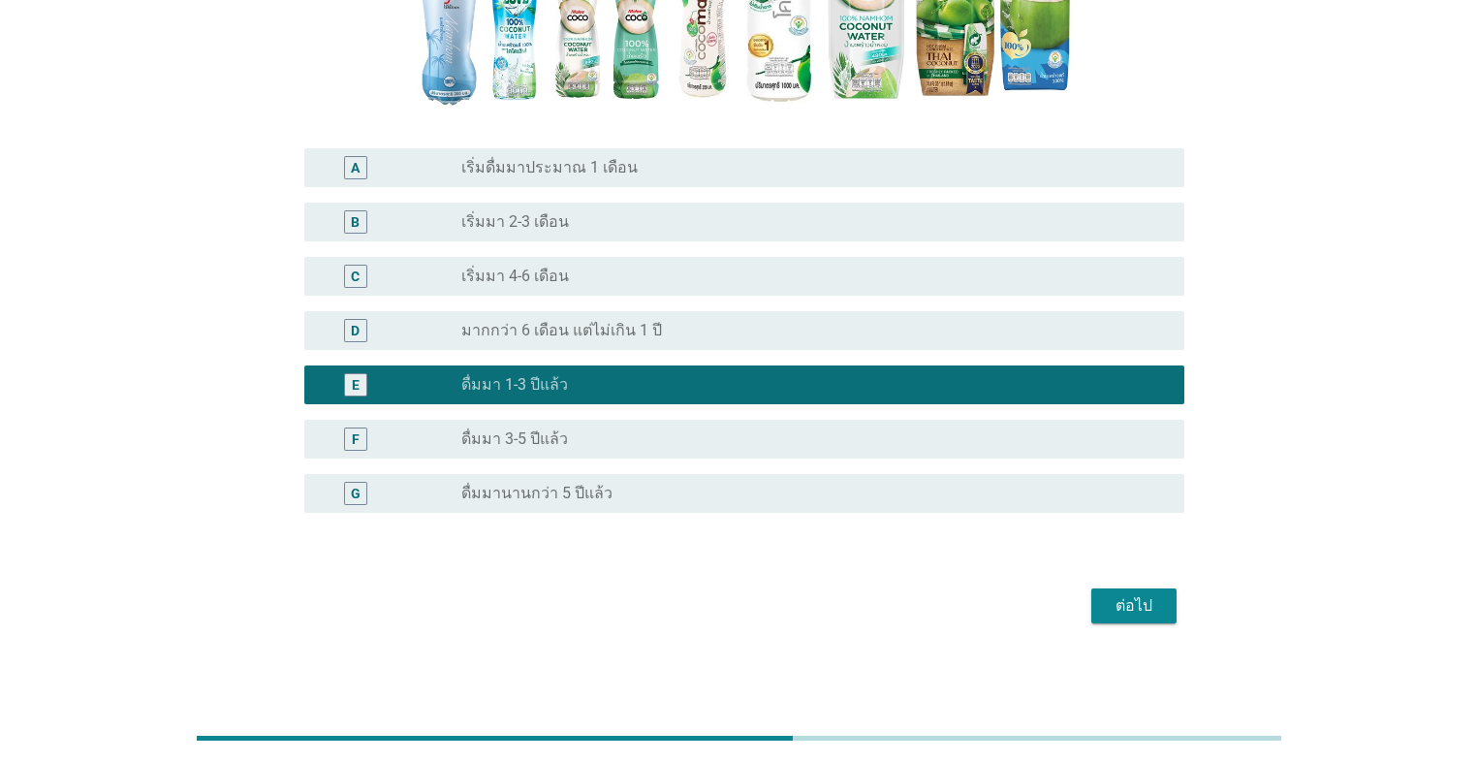
click at [763, 541] on form "C10. โดยรวมๆคุณเริ่มดื่ม น้ำมะพร้าวพร้อมดื่ม 100% มาเป็นระยะเวลานานเท่าไหร่แล้ว…" at bounding box center [738, 149] width 891 height 962
click at [763, 541] on div "ต่อไป" at bounding box center [1134, 605] width 54 height 23
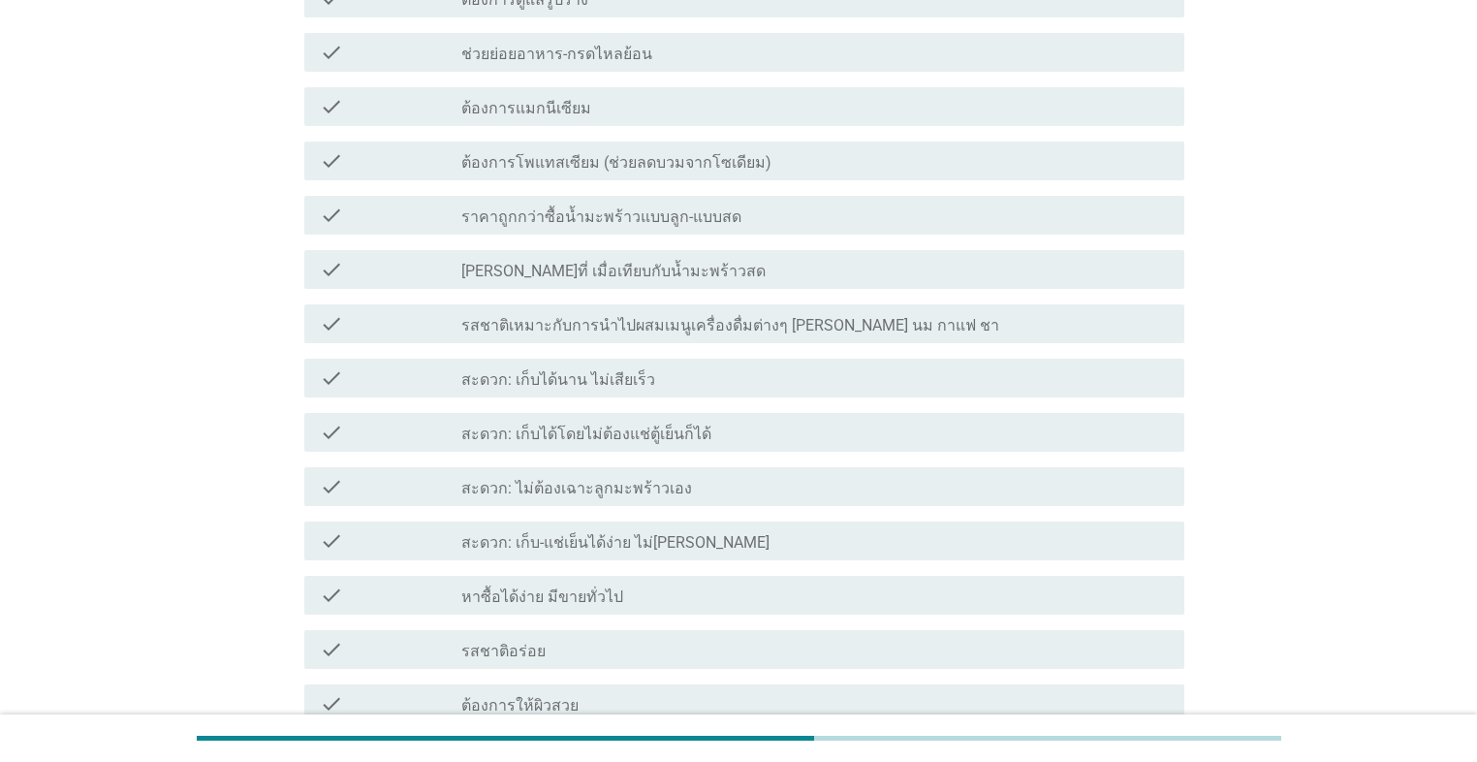
scroll to position [930, 0]
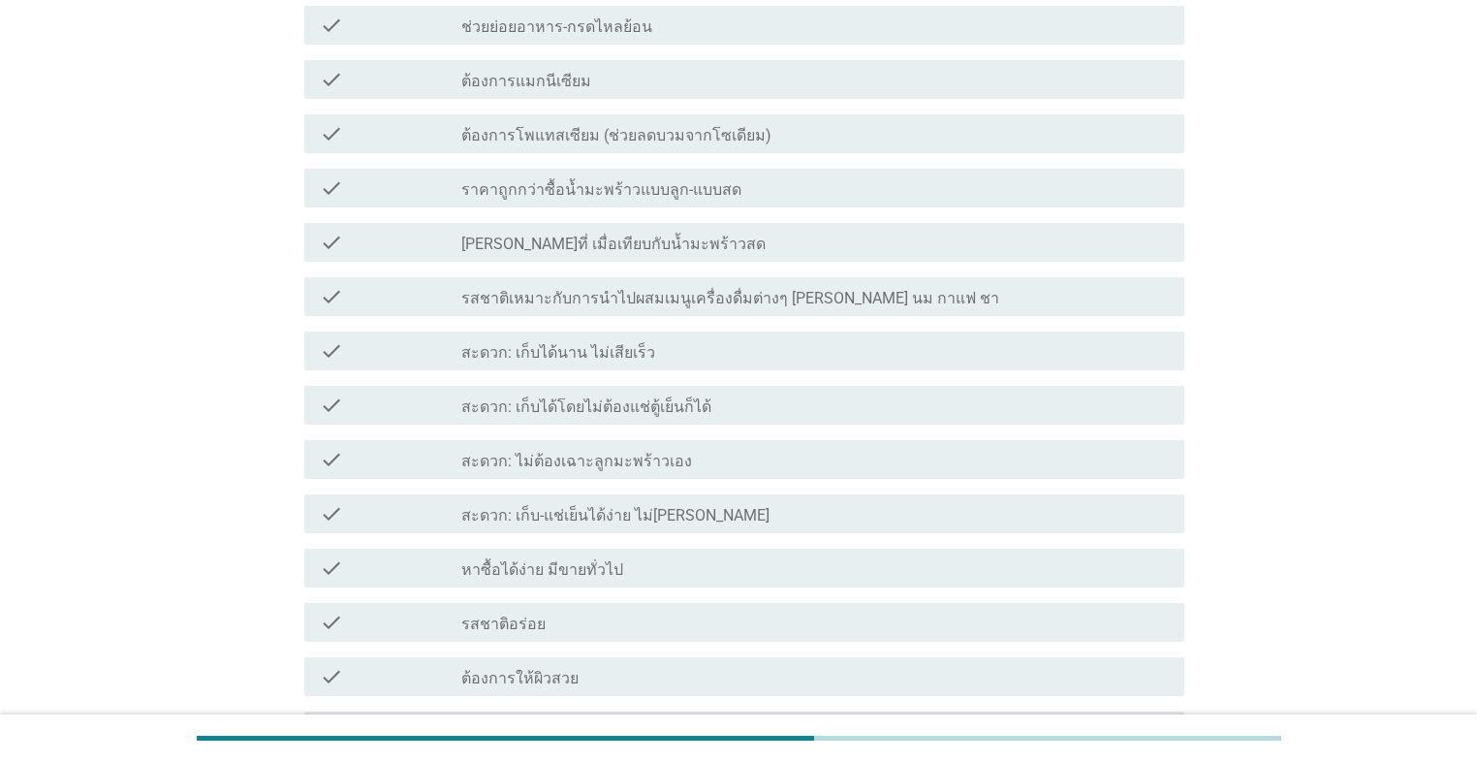
click at [691, 541] on div "check_box_outline_blank รสชาติอร่อย" at bounding box center [814, 621] width 707 height 23
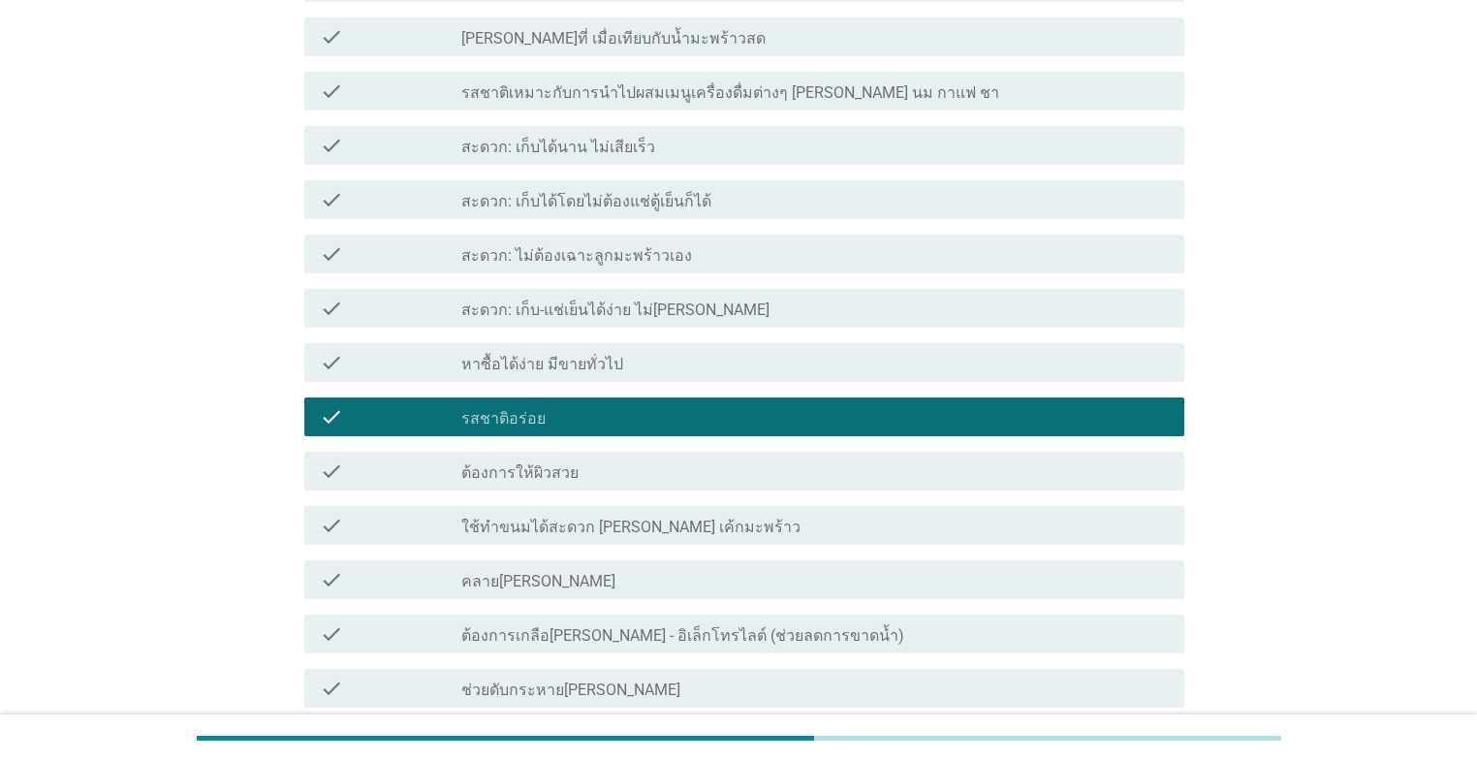
scroll to position [1163, 0]
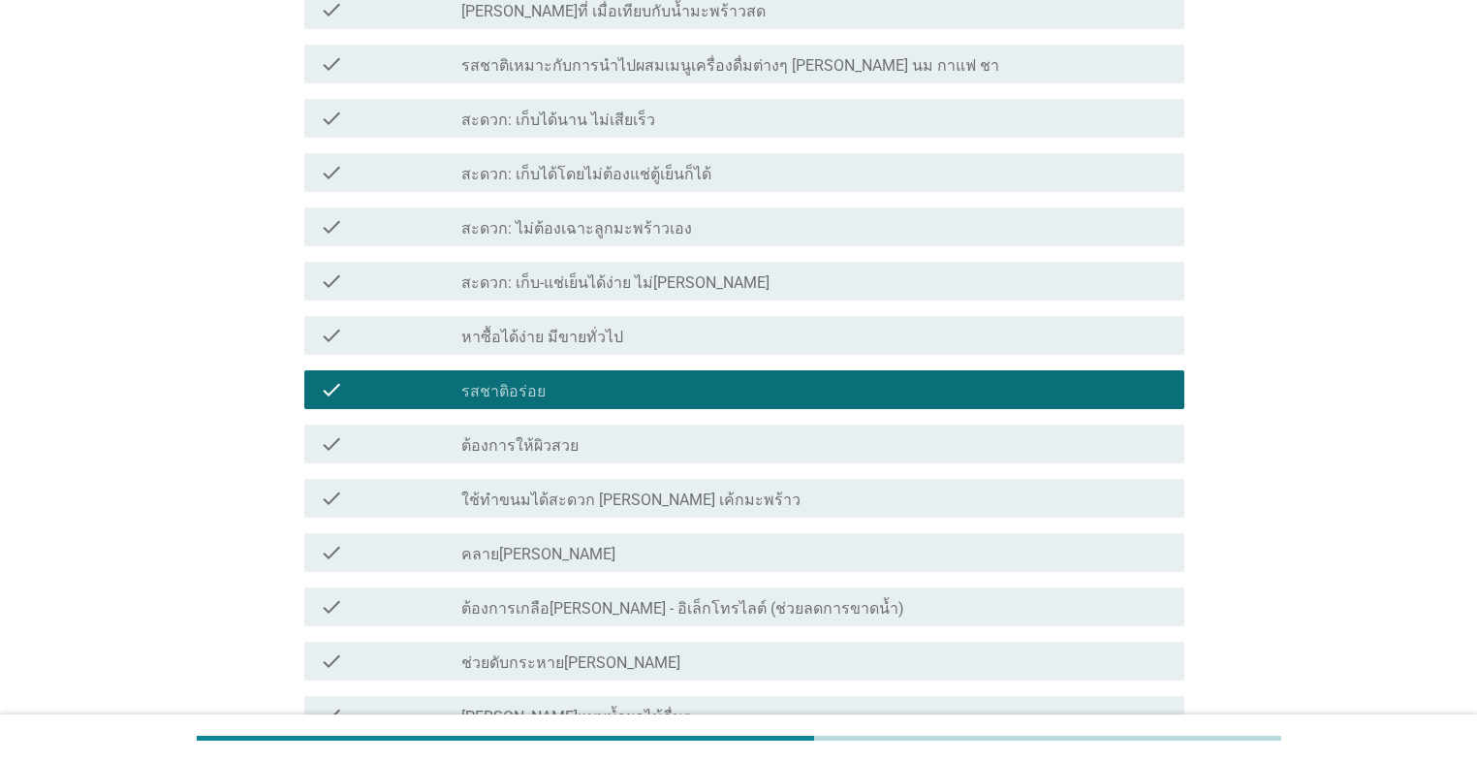
click at [686, 541] on div "check_box_outline_blank ช่วยดับกระหาย[PERSON_NAME]" at bounding box center [814, 660] width 707 height 23
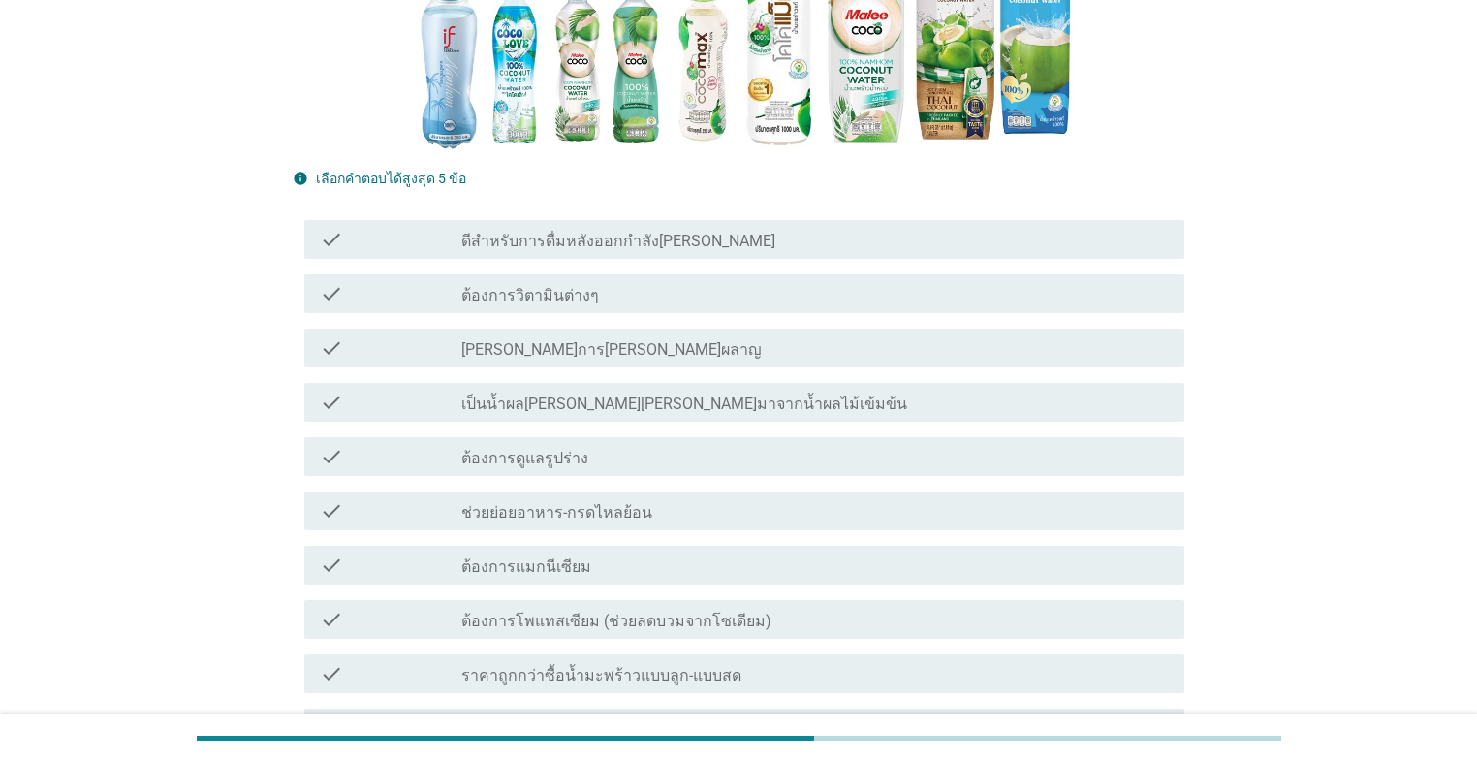
scroll to position [367, 0]
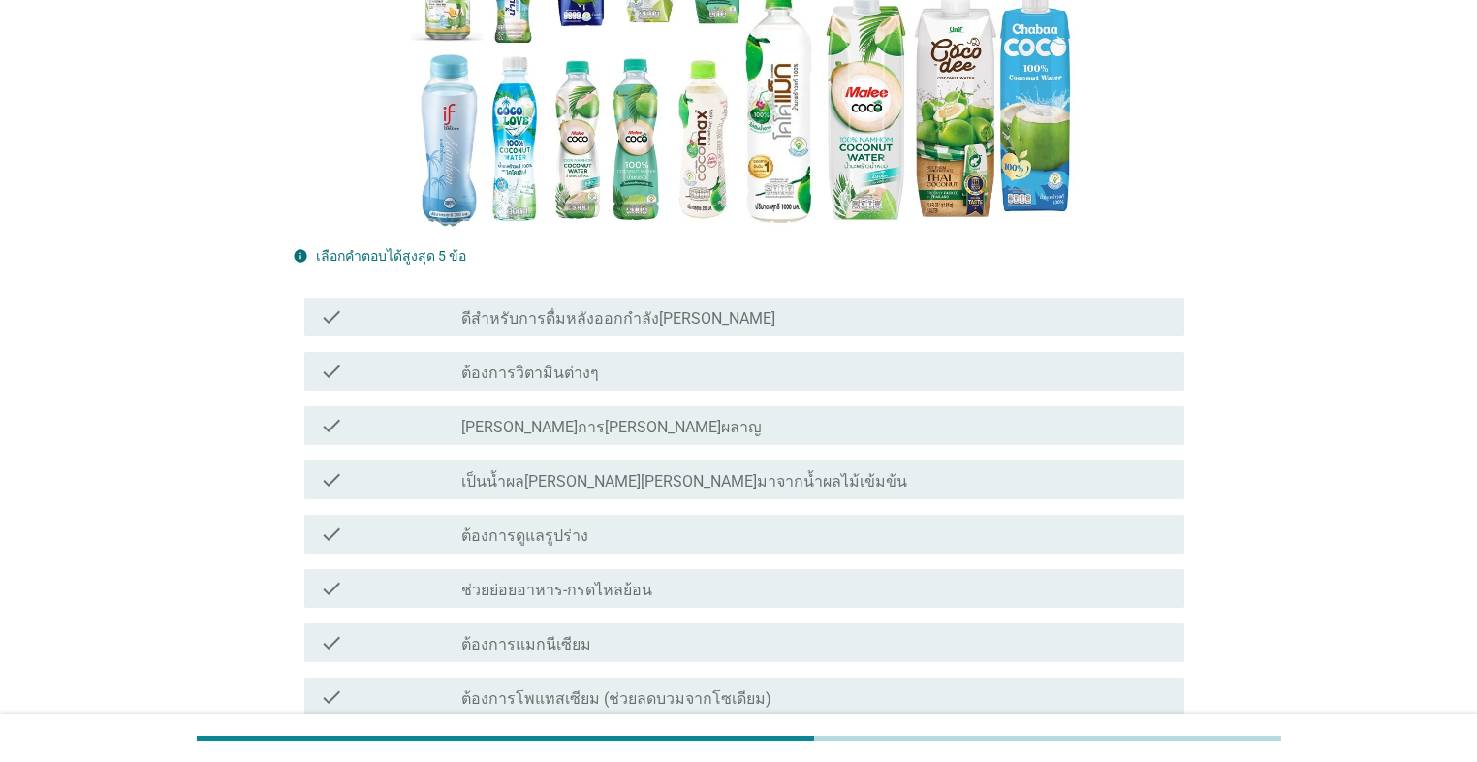
click at [663, 536] on div "check_box_outline_blank ต้องการดูแลรูปร่าง" at bounding box center [814, 533] width 707 height 23
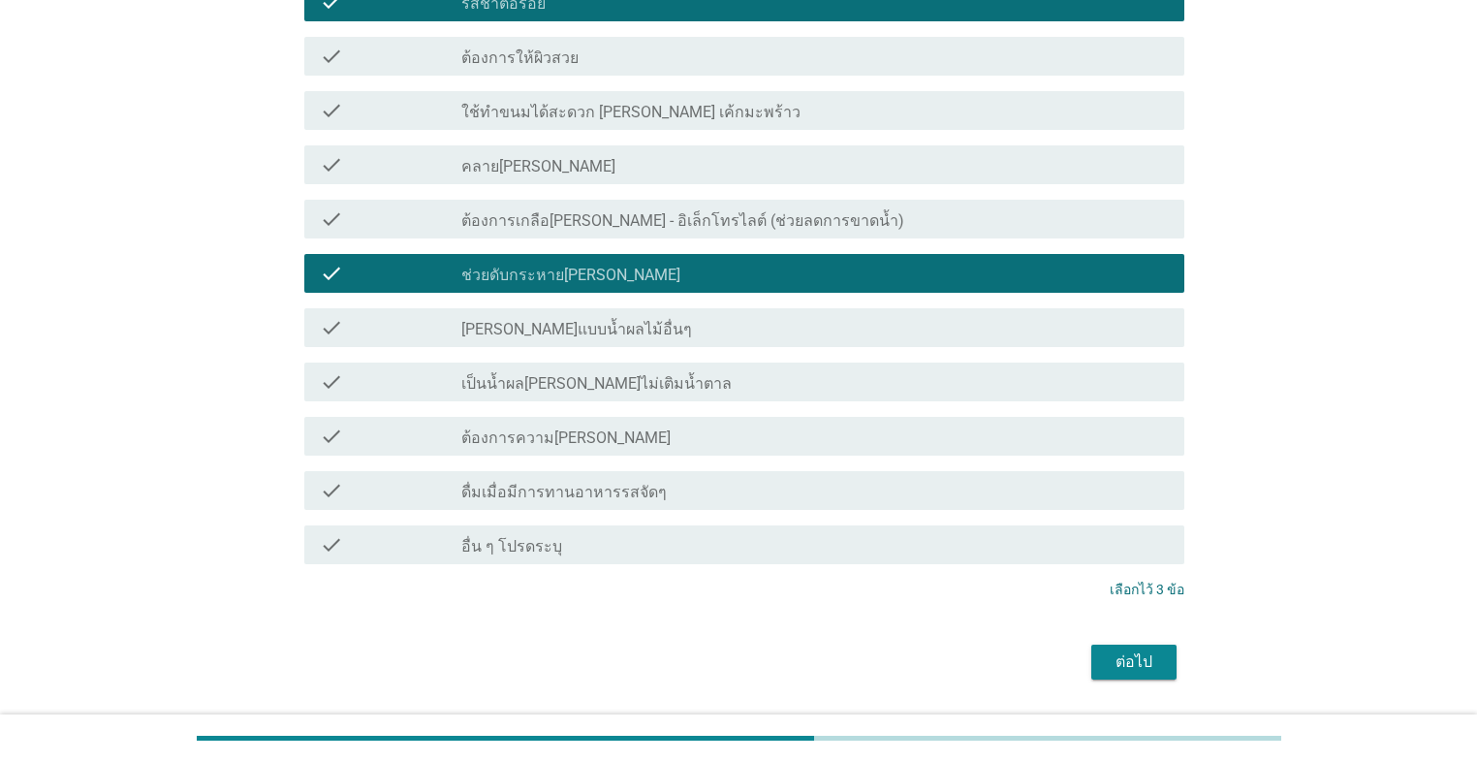
scroll to position [1607, 0]
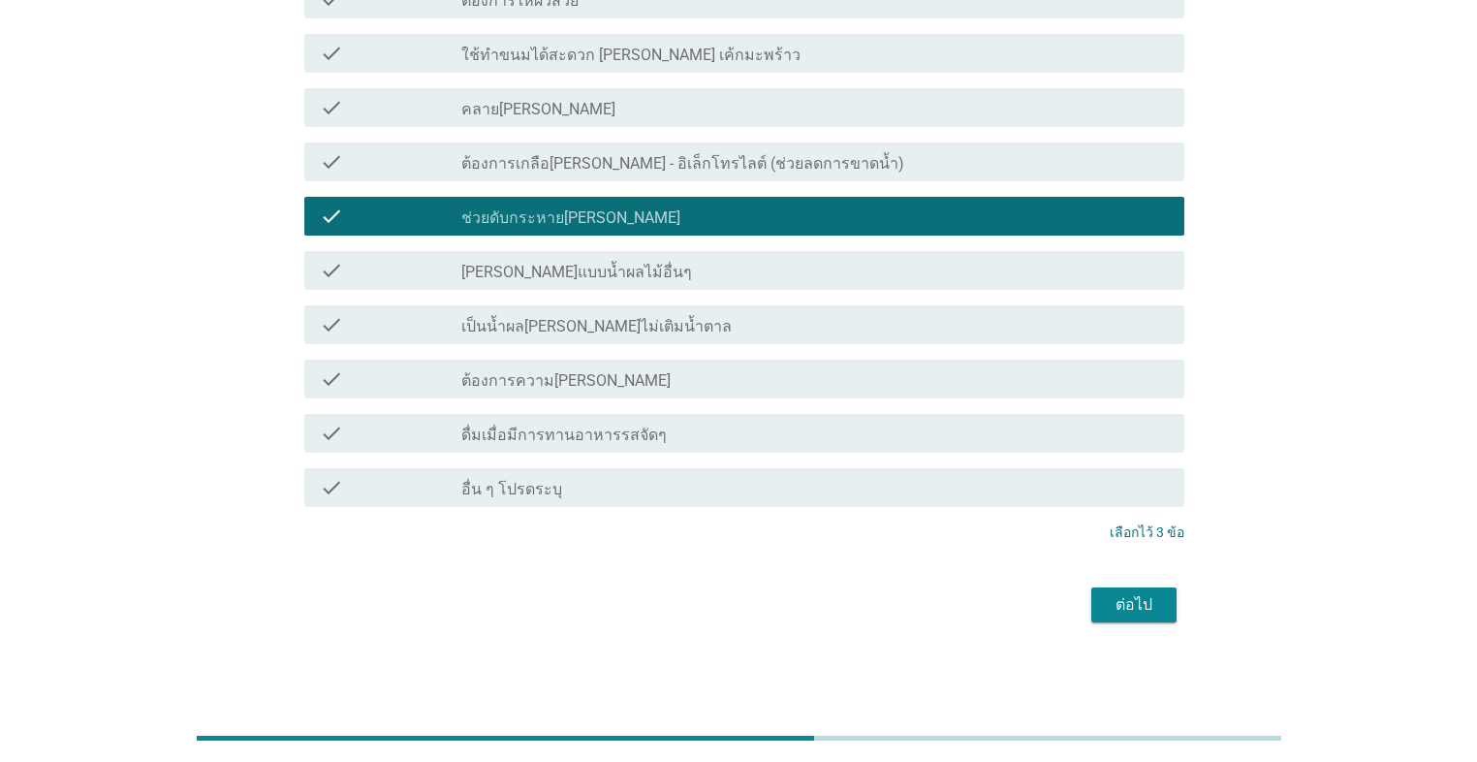
click at [763, 541] on button "ต่อไป" at bounding box center [1133, 604] width 85 height 35
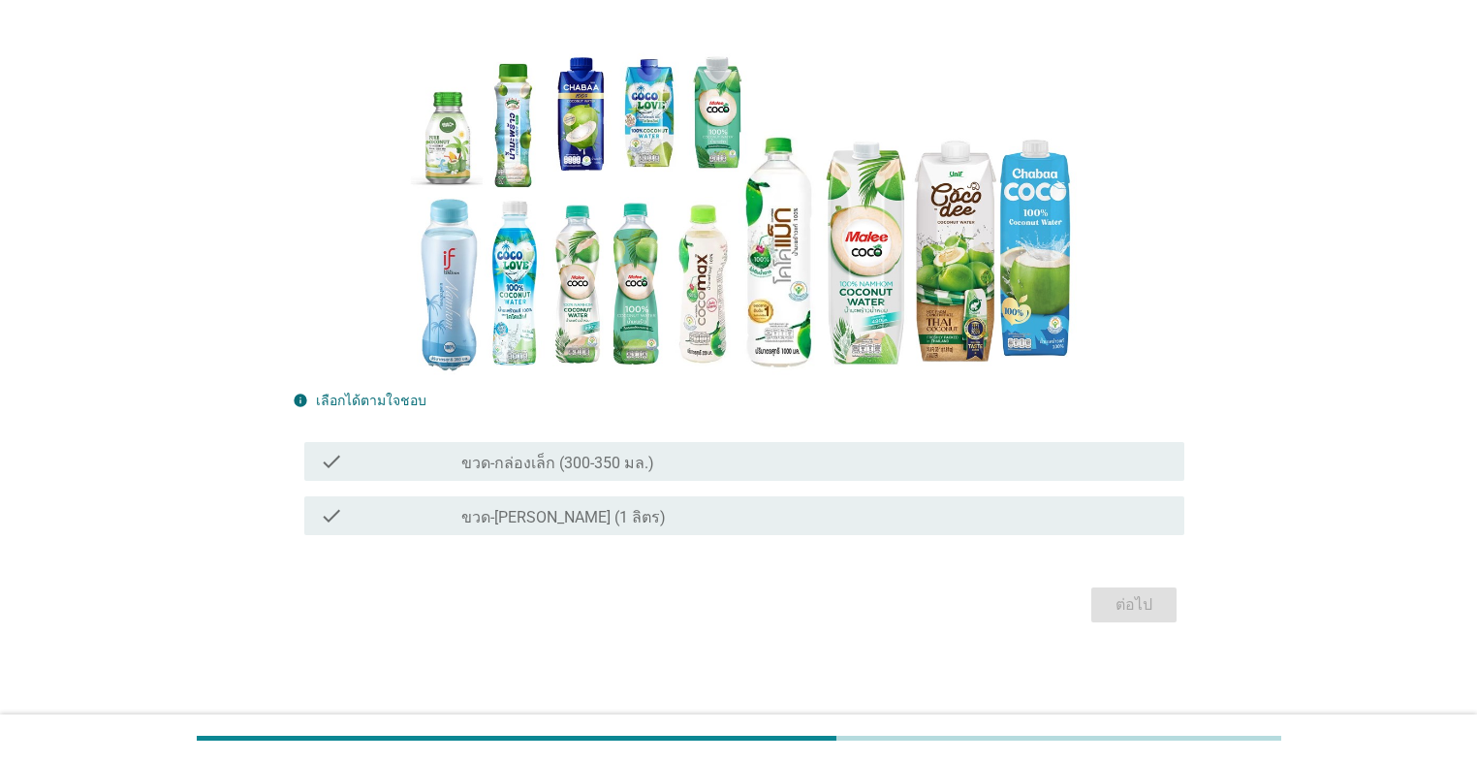
scroll to position [0, 0]
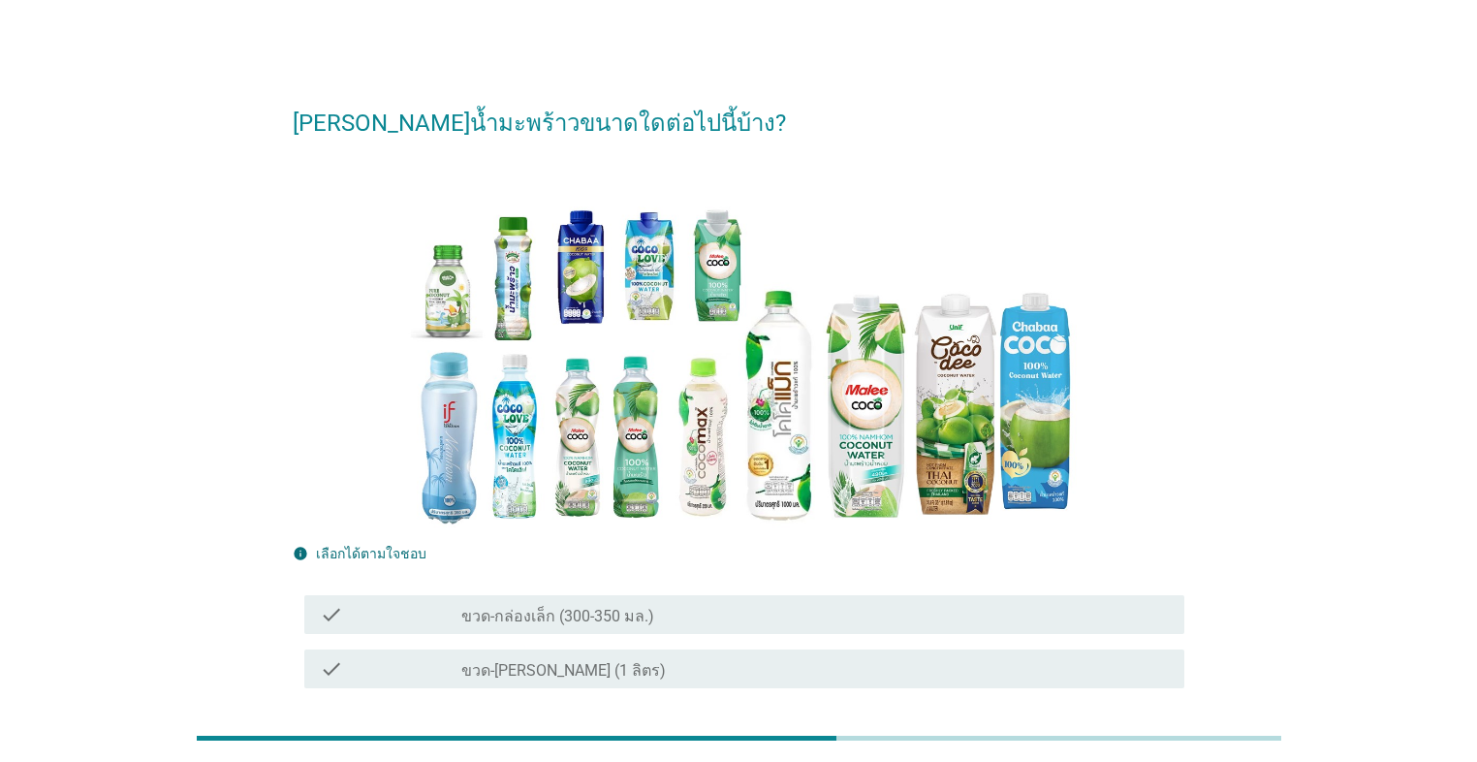
click at [662, 541] on div "check_box_outline_blank ขวด-กล่องเล็ก (300-350 มล.)" at bounding box center [814, 614] width 707 height 23
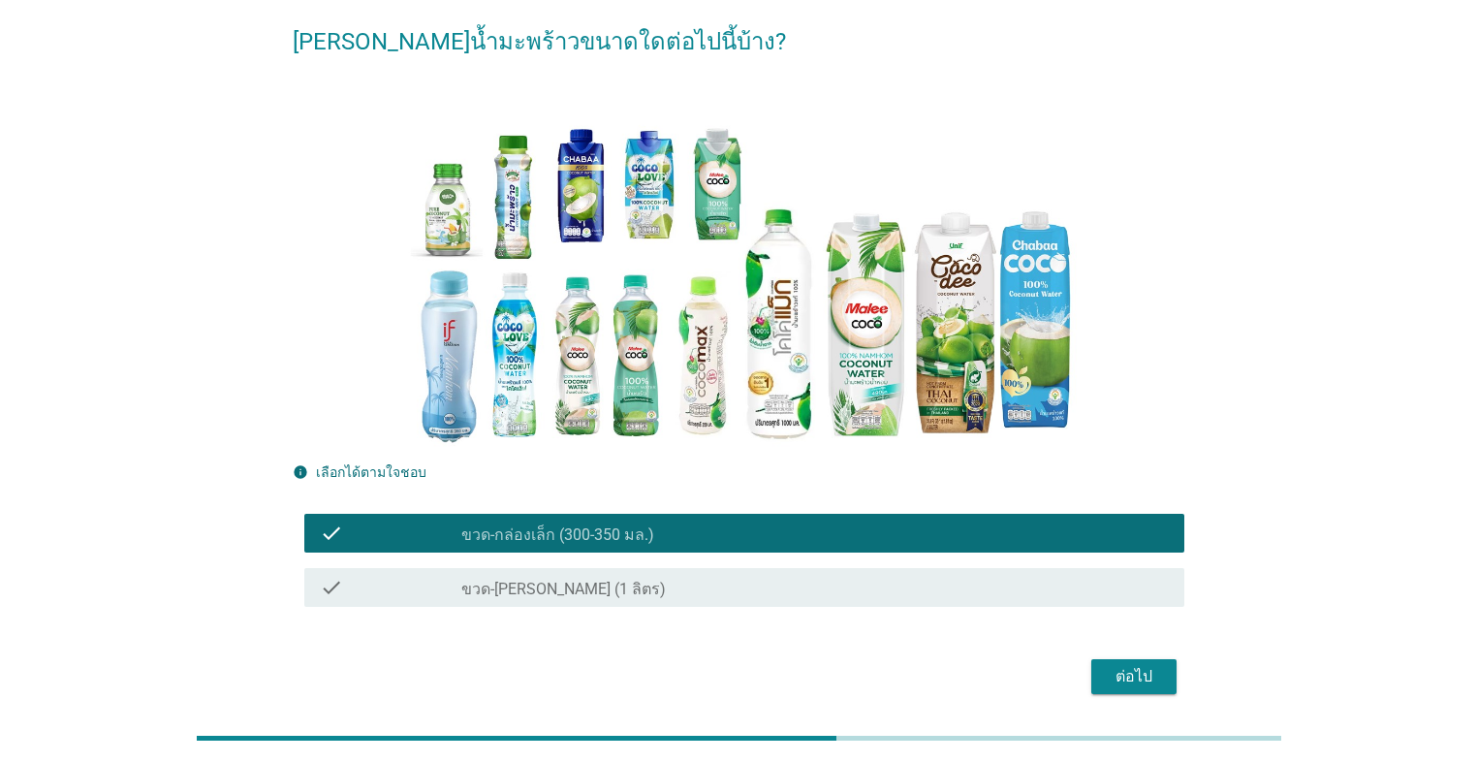
scroll to position [153, 0]
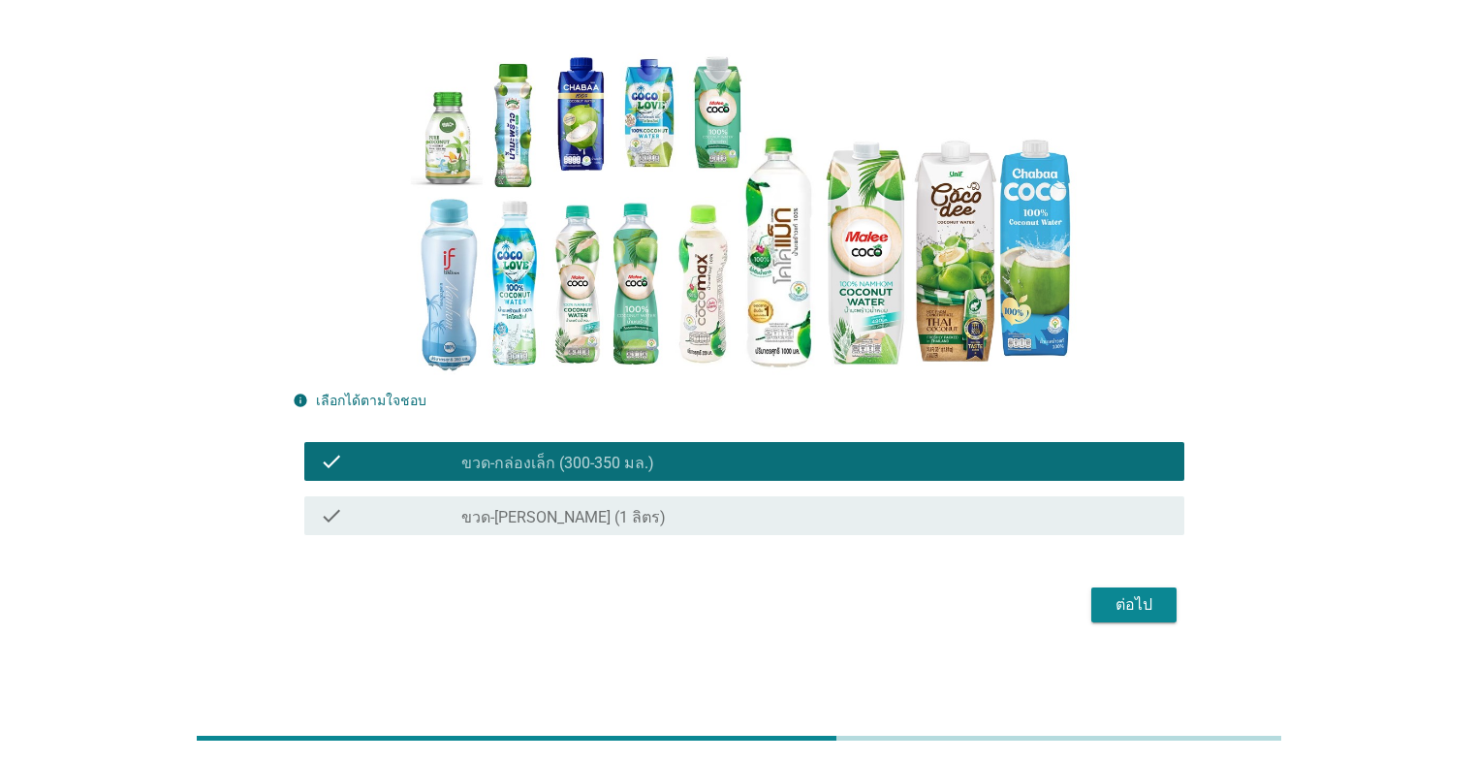
click at [763, 541] on div "ต่อไป" at bounding box center [1134, 604] width 54 height 23
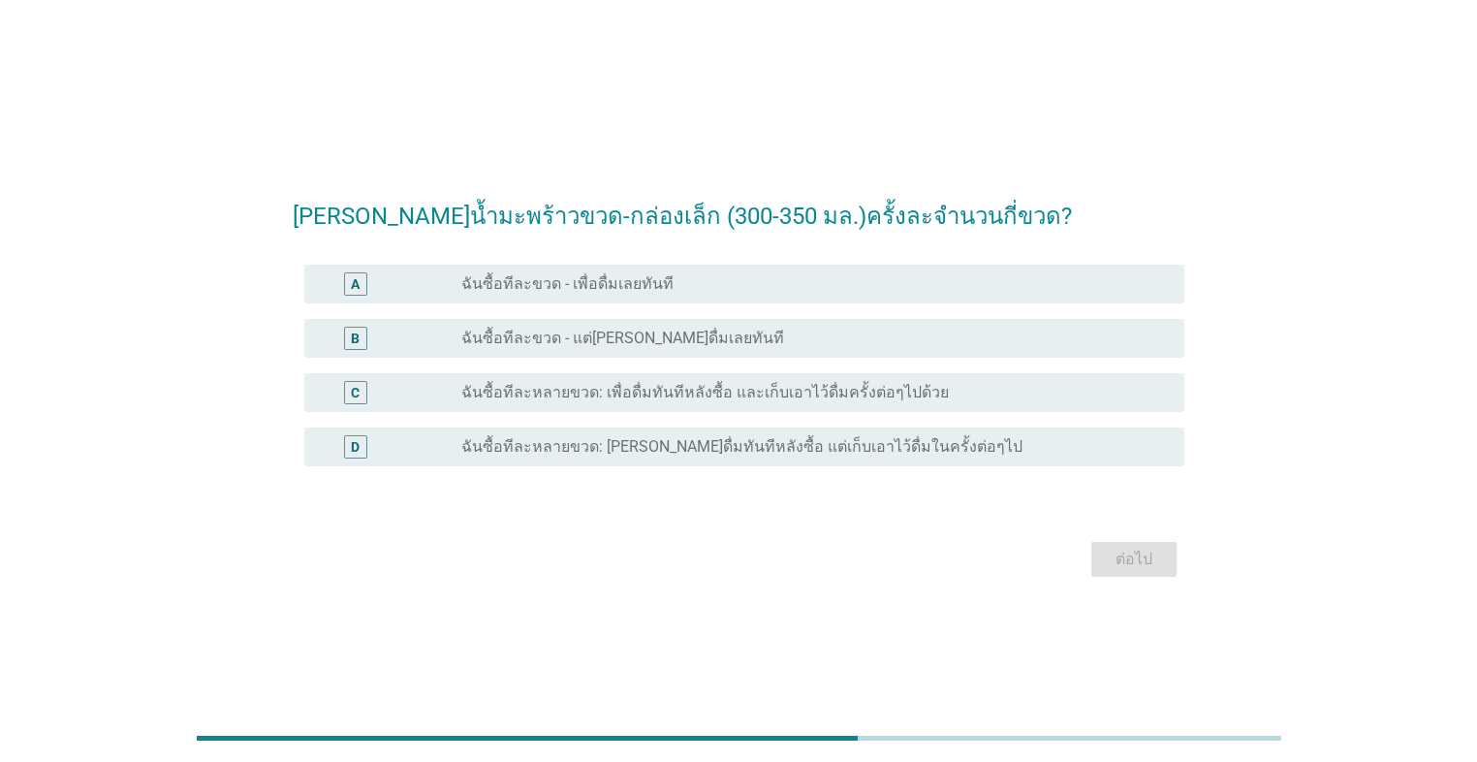
click at [644, 295] on div "radio_button_unchecked ฉันซื้อทีละขวด - เพื่อดื่มเลยทันที" at bounding box center [814, 283] width 707 height 23
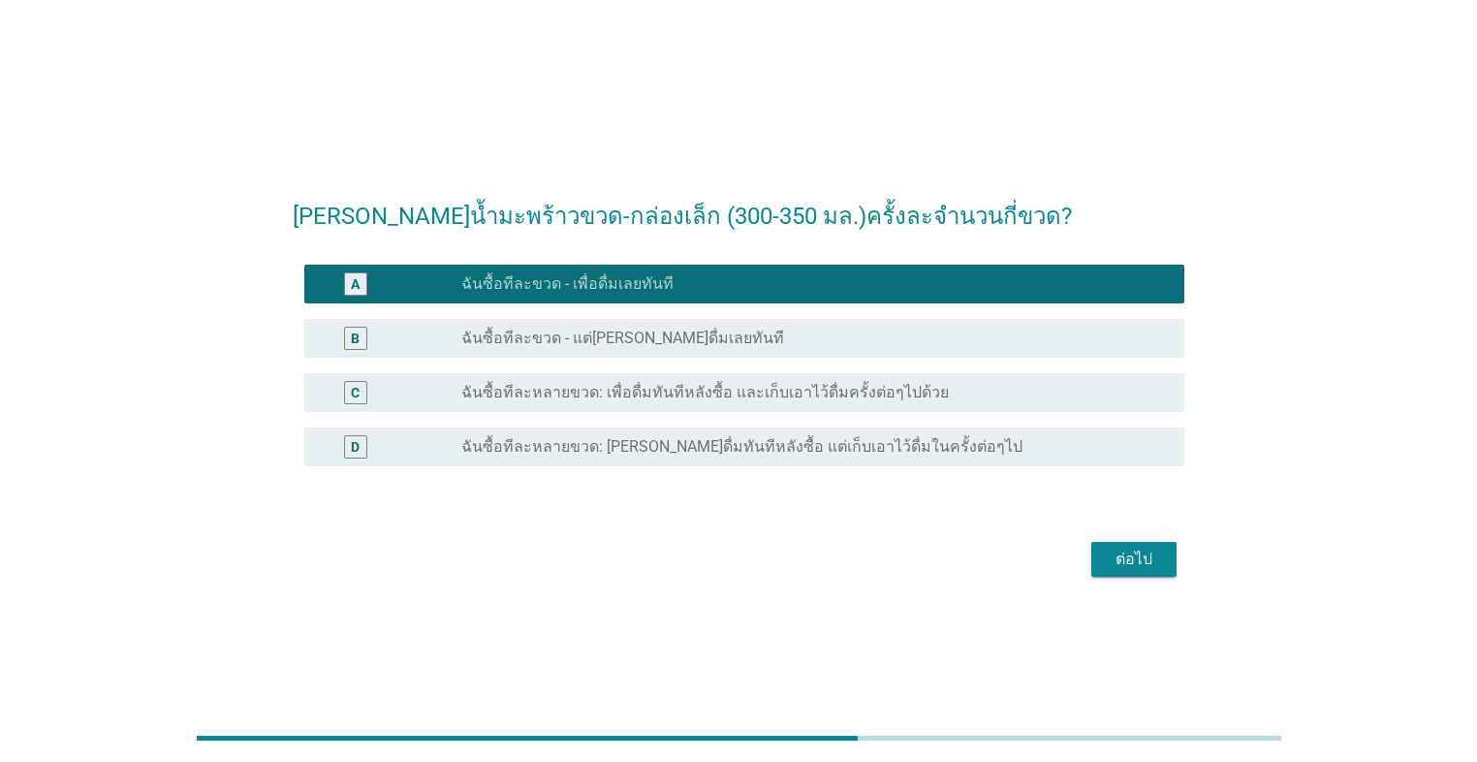
click at [763, 541] on button "ต่อไป" at bounding box center [1133, 559] width 85 height 35
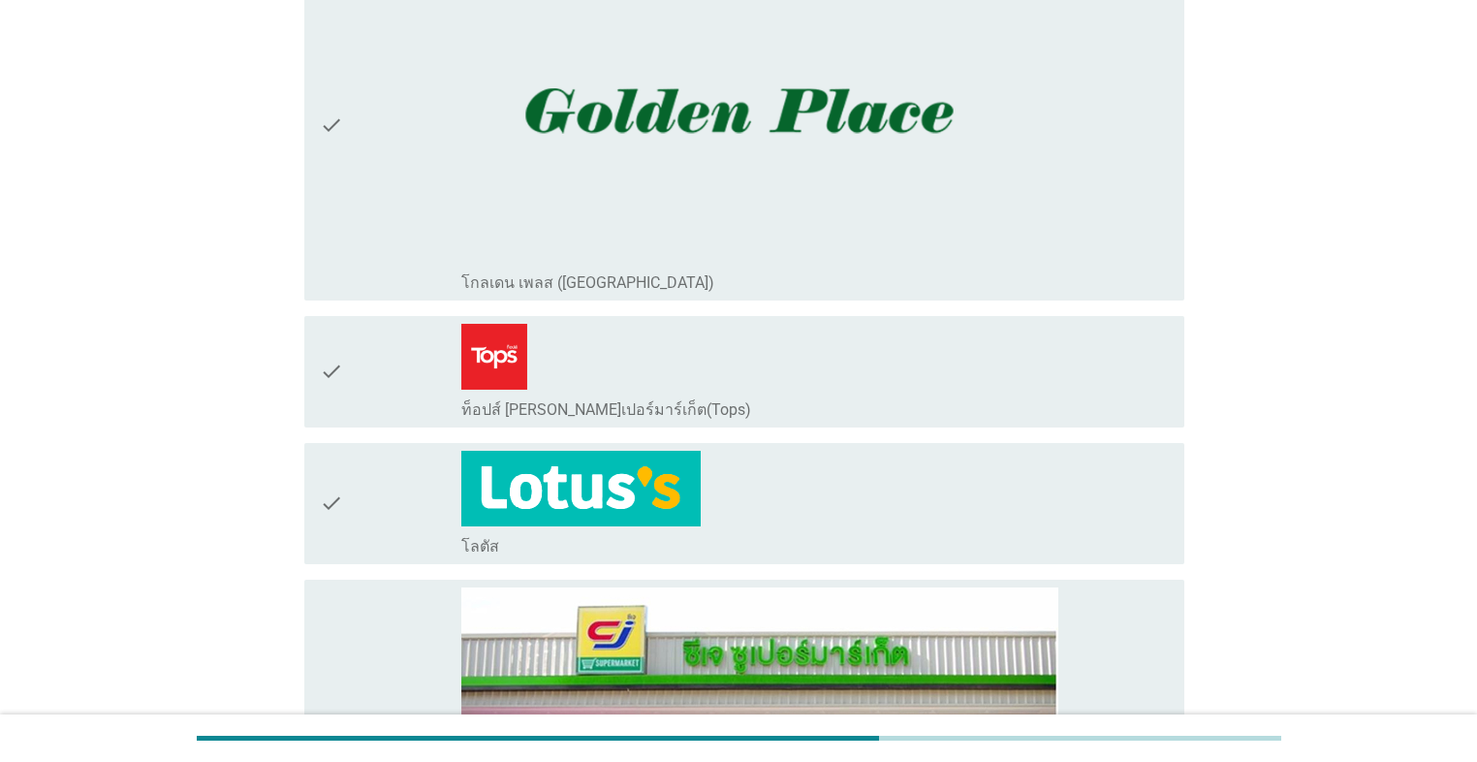
scroll to position [620, 0]
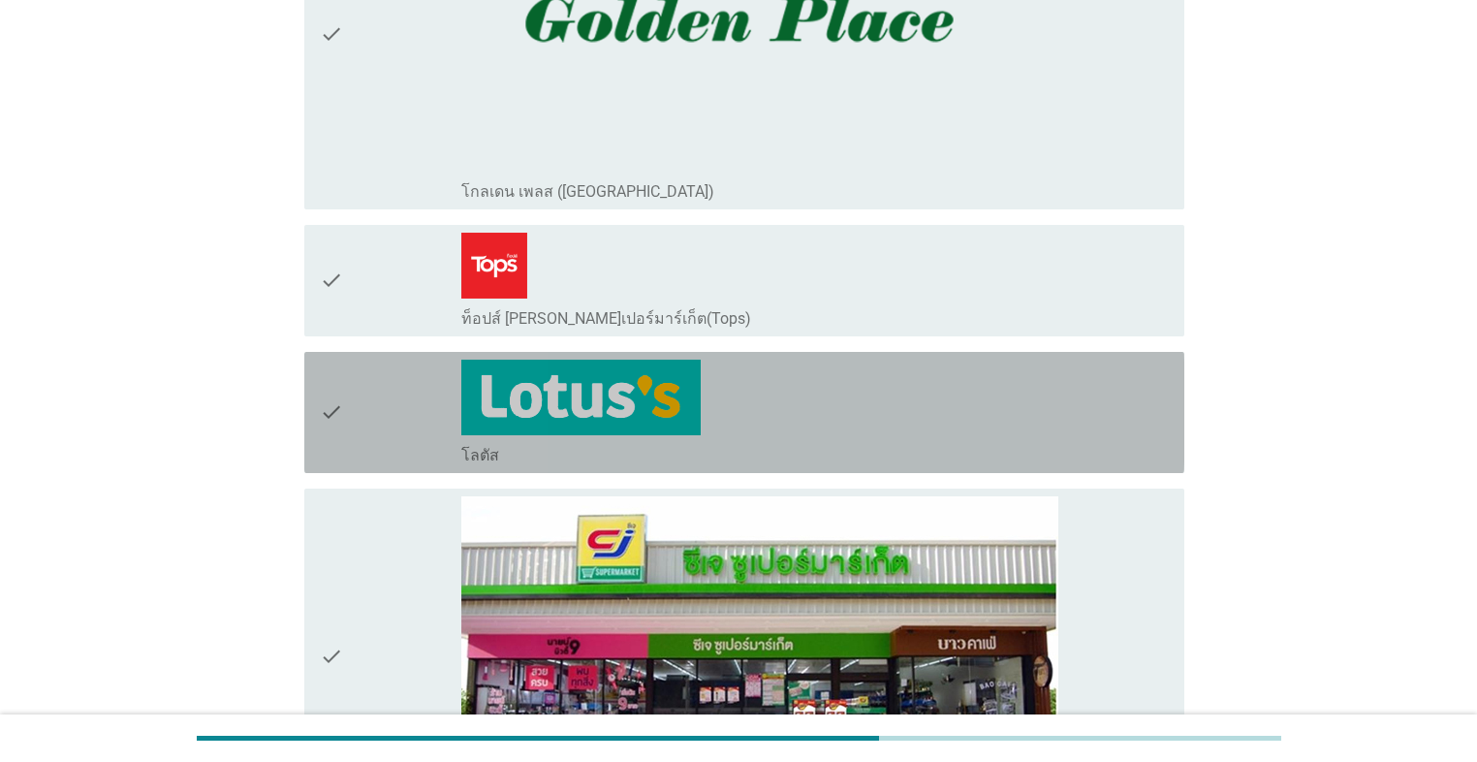
click at [534, 432] on div "check_box_outline_blank โลตัส" at bounding box center [814, 412] width 707 height 106
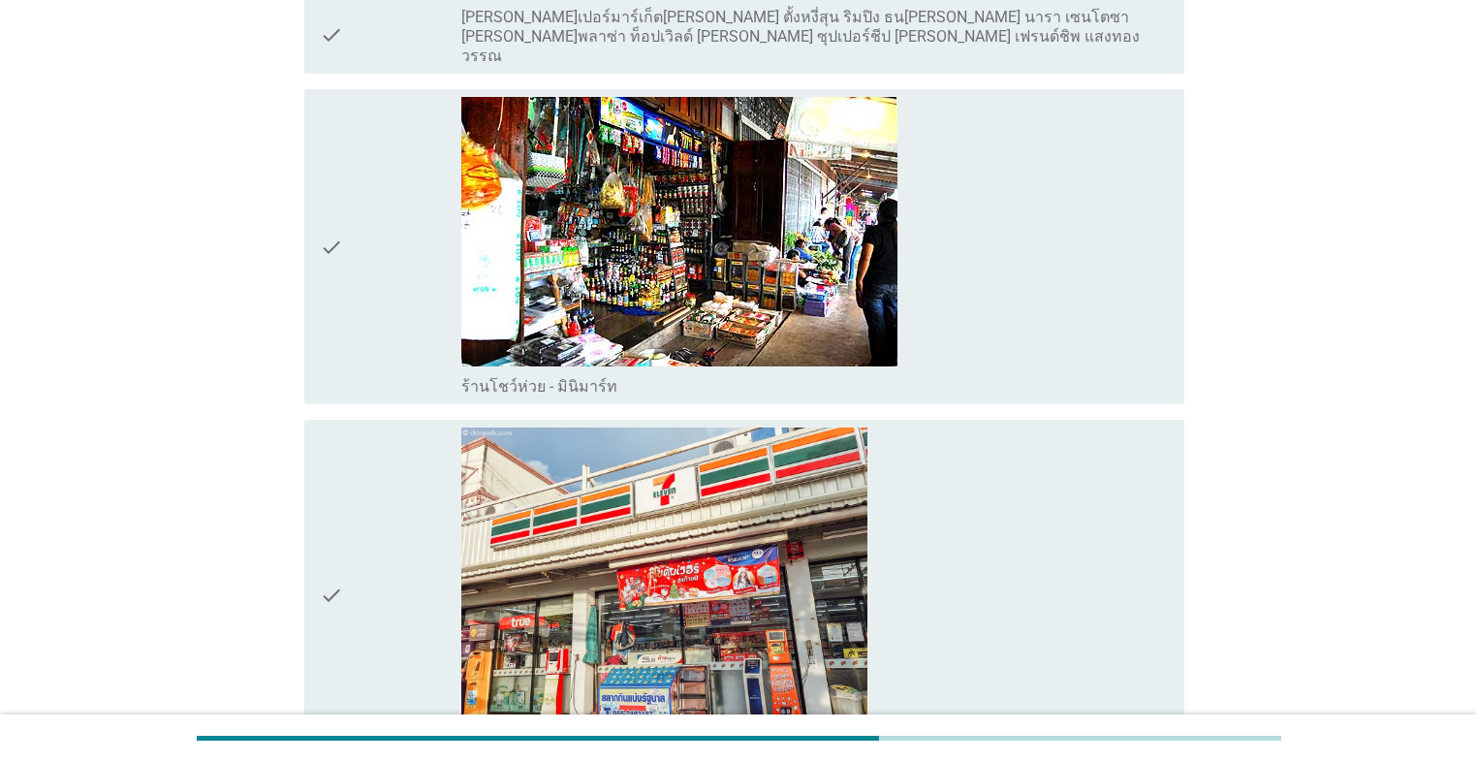
scroll to position [2480, 0]
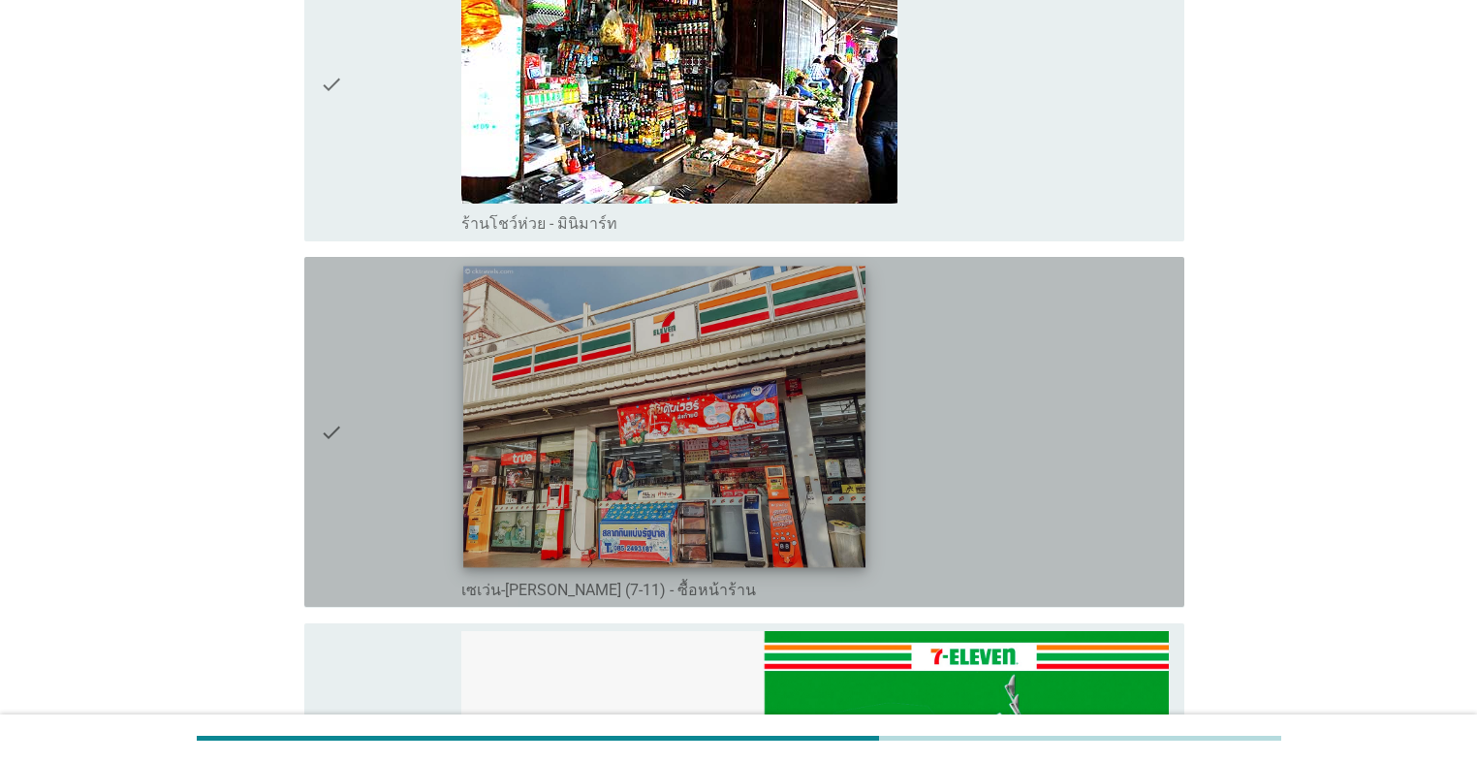
click at [548, 409] on img at bounding box center [664, 416] width 402 height 301
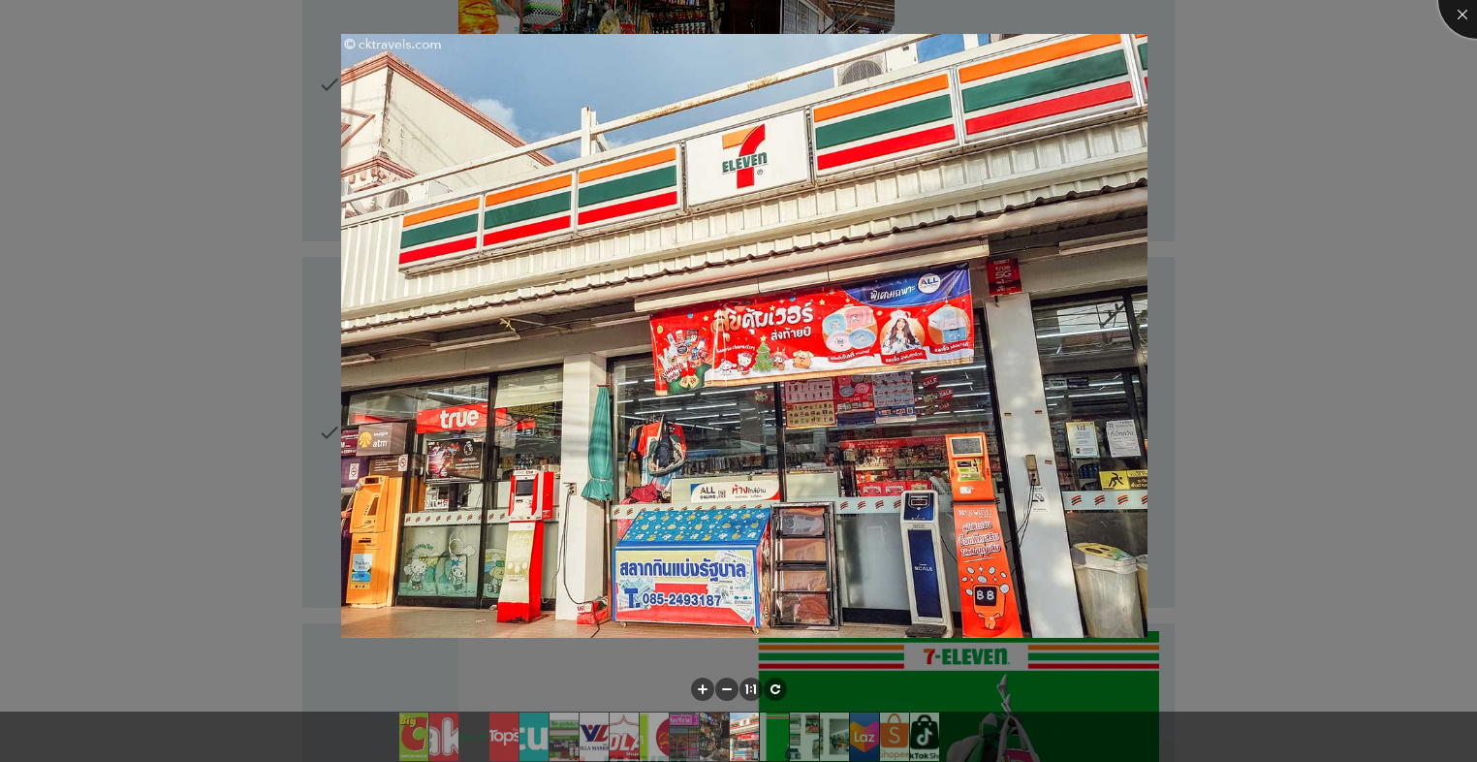
click at [763, 25] on div at bounding box center [1477, 0] width 78 height 78
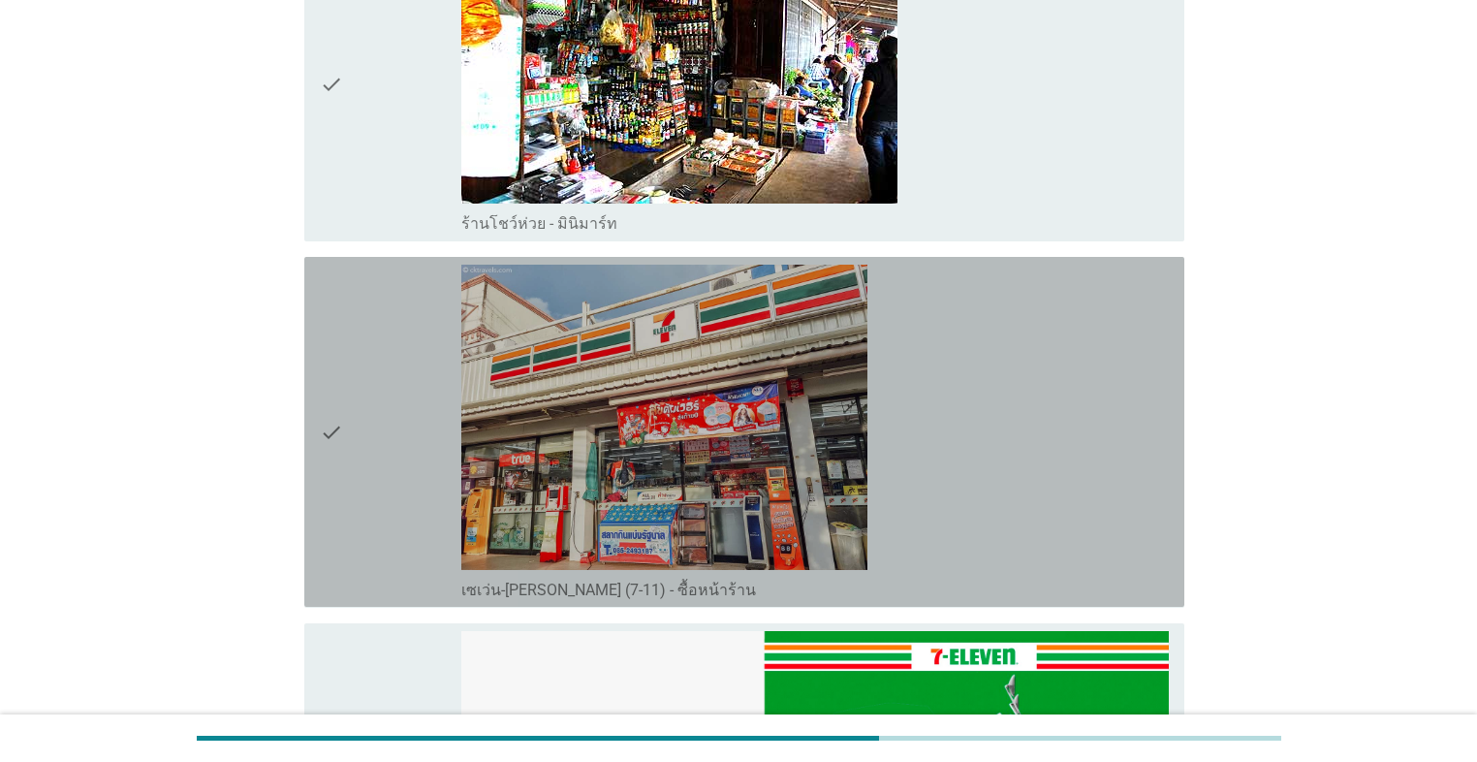
click at [324, 427] on icon "check" at bounding box center [331, 432] width 23 height 334
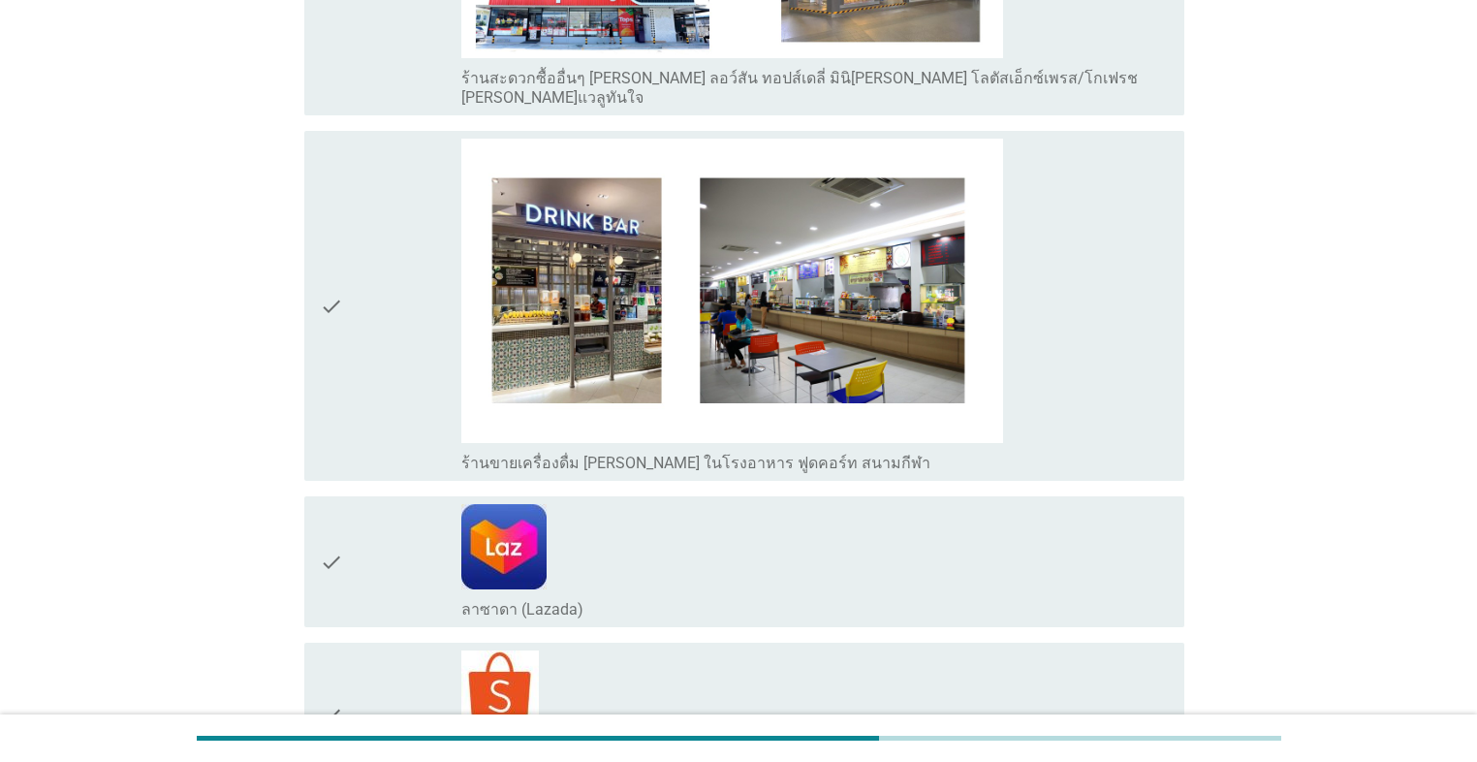
scroll to position [4108, 0]
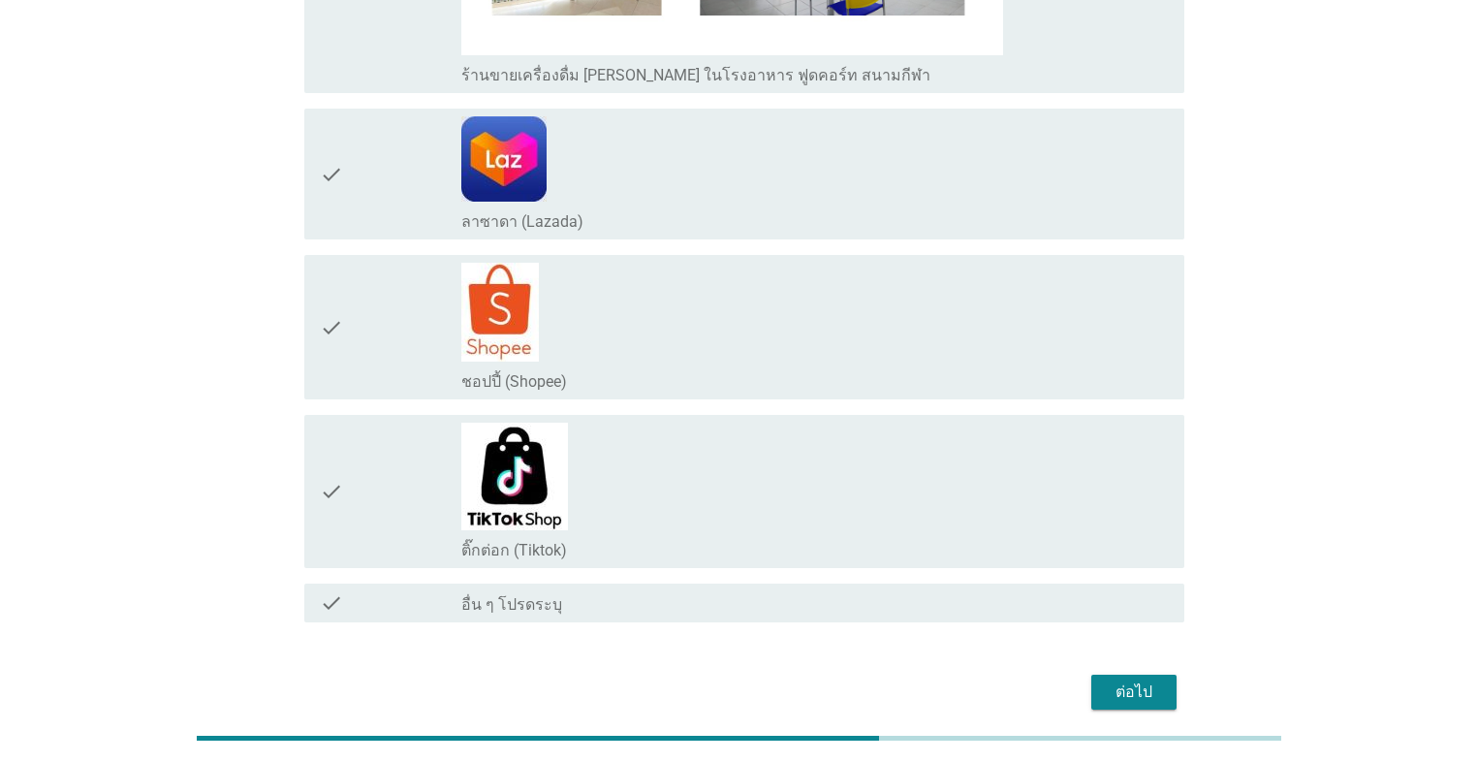
click at [763, 541] on div "ต่อไป" at bounding box center [1134, 691] width 54 height 23
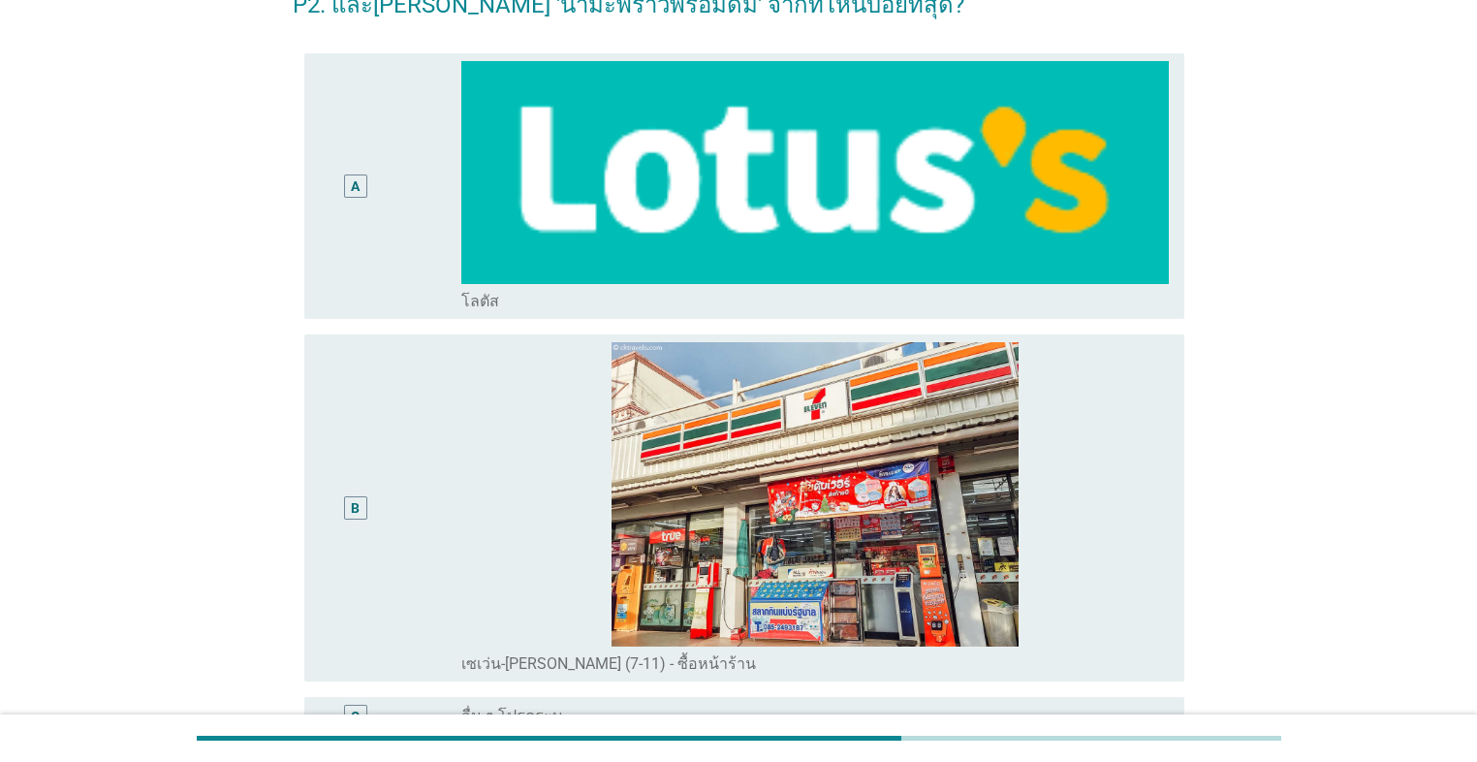
scroll to position [0, 0]
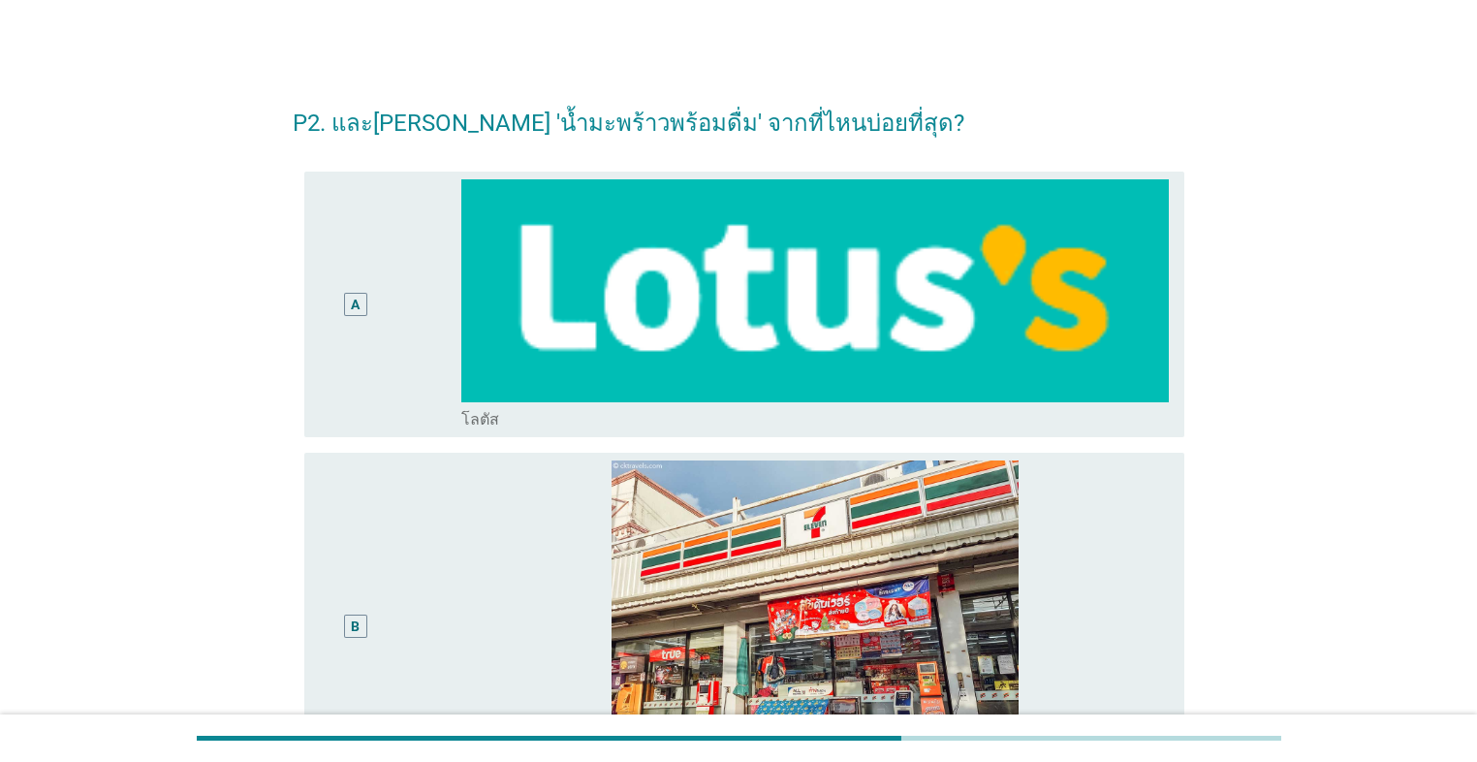
click at [379, 520] on div "B" at bounding box center [355, 625] width 71 height 331
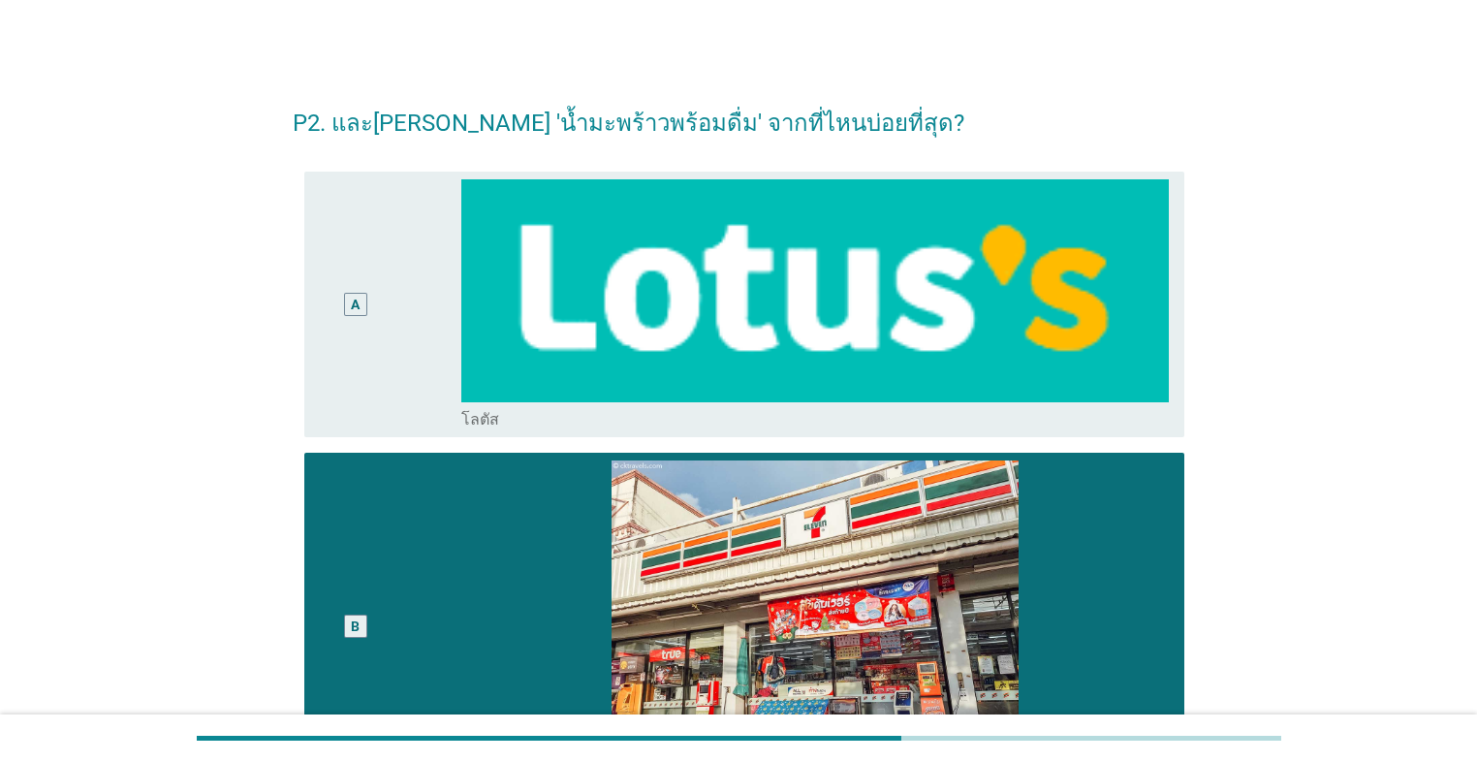
click at [406, 351] on div "A" at bounding box center [390, 304] width 141 height 251
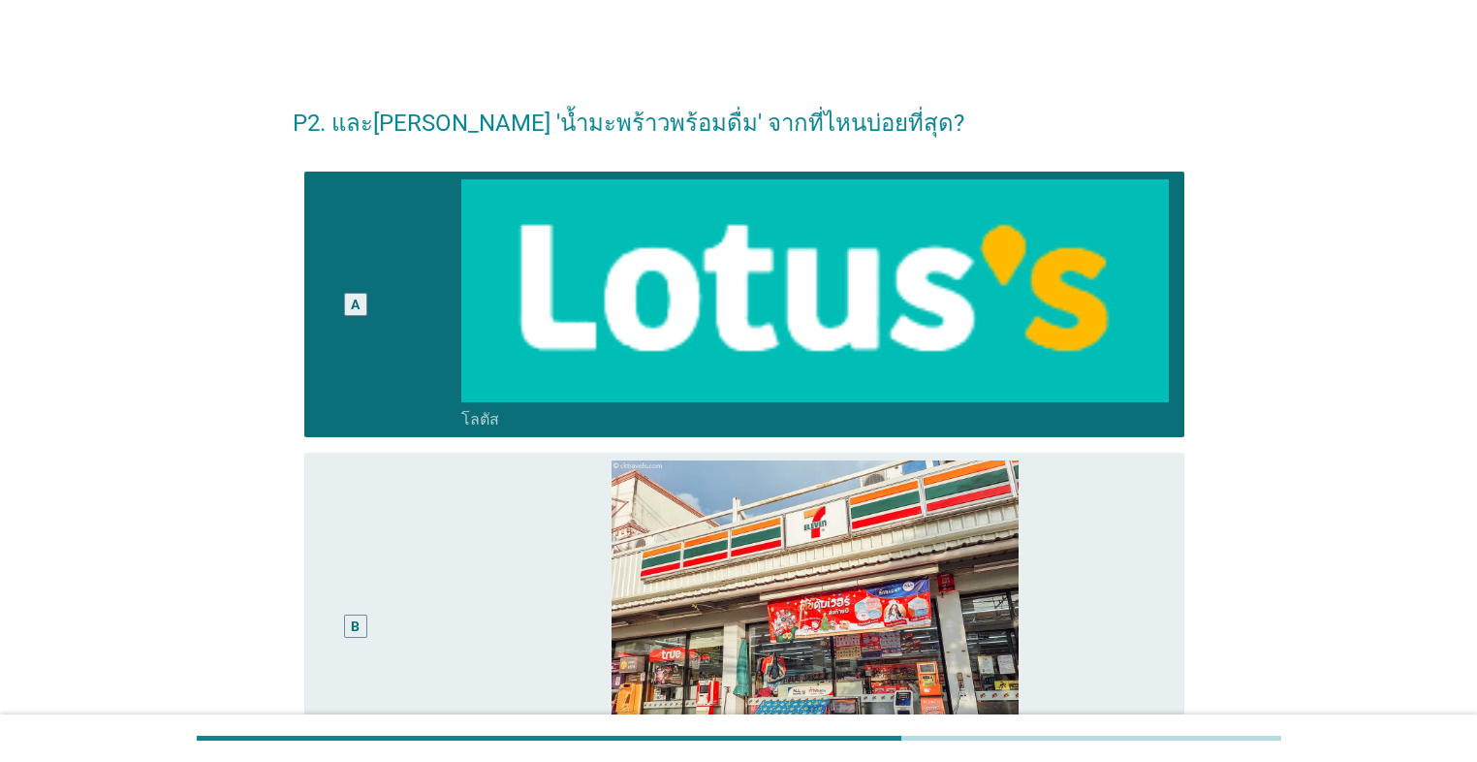
click at [415, 541] on div "B" at bounding box center [390, 625] width 141 height 331
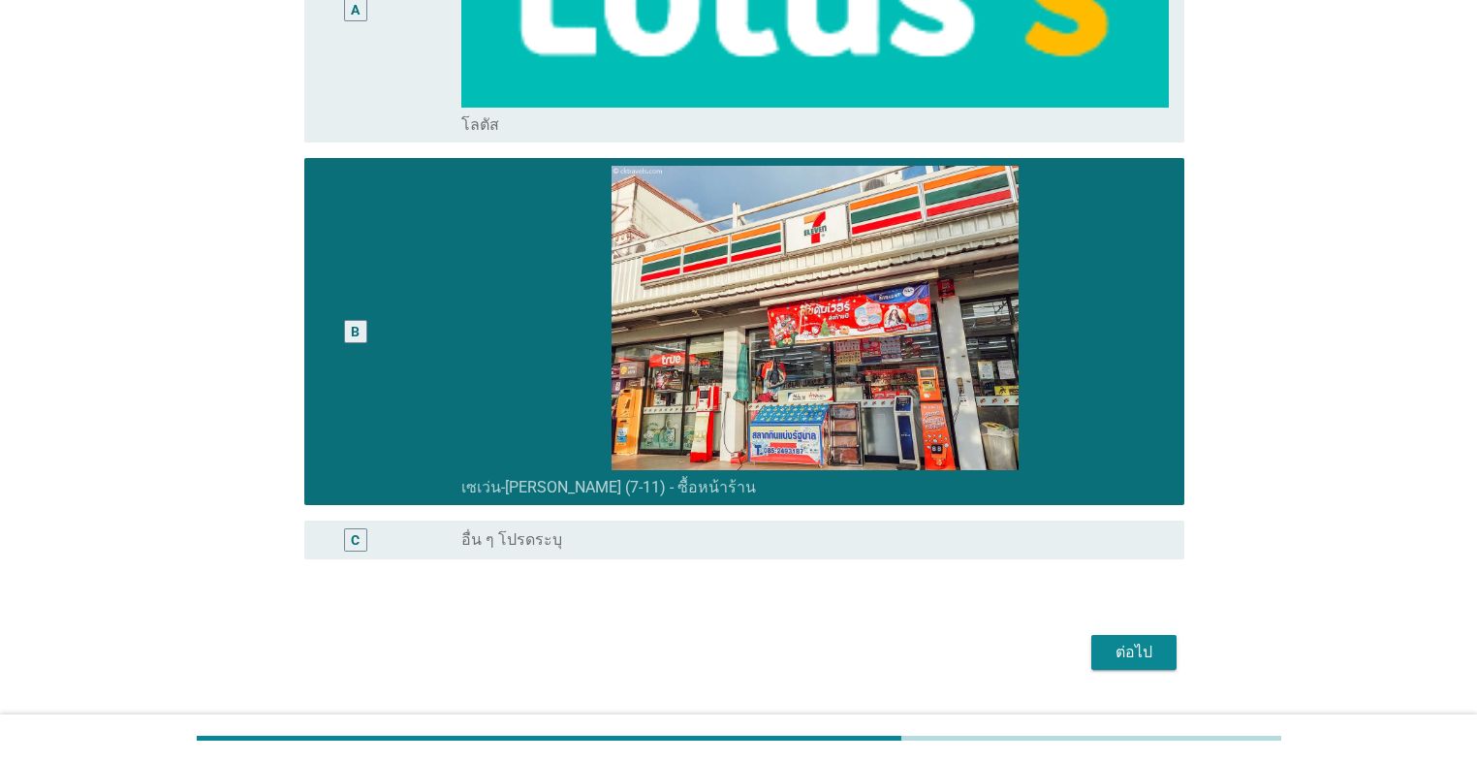
scroll to position [341, 0]
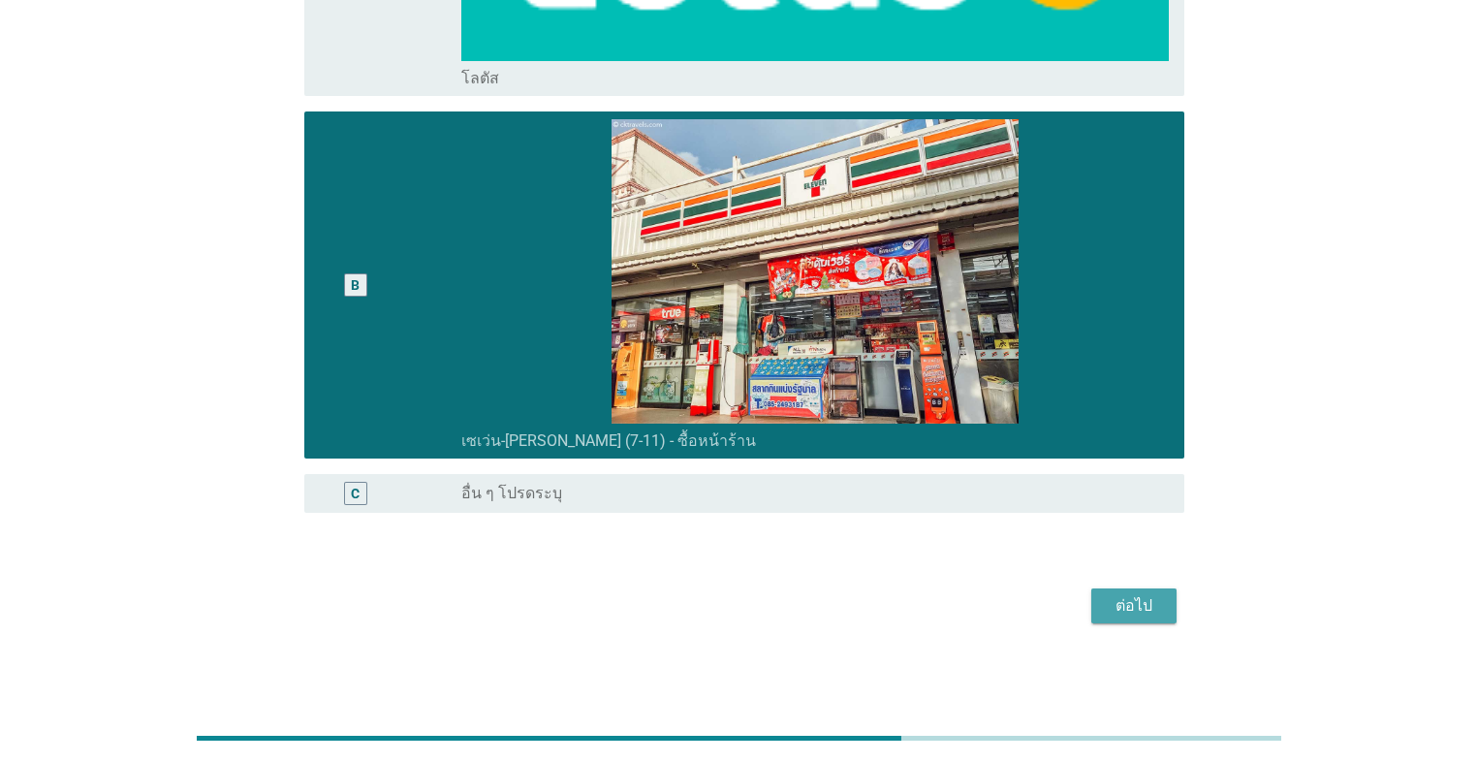
click at [763, 541] on button "ต่อไป" at bounding box center [1133, 605] width 85 height 35
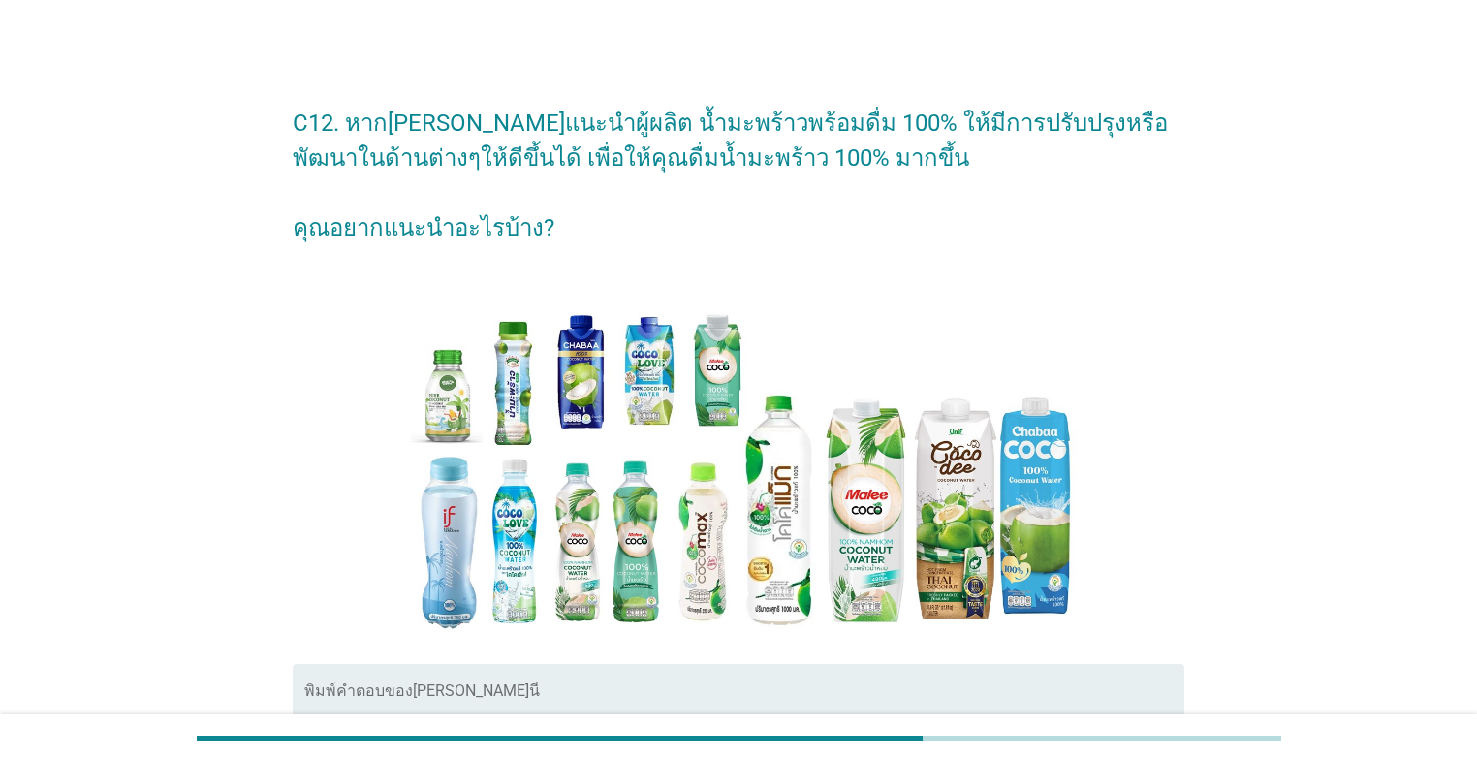
scroll to position [78, 0]
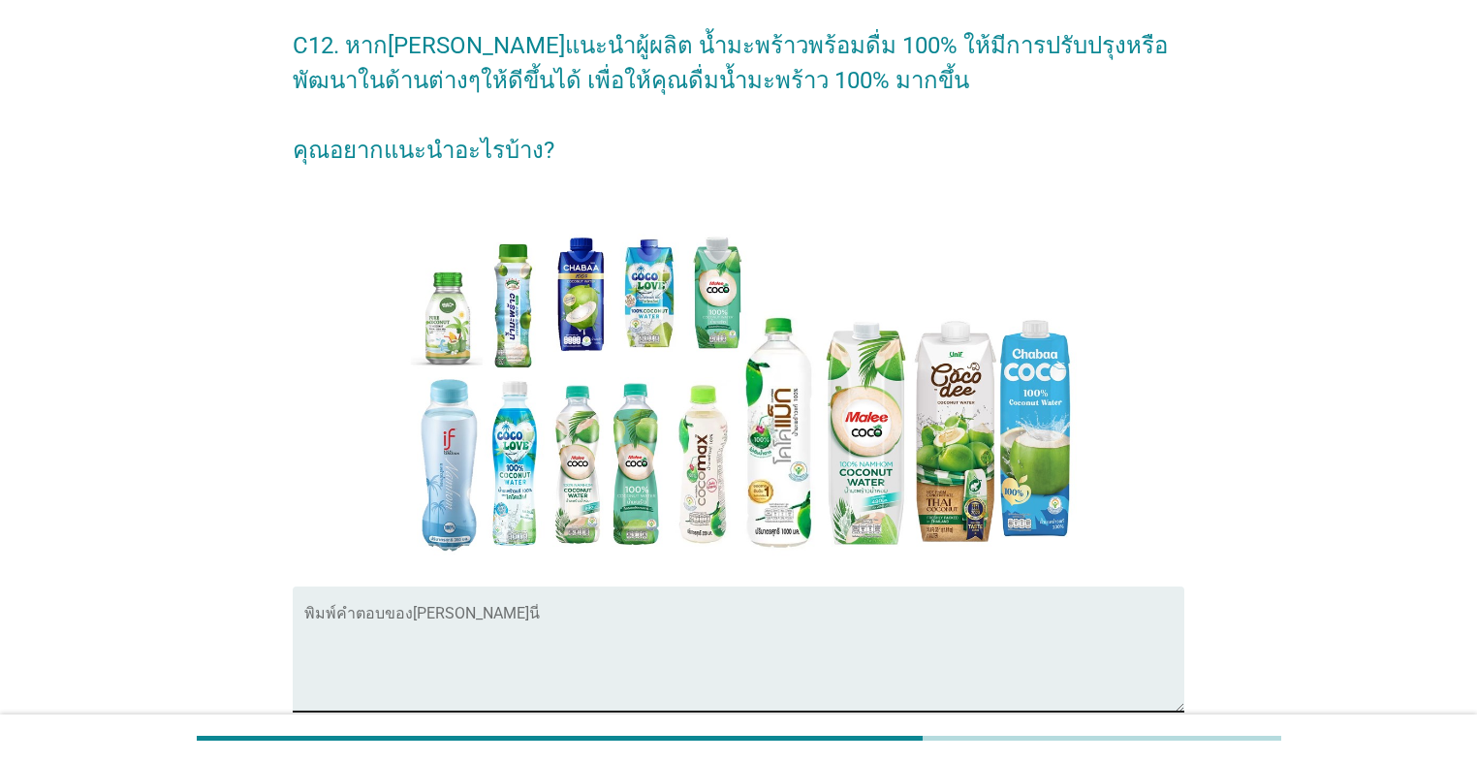
click at [508, 541] on textarea "พิมพ์คำตอบของคุณ ที่นี่" at bounding box center [744, 660] width 880 height 102
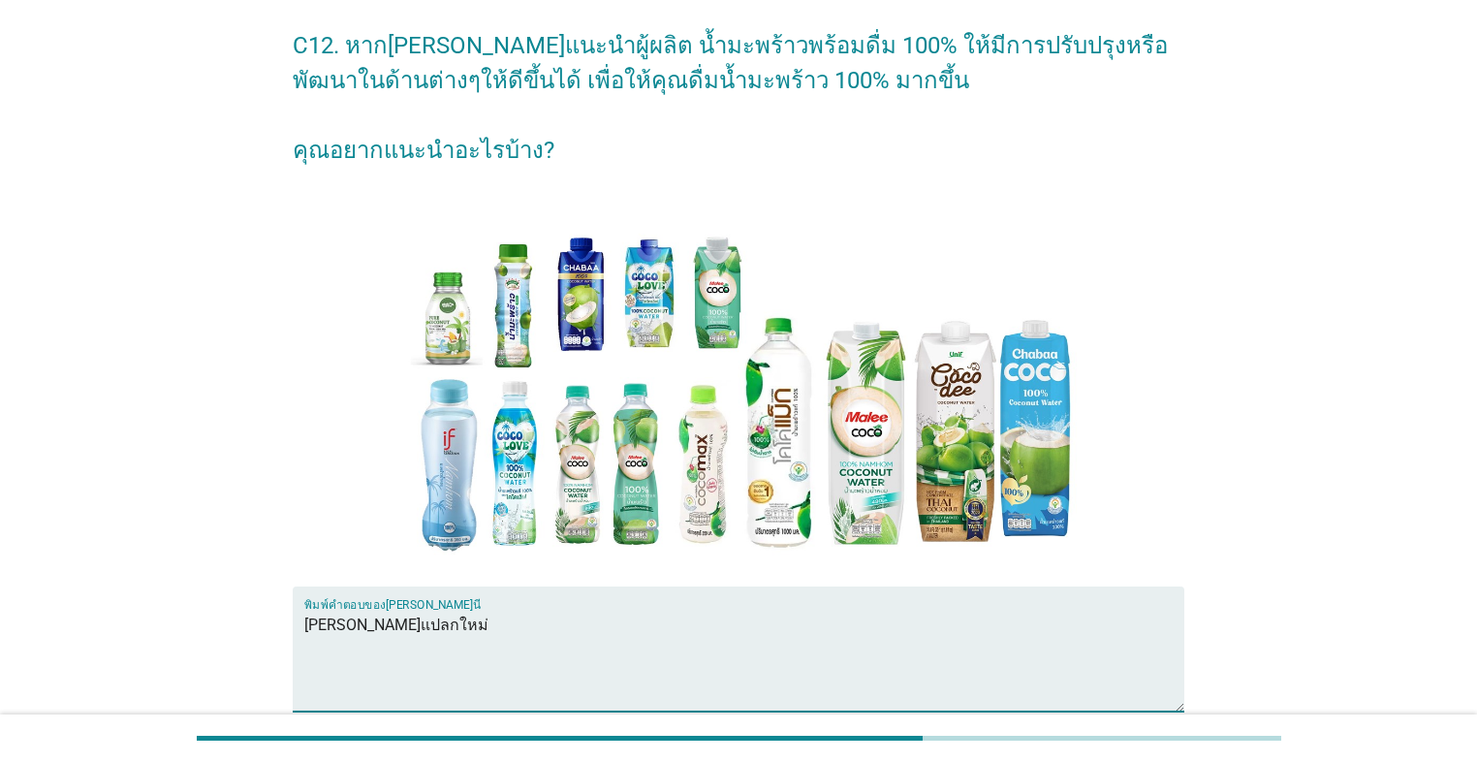
type textarea "[PERSON_NAME]แปลกใหม่"
click at [763, 481] on div "C12. หาก[PERSON_NAME]แนะนำผู้ผลิต น้ำมะพร้าวพร้อมดื่ม 100% ให้มีการปรับปรุงหรือ…" at bounding box center [739, 416] width 1384 height 847
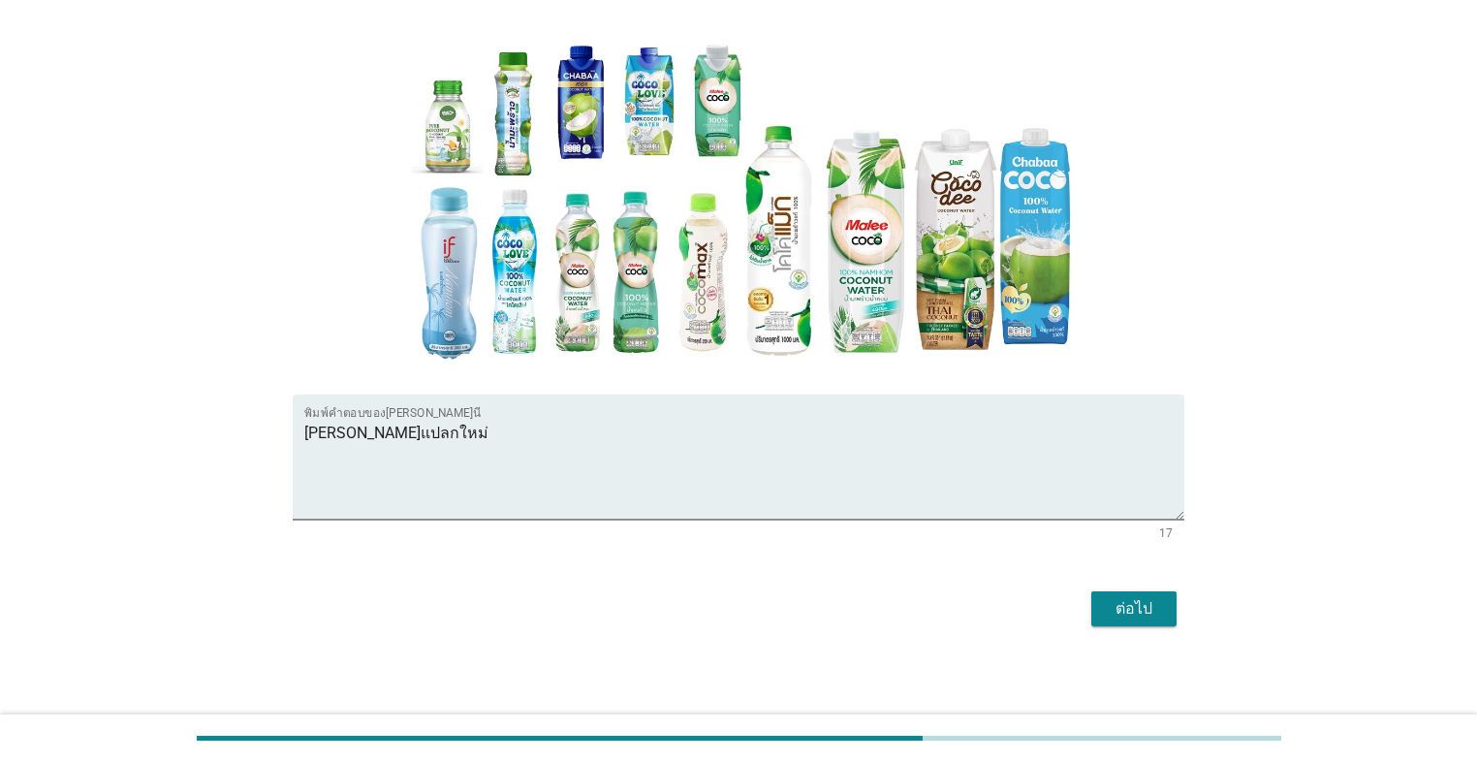
scroll to position [273, 0]
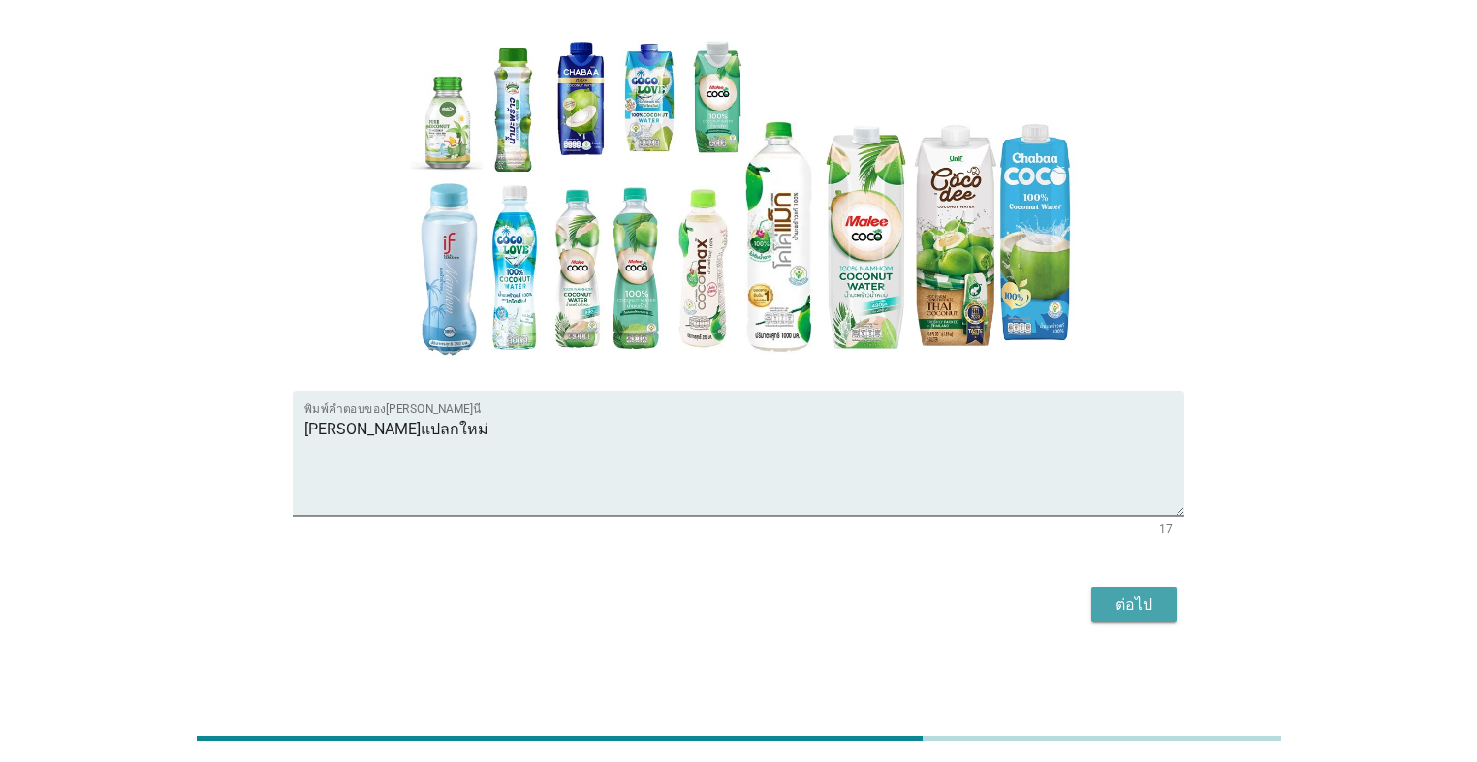
click at [763, 541] on div "ต่อไป" at bounding box center [1134, 604] width 54 height 23
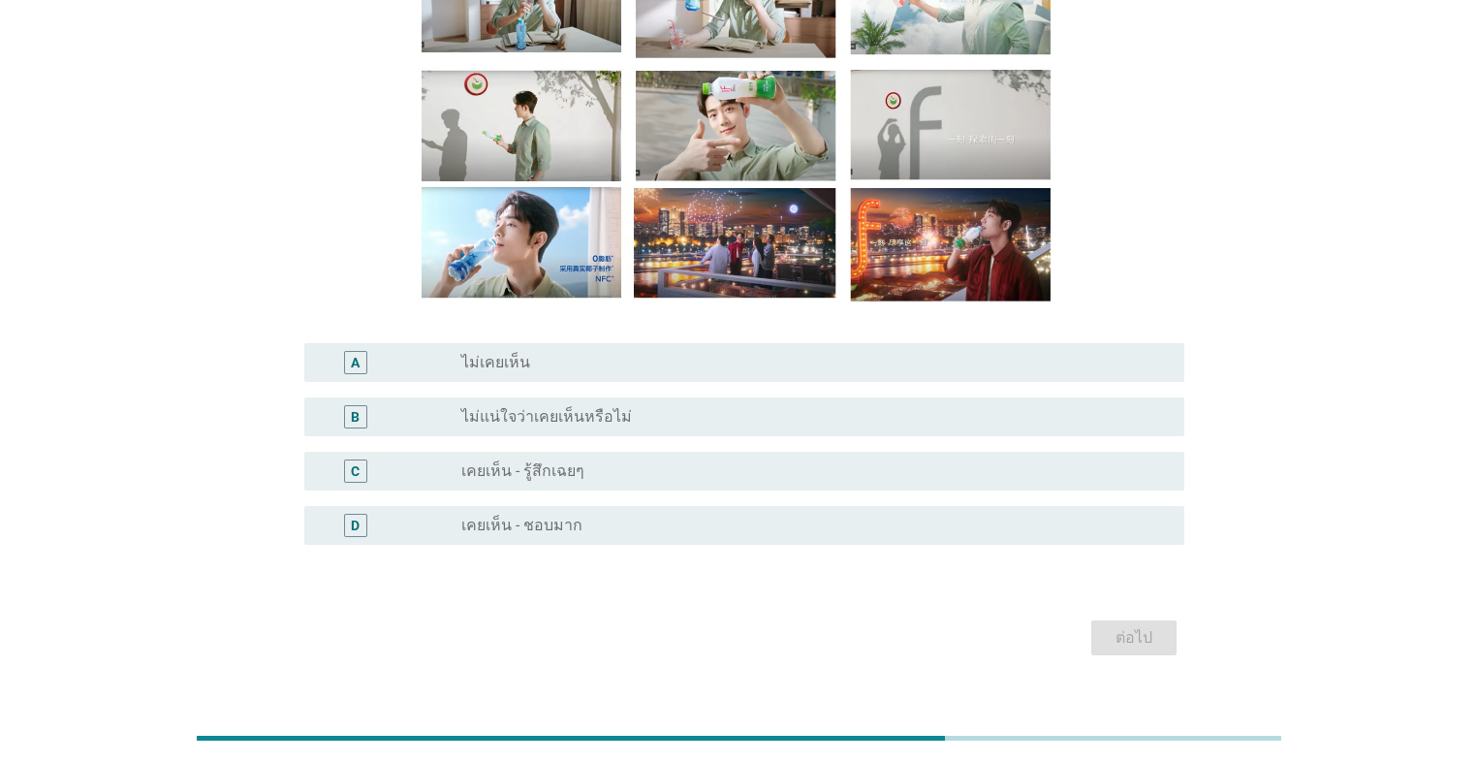
scroll to position [256, 0]
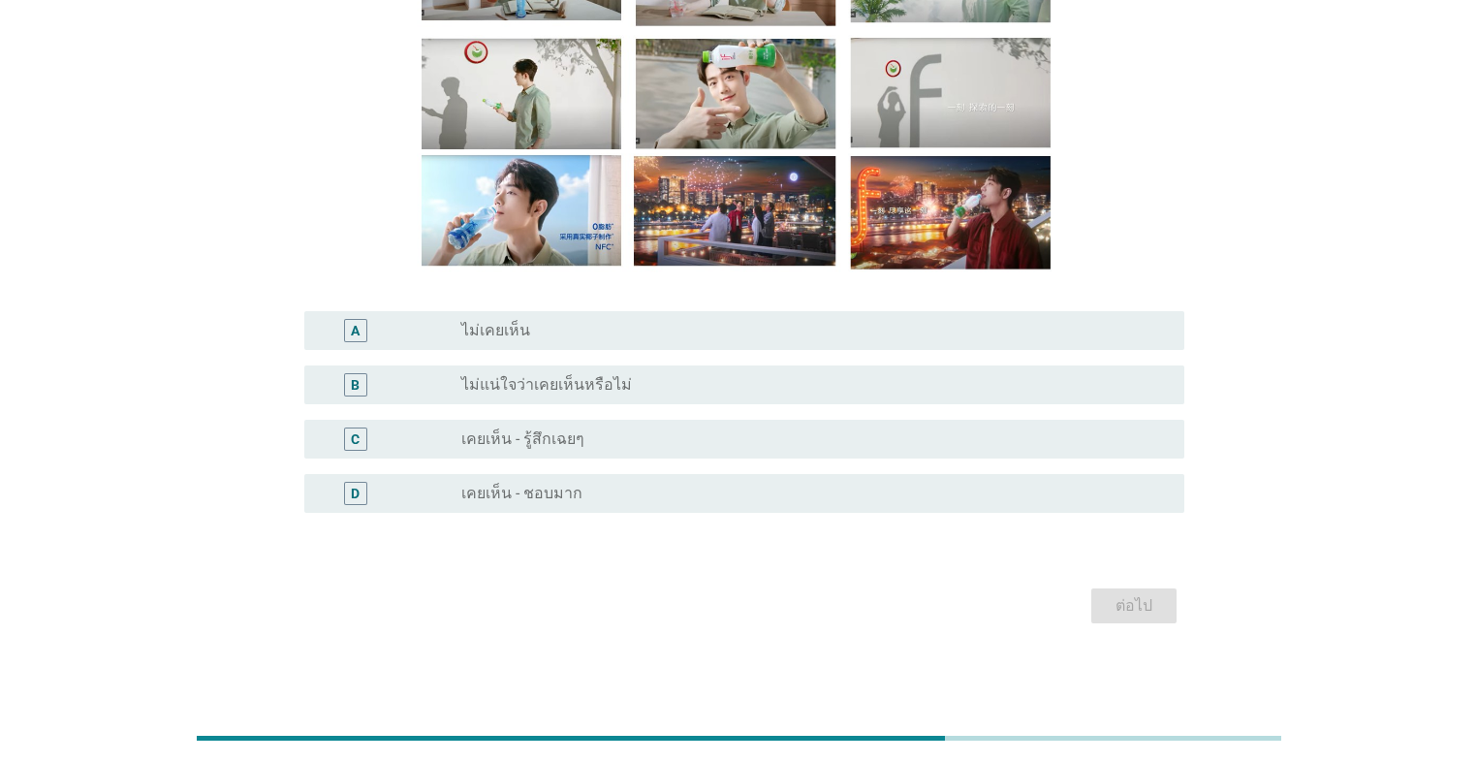
click at [663, 502] on div "radio_button_unchecked เคยเห็น - ชอบมาก" at bounding box center [807, 492] width 692 height 19
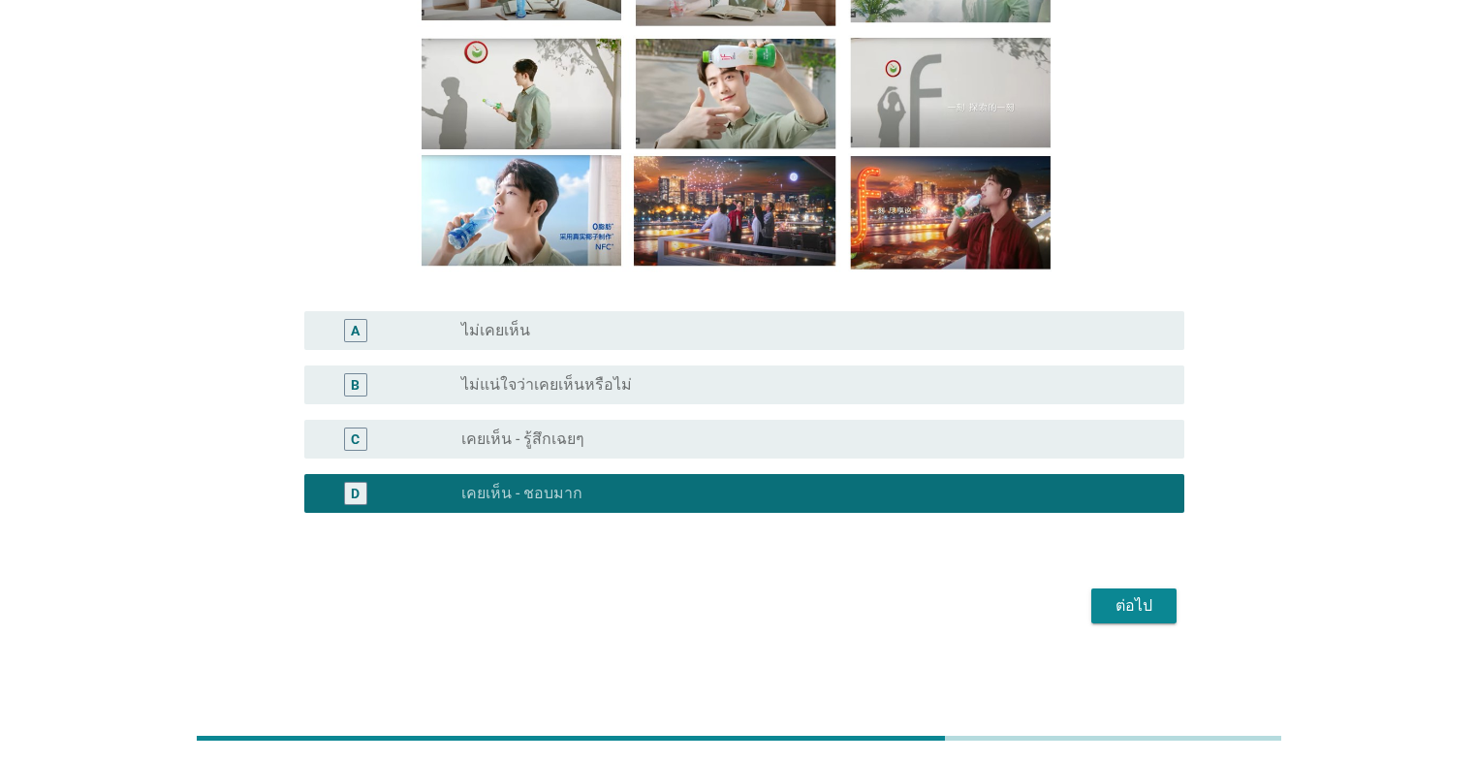
click at [763, 541] on div "ต่อไป" at bounding box center [1134, 605] width 54 height 23
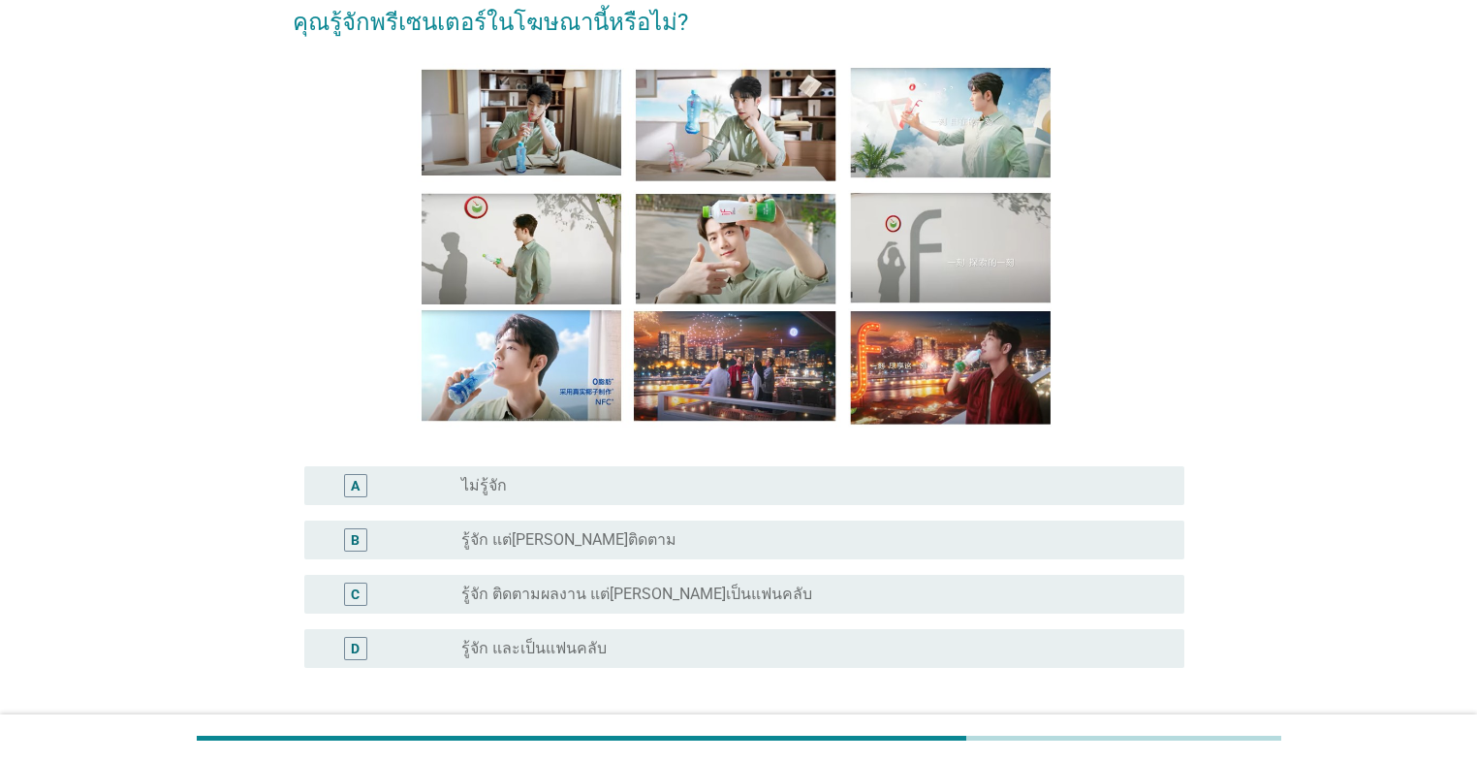
scroll to position [233, 0]
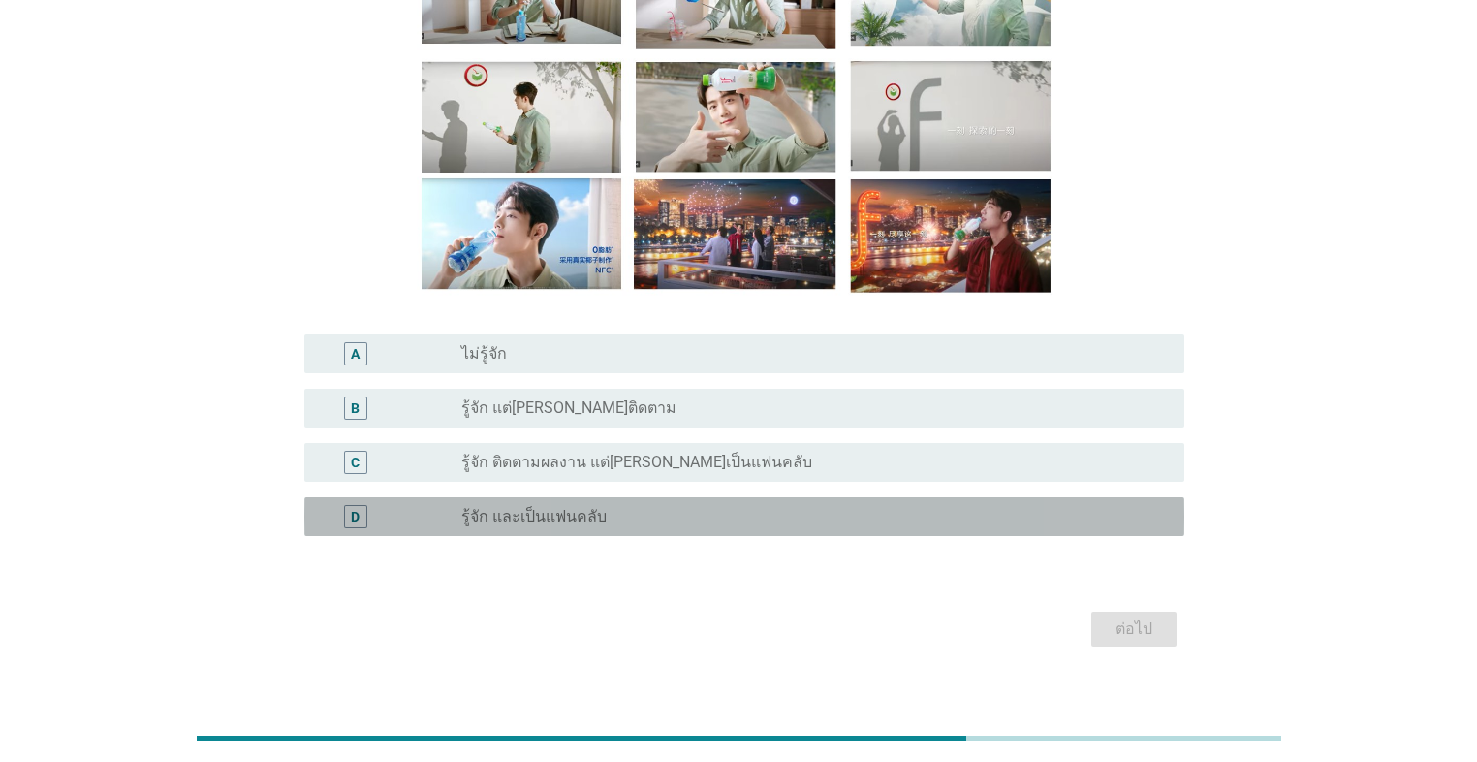
click at [691, 515] on div "radio_button_unchecked รู้จัก และเป็นแฟนคลับ" at bounding box center [807, 516] width 692 height 19
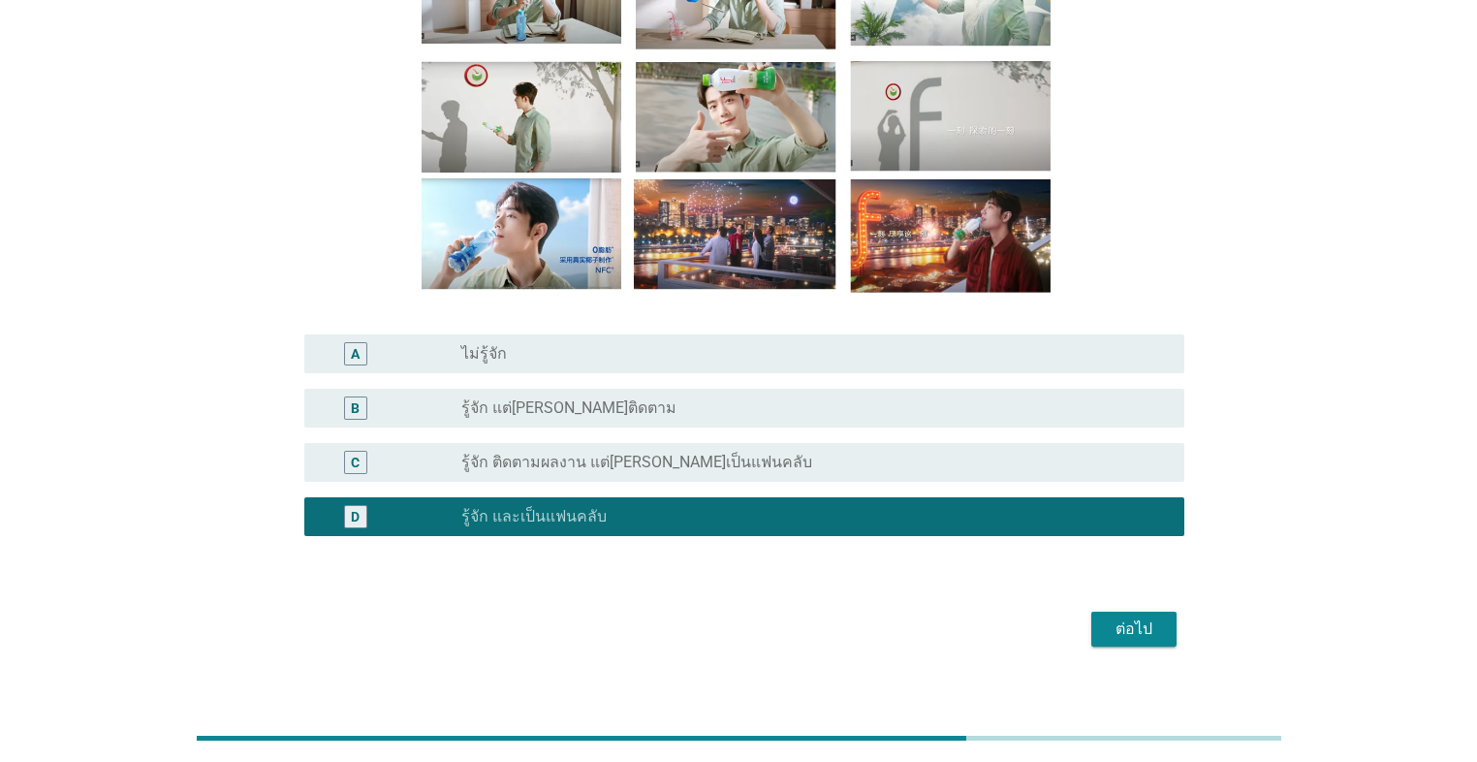
click at [763, 541] on div "ต่อไป" at bounding box center [1134, 628] width 54 height 23
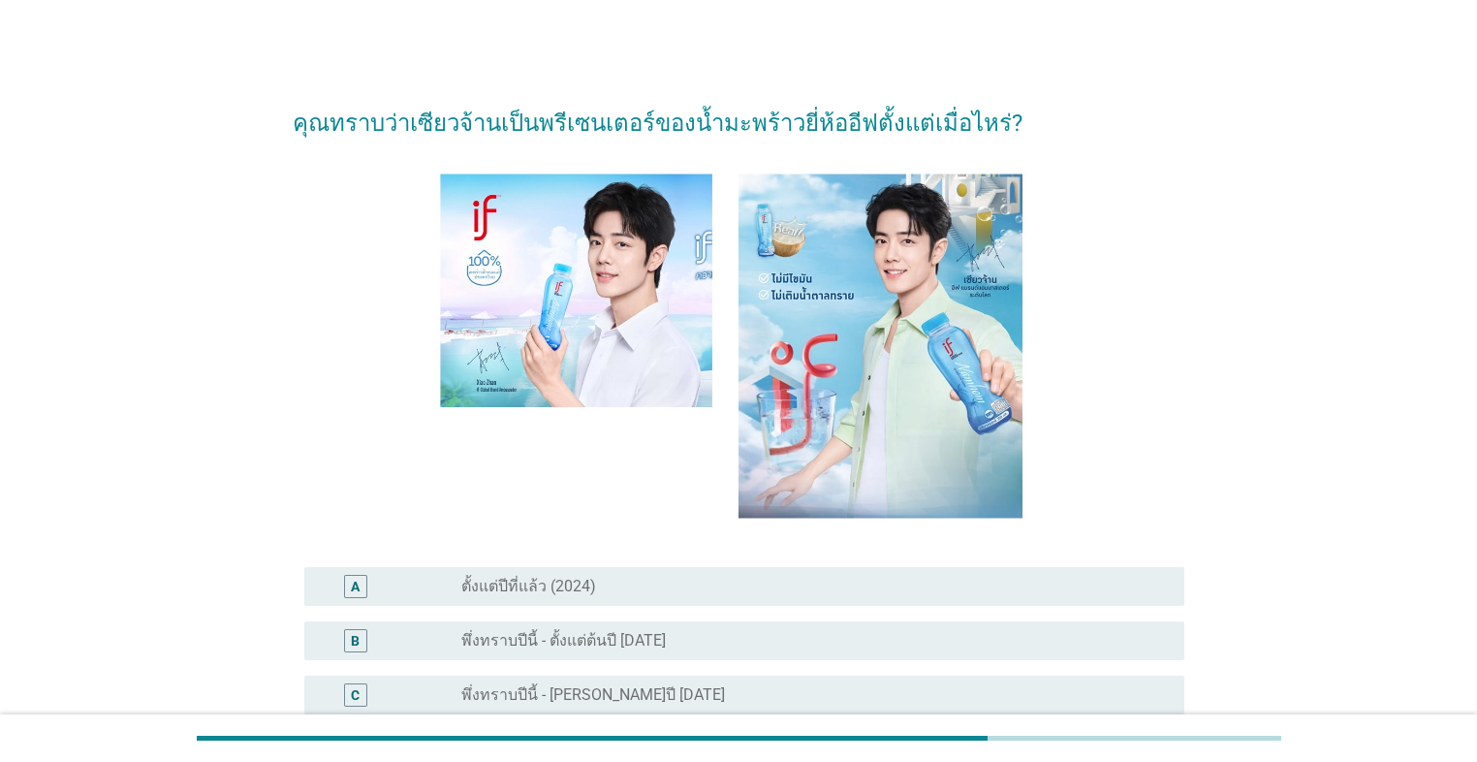
scroll to position [78, 0]
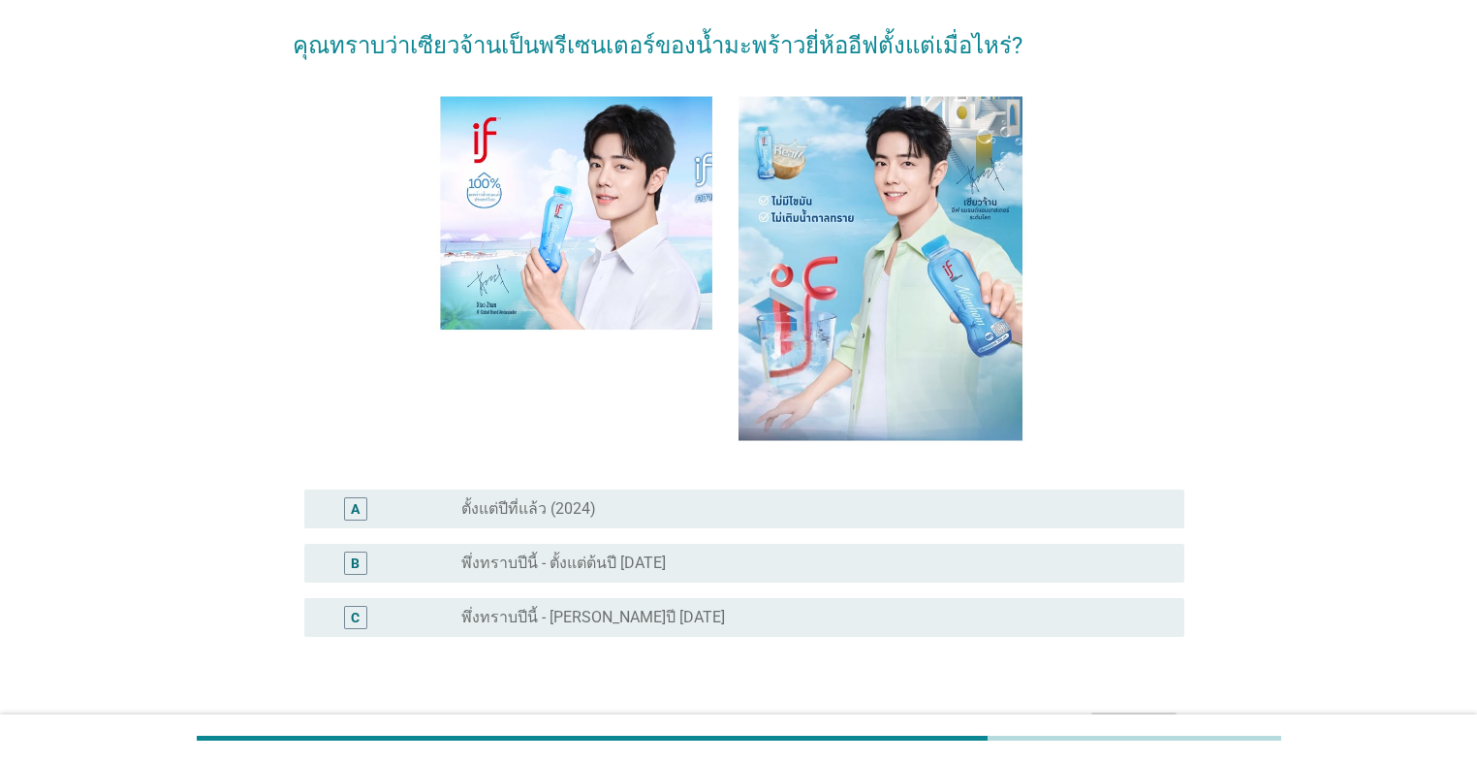
click at [702, 541] on div "radio_button_unchecked พึ่งทราบปีนี้ - ตั้งแต่ต้นปี [DATE]" at bounding box center [807, 562] width 692 height 19
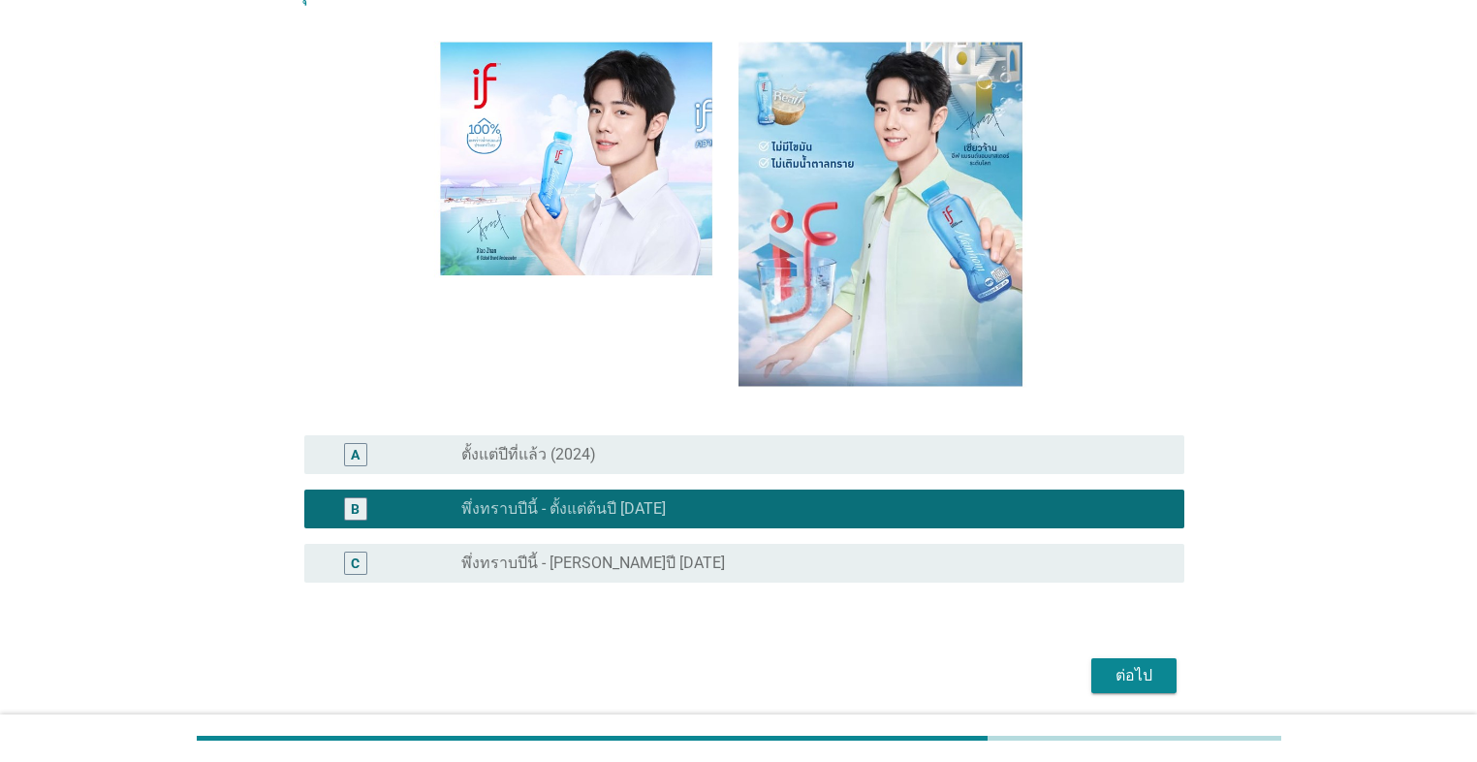
scroll to position [202, 0]
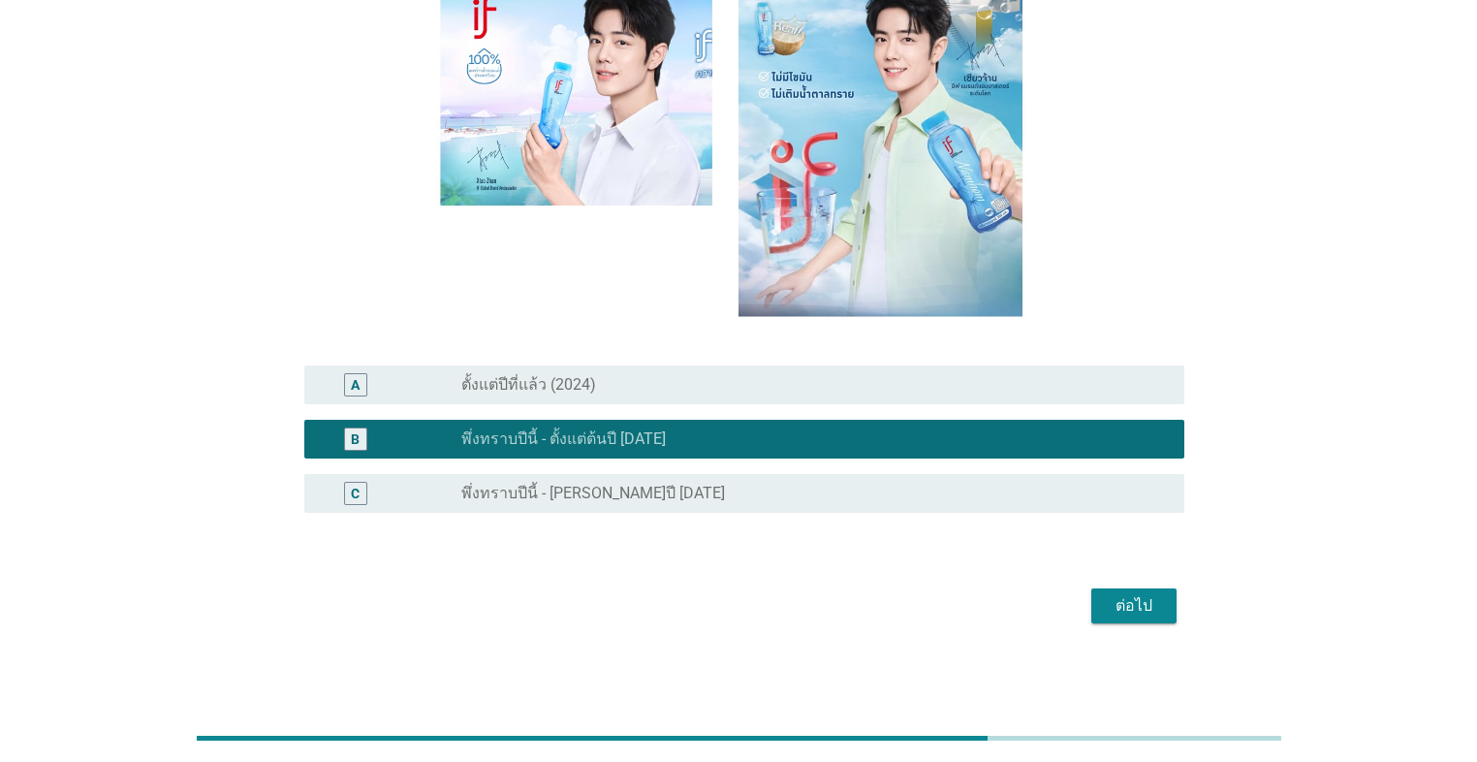
click at [763, 541] on div "ต่อไป" at bounding box center [1134, 605] width 54 height 23
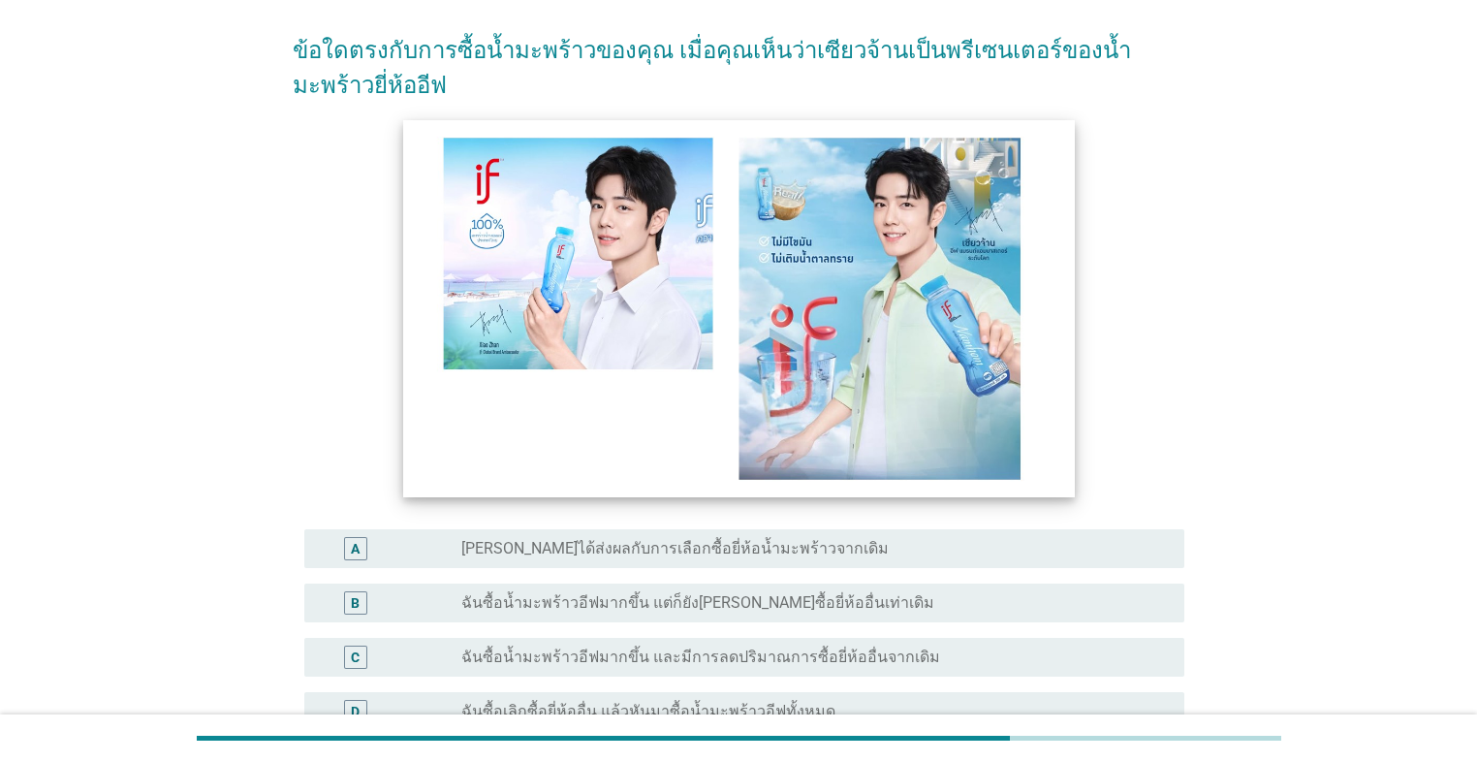
scroll to position [155, 0]
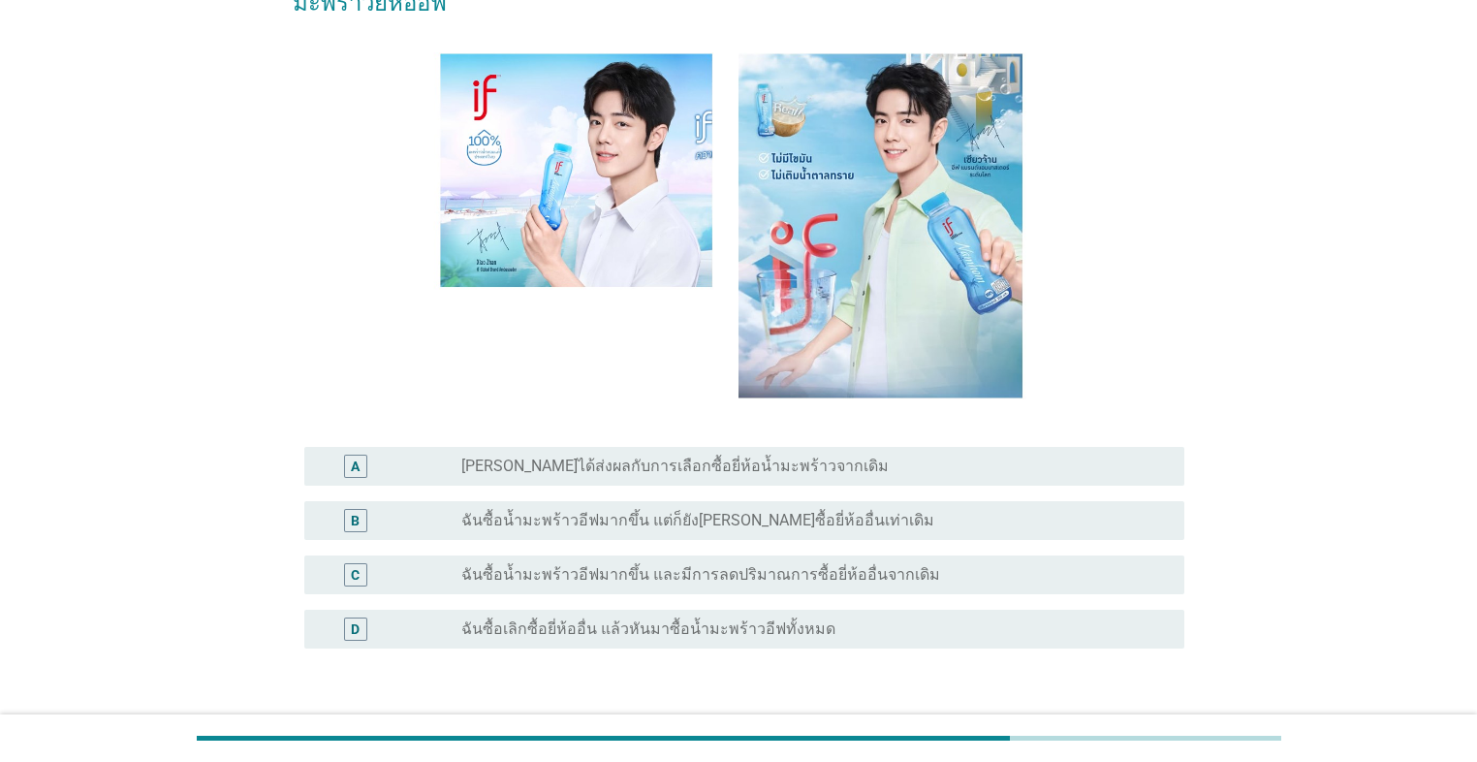
click at [740, 525] on label "ฉันซื้อน้ำมะพร้าวอีฟมากขึ้น แต่ก็ยัง[PERSON_NAME]ซื้อยี่ห้ออื่นเท่าเดิม" at bounding box center [697, 520] width 473 height 19
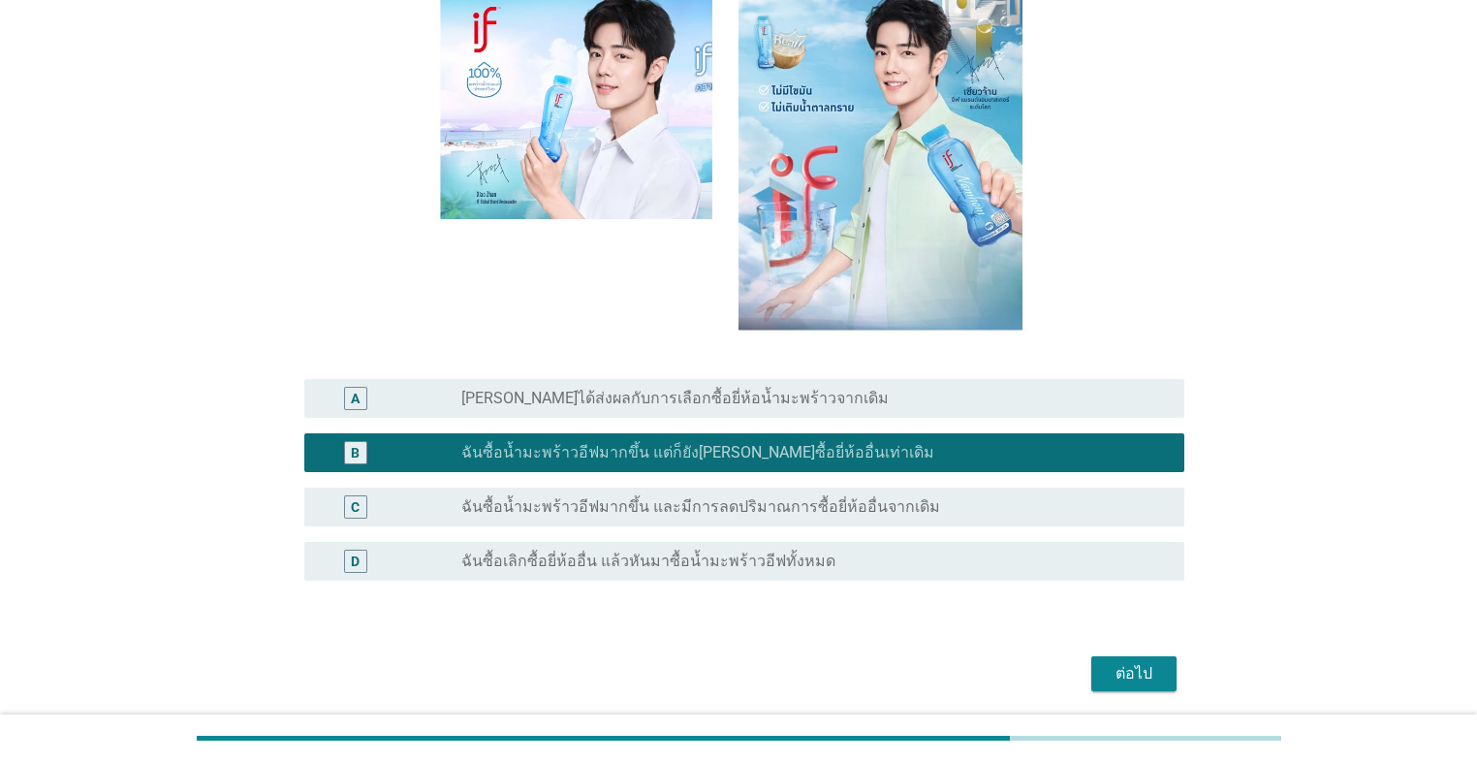
scroll to position [291, 0]
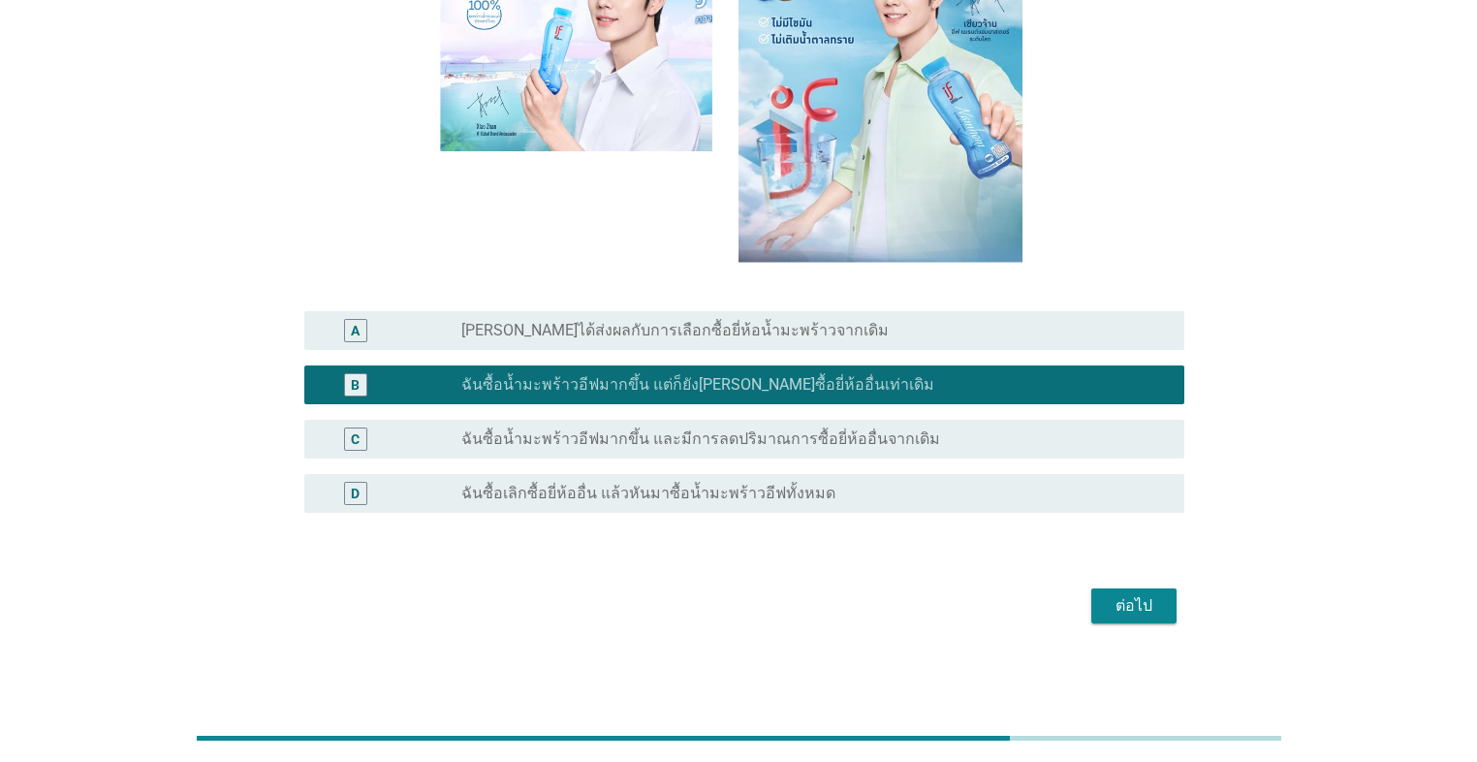
click at [763, 541] on div "ต่อไป" at bounding box center [1134, 605] width 54 height 23
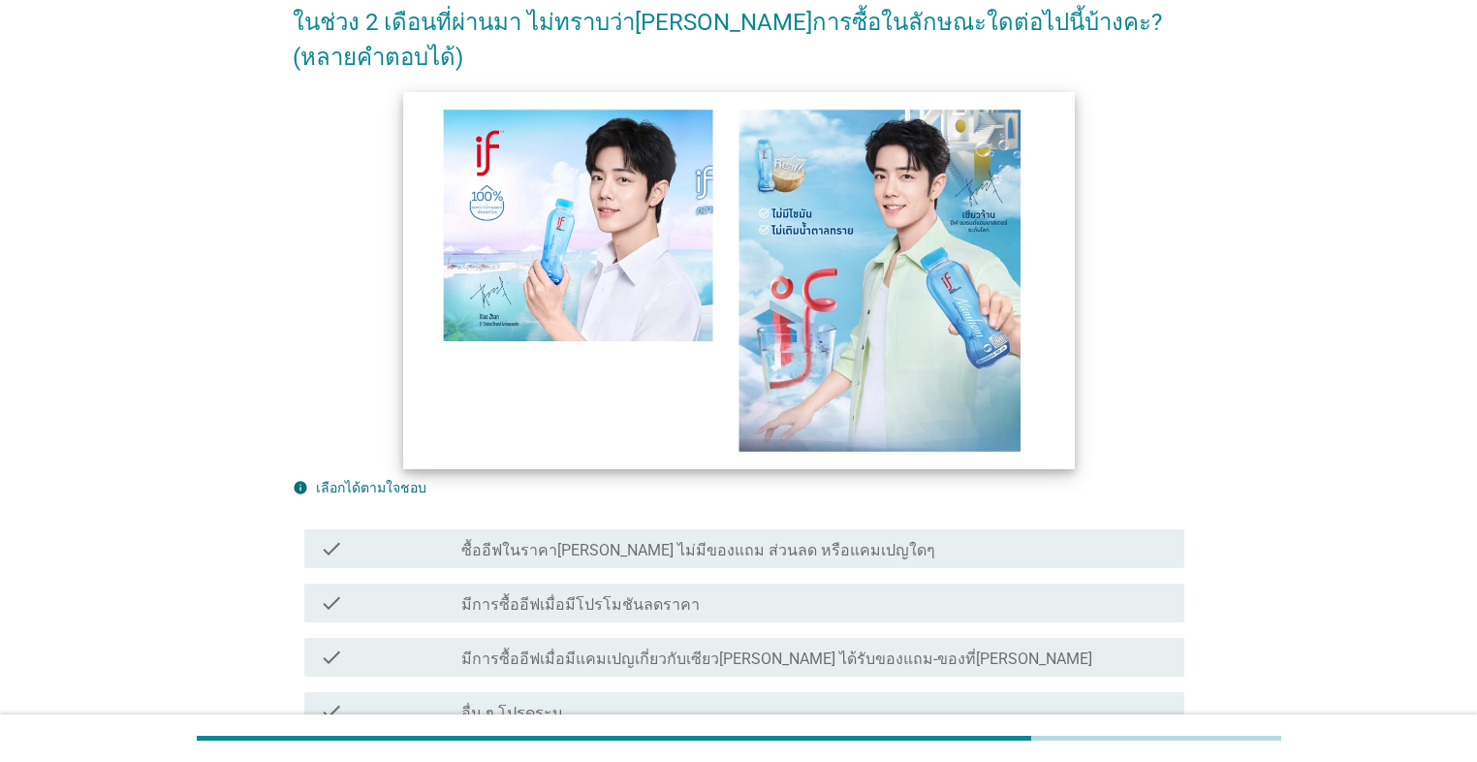
scroll to position [310, 0]
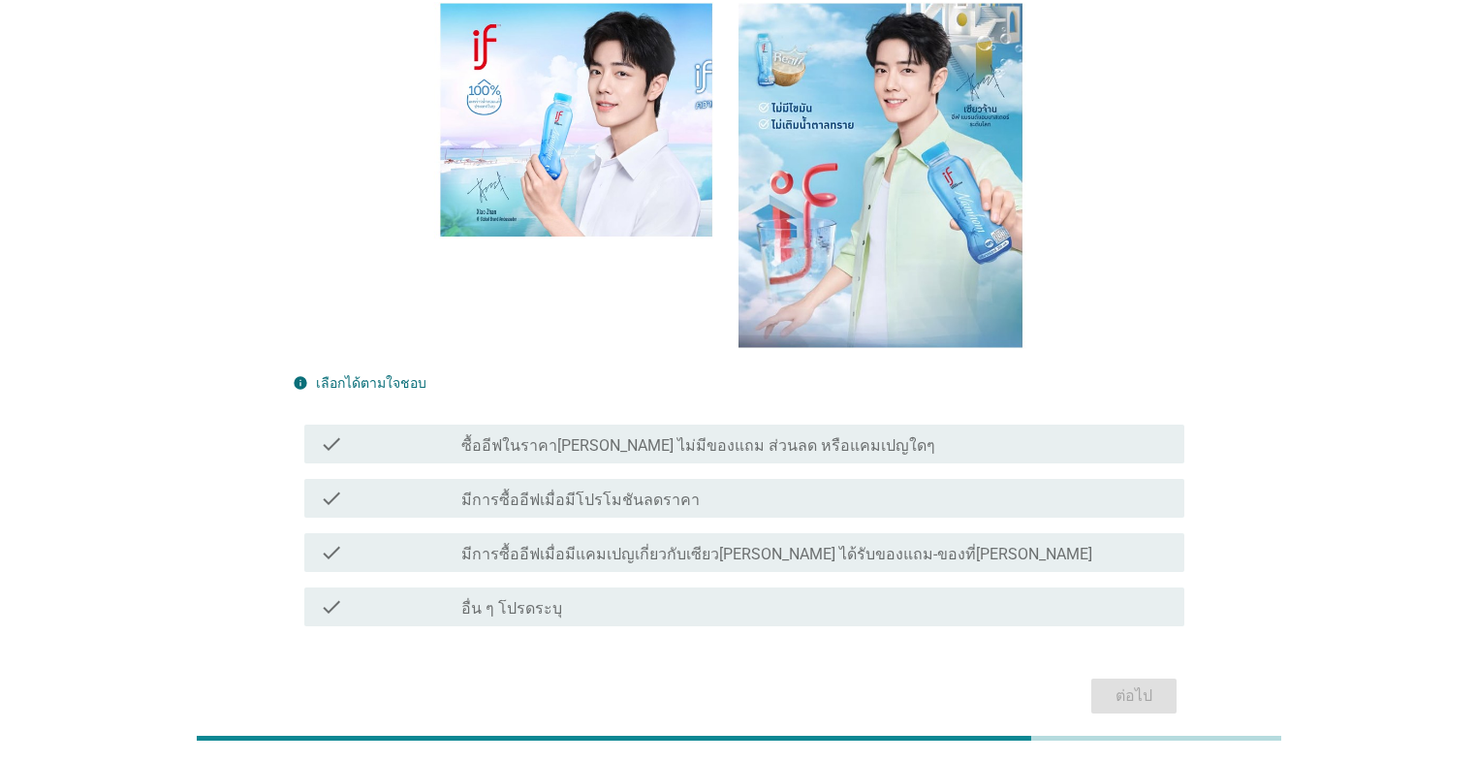
click at [683, 417] on div "check check_box_outline_blank ซื้ออีฟในราคา[PERSON_NAME] ไม่มีของแถม ส่วนลด หรื…" at bounding box center [738, 444] width 891 height 54
click at [693, 424] on div "check check_box_outline_blank ซื้ออีฟในราคา[PERSON_NAME] ไม่มีของแถม ส่วนลด หรื…" at bounding box center [744, 443] width 880 height 39
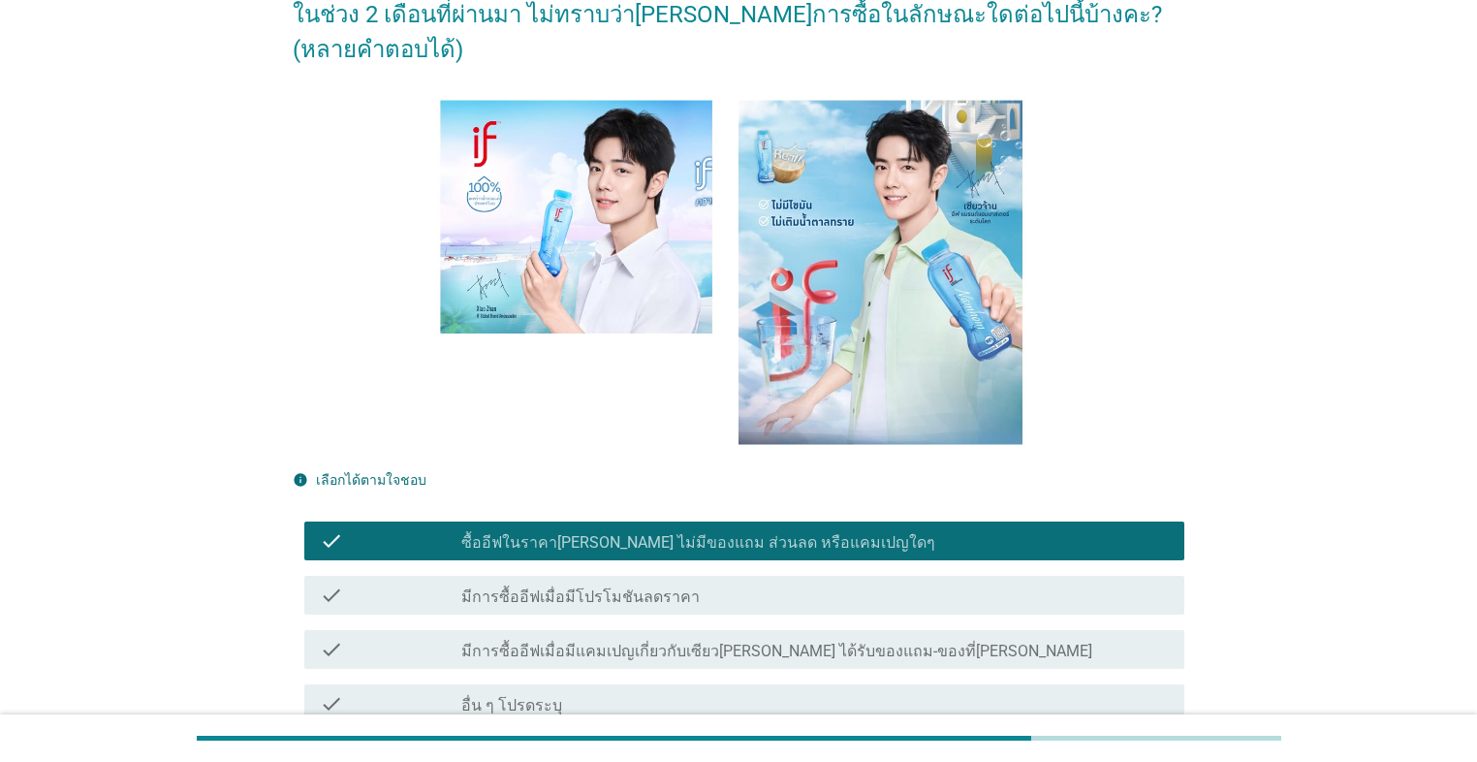
scroll to position [331, 0]
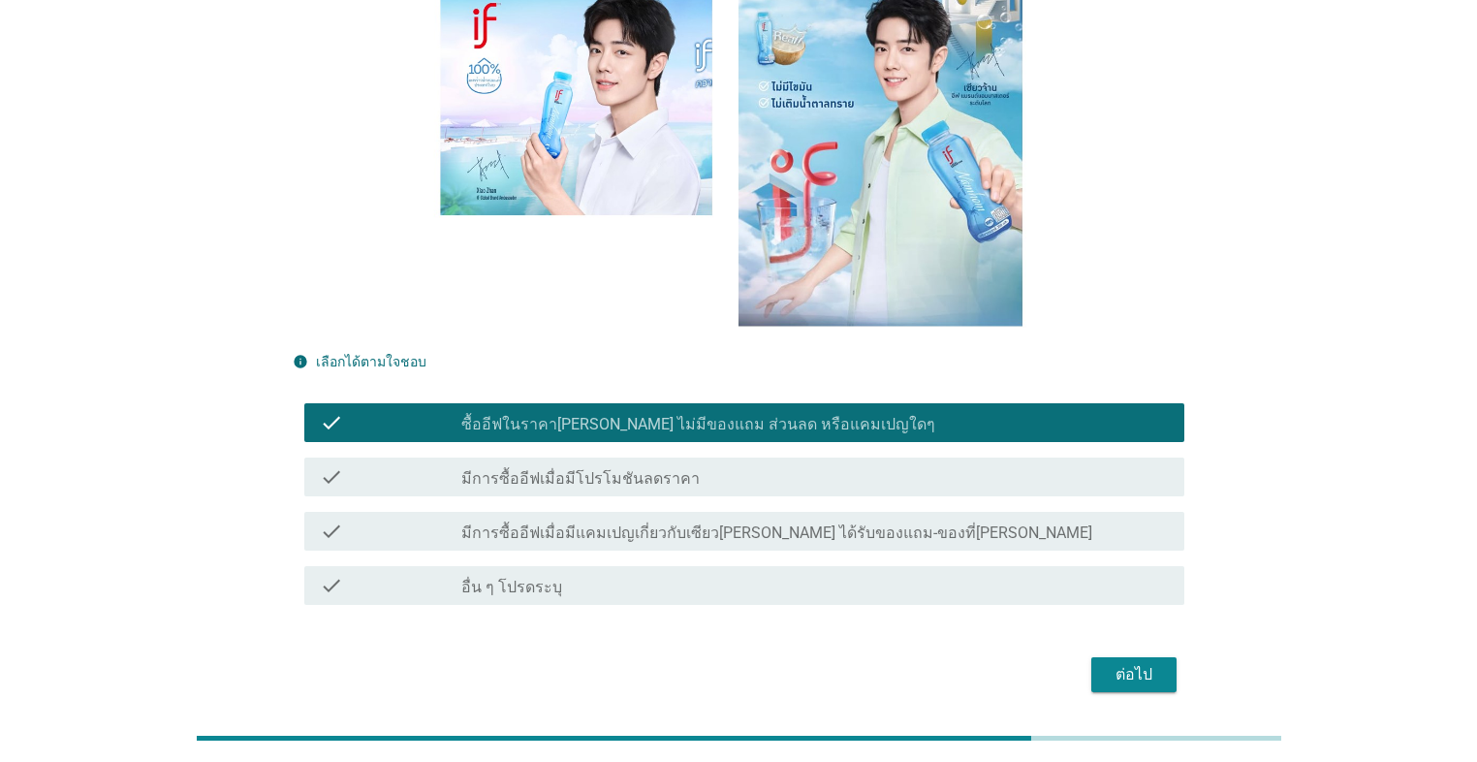
click at [763, 541] on div "ต่อไป" at bounding box center [1134, 674] width 54 height 23
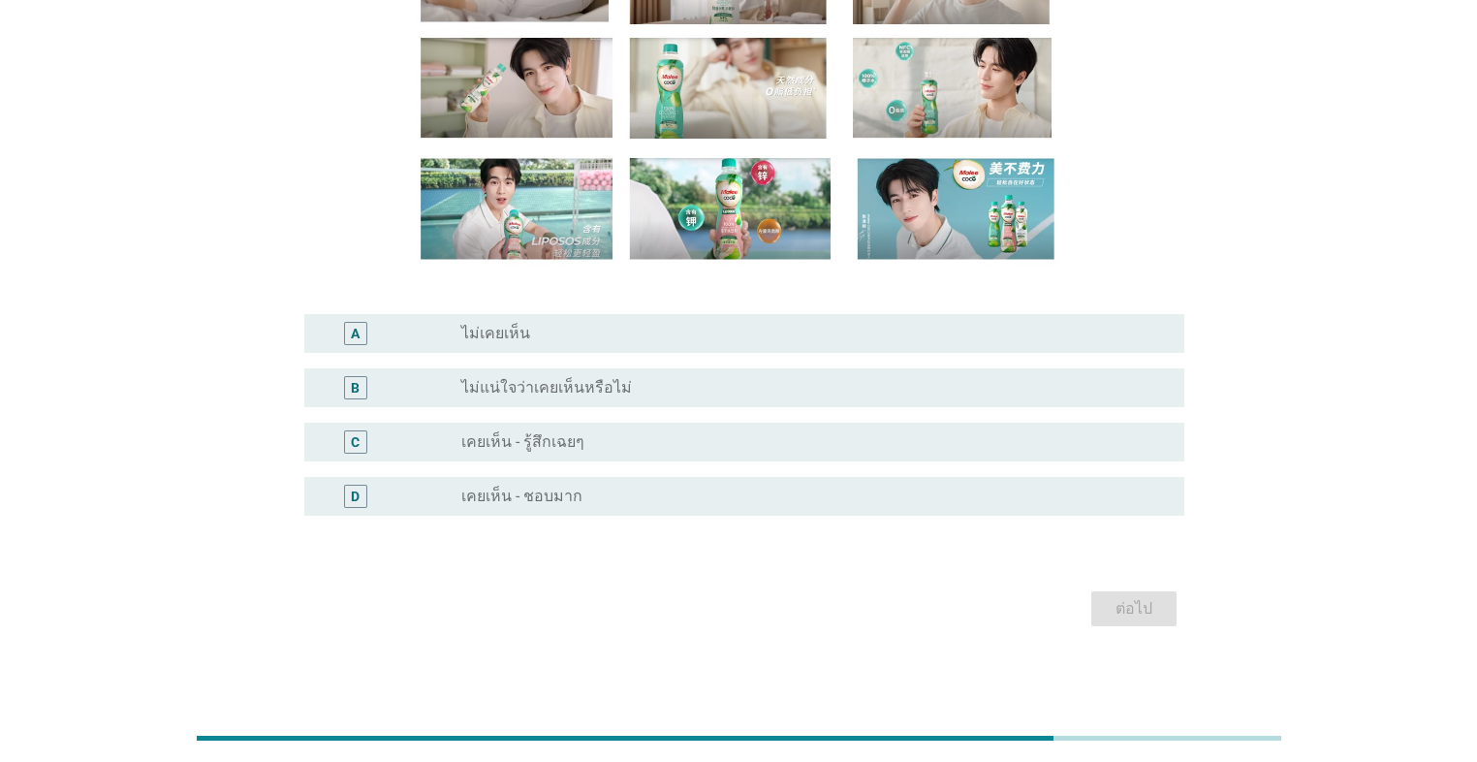
scroll to position [256, 0]
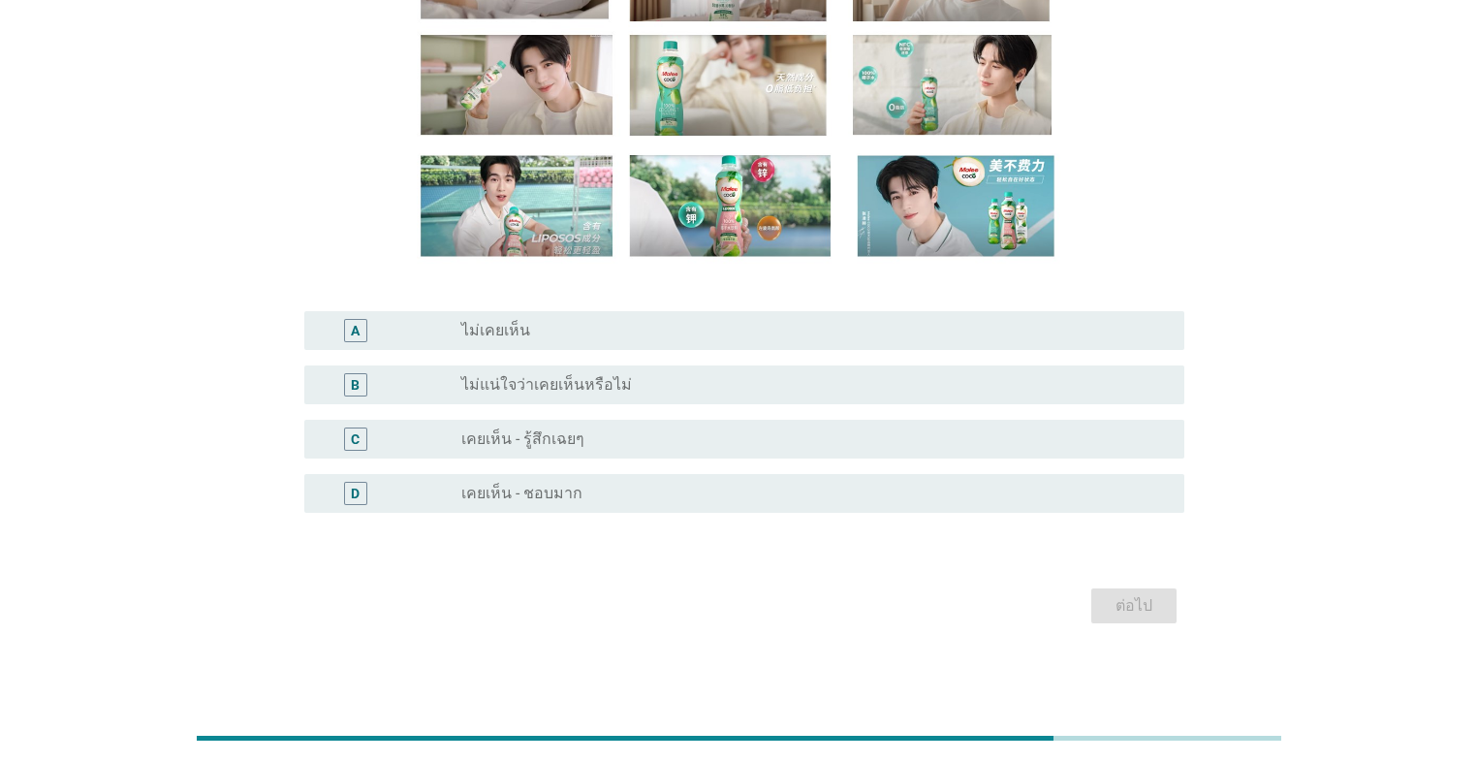
click at [616, 493] on div "radio_button_unchecked เคยเห็น - ชอบมาก" at bounding box center [807, 492] width 692 height 19
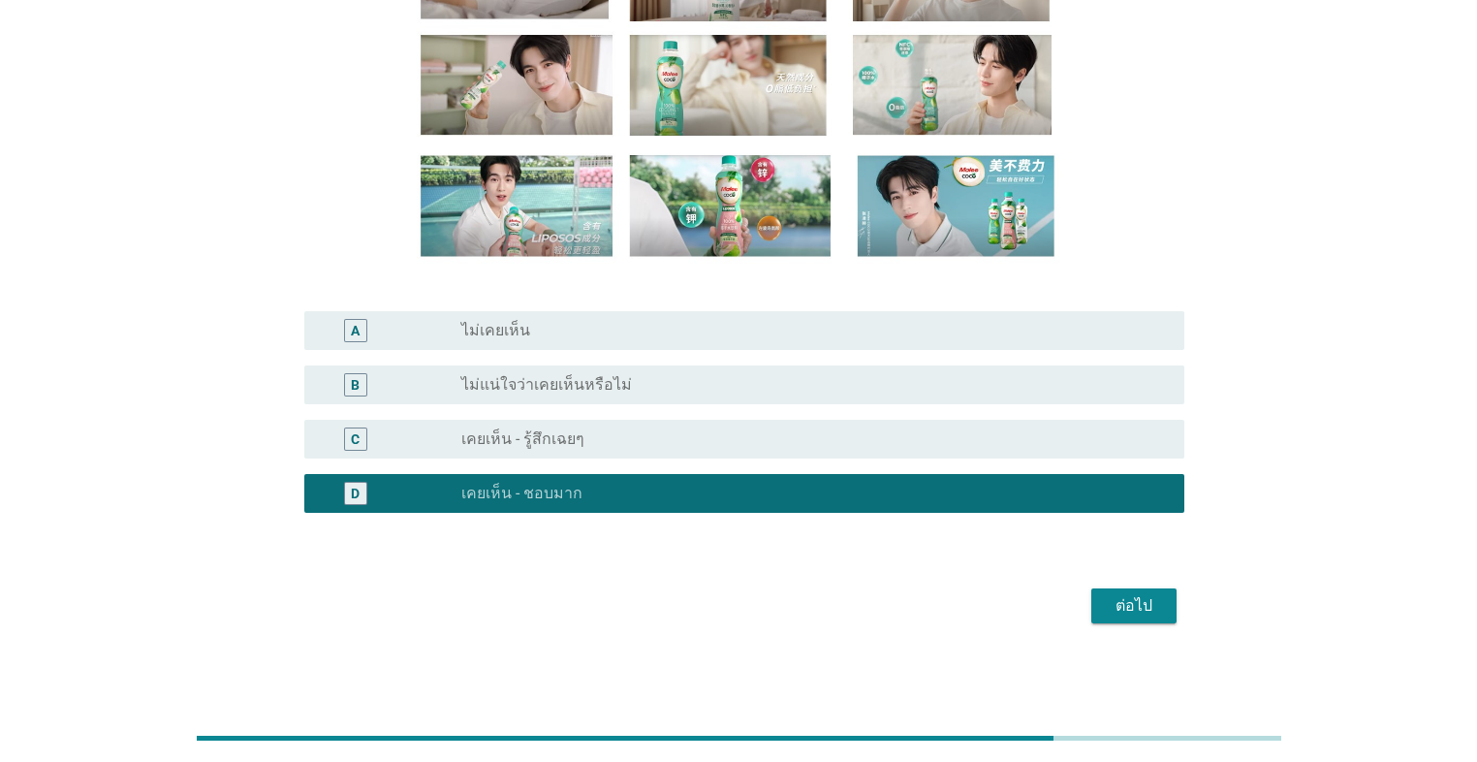
click at [763, 541] on div "ต่อไป" at bounding box center [1134, 605] width 54 height 23
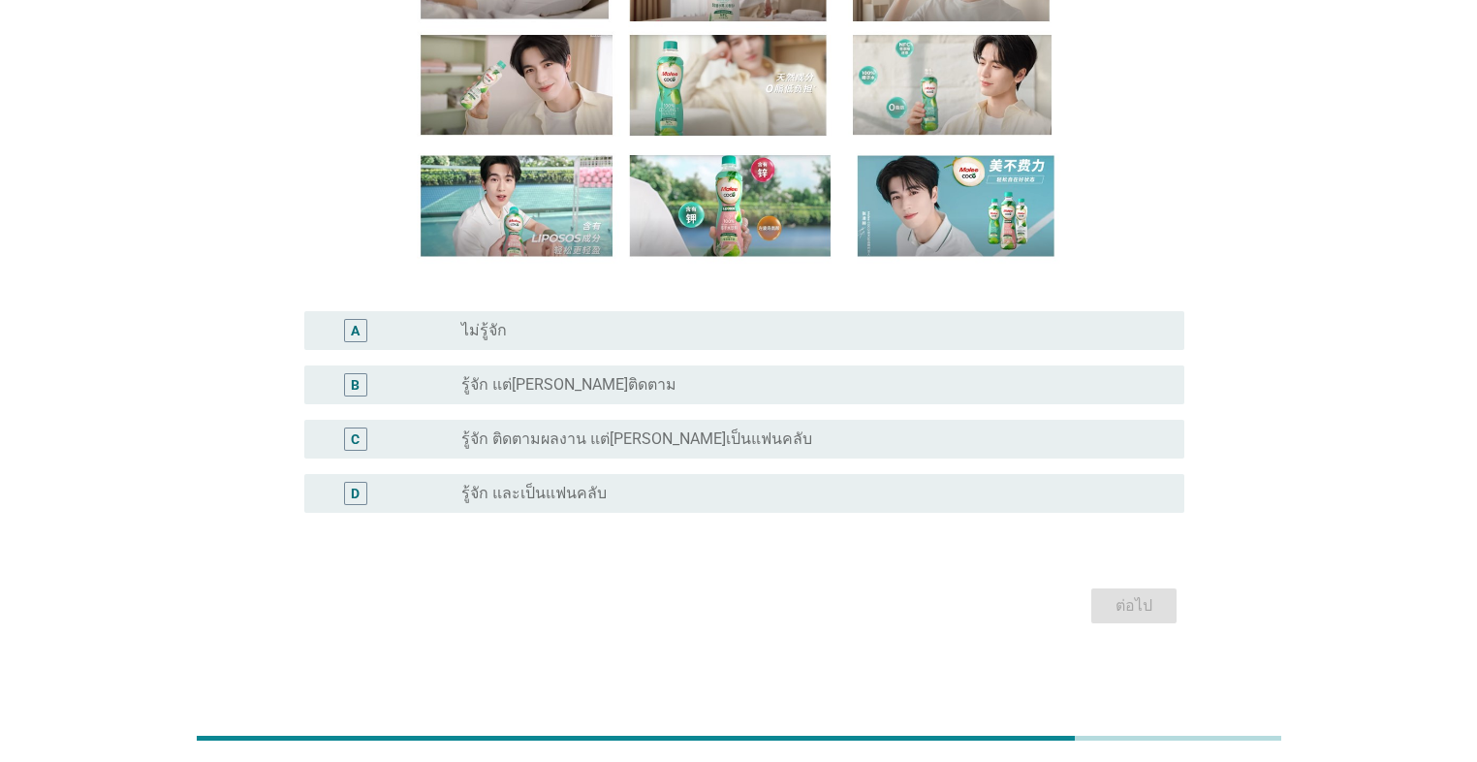
click at [651, 499] on div "radio_button_unchecked รู้จัก และเป็นแฟนคลับ" at bounding box center [807, 492] width 692 height 19
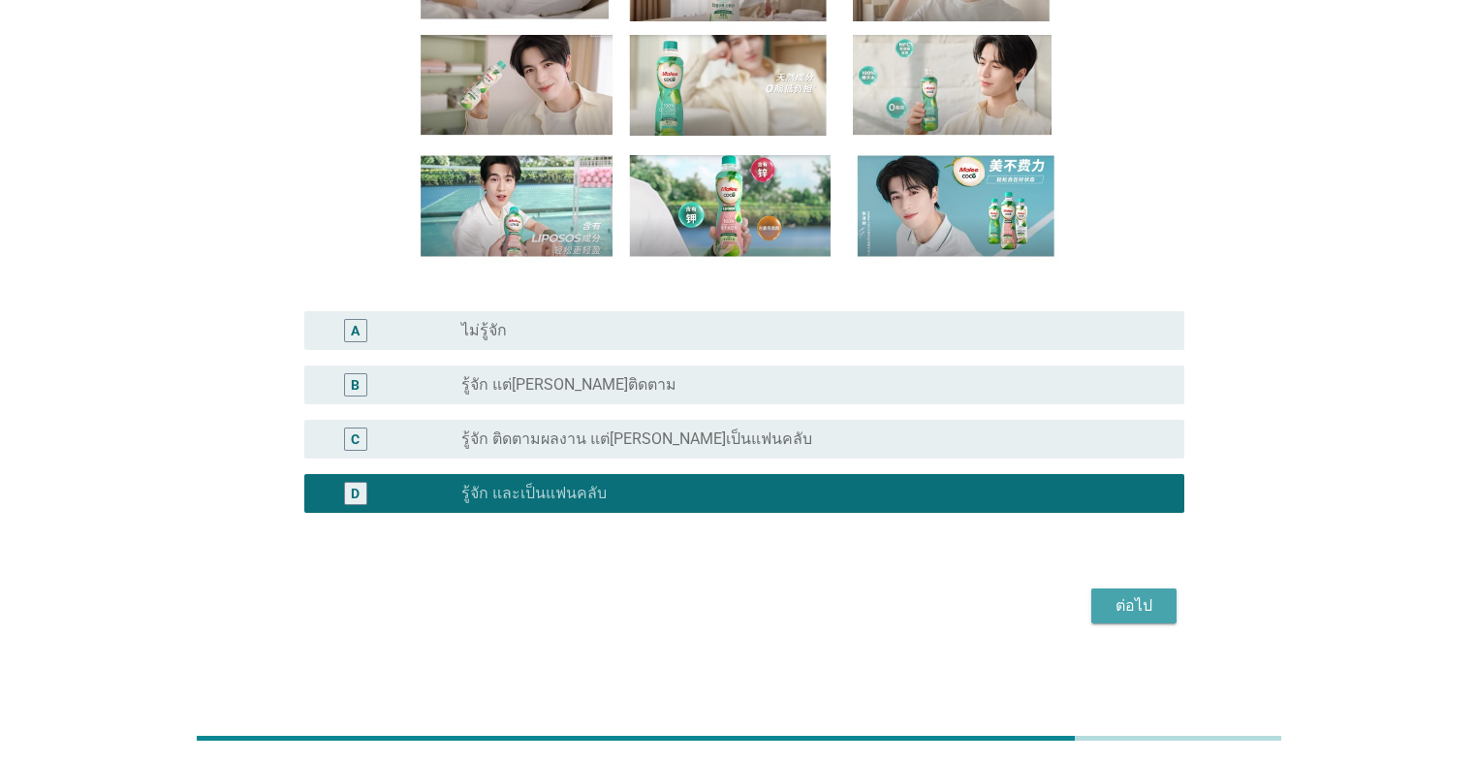
click at [763, 541] on div "ต่อไป" at bounding box center [1134, 605] width 54 height 23
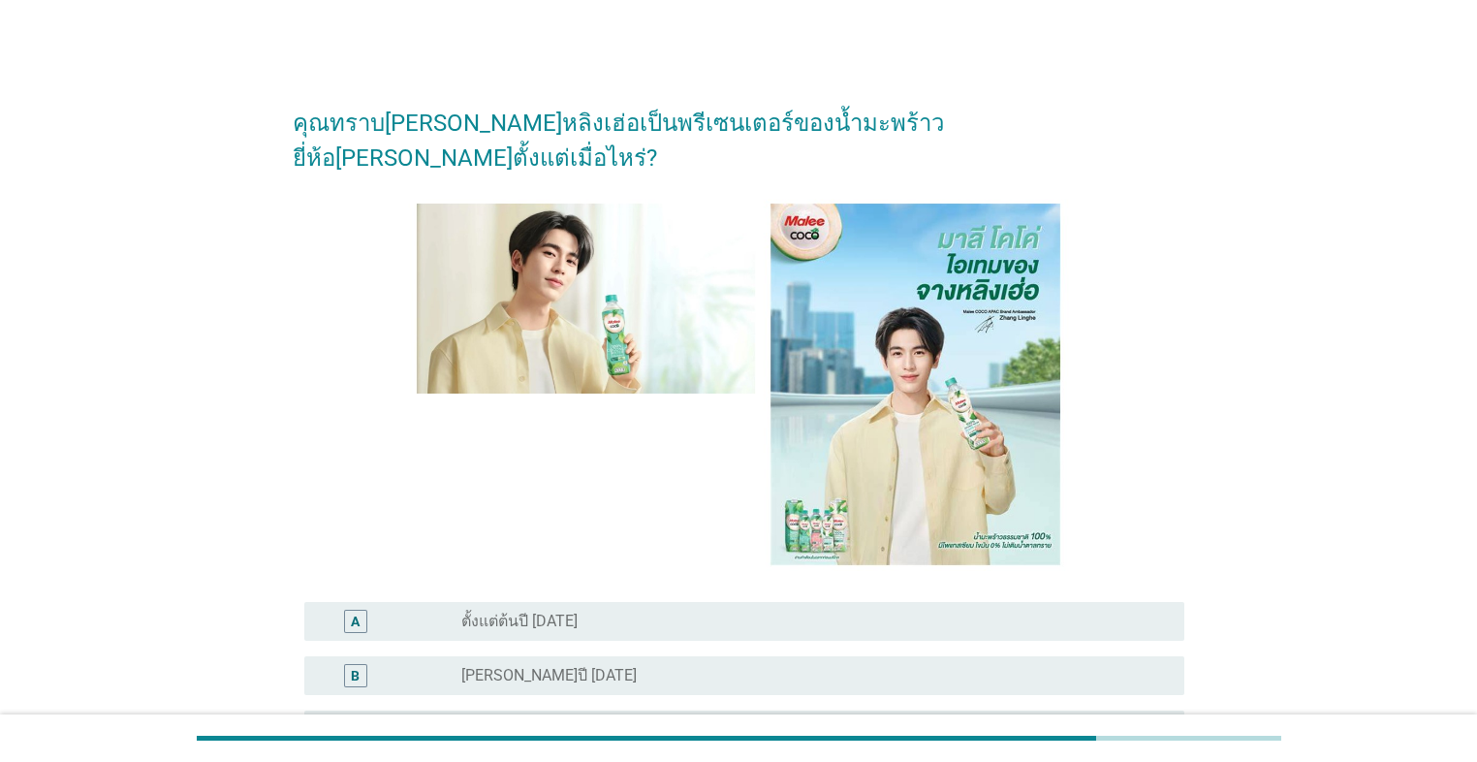
scroll to position [78, 0]
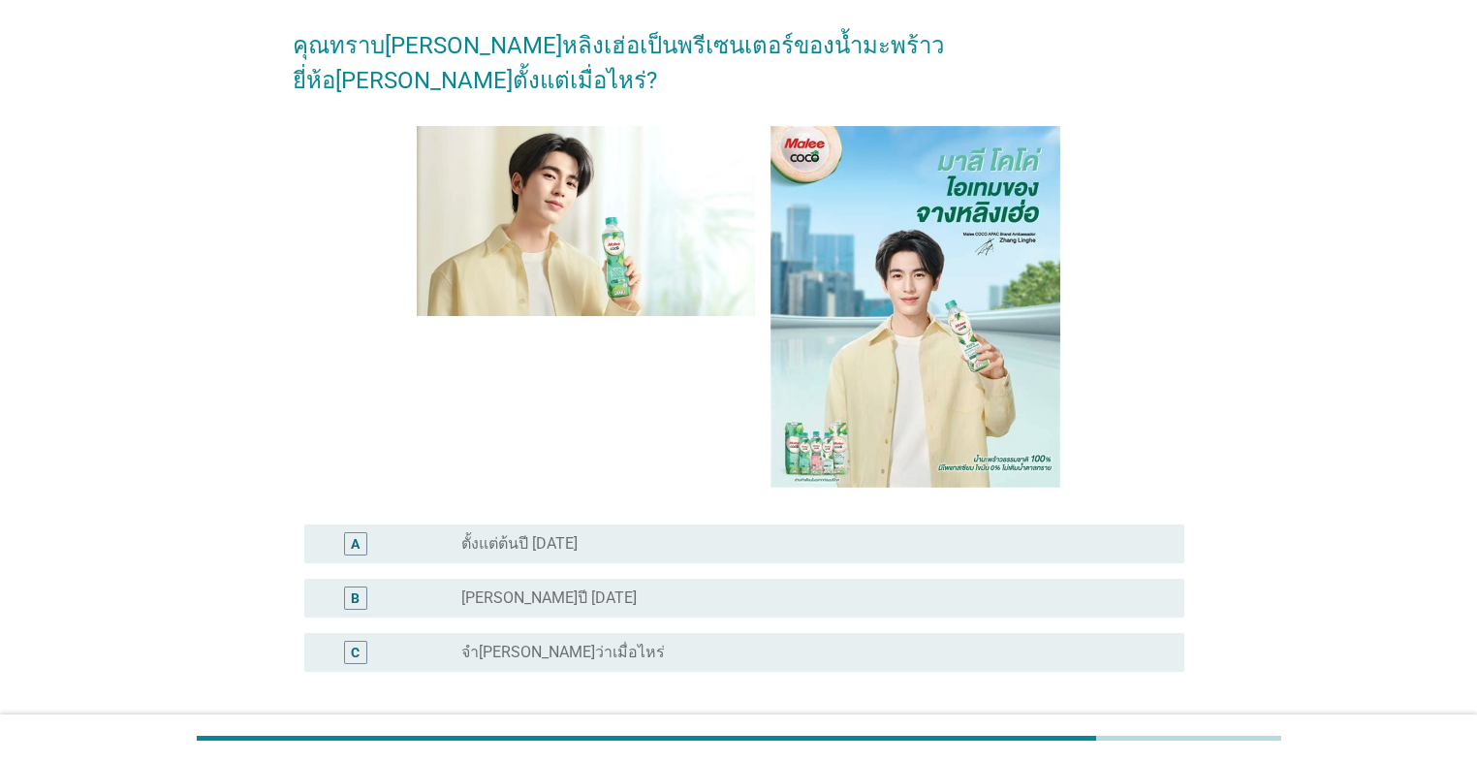
click at [639, 524] on div "A radio_button_unchecked ตั้งแต่ต้นปี [DATE]" at bounding box center [744, 543] width 880 height 39
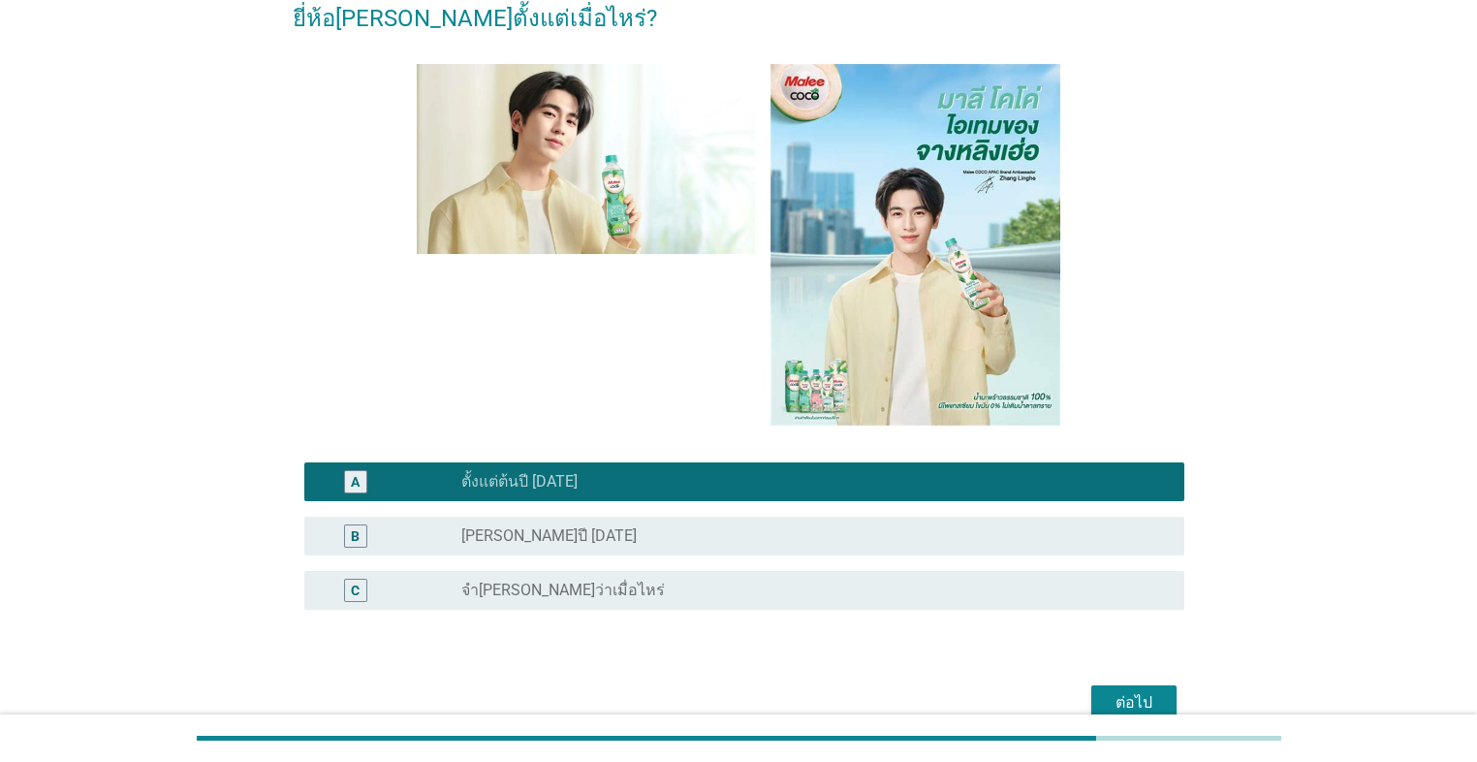
scroll to position [202, 0]
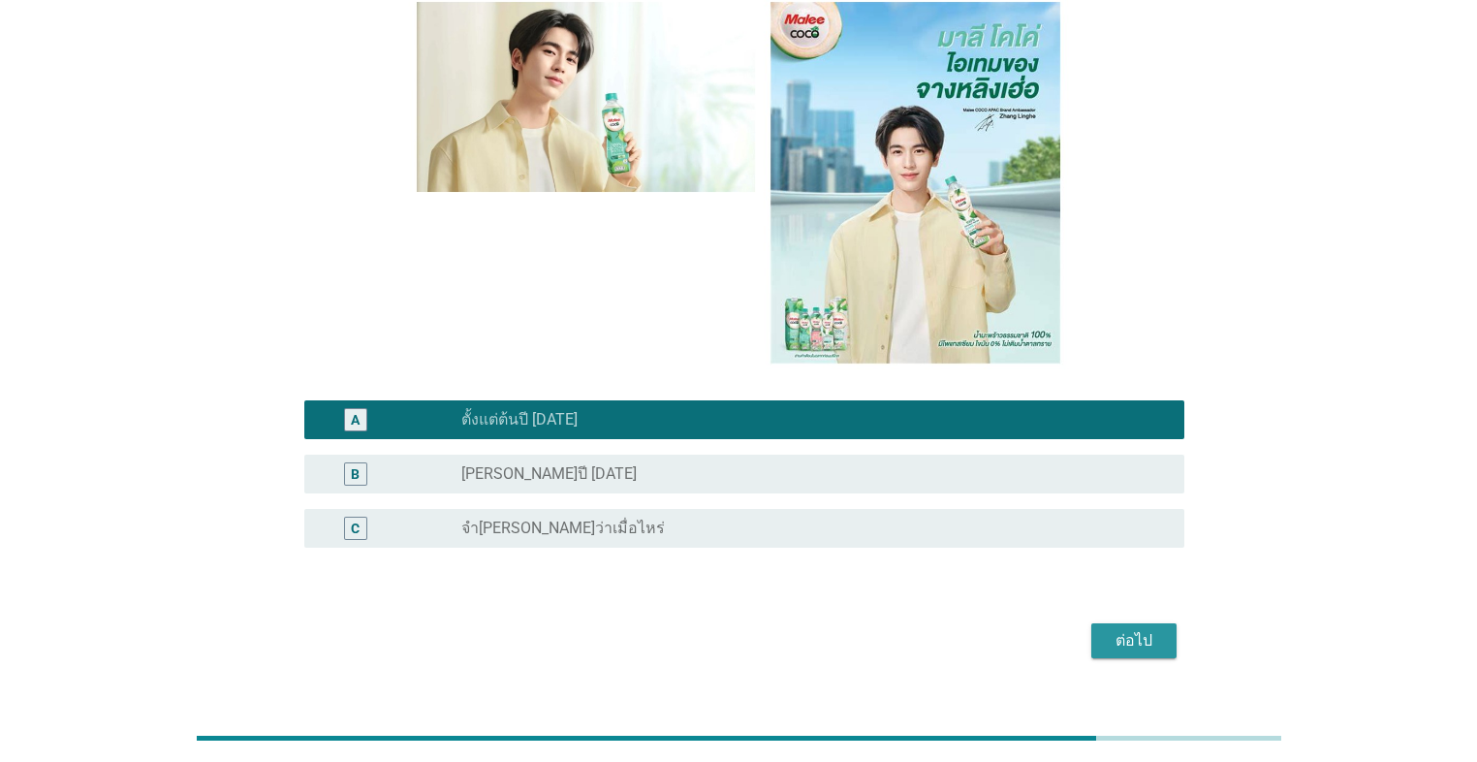
click at [763, 541] on div "ต่อไป" at bounding box center [1134, 640] width 54 height 23
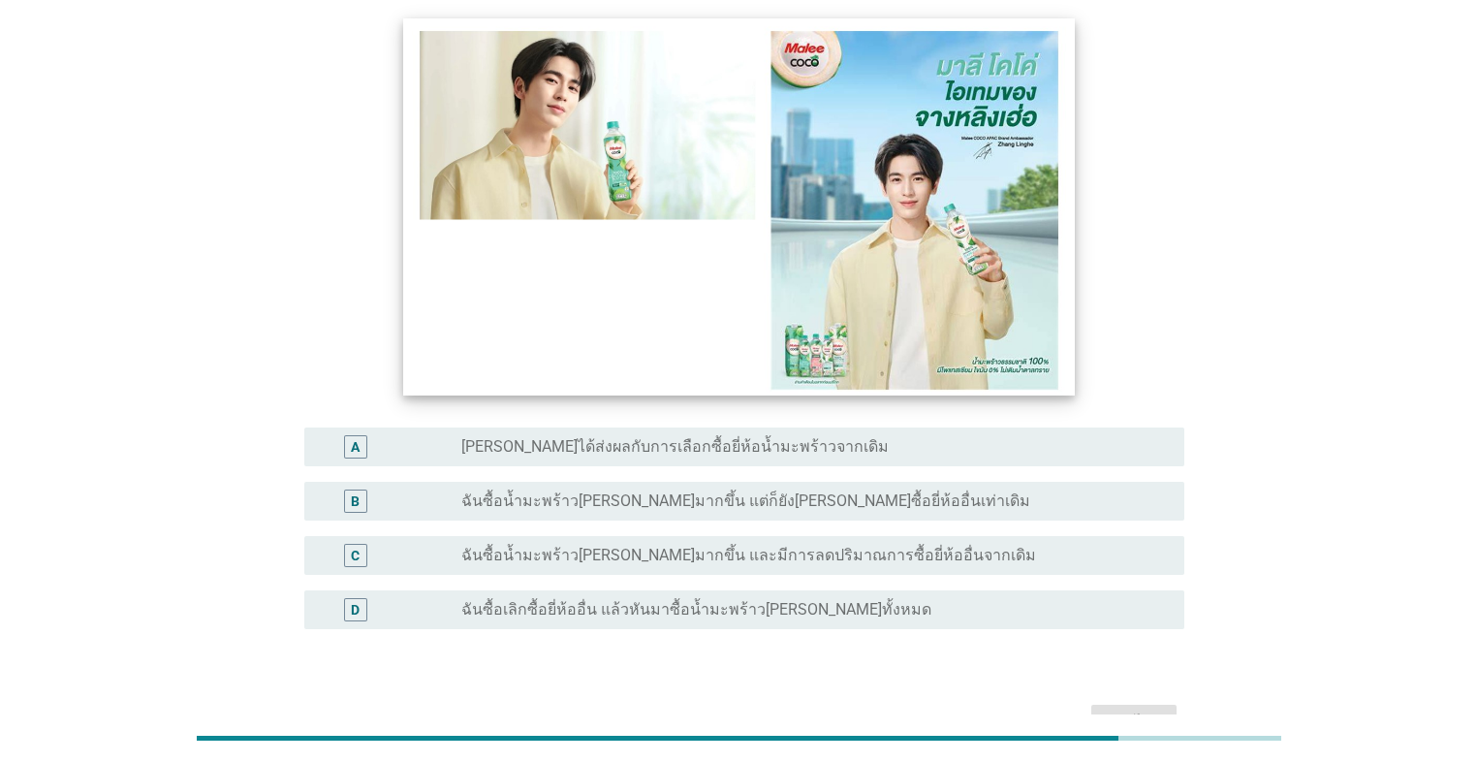
scroll to position [233, 0]
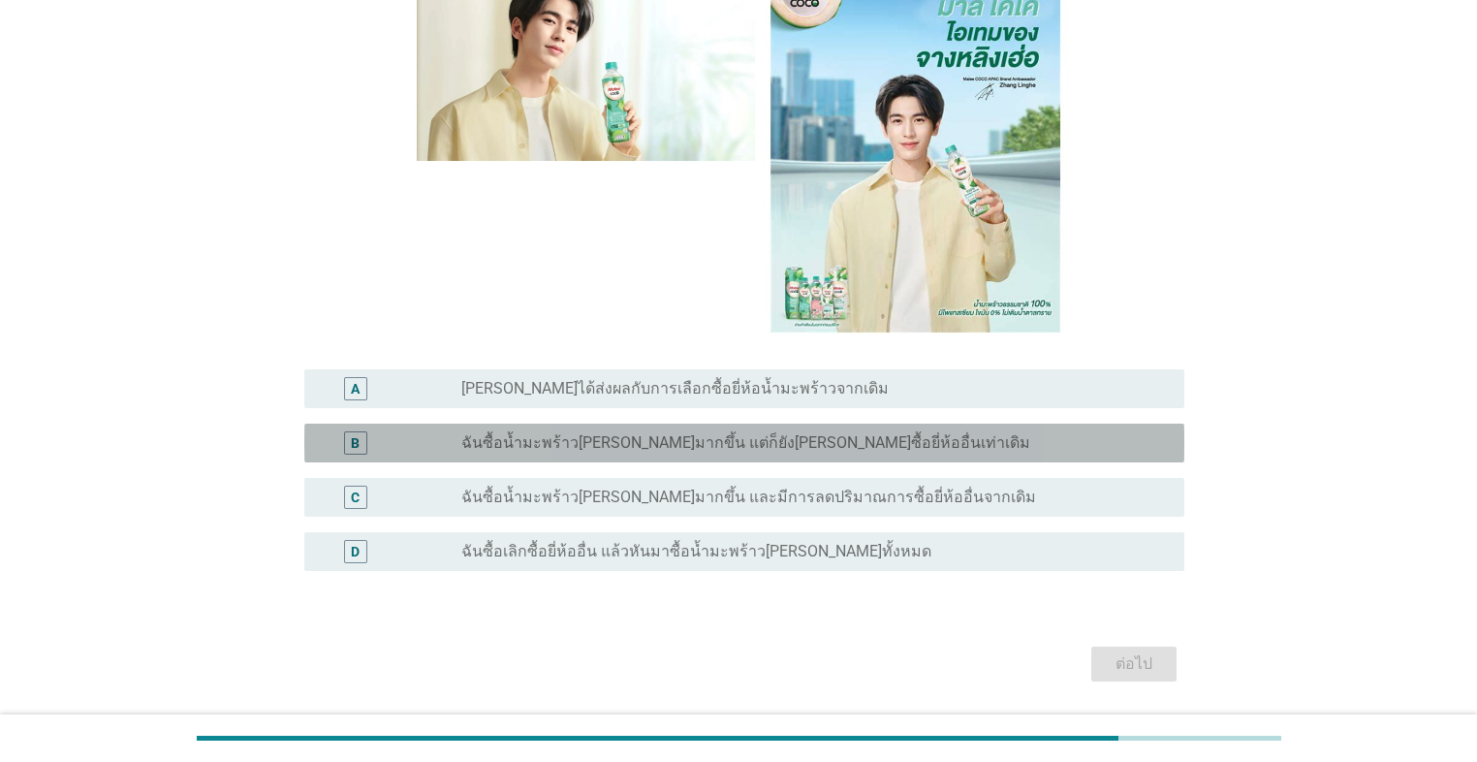
click at [632, 455] on div "B radio_button_unchecked ฉันซื้อน้ำมะพร้าว[PERSON_NAME]มากขึ้น แต่ก็ยัง[PERSON_…" at bounding box center [744, 442] width 880 height 39
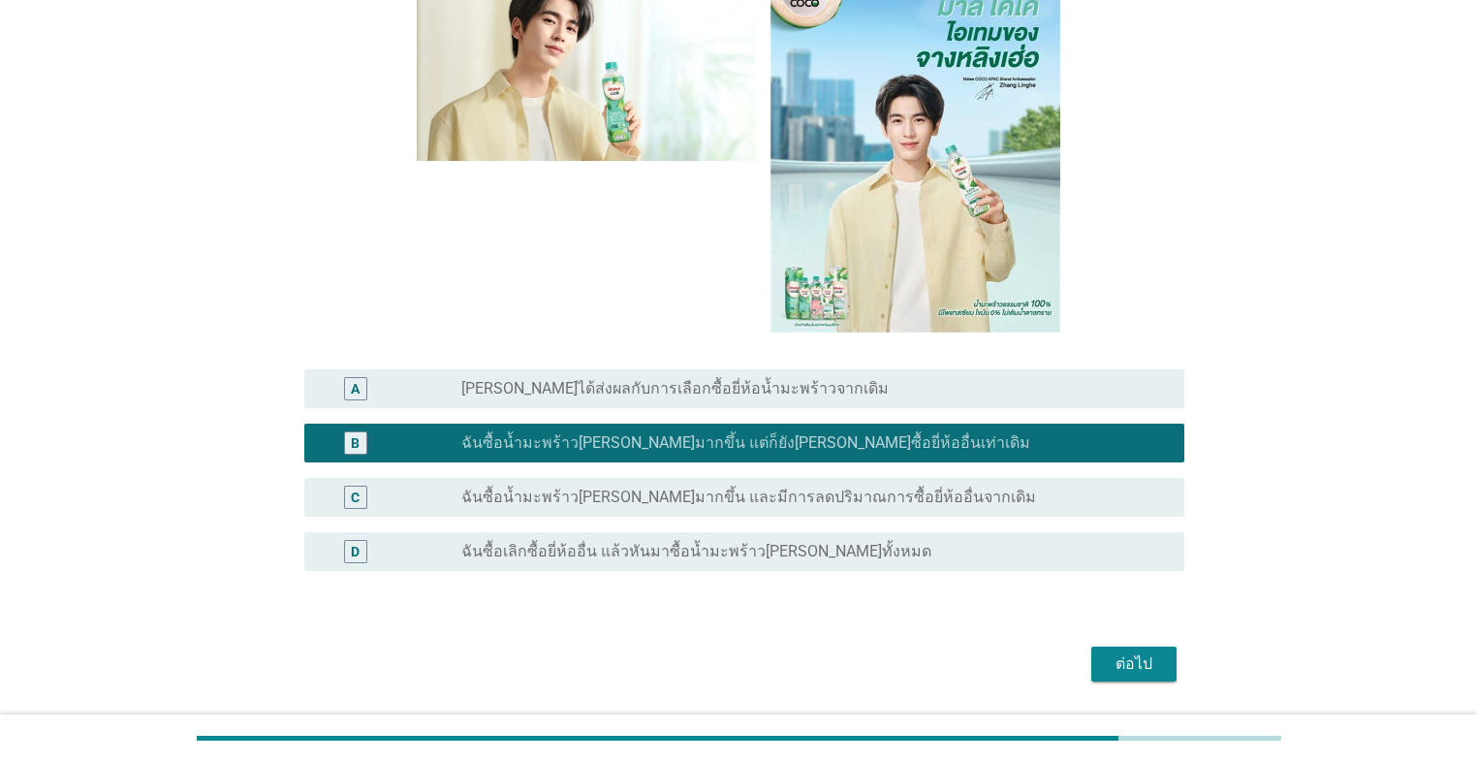
click at [763, 541] on button "ต่อไป" at bounding box center [1133, 663] width 85 height 35
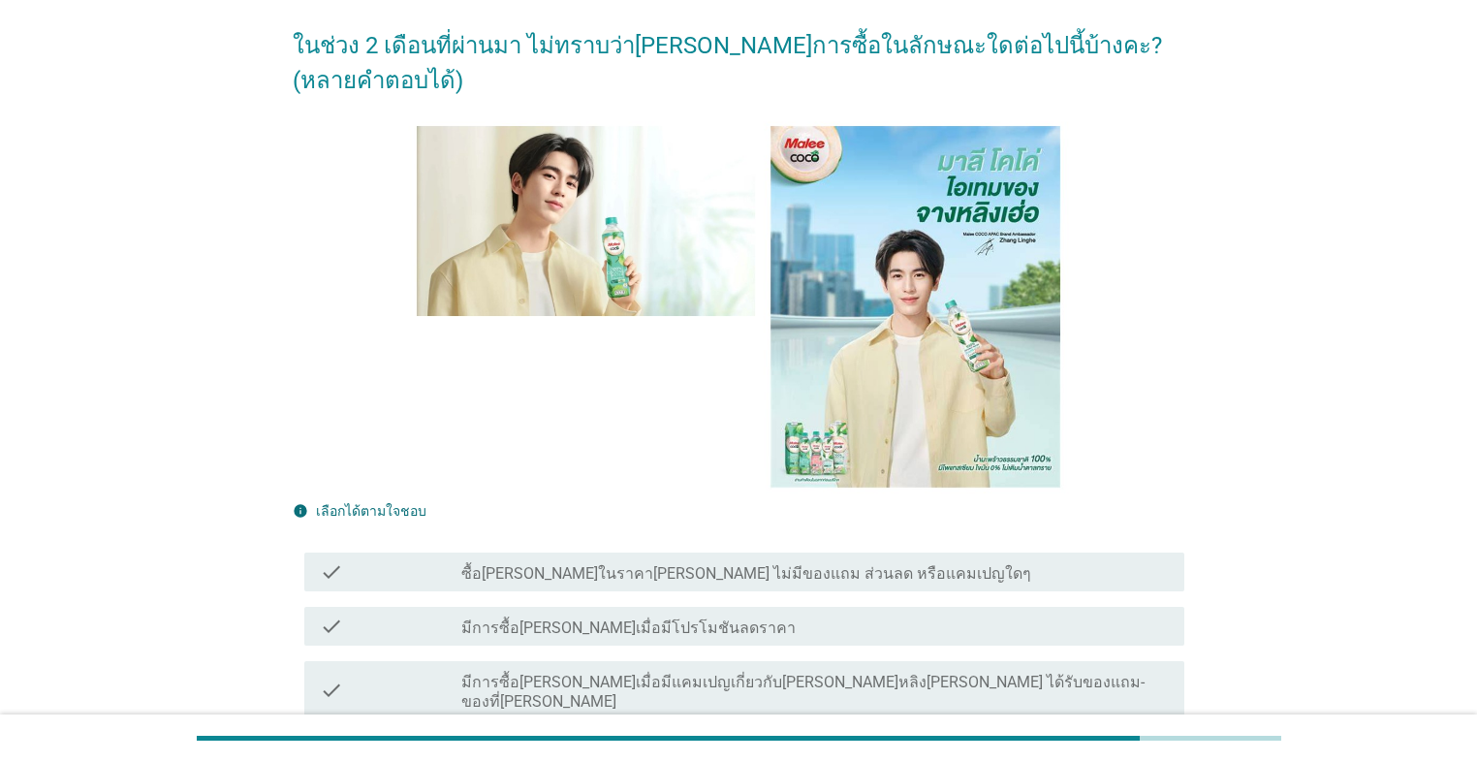
scroll to position [310, 0]
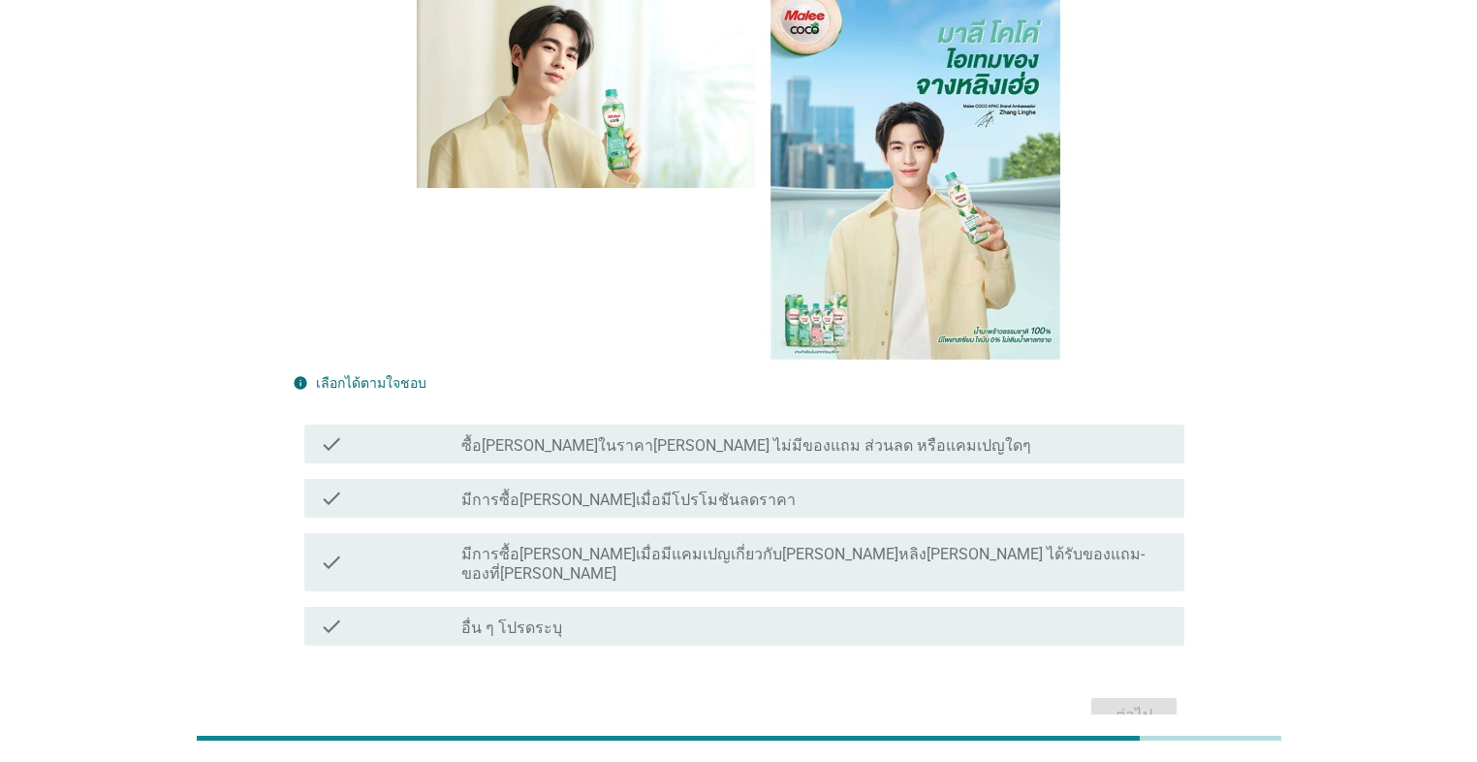
click at [763, 436] on label "ซื้อ[PERSON_NAME]ในราคา[PERSON_NAME] ไม่มีของแถม ส่วนลด หรือแคมเปญใดๆ" at bounding box center [746, 445] width 570 height 19
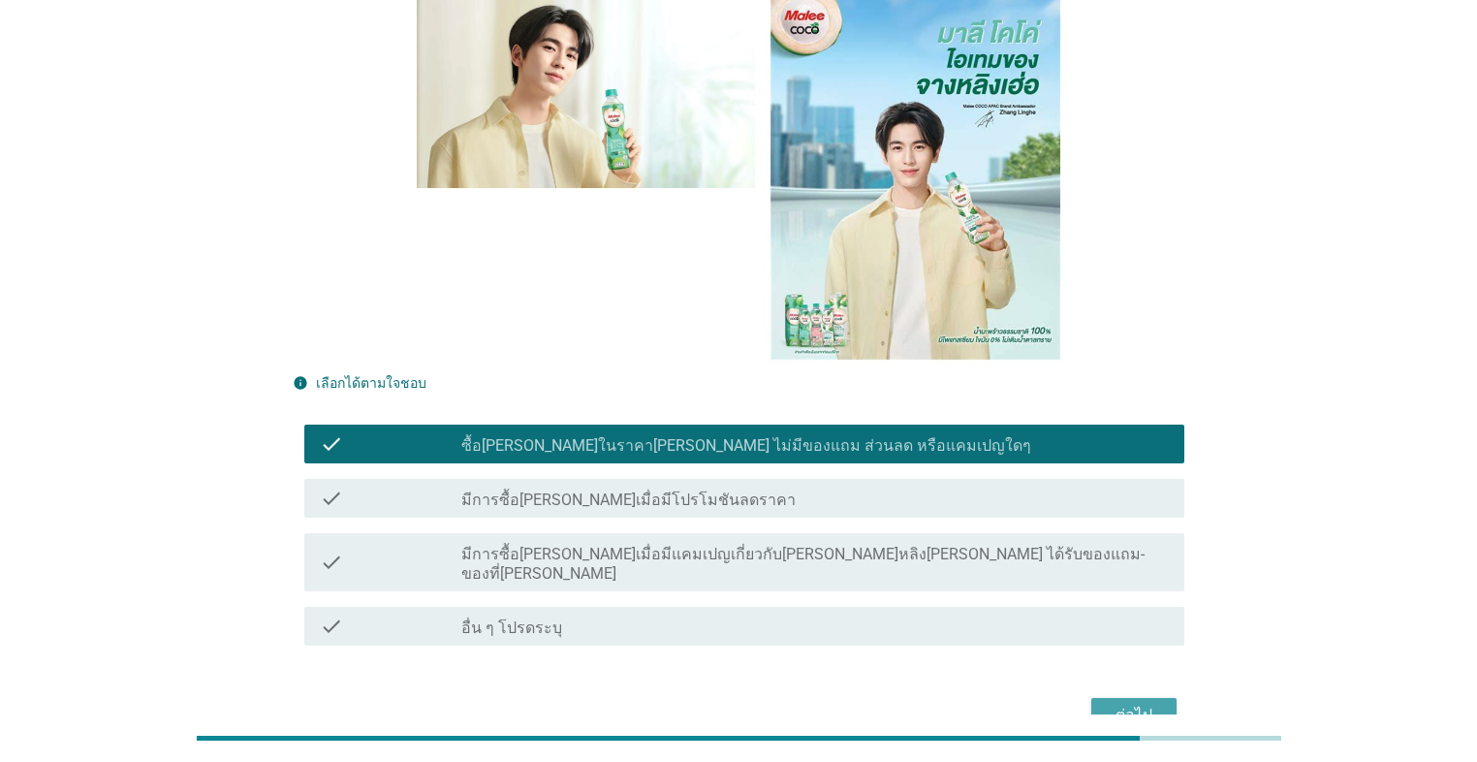
click at [763, 541] on div "ต่อไป" at bounding box center [1134, 714] width 54 height 23
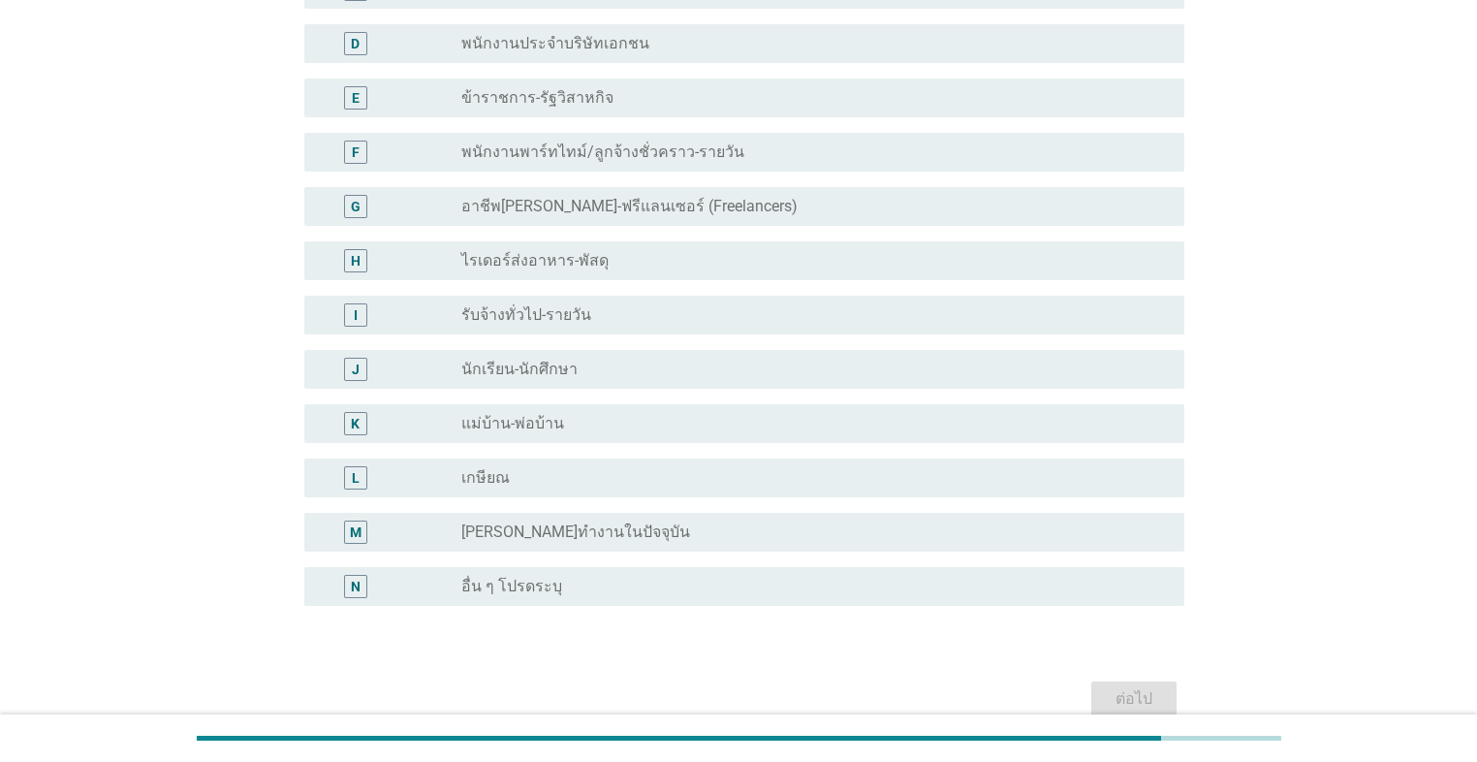
scroll to position [0, 0]
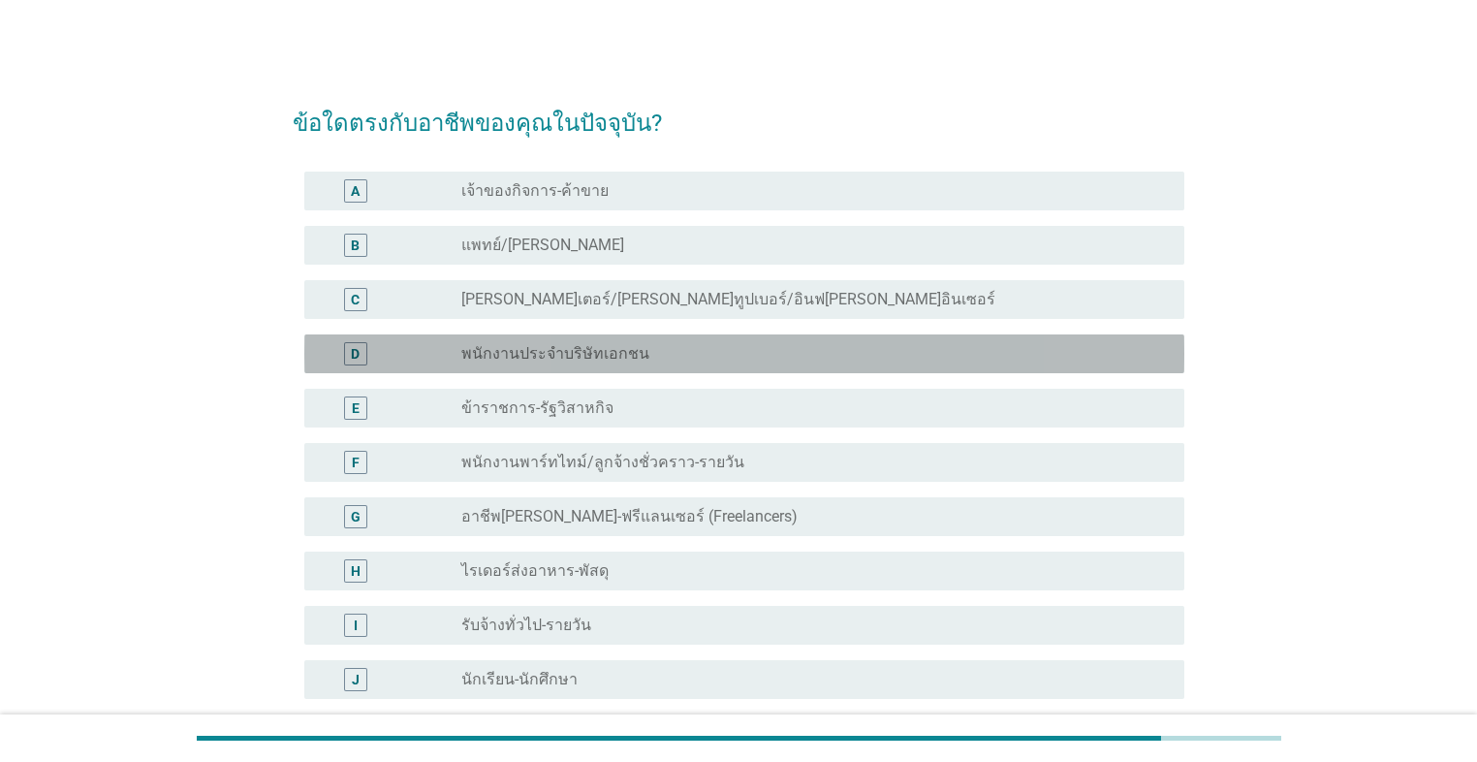
click at [620, 360] on label "พนักงานประจำบริษัทเอกชน" at bounding box center [555, 353] width 188 height 19
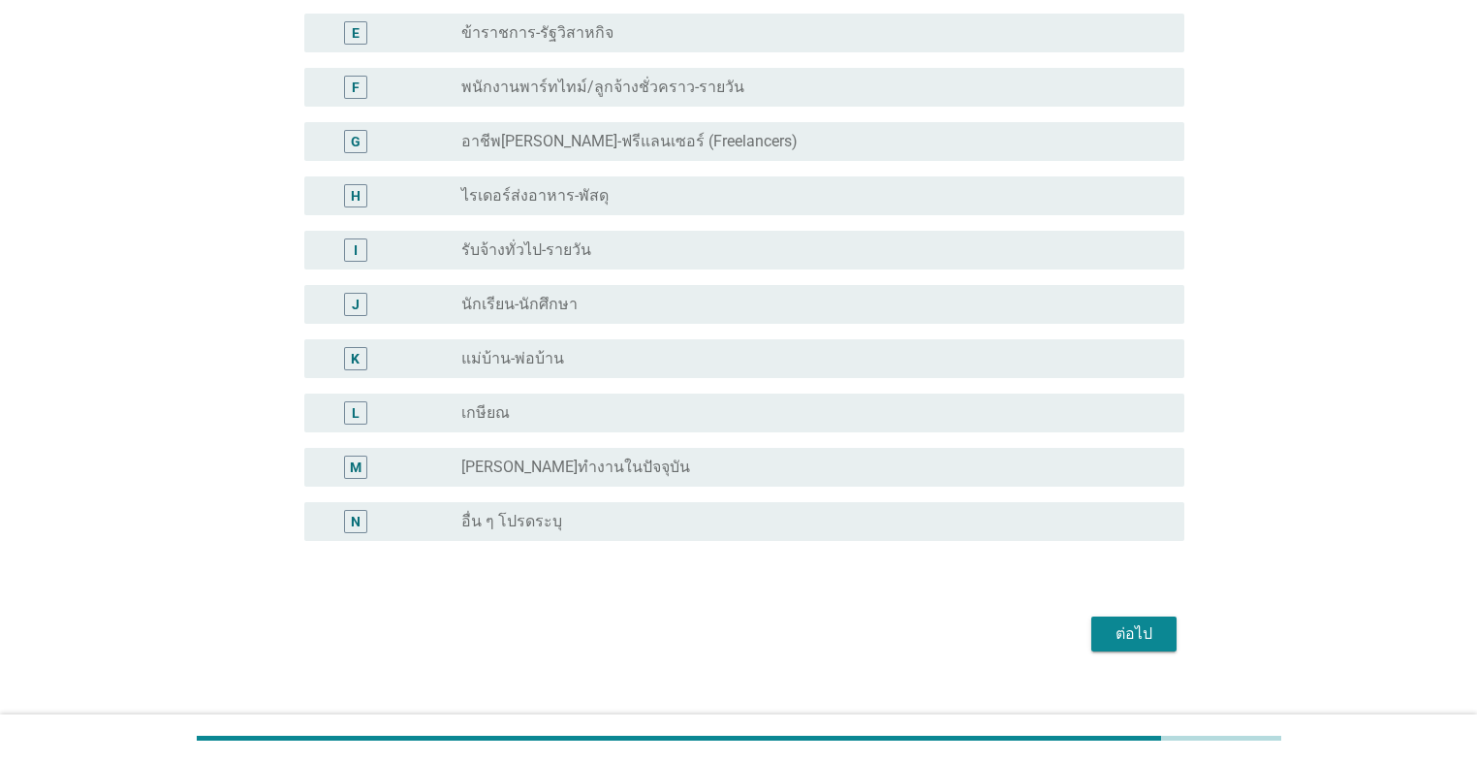
scroll to position [388, 0]
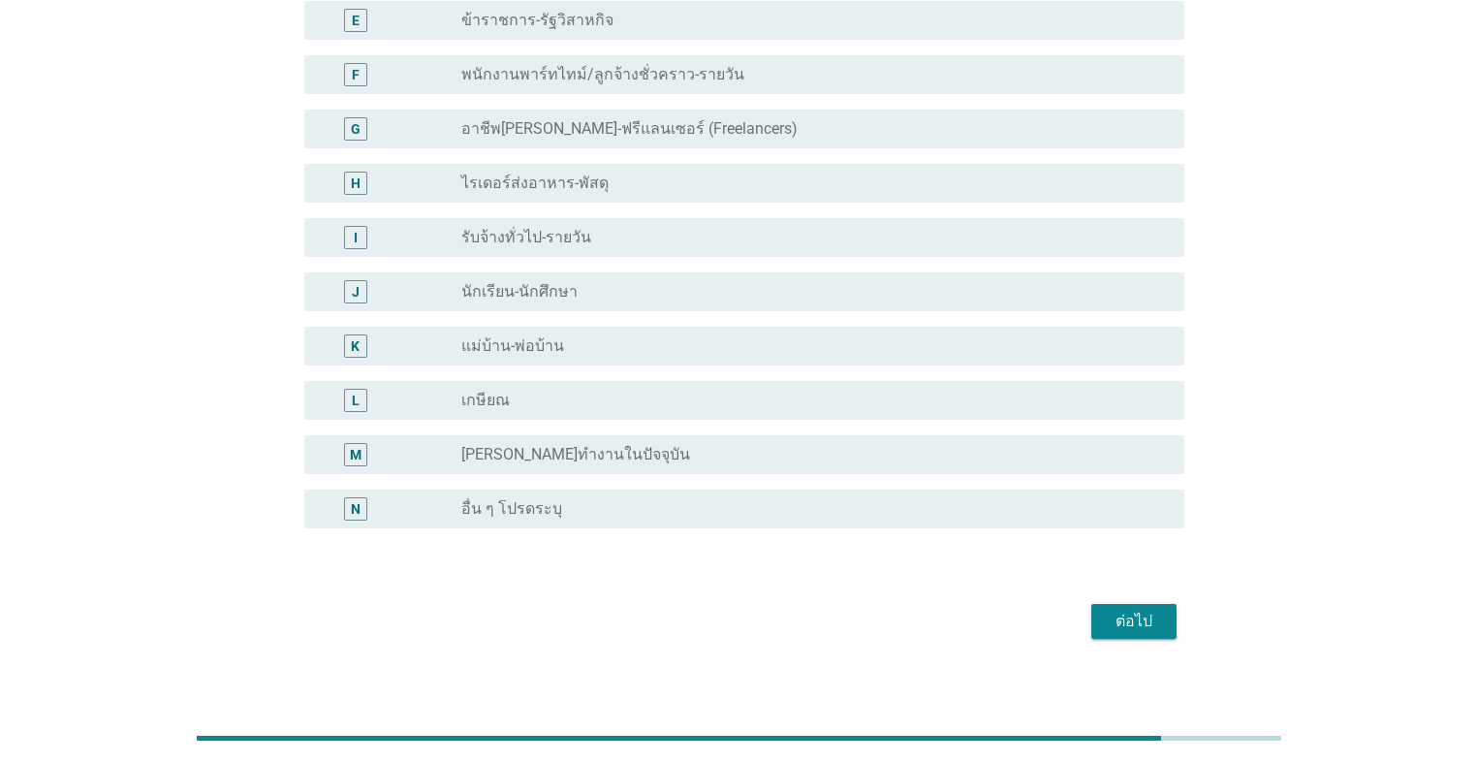
click at [763, 541] on div "ต่อไป" at bounding box center [1134, 620] width 54 height 23
